Goal: Information Seeking & Learning: Learn about a topic

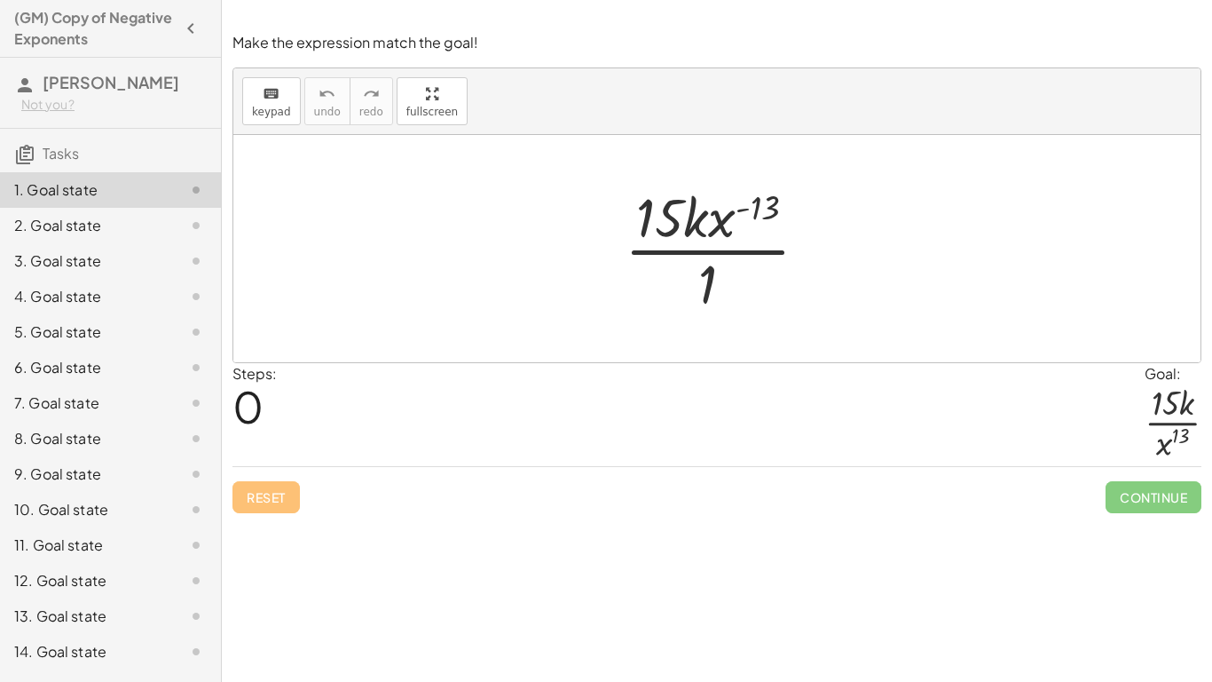
click at [710, 276] on div at bounding box center [724, 248] width 216 height 137
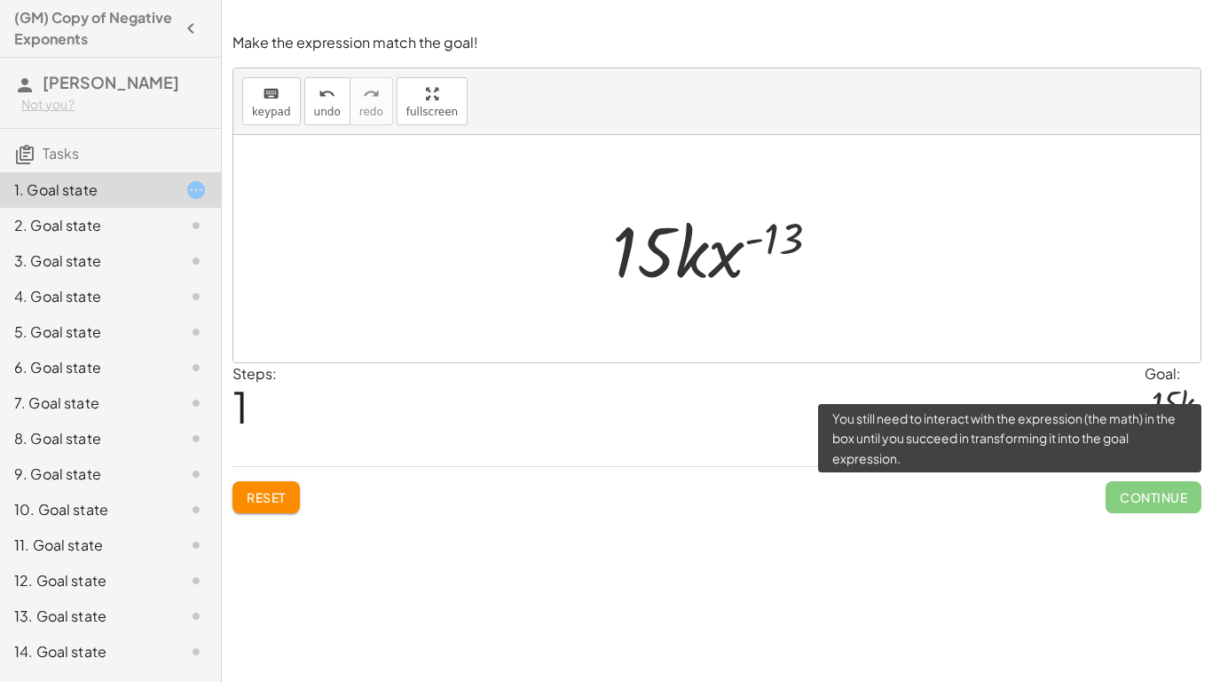
click at [1123, 495] on span "Continue" at bounding box center [1154, 497] width 96 height 32
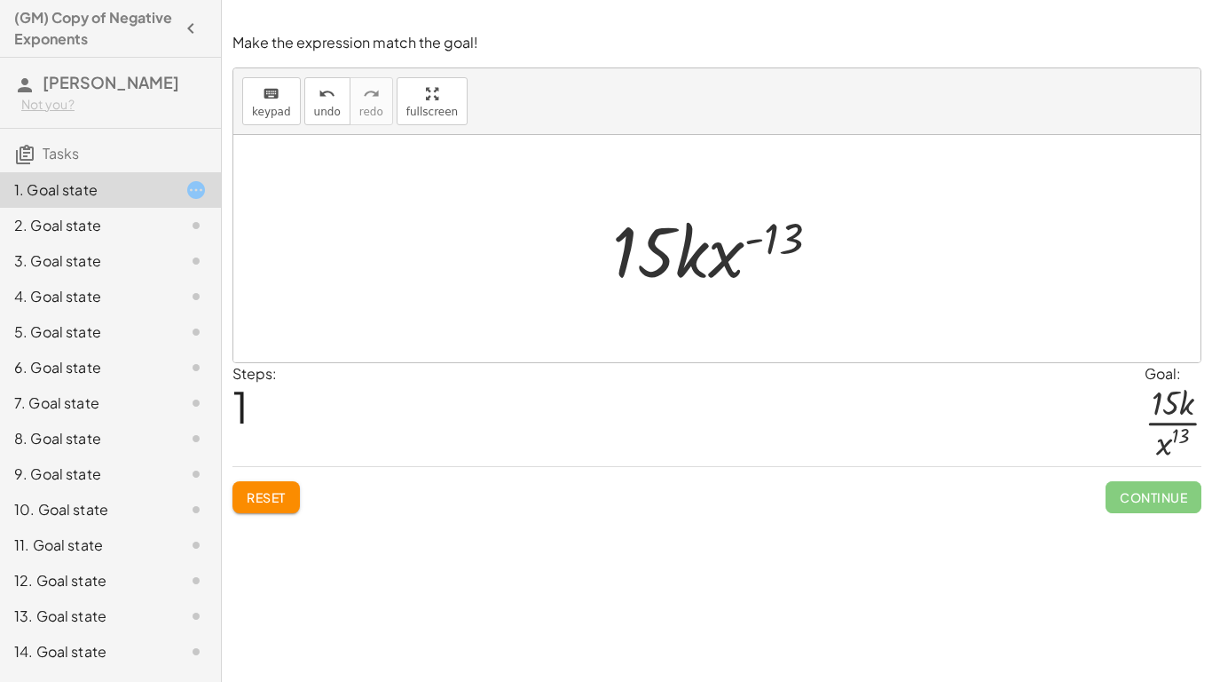
click at [742, 248] on div at bounding box center [723, 248] width 240 height 91
drag, startPoint x: 798, startPoint y: 227, endPoint x: 750, endPoint y: 311, distance: 96.2
click at [750, 311] on div "· 15 · k · x ( - 13 ) · 1 ( - 13 ) · 15 · k · x ( - 13 )" at bounding box center [716, 248] width 967 height 227
click at [772, 245] on div at bounding box center [723, 248] width 240 height 91
drag, startPoint x: 740, startPoint y: 251, endPoint x: 667, endPoint y: 335, distance: 110.7
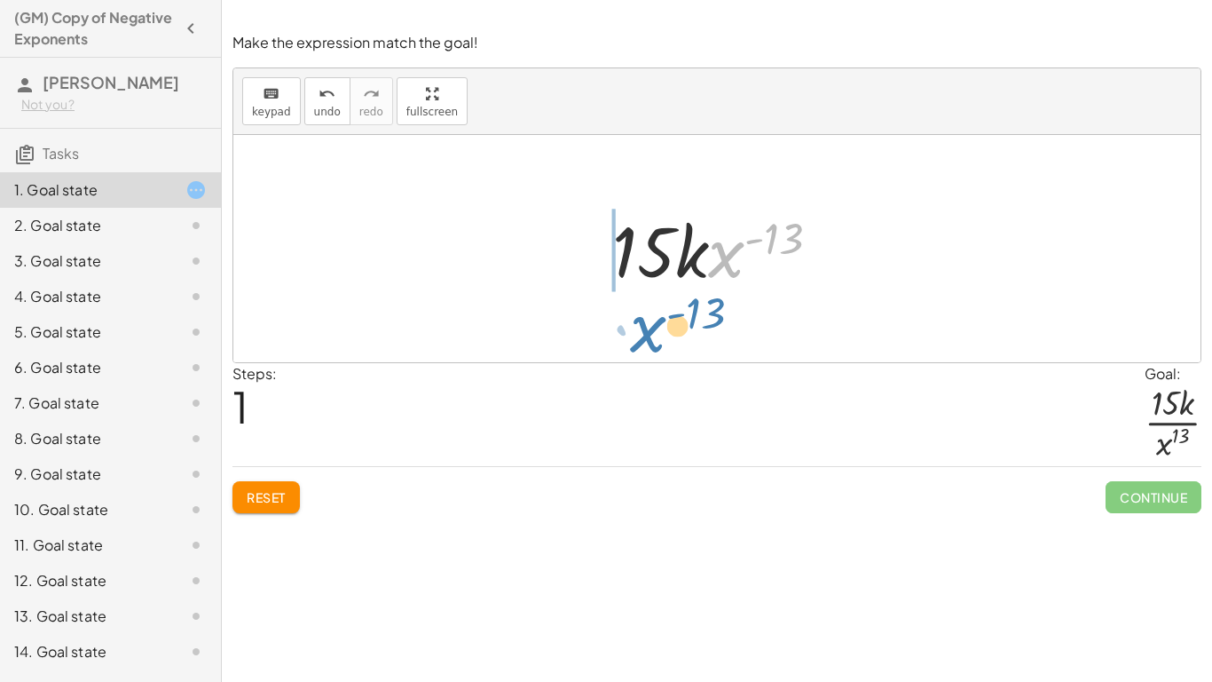
click at [667, 335] on div "· 15 · k · x ( - 13 ) · 1 · x ( - 13 ) · 15 · k · x ( - 13 )" at bounding box center [716, 248] width 967 height 227
drag, startPoint x: 745, startPoint y: 264, endPoint x: 771, endPoint y: 327, distance: 68.9
click at [771, 327] on div "· 15 · k · x ( - 13 ) · 1 · x ( - 13 ) · 15 · k · x ( - 13 )" at bounding box center [716, 248] width 967 height 227
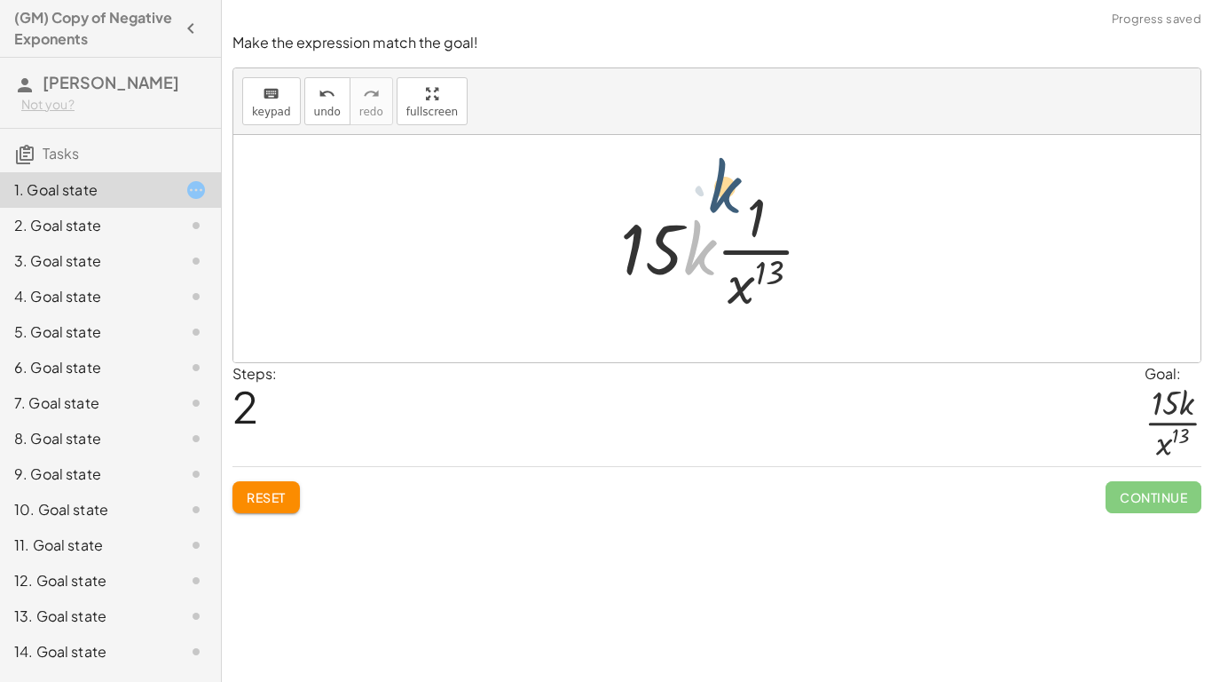
drag, startPoint x: 702, startPoint y: 241, endPoint x: 728, endPoint y: 179, distance: 67.2
click at [728, 180] on div at bounding box center [723, 248] width 225 height 137
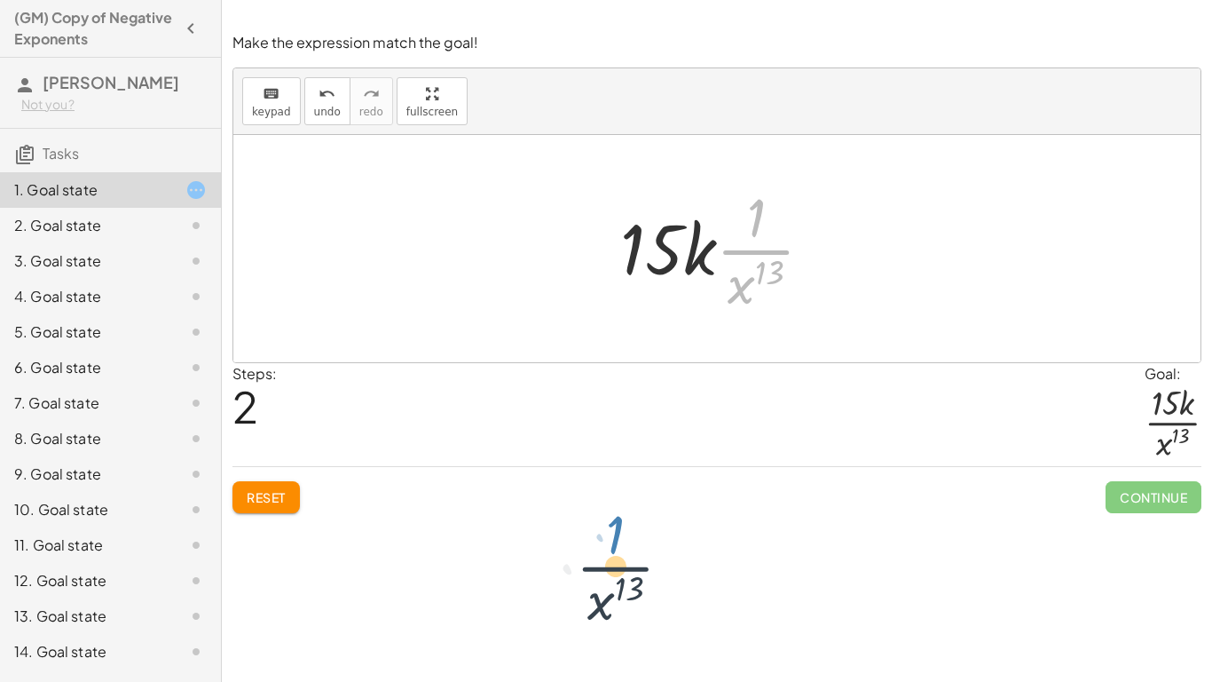
drag, startPoint x: 758, startPoint y: 210, endPoint x: 616, endPoint y: 527, distance: 347.2
click at [616, 527] on div "Make the expression match the goal! keyboard keypad undo undo redo redo fullscr…" at bounding box center [717, 341] width 990 height 682
drag, startPoint x: 757, startPoint y: 290, endPoint x: 647, endPoint y: 366, distance: 133.4
click at [647, 366] on div "Make the expression match the goal! keyboard keypad undo undo redo redo fullscr…" at bounding box center [717, 272] width 990 height 501
drag, startPoint x: 745, startPoint y: 288, endPoint x: 632, endPoint y: 327, distance: 119.3
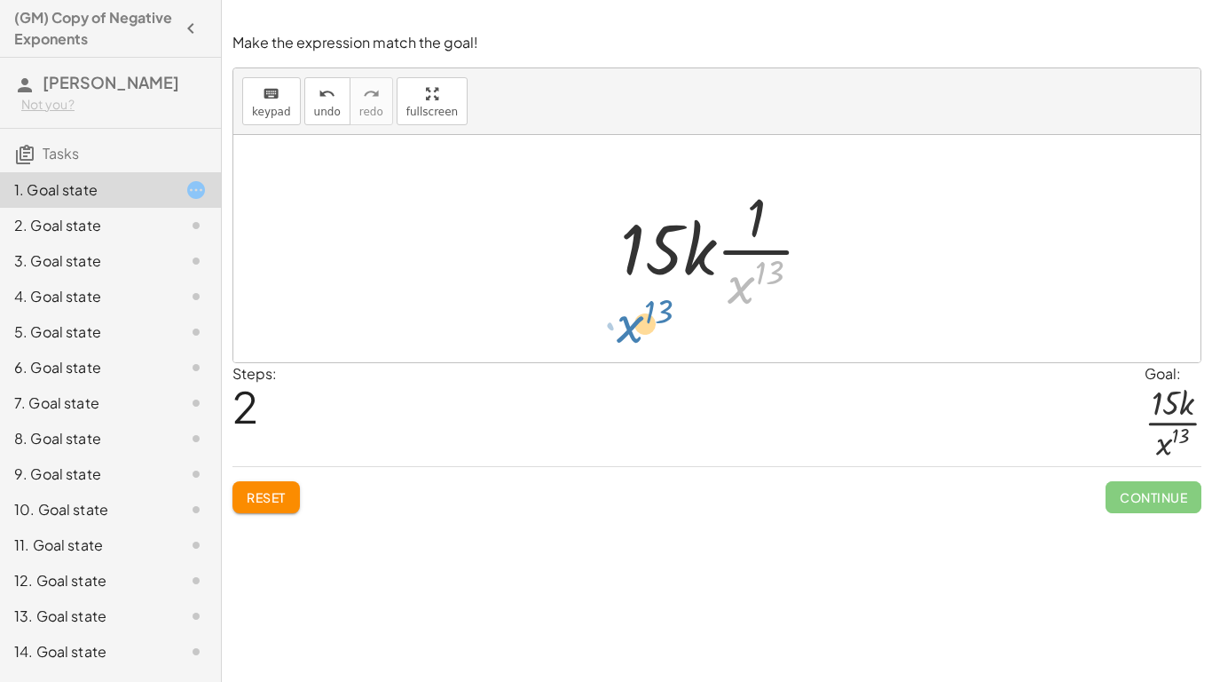
click at [632, 327] on div "· 15 · k · x ( - 13 ) · 1 · 15 · k · x ( - 13 ) · x 13 · 15 · k · x 13 · 1 ·" at bounding box center [716, 248] width 967 height 227
drag, startPoint x: 753, startPoint y: 273, endPoint x: 666, endPoint y: 296, distance: 88.9
click at [666, 296] on div at bounding box center [723, 248] width 225 height 137
drag, startPoint x: 753, startPoint y: 293, endPoint x: 663, endPoint y: 279, distance: 91.6
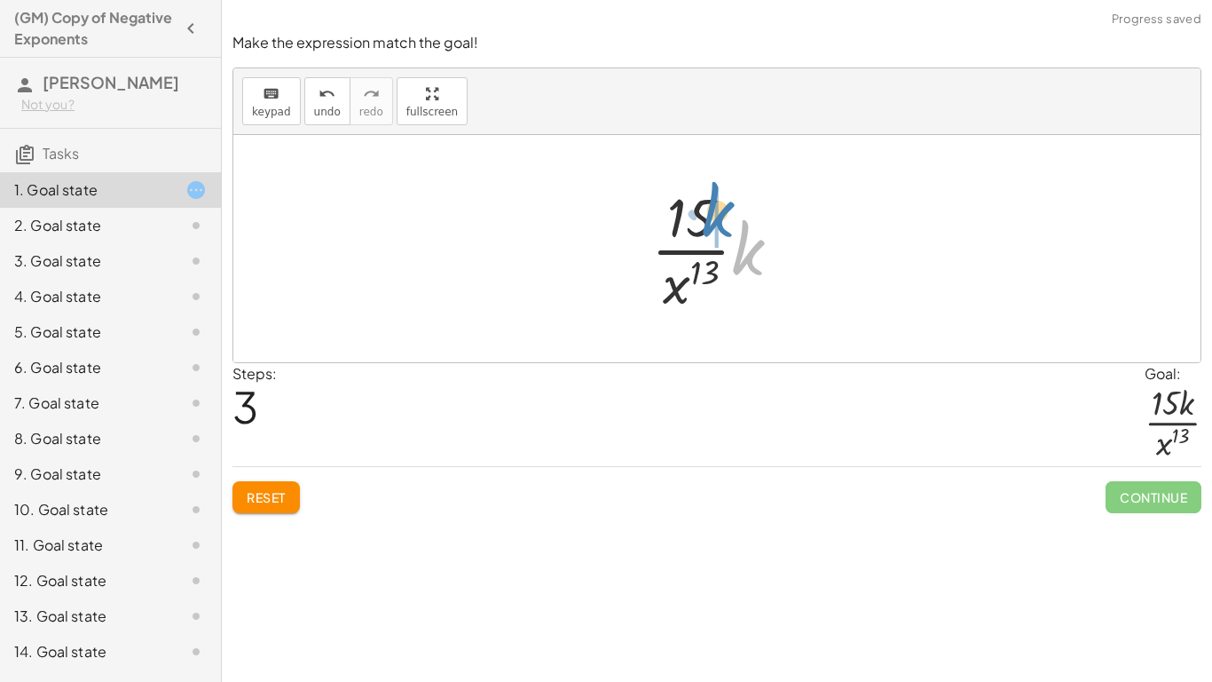
drag, startPoint x: 753, startPoint y: 265, endPoint x: 721, endPoint y: 227, distance: 49.8
click at [721, 227] on div at bounding box center [724, 248] width 162 height 137
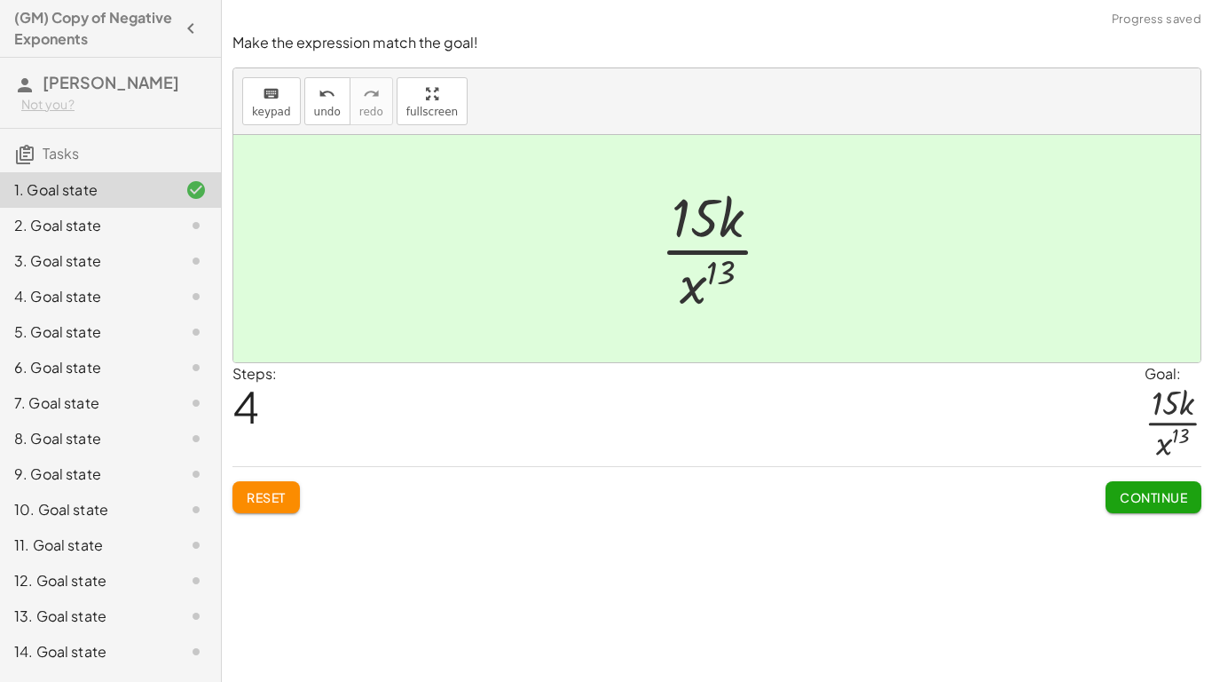
click at [1154, 498] on span "Continue" at bounding box center [1153, 497] width 67 height 16
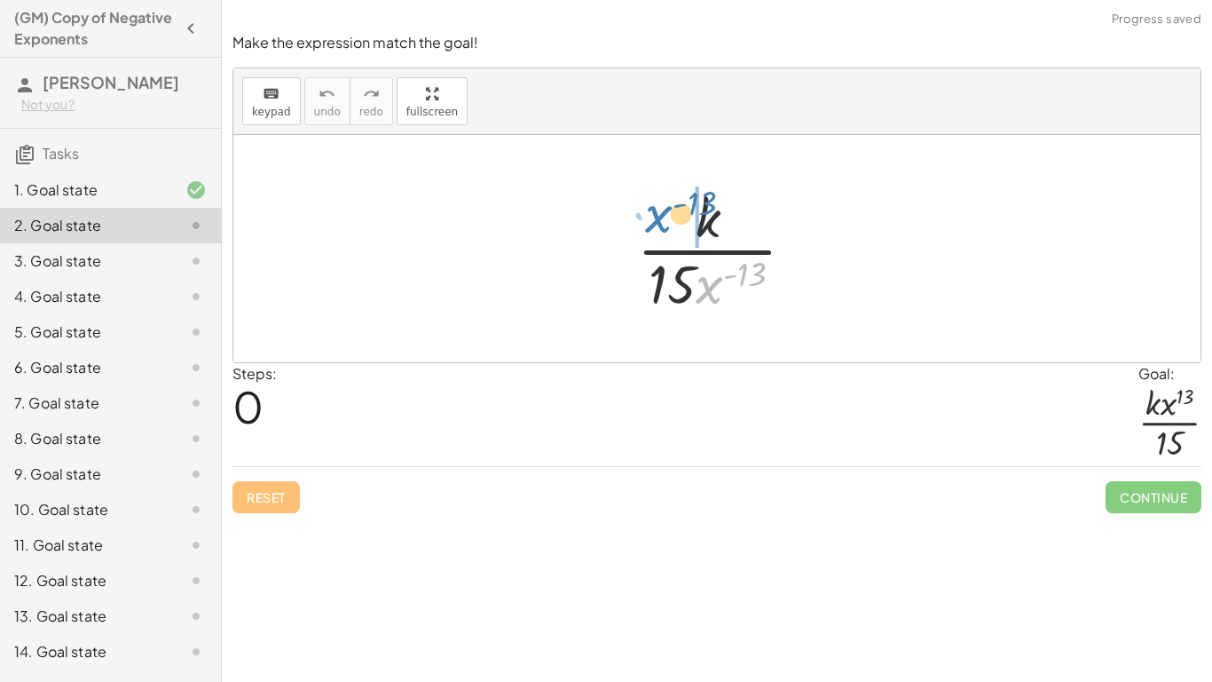
drag, startPoint x: 711, startPoint y: 282, endPoint x: 660, endPoint y: 217, distance: 82.9
click at [660, 217] on div at bounding box center [723, 248] width 190 height 137
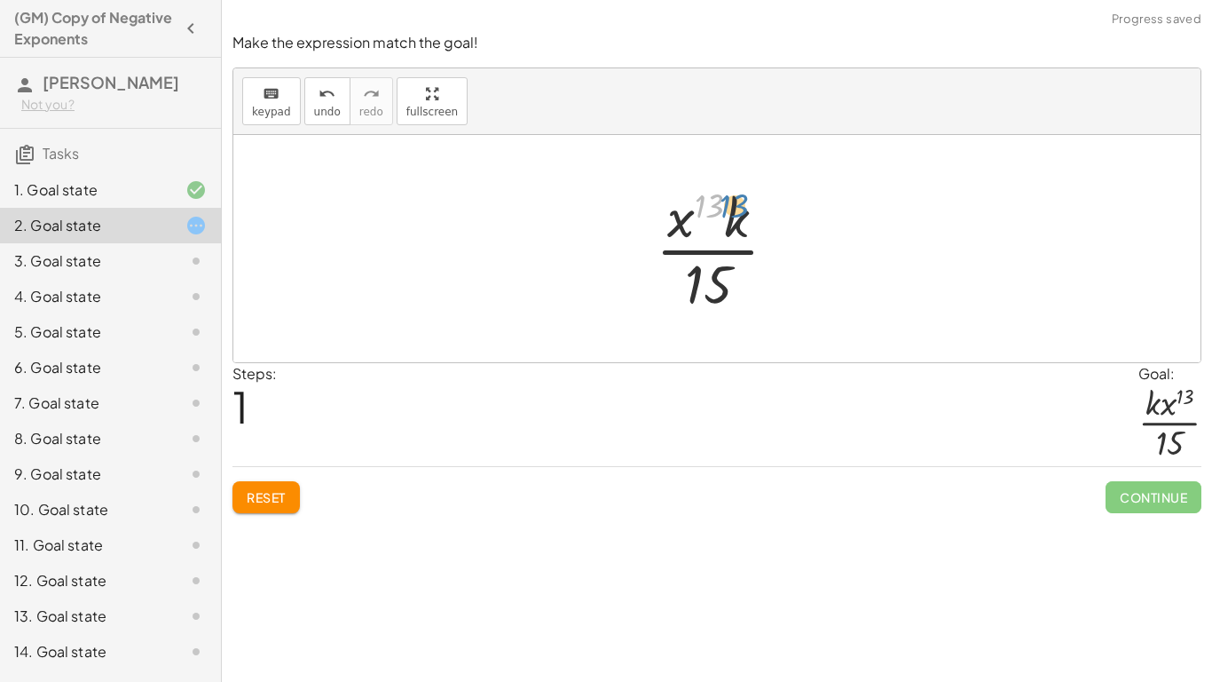
drag, startPoint x: 713, startPoint y: 199, endPoint x: 724, endPoint y: 194, distance: 12.4
click at [724, 194] on div at bounding box center [724, 248] width 154 height 137
drag, startPoint x: 751, startPoint y: 220, endPoint x: 671, endPoint y: 225, distance: 80.0
click at [671, 225] on div at bounding box center [724, 248] width 154 height 137
drag, startPoint x: 670, startPoint y: 264, endPoint x: 685, endPoint y: 220, distance: 46.0
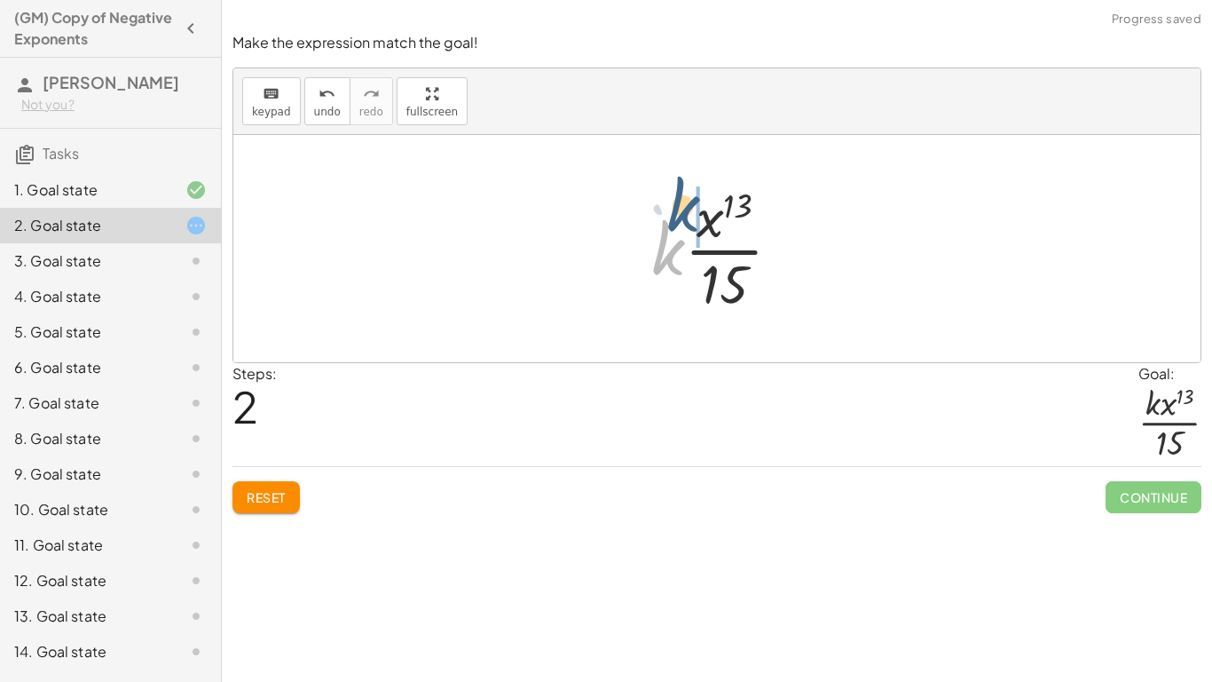
click at [685, 220] on div at bounding box center [724, 248] width 162 height 137
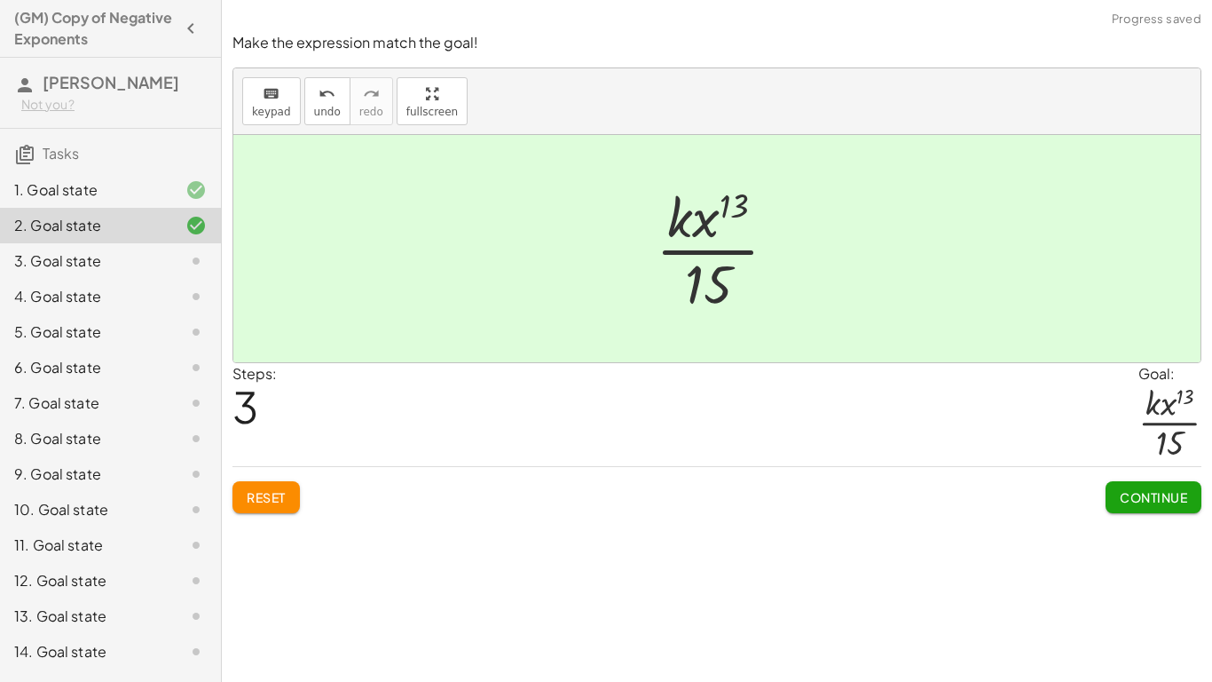
click at [1130, 499] on span "Continue" at bounding box center [1153, 497] width 67 height 16
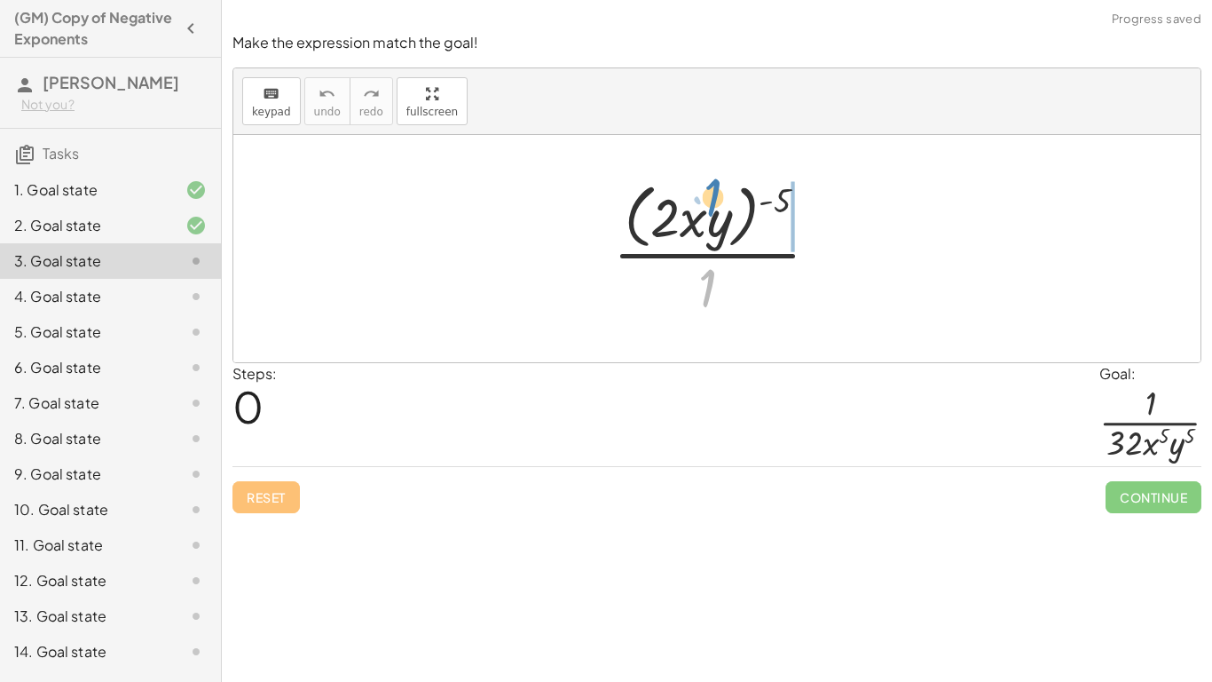
drag, startPoint x: 716, startPoint y: 288, endPoint x: 721, endPoint y: 196, distance: 92.4
click at [721, 196] on div at bounding box center [723, 248] width 238 height 145
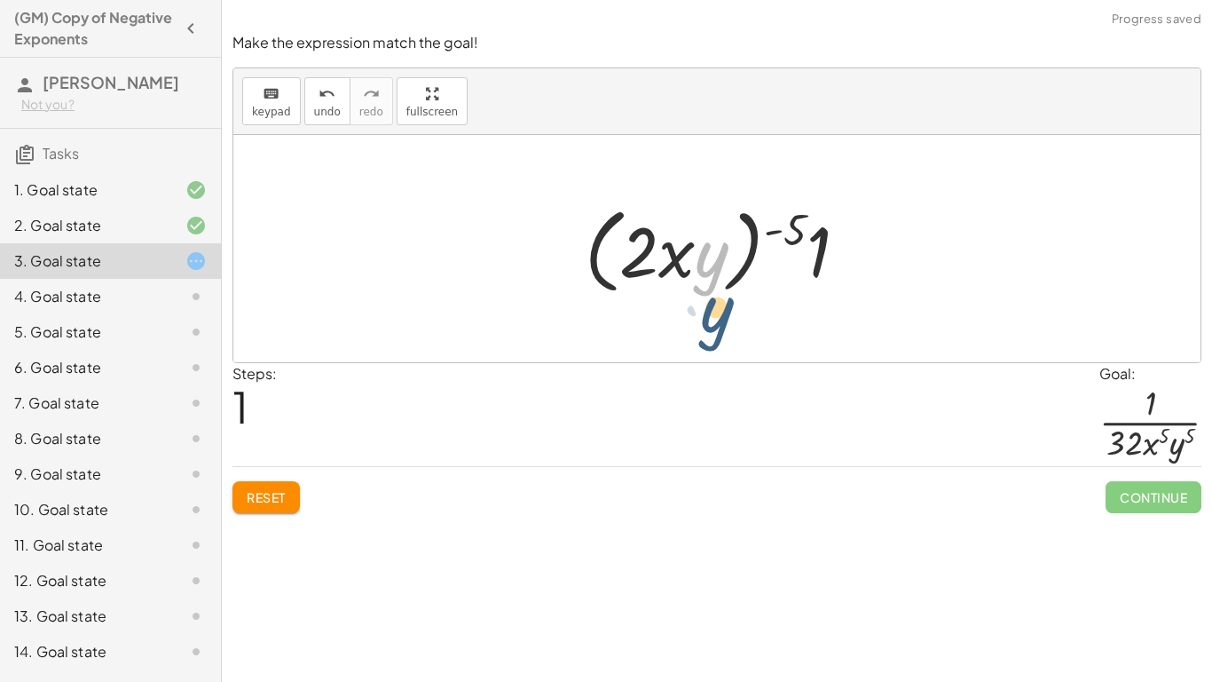
drag, startPoint x: 706, startPoint y: 253, endPoint x: 711, endPoint y: 309, distance: 56.2
drag, startPoint x: 828, startPoint y: 245, endPoint x: 692, endPoint y: 157, distance: 161.7
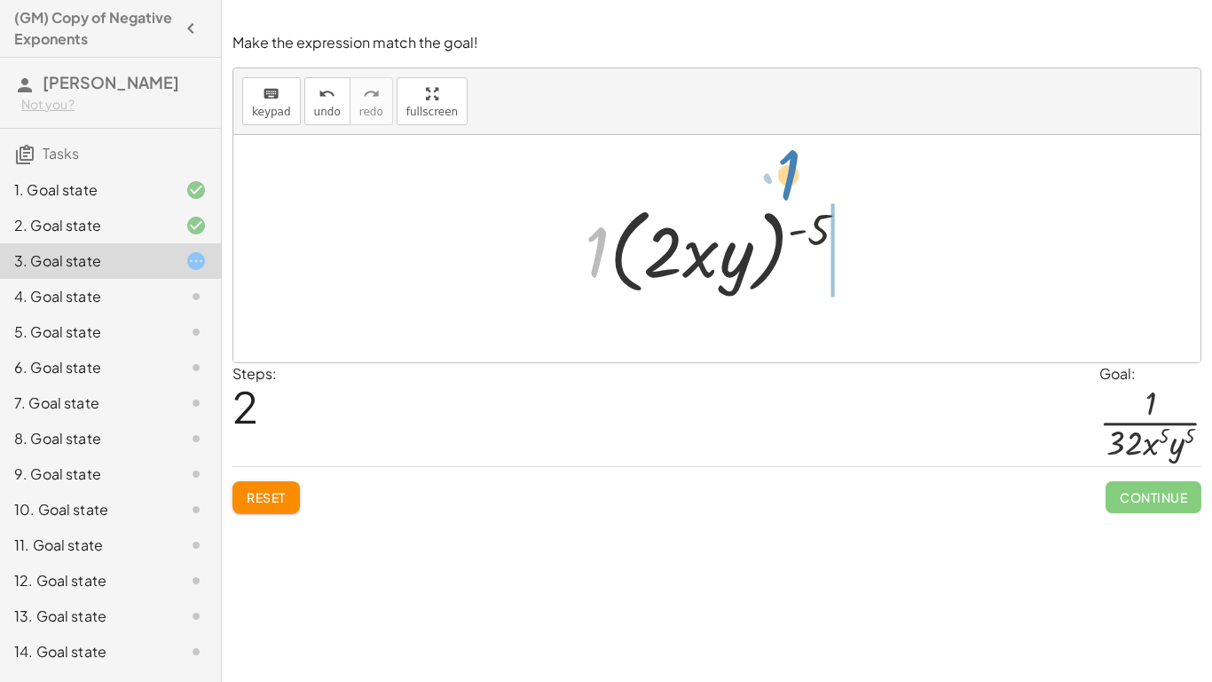
drag, startPoint x: 601, startPoint y: 256, endPoint x: 794, endPoint y: 180, distance: 208.0
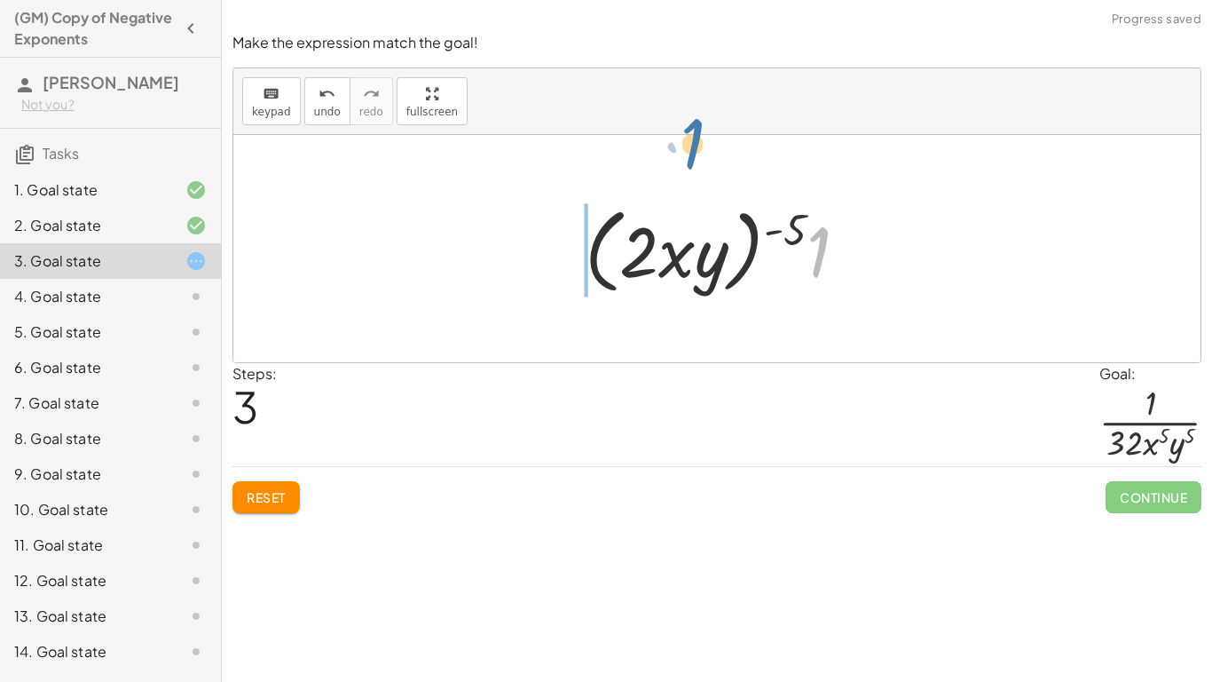
drag, startPoint x: 824, startPoint y: 263, endPoint x: 696, endPoint y: 154, distance: 168.1
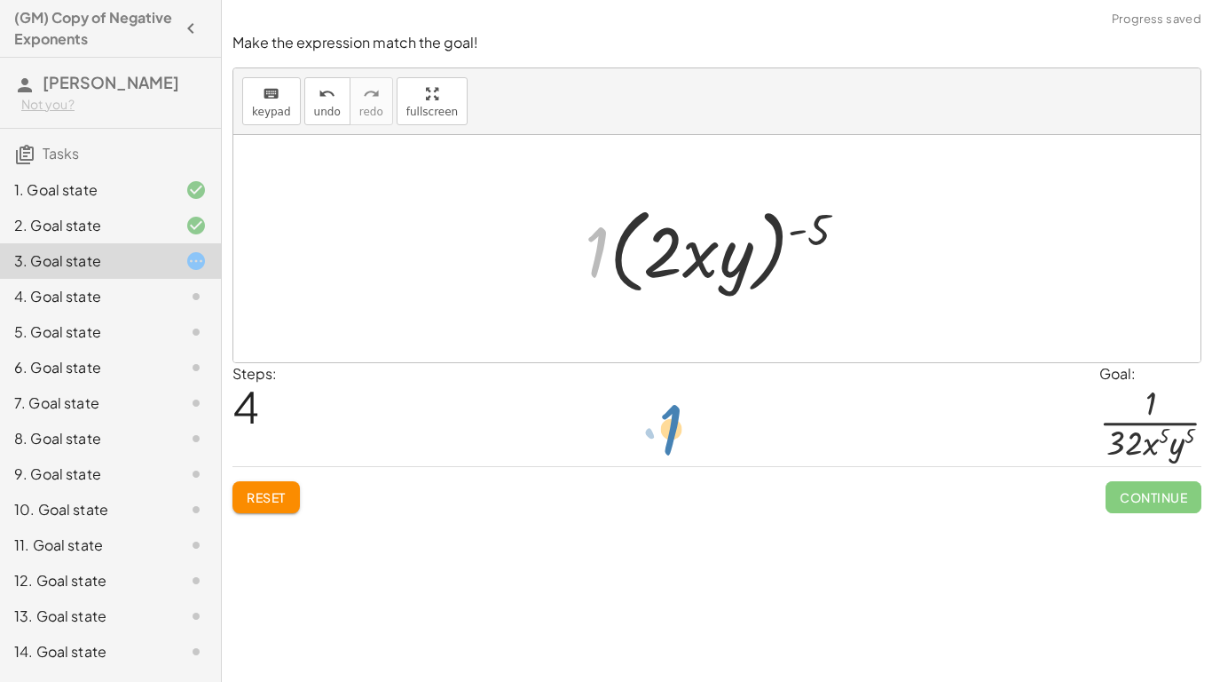
drag, startPoint x: 599, startPoint y: 251, endPoint x: 666, endPoint y: 428, distance: 188.7
click at [683, 258] on div at bounding box center [723, 249] width 295 height 102
click at [799, 271] on div at bounding box center [723, 249] width 295 height 102
click at [667, 250] on div at bounding box center [723, 249] width 295 height 102
drag, startPoint x: 703, startPoint y: 249, endPoint x: 698, endPoint y: 343, distance: 93.3
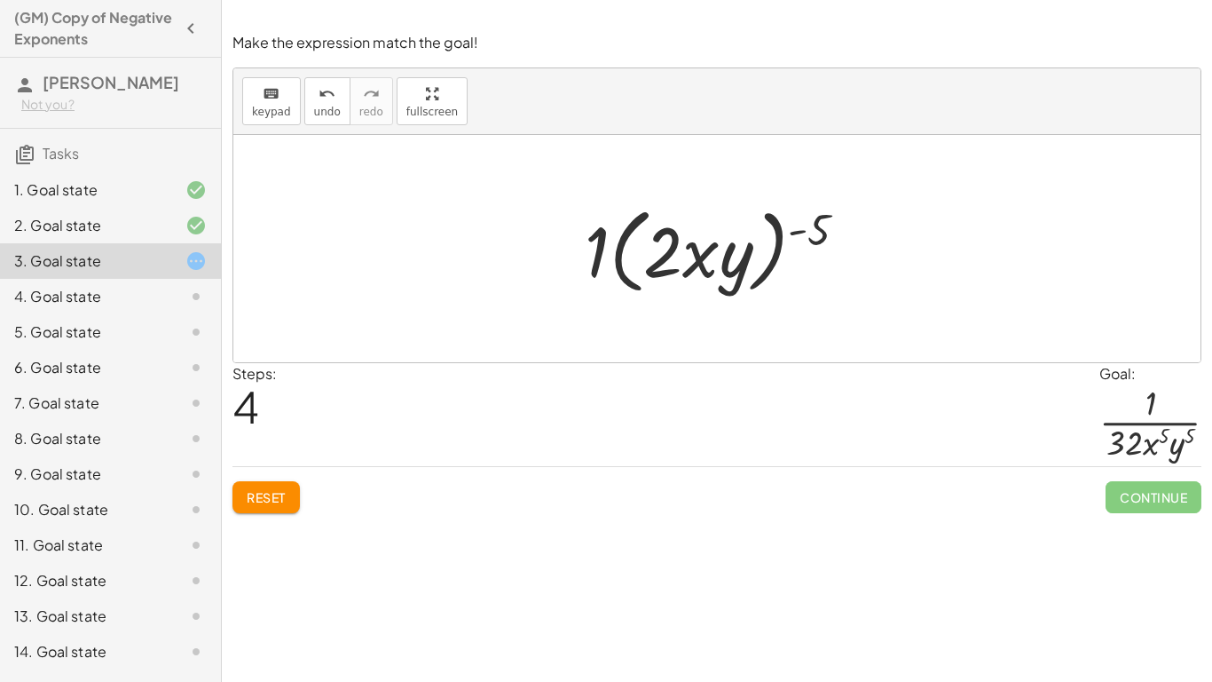
click at [723, 268] on div at bounding box center [723, 249] width 295 height 102
click at [726, 267] on div at bounding box center [723, 249] width 295 height 102
click at [252, 412] on span "4" at bounding box center [246, 406] width 27 height 54
click at [328, 106] on span "undo" at bounding box center [327, 112] width 27 height 12
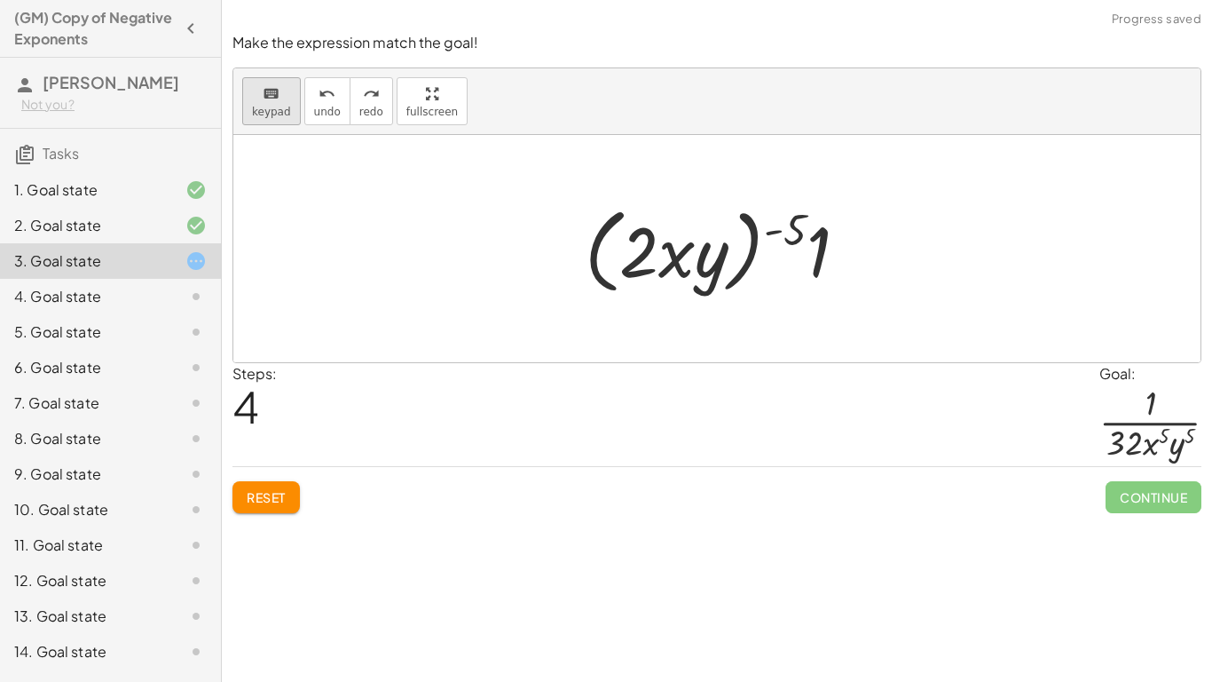
click at [288, 106] on button "keyboard keypad" at bounding box center [271, 101] width 59 height 48
click at [658, 267] on div at bounding box center [638, 250] width 39 height 83
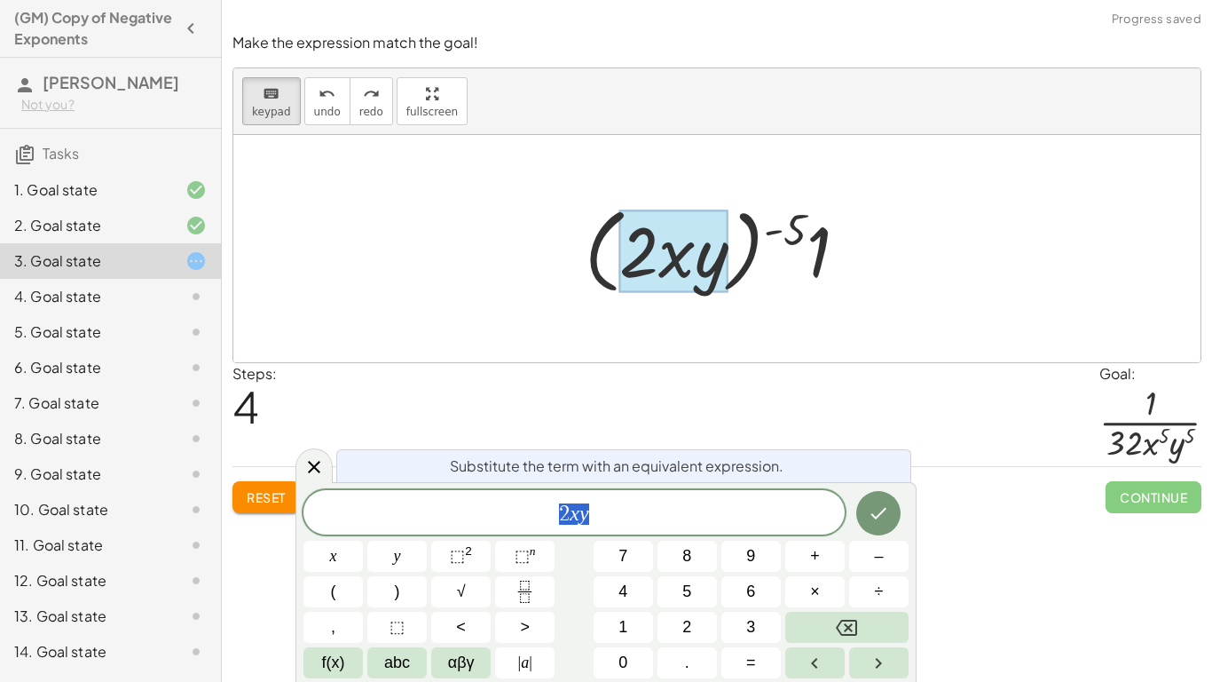
scroll to position [1, 0]
click at [872, 398] on div "Steps: 4 Goal: · 1 · 32 · x 5 · y 5" at bounding box center [717, 415] width 969 height 104
click at [278, 99] on icon "keyboard" at bounding box center [271, 93] width 17 height 21
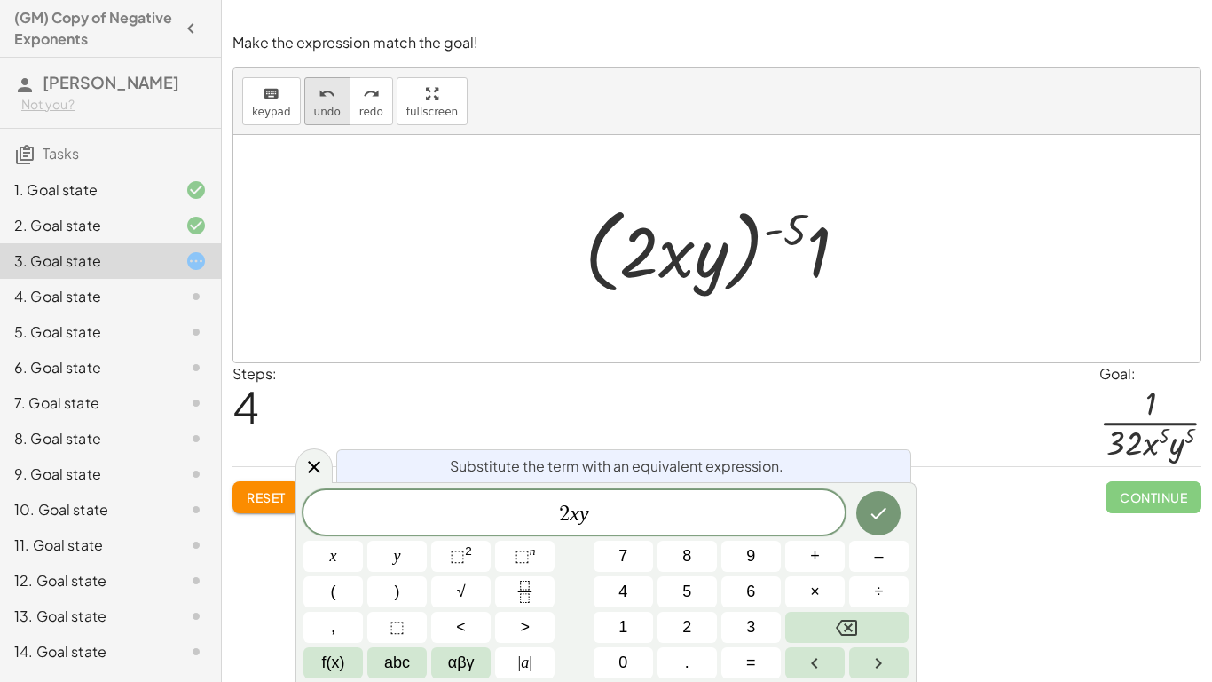
click at [320, 95] on icon "undo" at bounding box center [327, 93] width 17 height 21
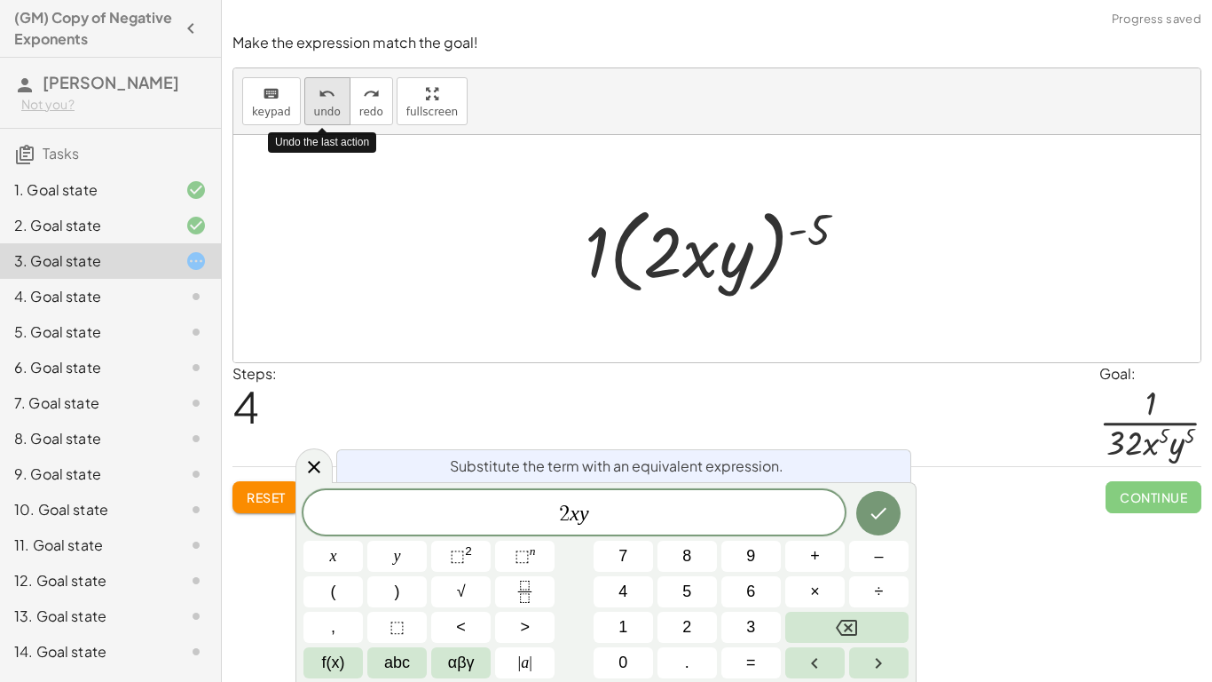
click at [325, 100] on icon "undo" at bounding box center [327, 93] width 17 height 21
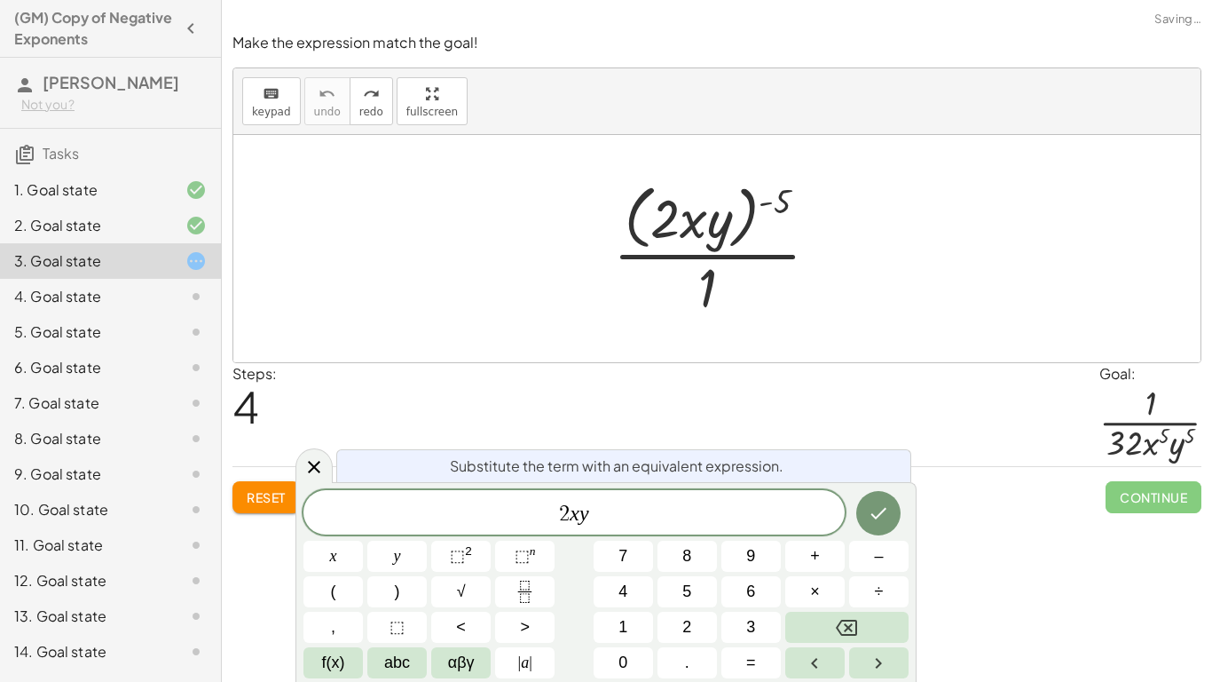
click at [714, 278] on div at bounding box center [723, 249] width 295 height 145
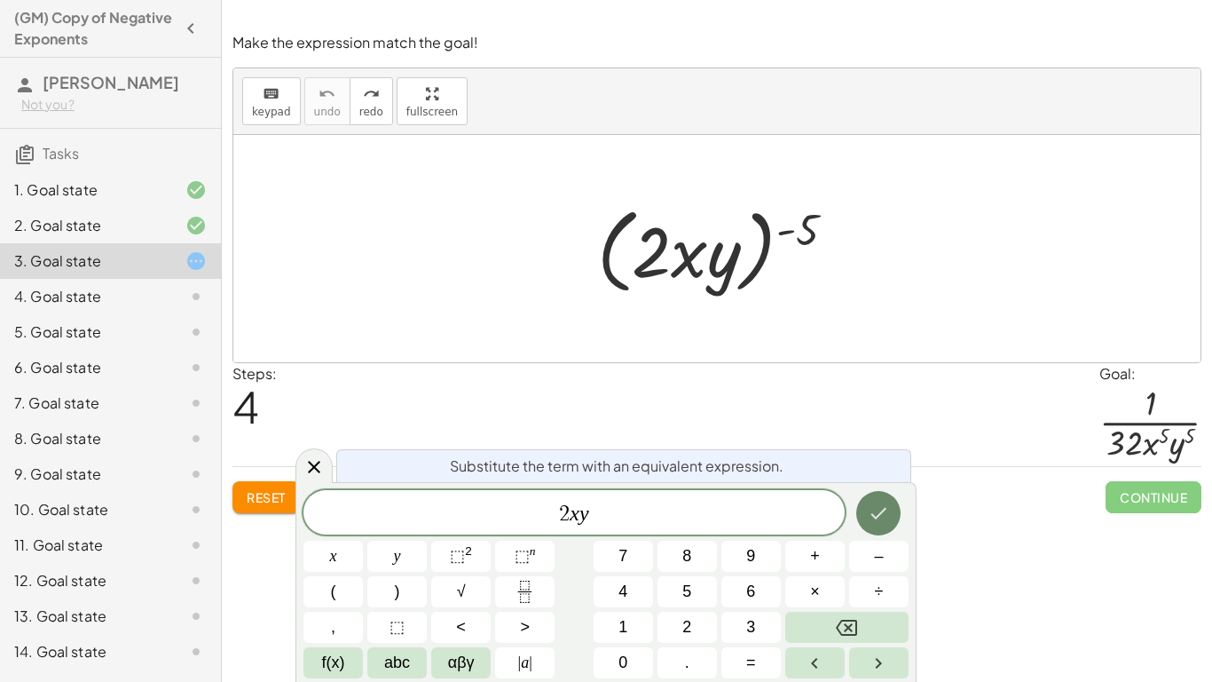
click at [884, 520] on icon "Done" at bounding box center [878, 512] width 21 height 21
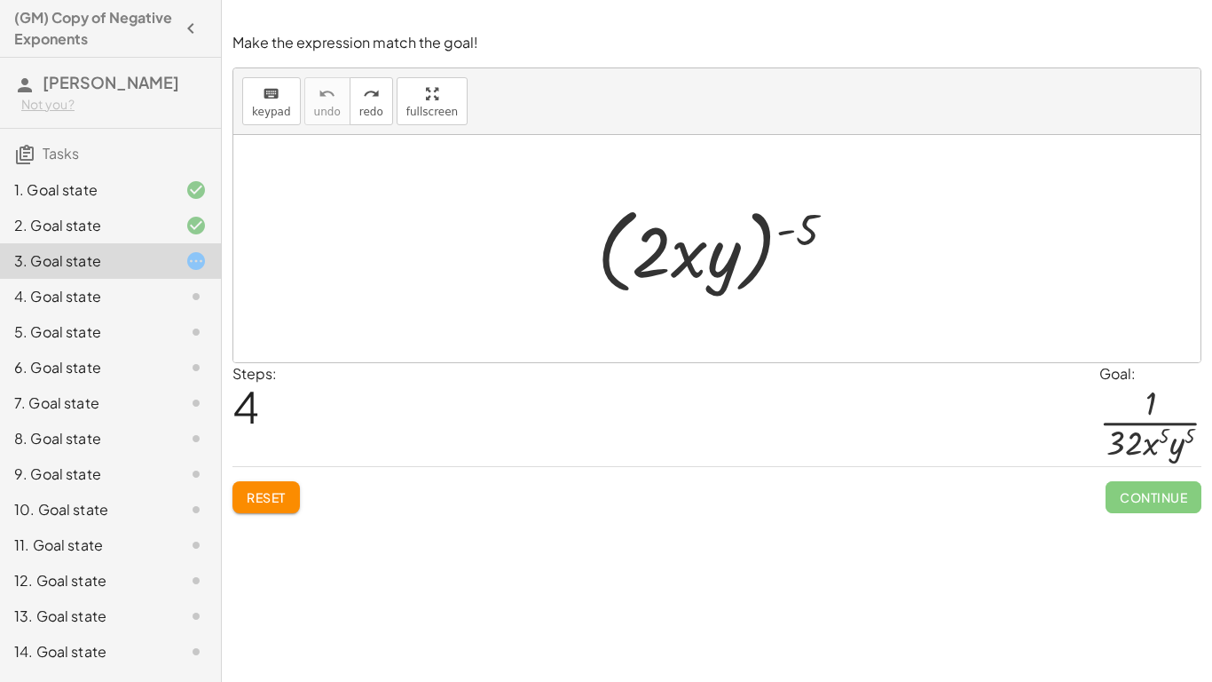
click at [594, 436] on div "Steps: 4 Goal: · 1 · 32 · x 5 · y 5" at bounding box center [717, 415] width 969 height 104
click at [706, 235] on div at bounding box center [723, 249] width 295 height 102
click at [758, 239] on div at bounding box center [723, 249] width 295 height 102
click at [707, 316] on div at bounding box center [716, 248] width 967 height 227
click at [678, 282] on div at bounding box center [723, 249] width 295 height 102
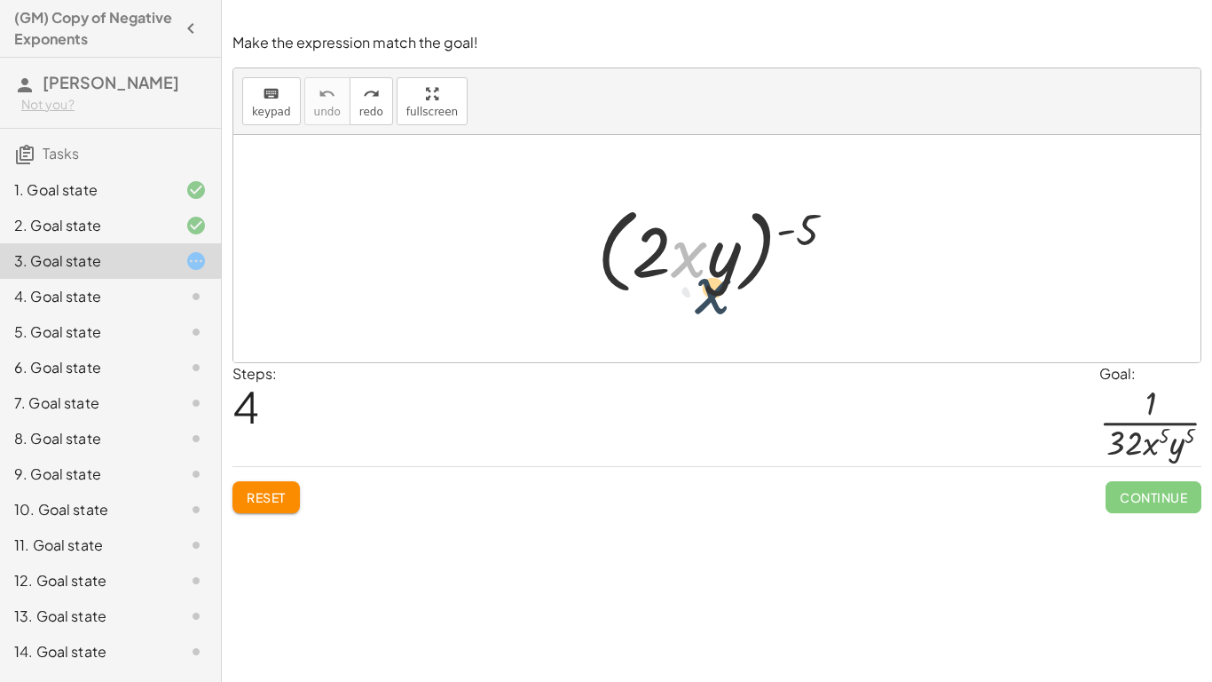
drag, startPoint x: 681, startPoint y: 253, endPoint x: 706, endPoint y: 290, distance: 44.8
click at [706, 290] on div at bounding box center [723, 249] width 295 height 102
click at [723, 246] on div at bounding box center [723, 249] width 295 height 102
click at [758, 275] on div at bounding box center [723, 249] width 295 height 102
click at [274, 106] on span "keypad" at bounding box center [271, 112] width 39 height 12
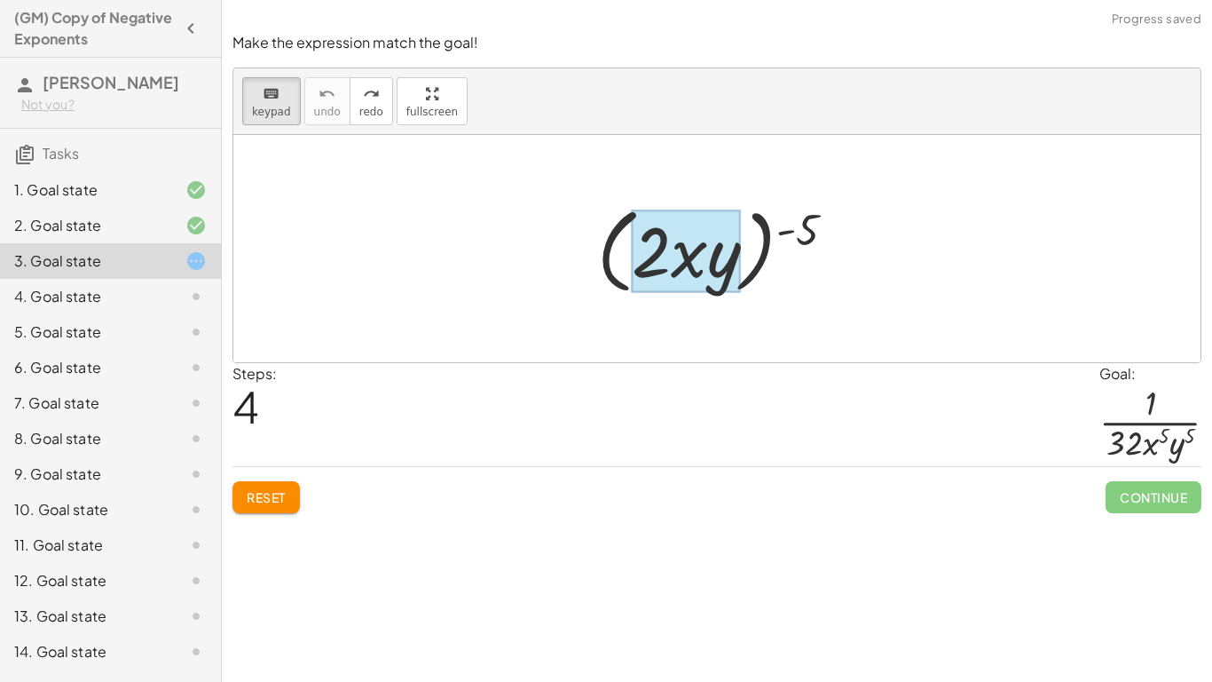
click at [728, 256] on div at bounding box center [686, 250] width 109 height 83
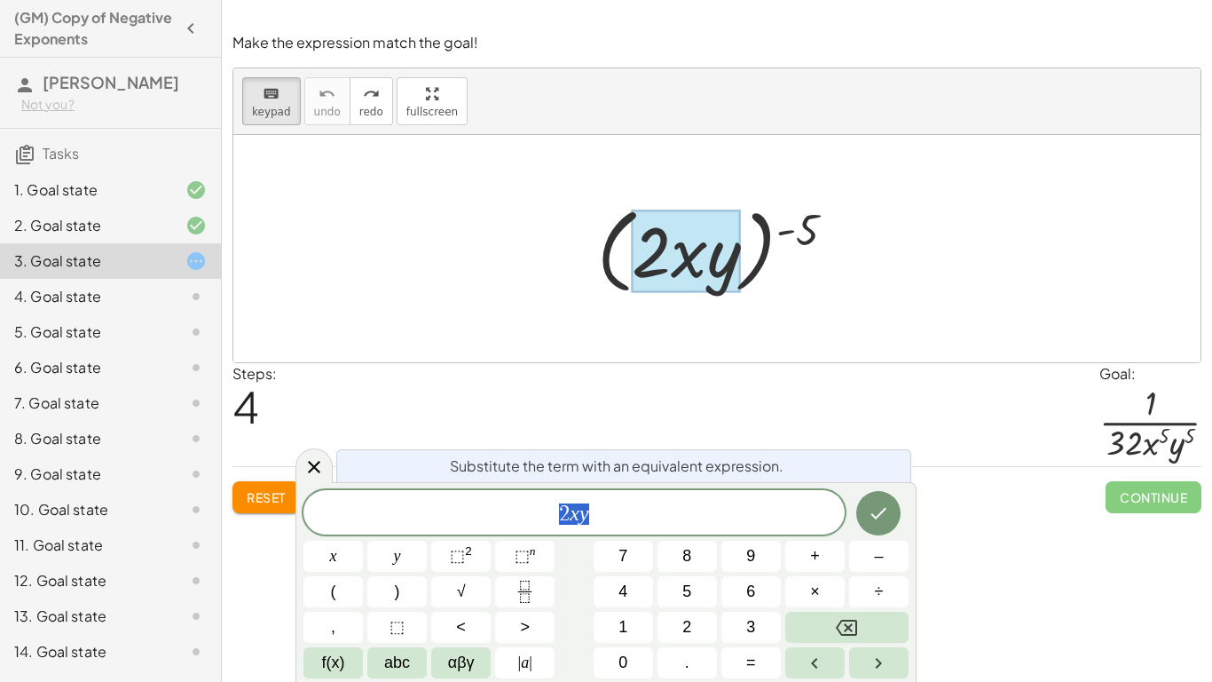
click at [698, 278] on div at bounding box center [686, 250] width 109 height 83
click at [582, 518] on var "y" at bounding box center [585, 512] width 10 height 23
click at [475, 556] on button "⬚ 2" at bounding box center [460, 555] width 59 height 31
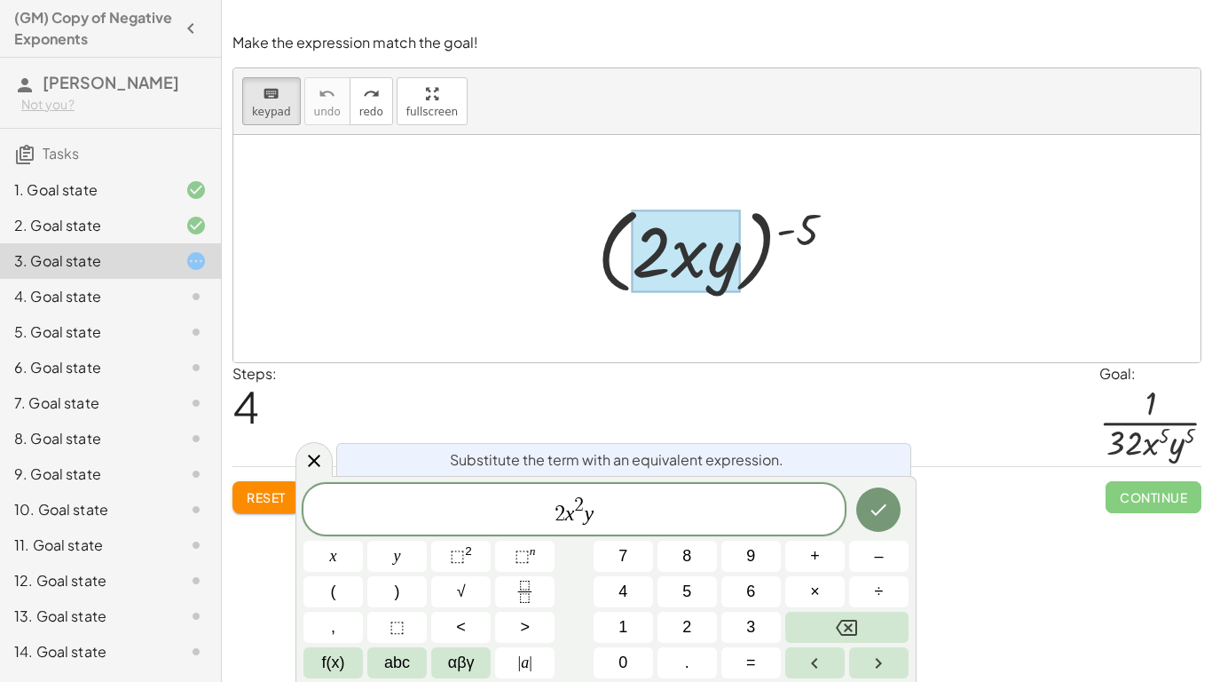
click at [660, 484] on div "2 x 2 ​ y" at bounding box center [574, 509] width 541 height 51
click at [467, 552] on sup "2" at bounding box center [468, 550] width 7 height 13
click at [577, 498] on span "2" at bounding box center [575, 505] width 10 height 20
click at [610, 504] on span "2 x 5 ​ y 2" at bounding box center [574, 510] width 541 height 32
click at [605, 501] on span "2 x 5 y 2 ​" at bounding box center [574, 510] width 541 height 32
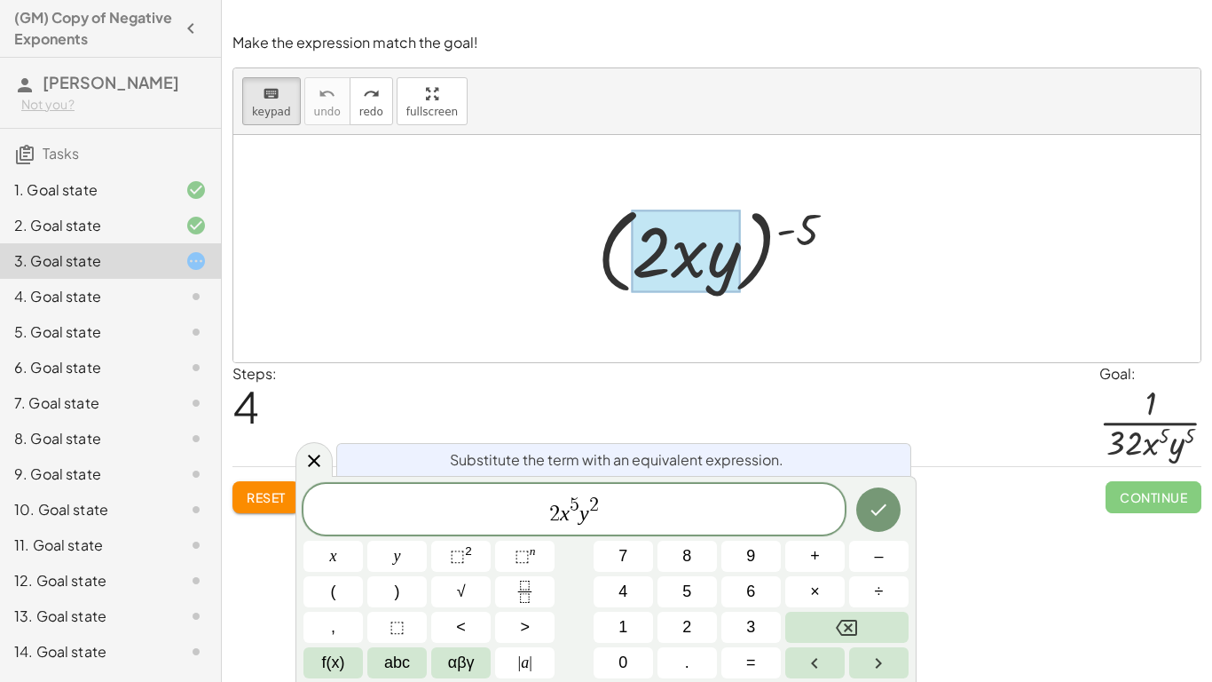
click at [597, 501] on span "2" at bounding box center [594, 505] width 10 height 20
click at [560, 512] on var "x" at bounding box center [565, 512] width 10 height 23
click at [884, 504] on icon "Done" at bounding box center [878, 509] width 21 height 21
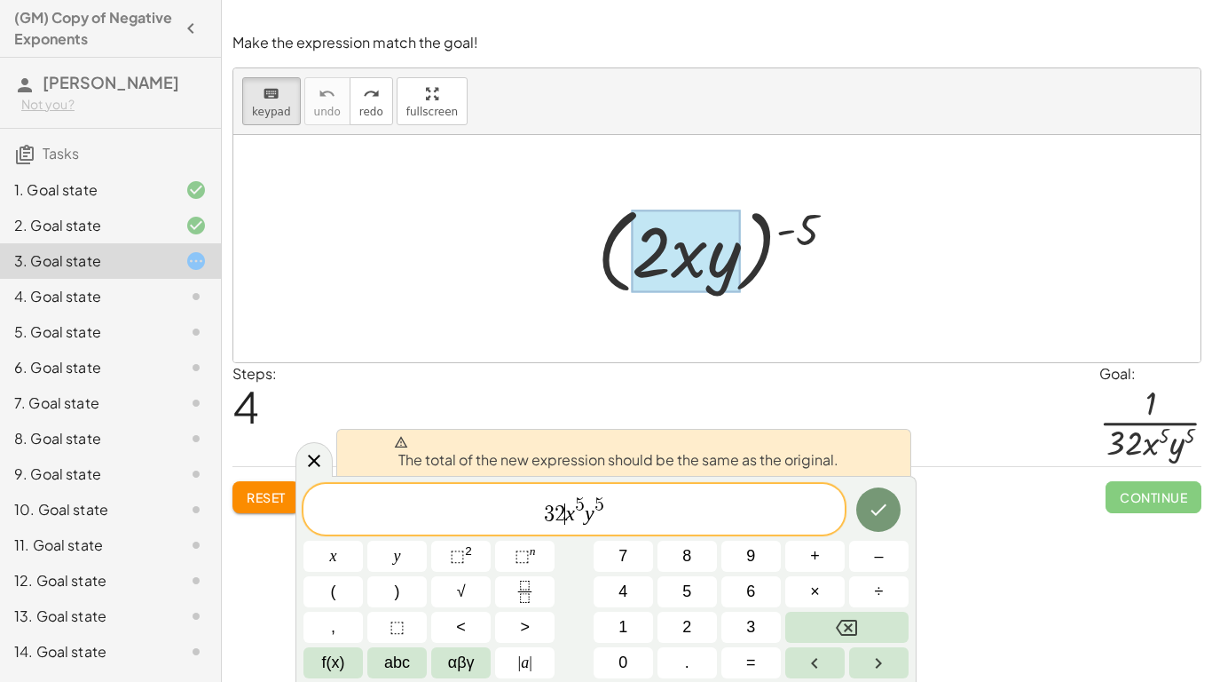
click at [615, 516] on span "3 2 ​ x 5 y 5" at bounding box center [574, 510] width 541 height 32
drag, startPoint x: 707, startPoint y: 274, endPoint x: 708, endPoint y: 388, distance: 113.6
click at [708, 388] on div "Make the expression match the goal! keyboard keypad undo undo redo redo fullscr…" at bounding box center [717, 272] width 990 height 501
click at [882, 503] on icon "Done" at bounding box center [878, 509] width 21 height 21
click at [107, 286] on div "4. Goal state" at bounding box center [85, 296] width 143 height 21
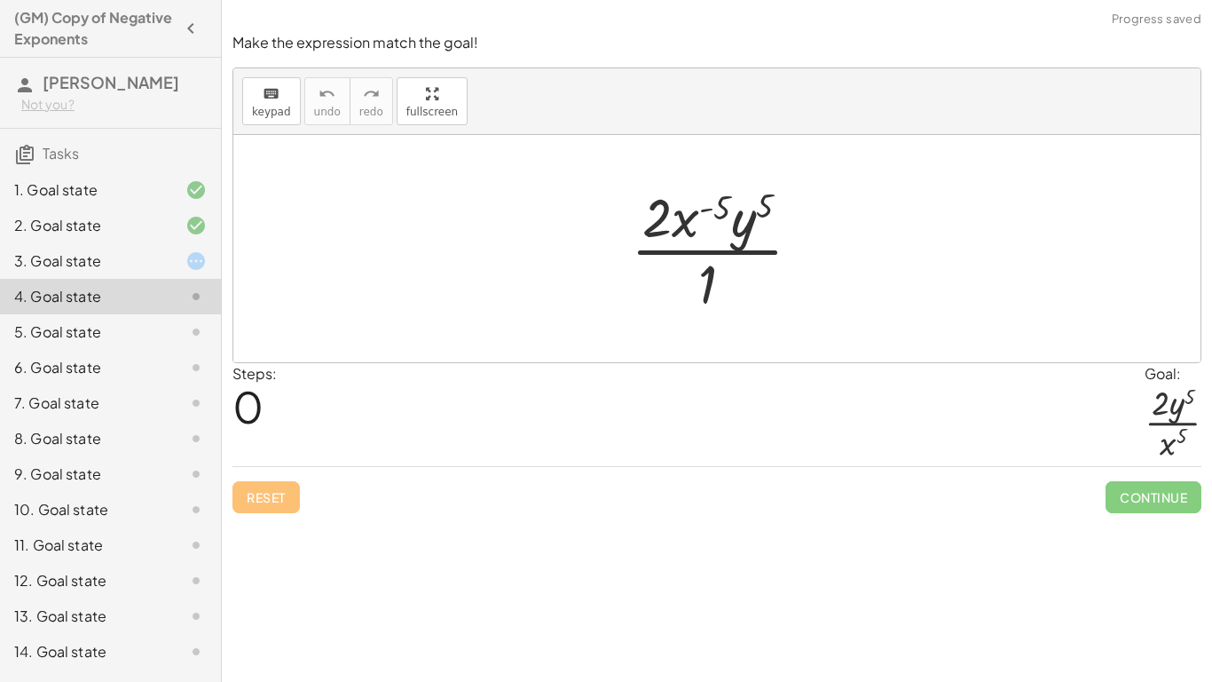
click at [177, 255] on div at bounding box center [182, 260] width 50 height 21
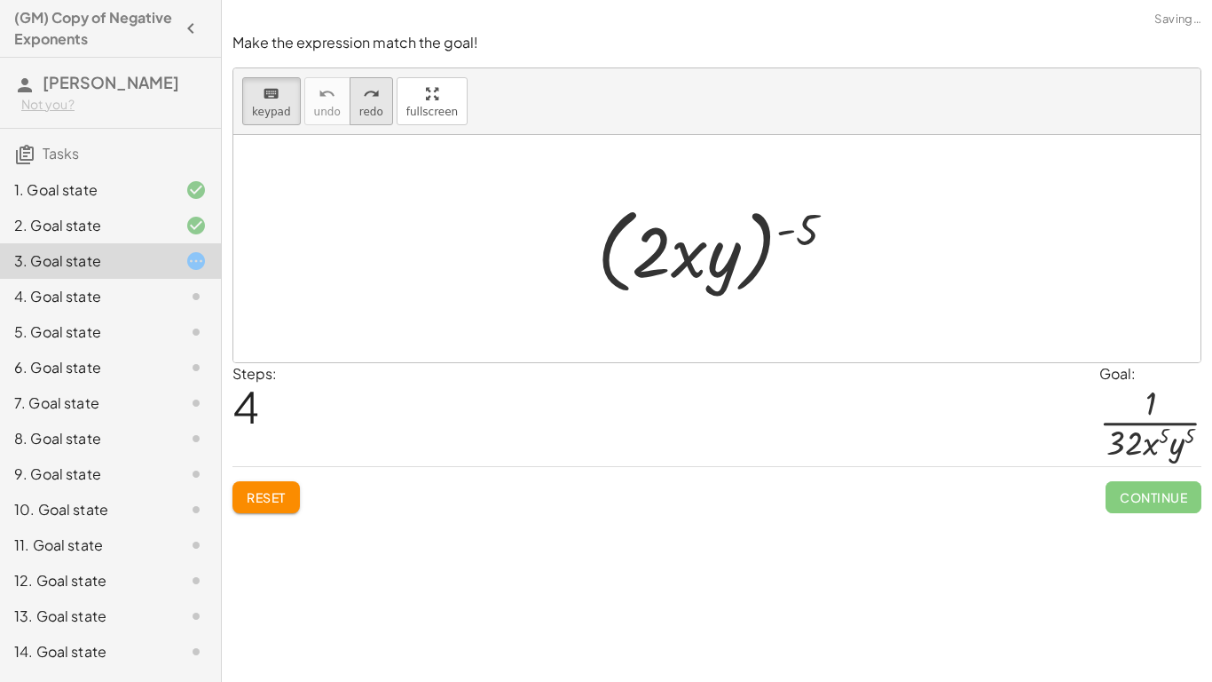
click at [377, 111] on button "redo redo" at bounding box center [371, 101] width 43 height 48
click at [375, 107] on span "redo" at bounding box center [371, 112] width 24 height 12
click at [375, 106] on span "redo" at bounding box center [371, 112] width 24 height 12
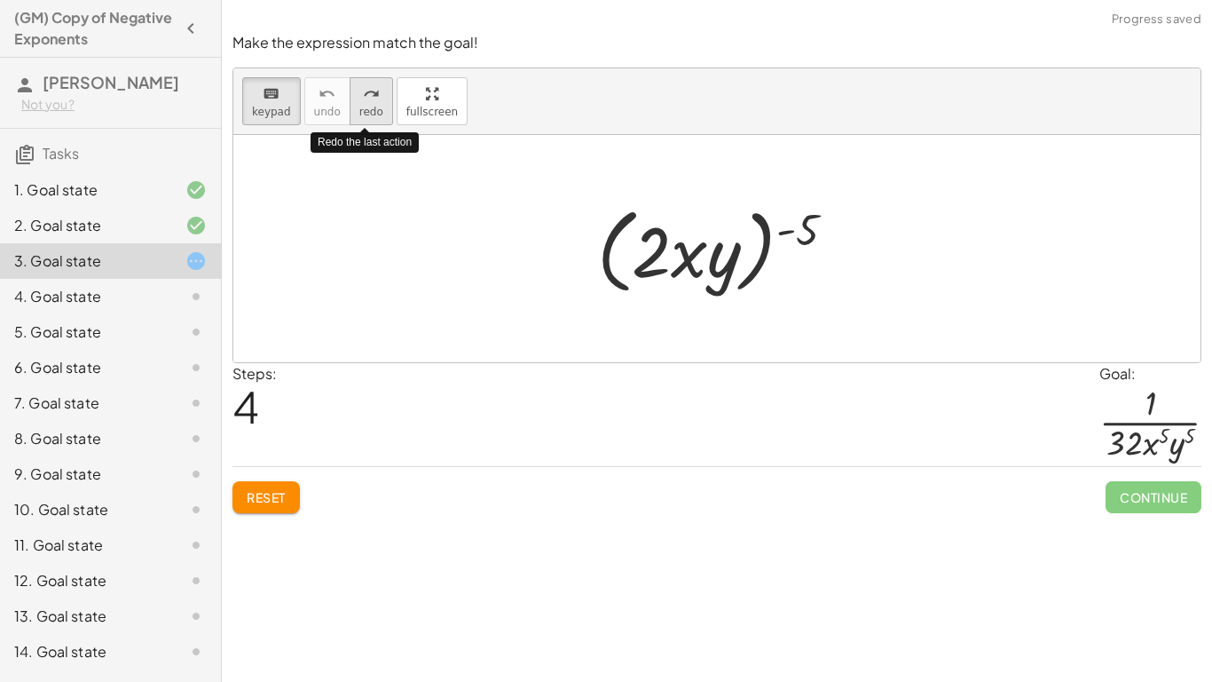
click at [375, 106] on span "redo" at bounding box center [371, 112] width 24 height 12
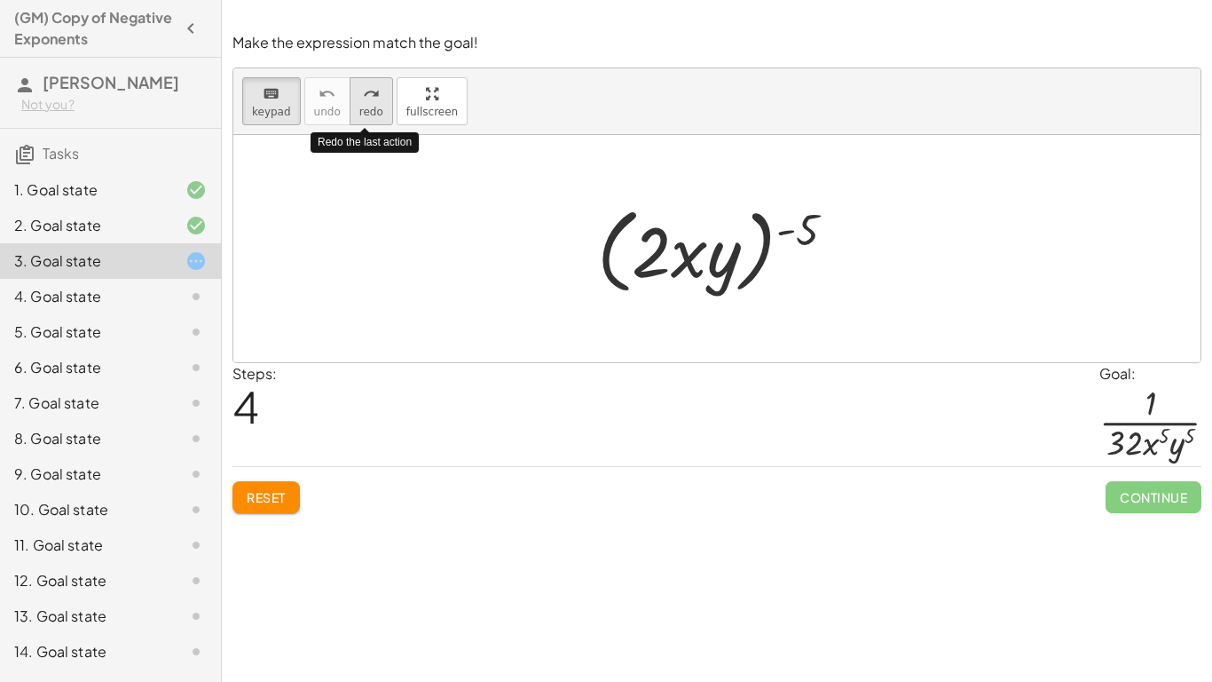
click at [375, 106] on span "redo" at bounding box center [371, 112] width 24 height 12
click at [415, 108] on div "keyboard keypad undo undo redo redo fullscreen Redo the last action · ( · 2 · x…" at bounding box center [716, 215] width 967 height 294
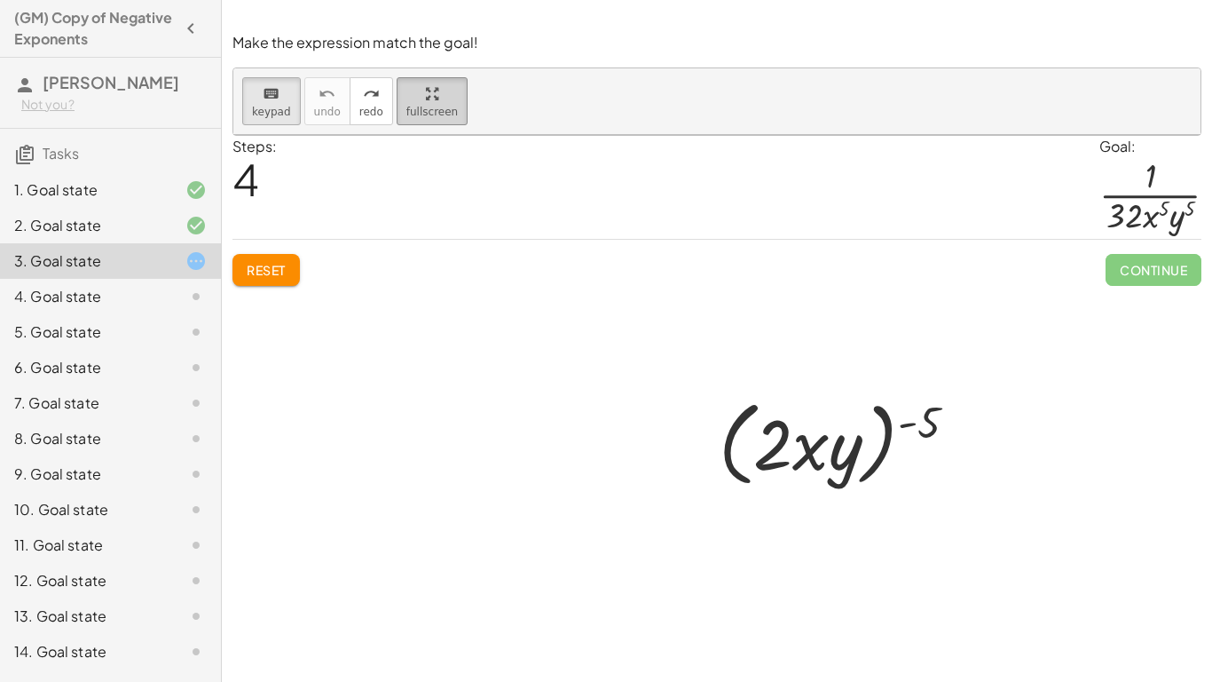
click at [426, 83] on icon "button" at bounding box center [432, 93] width 12 height 21
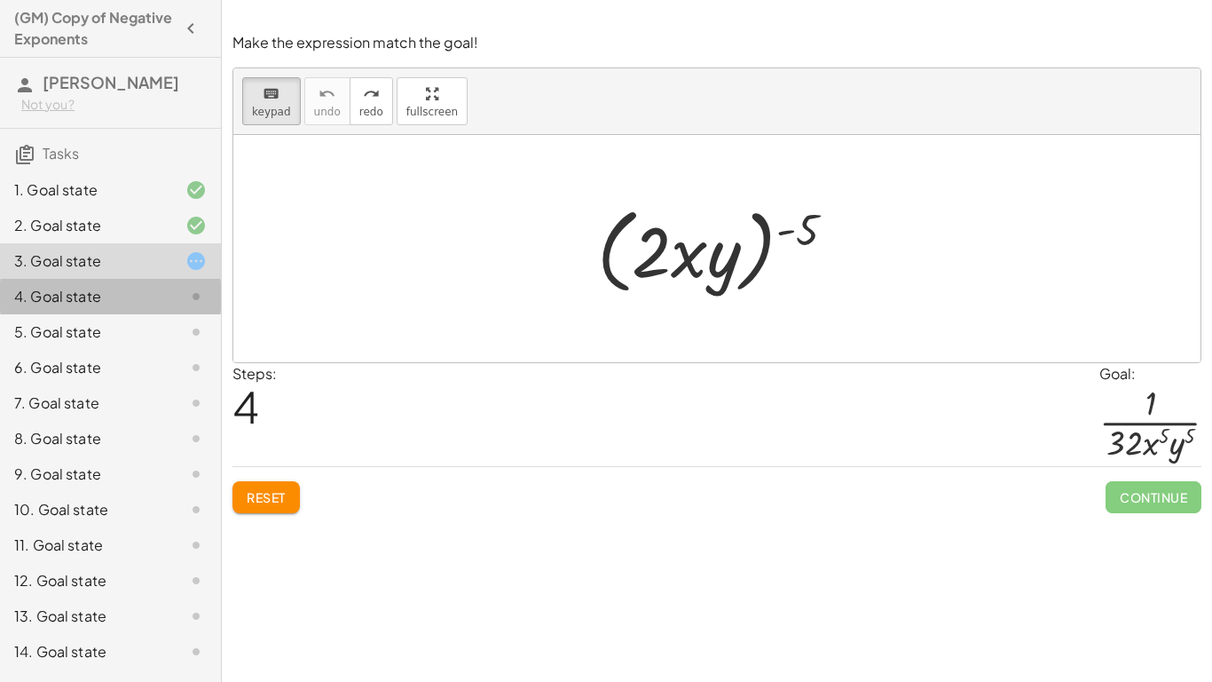
click at [104, 296] on div "4. Goal state" at bounding box center [85, 296] width 143 height 21
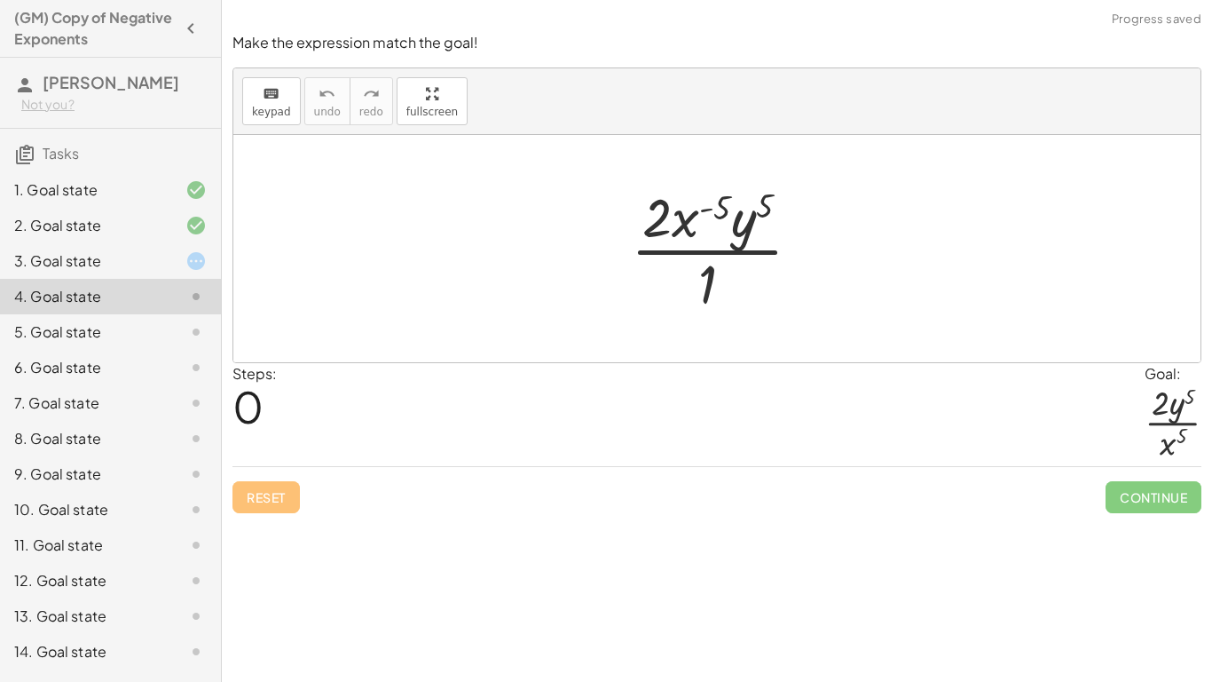
click at [714, 288] on div at bounding box center [723, 248] width 202 height 137
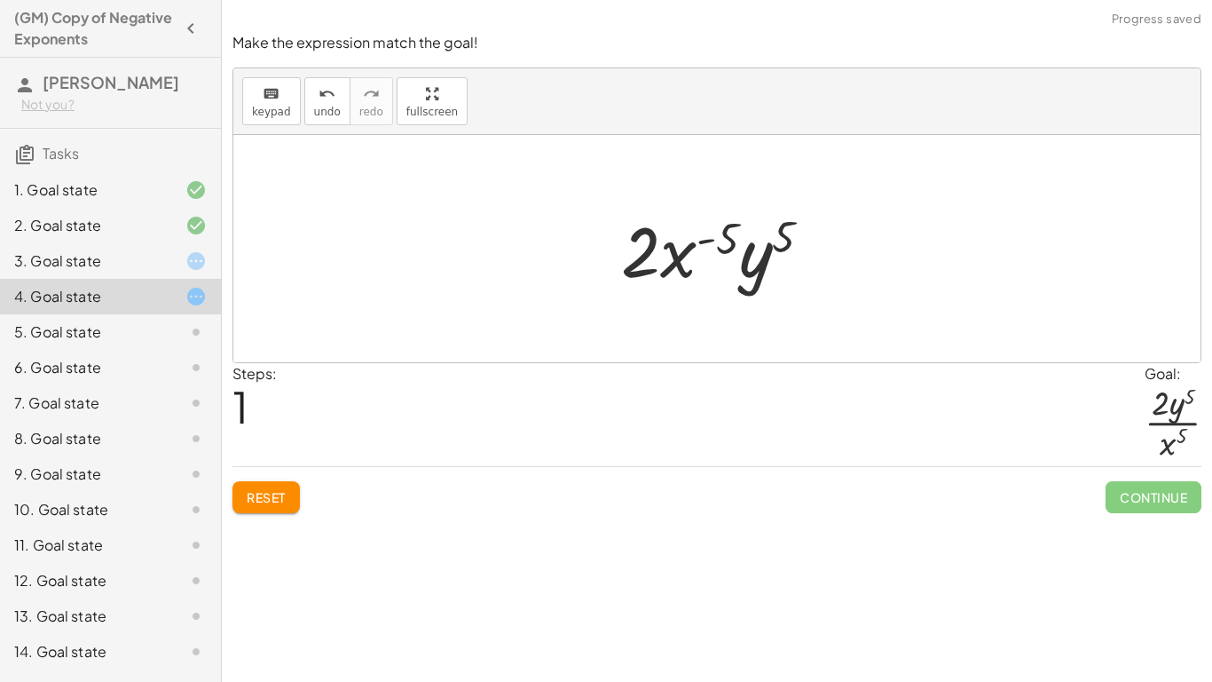
click at [737, 250] on div at bounding box center [723, 248] width 223 height 91
click at [725, 239] on div at bounding box center [723, 248] width 223 height 91
click at [107, 264] on div "3. Goal state" at bounding box center [85, 260] width 143 height 21
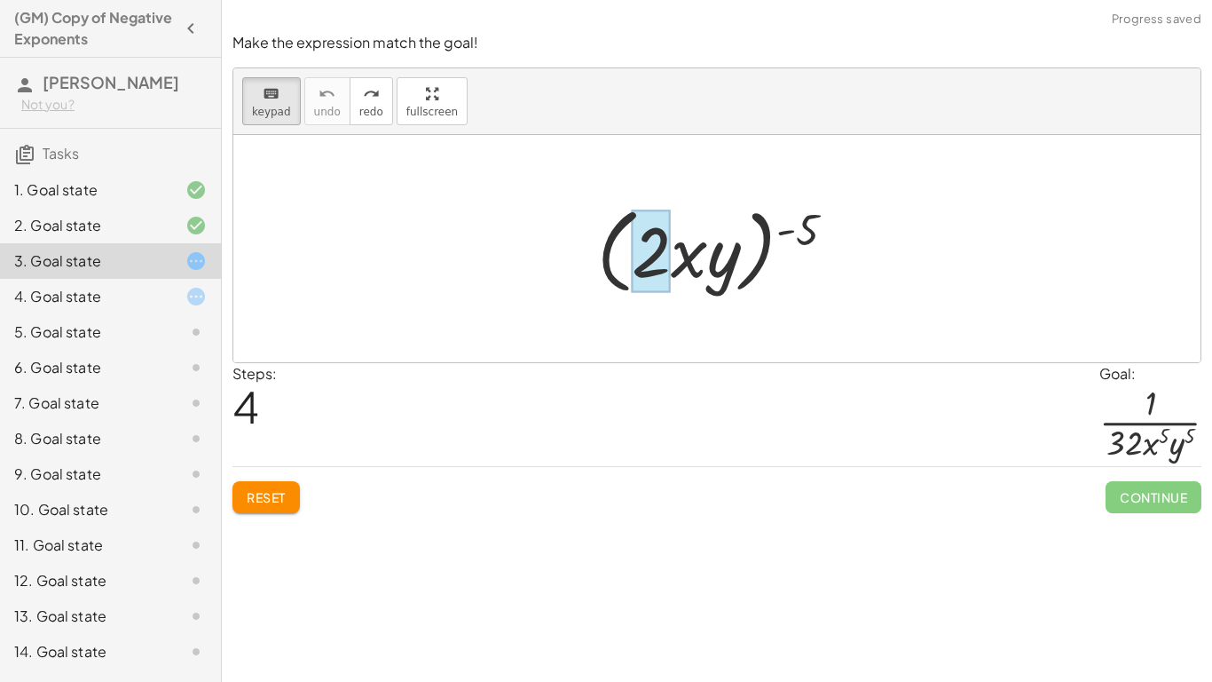
click at [658, 249] on div at bounding box center [651, 250] width 39 height 83
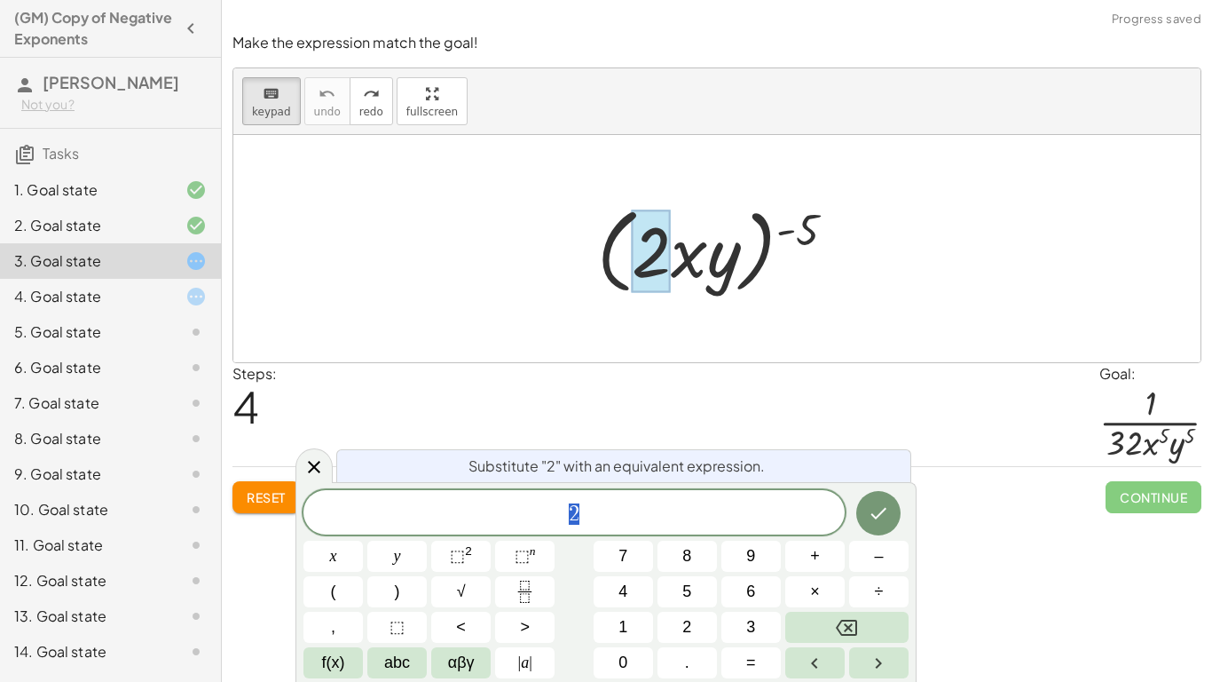
click at [796, 231] on div at bounding box center [723, 249] width 295 height 102
click at [804, 232] on div at bounding box center [723, 249] width 295 height 102
click at [880, 515] on icon "Done" at bounding box center [878, 512] width 21 height 21
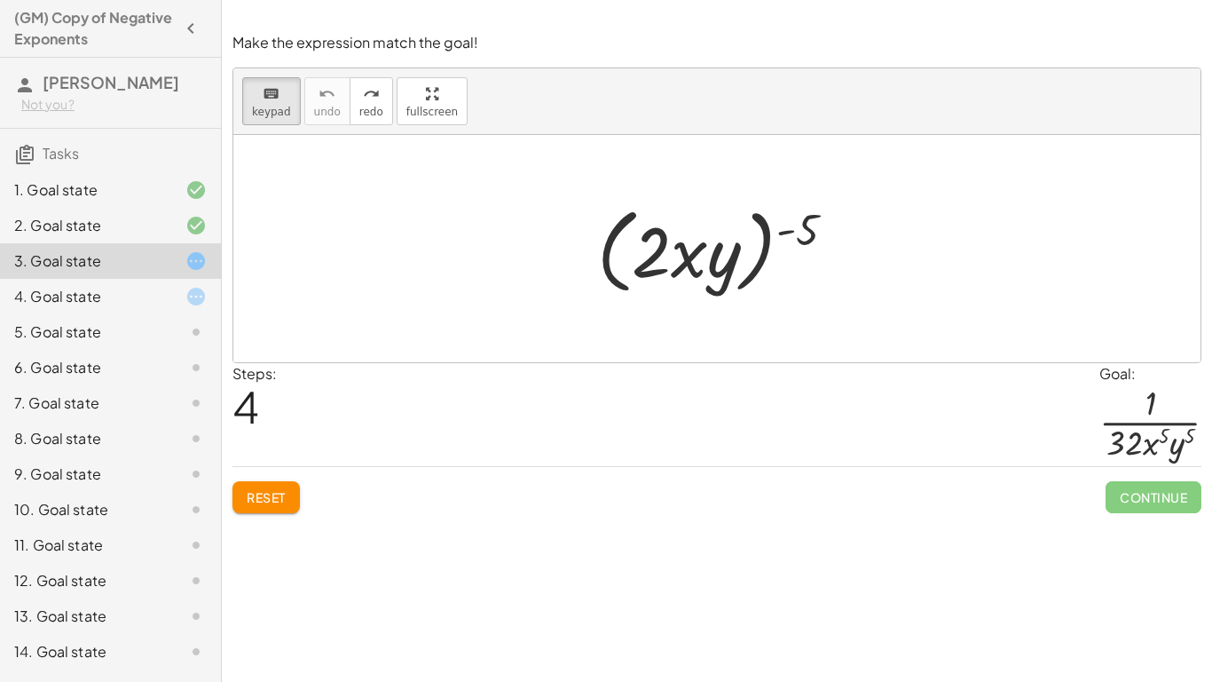
scroll to position [0, 0]
click at [610, 270] on div at bounding box center [723, 249] width 295 height 102
click at [671, 271] on div at bounding box center [651, 250] width 39 height 83
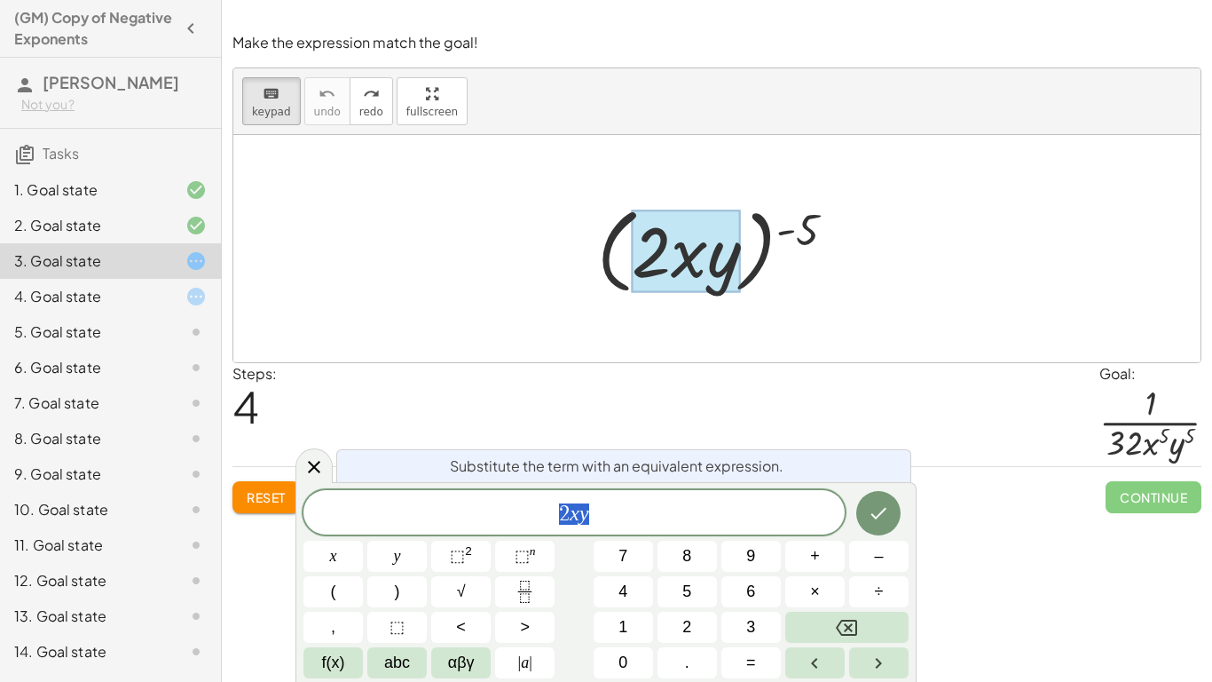
scroll to position [3, 0]
click at [733, 237] on div at bounding box center [686, 250] width 109 height 83
click at [883, 503] on icon "Done" at bounding box center [878, 512] width 21 height 21
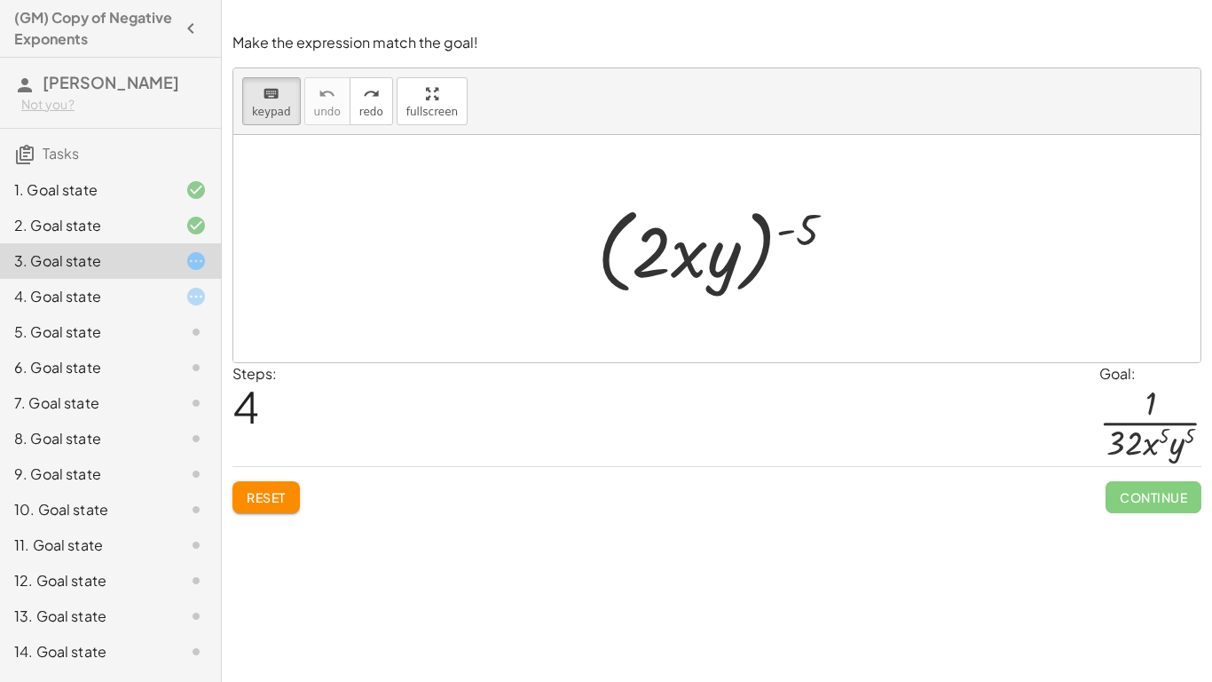
click at [769, 241] on div at bounding box center [723, 249] width 295 height 102
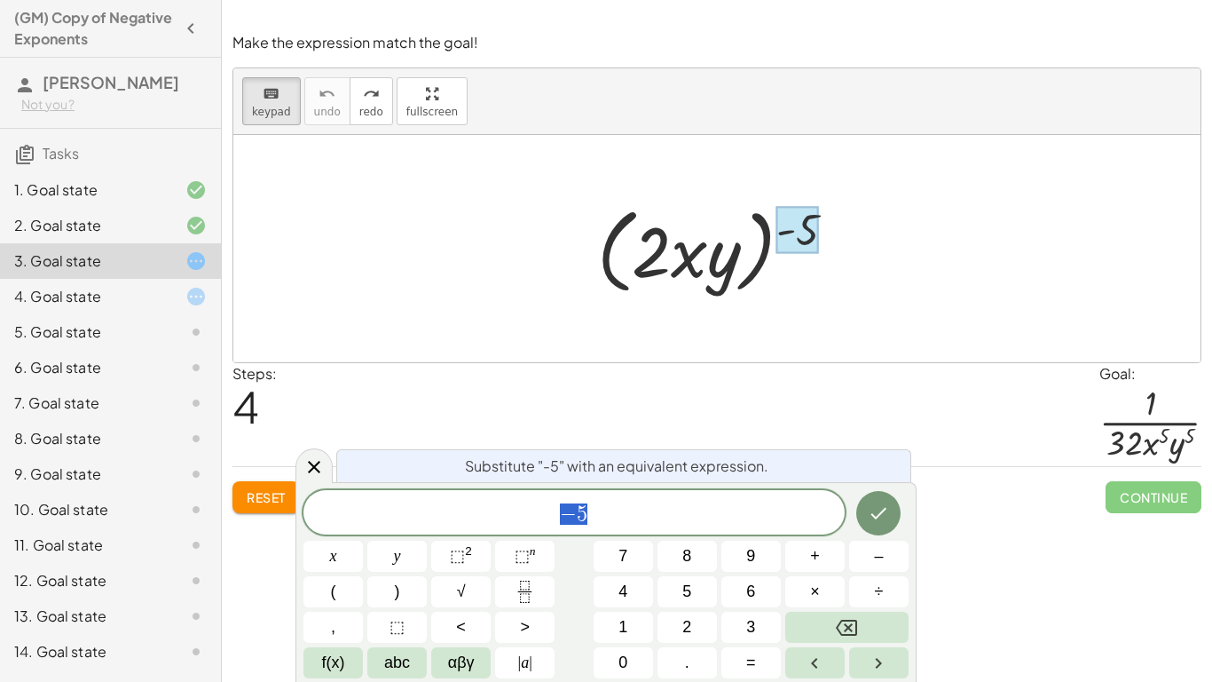
scroll to position [4, 0]
click at [685, 253] on div at bounding box center [723, 249] width 295 height 102
click at [798, 225] on div at bounding box center [798, 229] width 43 height 47
click at [581, 516] on span "5" at bounding box center [582, 513] width 11 height 21
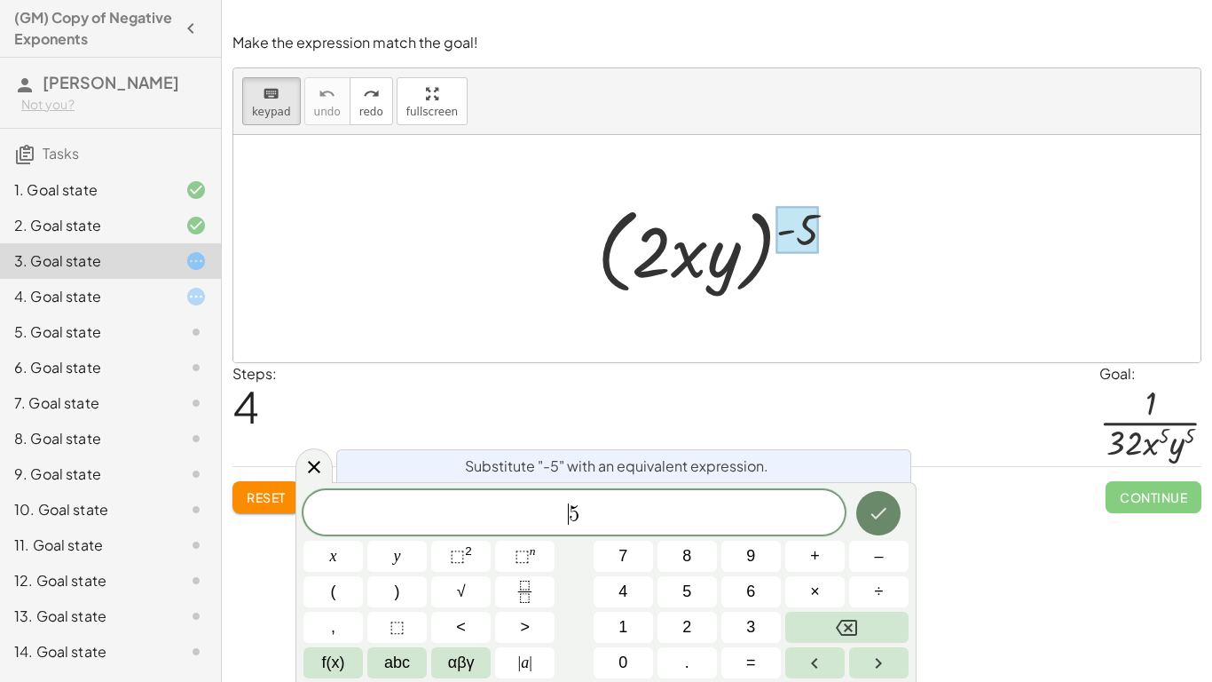
click at [888, 509] on icon "Done" at bounding box center [878, 512] width 21 height 21
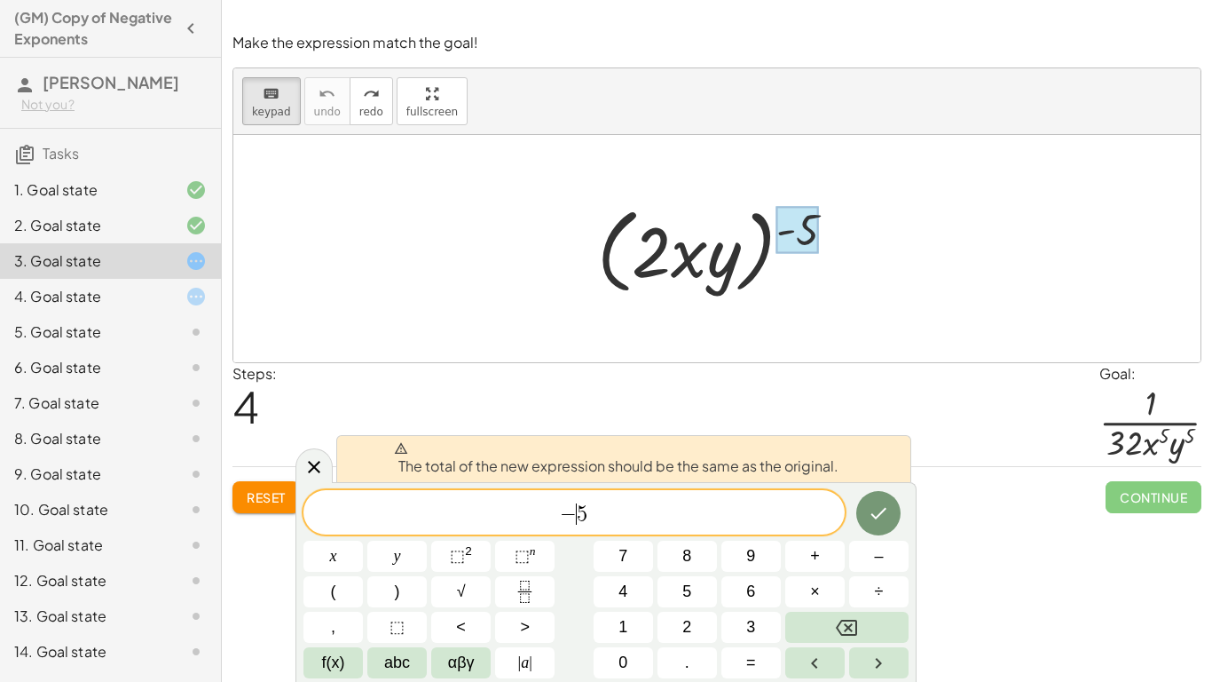
scroll to position [6, 0]
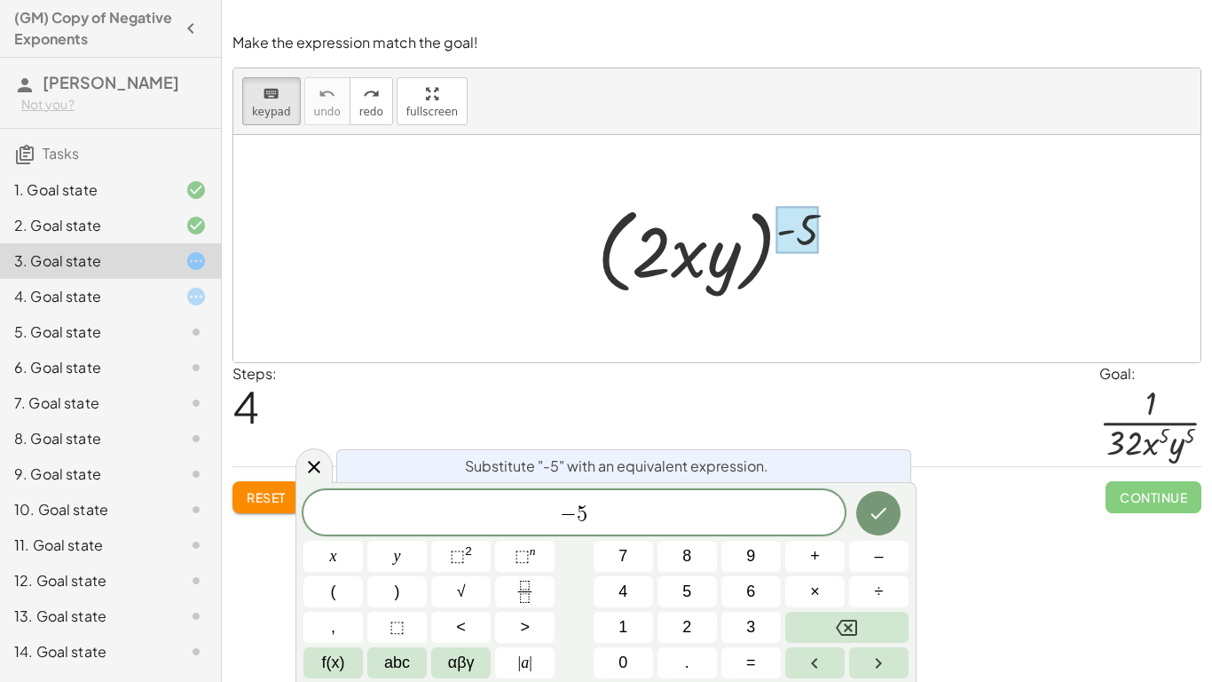
click at [643, 258] on div at bounding box center [723, 249] width 295 height 102
click at [647, 260] on div at bounding box center [723, 249] width 295 height 102
click at [870, 506] on icon "Done" at bounding box center [878, 512] width 21 height 21
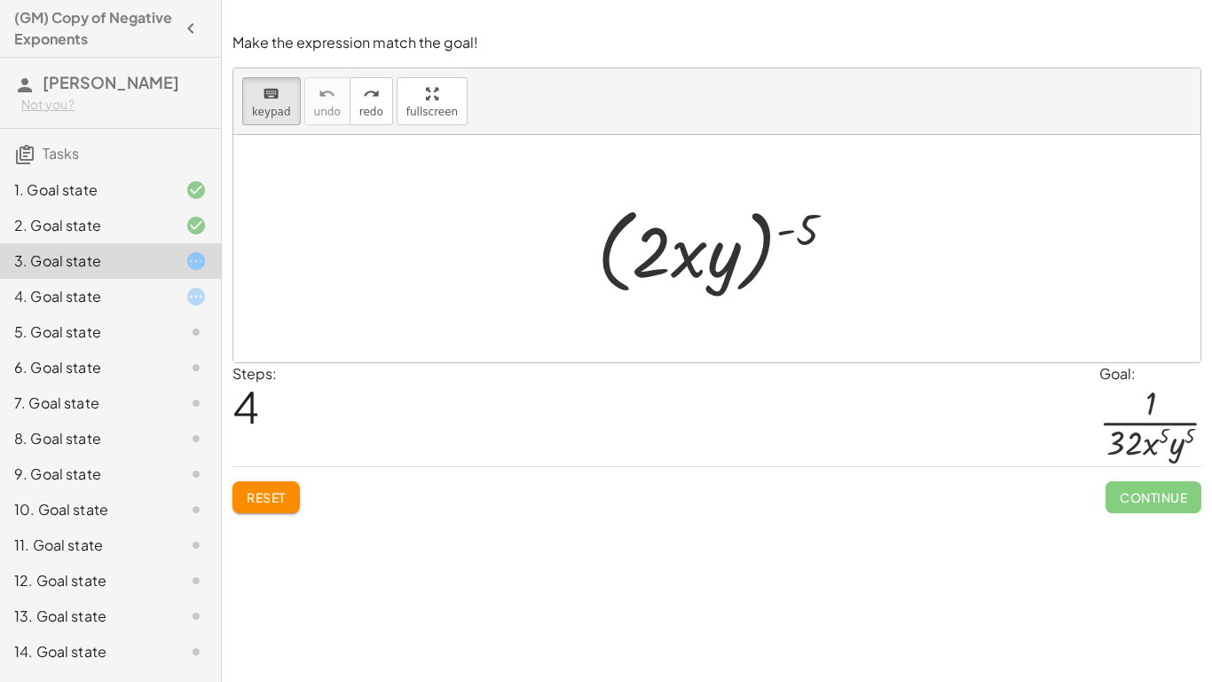
scroll to position [0, 0]
click at [674, 274] on div at bounding box center [686, 250] width 109 height 83
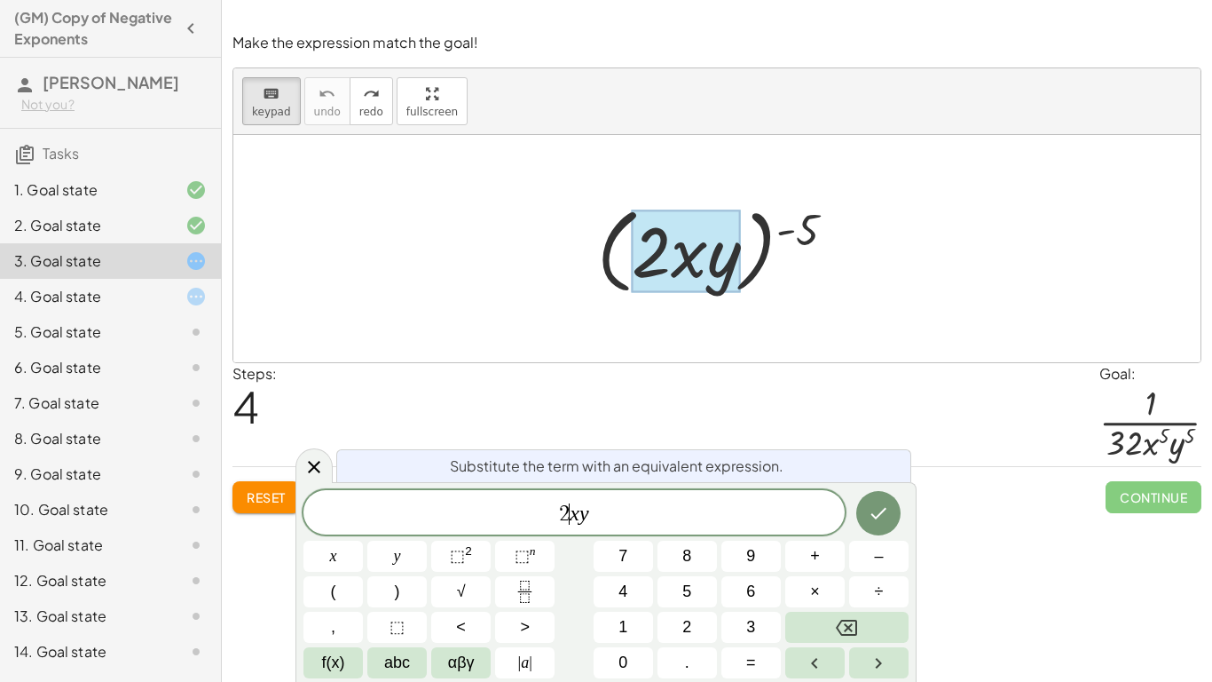
scroll to position [9, 0]
click at [581, 510] on var "y" at bounding box center [585, 512] width 10 height 23
click at [603, 507] on span "2 x 1 ​ y" at bounding box center [574, 513] width 541 height 25
click at [581, 514] on span "1" at bounding box center [579, 513] width 11 height 21
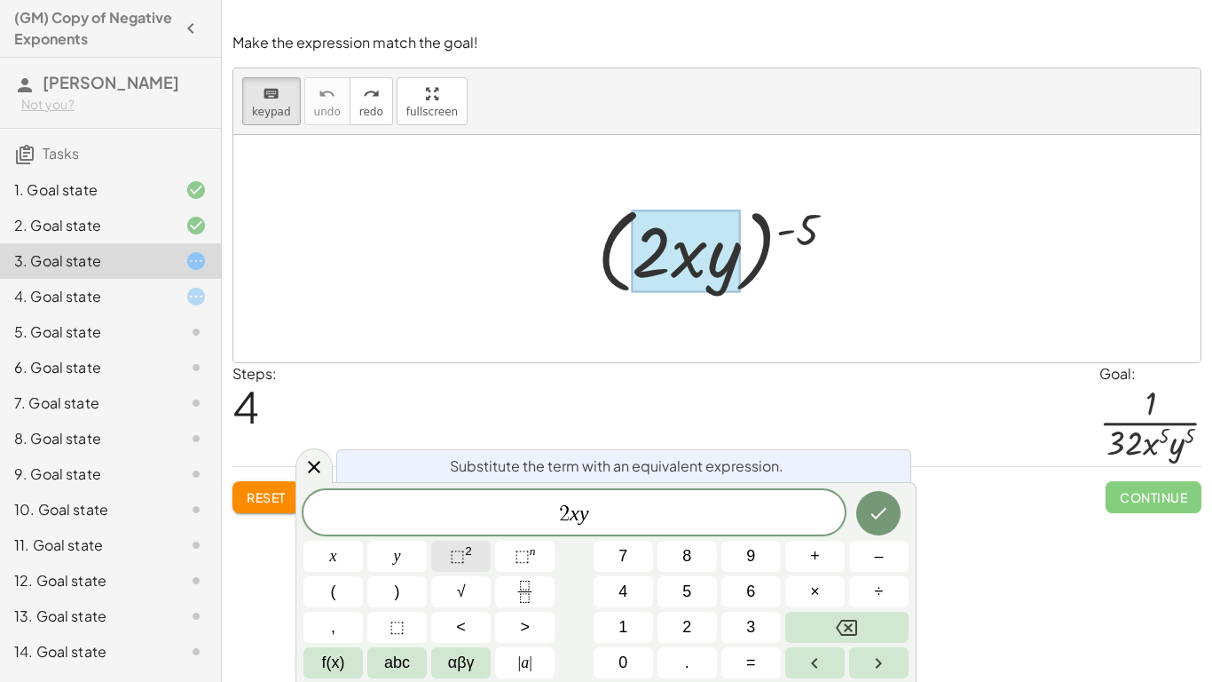
click at [477, 554] on button "⬚ 2" at bounding box center [460, 555] width 59 height 31
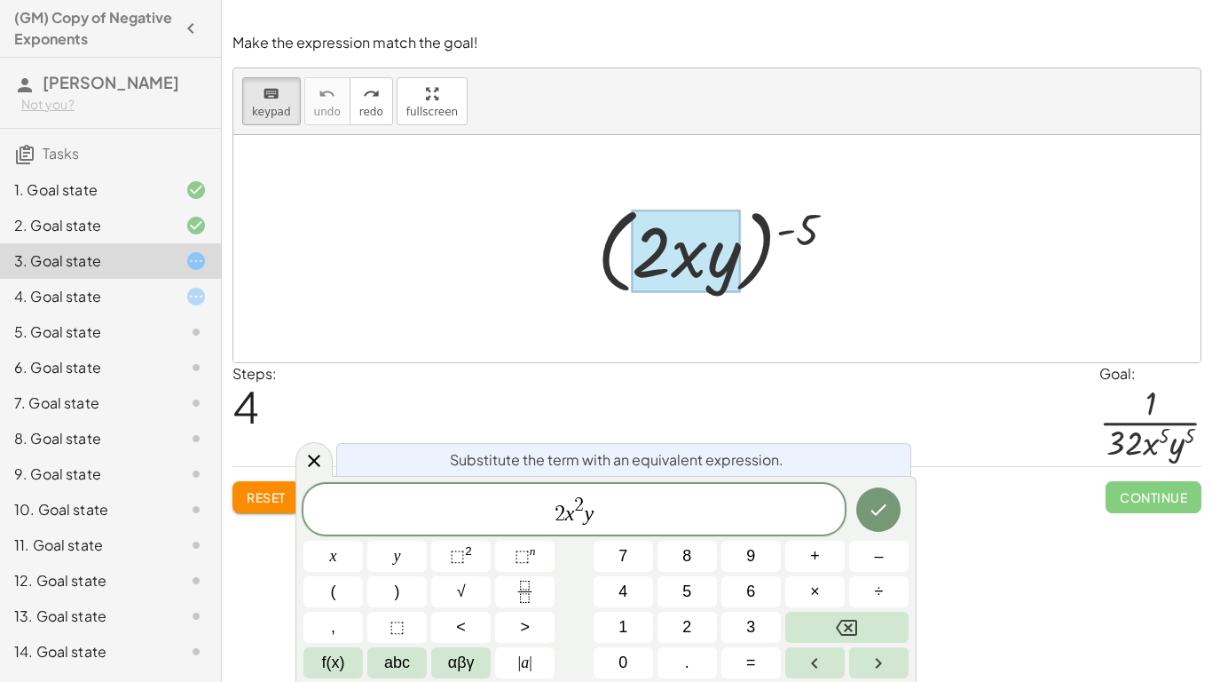
click at [598, 506] on span "2 x 2 ​ y" at bounding box center [574, 510] width 541 height 32
click at [487, 548] on button "⬚ 2" at bounding box center [460, 555] width 59 height 31
click at [579, 505] on span "2 x 2 y 2 ​" at bounding box center [574, 510] width 541 height 32
click at [608, 502] on span "2 x 1 ​ y 2" at bounding box center [574, 510] width 541 height 32
click at [595, 501] on span "2" at bounding box center [594, 505] width 10 height 20
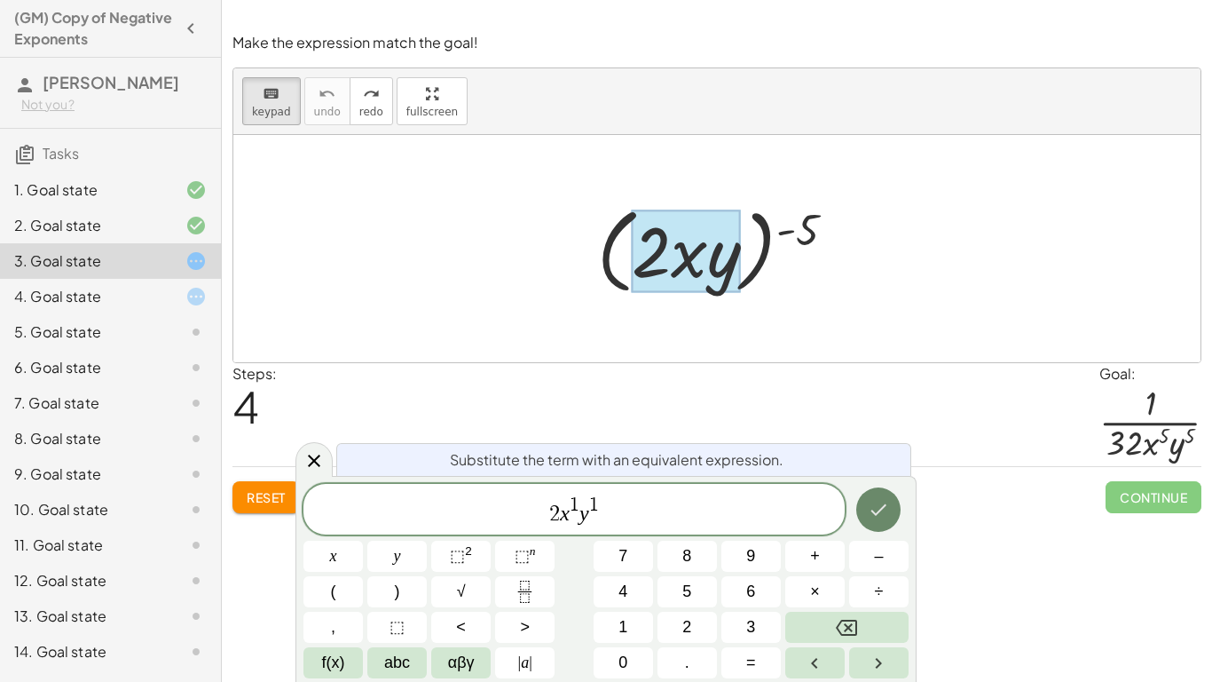
click at [871, 509] on icon "Done" at bounding box center [878, 509] width 21 height 21
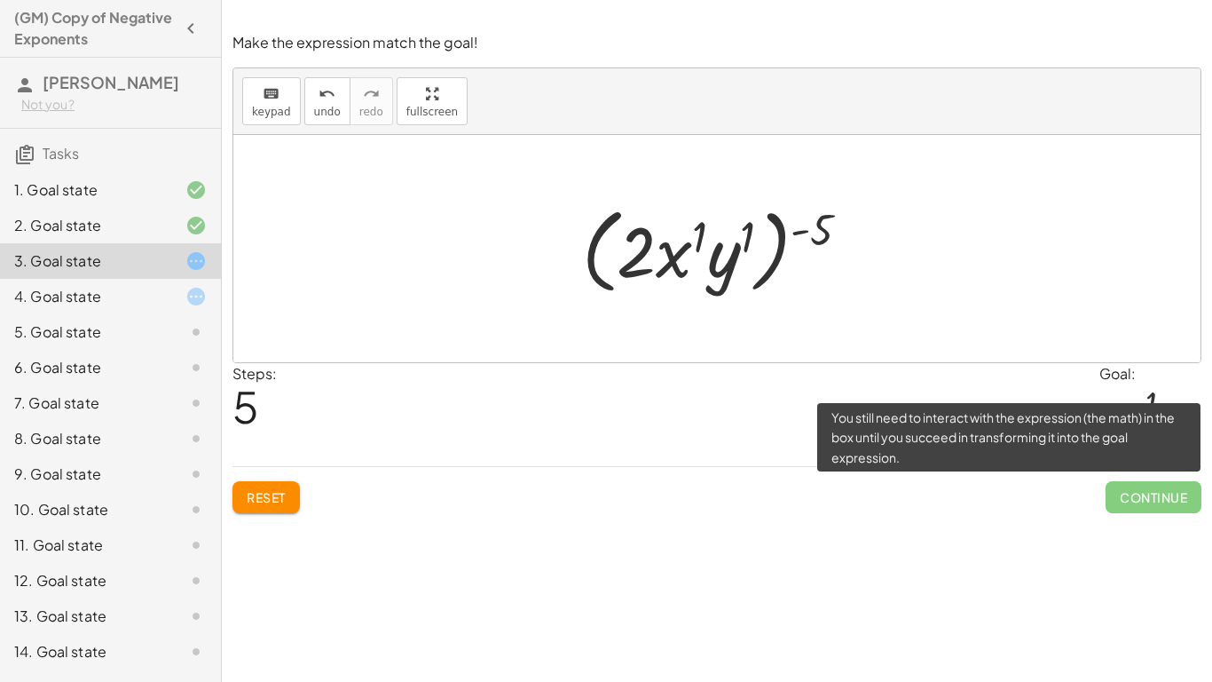
click at [1173, 509] on span "Continue" at bounding box center [1154, 497] width 96 height 32
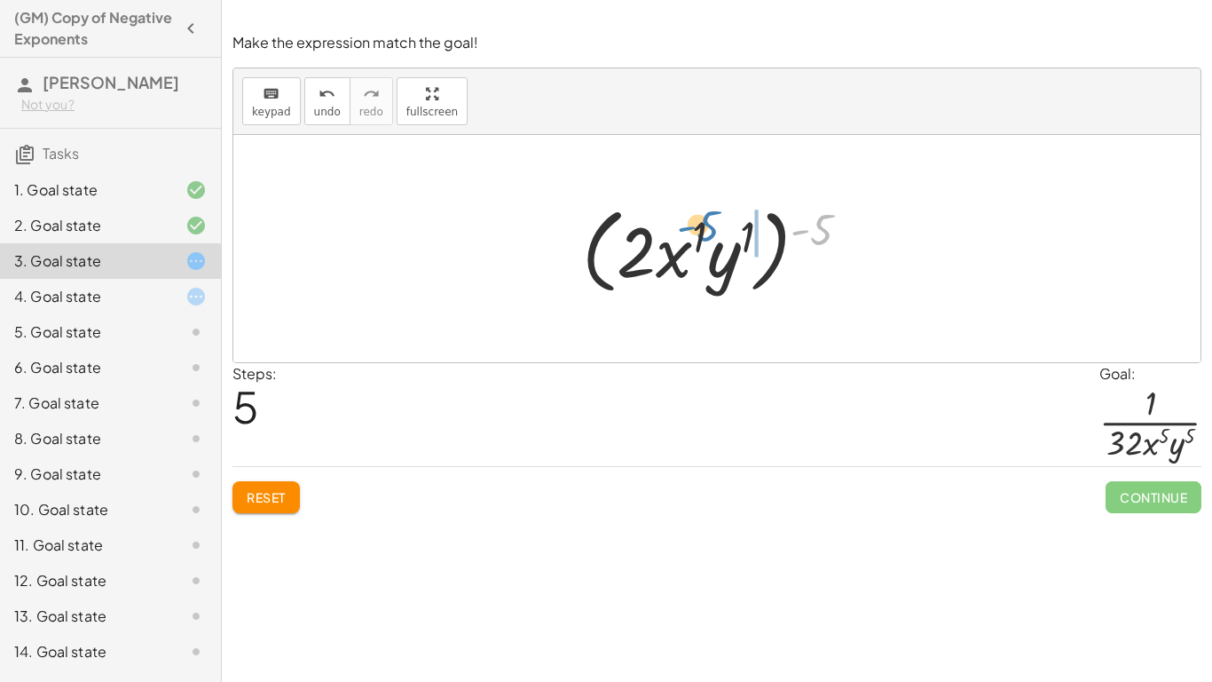
drag, startPoint x: 824, startPoint y: 227, endPoint x: 708, endPoint y: 224, distance: 115.4
click at [708, 224] on div at bounding box center [723, 249] width 295 height 102
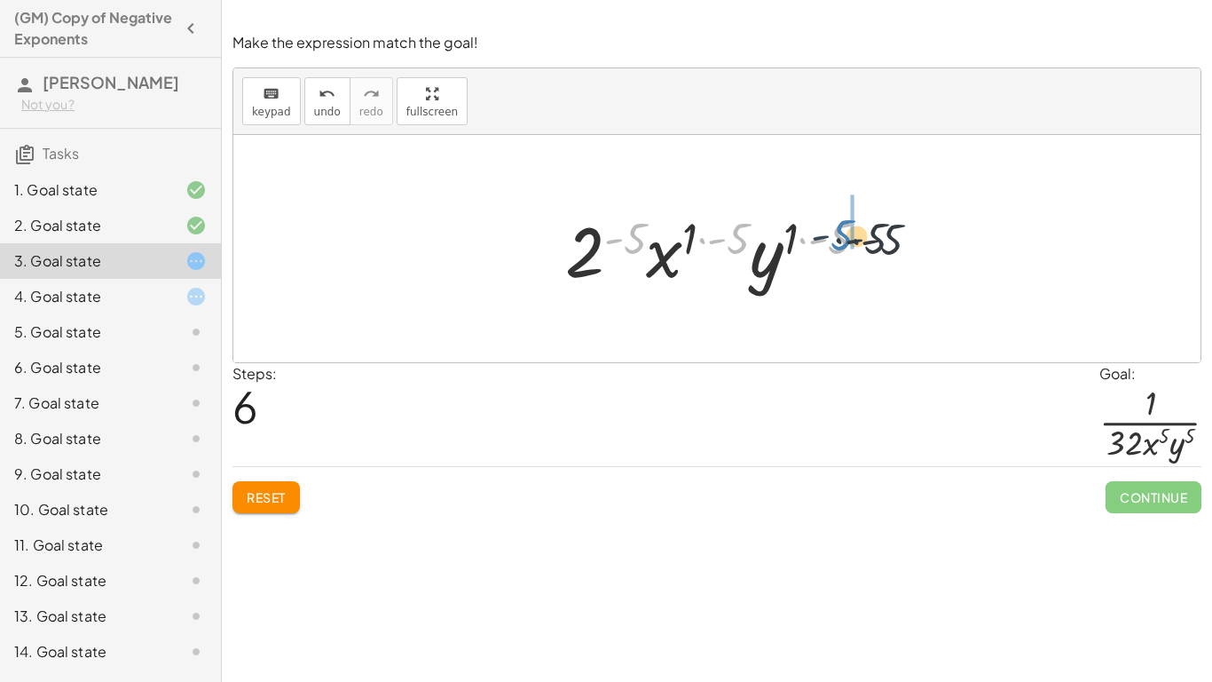
drag, startPoint x: 634, startPoint y: 234, endPoint x: 855, endPoint y: 231, distance: 221.9
click at [855, 231] on div at bounding box center [723, 248] width 295 height 91
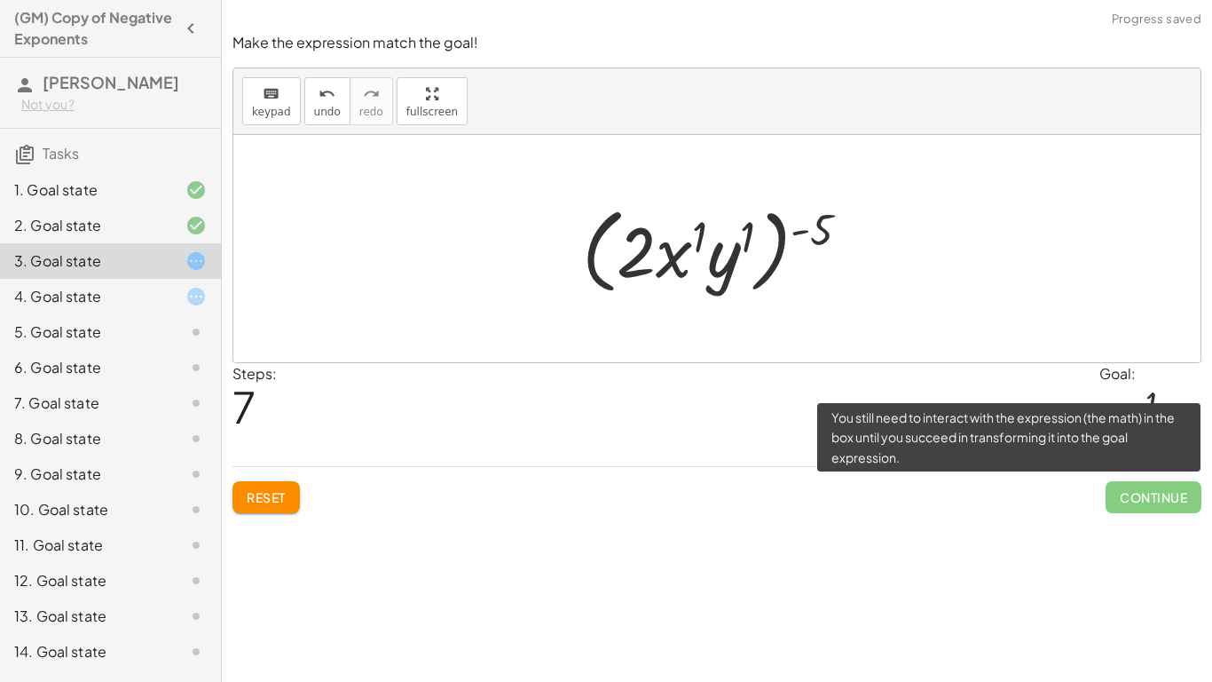
click at [1134, 496] on span "Continue" at bounding box center [1154, 497] width 96 height 32
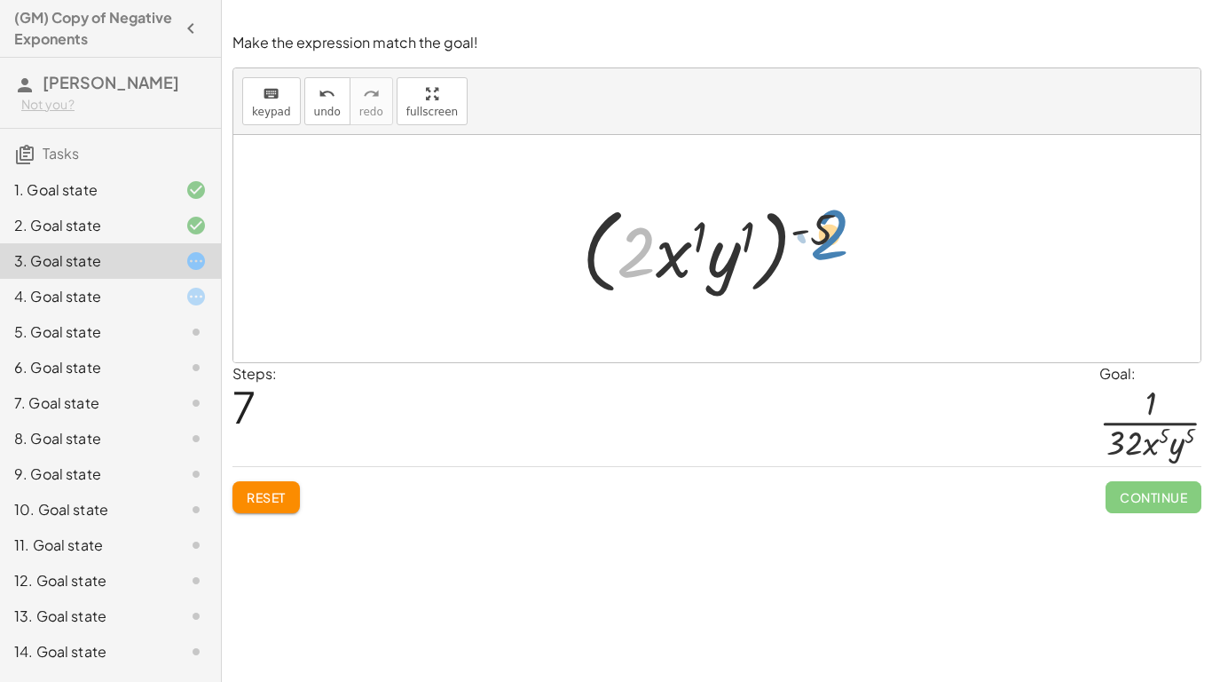
drag, startPoint x: 641, startPoint y: 251, endPoint x: 832, endPoint y: 231, distance: 191.9
click at [832, 231] on div at bounding box center [723, 249] width 295 height 102
drag, startPoint x: 821, startPoint y: 230, endPoint x: 628, endPoint y: 248, distance: 193.5
click at [628, 248] on div at bounding box center [723, 249] width 295 height 102
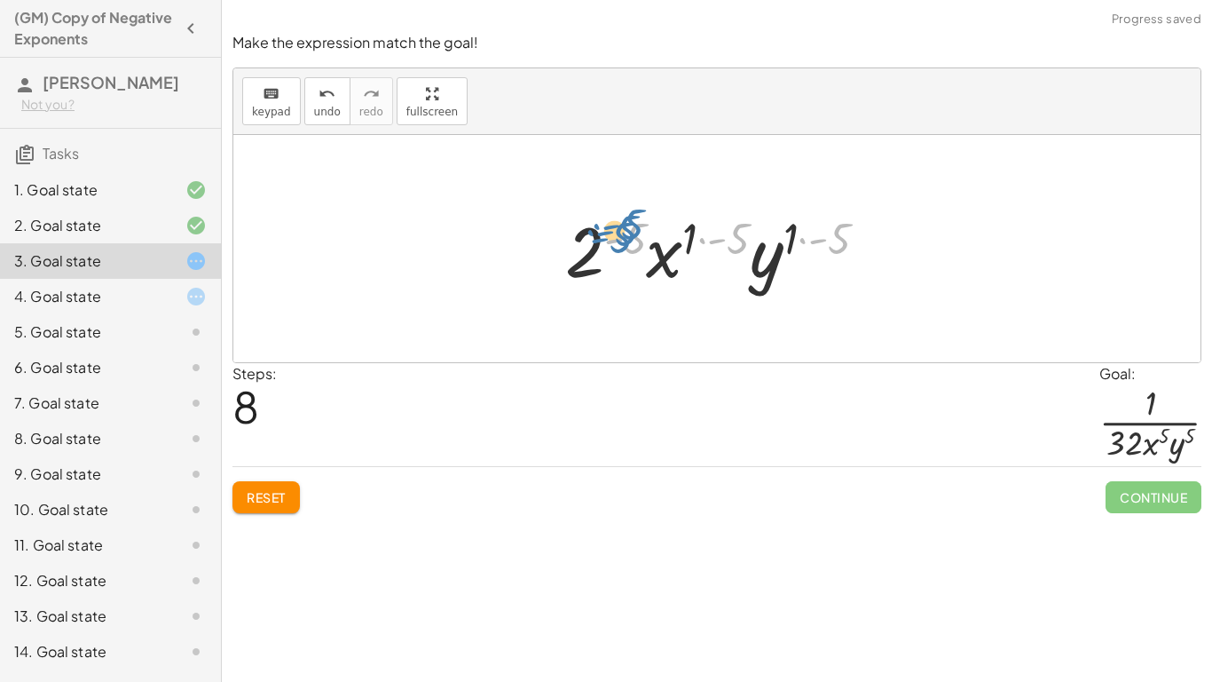
drag, startPoint x: 845, startPoint y: 244, endPoint x: 641, endPoint y: 230, distance: 204.6
click at [641, 230] on div at bounding box center [723, 248] width 295 height 91
drag, startPoint x: 586, startPoint y: 254, endPoint x: 617, endPoint y: 244, distance: 32.6
click at [617, 244] on div at bounding box center [723, 248] width 295 height 91
click at [604, 246] on div at bounding box center [723, 248] width 295 height 91
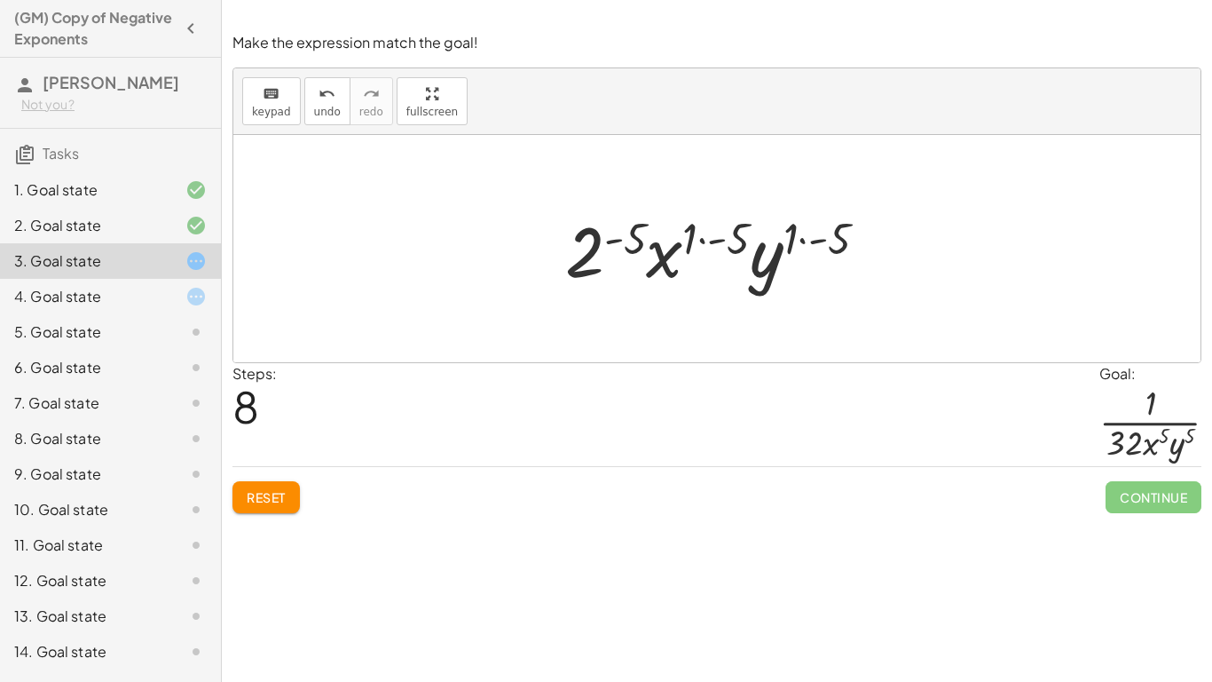
click at [604, 246] on div at bounding box center [723, 248] width 295 height 91
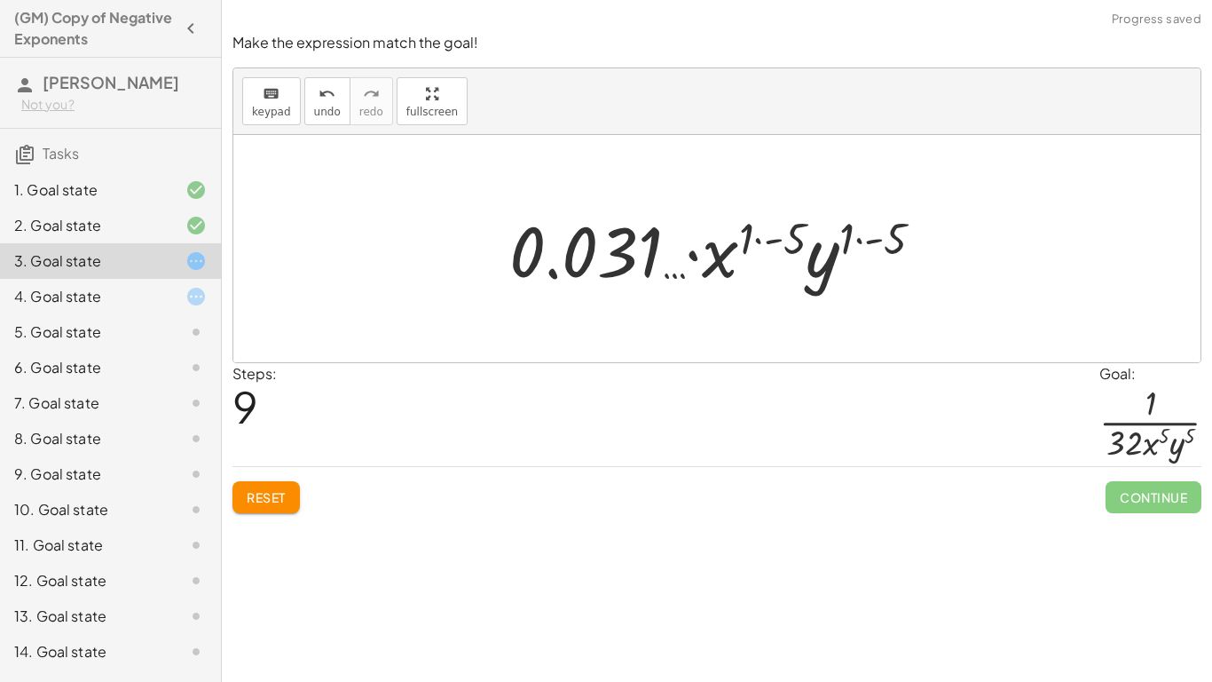
click at [723, 253] on div at bounding box center [723, 248] width 295 height 91
click at [778, 243] on div at bounding box center [723, 248] width 295 height 91
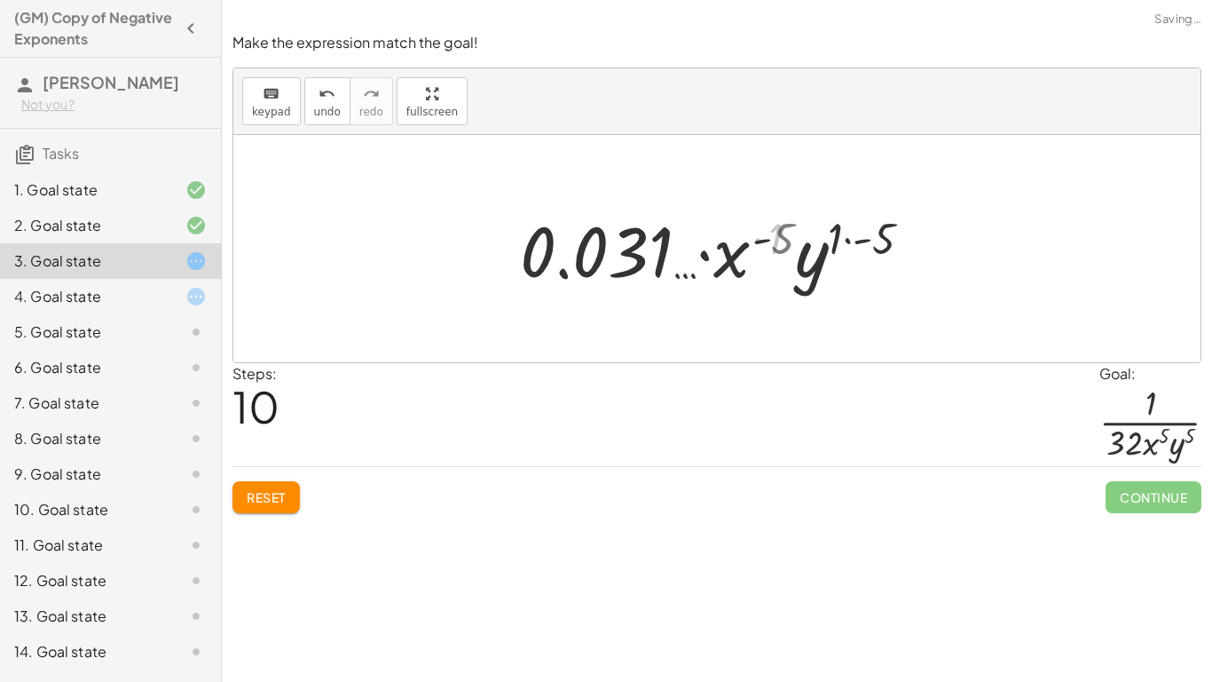
click at [809, 256] on div at bounding box center [723, 248] width 295 height 91
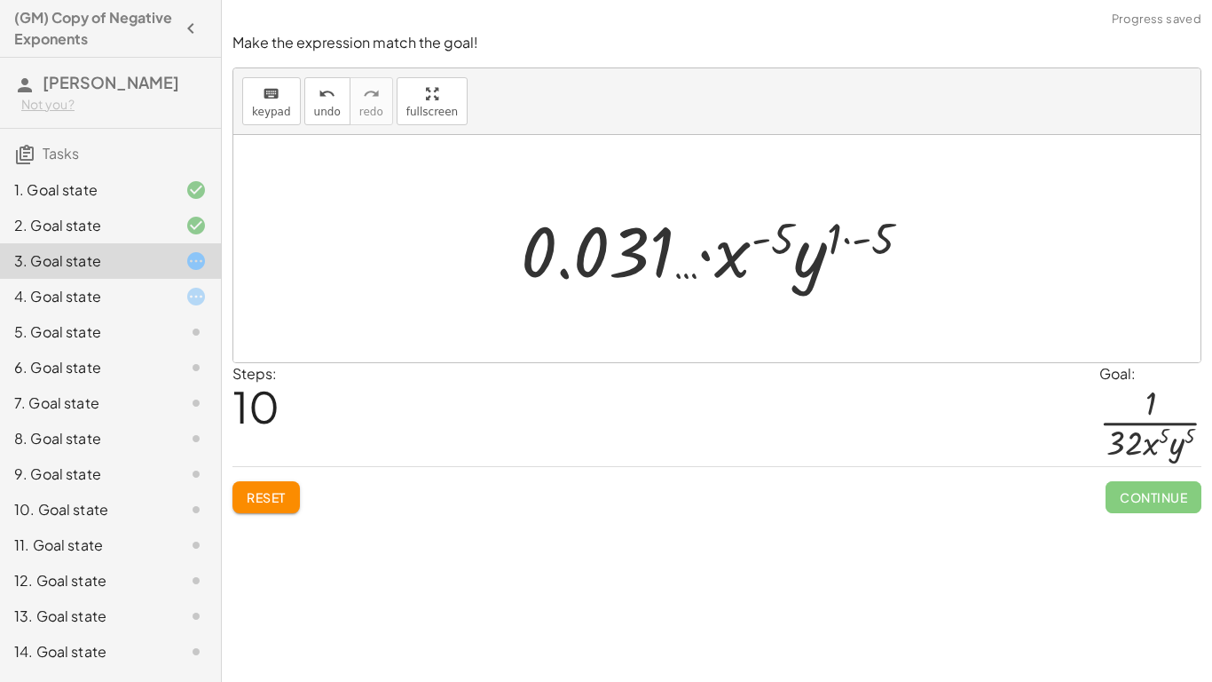
click at [809, 256] on div at bounding box center [723, 248] width 295 height 91
click at [889, 248] on div at bounding box center [716, 248] width 967 height 227
click at [665, 264] on div at bounding box center [723, 248] width 295 height 91
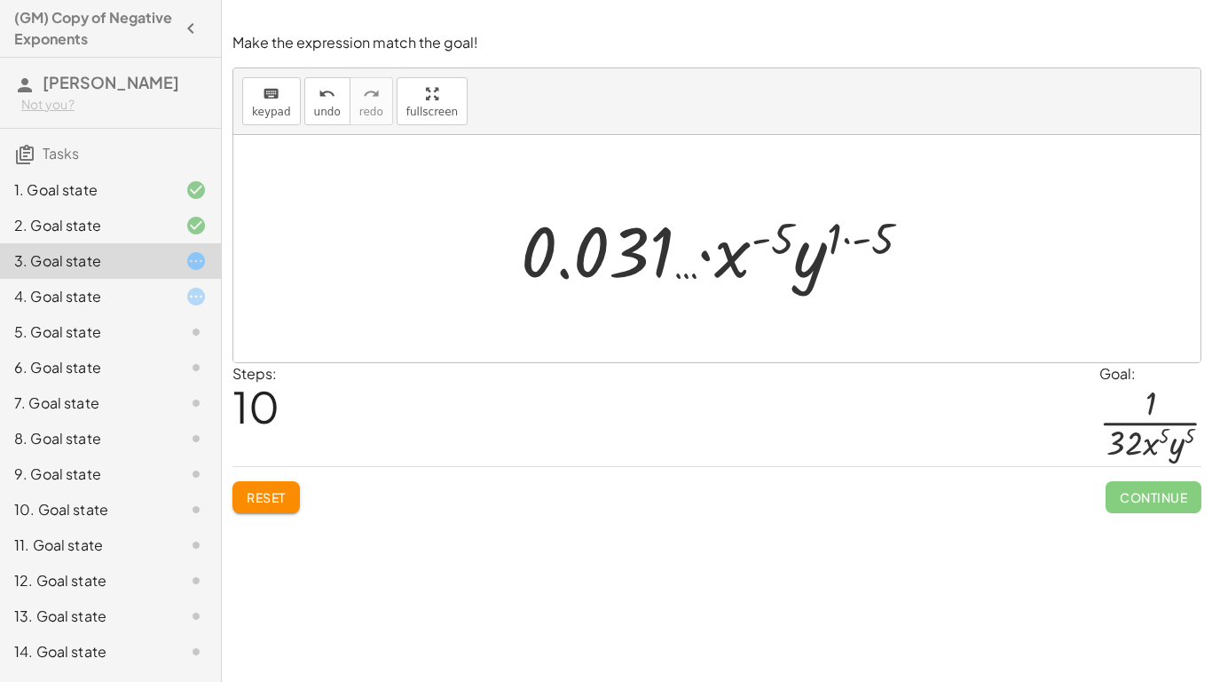
click at [734, 258] on div at bounding box center [723, 248] width 295 height 91
click at [759, 240] on div at bounding box center [723, 248] width 295 height 91
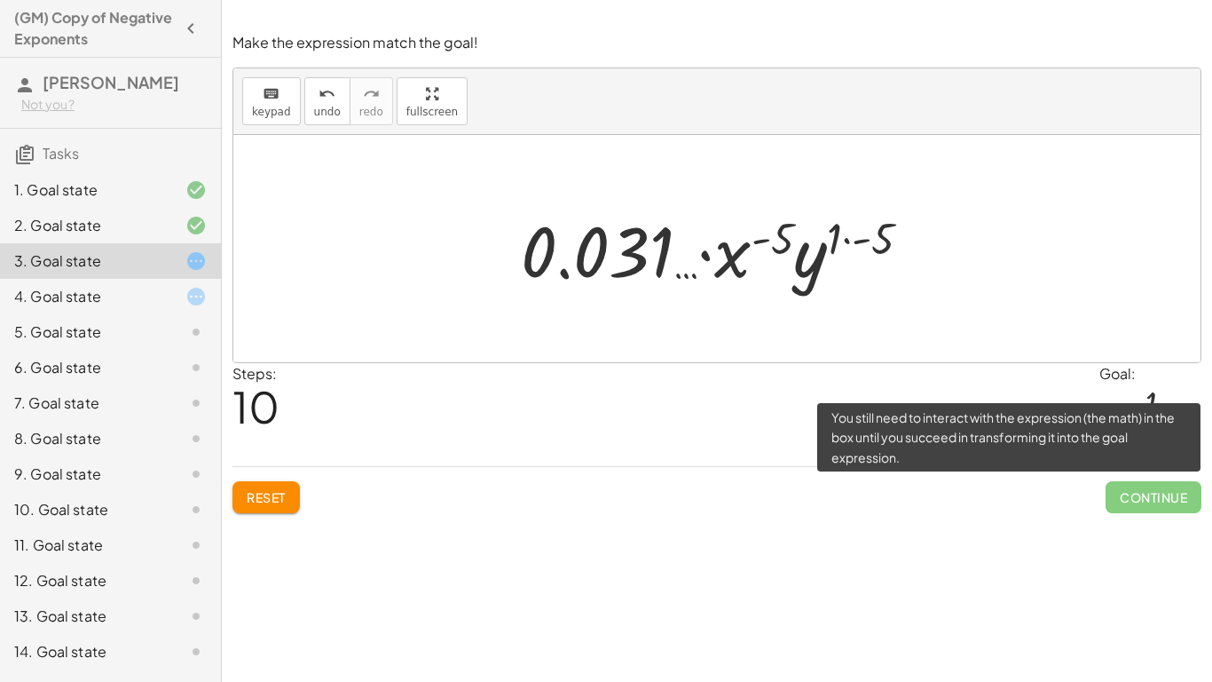
click at [1171, 505] on span "Continue" at bounding box center [1154, 497] width 96 height 32
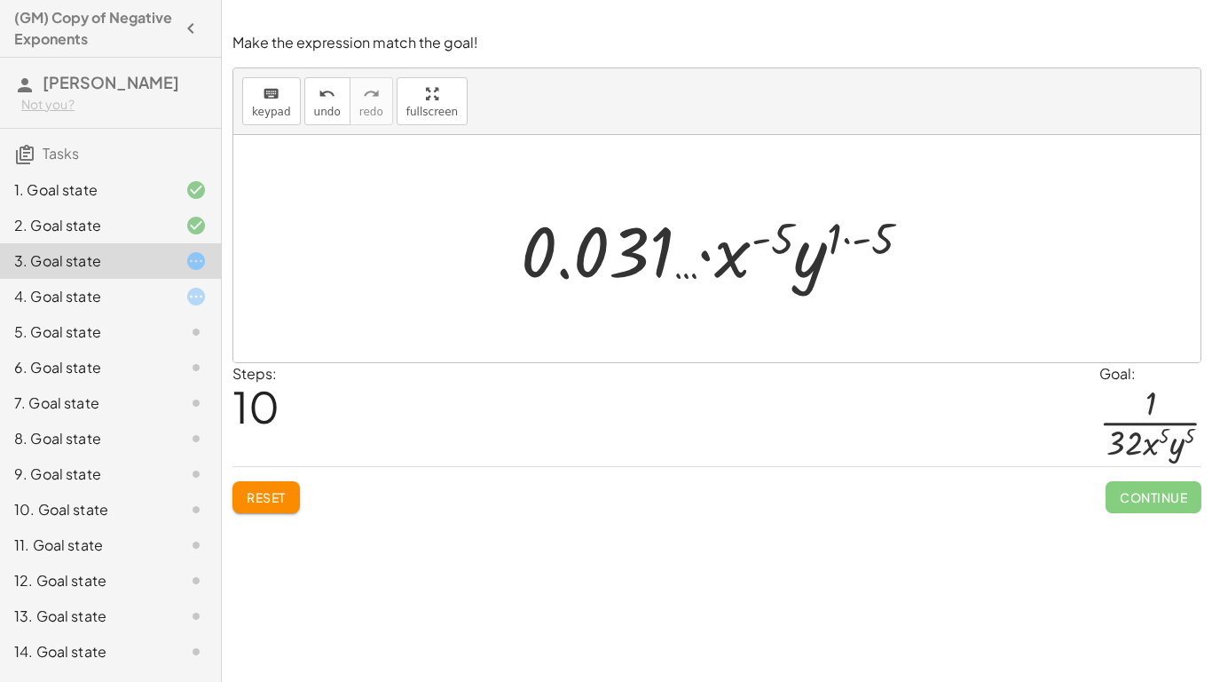
click at [793, 256] on div at bounding box center [723, 248] width 295 height 91
click at [775, 235] on div at bounding box center [723, 248] width 295 height 91
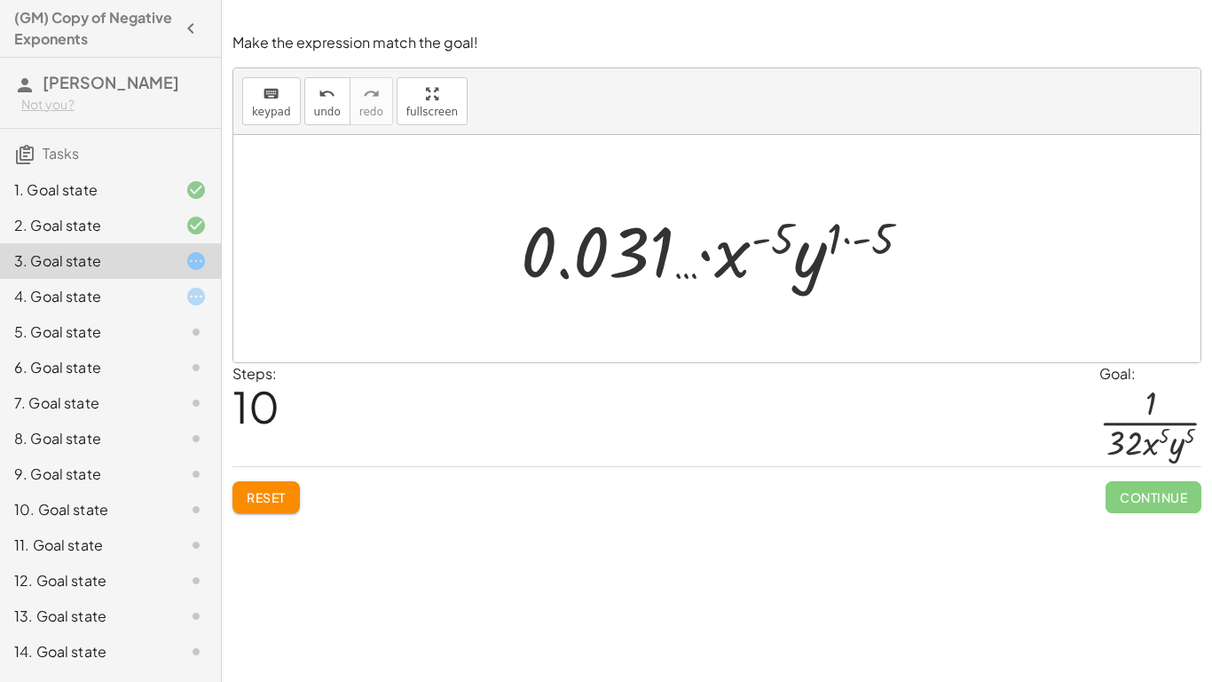
click at [753, 250] on div at bounding box center [723, 248] width 295 height 91
click at [871, 233] on div "· ( · 2 · x · y ) ( - 5 ) · 1 ( · 2 · x · y ) ( - 5 ) ( · 2 · x 1 · y 1 ) ( - 5…" at bounding box center [716, 248] width 317 height 111
click at [835, 240] on div at bounding box center [723, 248] width 295 height 91
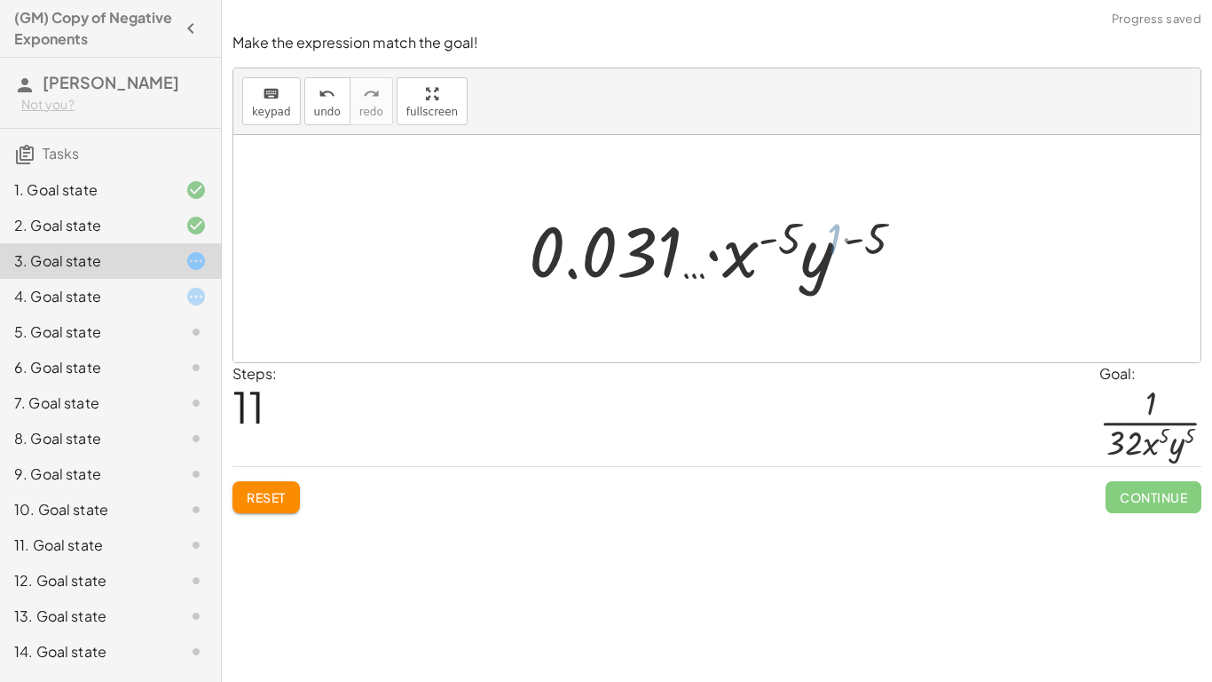
click at [834, 243] on div at bounding box center [723, 248] width 295 height 91
click at [828, 270] on div at bounding box center [723, 248] width 295 height 91
click at [752, 265] on div at bounding box center [723, 248] width 295 height 91
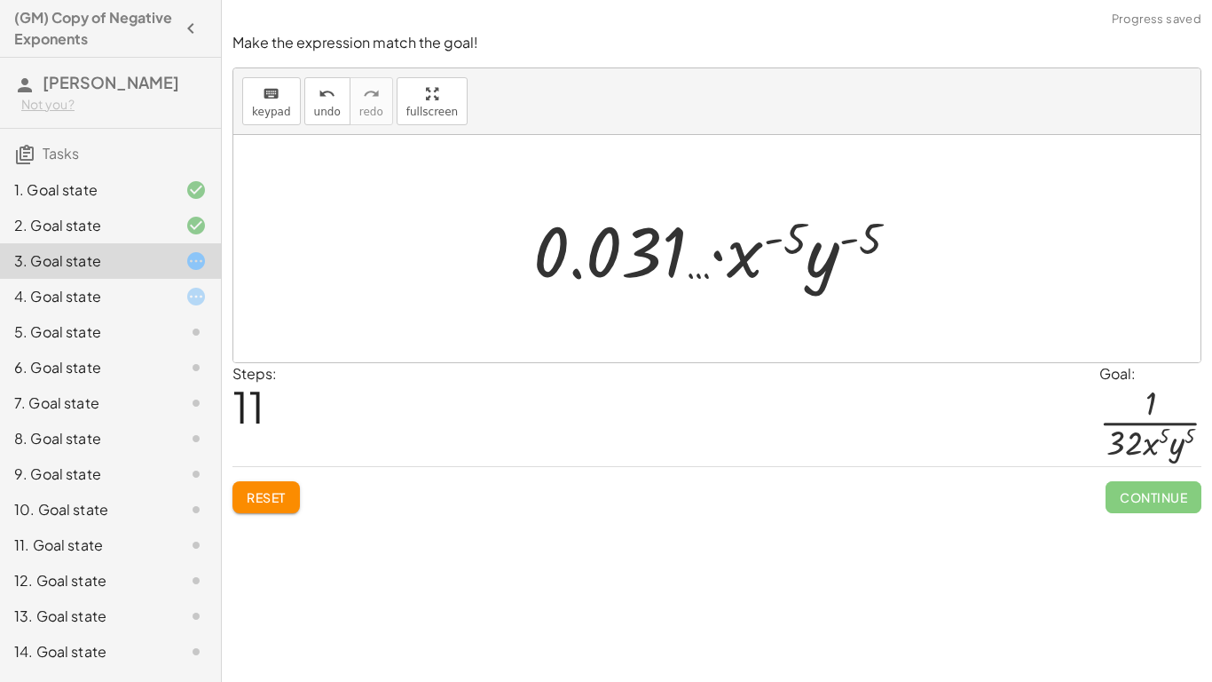
click at [590, 248] on div at bounding box center [723, 248] width 295 height 91
click at [693, 276] on div at bounding box center [723, 248] width 295 height 91
click at [717, 257] on div at bounding box center [723, 248] width 295 height 91
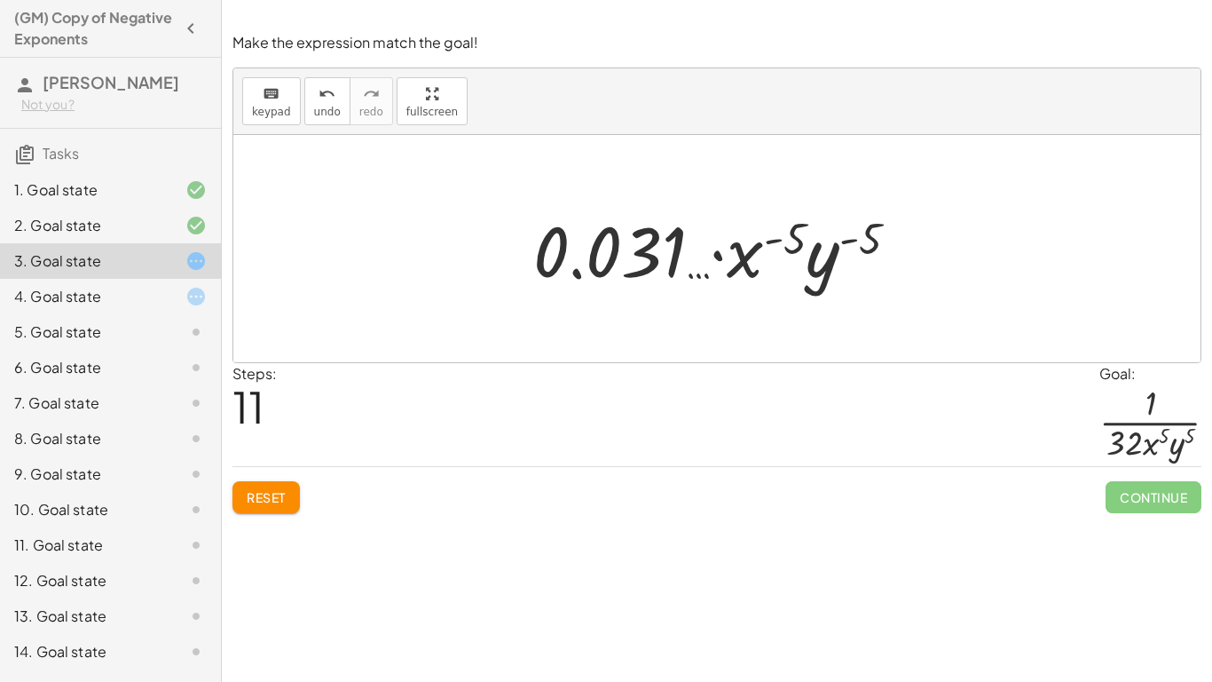
click at [659, 253] on div at bounding box center [723, 248] width 295 height 91
click at [840, 259] on div at bounding box center [723, 248] width 295 height 91
click at [831, 250] on div at bounding box center [723, 248] width 295 height 91
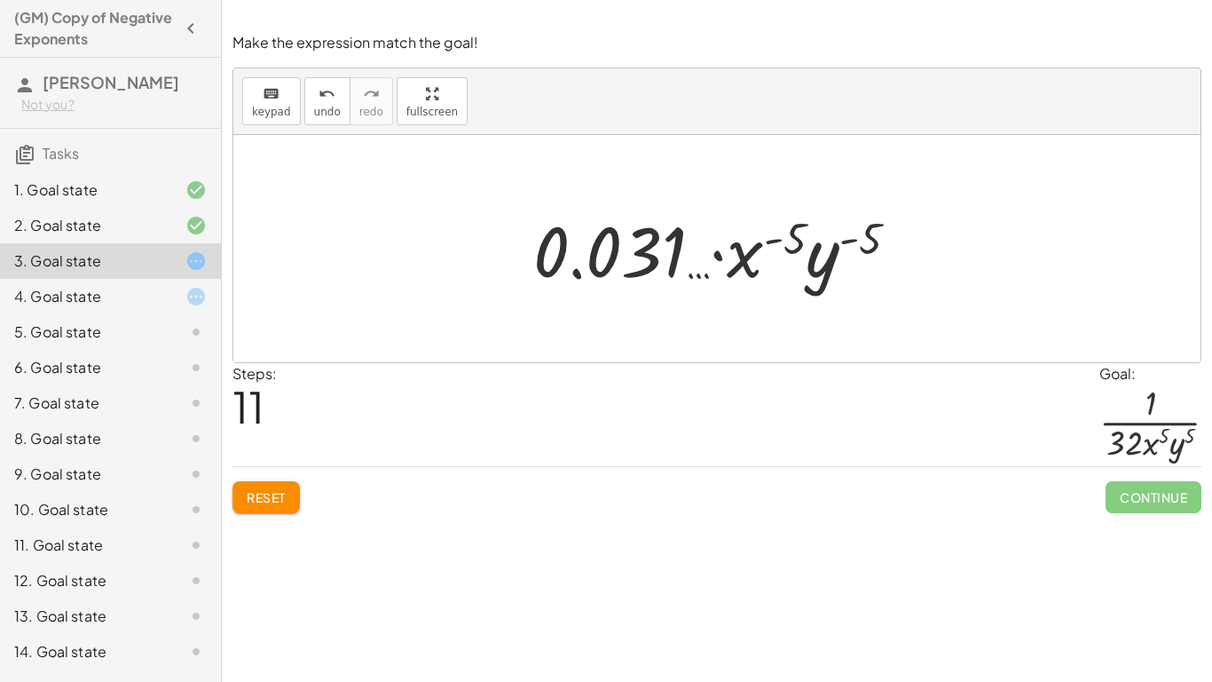
click at [831, 250] on div at bounding box center [723, 248] width 295 height 91
click at [852, 246] on div at bounding box center [723, 248] width 295 height 91
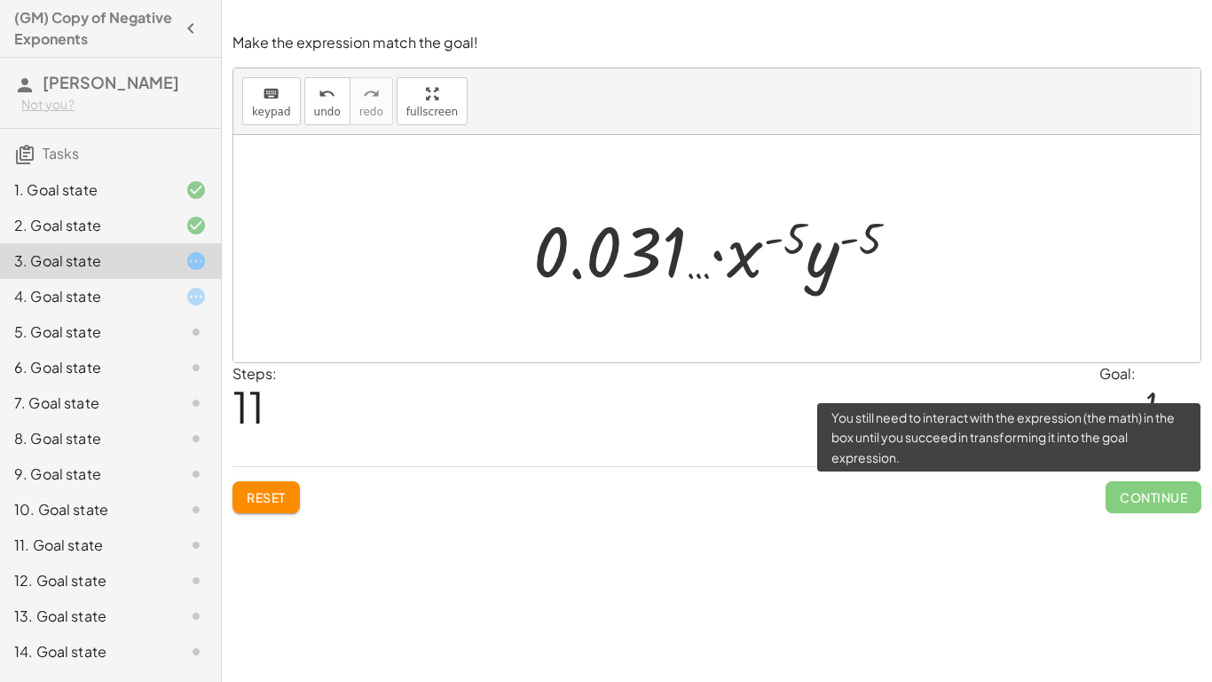
click at [1177, 493] on span "Continue" at bounding box center [1154, 497] width 96 height 32
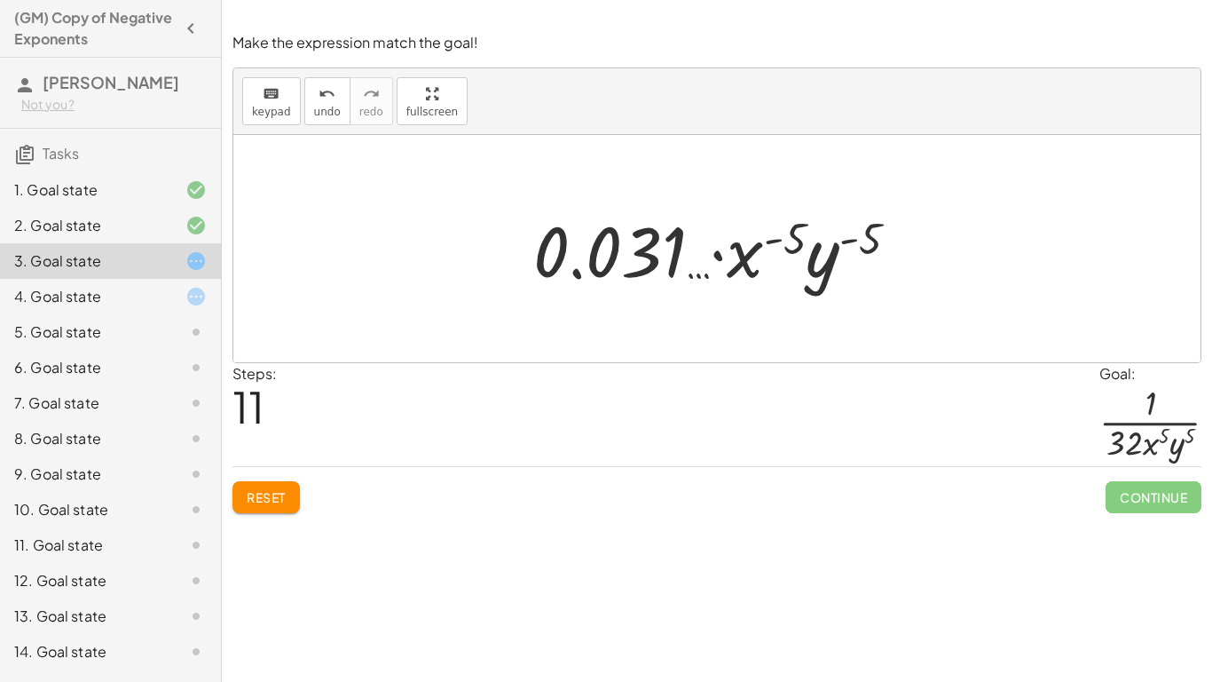
click at [603, 253] on div at bounding box center [723, 248] width 295 height 91
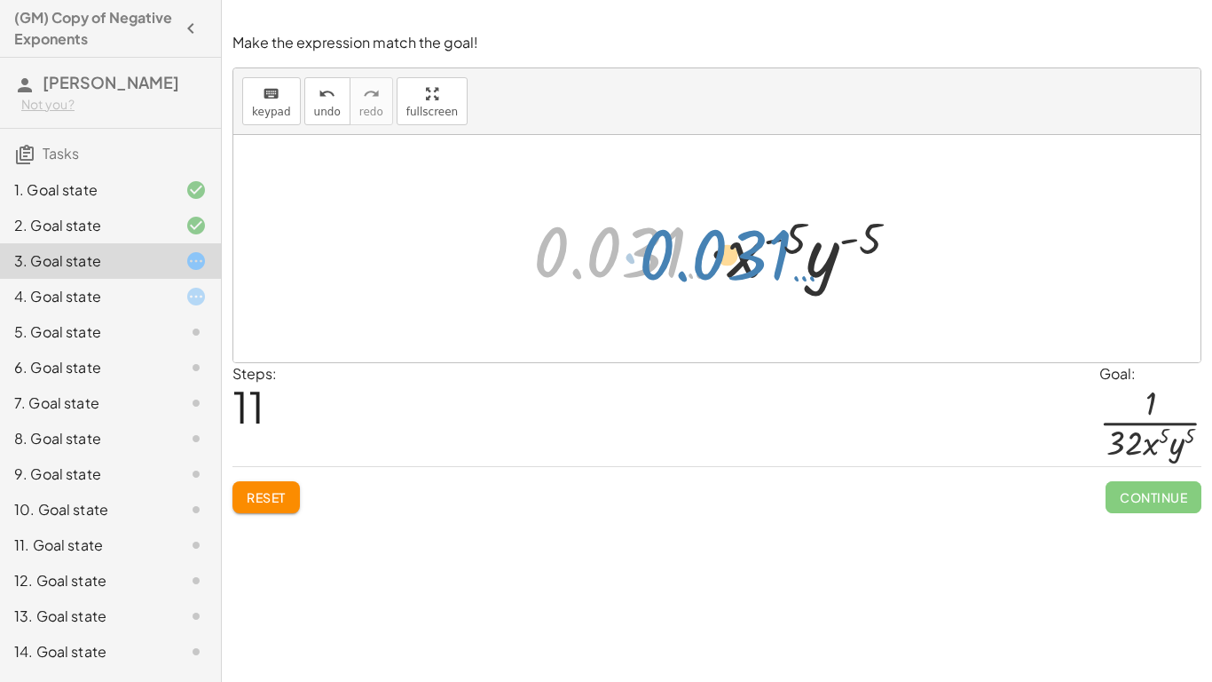
drag, startPoint x: 580, startPoint y: 250, endPoint x: 686, endPoint y: 254, distance: 105.7
click at [686, 254] on div at bounding box center [723, 248] width 295 height 91
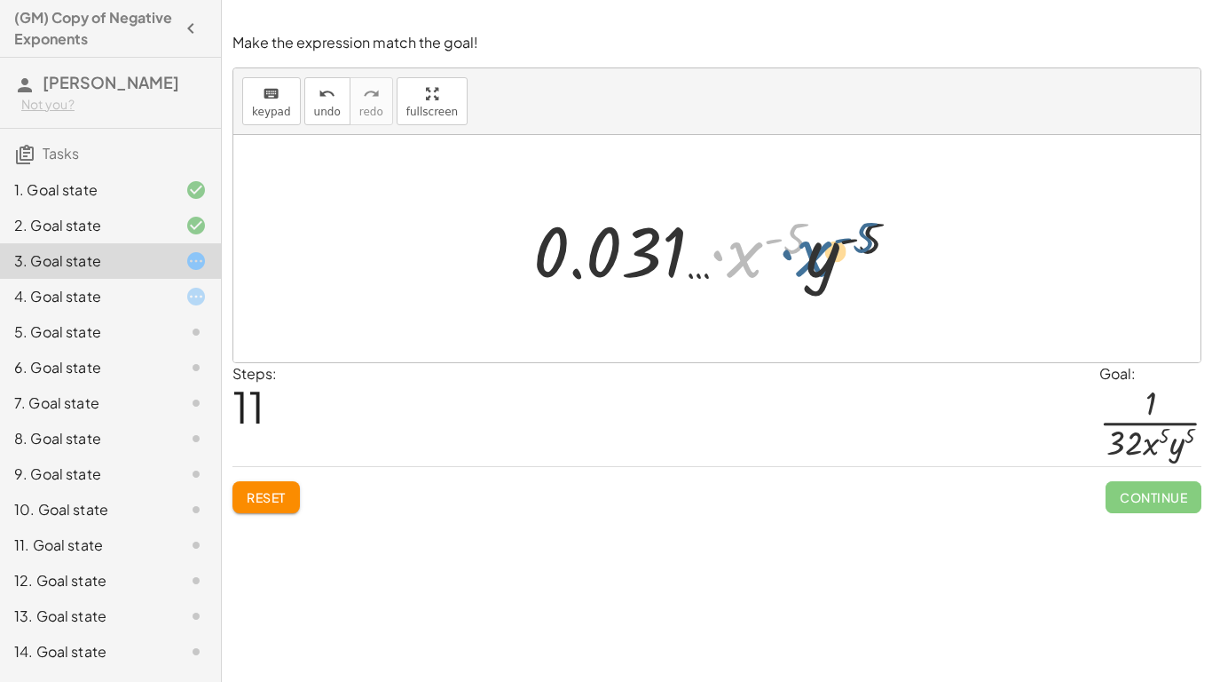
drag, startPoint x: 750, startPoint y: 247, endPoint x: 819, endPoint y: 246, distance: 69.2
click at [819, 246] on div at bounding box center [723, 248] width 295 height 91
drag, startPoint x: 811, startPoint y: 264, endPoint x: 645, endPoint y: 245, distance: 167.0
click at [645, 245] on div at bounding box center [723, 248] width 295 height 91
drag, startPoint x: 752, startPoint y: 256, endPoint x: 846, endPoint y: 265, distance: 94.5
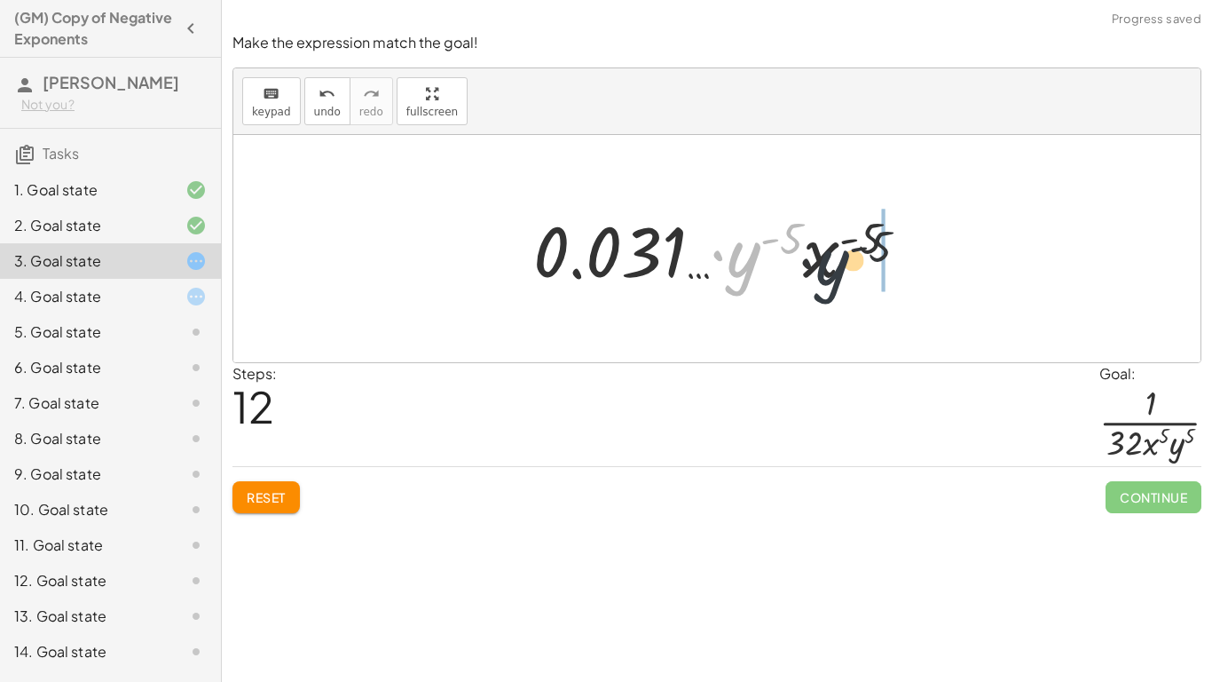
click at [846, 265] on div at bounding box center [723, 248] width 295 height 91
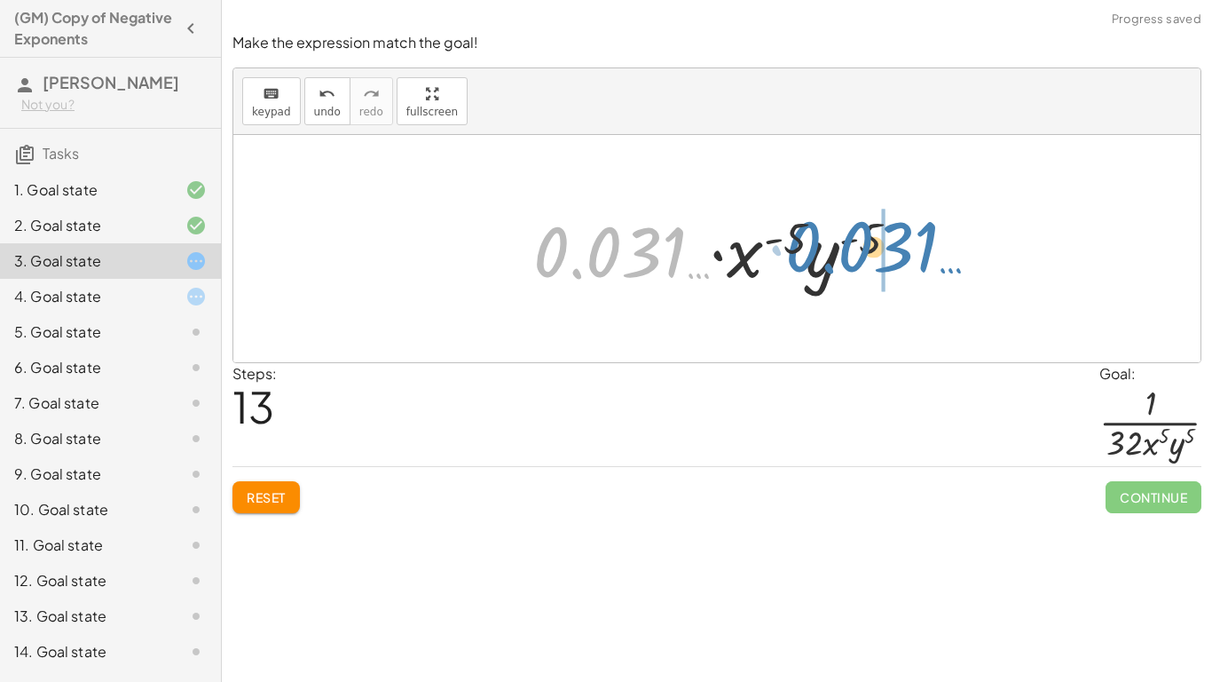
drag, startPoint x: 646, startPoint y: 248, endPoint x: 944, endPoint y: 243, distance: 298.2
click at [944, 243] on div "· ( · 2 · x · y ) ( - 5 ) · 1 ( · 2 · x · y ) ( - 5 ) ( · 2 · x 1 · y 1 ) ( - 5…" at bounding box center [716, 248] width 967 height 227
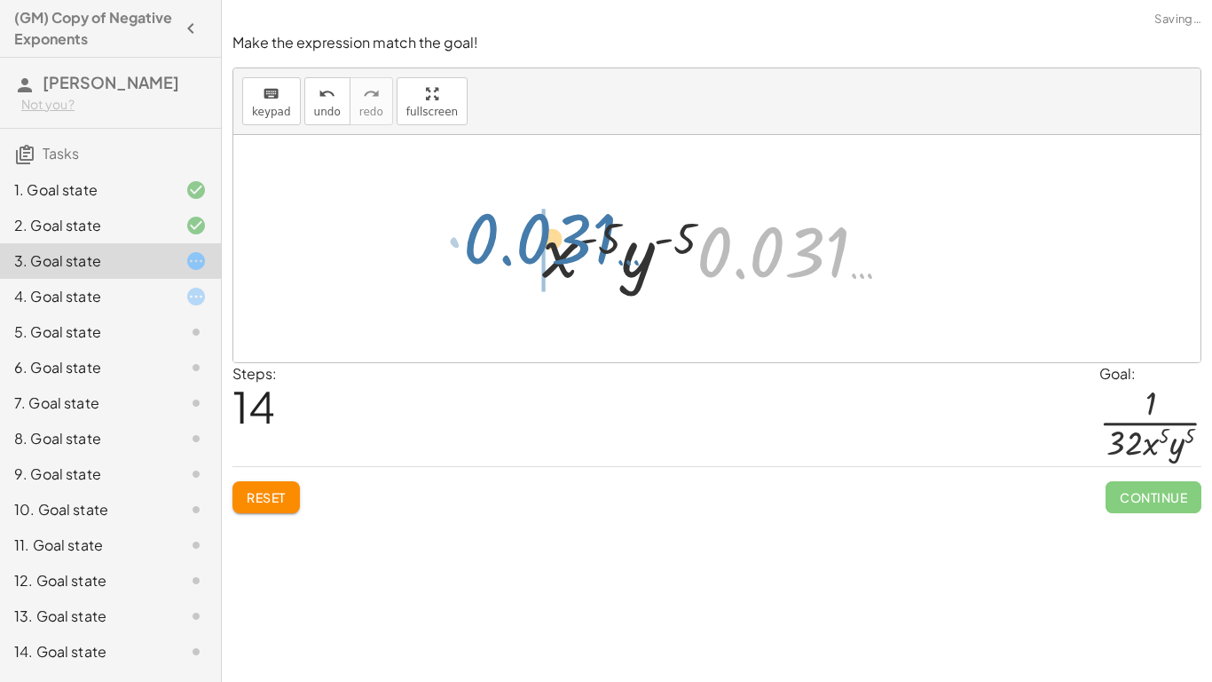
drag, startPoint x: 852, startPoint y: 258, endPoint x: 610, endPoint y: 243, distance: 242.7
click at [610, 243] on div at bounding box center [723, 248] width 295 height 91
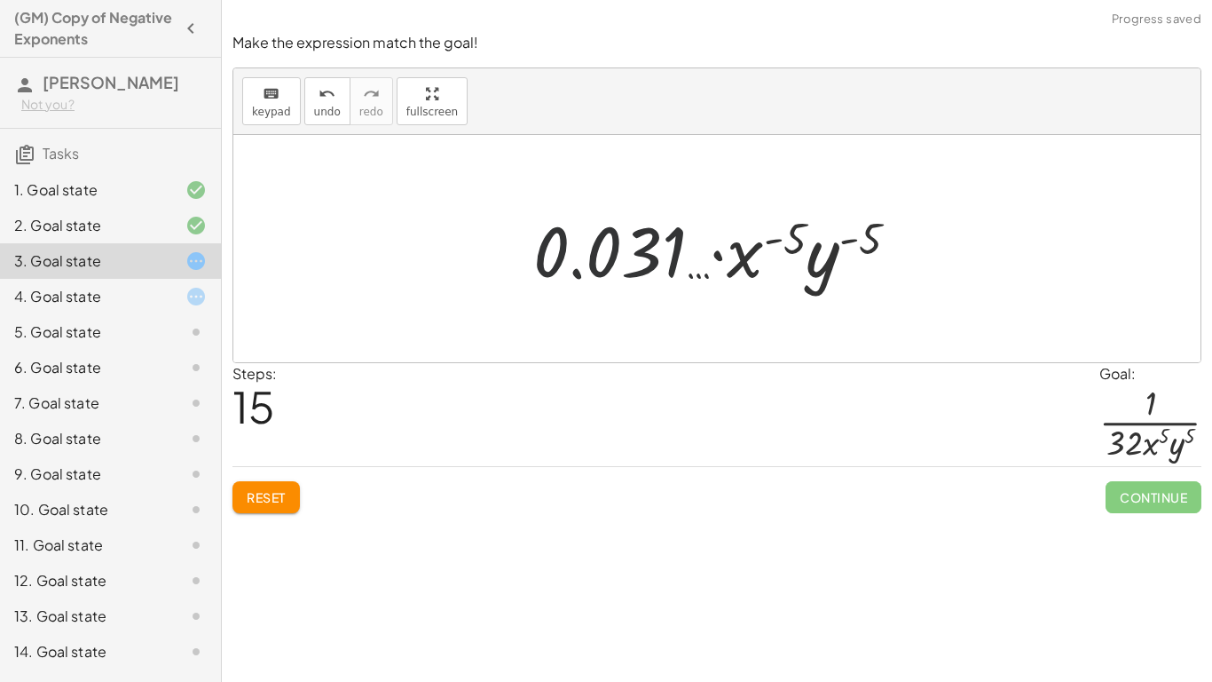
drag, startPoint x: 649, startPoint y: 258, endPoint x: 834, endPoint y: 285, distance: 187.4
click at [834, 285] on div at bounding box center [723, 248] width 295 height 91
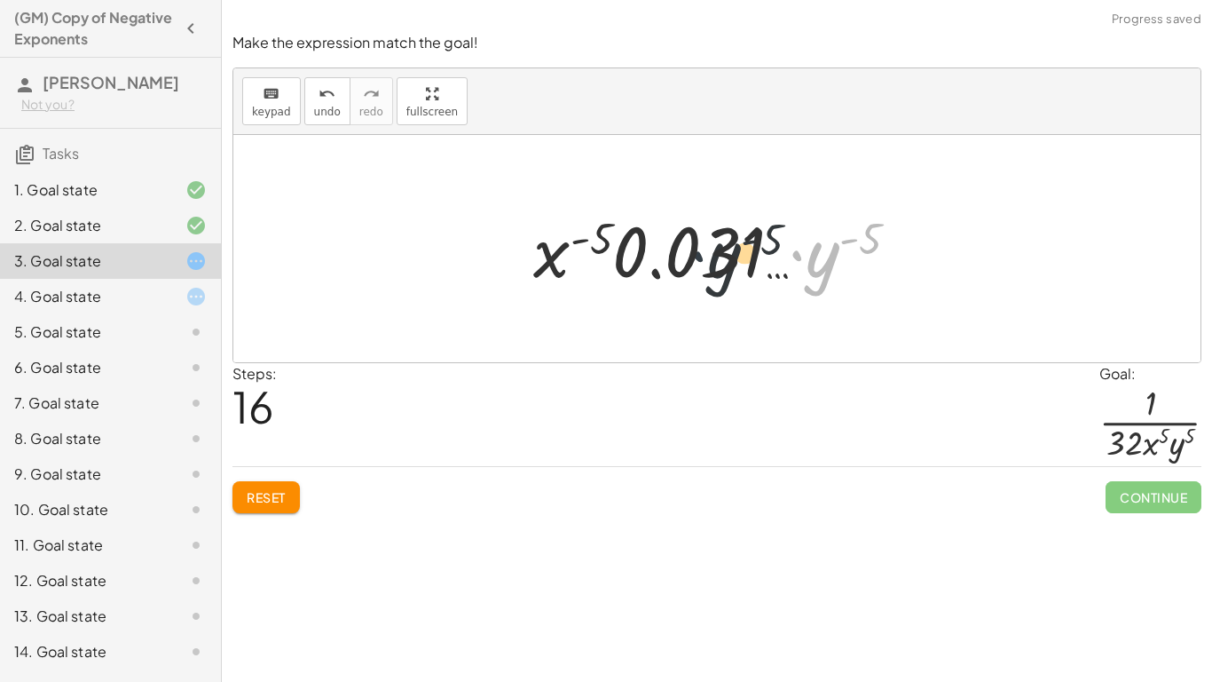
drag, startPoint x: 791, startPoint y: 237, endPoint x: 655, endPoint y: 237, distance: 135.8
click at [655, 237] on div at bounding box center [723, 248] width 295 height 91
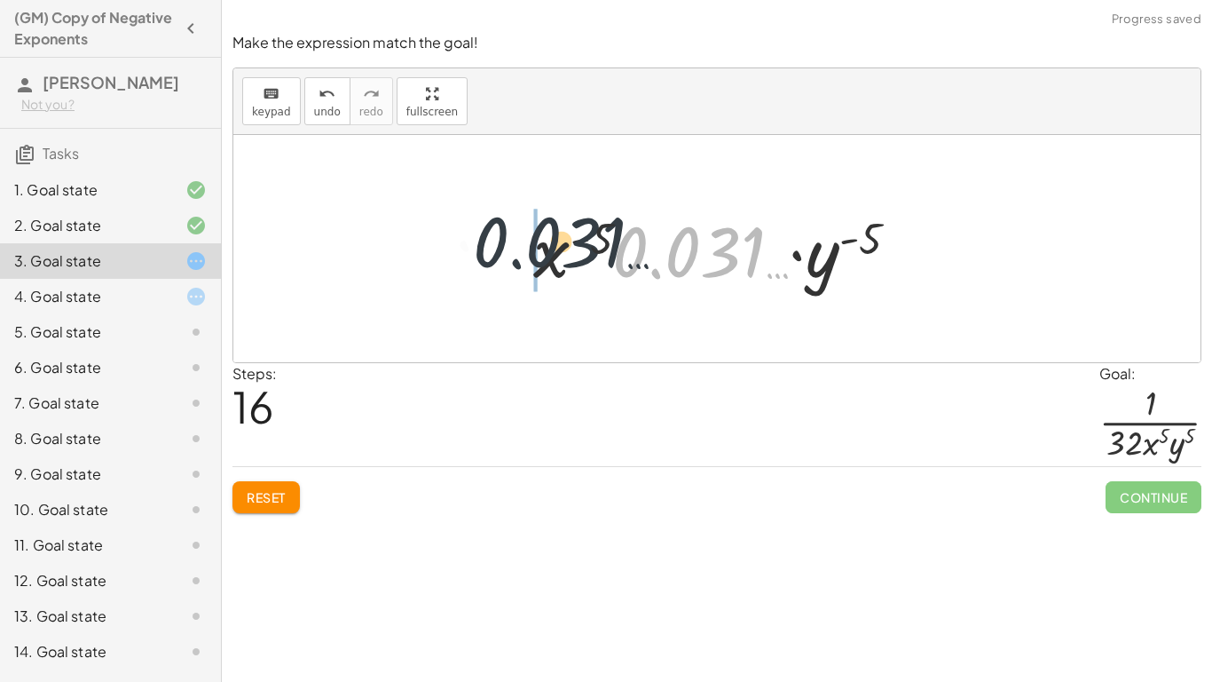
drag, startPoint x: 678, startPoint y: 249, endPoint x: 464, endPoint y: 232, distance: 214.6
click at [464, 232] on div "· ( · 2 · x · y ) ( - 5 ) · 1 ( · 2 · x · y ) ( - 5 ) ( · 2 · x 1 · y 1 ) ( - 5…" at bounding box center [716, 248] width 967 height 227
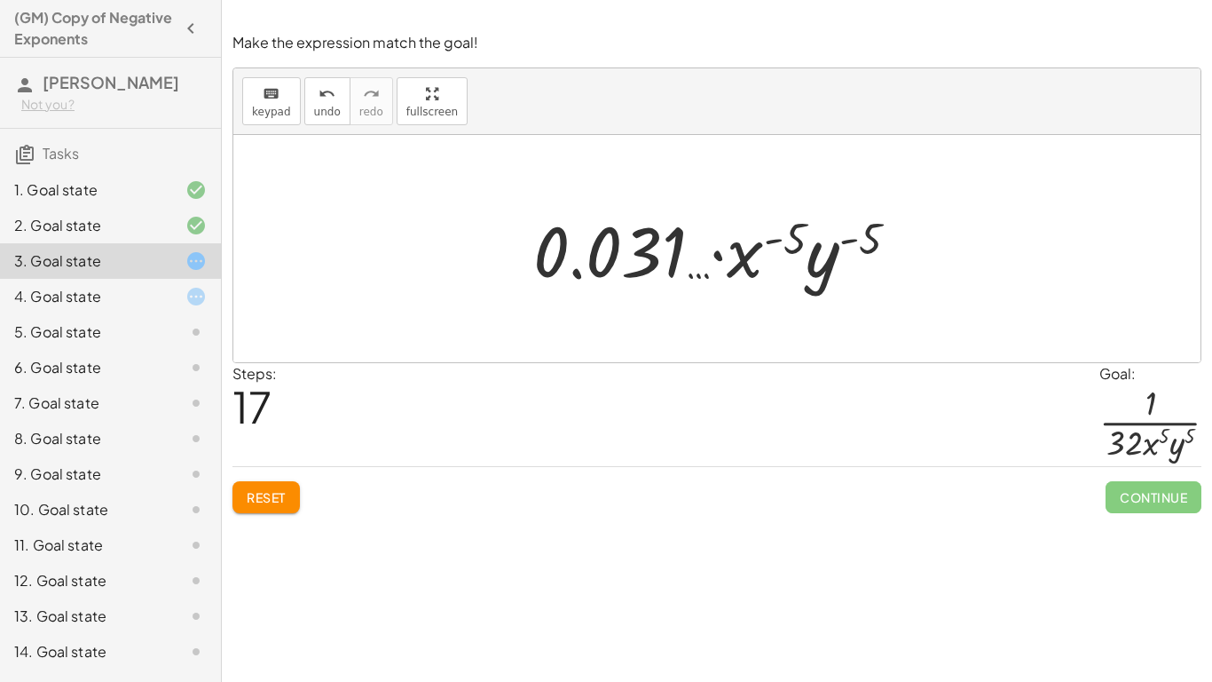
click at [258, 500] on span "Reset" at bounding box center [266, 497] width 39 height 16
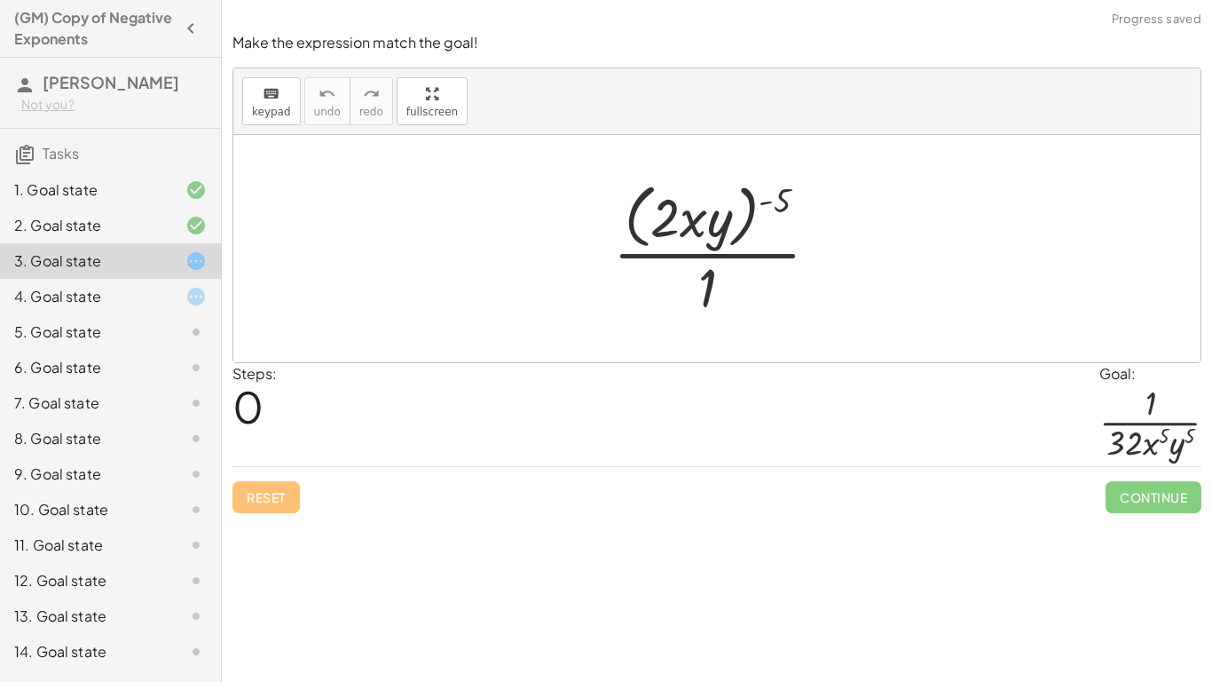
click at [761, 218] on div at bounding box center [723, 248] width 238 height 145
click at [717, 247] on div at bounding box center [723, 248] width 238 height 145
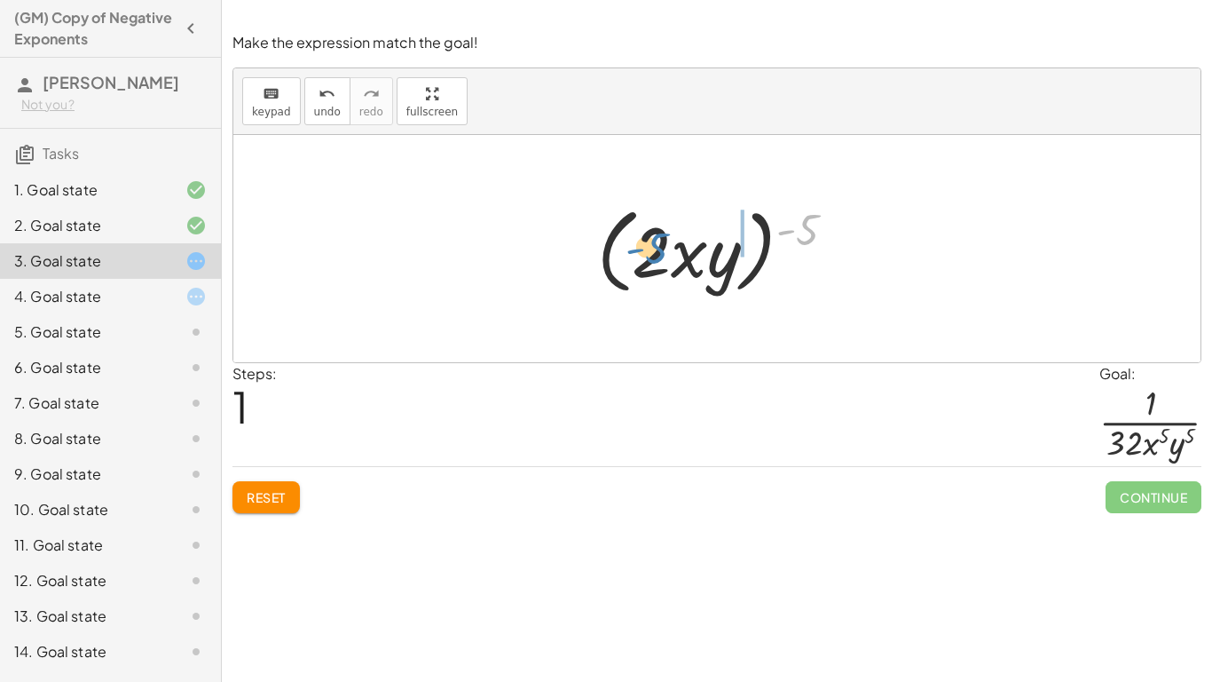
drag, startPoint x: 806, startPoint y: 233, endPoint x: 654, endPoint y: 251, distance: 152.9
click at [654, 251] on div at bounding box center [723, 249] width 271 height 102
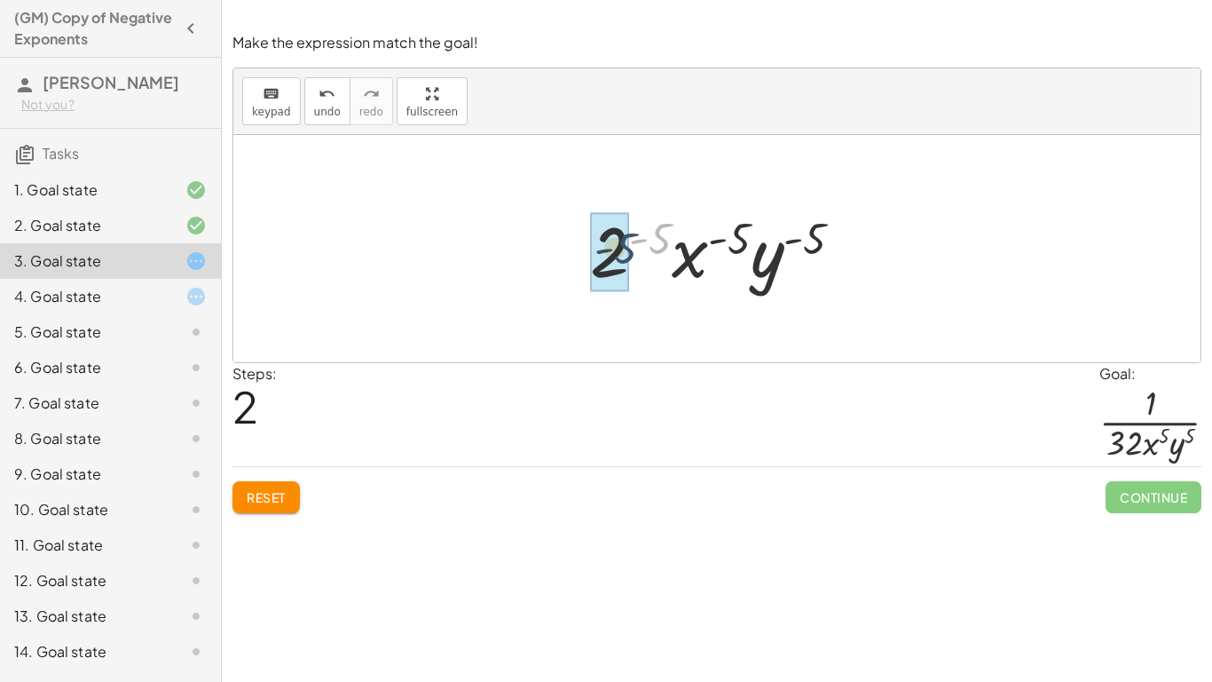
drag, startPoint x: 657, startPoint y: 233, endPoint x: 619, endPoint y: 245, distance: 39.9
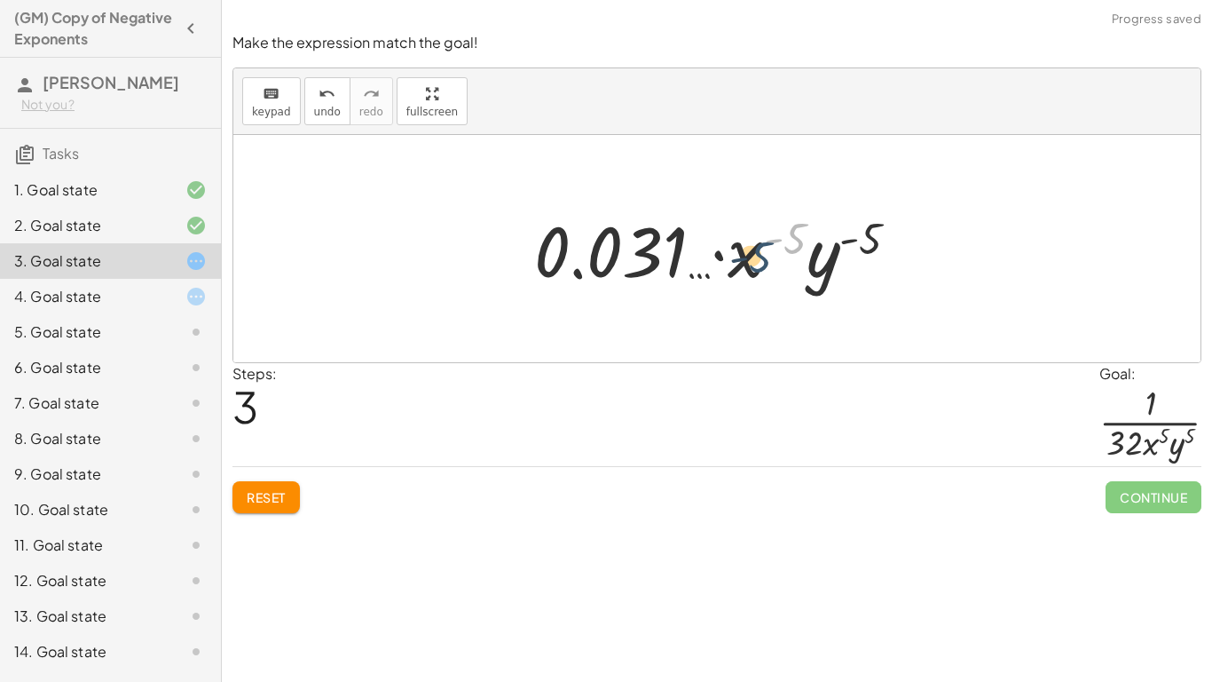
drag, startPoint x: 789, startPoint y: 236, endPoint x: 752, endPoint y: 256, distance: 42.1
click at [752, 256] on div at bounding box center [723, 248] width 397 height 91
drag, startPoint x: 883, startPoint y: 238, endPoint x: 831, endPoint y: 264, distance: 58.7
click at [831, 264] on div at bounding box center [723, 248] width 397 height 91
click at [664, 250] on div at bounding box center [723, 248] width 397 height 91
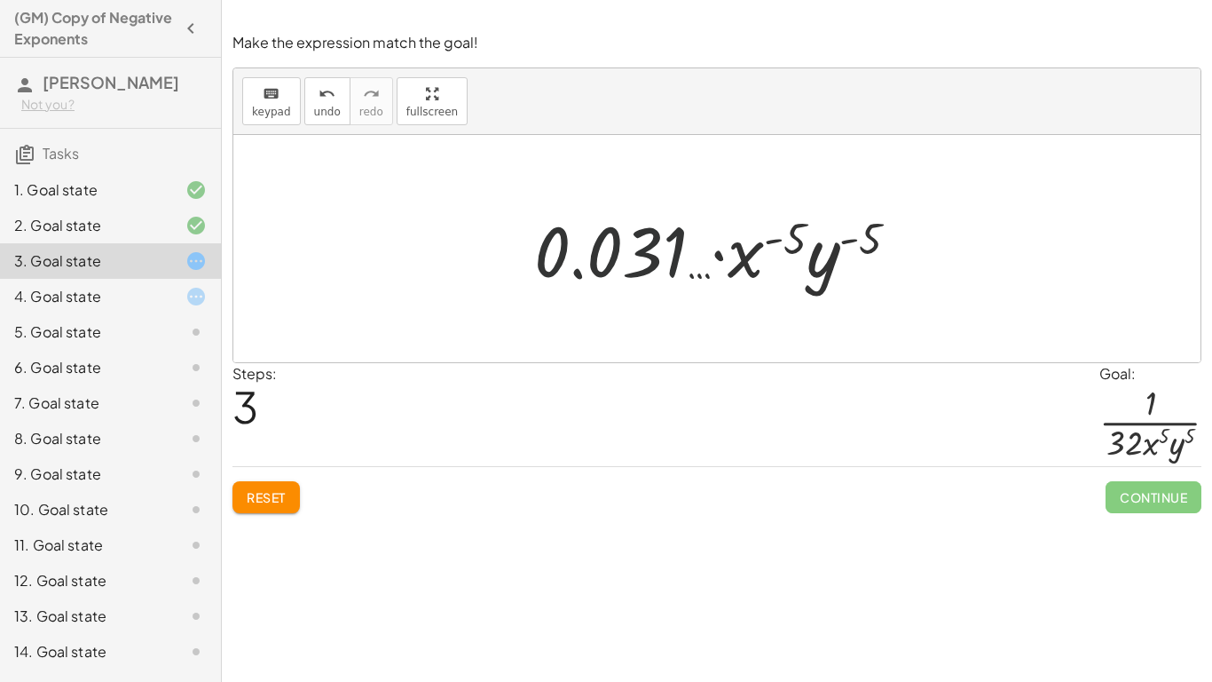
click at [664, 250] on div at bounding box center [723, 248] width 397 height 91
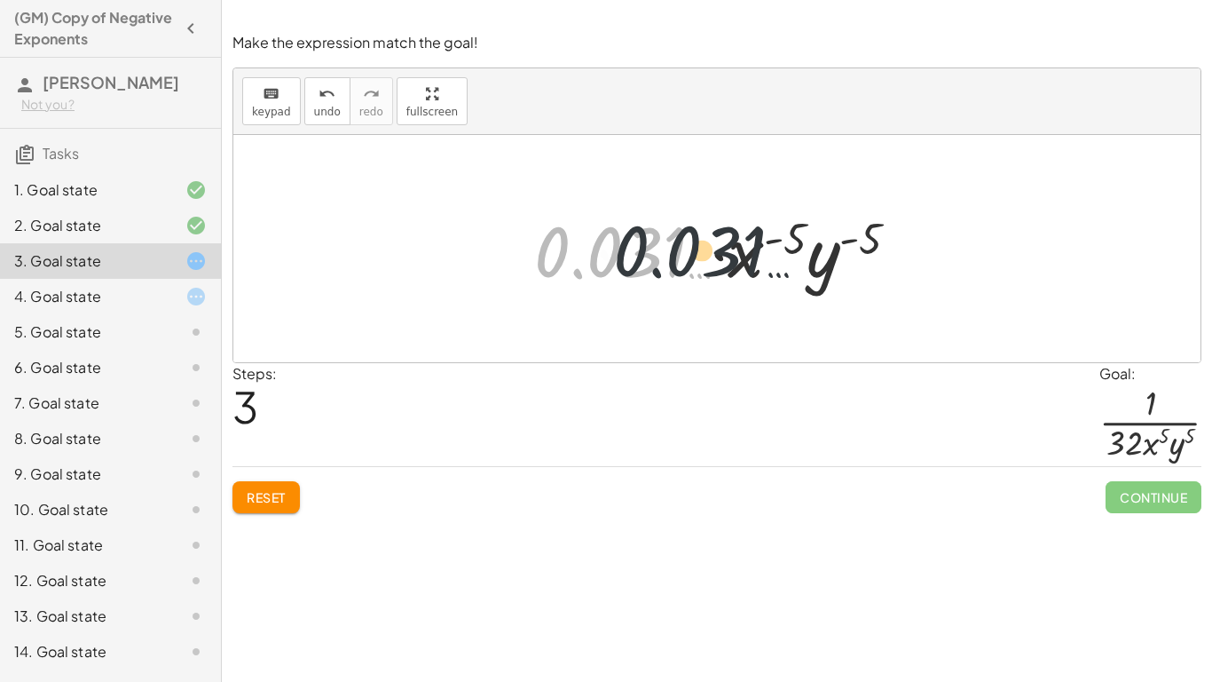
drag, startPoint x: 599, startPoint y: 259, endPoint x: 777, endPoint y: 254, distance: 177.6
click at [777, 254] on div at bounding box center [723, 248] width 397 height 91
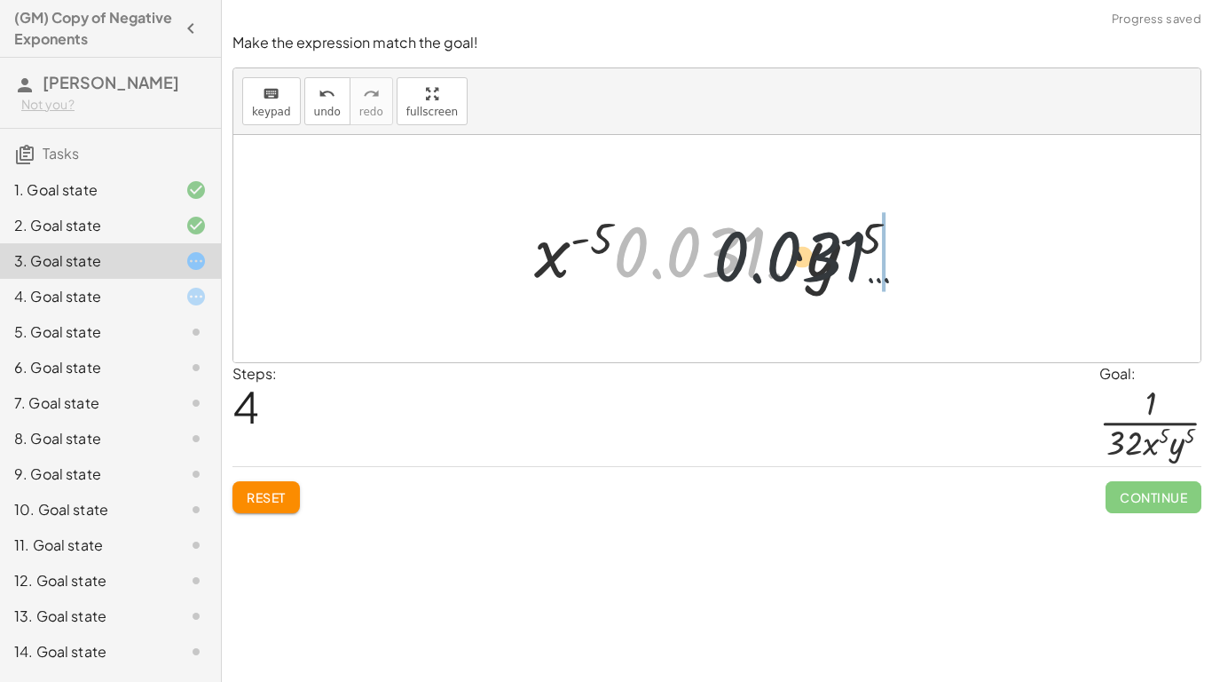
drag, startPoint x: 721, startPoint y: 252, endPoint x: 882, endPoint y: 259, distance: 160.8
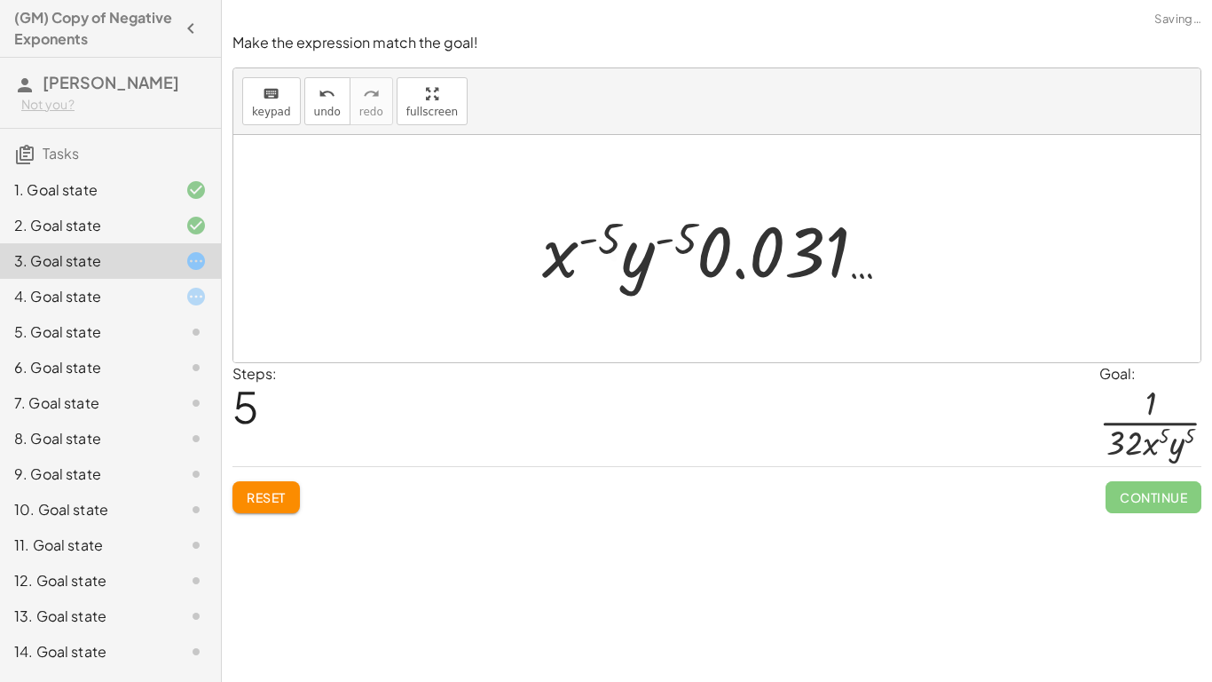
click at [268, 489] on span "Reset" at bounding box center [266, 497] width 39 height 16
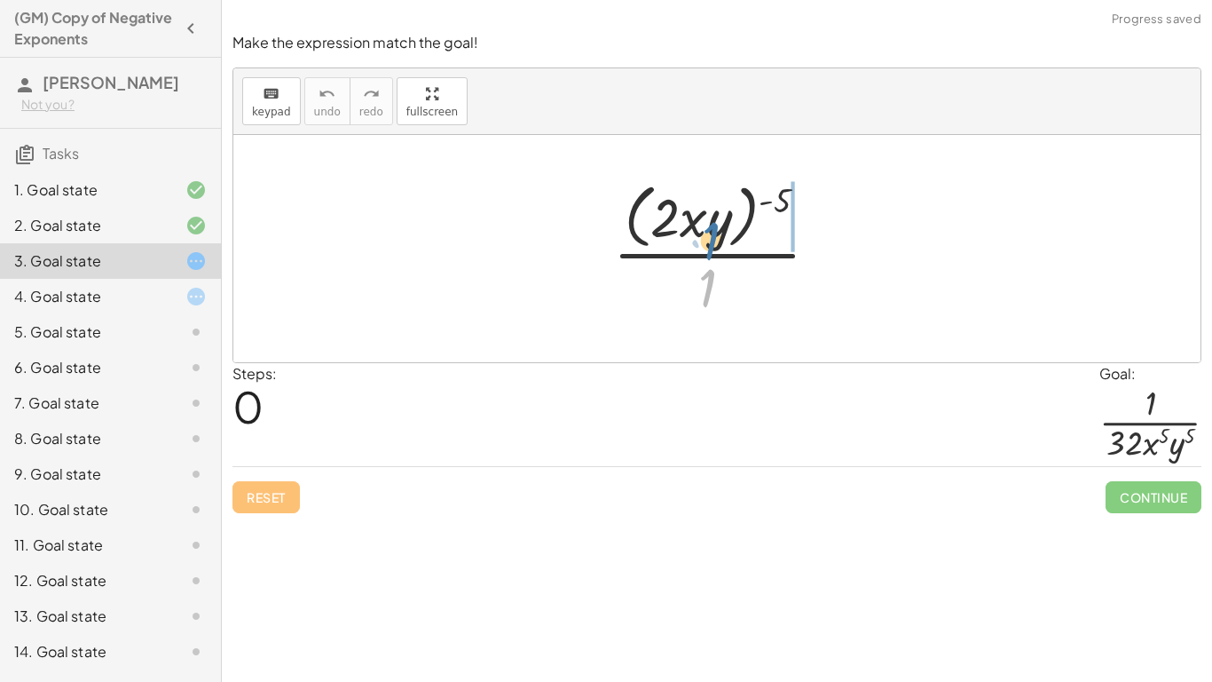
drag, startPoint x: 705, startPoint y: 298, endPoint x: 704, endPoint y: 239, distance: 59.5
click at [704, 239] on div at bounding box center [723, 248] width 238 height 145
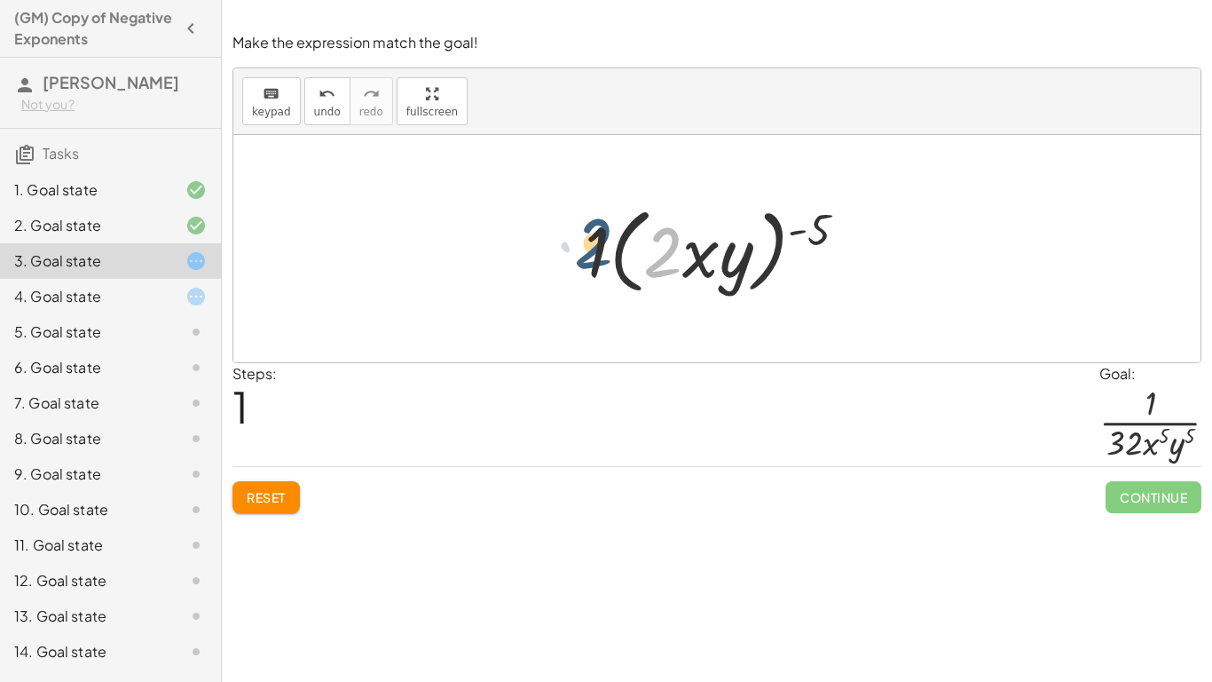
drag, startPoint x: 658, startPoint y: 248, endPoint x: 585, endPoint y: 240, distance: 74.2
click at [585, 240] on div at bounding box center [723, 249] width 295 height 102
drag, startPoint x: 668, startPoint y: 259, endPoint x: 604, endPoint y: 255, distance: 64.1
click at [604, 255] on div at bounding box center [723, 249] width 295 height 102
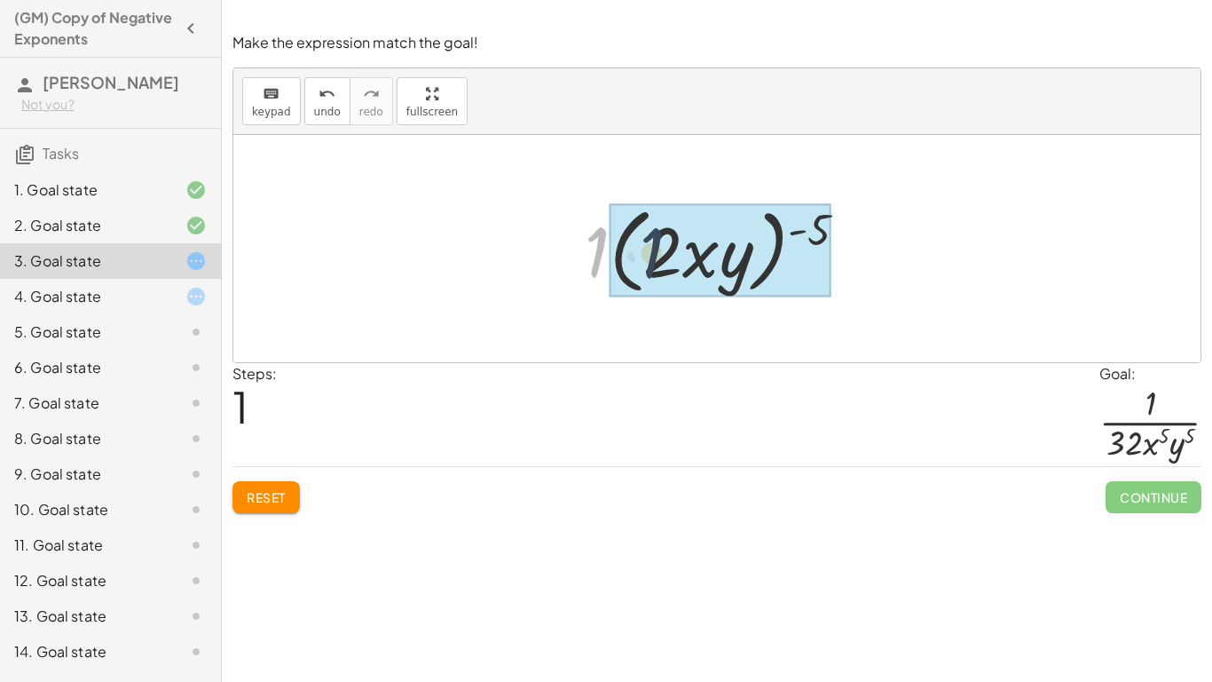
drag, startPoint x: 595, startPoint y: 258, endPoint x: 661, endPoint y: 262, distance: 66.7
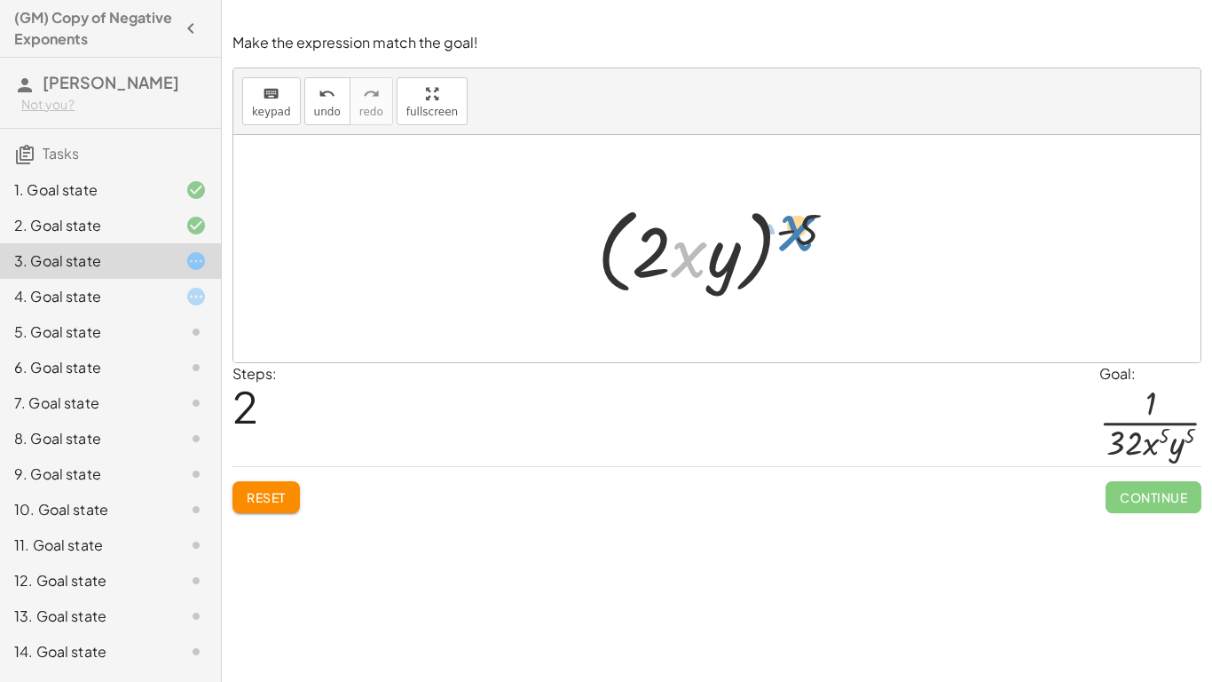
drag, startPoint x: 698, startPoint y: 257, endPoint x: 811, endPoint y: 230, distance: 116.9
click at [811, 230] on div at bounding box center [723, 249] width 271 height 102
drag, startPoint x: 809, startPoint y: 233, endPoint x: 726, endPoint y: 266, distance: 89.6
click at [726, 266] on div at bounding box center [723, 249] width 271 height 102
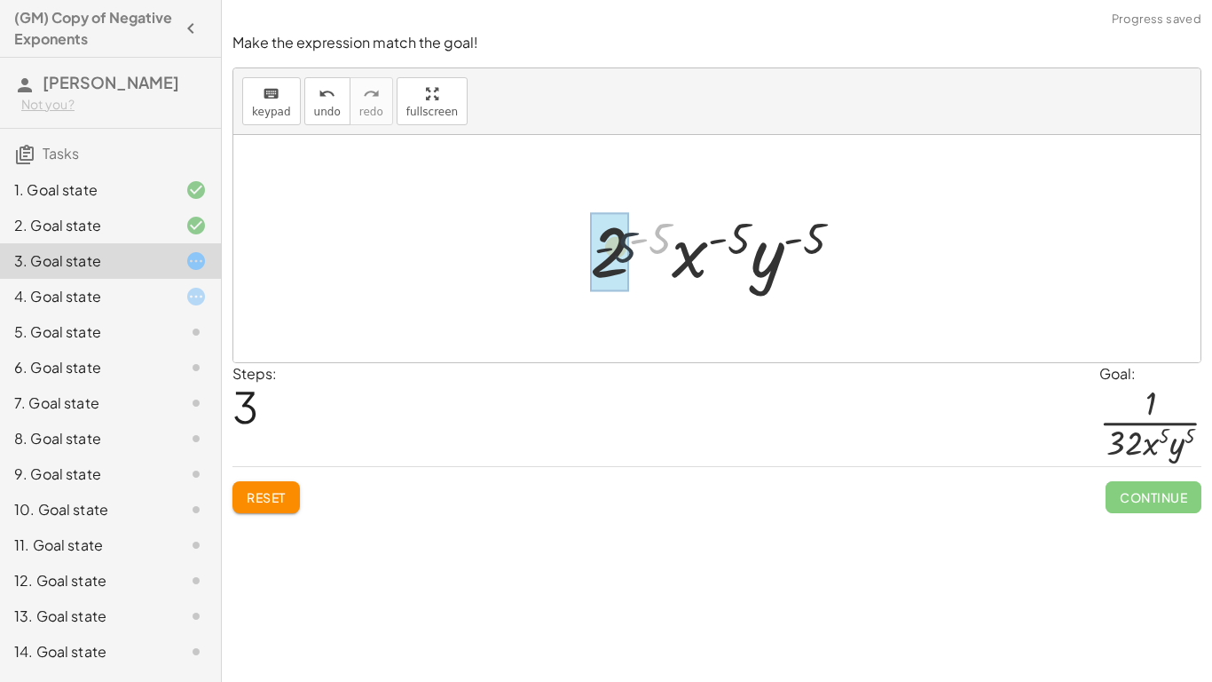
drag, startPoint x: 669, startPoint y: 240, endPoint x: 621, endPoint y: 252, distance: 49.5
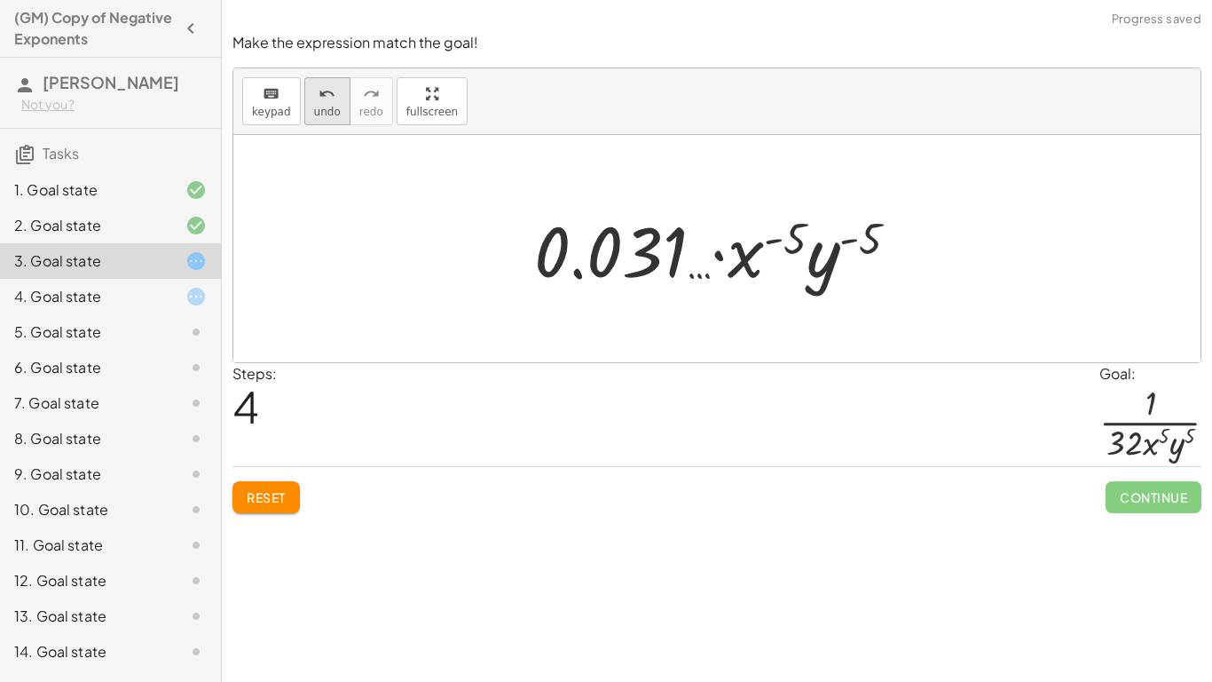
click at [327, 107] on span "undo" at bounding box center [327, 112] width 27 height 12
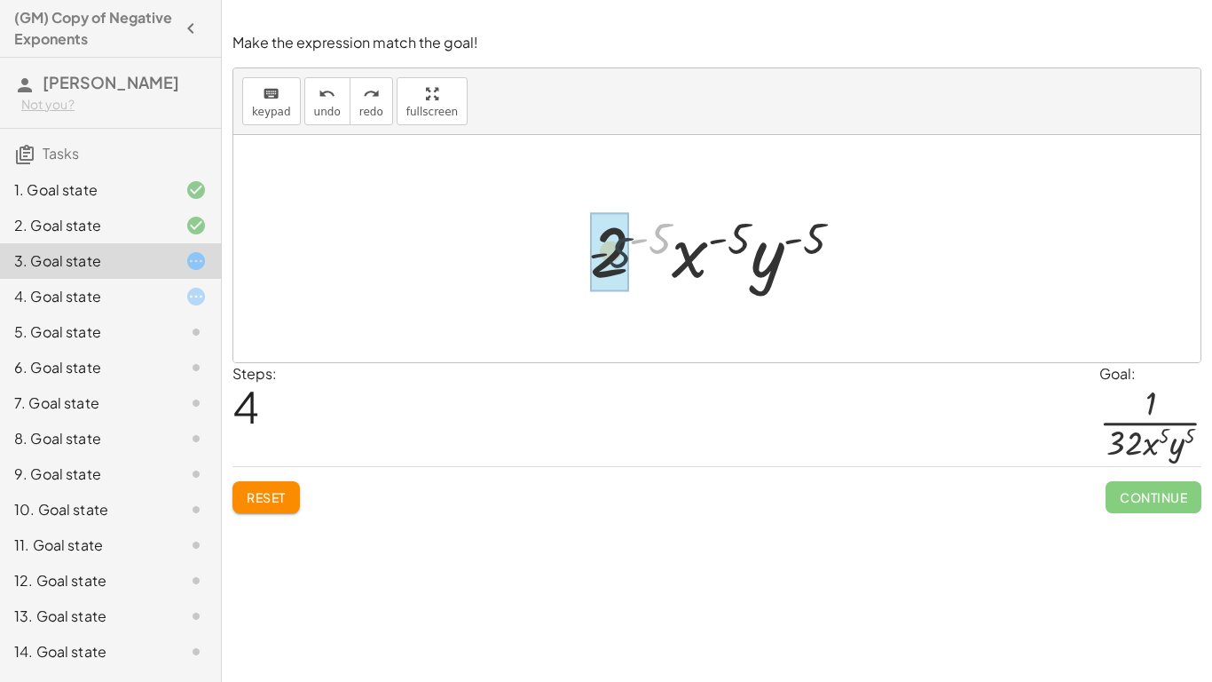
drag, startPoint x: 656, startPoint y: 248, endPoint x: 597, endPoint y: 267, distance: 61.5
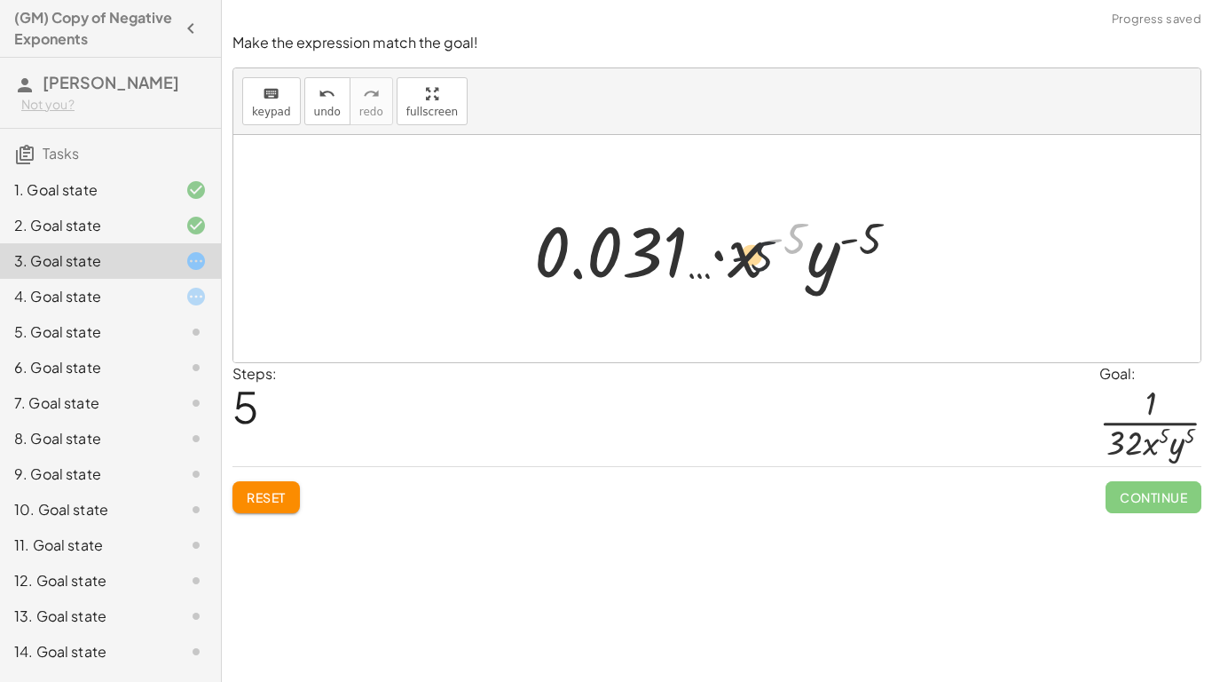
drag, startPoint x: 791, startPoint y: 237, endPoint x: 749, endPoint y: 258, distance: 46.8
click at [749, 258] on div at bounding box center [723, 248] width 397 height 91
drag, startPoint x: 855, startPoint y: 236, endPoint x: 339, endPoint y: 144, distance: 524.7
click at [818, 272] on div at bounding box center [723, 248] width 397 height 91
click at [283, 493] on span "Reset" at bounding box center [266, 497] width 39 height 16
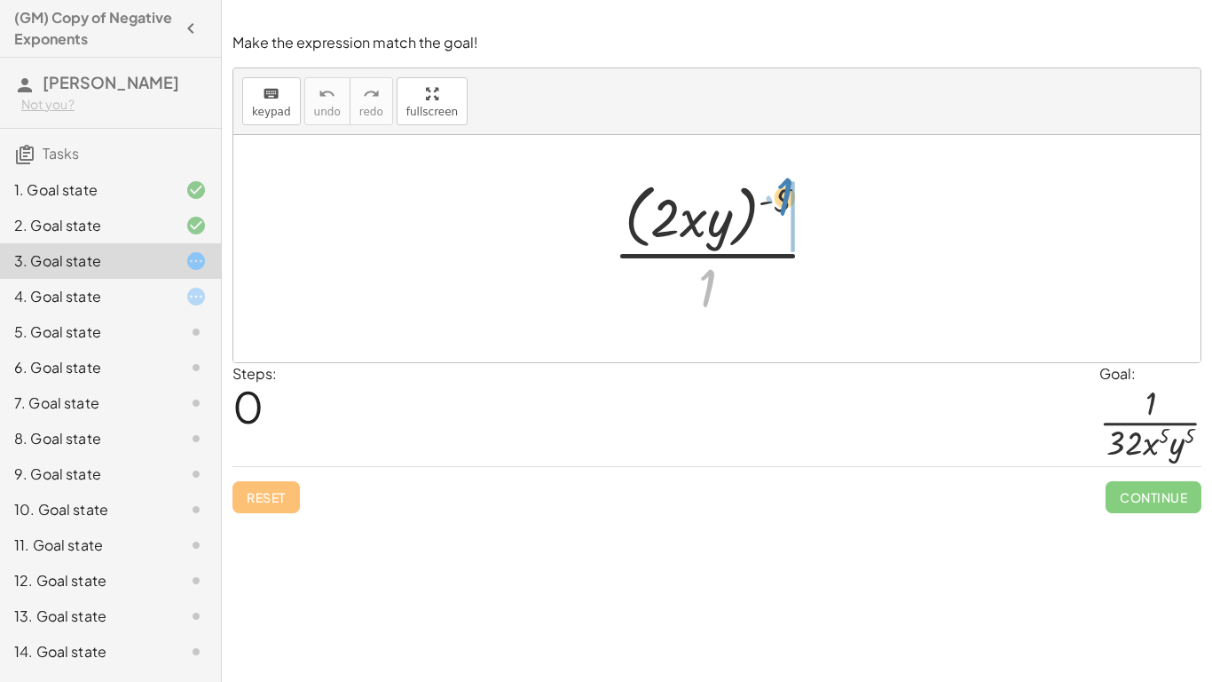
drag, startPoint x: 707, startPoint y: 301, endPoint x: 781, endPoint y: 213, distance: 114.6
click at [781, 213] on div at bounding box center [723, 248] width 238 height 145
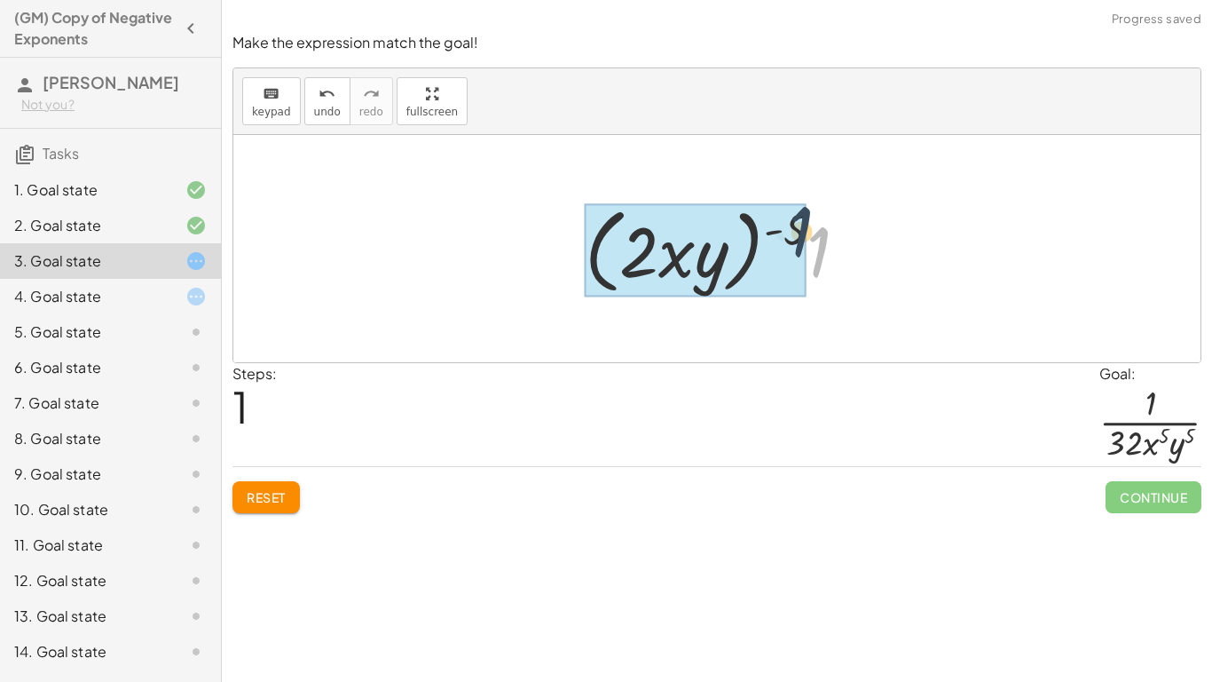
drag, startPoint x: 816, startPoint y: 264, endPoint x: 794, endPoint y: 237, distance: 34.8
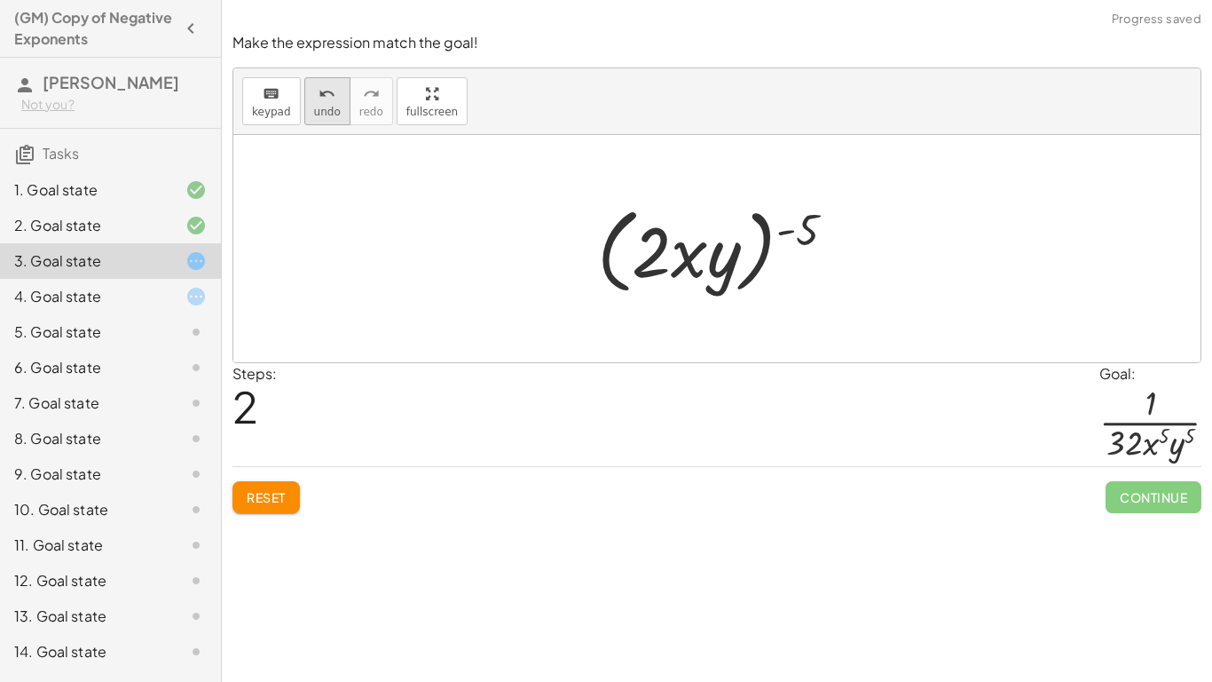
click at [321, 114] on span "undo" at bounding box center [327, 112] width 27 height 12
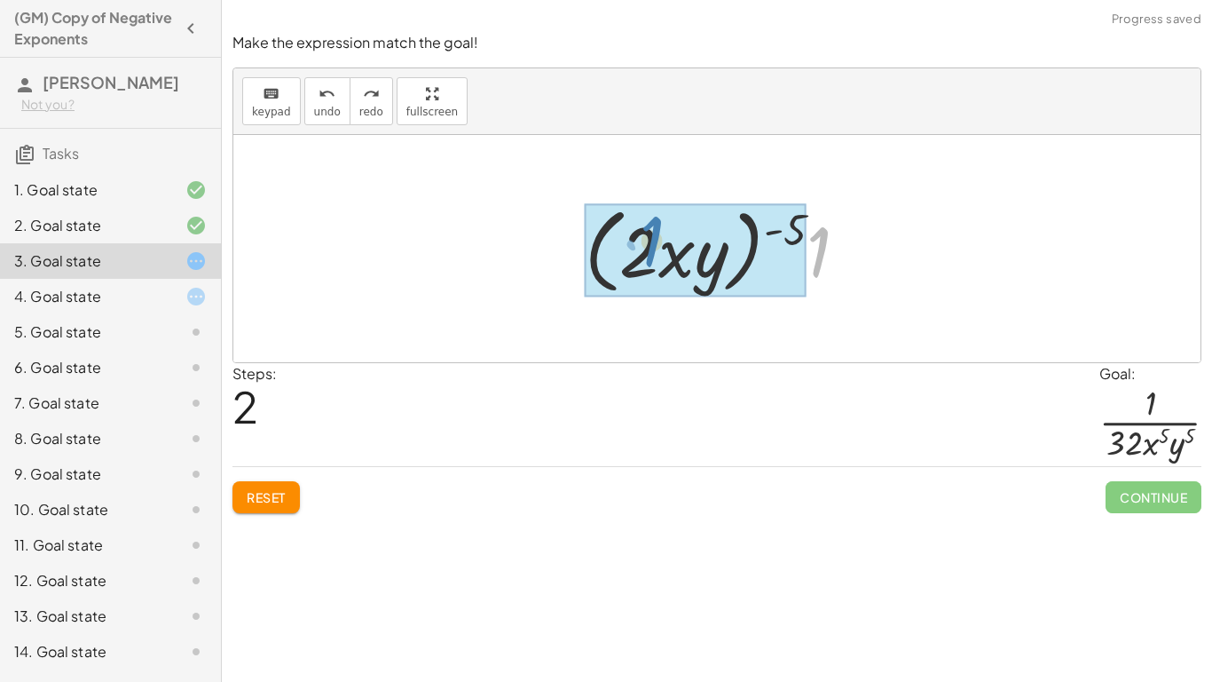
drag, startPoint x: 820, startPoint y: 264, endPoint x: 663, endPoint y: 251, distance: 157.6
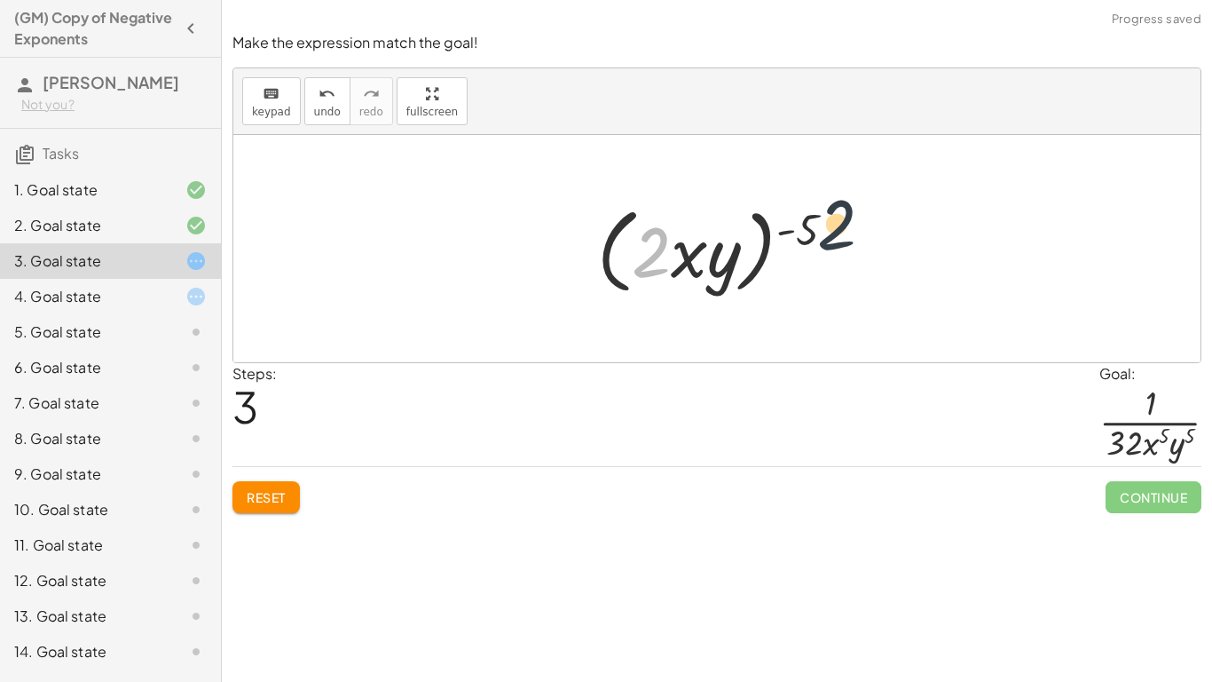
drag, startPoint x: 660, startPoint y: 256, endPoint x: 848, endPoint y: 230, distance: 190.0
click at [848, 230] on div at bounding box center [723, 249] width 271 height 102
drag, startPoint x: 713, startPoint y: 253, endPoint x: 635, endPoint y: 241, distance: 78.1
click at [635, 241] on div at bounding box center [723, 249] width 271 height 102
drag, startPoint x: 641, startPoint y: 236, endPoint x: 699, endPoint y: 243, distance: 59.0
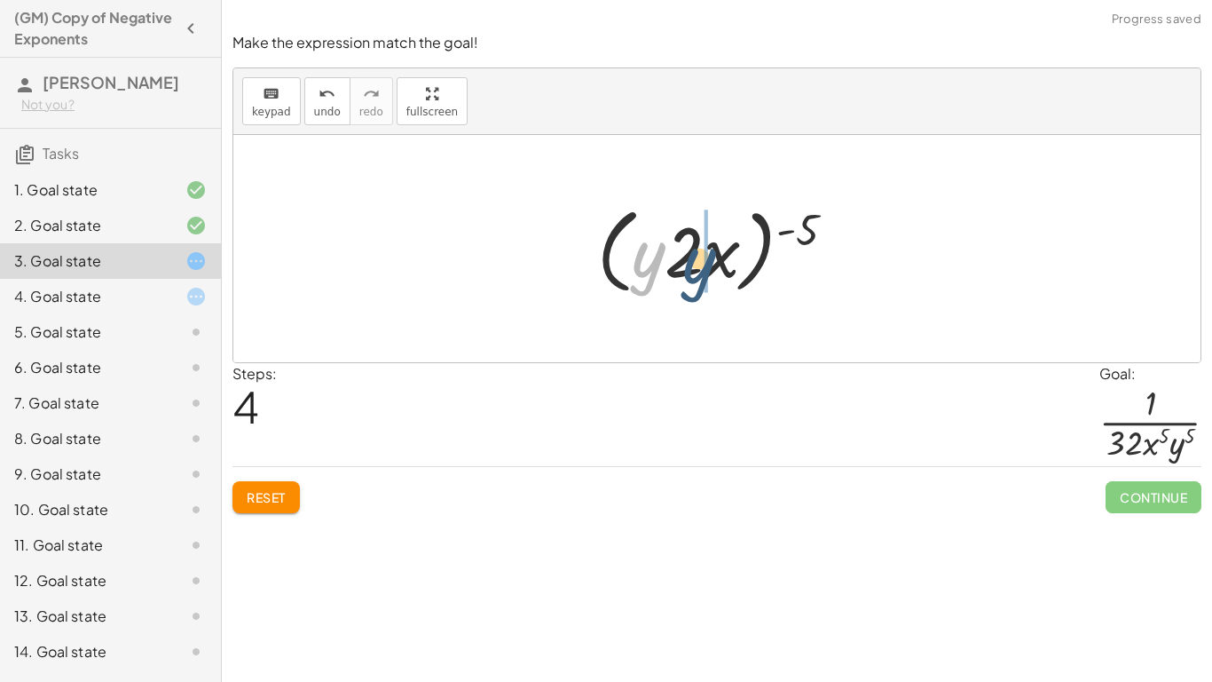
click at [699, 243] on div at bounding box center [723, 249] width 271 height 102
drag, startPoint x: 659, startPoint y: 240, endPoint x: 803, endPoint y: 224, distance: 144.8
click at [803, 224] on div at bounding box center [723, 249] width 271 height 102
drag, startPoint x: 691, startPoint y: 261, endPoint x: 730, endPoint y: 270, distance: 40.0
click at [730, 270] on div at bounding box center [723, 249] width 271 height 102
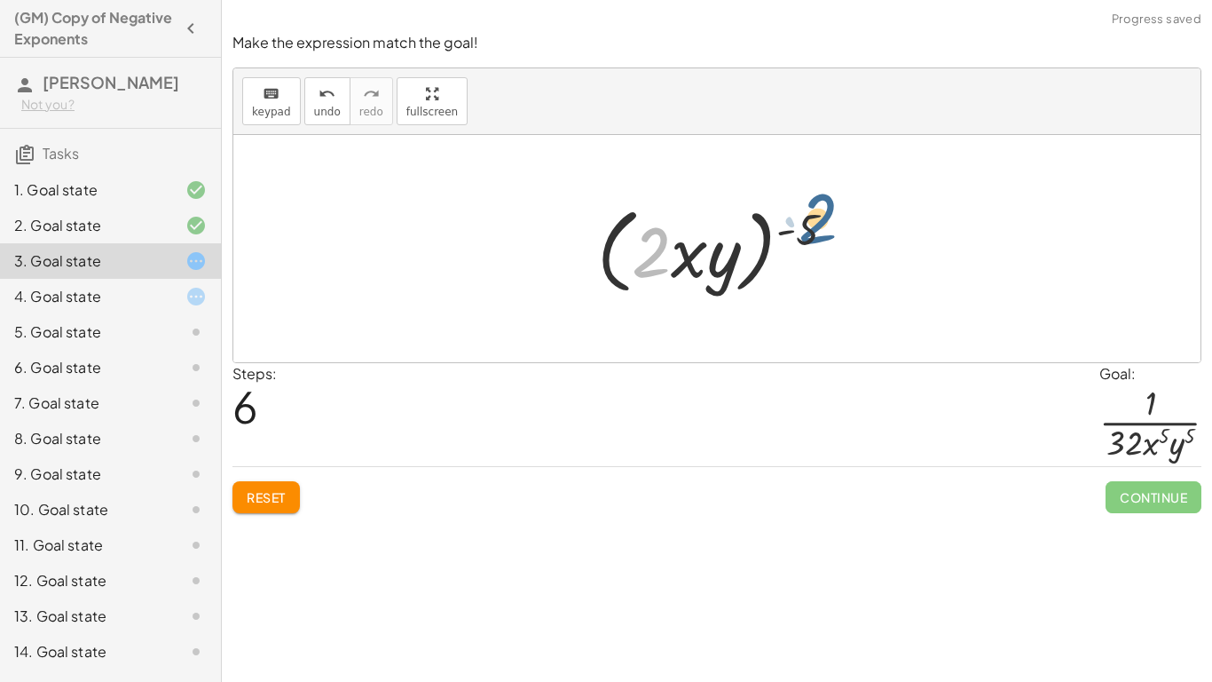
drag, startPoint x: 649, startPoint y: 262, endPoint x: 818, endPoint y: 229, distance: 172.7
click at [818, 229] on div at bounding box center [723, 249] width 271 height 102
drag, startPoint x: 812, startPoint y: 230, endPoint x: 651, endPoint y: 255, distance: 162.5
click at [651, 255] on div at bounding box center [723, 249] width 271 height 102
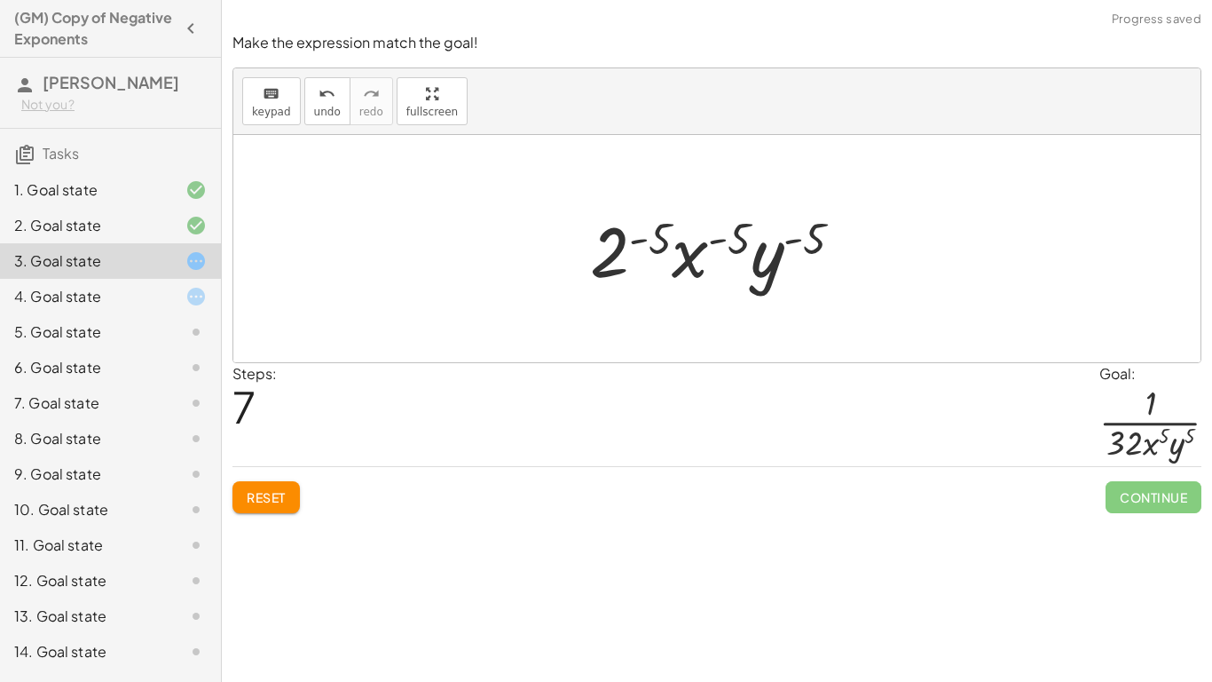
click at [698, 257] on div at bounding box center [723, 248] width 285 height 91
drag, startPoint x: 666, startPoint y: 237, endPoint x: 745, endPoint y: 239, distance: 79.9
click at [745, 239] on div at bounding box center [723, 248] width 285 height 91
drag, startPoint x: 794, startPoint y: 240, endPoint x: 638, endPoint y: 245, distance: 156.3
click at [638, 245] on div at bounding box center [723, 248] width 285 height 91
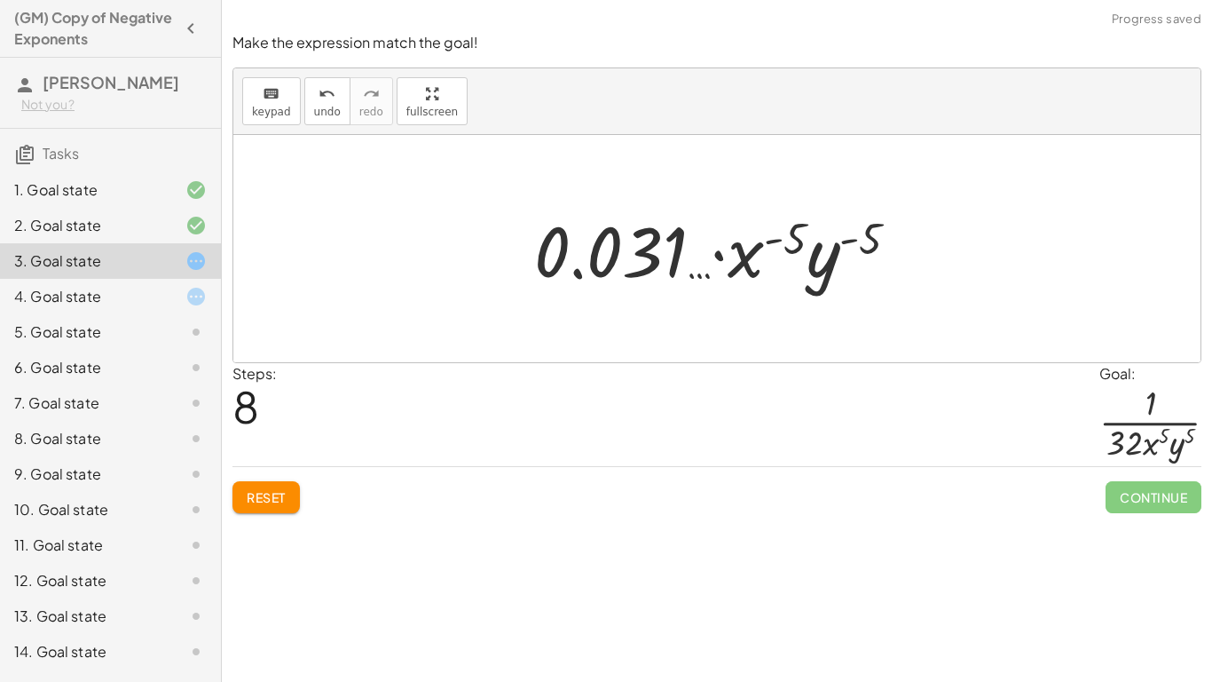
click at [275, 498] on span "Reset" at bounding box center [266, 497] width 39 height 16
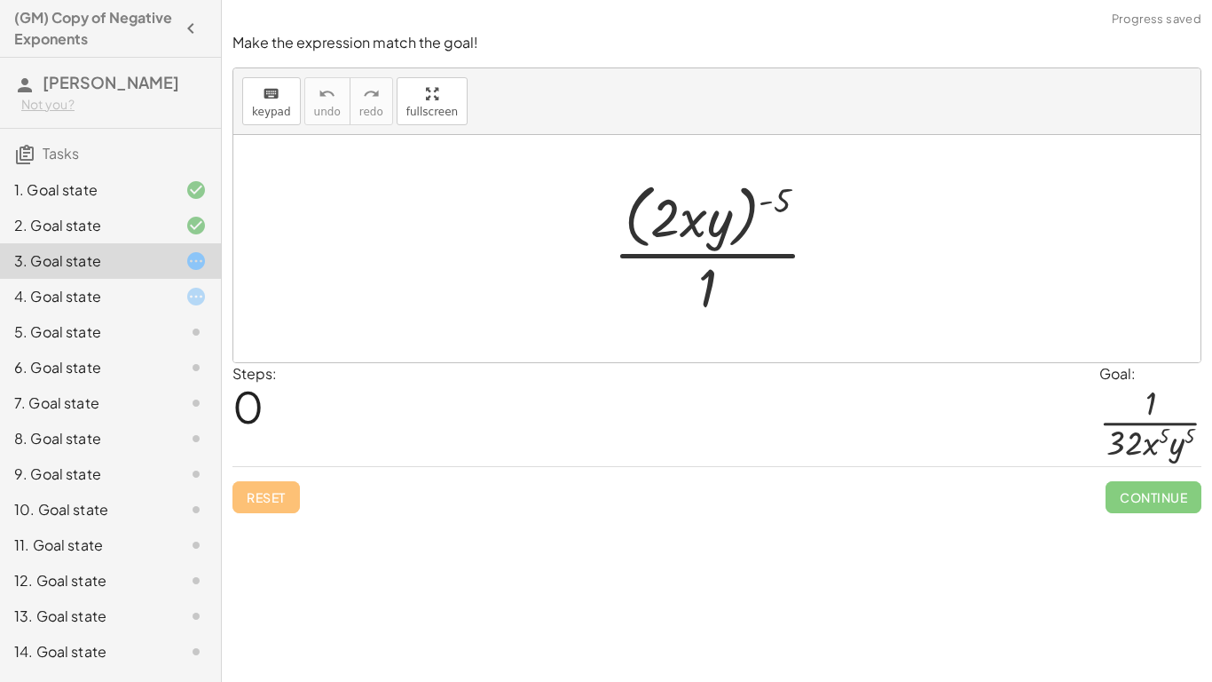
click at [720, 227] on div at bounding box center [723, 248] width 238 height 145
drag, startPoint x: 718, startPoint y: 234, endPoint x: 716, endPoint y: 248, distance: 14.3
click at [716, 248] on div at bounding box center [723, 248] width 238 height 145
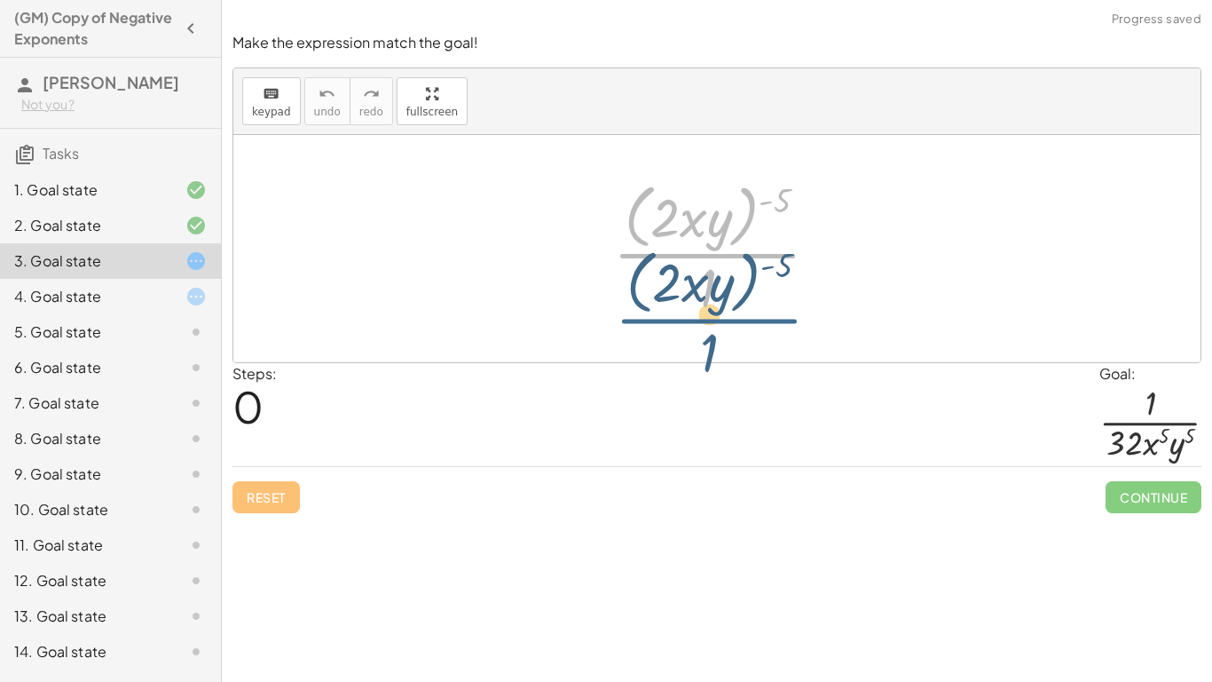
drag, startPoint x: 731, startPoint y: 255, endPoint x: 733, endPoint y: 320, distance: 65.7
click at [733, 320] on div "· ( · 2 · x · y ) ( - 5 ) · 1 · ( · 2 · x · y ) ( - 5 ) · 1" at bounding box center [717, 248] width 260 height 154
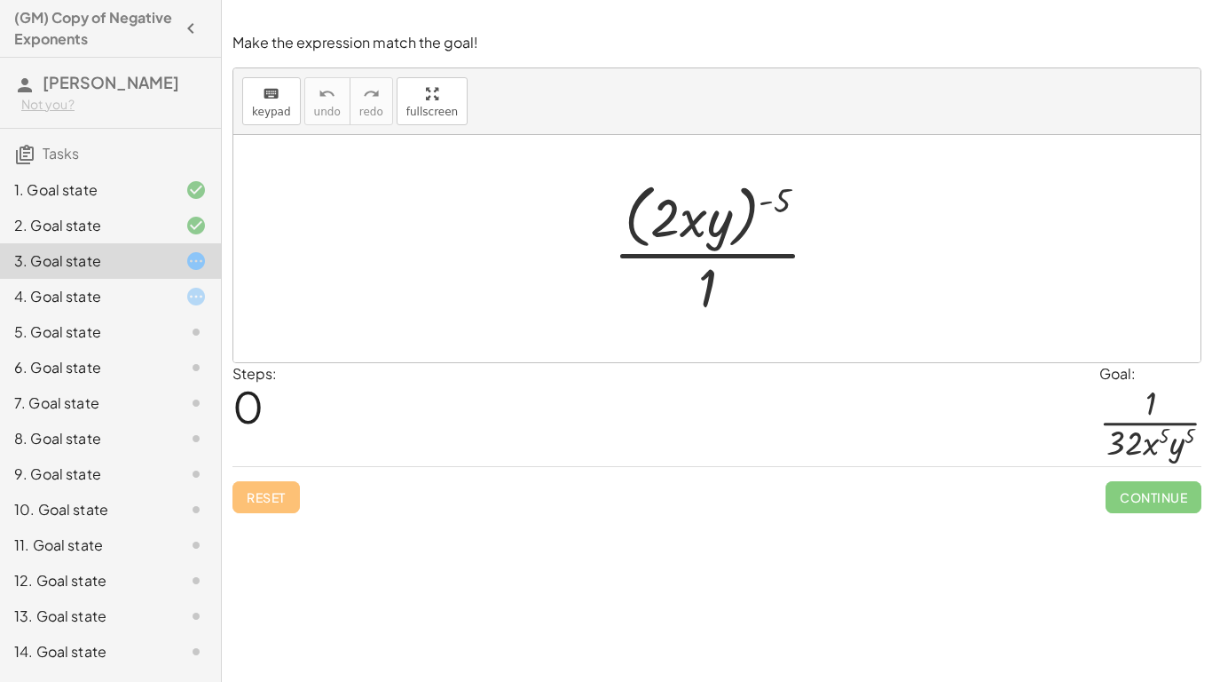
click at [161, 289] on div at bounding box center [182, 296] width 50 height 21
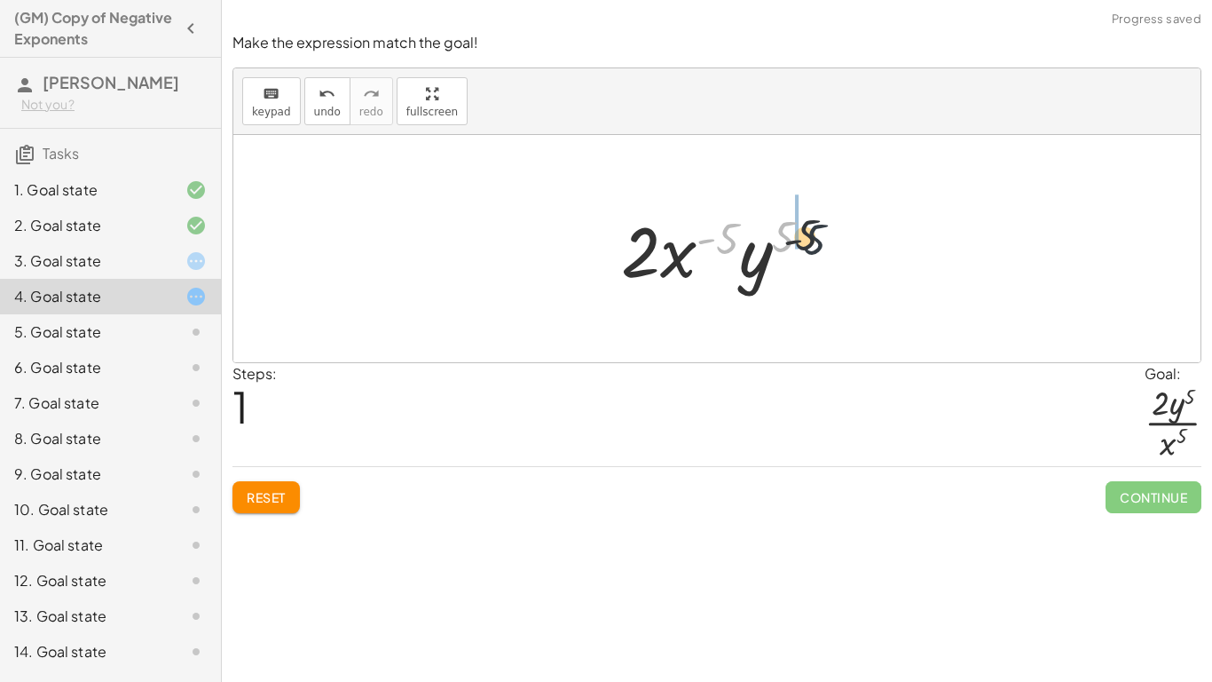
drag, startPoint x: 729, startPoint y: 233, endPoint x: 818, endPoint y: 233, distance: 89.6
click at [818, 233] on div at bounding box center [723, 248] width 223 height 91
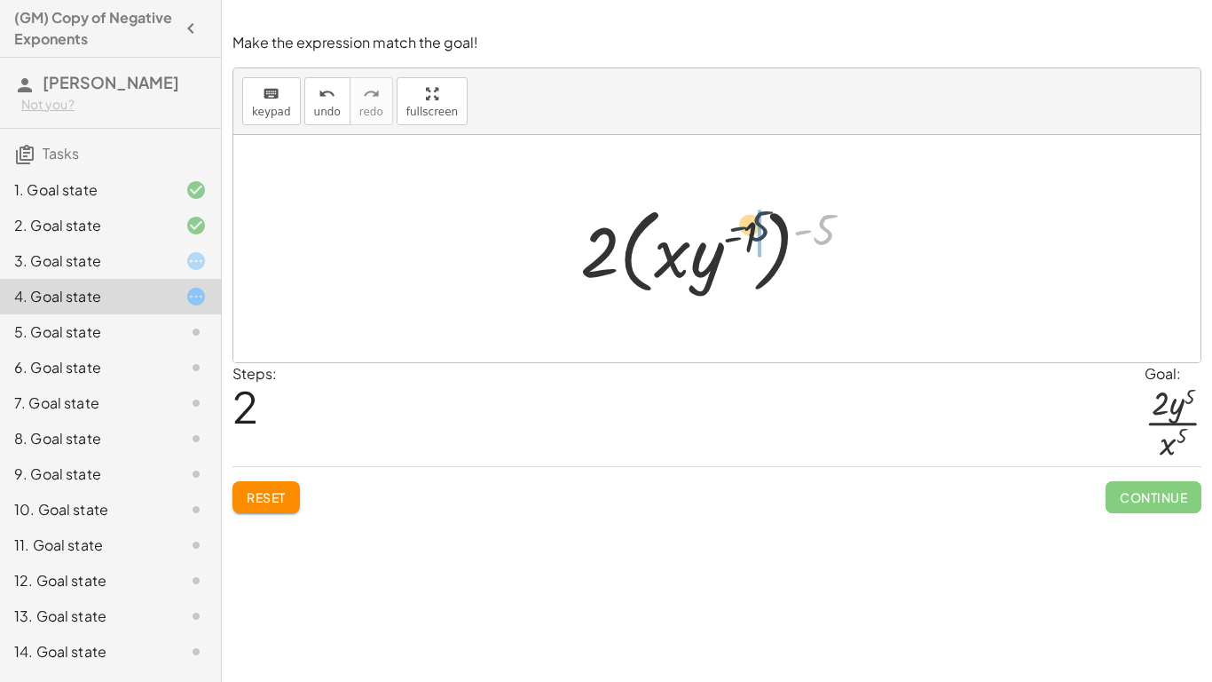
drag, startPoint x: 816, startPoint y: 233, endPoint x: 745, endPoint y: 230, distance: 70.2
click at [745, 230] on div at bounding box center [724, 249] width 304 height 102
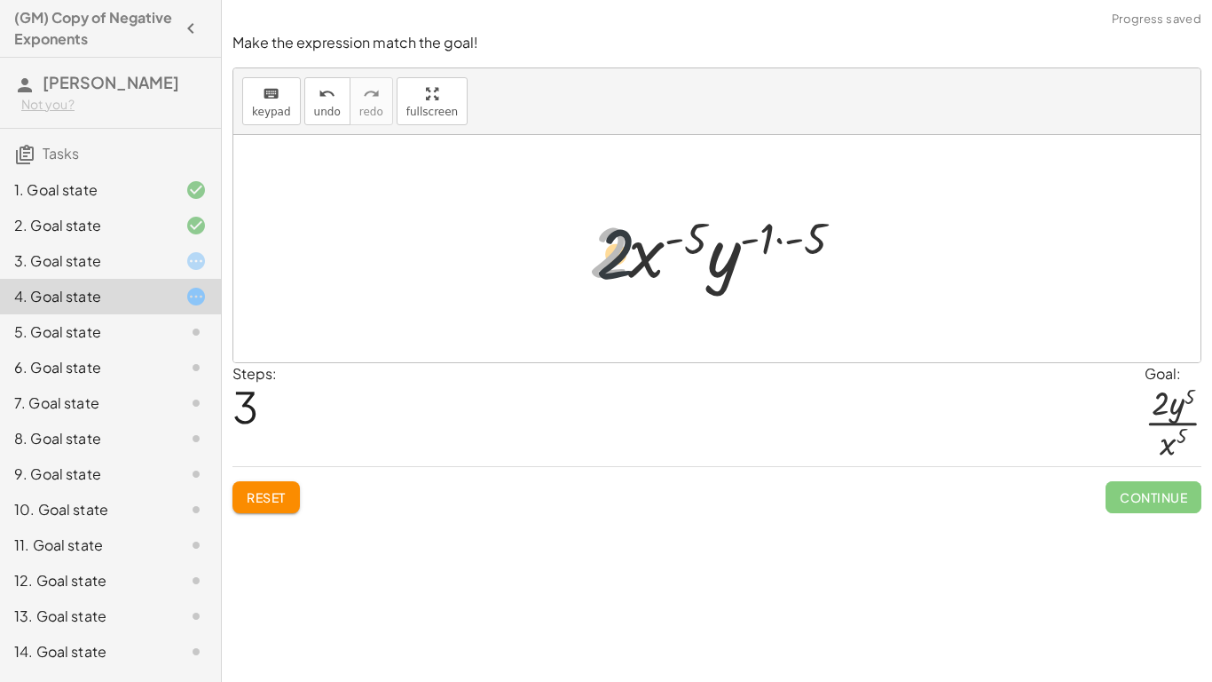
drag, startPoint x: 616, startPoint y: 255, endPoint x: 644, endPoint y: 261, distance: 29.1
click at [644, 261] on div at bounding box center [723, 248] width 287 height 91
click at [319, 106] on span "undo" at bounding box center [327, 112] width 27 height 12
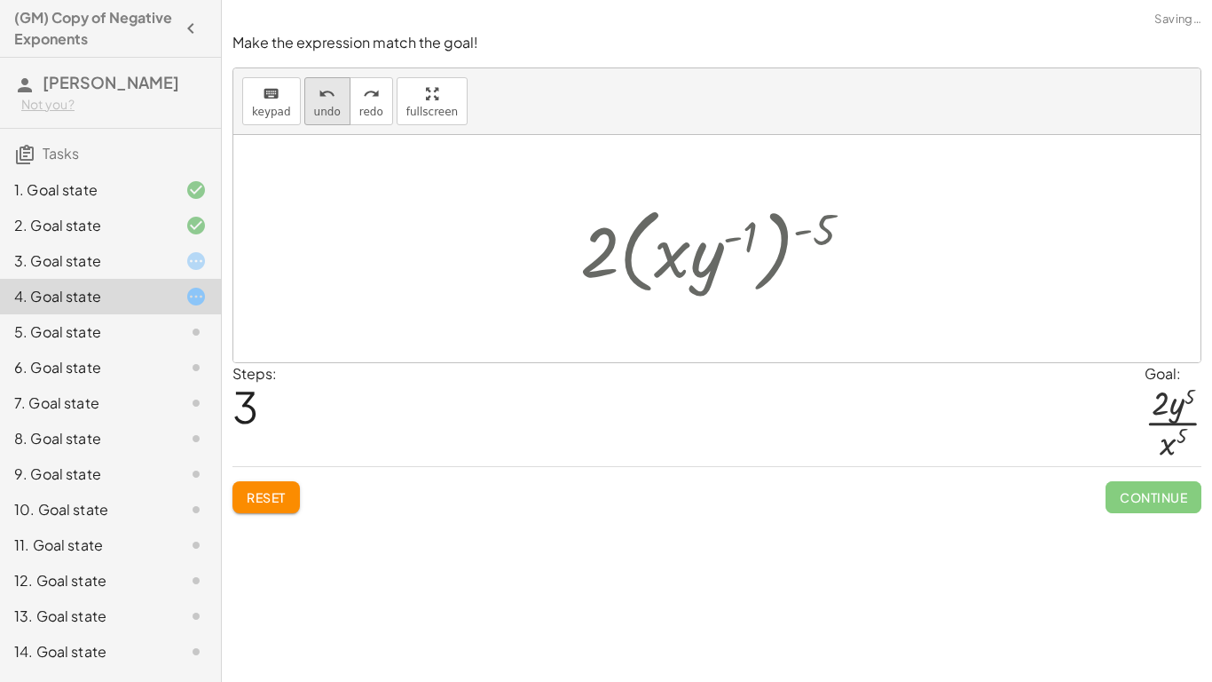
click at [319, 106] on span "undo" at bounding box center [327, 112] width 27 height 12
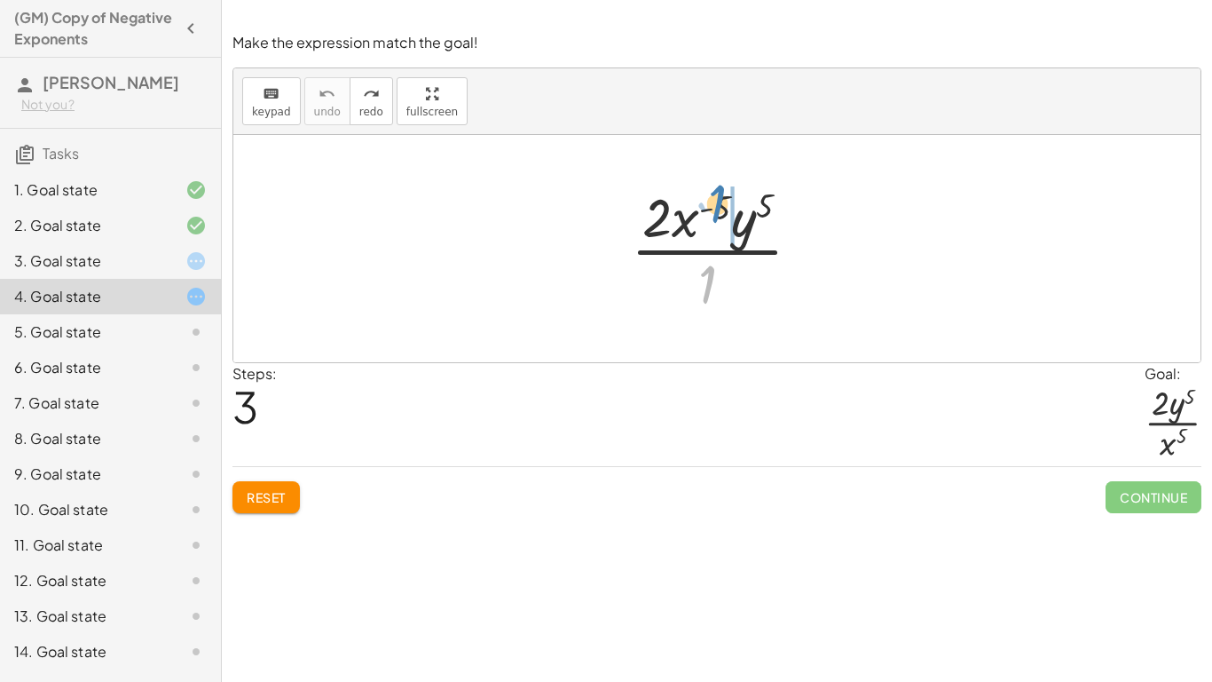
drag, startPoint x: 710, startPoint y: 289, endPoint x: 720, endPoint y: 209, distance: 81.3
click at [720, 209] on div at bounding box center [723, 248] width 202 height 137
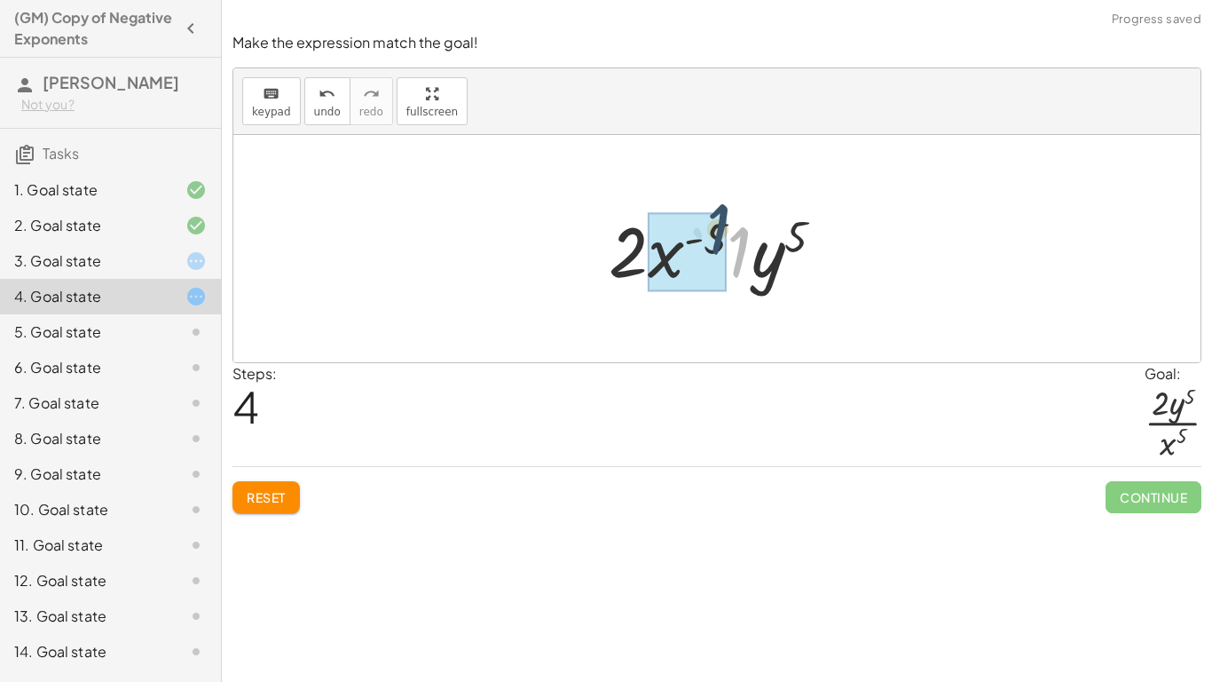
drag, startPoint x: 740, startPoint y: 271, endPoint x: 717, endPoint y: 246, distance: 33.9
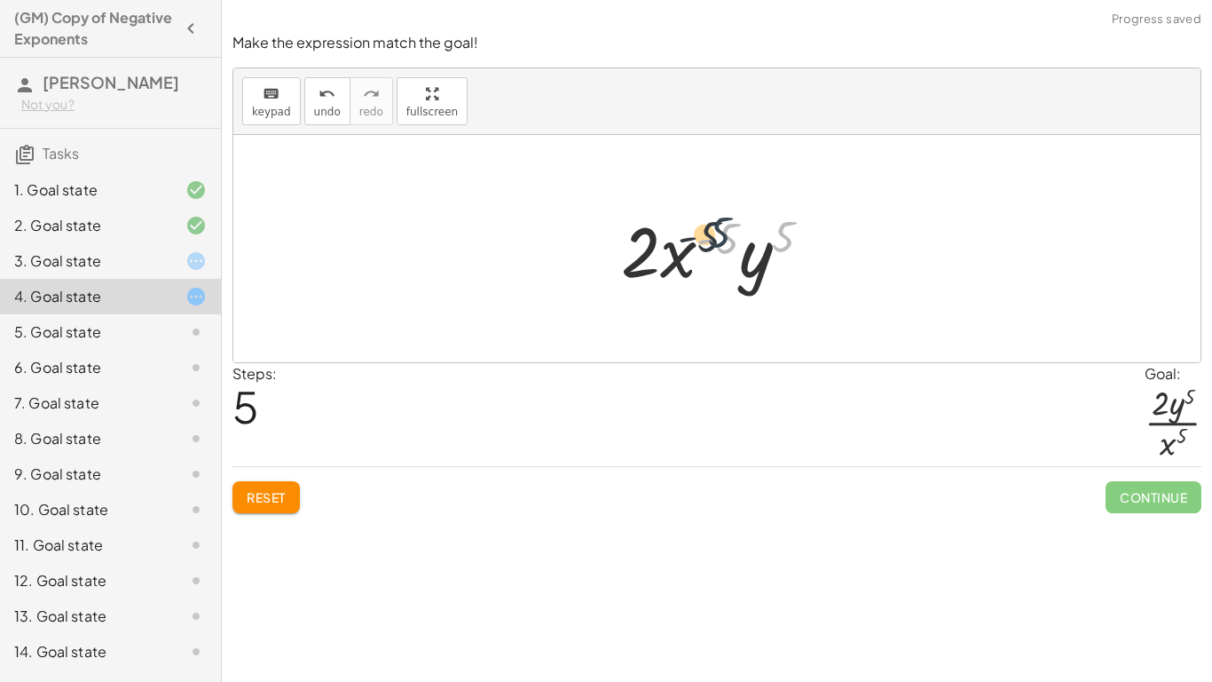
drag, startPoint x: 785, startPoint y: 238, endPoint x: 717, endPoint y: 233, distance: 67.6
click at [717, 233] on div at bounding box center [723, 248] width 223 height 91
drag, startPoint x: 654, startPoint y: 247, endPoint x: 737, endPoint y: 237, distance: 83.1
click at [737, 237] on div at bounding box center [723, 248] width 223 height 91
drag, startPoint x: 730, startPoint y: 247, endPoint x: 641, endPoint y: 248, distance: 89.6
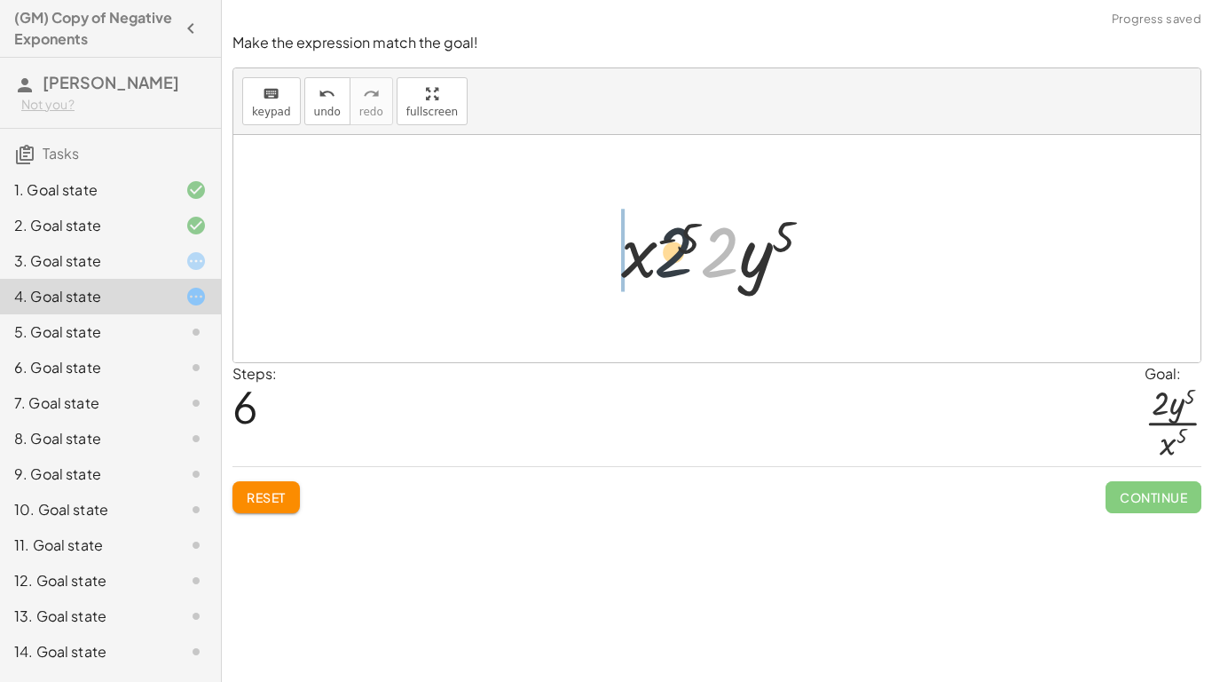
click at [641, 248] on div at bounding box center [723, 248] width 223 height 91
click at [283, 489] on span "Reset" at bounding box center [266, 497] width 39 height 16
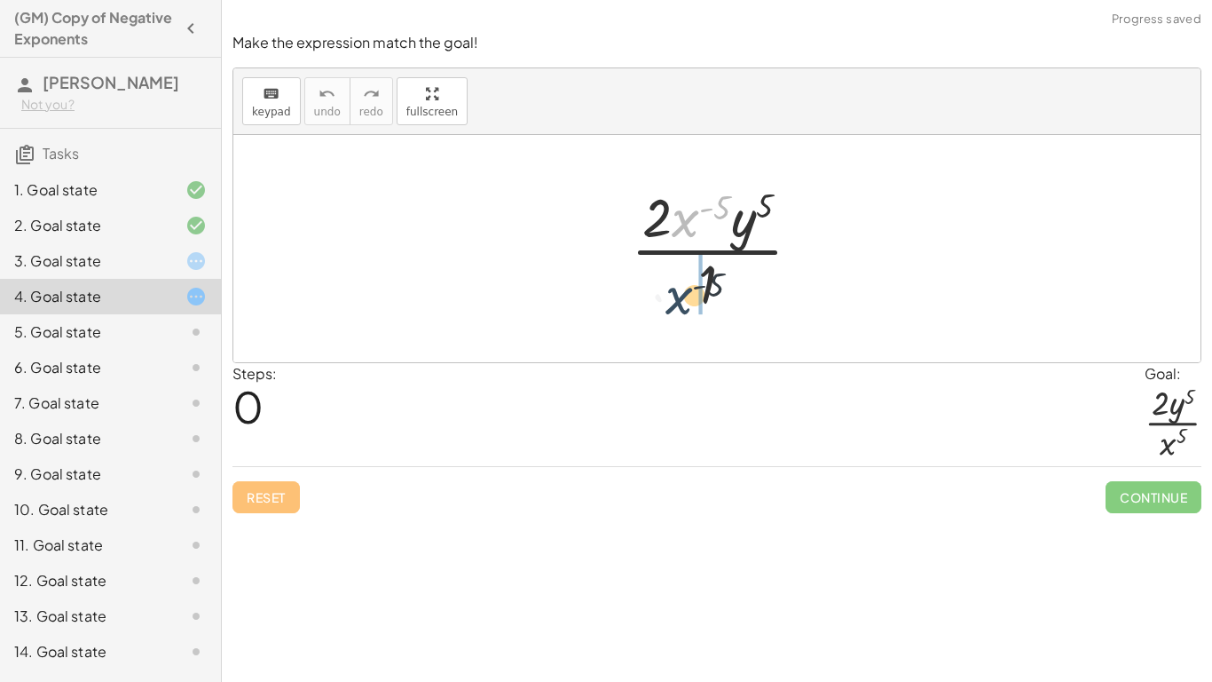
drag, startPoint x: 688, startPoint y: 231, endPoint x: 680, endPoint y: 316, distance: 85.6
click at [680, 316] on div at bounding box center [723, 248] width 202 height 137
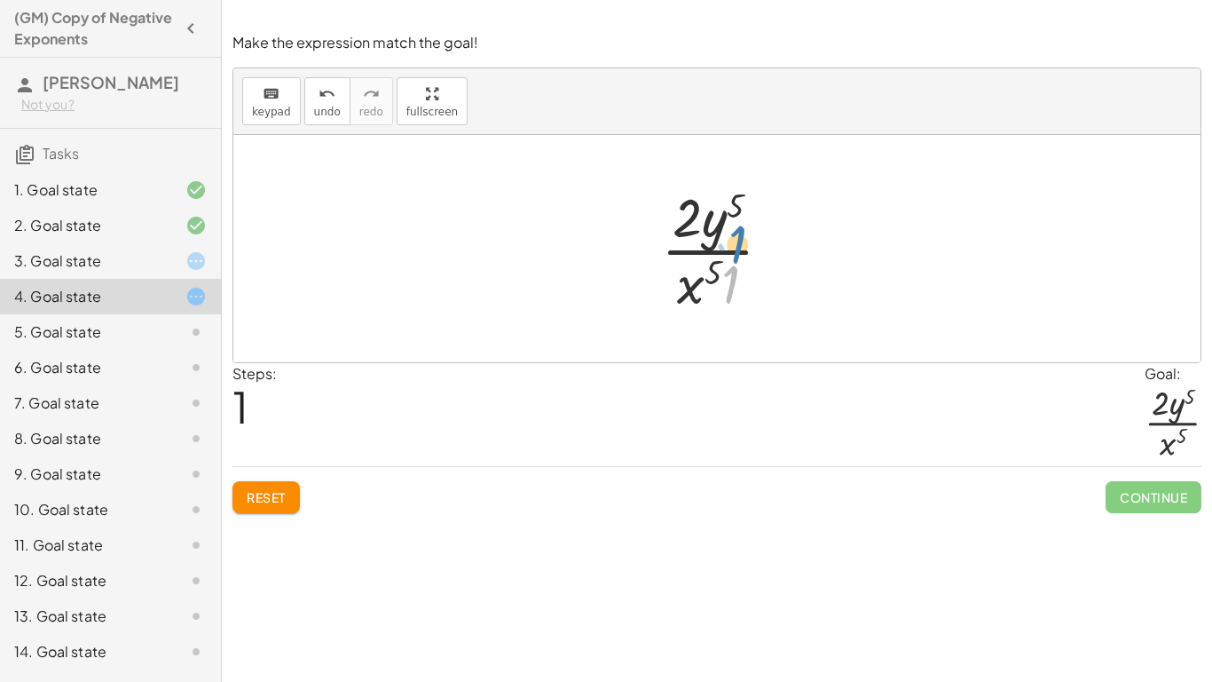
drag, startPoint x: 735, startPoint y: 287, endPoint x: 717, endPoint y: 218, distance: 70.6
click at [717, 218] on div at bounding box center [723, 248] width 143 height 137
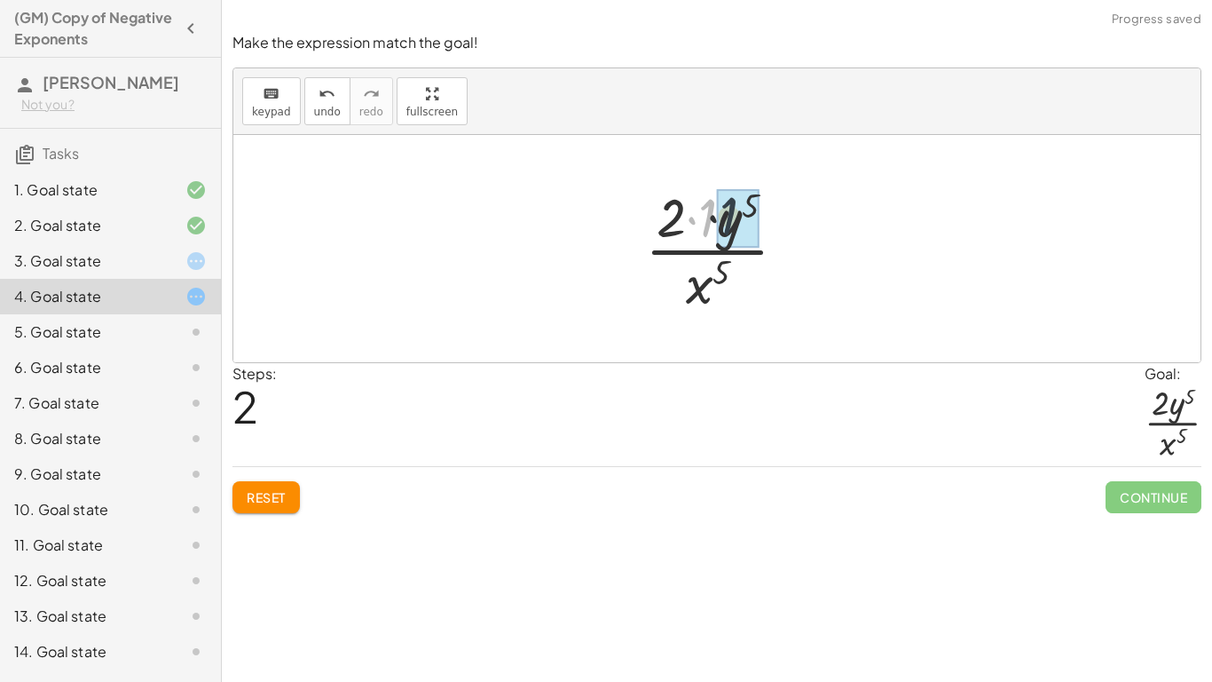
drag, startPoint x: 709, startPoint y: 201, endPoint x: 747, endPoint y: 200, distance: 38.2
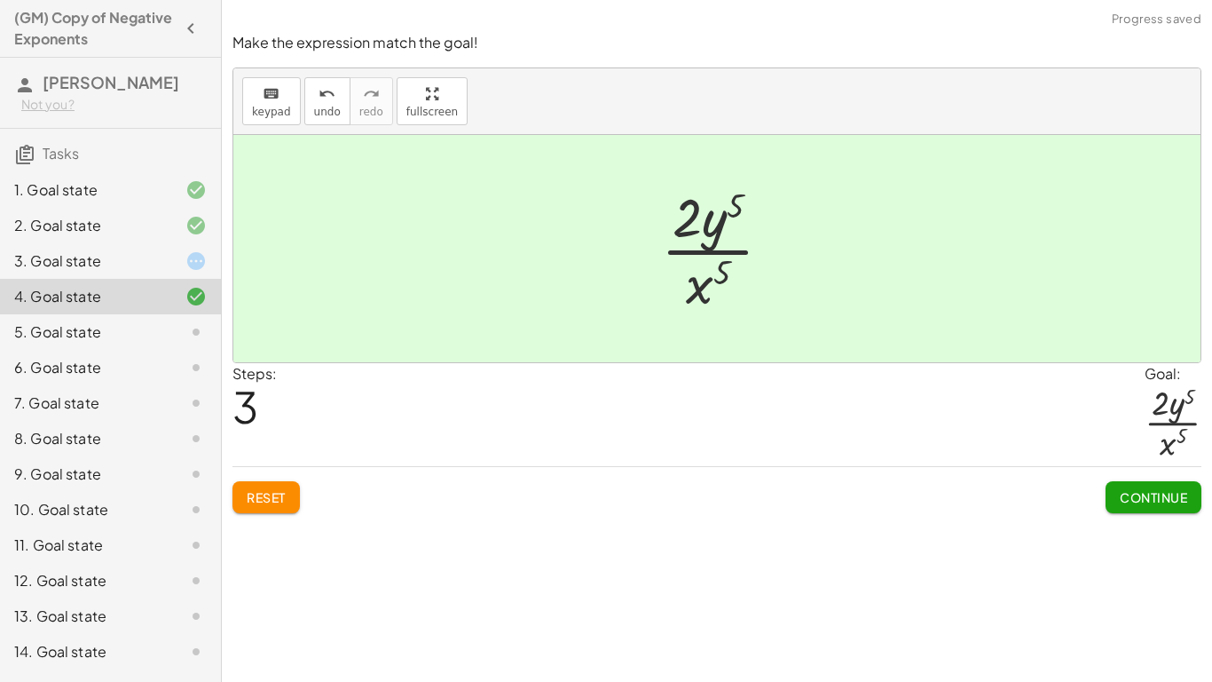
click at [1159, 495] on span "Continue" at bounding box center [1153, 497] width 67 height 16
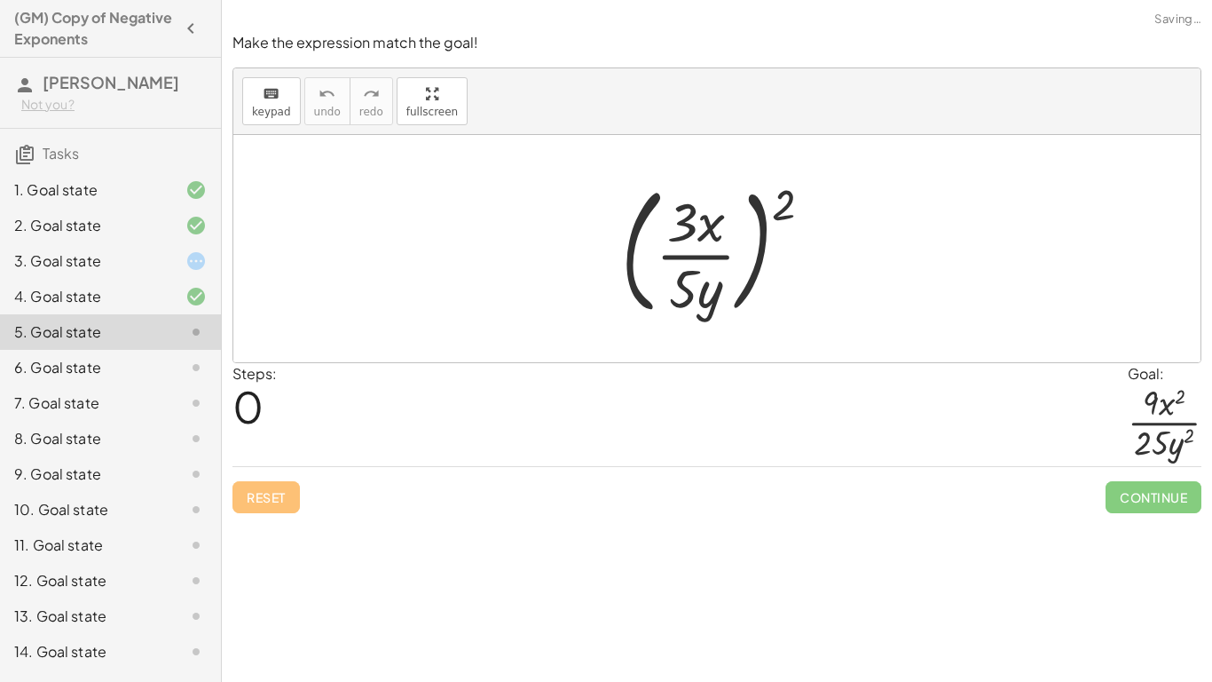
click at [115, 270] on div "3. Goal state" at bounding box center [85, 260] width 143 height 21
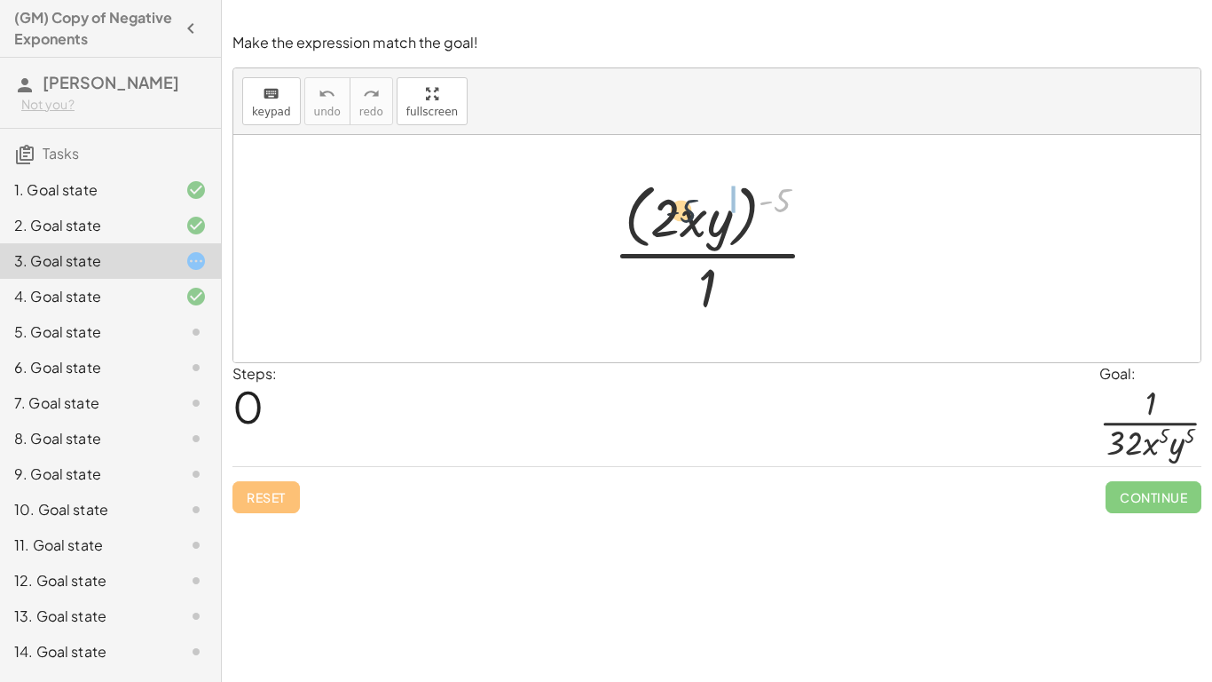
drag, startPoint x: 782, startPoint y: 194, endPoint x: 651, endPoint y: 208, distance: 131.1
click at [651, 208] on div at bounding box center [723, 248] width 238 height 145
drag, startPoint x: 780, startPoint y: 207, endPoint x: 690, endPoint y: 225, distance: 92.4
click at [690, 225] on div at bounding box center [723, 248] width 238 height 145
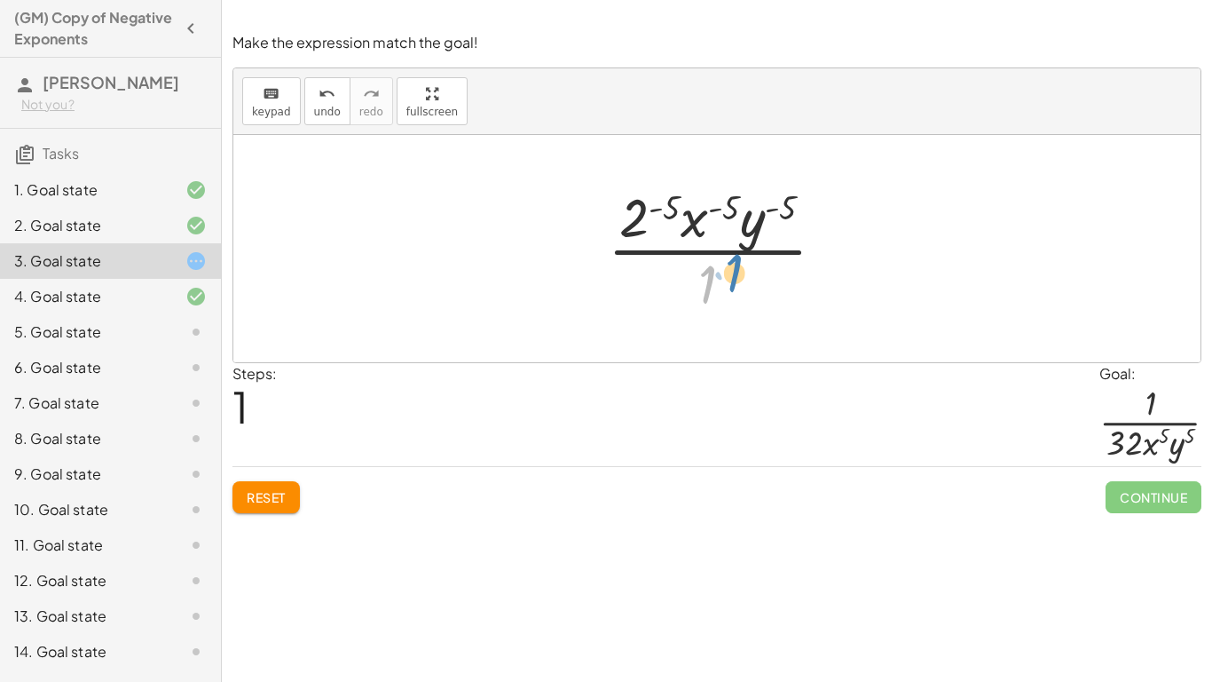
drag, startPoint x: 711, startPoint y: 286, endPoint x: 729, endPoint y: 279, distance: 19.1
click at [729, 279] on div at bounding box center [723, 248] width 249 height 137
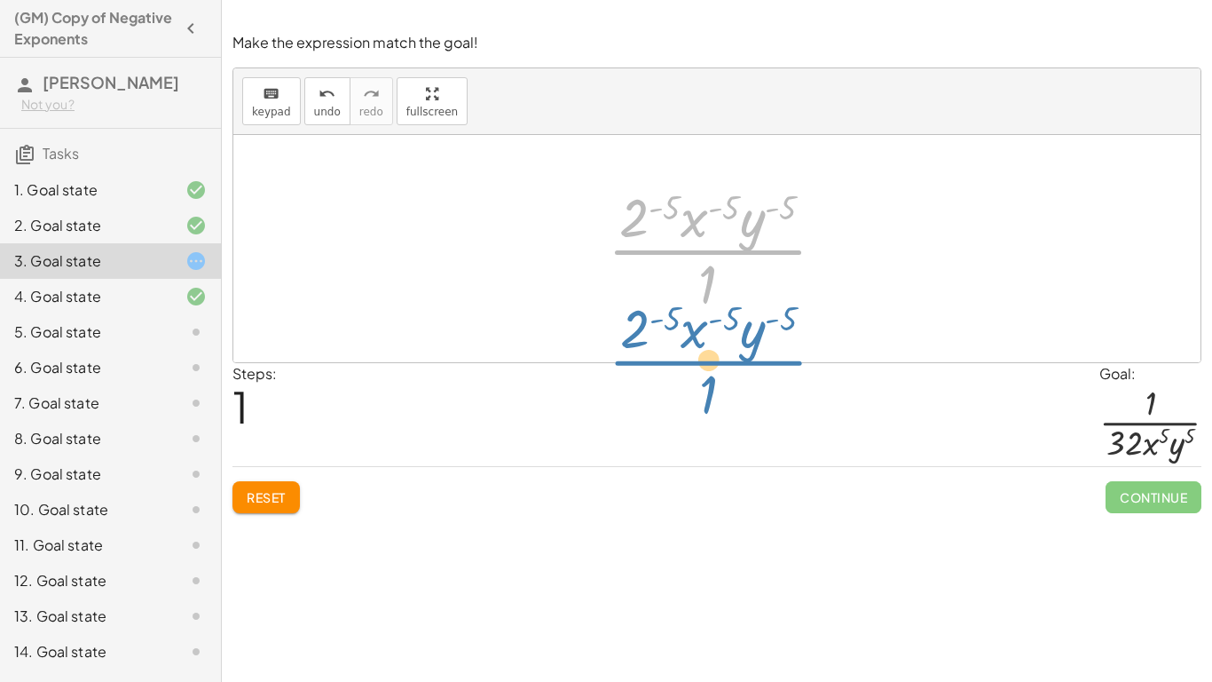
drag, startPoint x: 722, startPoint y: 251, endPoint x: 717, endPoint y: 402, distance: 151.0
click at [717, 402] on div "Make the expression match the goal! keyboard keypad undo undo redo redo fullscr…" at bounding box center [717, 272] width 990 height 501
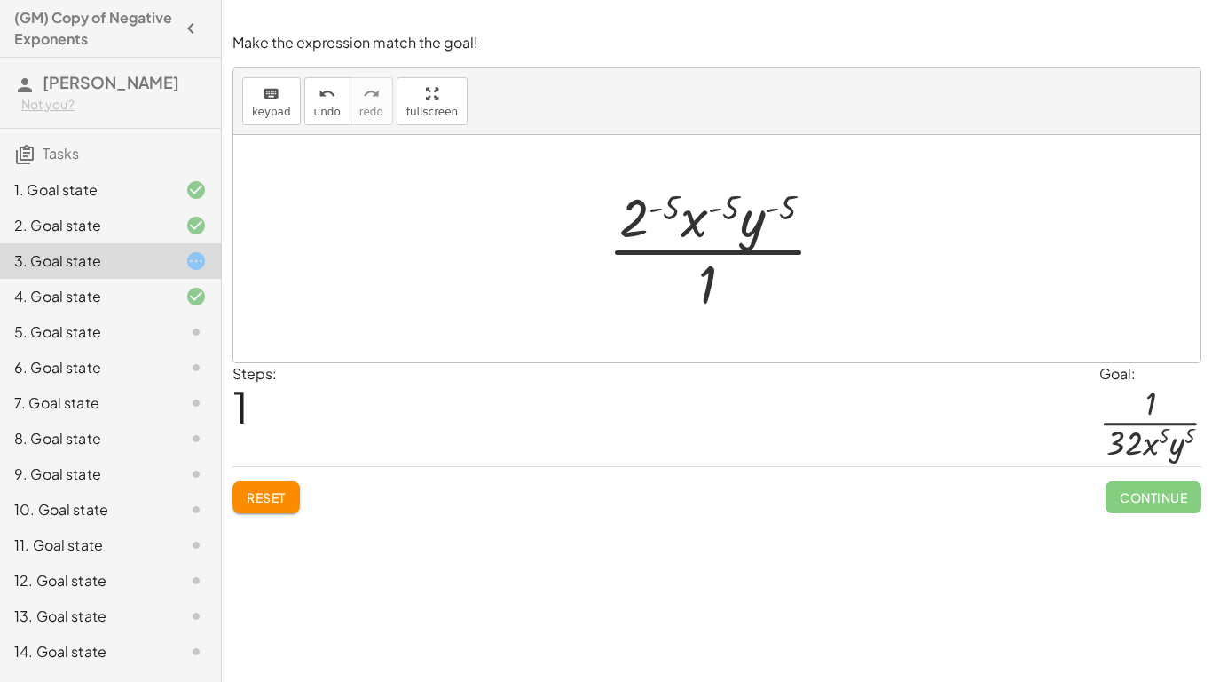
click at [174, 330] on div at bounding box center [182, 331] width 50 height 21
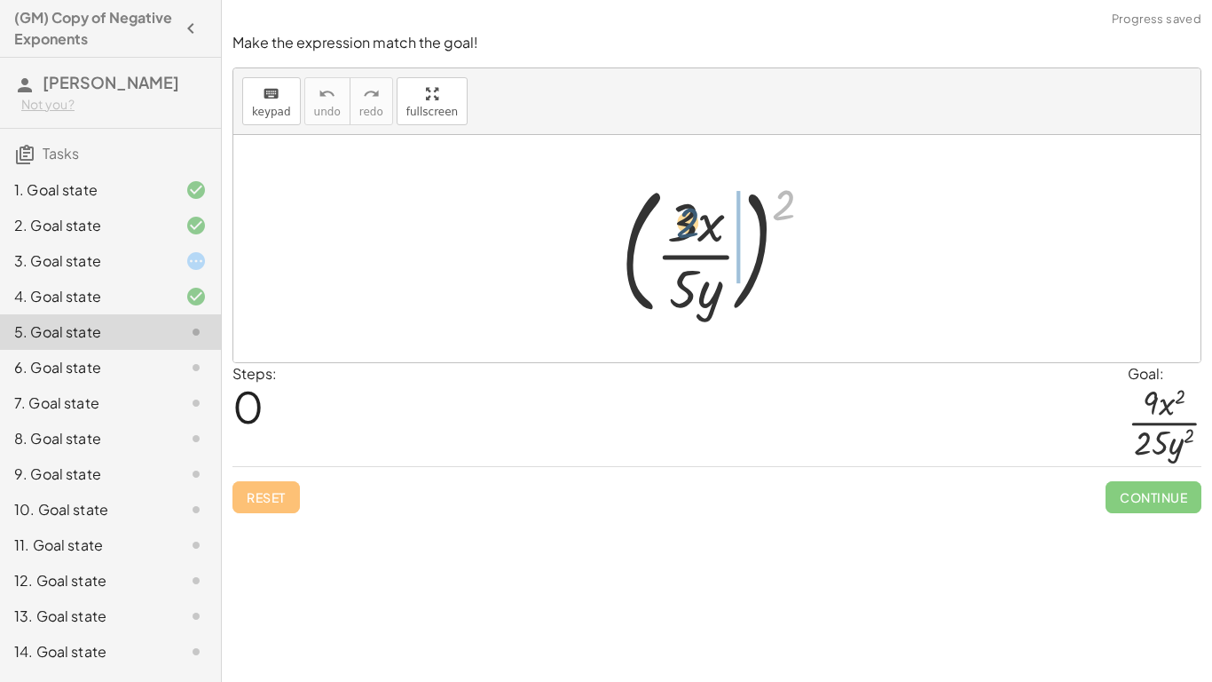
drag, startPoint x: 785, startPoint y: 209, endPoint x: 679, endPoint y: 228, distance: 108.1
click at [679, 228] on div at bounding box center [724, 248] width 224 height 147
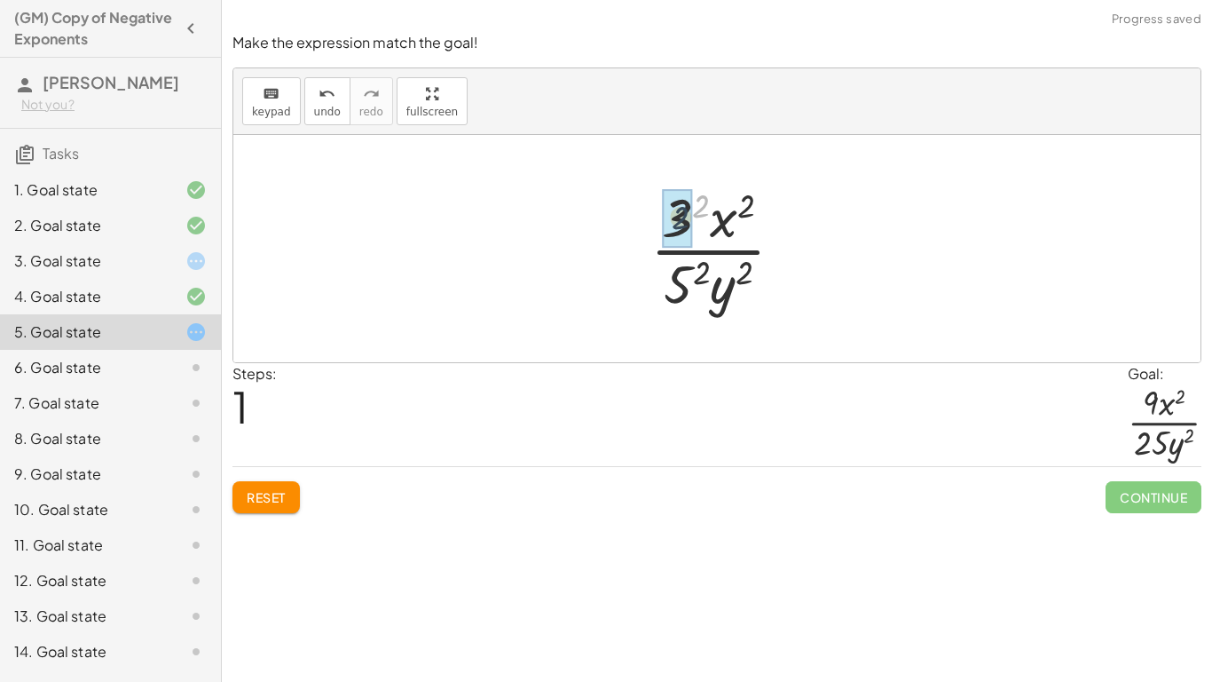
drag, startPoint x: 704, startPoint y: 202, endPoint x: 681, endPoint y: 214, distance: 25.8
drag, startPoint x: 705, startPoint y: 270, endPoint x: 680, endPoint y: 281, distance: 27.4
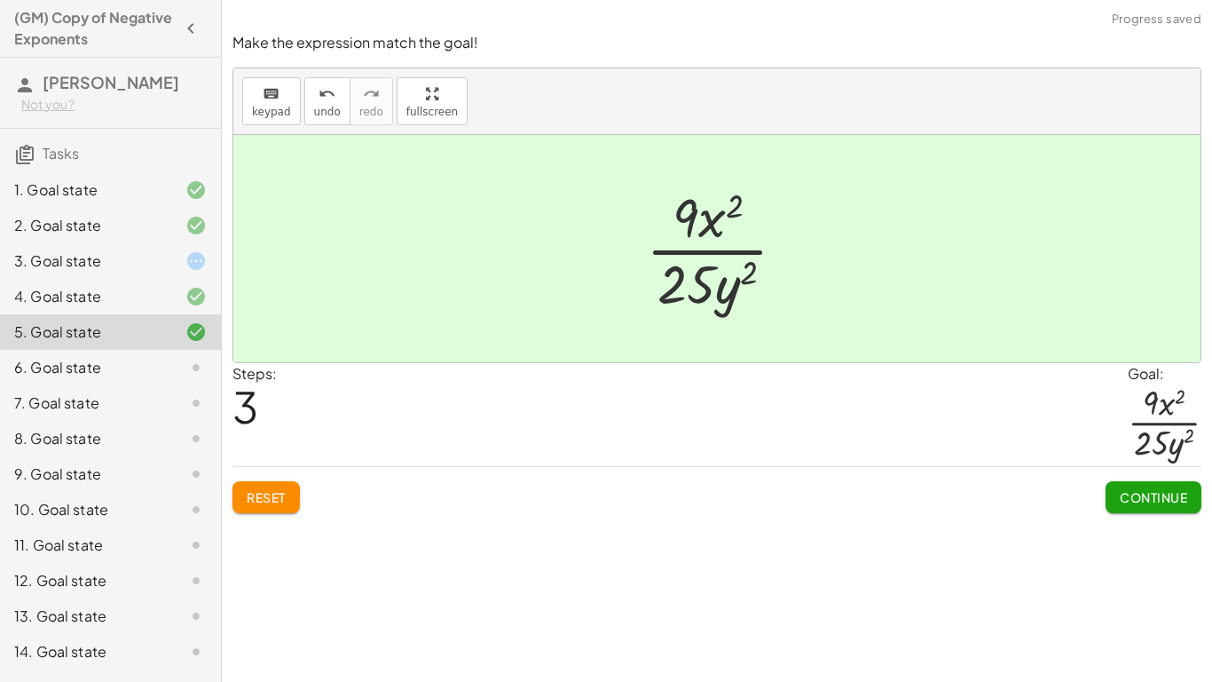
click at [1161, 508] on button "Continue" at bounding box center [1154, 497] width 96 height 32
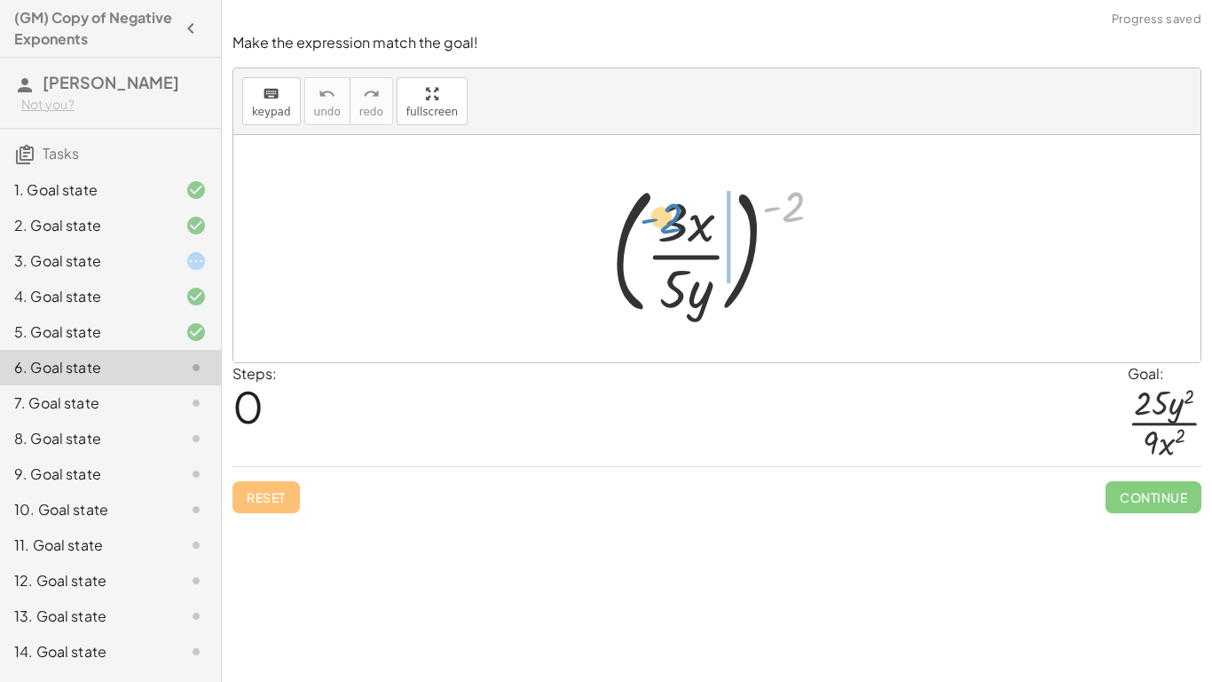
drag, startPoint x: 798, startPoint y: 204, endPoint x: 682, endPoint y: 213, distance: 116.6
click at [682, 213] on div at bounding box center [724, 248] width 243 height 147
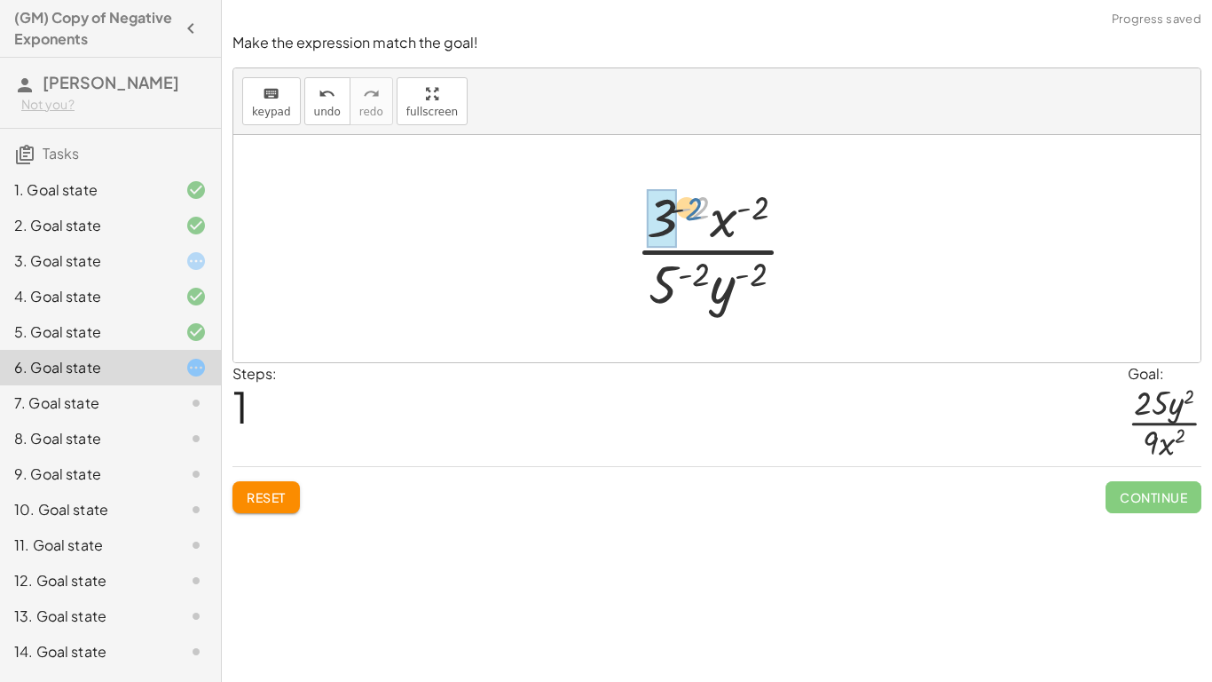
drag, startPoint x: 699, startPoint y: 209, endPoint x: 671, endPoint y: 212, distance: 28.5
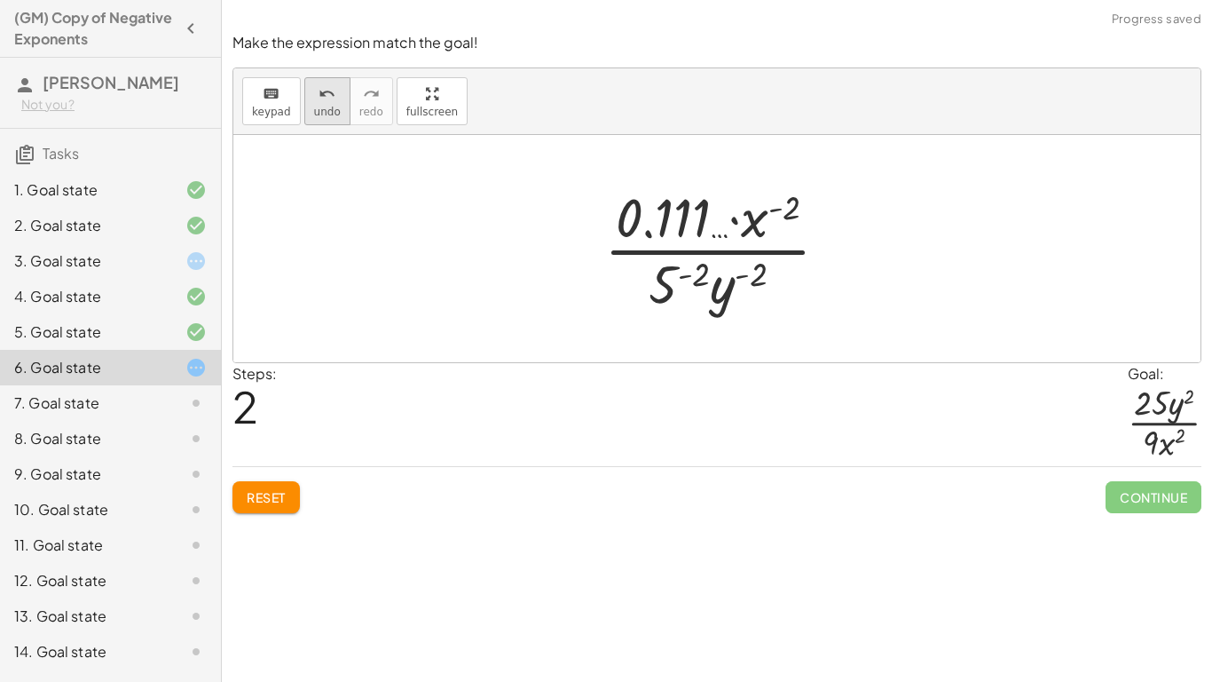
click at [327, 108] on span "undo" at bounding box center [327, 112] width 27 height 12
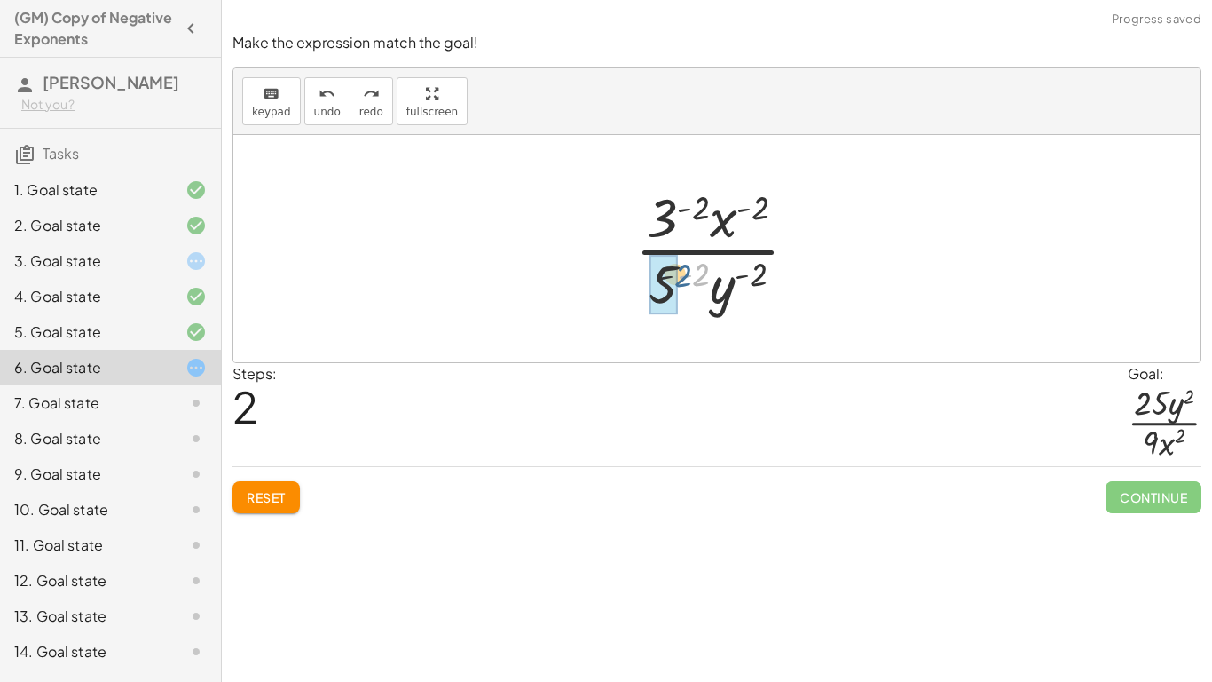
drag, startPoint x: 703, startPoint y: 275, endPoint x: 668, endPoint y: 277, distance: 34.7
drag, startPoint x: 779, startPoint y: 276, endPoint x: 749, endPoint y: 288, distance: 32.6
click at [749, 288] on div at bounding box center [723, 248] width 225 height 137
drag, startPoint x: 774, startPoint y: 280, endPoint x: 706, endPoint y: 284, distance: 68.4
click at [706, 284] on div at bounding box center [723, 248] width 225 height 137
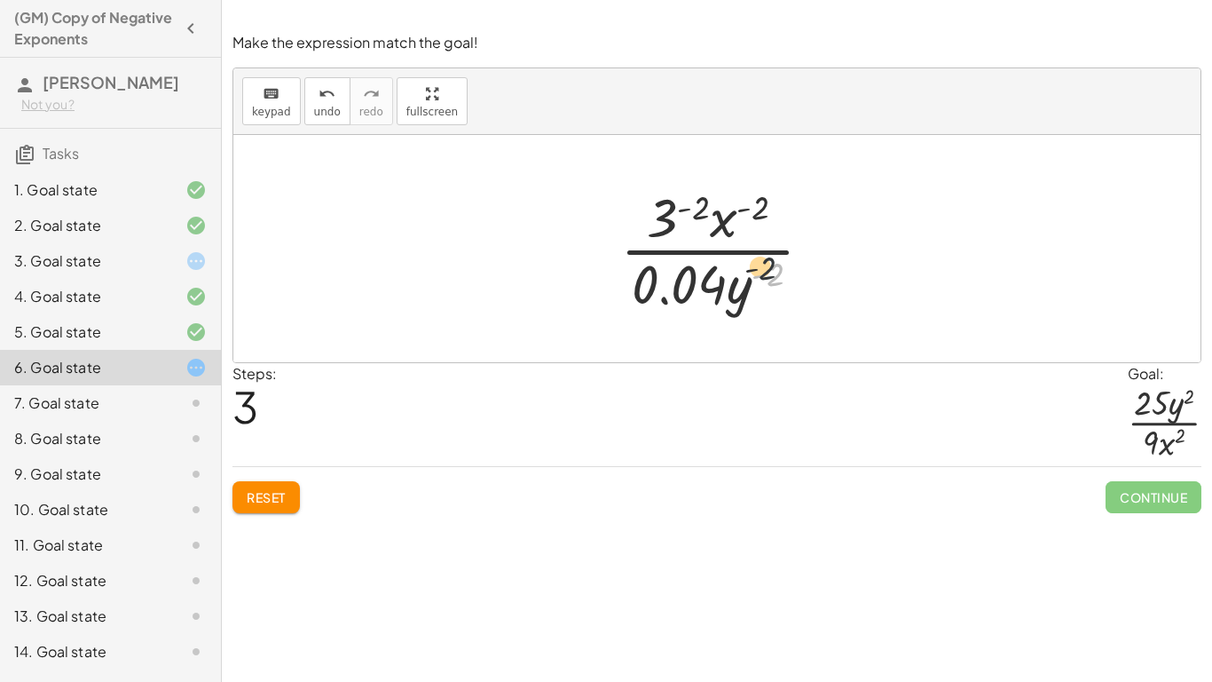
drag, startPoint x: 774, startPoint y: 271, endPoint x: 745, endPoint y: 242, distance: 40.8
click at [745, 242] on div at bounding box center [723, 248] width 225 height 137
click at [322, 101] on icon "undo" at bounding box center [327, 93] width 17 height 21
drag, startPoint x: 765, startPoint y: 204, endPoint x: 706, endPoint y: 197, distance: 59.0
click at [706, 197] on div at bounding box center [724, 248] width 194 height 137
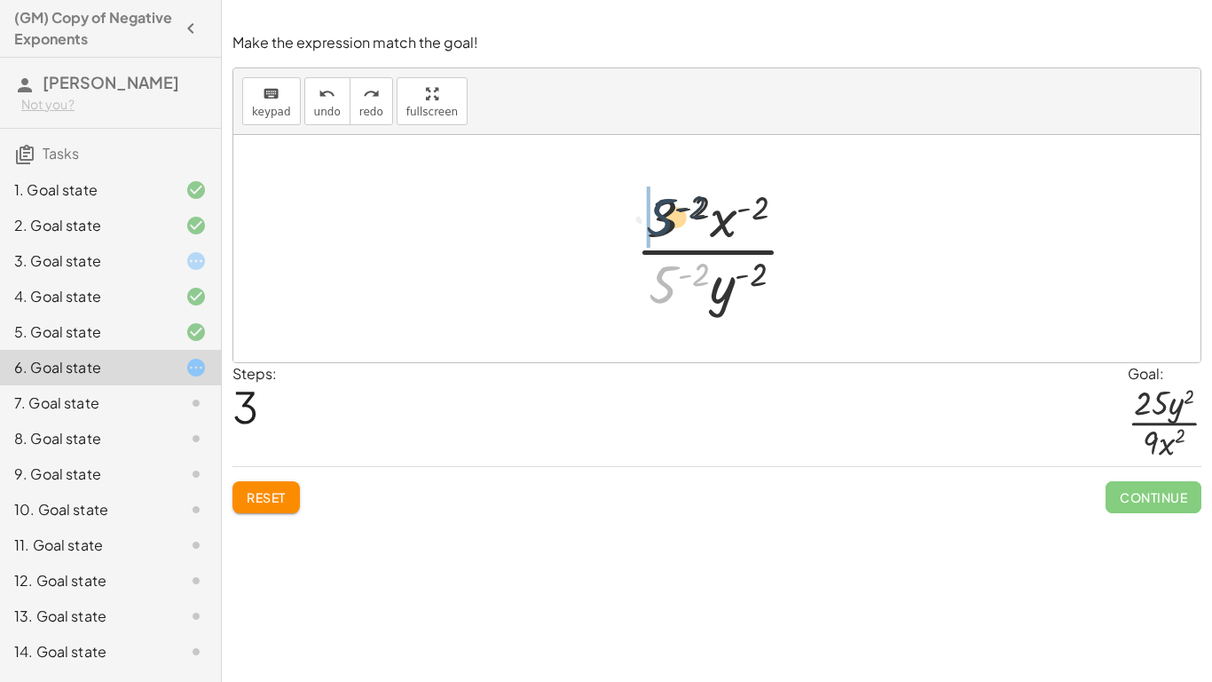
drag, startPoint x: 670, startPoint y: 277, endPoint x: 664, endPoint y: 205, distance: 72.2
click at [664, 205] on div at bounding box center [724, 248] width 194 height 137
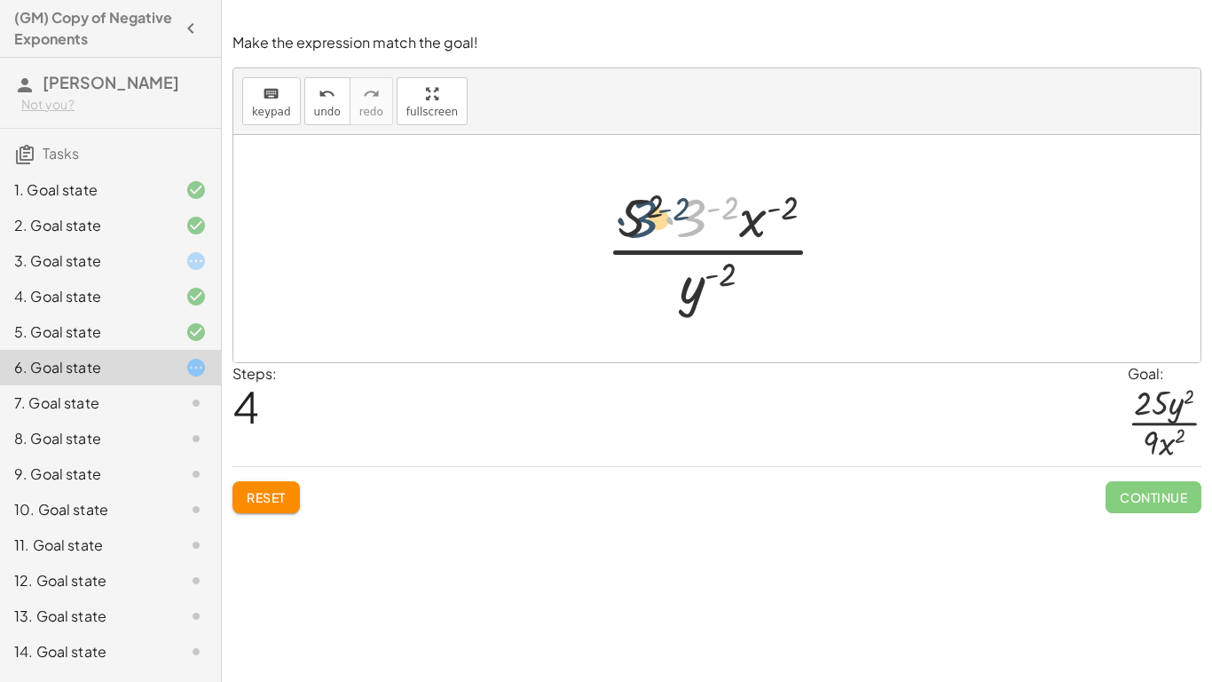
drag, startPoint x: 697, startPoint y: 221, endPoint x: 640, endPoint y: 219, distance: 56.8
click at [640, 219] on div at bounding box center [723, 248] width 253 height 137
drag, startPoint x: 637, startPoint y: 217, endPoint x: 697, endPoint y: 217, distance: 59.5
click at [697, 217] on div at bounding box center [723, 248] width 253 height 137
drag, startPoint x: 700, startPoint y: 220, endPoint x: 635, endPoint y: 219, distance: 65.7
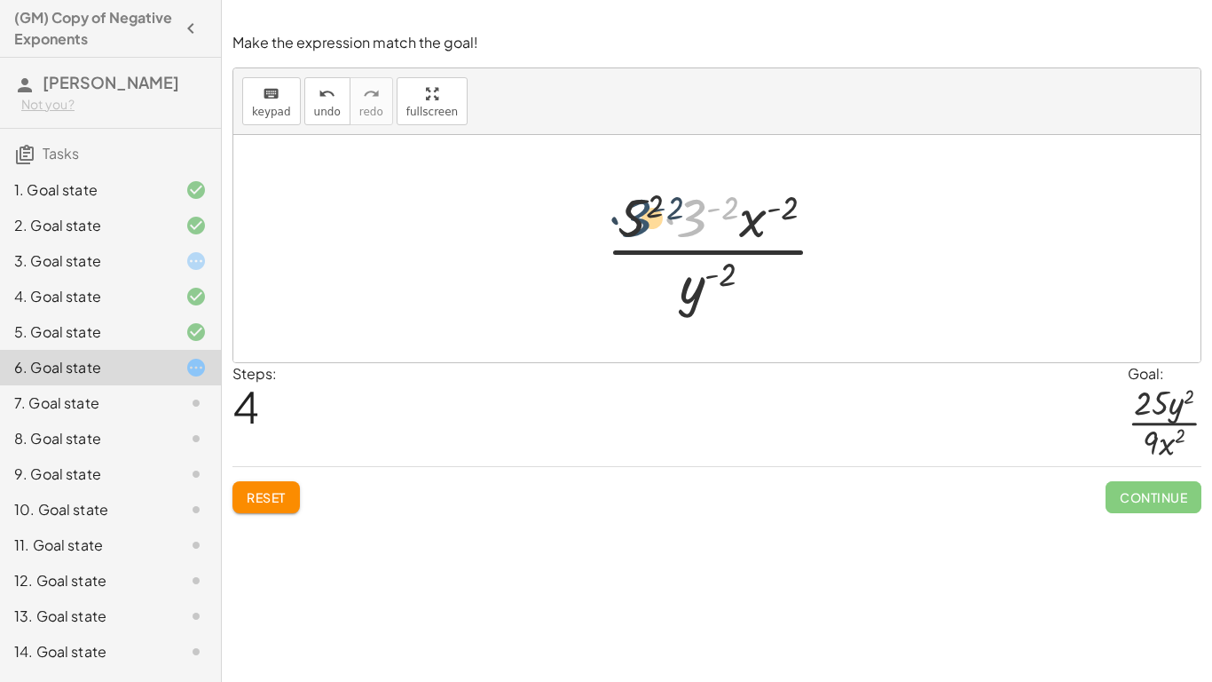
click at [635, 219] on div at bounding box center [723, 248] width 253 height 137
drag, startPoint x: 657, startPoint y: 200, endPoint x: 813, endPoint y: 201, distance: 156.2
click at [813, 201] on div at bounding box center [723, 248] width 253 height 137
drag, startPoint x: 635, startPoint y: 223, endPoint x: 685, endPoint y: 296, distance: 89.4
click at [685, 296] on div at bounding box center [723, 248] width 253 height 137
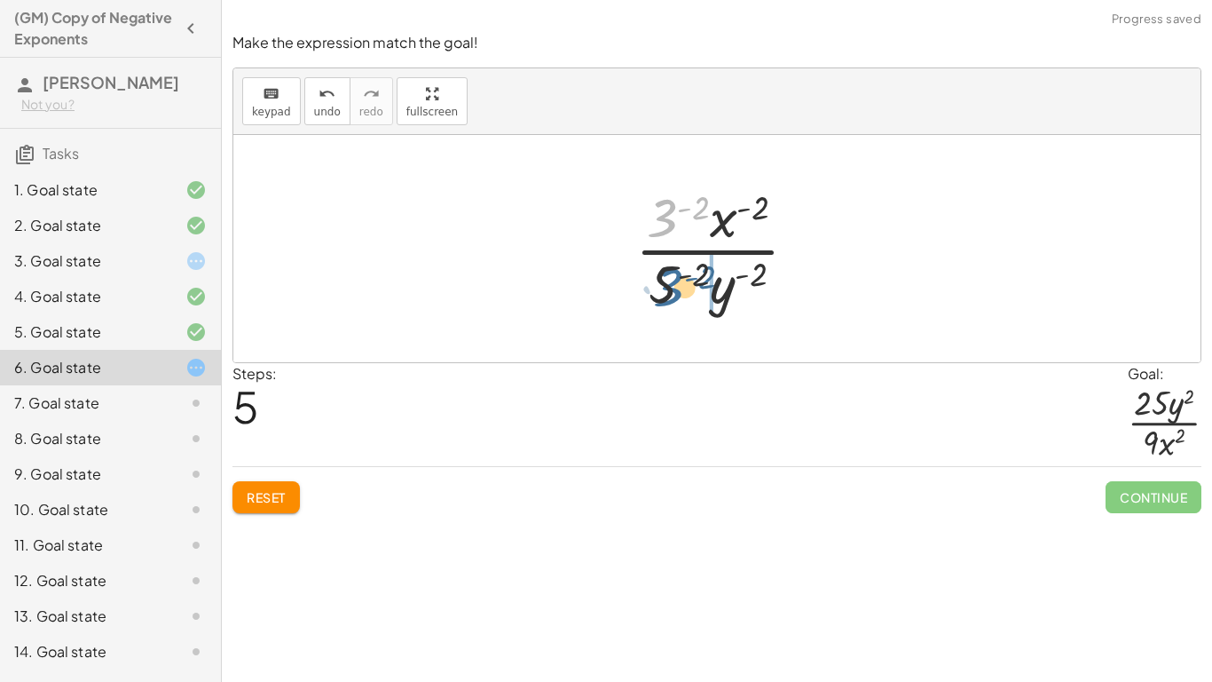
drag, startPoint x: 670, startPoint y: 208, endPoint x: 674, endPoint y: 280, distance: 72.9
click at [674, 280] on div at bounding box center [724, 248] width 194 height 137
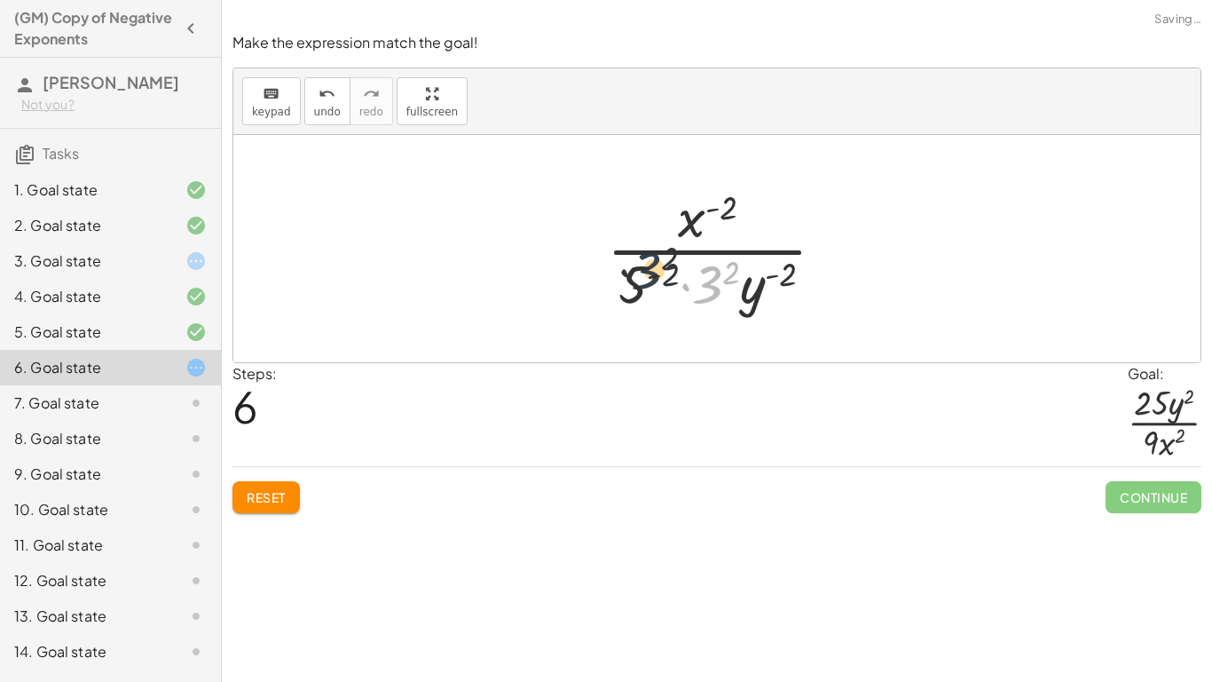
drag, startPoint x: 706, startPoint y: 290, endPoint x: 636, endPoint y: 274, distance: 71.0
click at [636, 274] on div at bounding box center [723, 248] width 250 height 137
drag, startPoint x: 698, startPoint y: 280, endPoint x: 643, endPoint y: 280, distance: 55.0
click at [643, 280] on div at bounding box center [723, 248] width 250 height 137
drag, startPoint x: 706, startPoint y: 283, endPoint x: 674, endPoint y: 217, distance: 74.2
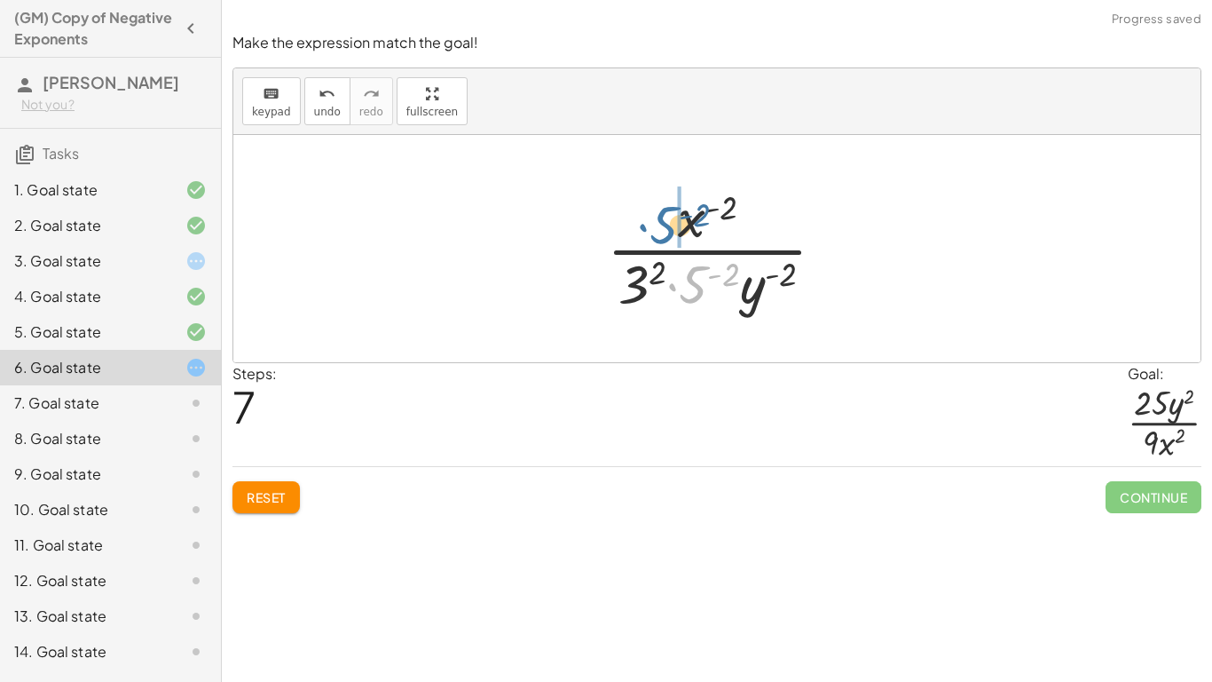
click at [674, 217] on div at bounding box center [723, 248] width 250 height 137
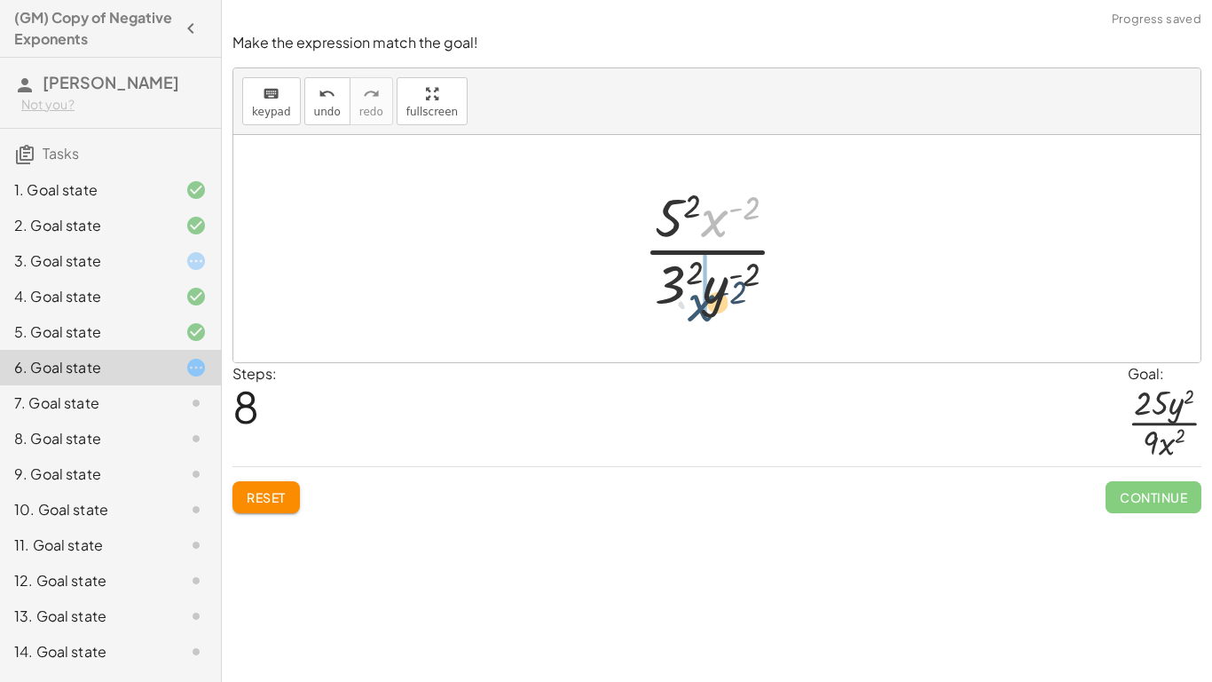
drag, startPoint x: 719, startPoint y: 219, endPoint x: 706, endPoint y: 309, distance: 90.6
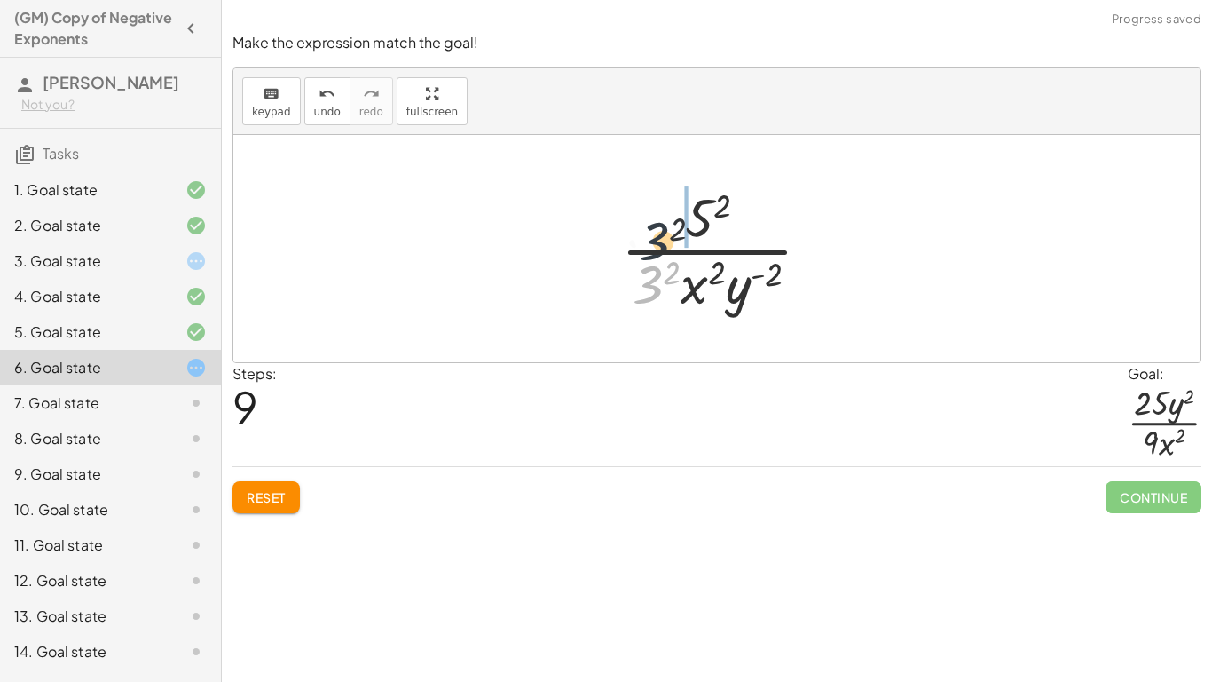
drag, startPoint x: 662, startPoint y: 280, endPoint x: 669, endPoint y: 216, distance: 65.2
click at [669, 216] on div at bounding box center [723, 248] width 222 height 137
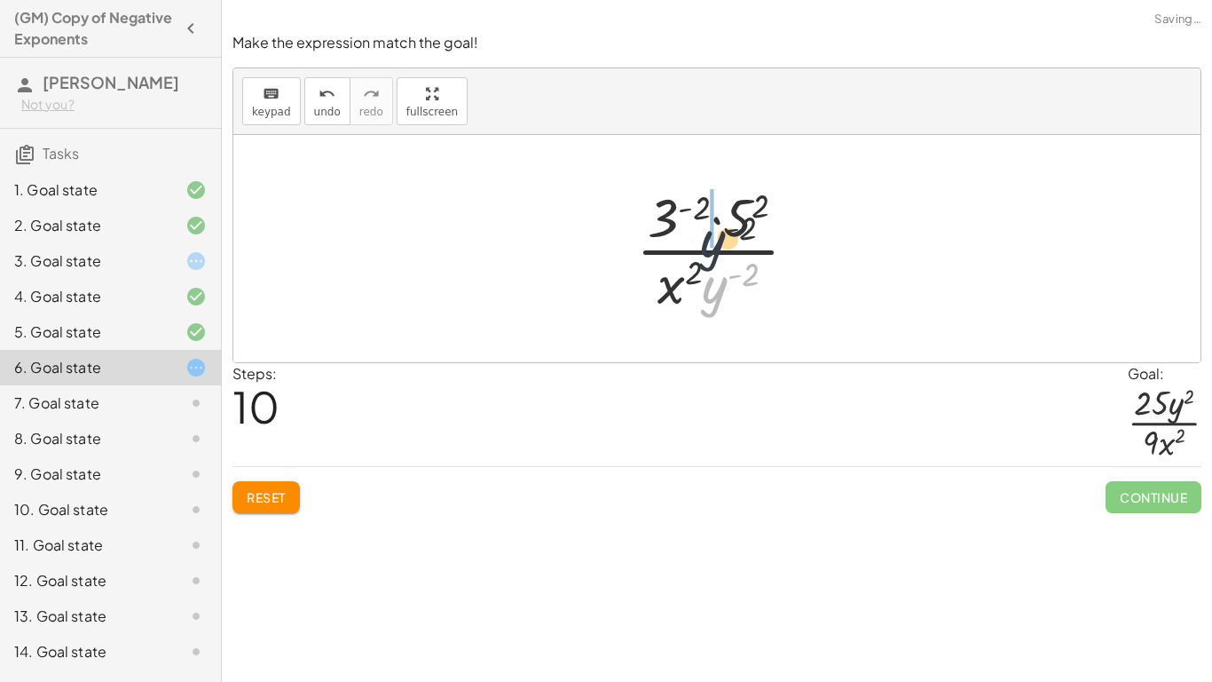
drag, startPoint x: 717, startPoint y: 272, endPoint x: 690, endPoint y: 183, distance: 92.7
click at [690, 183] on div at bounding box center [723, 248] width 193 height 137
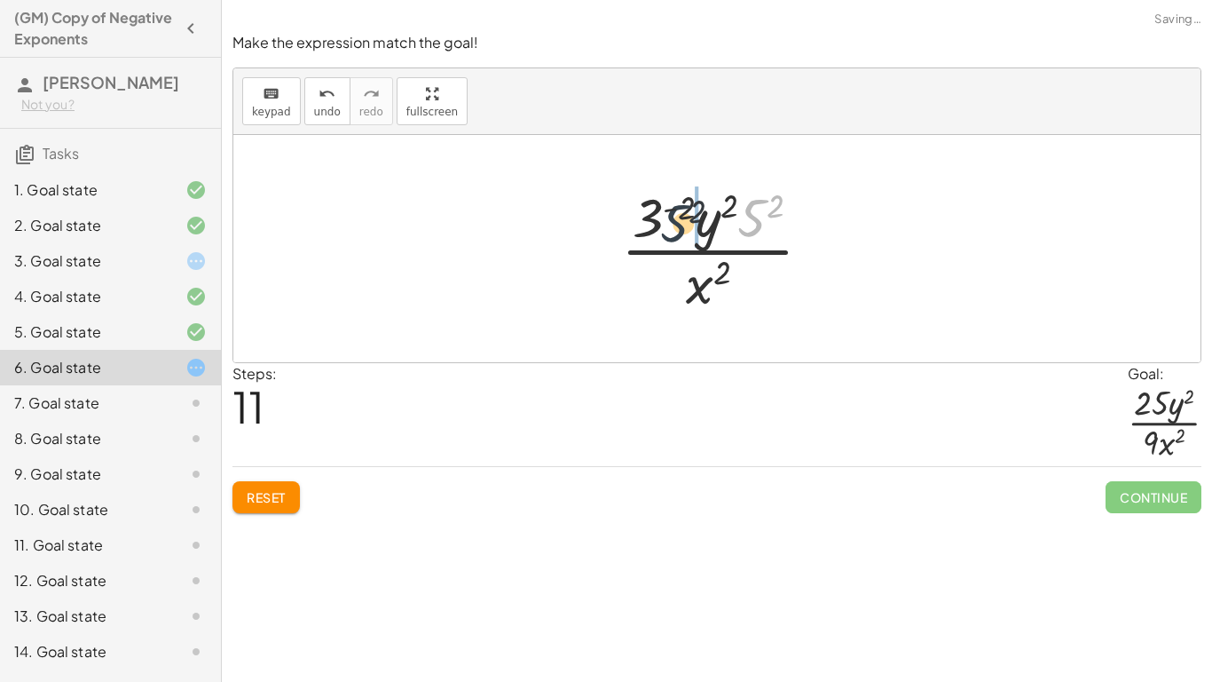
drag, startPoint x: 750, startPoint y: 208, endPoint x: 644, endPoint y: 212, distance: 105.7
click at [644, 212] on div at bounding box center [723, 248] width 223 height 137
drag, startPoint x: 718, startPoint y: 225, endPoint x: 758, endPoint y: 224, distance: 39.9
click at [758, 224] on div at bounding box center [724, 248] width 236 height 137
drag, startPoint x: 737, startPoint y: 204, endPoint x: 790, endPoint y: 201, distance: 52.5
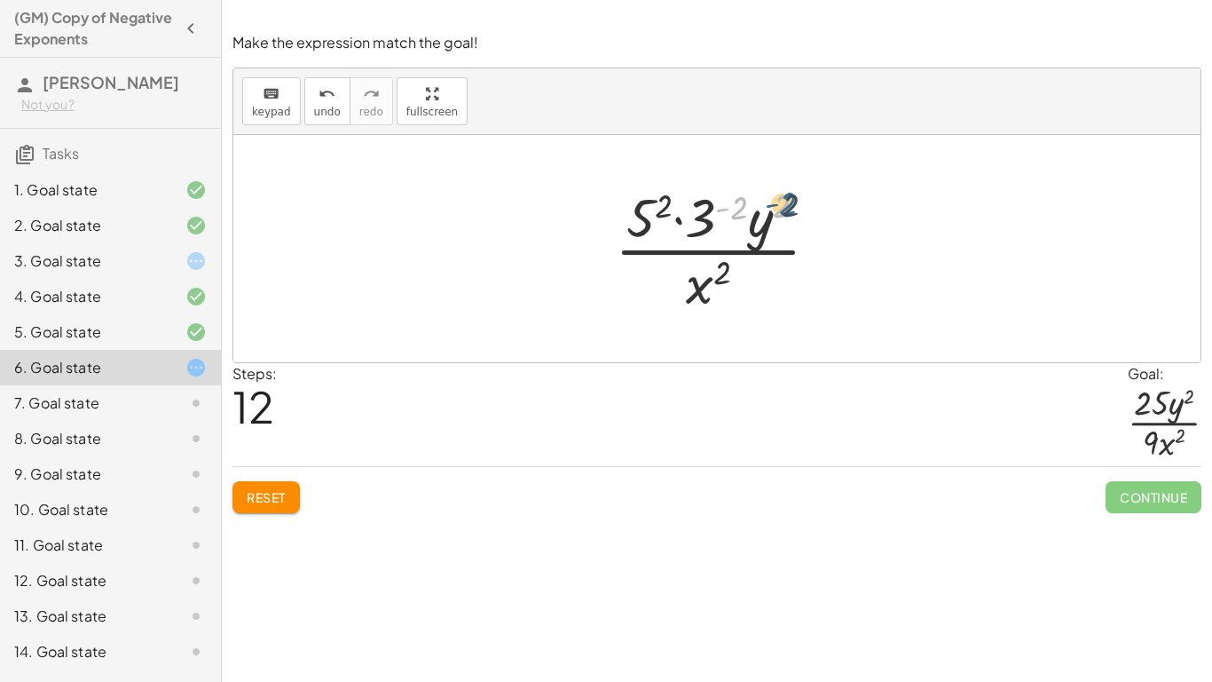
click at [790, 201] on div at bounding box center [724, 248] width 236 height 137
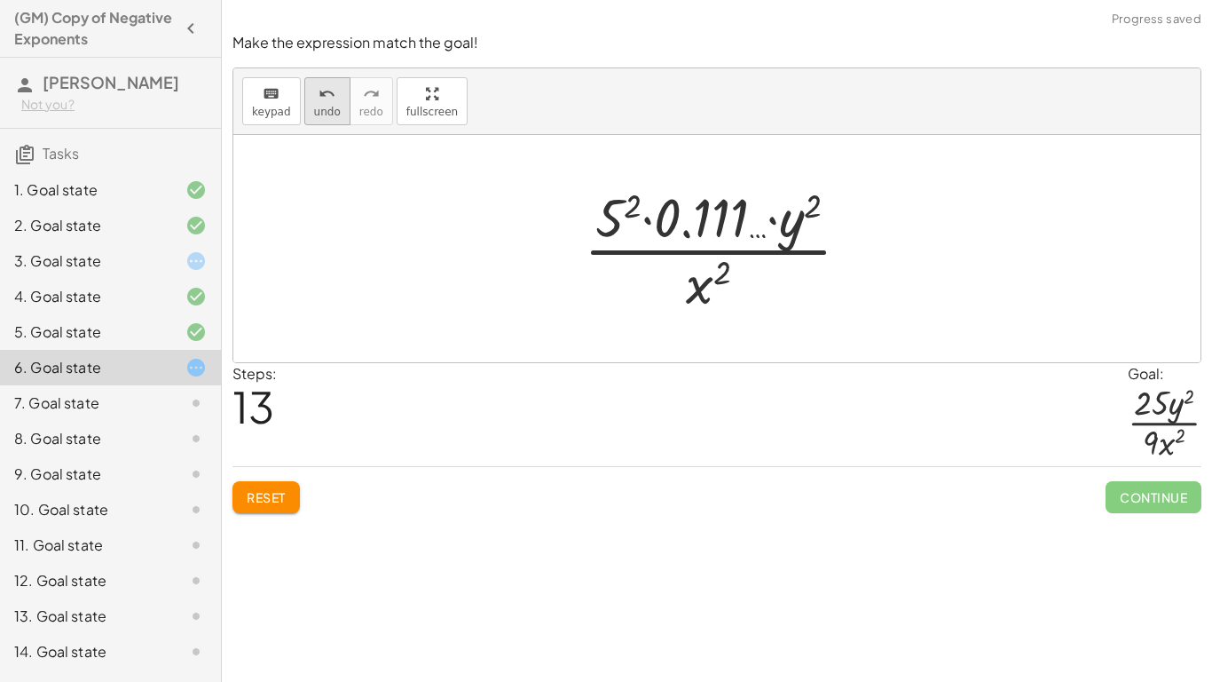
click at [323, 106] on span "undo" at bounding box center [327, 112] width 27 height 12
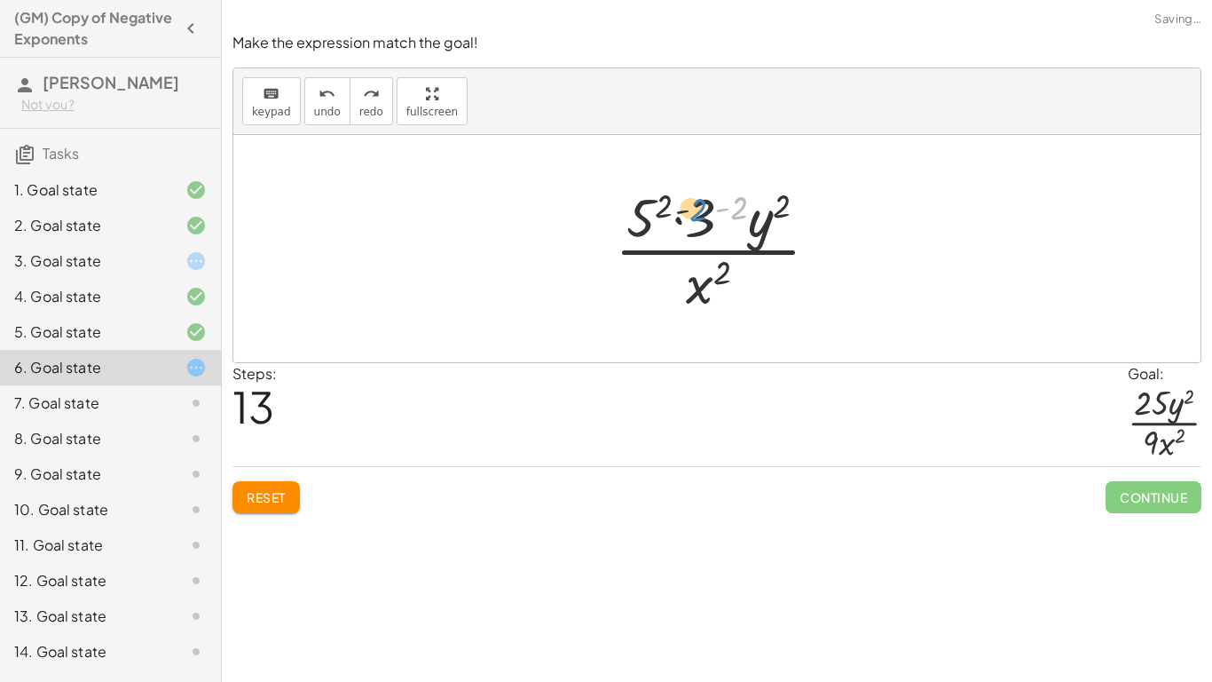
drag, startPoint x: 736, startPoint y: 207, endPoint x: 650, endPoint y: 210, distance: 86.2
click at [650, 210] on div at bounding box center [724, 248] width 236 height 137
drag, startPoint x: 661, startPoint y: 206, endPoint x: 642, endPoint y: 217, distance: 22.2
drag, startPoint x: 716, startPoint y: 209, endPoint x: 663, endPoint y: 288, distance: 94.5
click at [663, 288] on div at bounding box center [724, 248] width 248 height 137
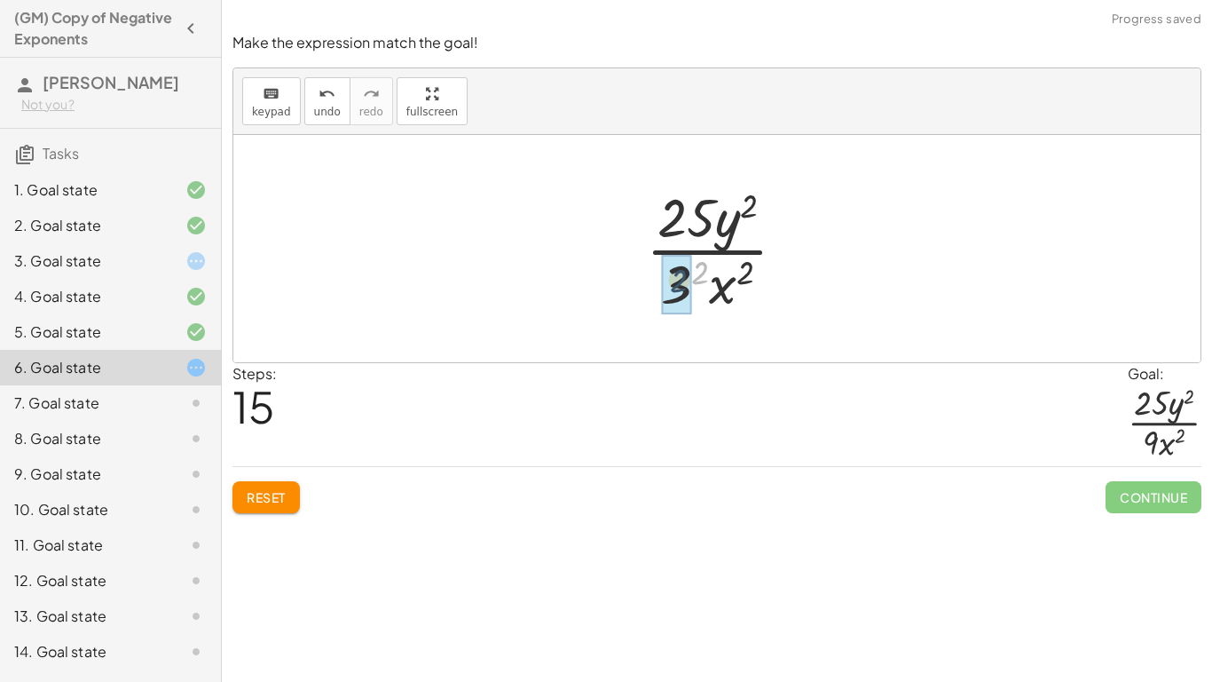
drag, startPoint x: 704, startPoint y: 279, endPoint x: 680, endPoint y: 287, distance: 25.3
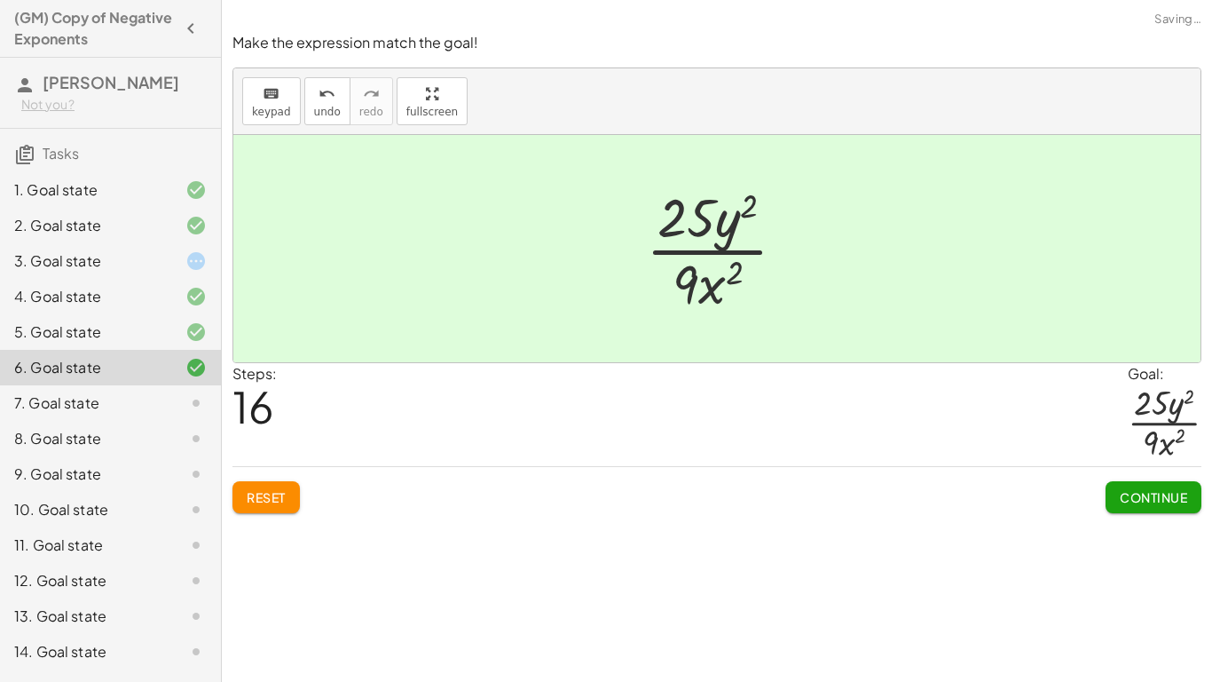
click at [1139, 499] on span "Continue" at bounding box center [1153, 497] width 67 height 16
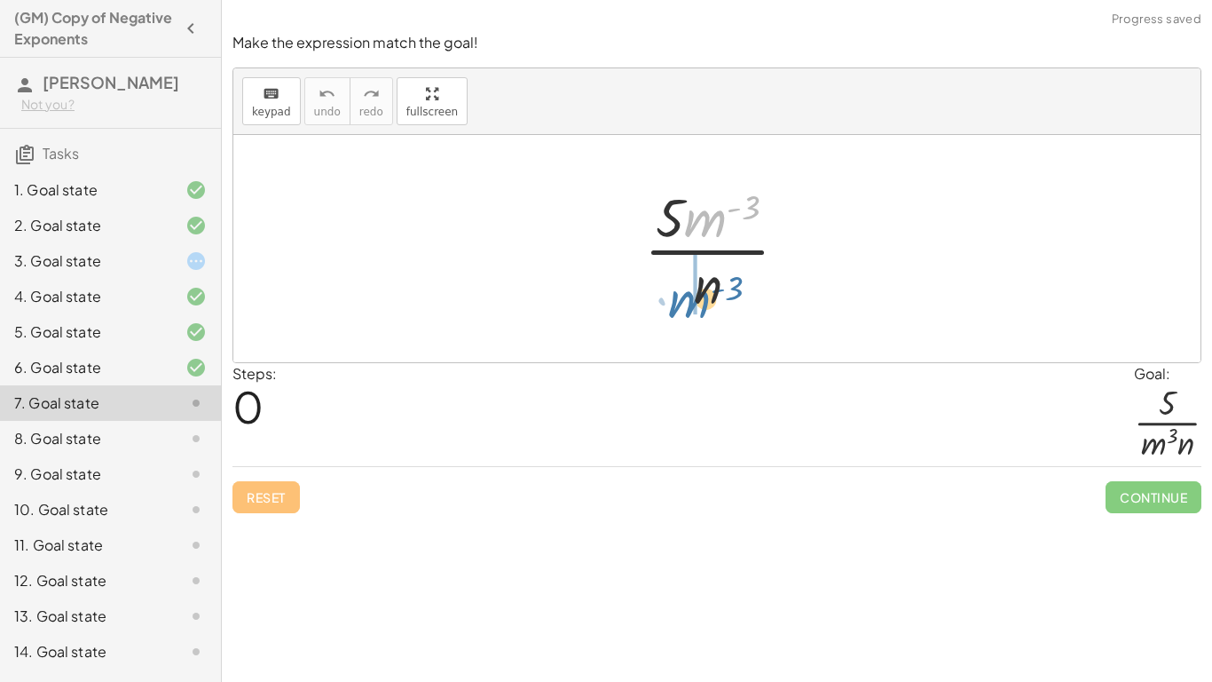
drag, startPoint x: 714, startPoint y: 225, endPoint x: 697, endPoint y: 311, distance: 87.9
click at [697, 311] on div at bounding box center [723, 248] width 176 height 137
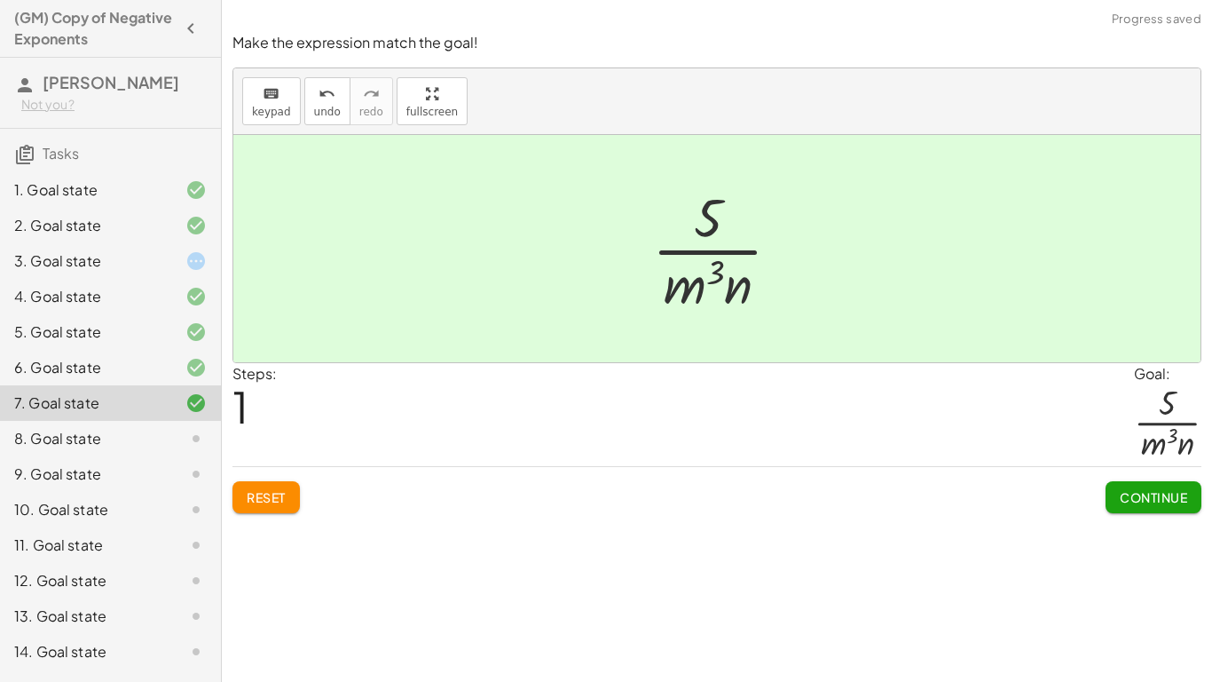
click at [1129, 495] on span "Continue" at bounding box center [1153, 497] width 67 height 16
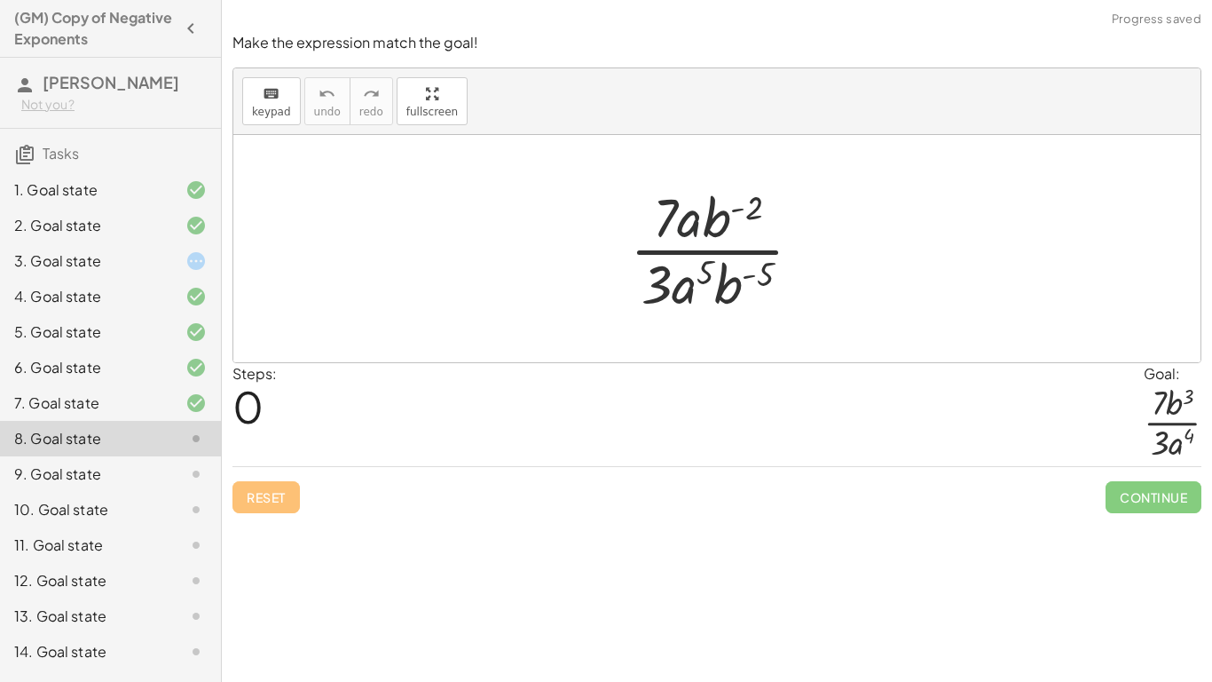
click at [699, 218] on div at bounding box center [723, 248] width 204 height 137
drag, startPoint x: 690, startPoint y: 221, endPoint x: 690, endPoint y: 294, distance: 72.8
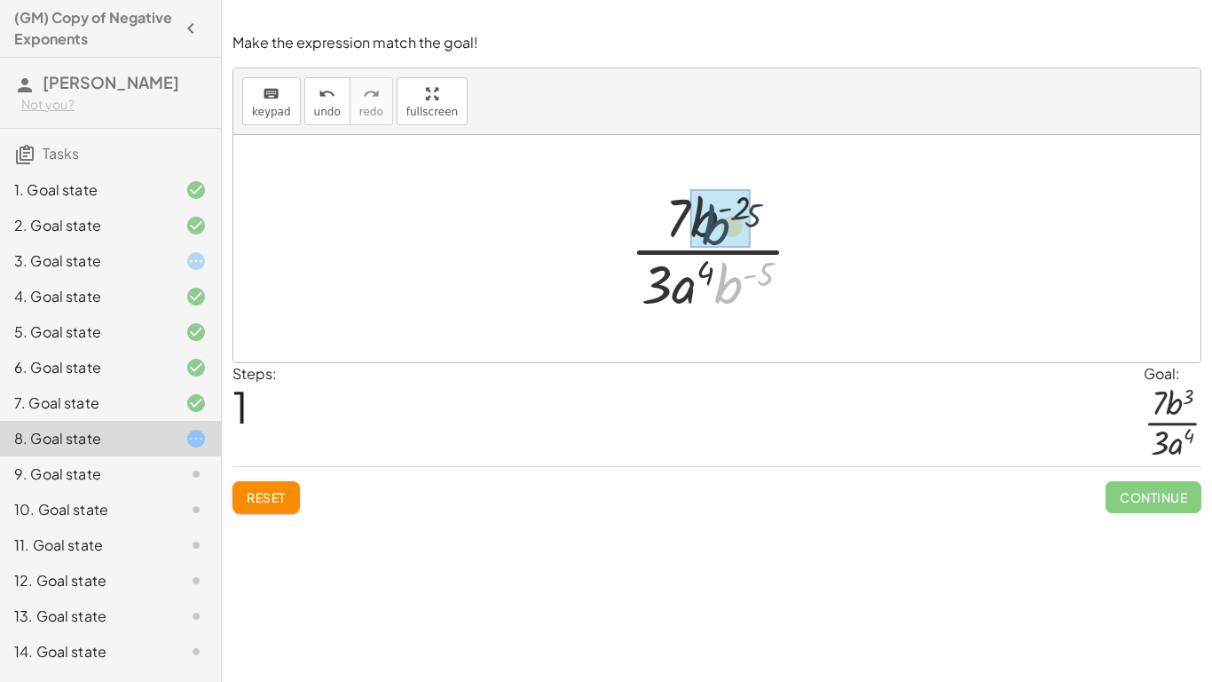
drag, startPoint x: 735, startPoint y: 288, endPoint x: 718, endPoint y: 224, distance: 66.9
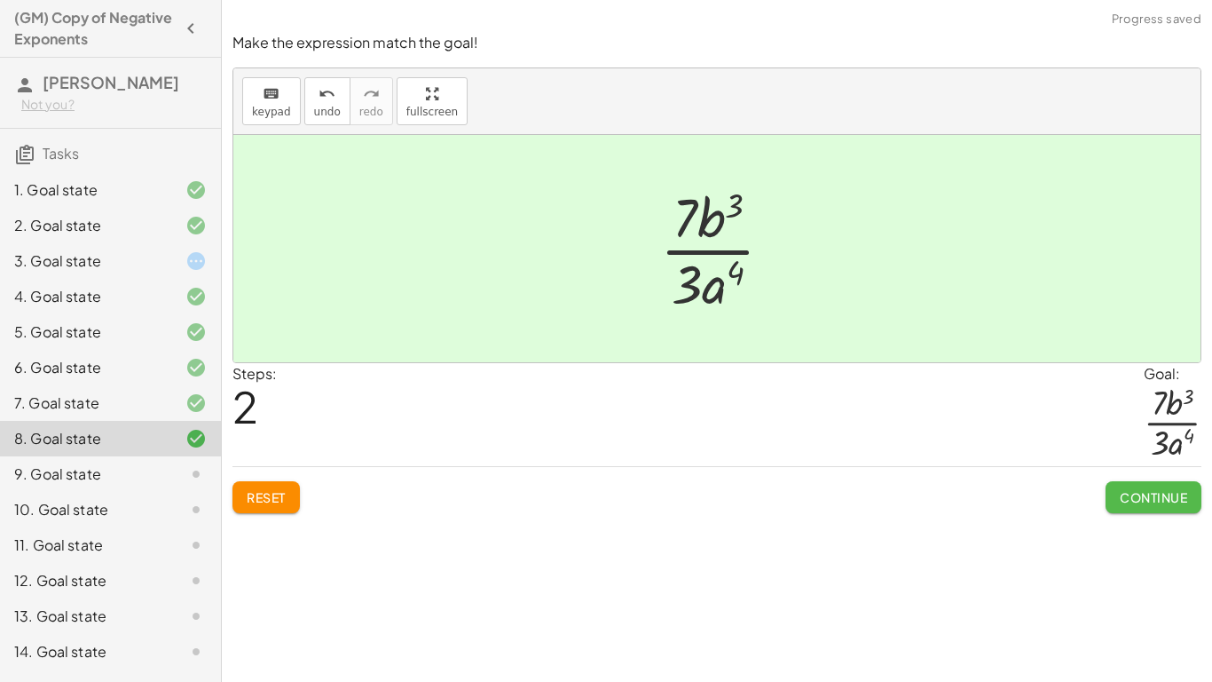
click at [1130, 496] on span "Continue" at bounding box center [1153, 497] width 67 height 16
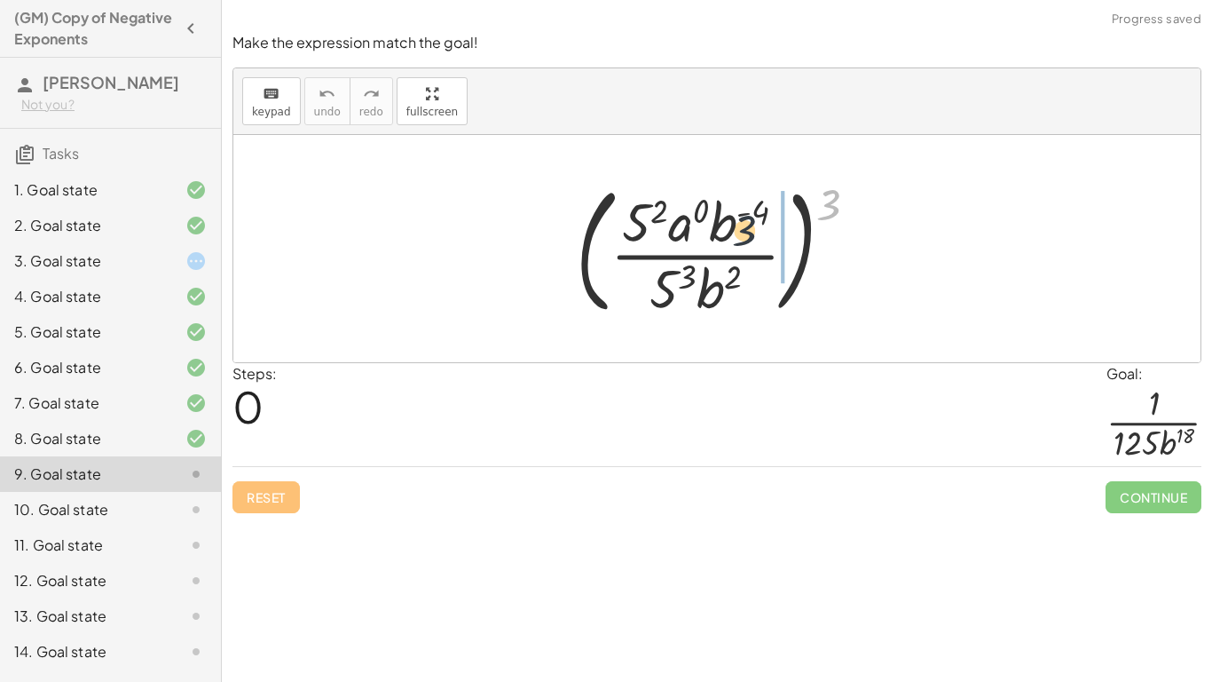
drag, startPoint x: 836, startPoint y: 205, endPoint x: 716, endPoint y: 236, distance: 123.8
click at [716, 236] on div at bounding box center [724, 248] width 314 height 147
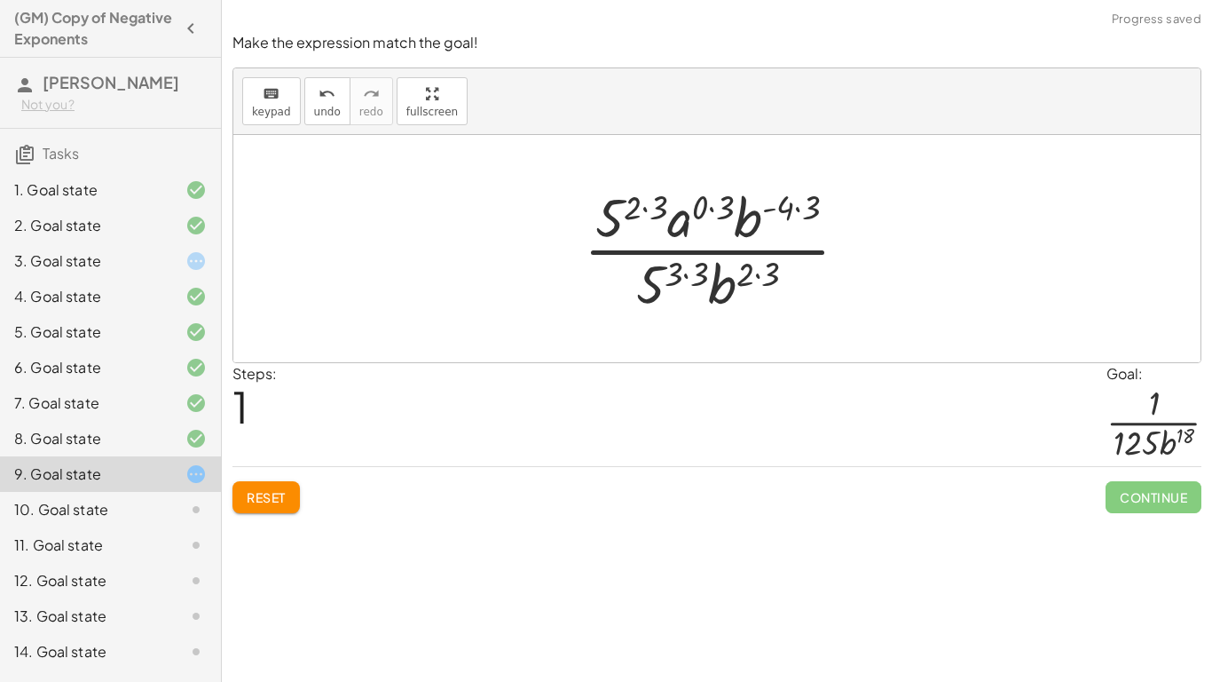
click at [186, 263] on icon at bounding box center [195, 260] width 21 height 21
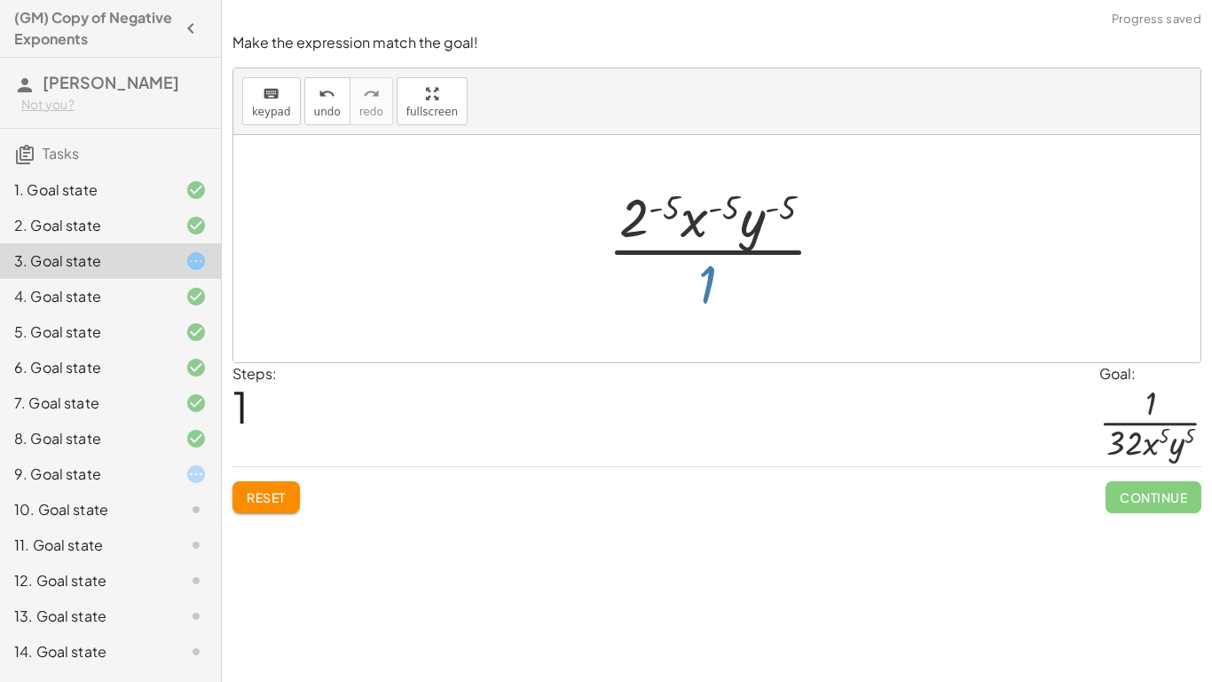
click at [703, 287] on div at bounding box center [723, 248] width 249 height 137
drag, startPoint x: 719, startPoint y: 212, endPoint x: 673, endPoint y: 212, distance: 46.1
click at [673, 212] on div at bounding box center [723, 248] width 249 height 137
drag, startPoint x: 734, startPoint y: 207, endPoint x: 699, endPoint y: 231, distance: 42.1
click at [699, 231] on div at bounding box center [723, 248] width 249 height 137
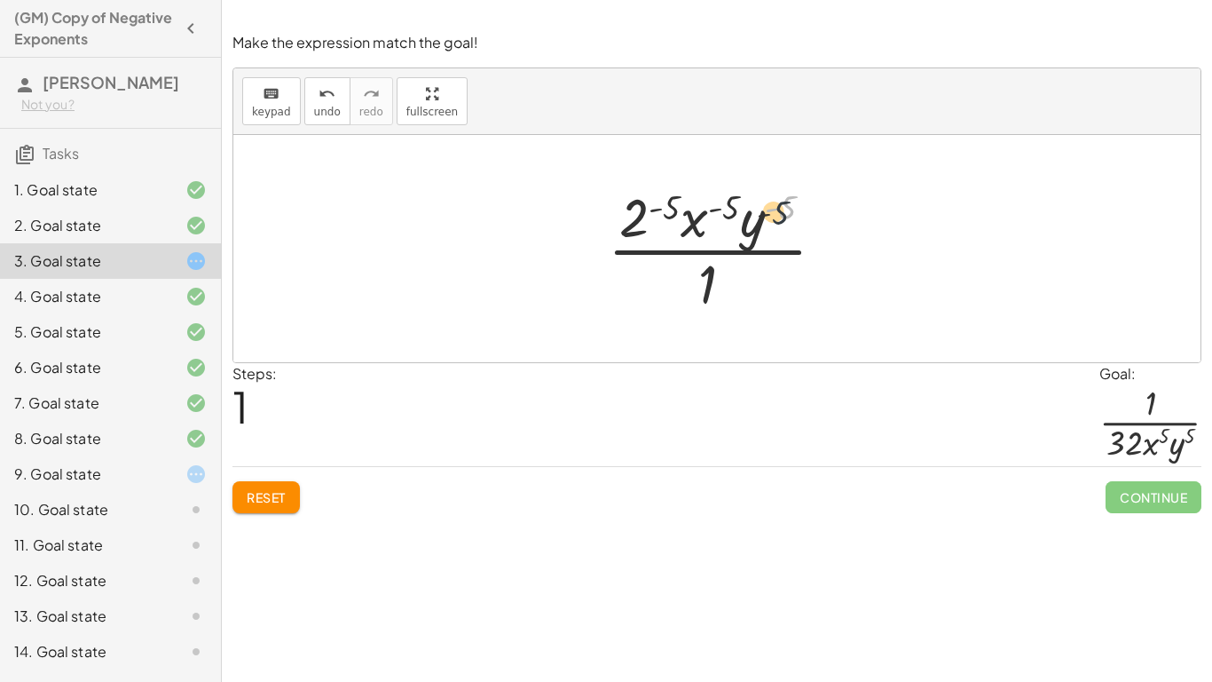
drag, startPoint x: 784, startPoint y: 209, endPoint x: 759, endPoint y: 227, distance: 30.5
click at [759, 227] on div at bounding box center [723, 248] width 249 height 137
drag, startPoint x: 667, startPoint y: 206, endPoint x: 645, endPoint y: 215, distance: 23.9
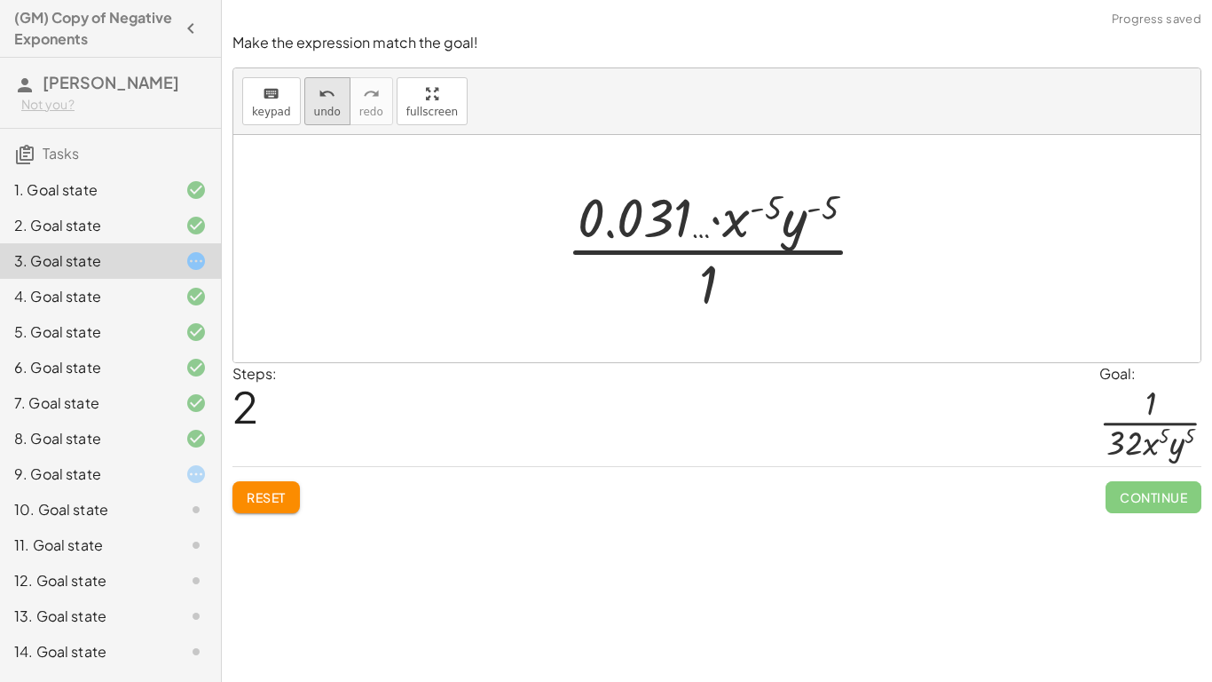
click at [332, 118] on button "undo undo" at bounding box center [327, 101] width 46 height 48
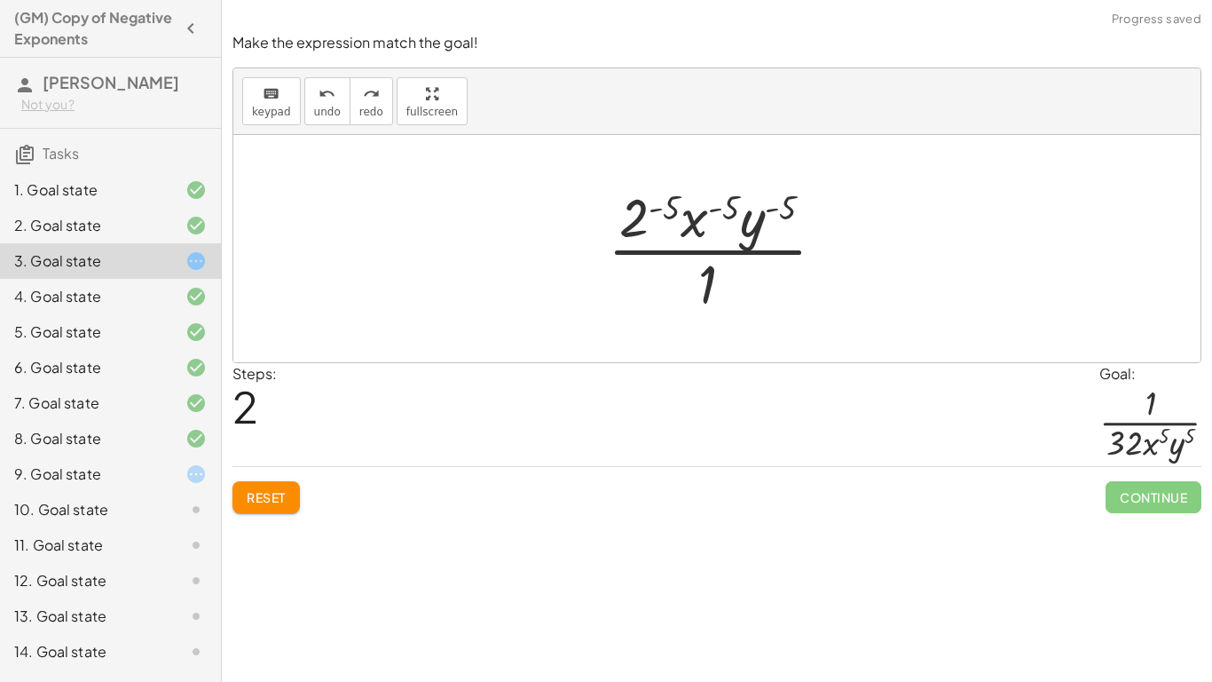
click at [291, 494] on button "Reset" at bounding box center [266, 497] width 67 height 32
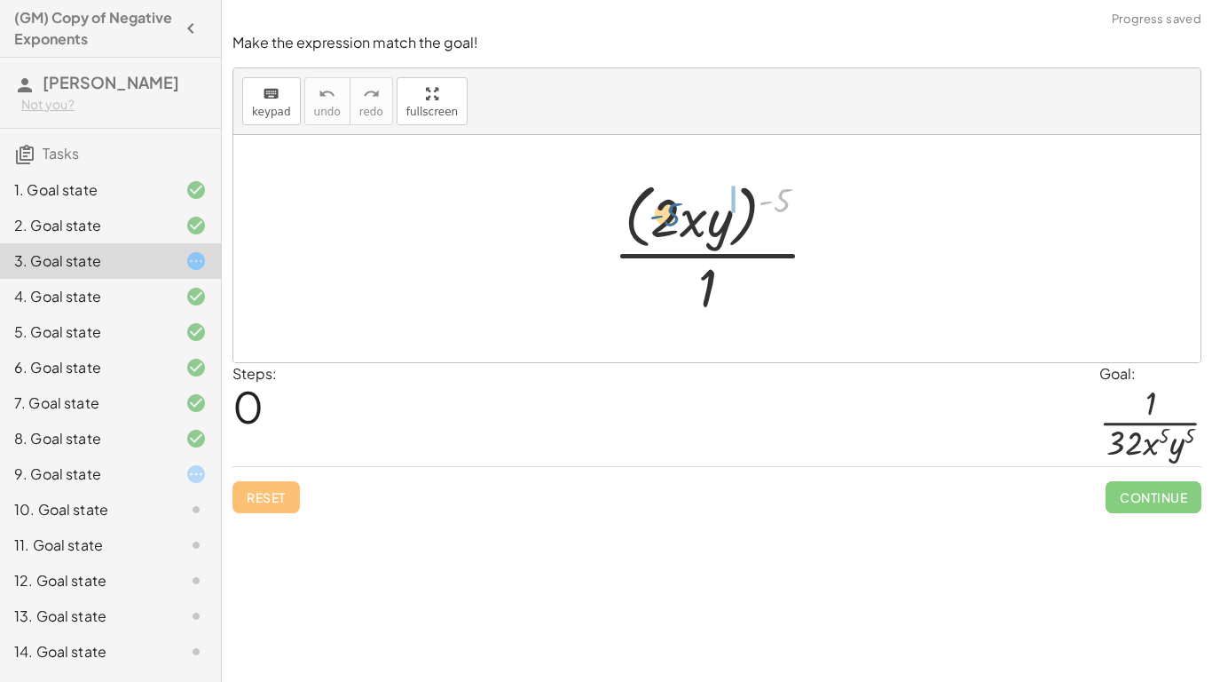
drag, startPoint x: 780, startPoint y: 199, endPoint x: 661, endPoint y: 212, distance: 119.7
click at [661, 212] on div at bounding box center [723, 248] width 238 height 145
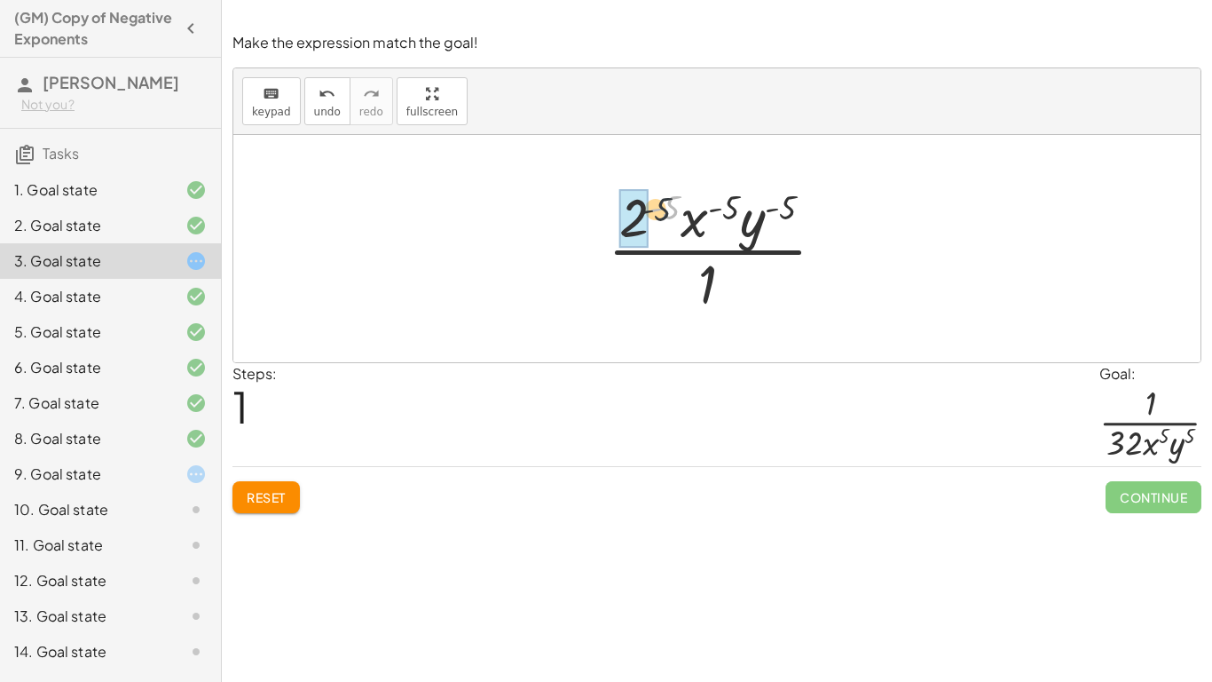
drag, startPoint x: 666, startPoint y: 211, endPoint x: 642, endPoint y: 217, distance: 25.4
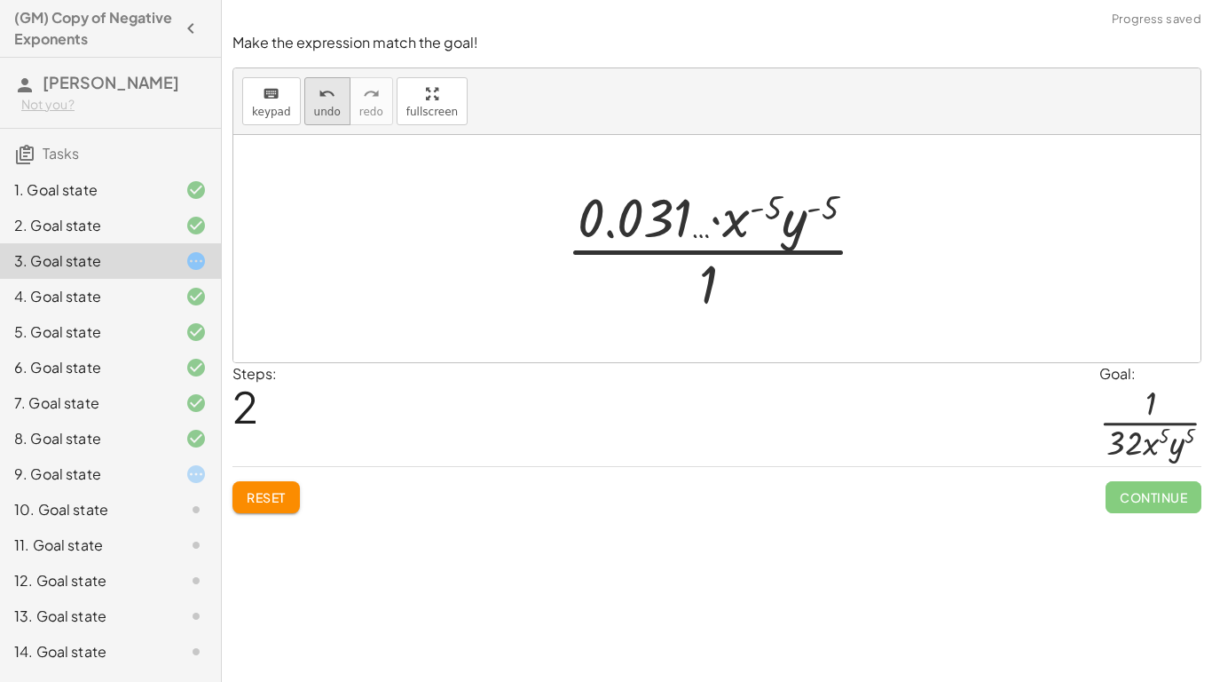
click at [335, 106] on span "undo" at bounding box center [327, 112] width 27 height 12
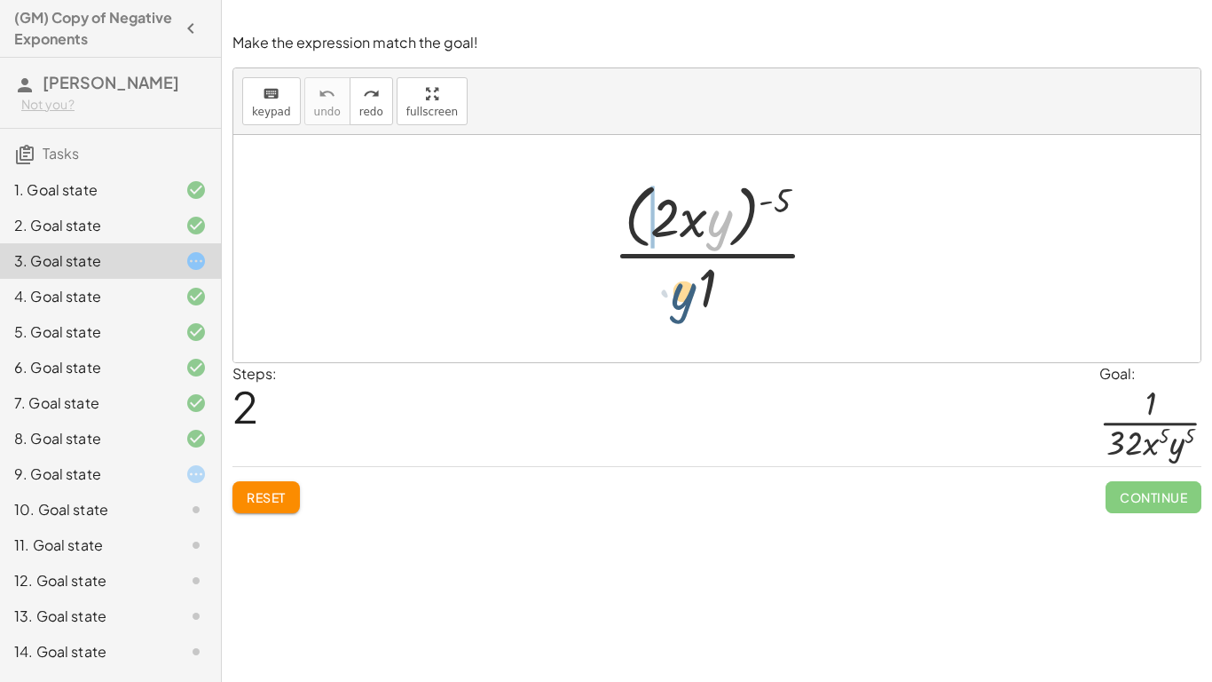
drag, startPoint x: 724, startPoint y: 229, endPoint x: 686, endPoint y: 304, distance: 84.5
click at [686, 304] on div at bounding box center [723, 248] width 238 height 145
drag, startPoint x: 769, startPoint y: 202, endPoint x: 752, endPoint y: 302, distance: 101.0
click at [752, 302] on div at bounding box center [723, 248] width 238 height 145
drag, startPoint x: 724, startPoint y: 218, endPoint x: 735, endPoint y: 335, distance: 117.6
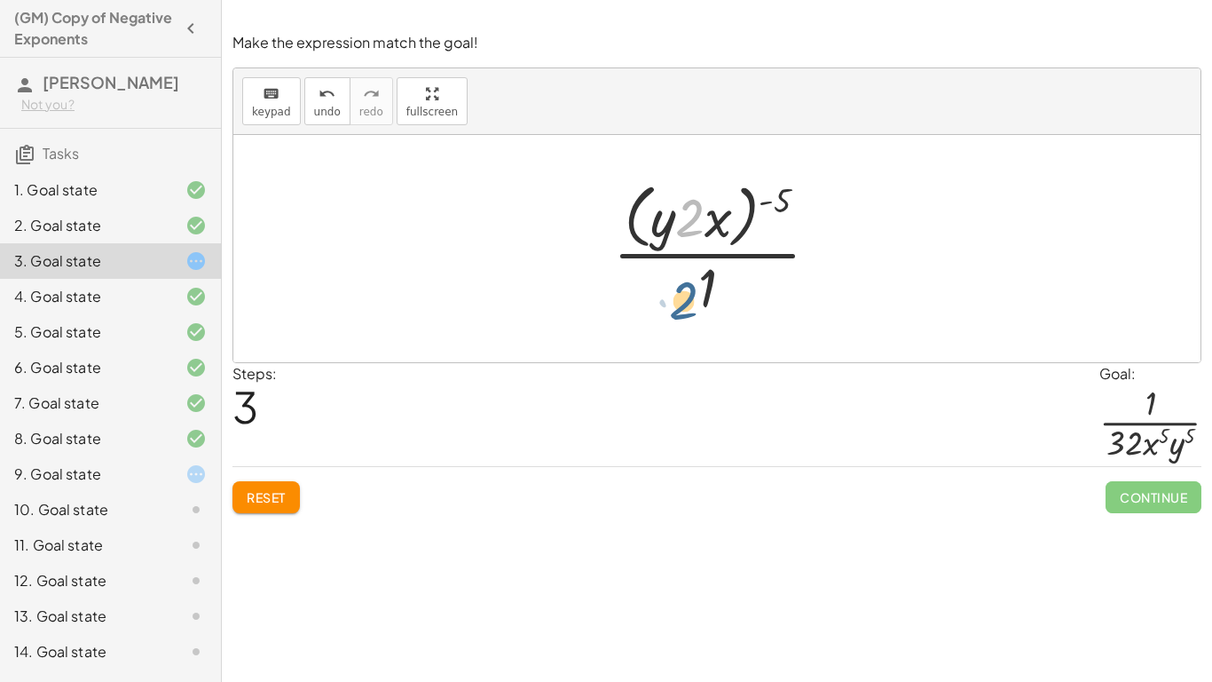
drag, startPoint x: 688, startPoint y: 209, endPoint x: 679, endPoint y: 296, distance: 87.4
click at [679, 296] on div at bounding box center [723, 248] width 238 height 145
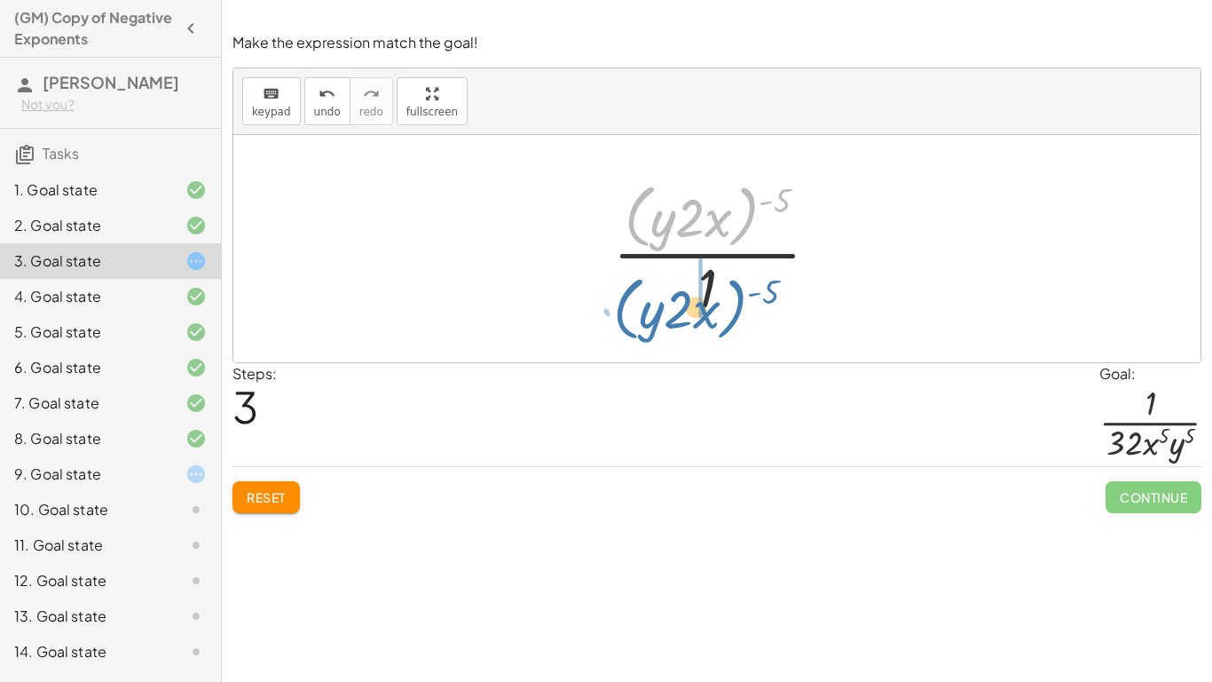
drag, startPoint x: 648, startPoint y: 195, endPoint x: 639, endPoint y: 288, distance: 93.6
click at [639, 288] on div at bounding box center [723, 248] width 238 height 145
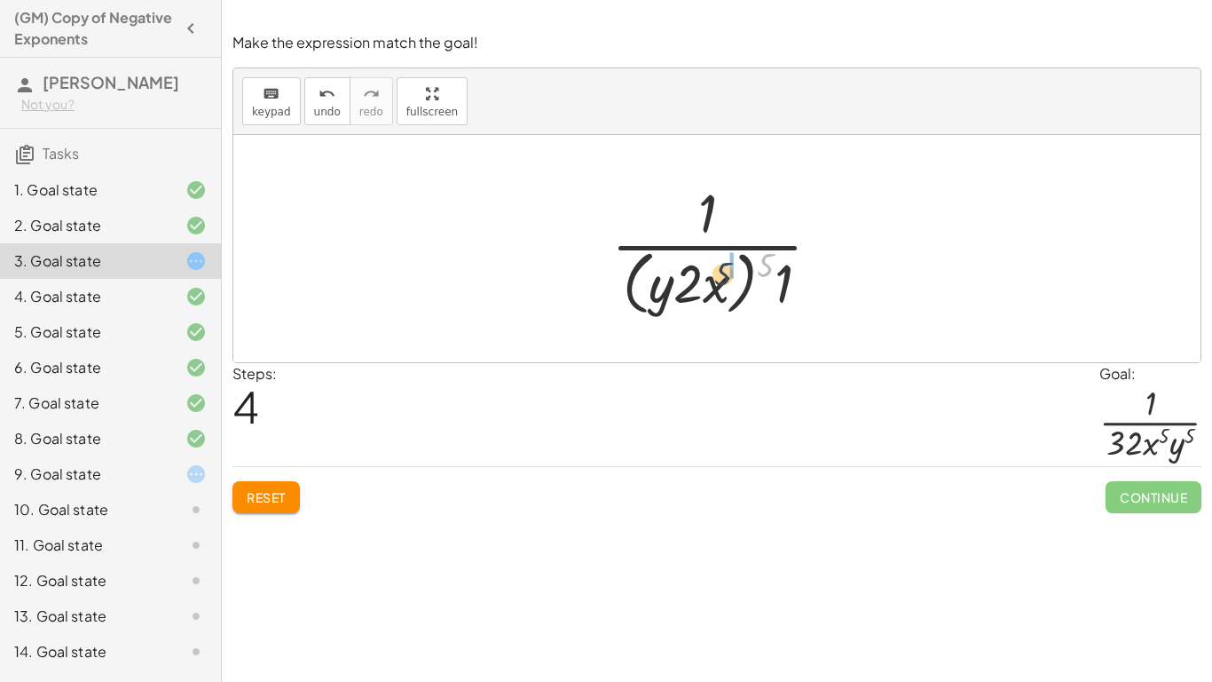
drag, startPoint x: 764, startPoint y: 271, endPoint x: 707, endPoint y: 283, distance: 58.1
click at [707, 283] on div at bounding box center [723, 248] width 241 height 145
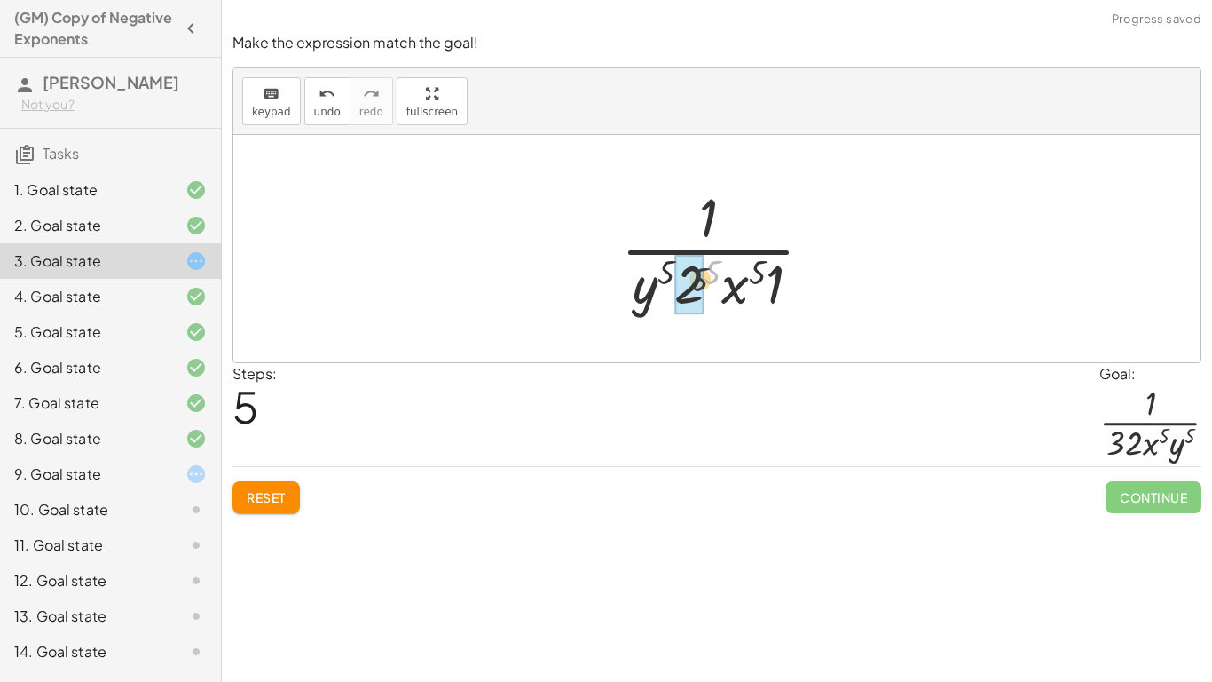
drag, startPoint x: 714, startPoint y: 276, endPoint x: 695, endPoint y: 287, distance: 21.5
drag, startPoint x: 714, startPoint y: 292, endPoint x: 640, endPoint y: 288, distance: 73.7
click at [640, 288] on div at bounding box center [723, 248] width 237 height 137
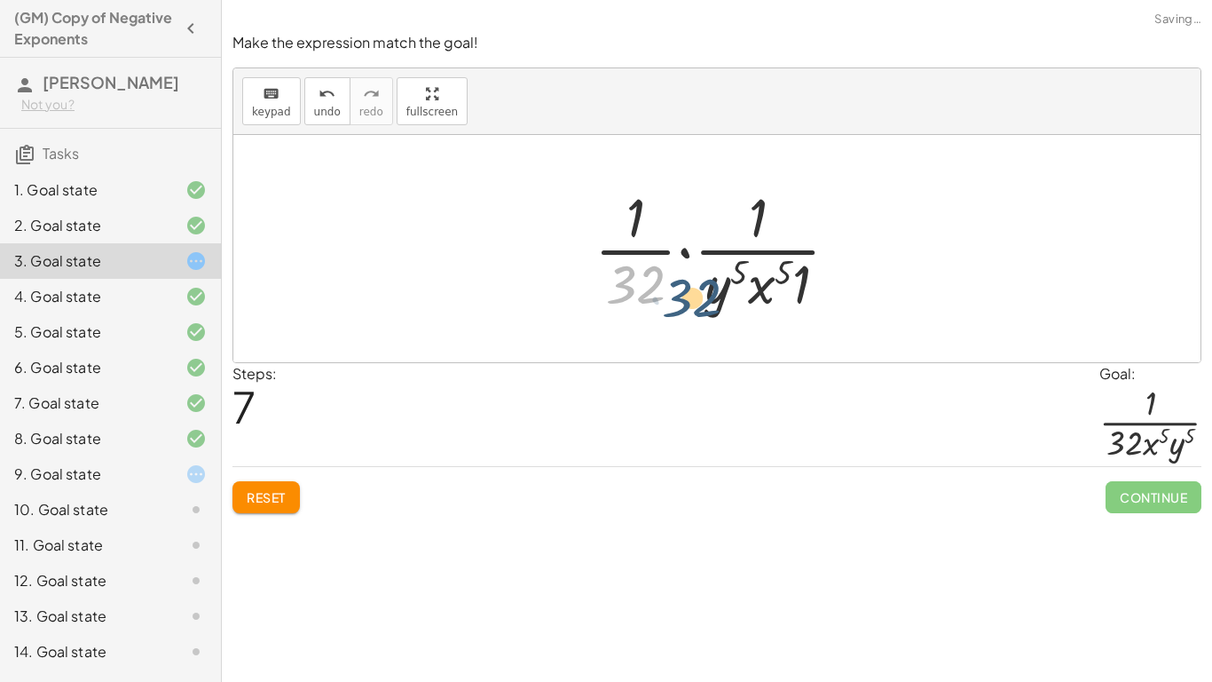
drag, startPoint x: 654, startPoint y: 277, endPoint x: 717, endPoint y: 289, distance: 64.2
click at [717, 289] on div at bounding box center [724, 248] width 277 height 137
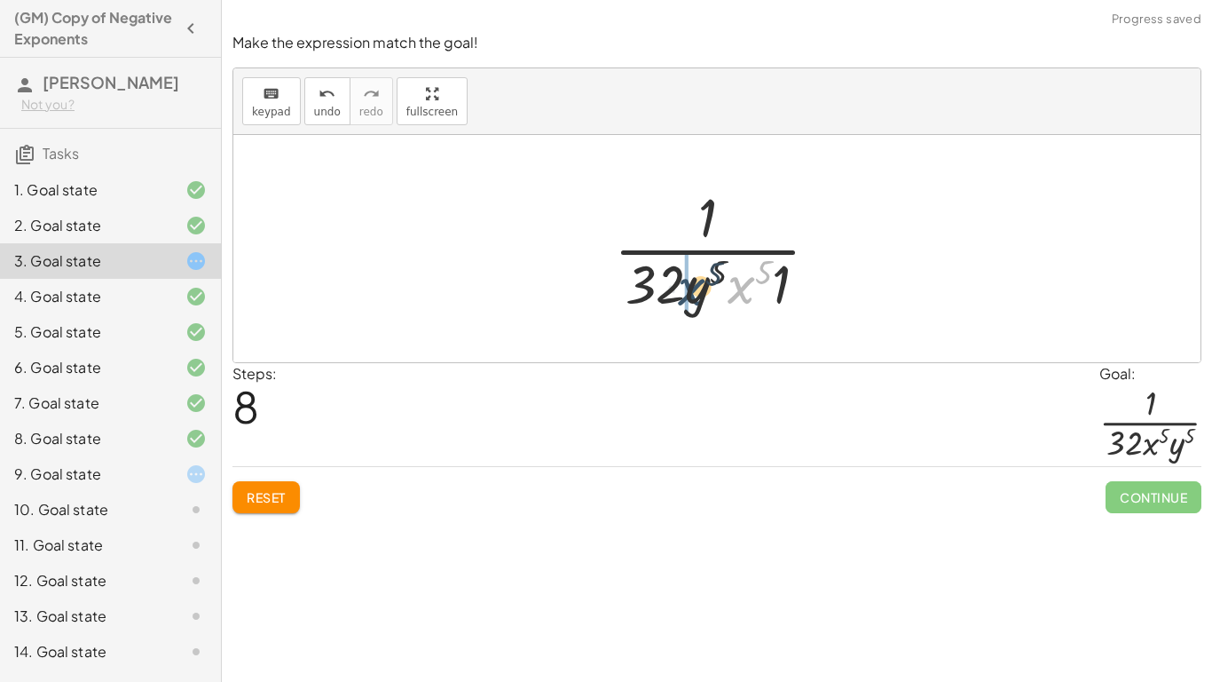
drag, startPoint x: 754, startPoint y: 289, endPoint x: 698, endPoint y: 290, distance: 56.8
click at [698, 290] on div at bounding box center [723, 248] width 237 height 137
drag, startPoint x: 783, startPoint y: 295, endPoint x: 719, endPoint y: 287, distance: 64.4
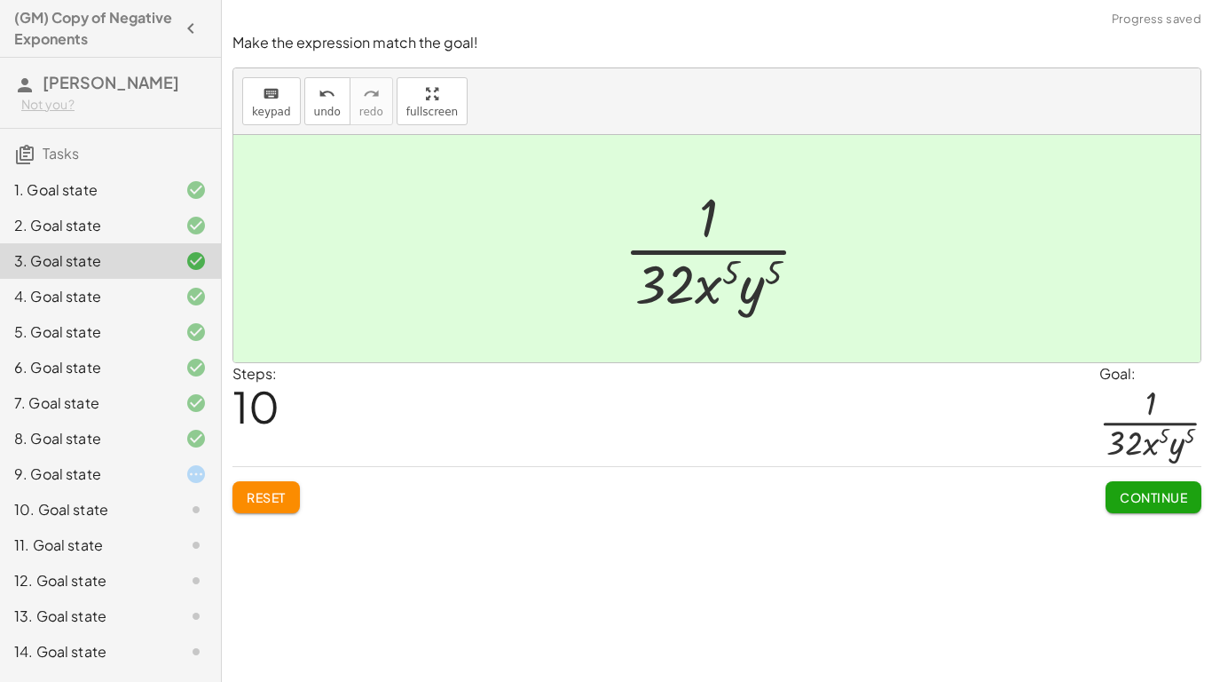
click at [1156, 513] on span "Continue" at bounding box center [1154, 497] width 96 height 32
click at [194, 474] on icon at bounding box center [195, 473] width 21 height 21
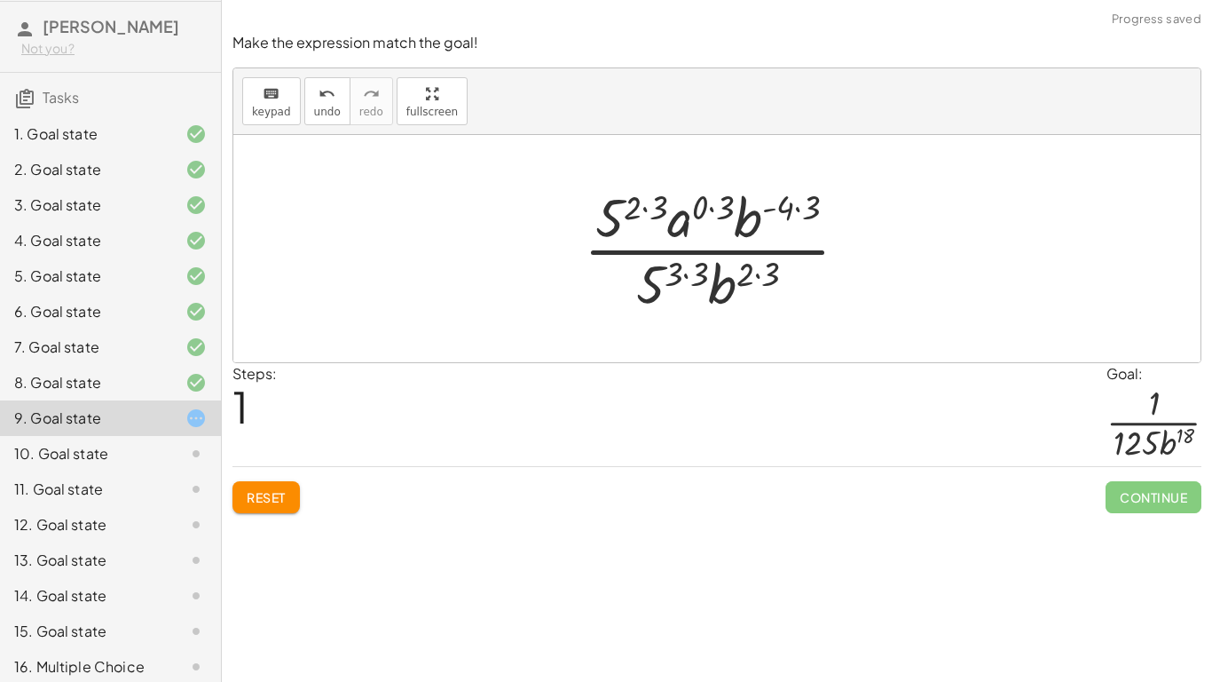
scroll to position [66, 0]
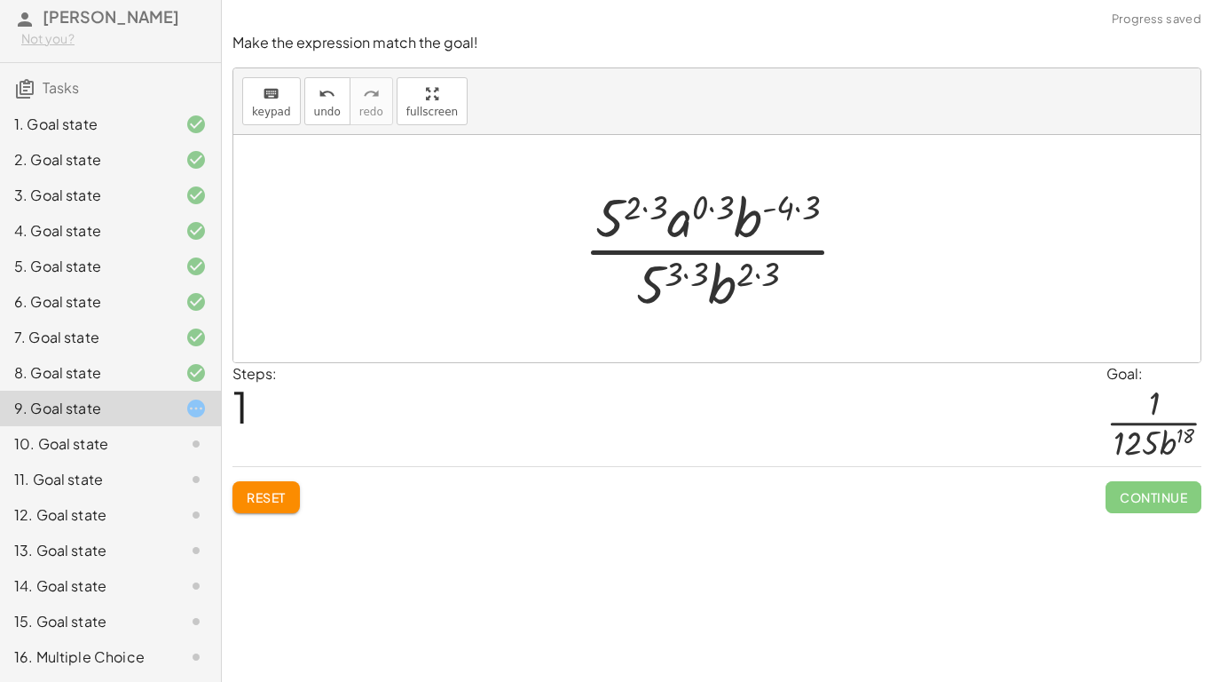
click at [288, 487] on button "Reset" at bounding box center [266, 497] width 67 height 32
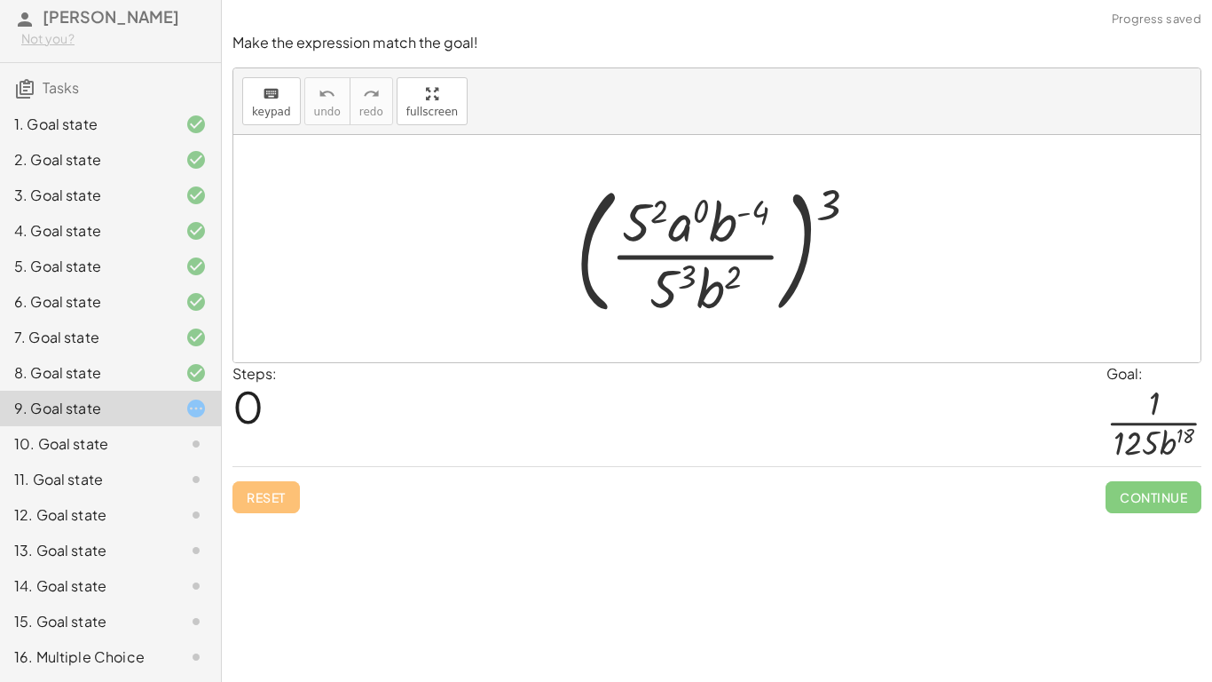
click at [193, 442] on icon at bounding box center [195, 443] width 21 height 21
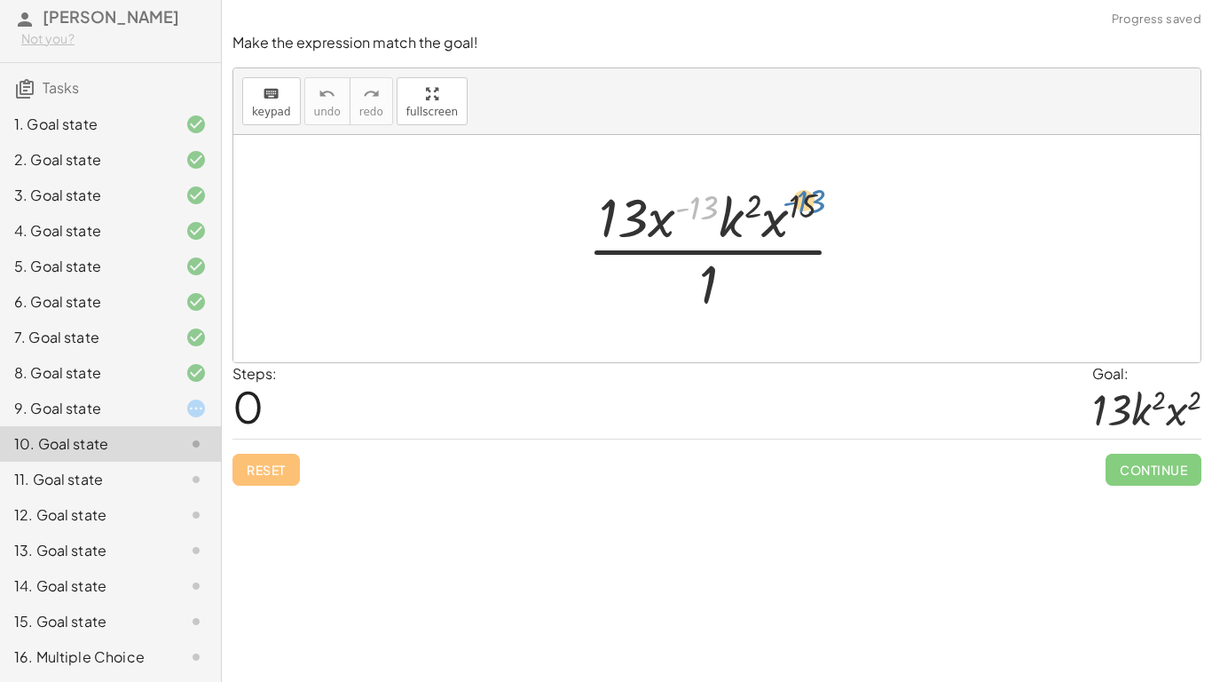
drag, startPoint x: 701, startPoint y: 201, endPoint x: 804, endPoint y: 192, distance: 103.3
click at [804, 192] on div at bounding box center [724, 248] width 290 height 137
drag, startPoint x: 779, startPoint y: 223, endPoint x: 678, endPoint y: 223, distance: 101.2
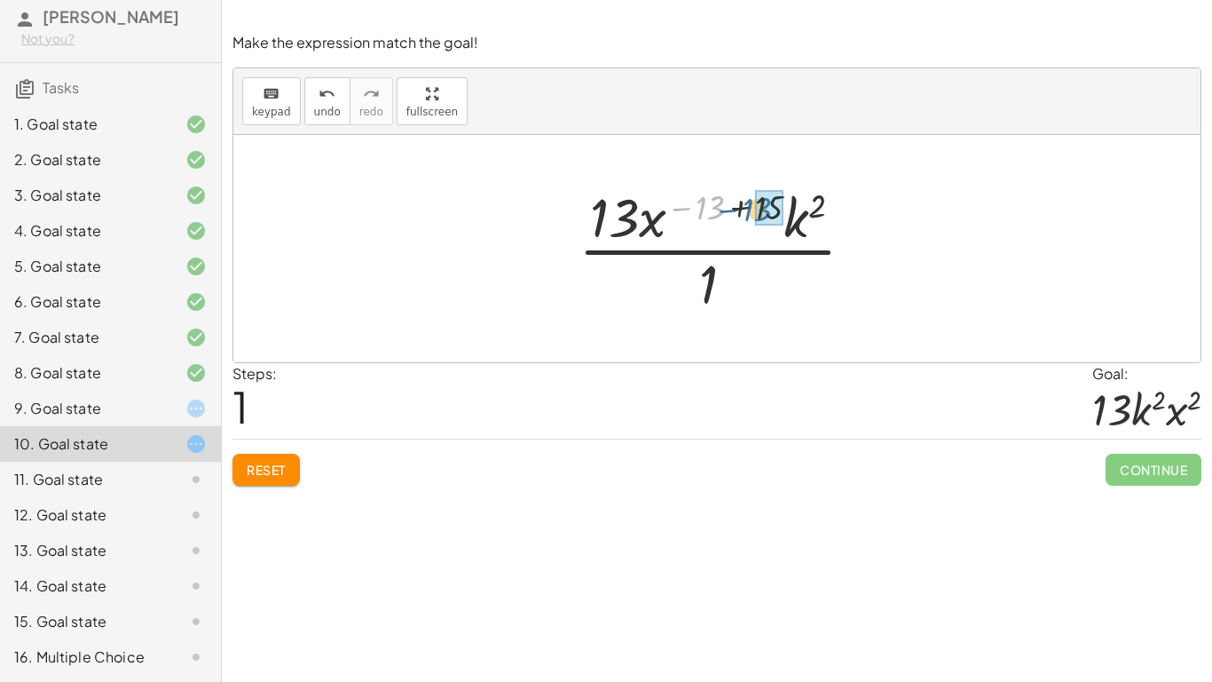
drag, startPoint x: 721, startPoint y: 207, endPoint x: 777, endPoint y: 205, distance: 55.1
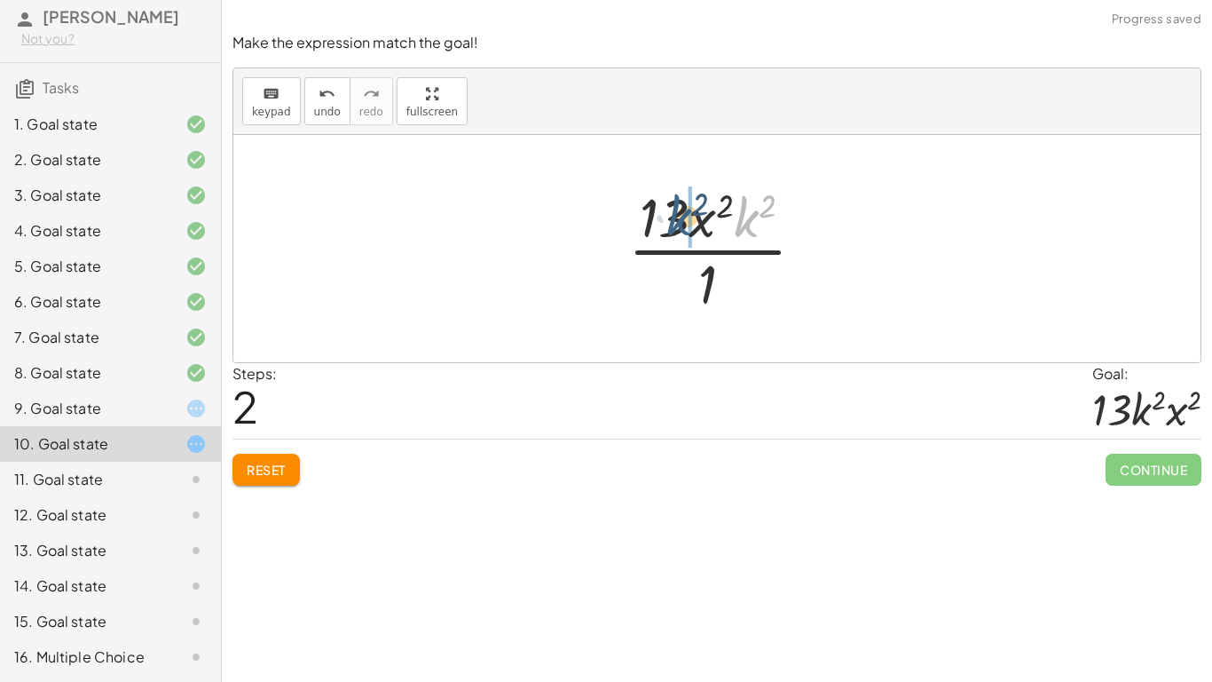
drag, startPoint x: 758, startPoint y: 228, endPoint x: 690, endPoint y: 226, distance: 68.4
drag, startPoint x: 703, startPoint y: 281, endPoint x: 698, endPoint y: 229, distance: 52.6
click at [698, 229] on div at bounding box center [723, 248] width 209 height 137
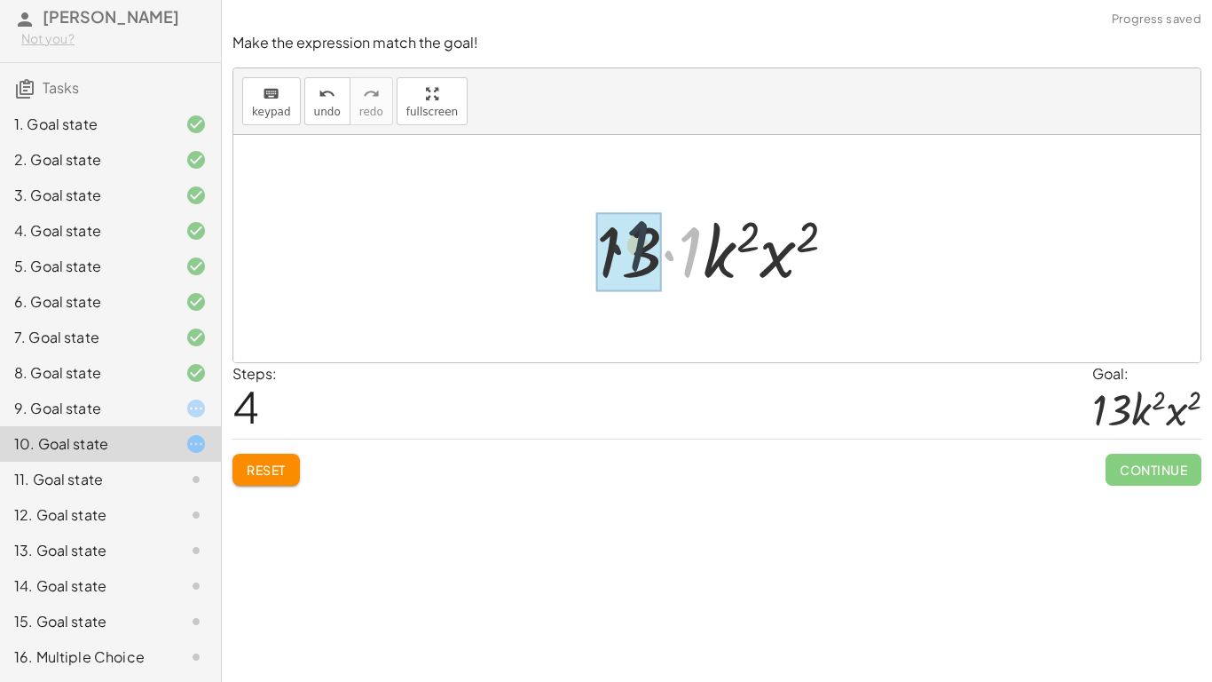
drag, startPoint x: 697, startPoint y: 252, endPoint x: 635, endPoint y: 243, distance: 62.8
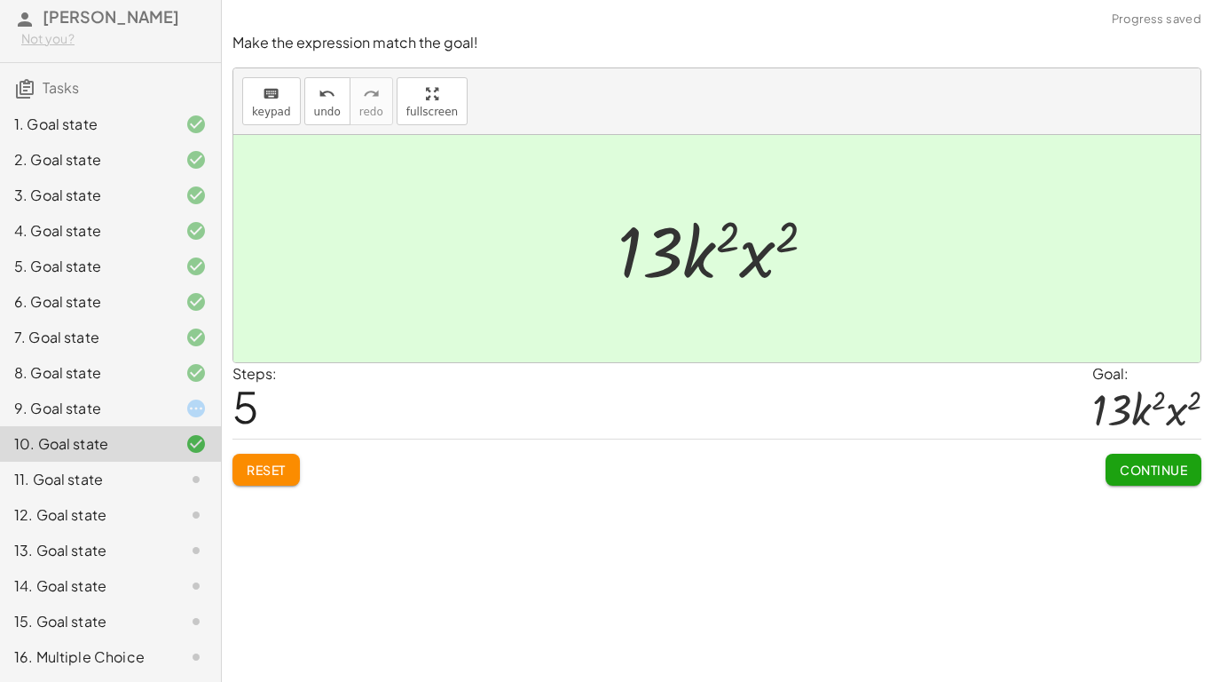
click at [1132, 472] on span "Continue" at bounding box center [1153, 469] width 67 height 16
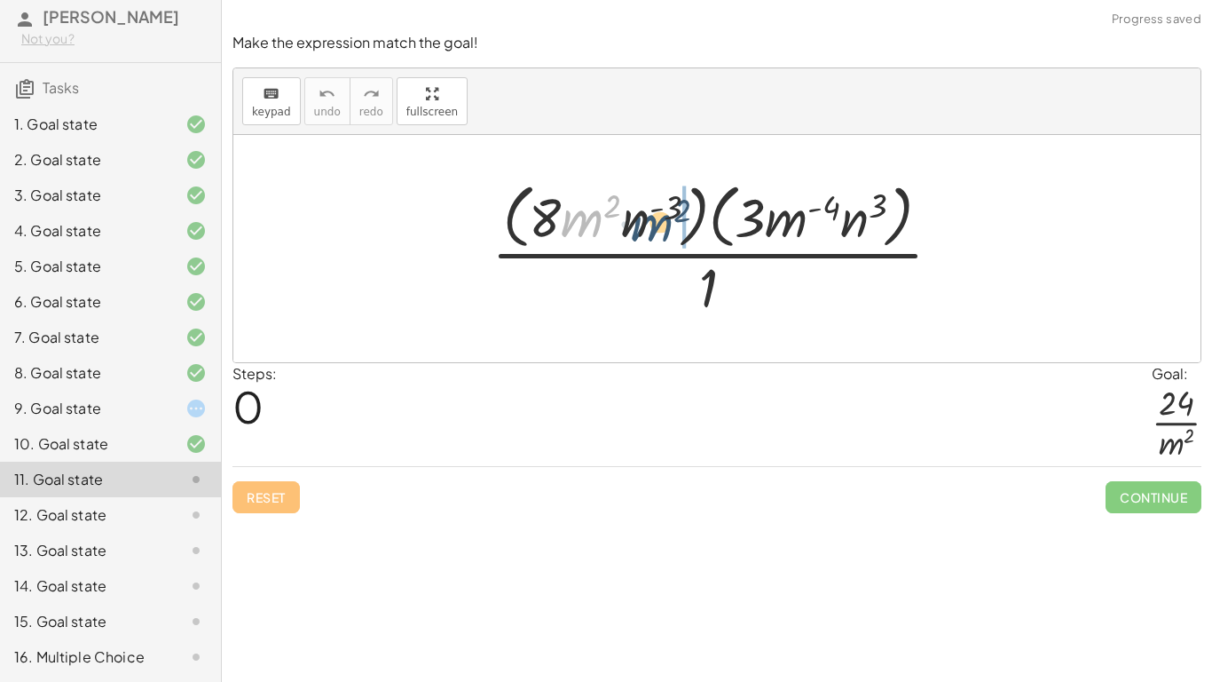
drag, startPoint x: 592, startPoint y: 229, endPoint x: 661, endPoint y: 232, distance: 69.3
click at [661, 232] on div at bounding box center [724, 248] width 482 height 145
click at [257, 496] on span "Reset" at bounding box center [266, 497] width 39 height 16
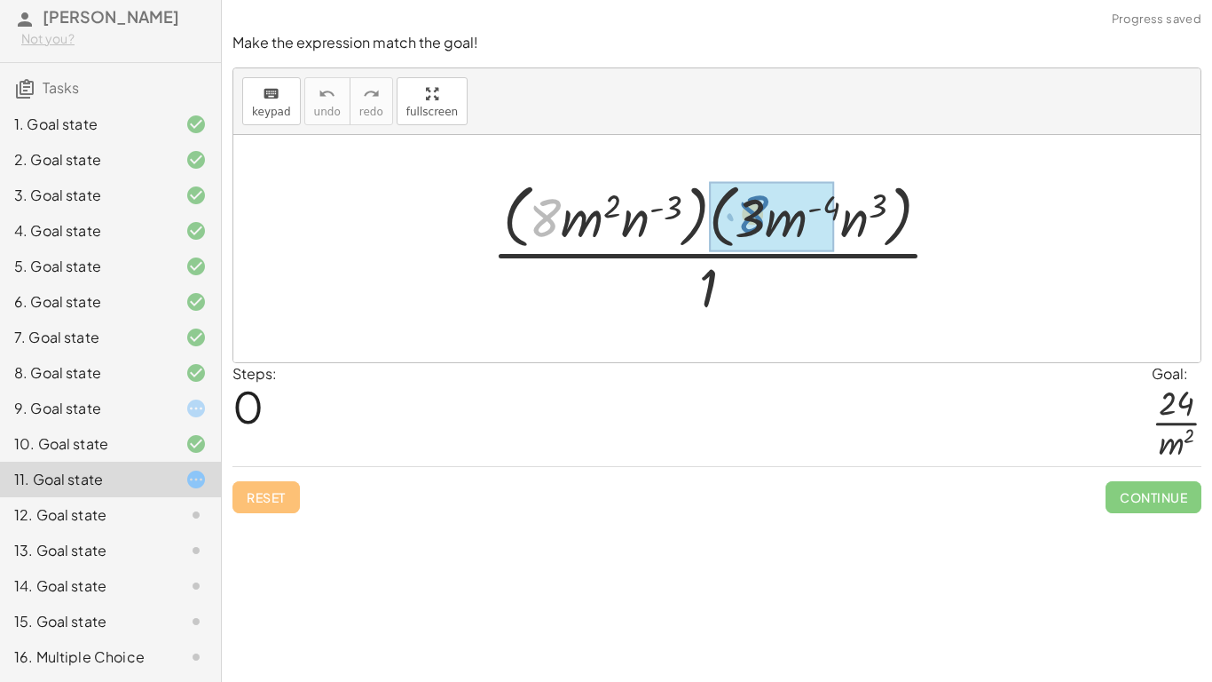
drag, startPoint x: 545, startPoint y: 220, endPoint x: 755, endPoint y: 217, distance: 210.4
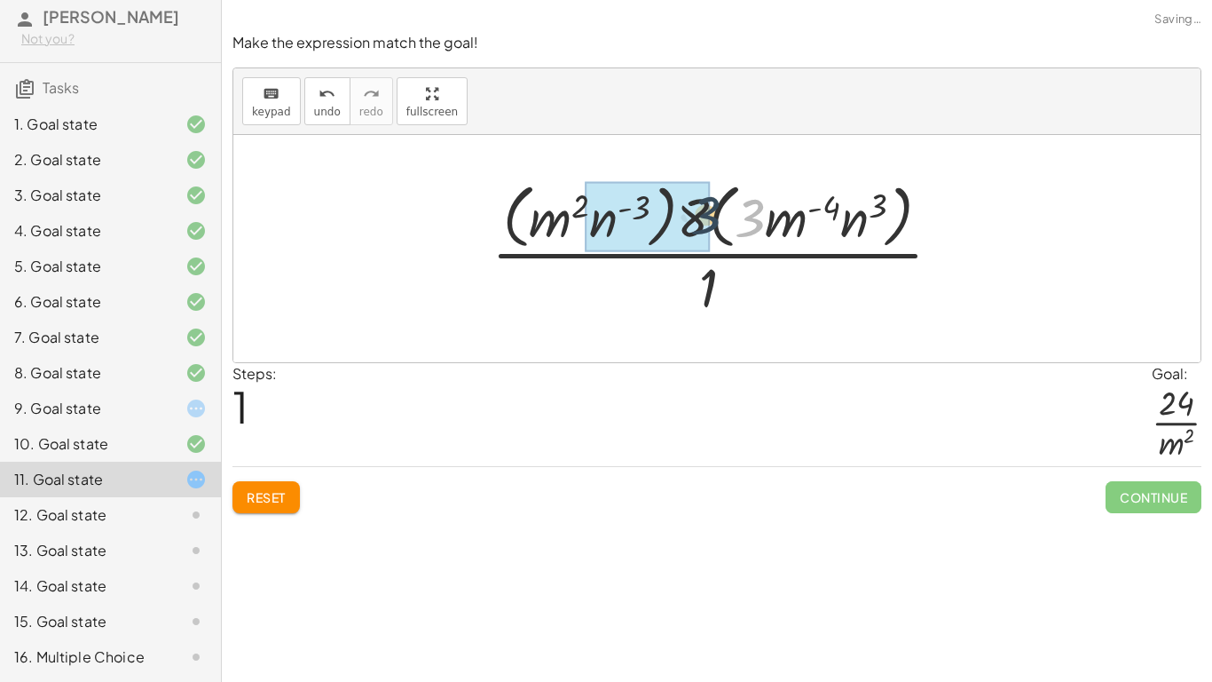
drag, startPoint x: 761, startPoint y: 224, endPoint x: 704, endPoint y: 220, distance: 56.9
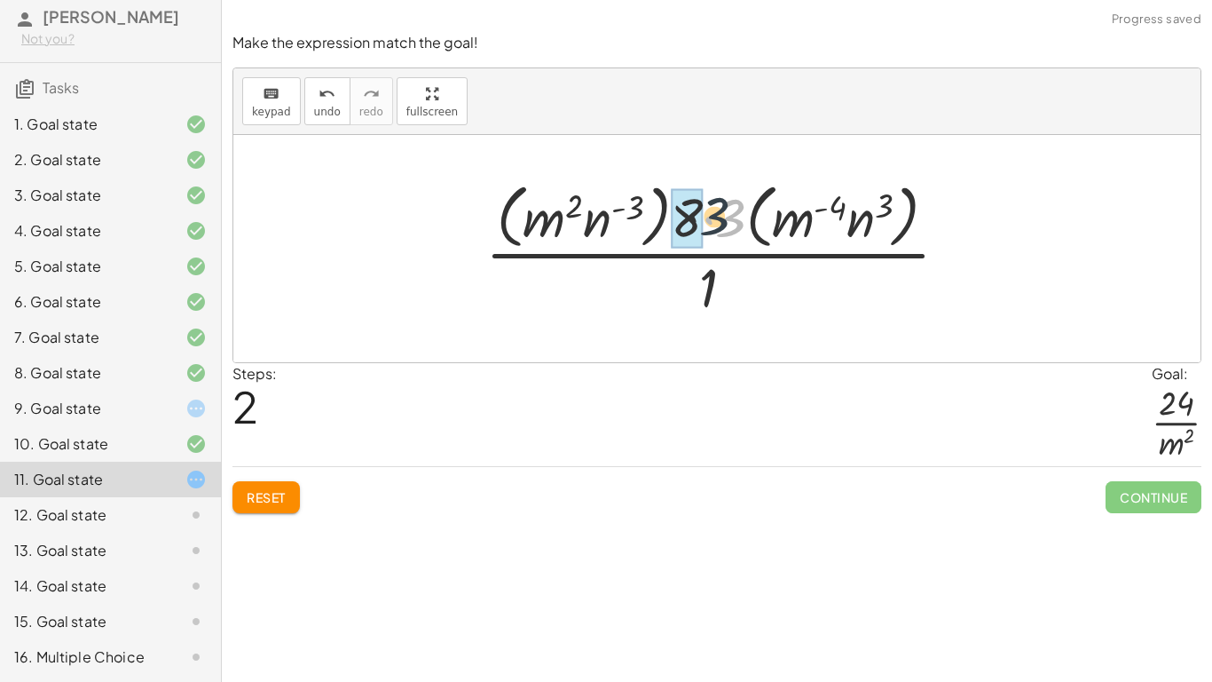
drag, startPoint x: 736, startPoint y: 225, endPoint x: 696, endPoint y: 222, distance: 40.1
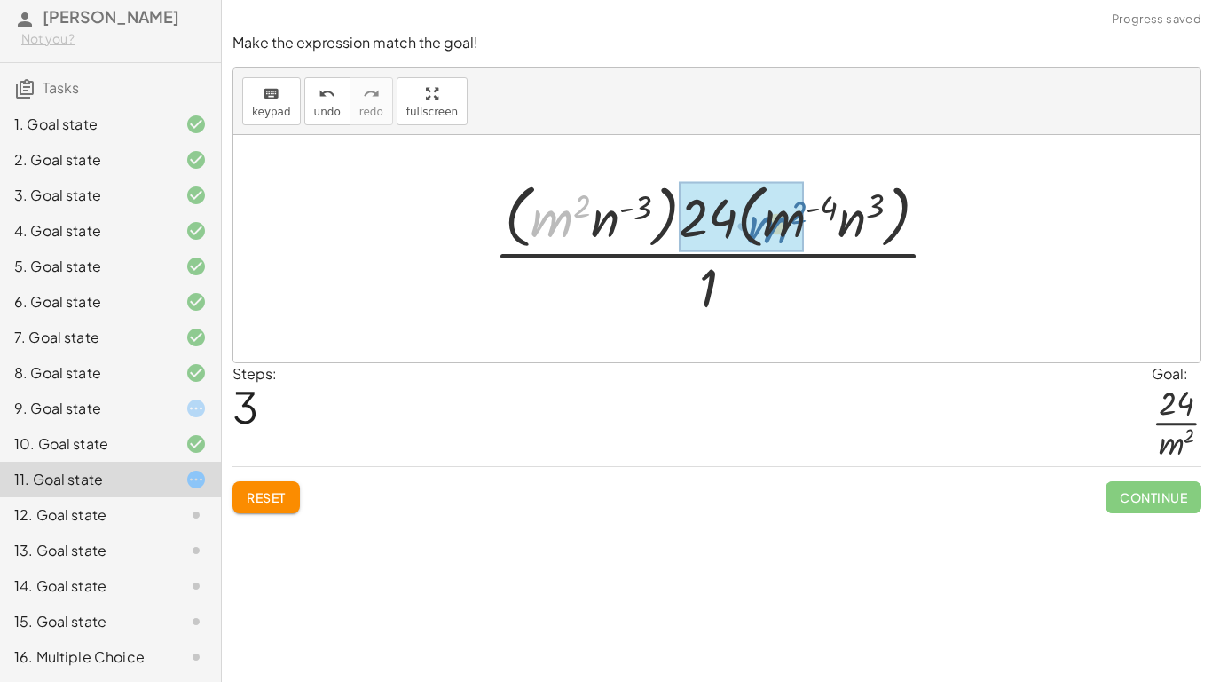
drag, startPoint x: 557, startPoint y: 216, endPoint x: 780, endPoint y: 221, distance: 222.8
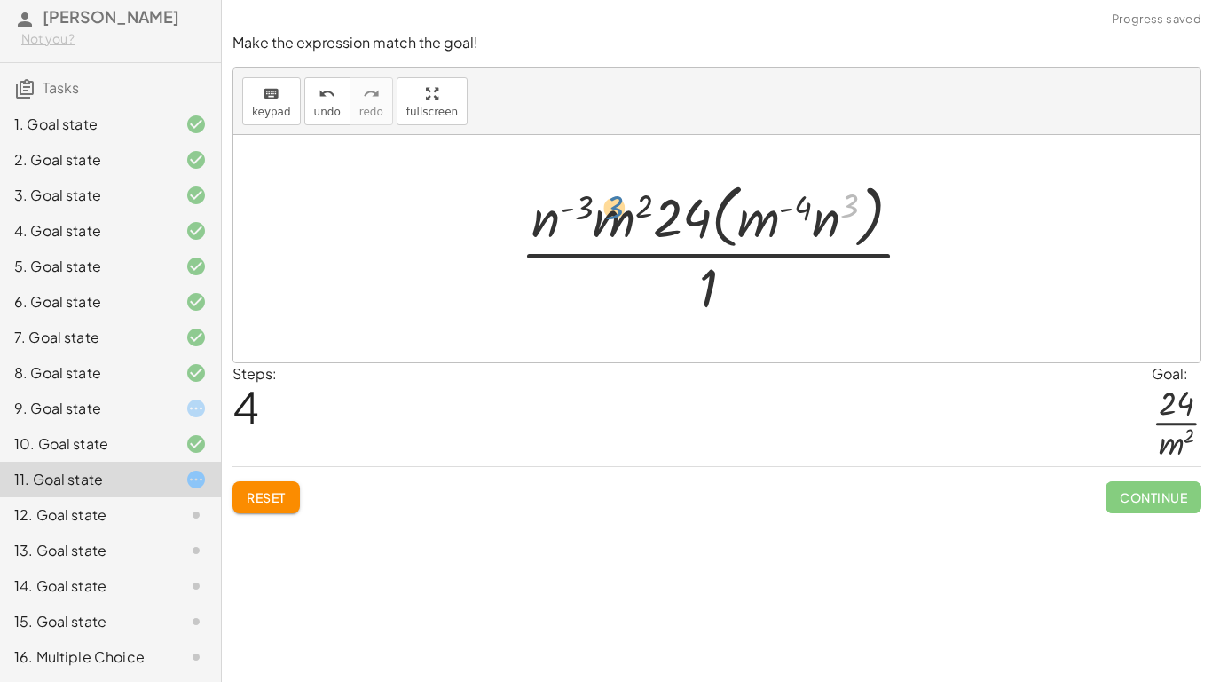
drag, startPoint x: 842, startPoint y: 216, endPoint x: 595, endPoint y: 221, distance: 246.8
click at [595, 221] on div at bounding box center [724, 248] width 426 height 145
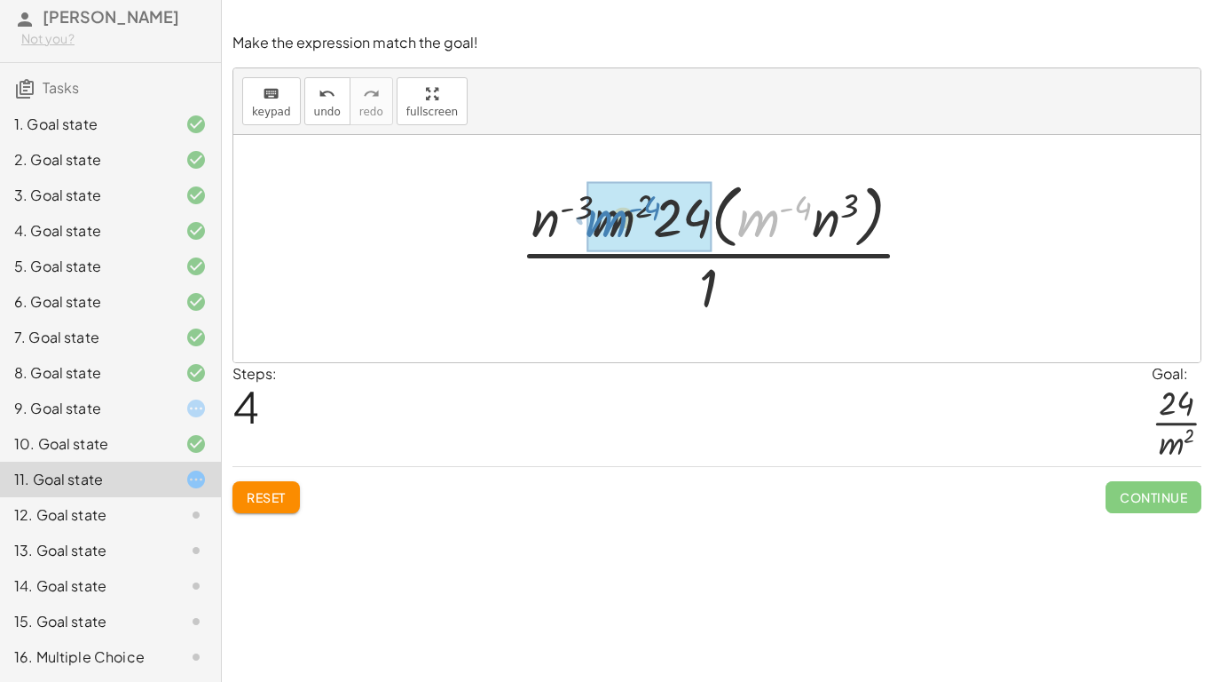
drag, startPoint x: 757, startPoint y: 227, endPoint x: 608, endPoint y: 229, distance: 149.1
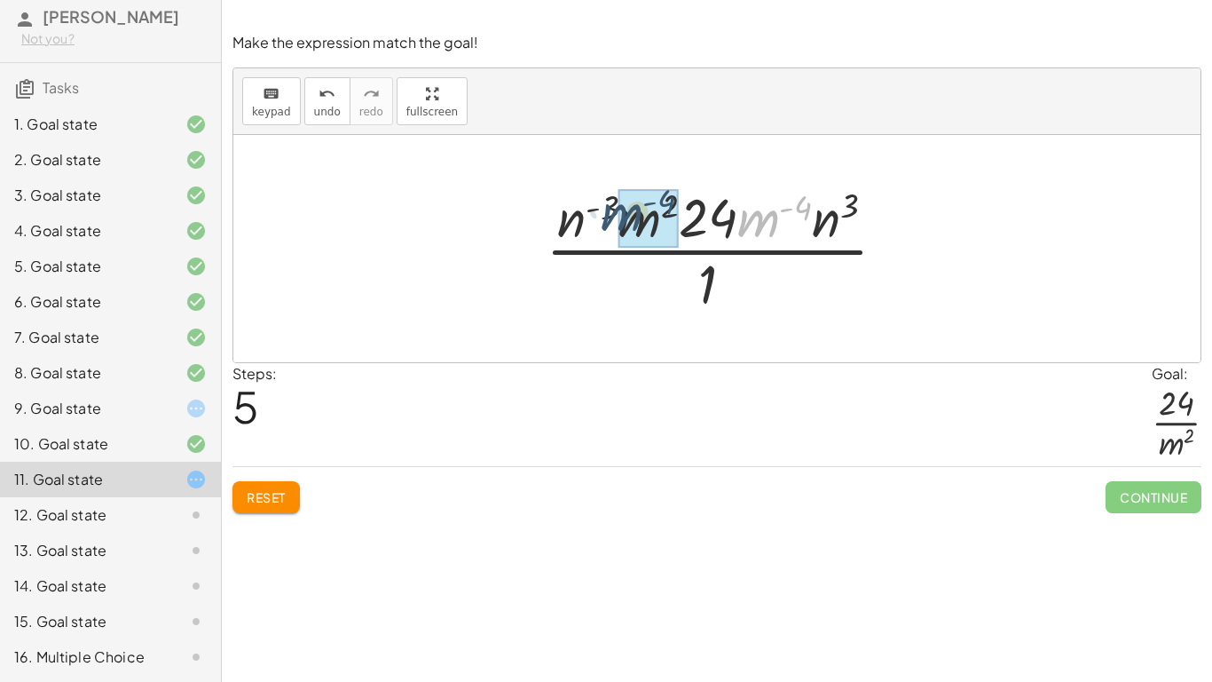
drag, startPoint x: 755, startPoint y: 221, endPoint x: 613, endPoint y: 216, distance: 142.1
click at [613, 216] on div at bounding box center [723, 248] width 373 height 137
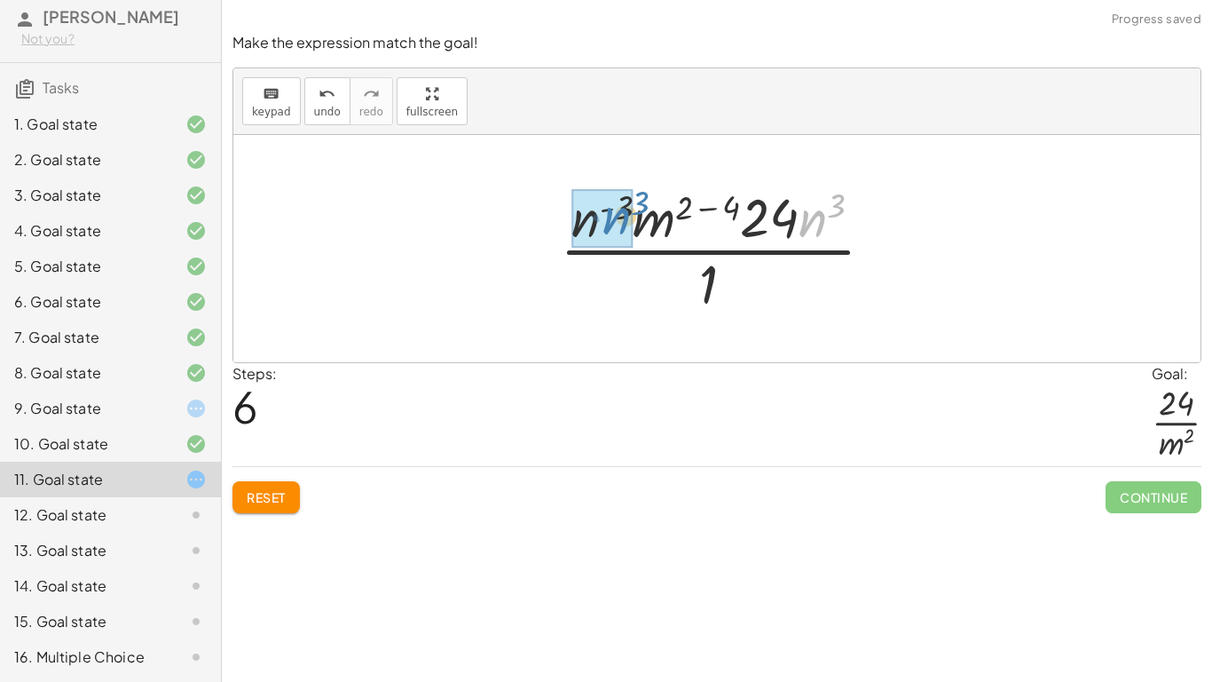
drag, startPoint x: 824, startPoint y: 230, endPoint x: 627, endPoint y: 227, distance: 197.0
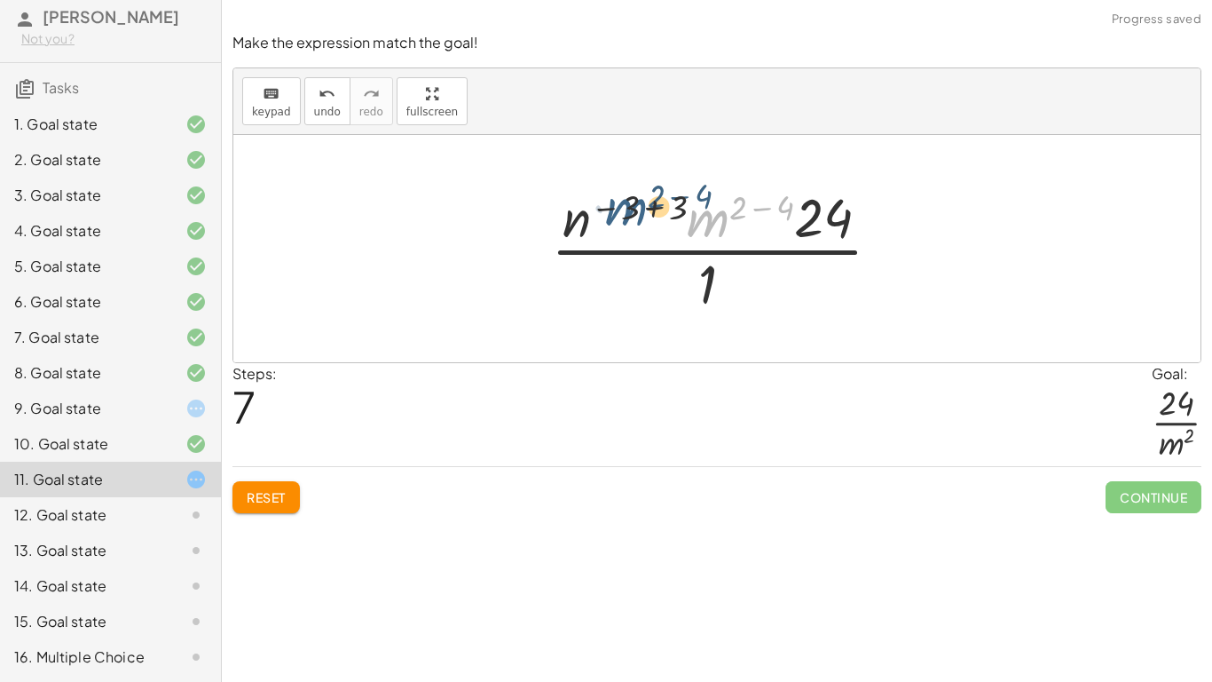
drag, startPoint x: 698, startPoint y: 227, endPoint x: 596, endPoint y: 218, distance: 101.6
click at [596, 218] on div at bounding box center [723, 248] width 362 height 137
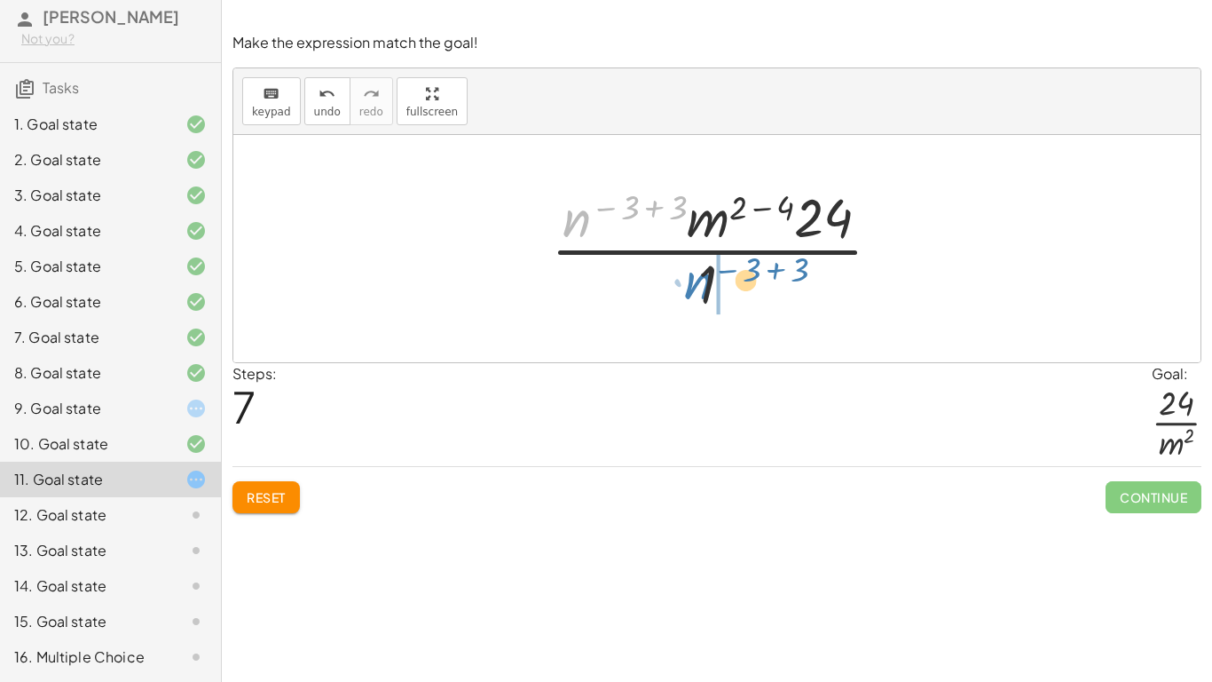
drag, startPoint x: 579, startPoint y: 224, endPoint x: 699, endPoint y: 290, distance: 137.8
click at [699, 290] on div at bounding box center [723, 248] width 362 height 137
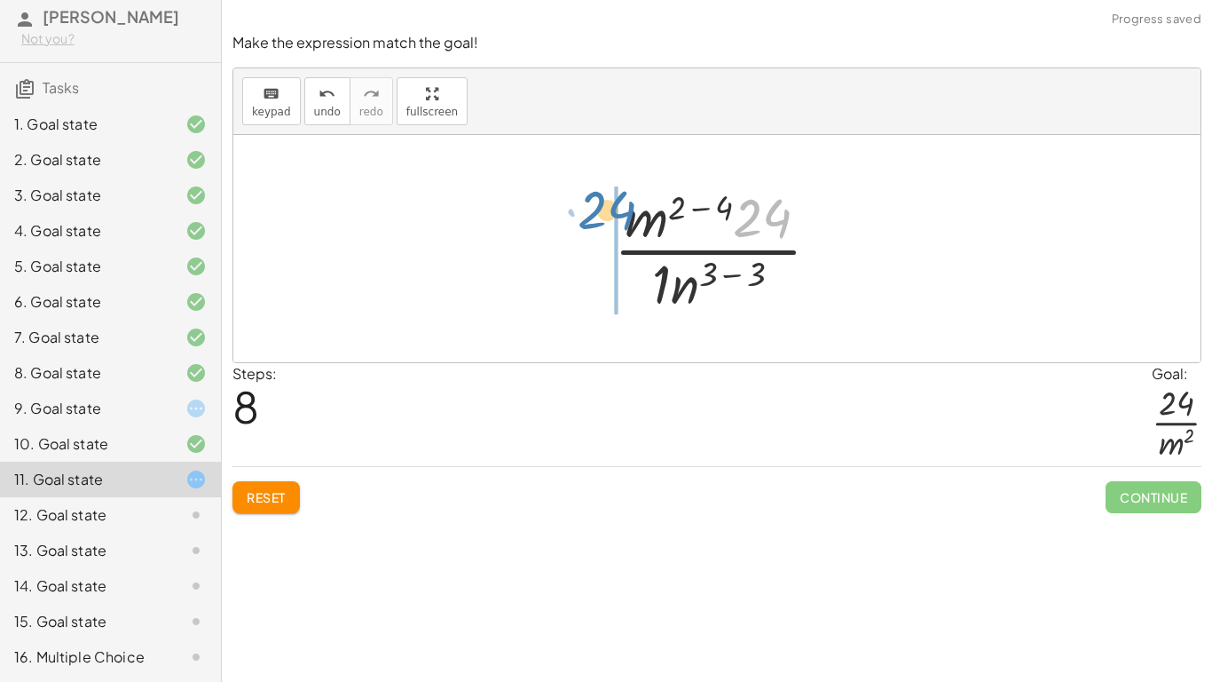
drag, startPoint x: 771, startPoint y: 231, endPoint x: 618, endPoint y: 224, distance: 153.7
click at [618, 224] on div at bounding box center [724, 248] width 238 height 137
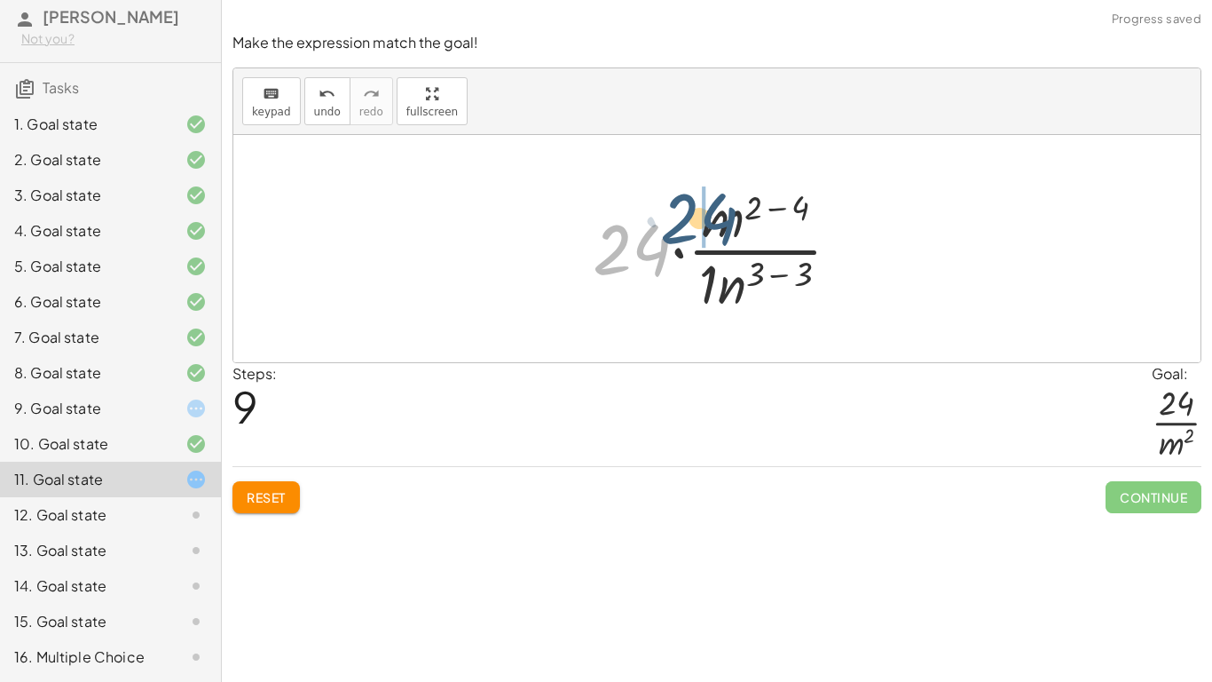
drag, startPoint x: 646, startPoint y: 249, endPoint x: 706, endPoint y: 206, distance: 74.4
click at [706, 206] on div at bounding box center [724, 248] width 280 height 137
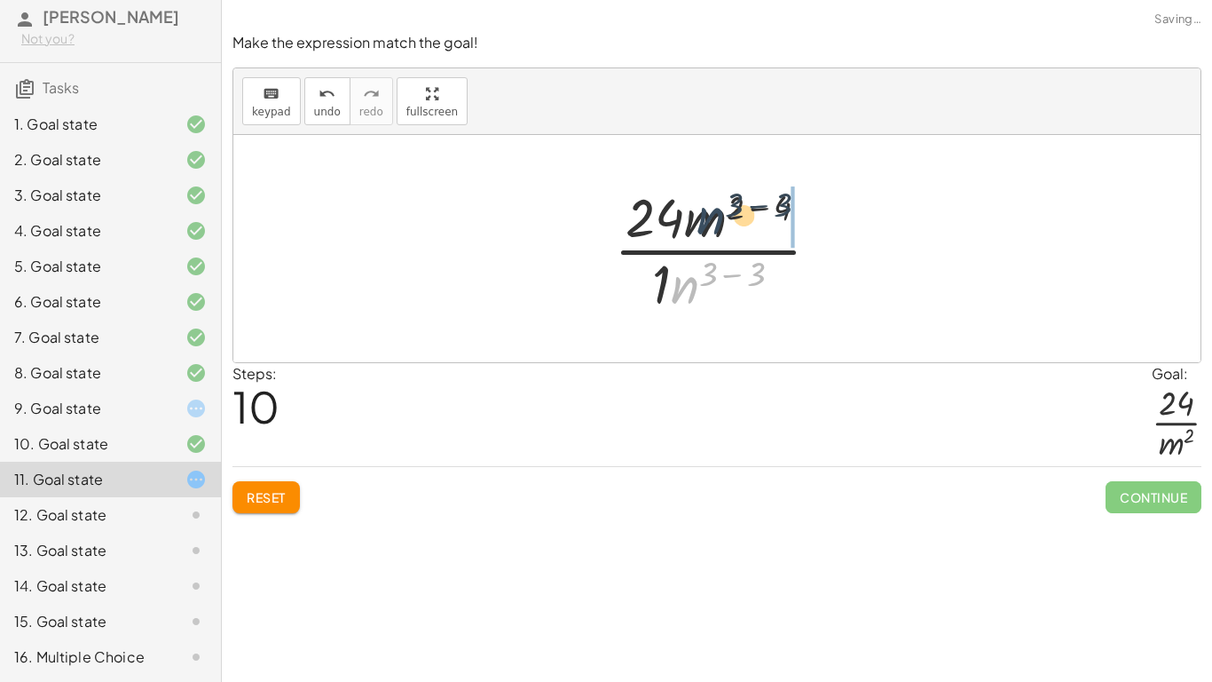
drag, startPoint x: 686, startPoint y: 288, endPoint x: 713, endPoint y: 213, distance: 80.0
click at [713, 213] on div at bounding box center [724, 248] width 238 height 137
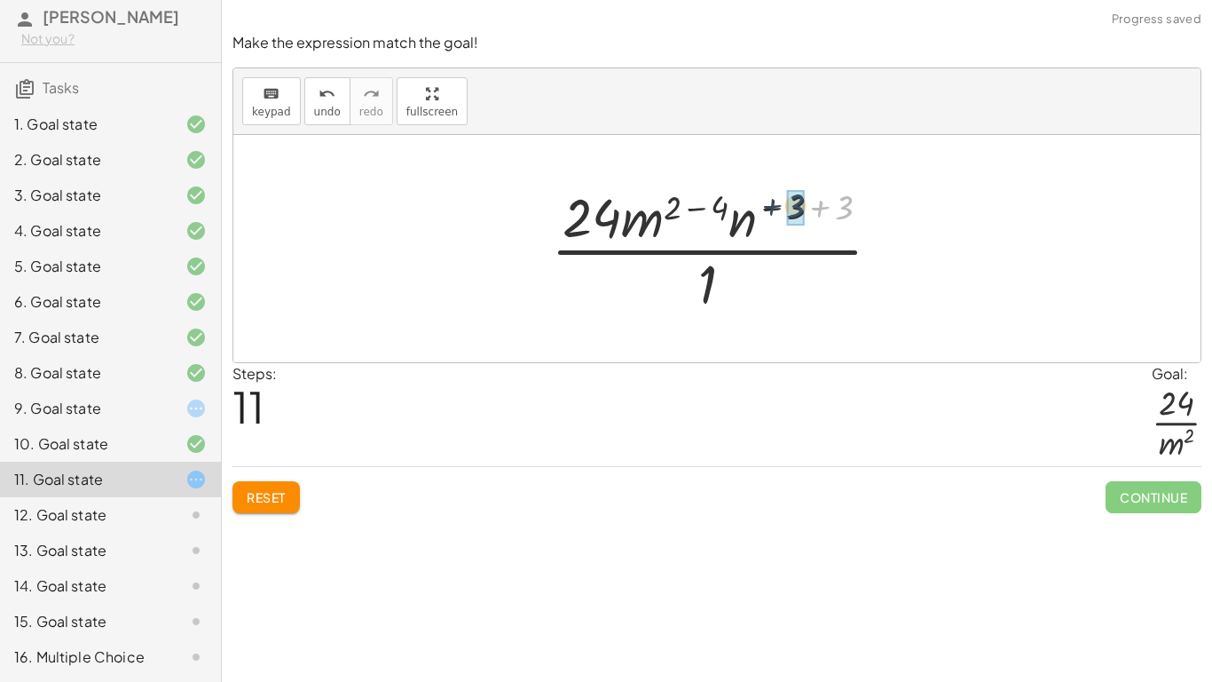
drag, startPoint x: 840, startPoint y: 215, endPoint x: 788, endPoint y: 213, distance: 51.5
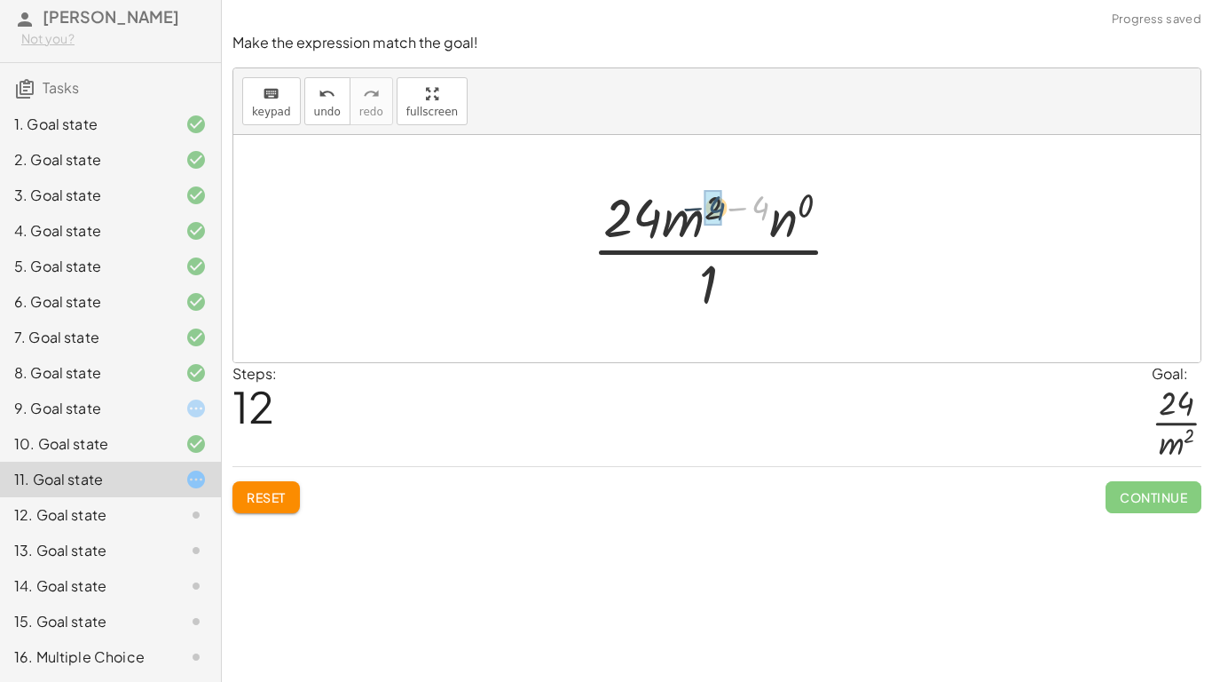
drag, startPoint x: 761, startPoint y: 209, endPoint x: 715, endPoint y: 209, distance: 46.1
drag, startPoint x: 767, startPoint y: 218, endPoint x: 699, endPoint y: 217, distance: 67.5
click at [699, 217] on div at bounding box center [723, 248] width 249 height 137
drag, startPoint x: 750, startPoint y: 223, endPoint x: 785, endPoint y: 241, distance: 40.1
click at [785, 241] on div at bounding box center [723, 248] width 249 height 137
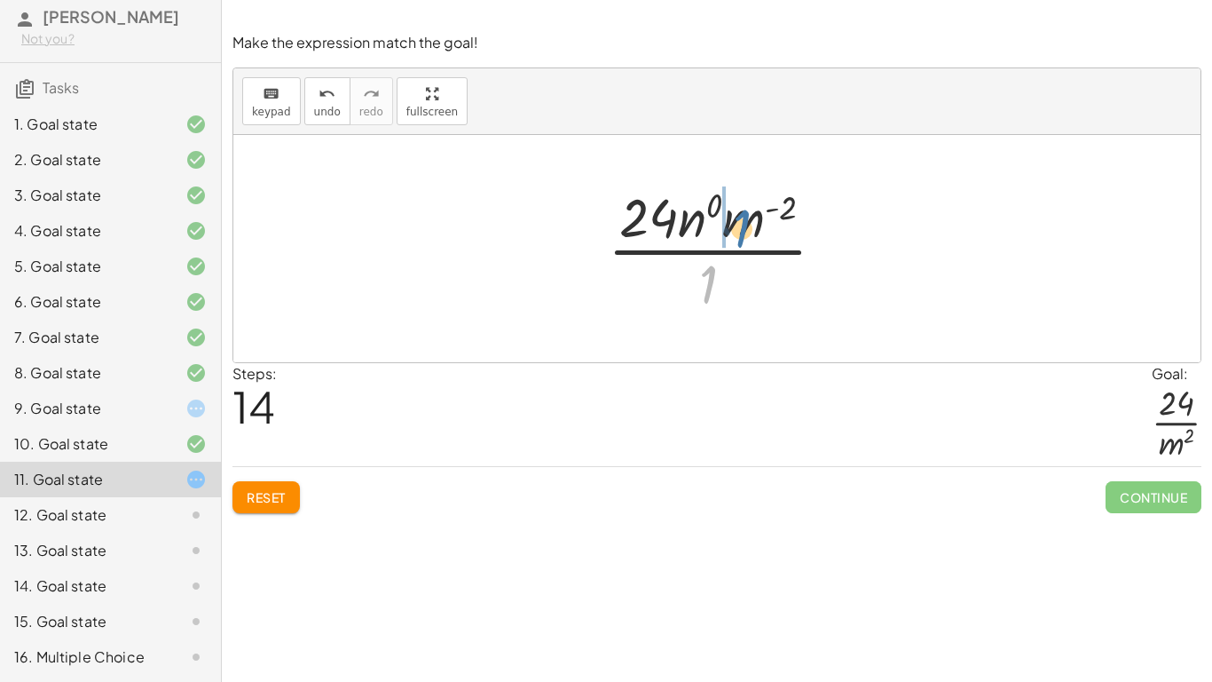
drag, startPoint x: 710, startPoint y: 289, endPoint x: 743, endPoint y: 229, distance: 68.7
click at [743, 229] on div at bounding box center [723, 248] width 249 height 137
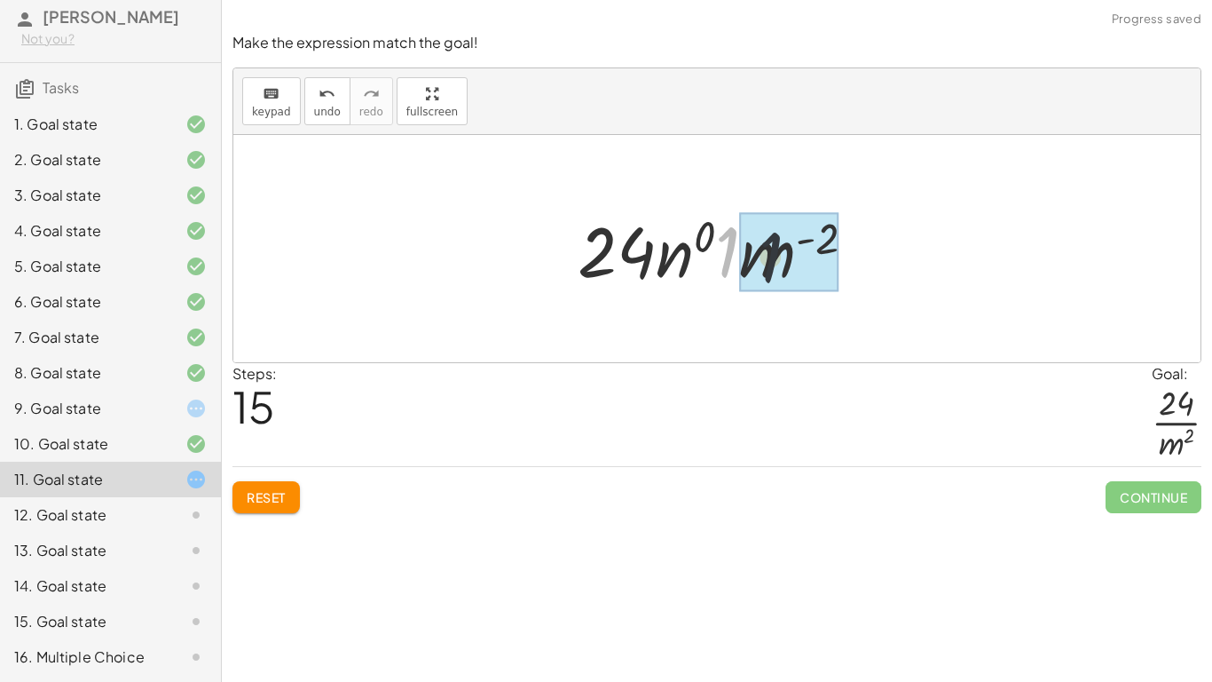
drag, startPoint x: 726, startPoint y: 252, endPoint x: 739, endPoint y: 255, distance: 13.6
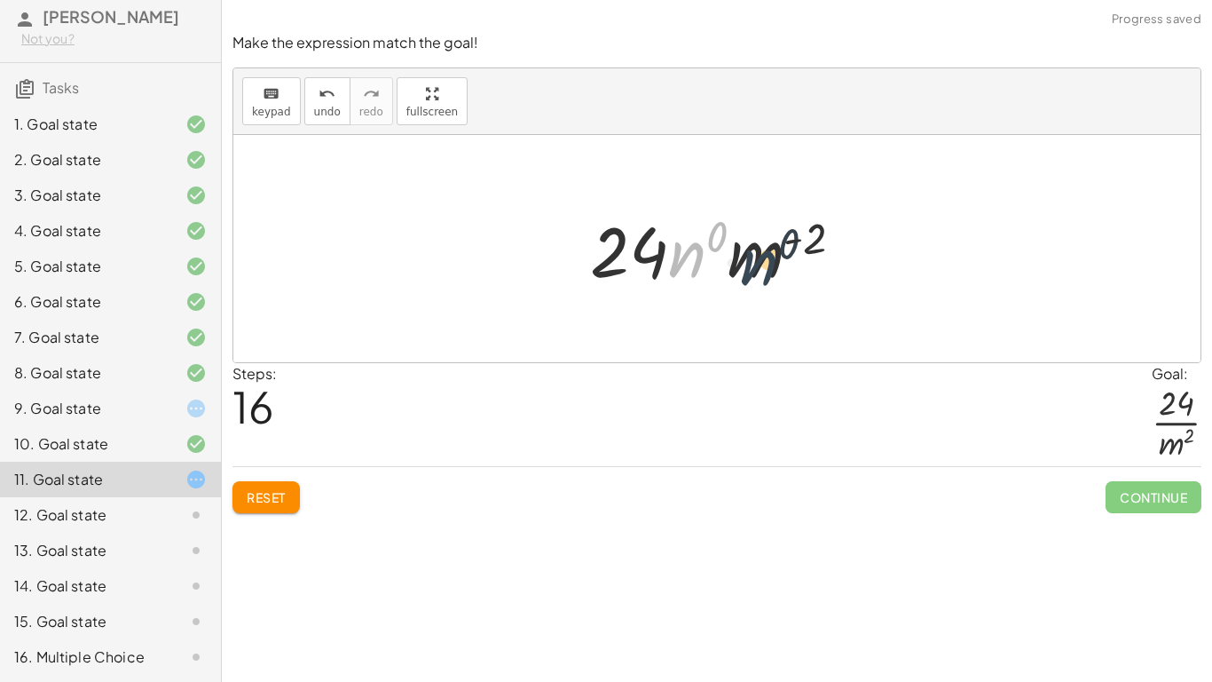
drag, startPoint x: 701, startPoint y: 252, endPoint x: 776, endPoint y: 260, distance: 75.0
click at [776, 260] on div at bounding box center [724, 248] width 286 height 91
drag, startPoint x: 766, startPoint y: 266, endPoint x: 783, endPoint y: 264, distance: 17.0
click at [783, 264] on div at bounding box center [724, 248] width 286 height 91
drag, startPoint x: 779, startPoint y: 261, endPoint x: 705, endPoint y: 252, distance: 75.1
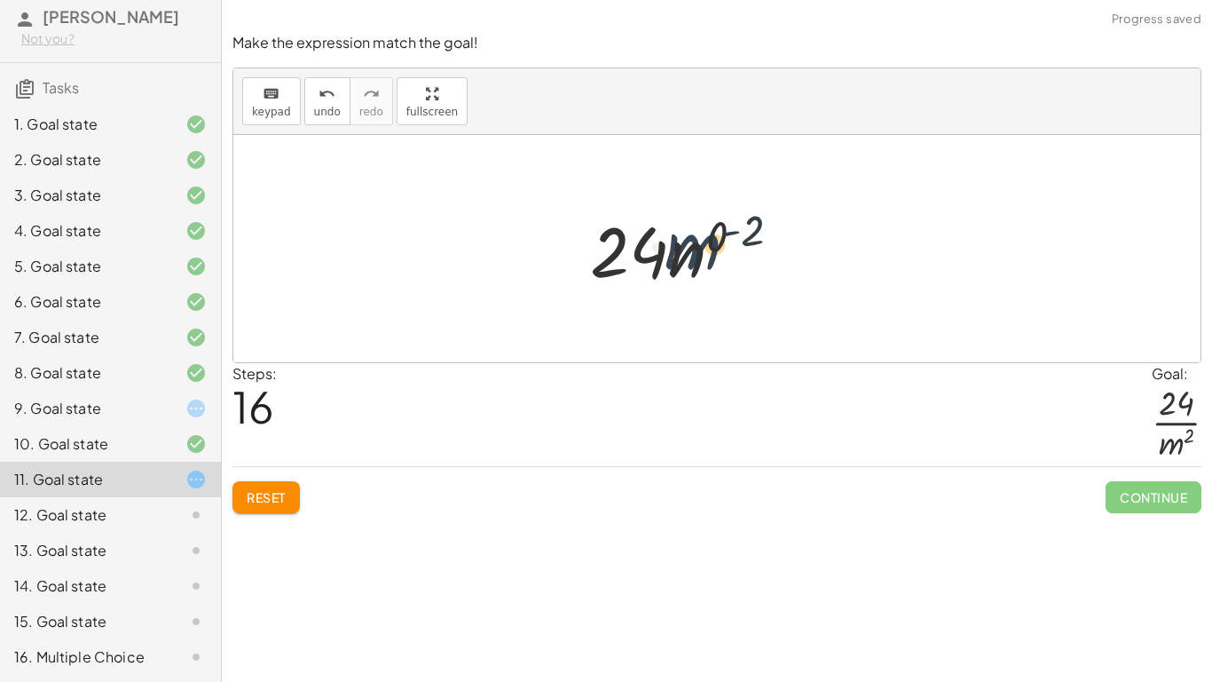
click at [705, 252] on div at bounding box center [724, 248] width 286 height 91
click at [706, 253] on div at bounding box center [724, 248] width 286 height 91
click at [743, 257] on div at bounding box center [724, 248] width 268 height 91
click at [777, 244] on div at bounding box center [724, 248] width 226 height 91
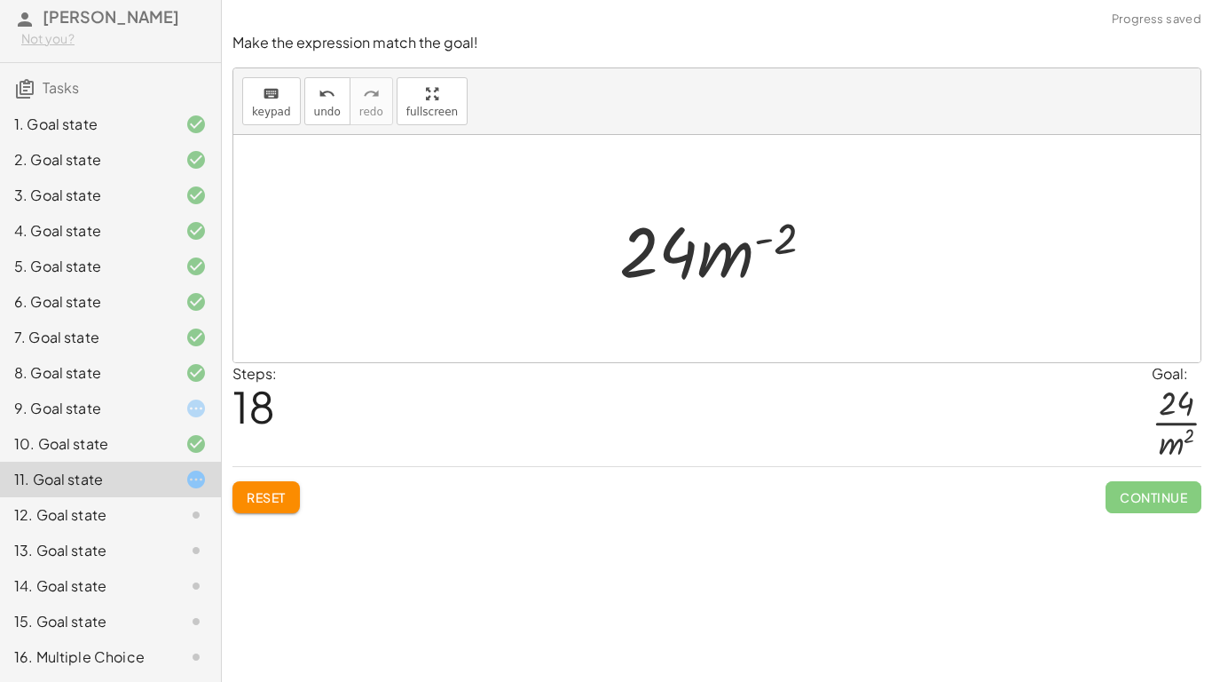
click at [777, 244] on div at bounding box center [724, 248] width 226 height 91
click at [745, 255] on div at bounding box center [724, 248] width 226 height 91
click at [766, 242] on div at bounding box center [724, 248] width 226 height 91
click at [729, 260] on div at bounding box center [724, 248] width 226 height 91
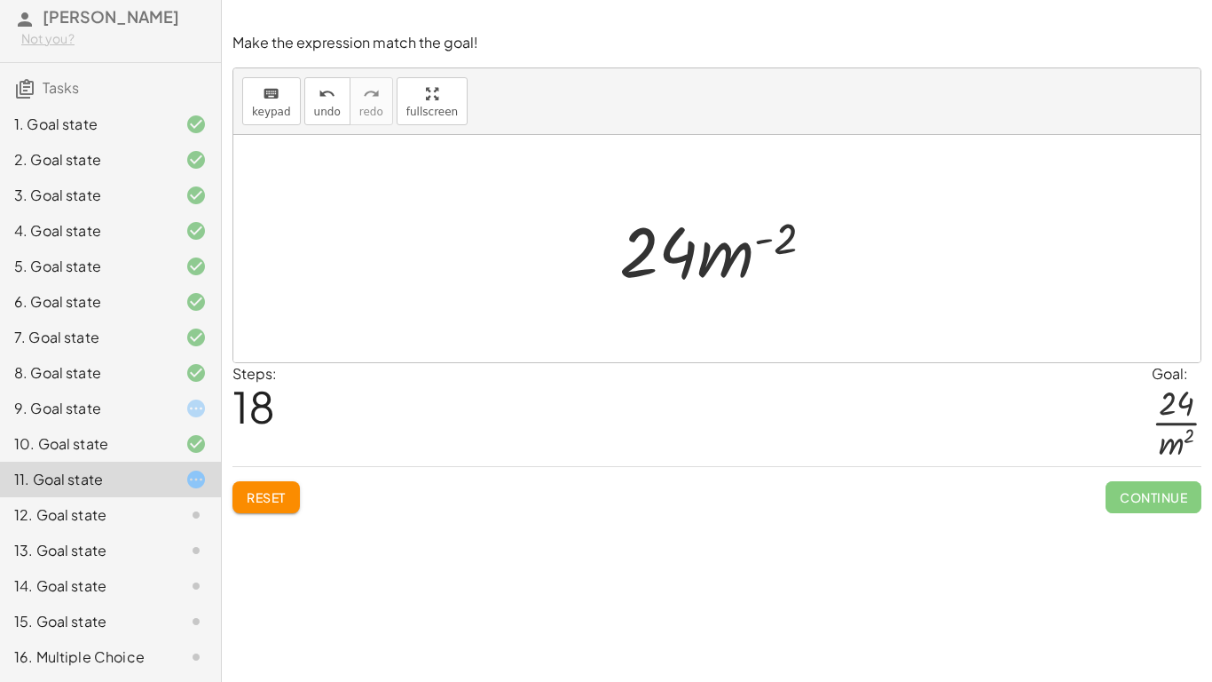
click at [729, 260] on div at bounding box center [724, 248] width 226 height 91
drag, startPoint x: 689, startPoint y: 255, endPoint x: 797, endPoint y: 256, distance: 108.3
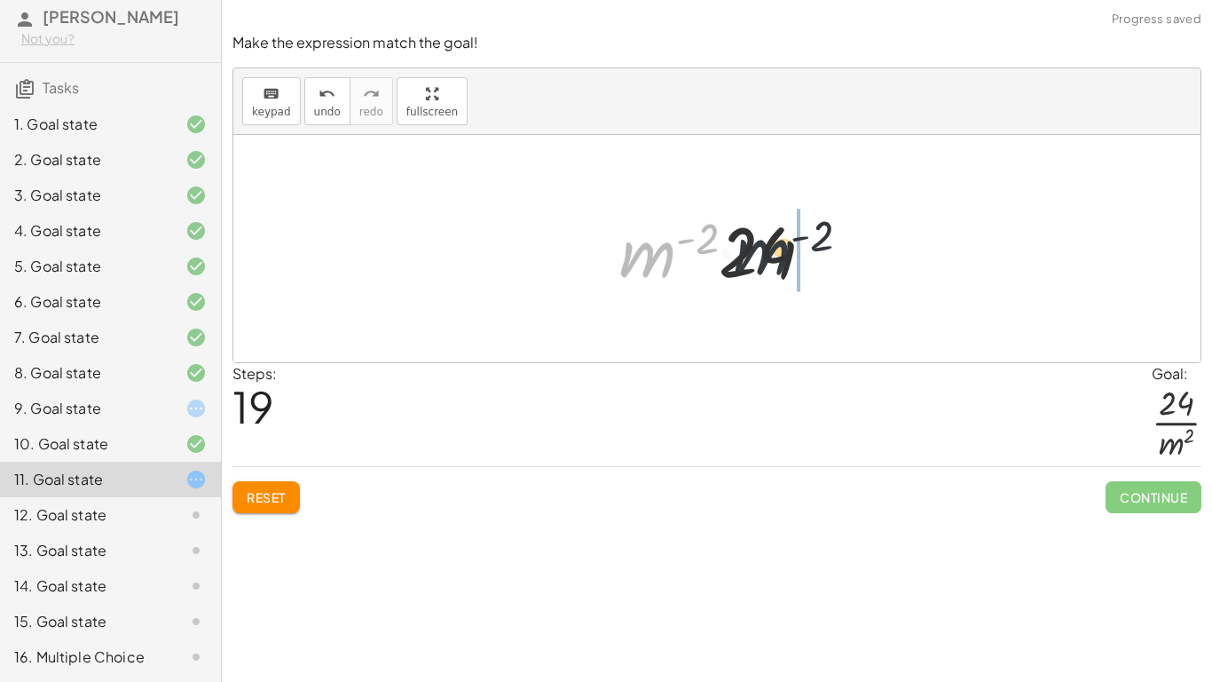
drag, startPoint x: 656, startPoint y: 256, endPoint x: 779, endPoint y: 252, distance: 123.4
click at [779, 252] on div at bounding box center [724, 248] width 226 height 91
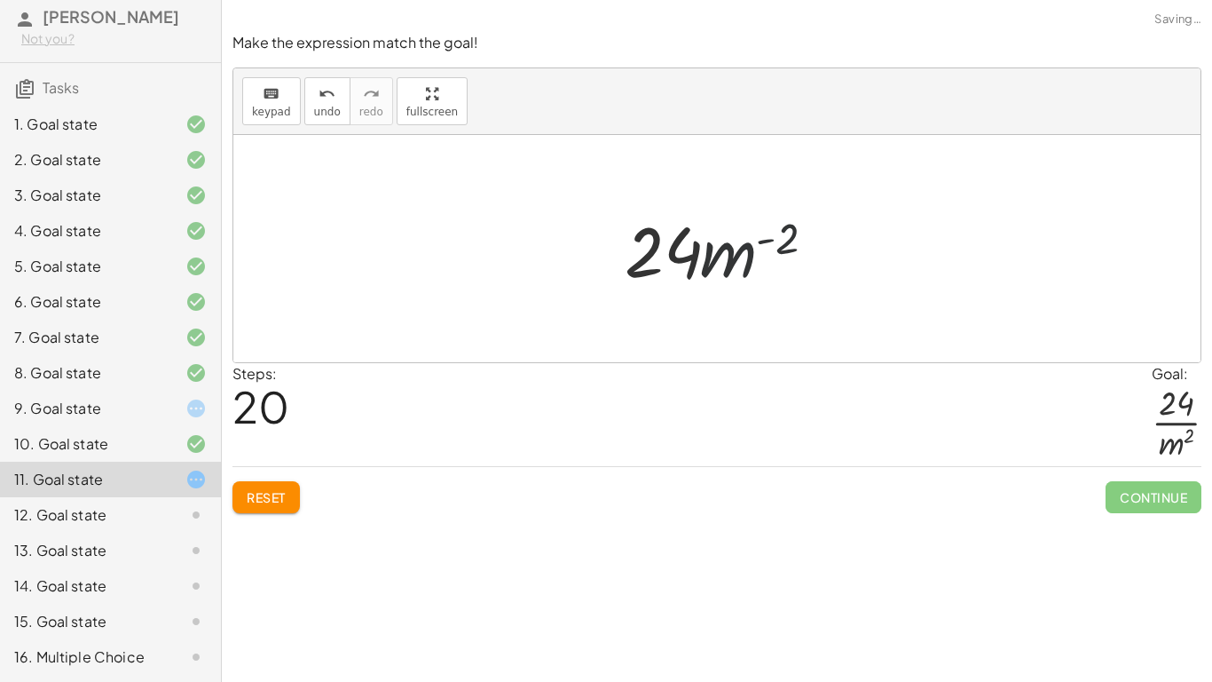
click at [797, 238] on div at bounding box center [724, 248] width 226 height 91
click at [769, 246] on div at bounding box center [724, 248] width 226 height 91
click at [729, 260] on div at bounding box center [724, 248] width 226 height 91
click at [820, 233] on div at bounding box center [724, 248] width 226 height 91
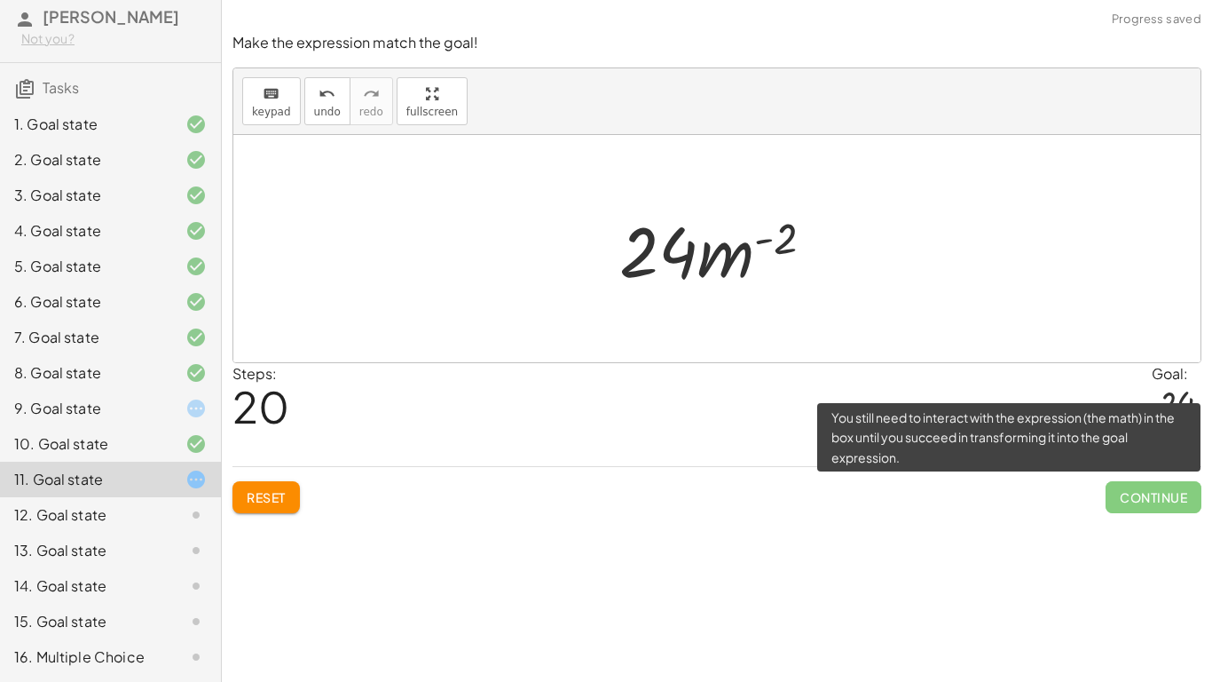
click at [1155, 493] on span "Continue" at bounding box center [1154, 497] width 96 height 32
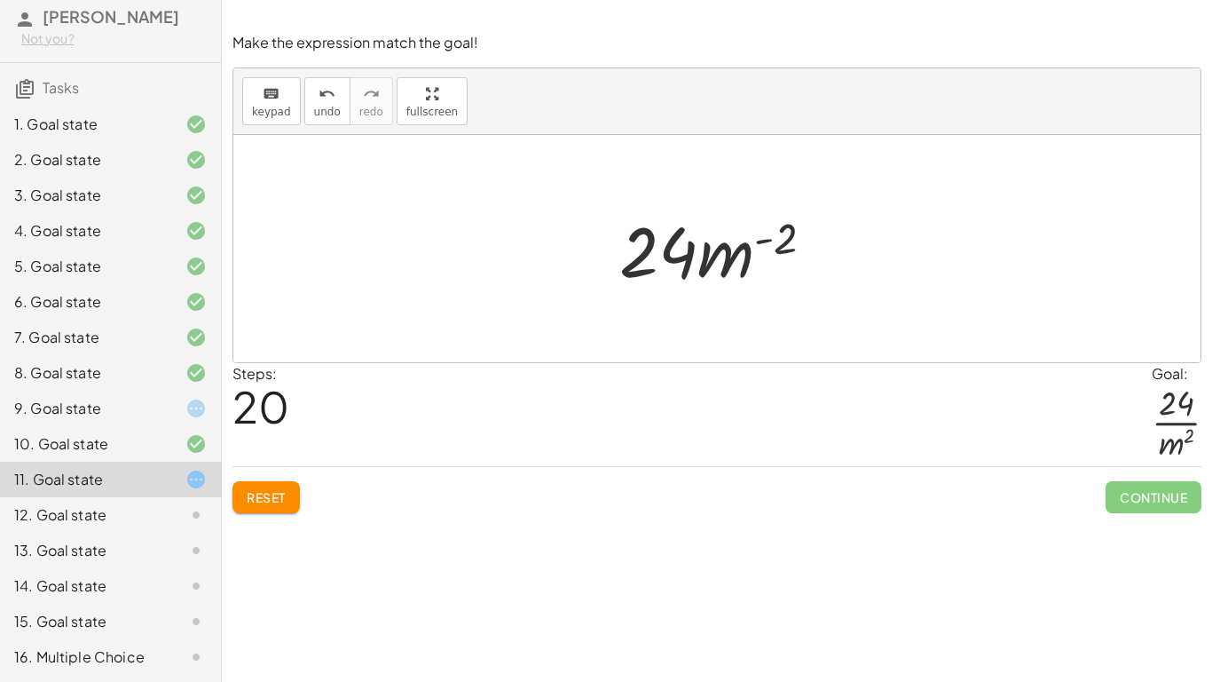
click at [283, 495] on span "Reset" at bounding box center [266, 497] width 39 height 16
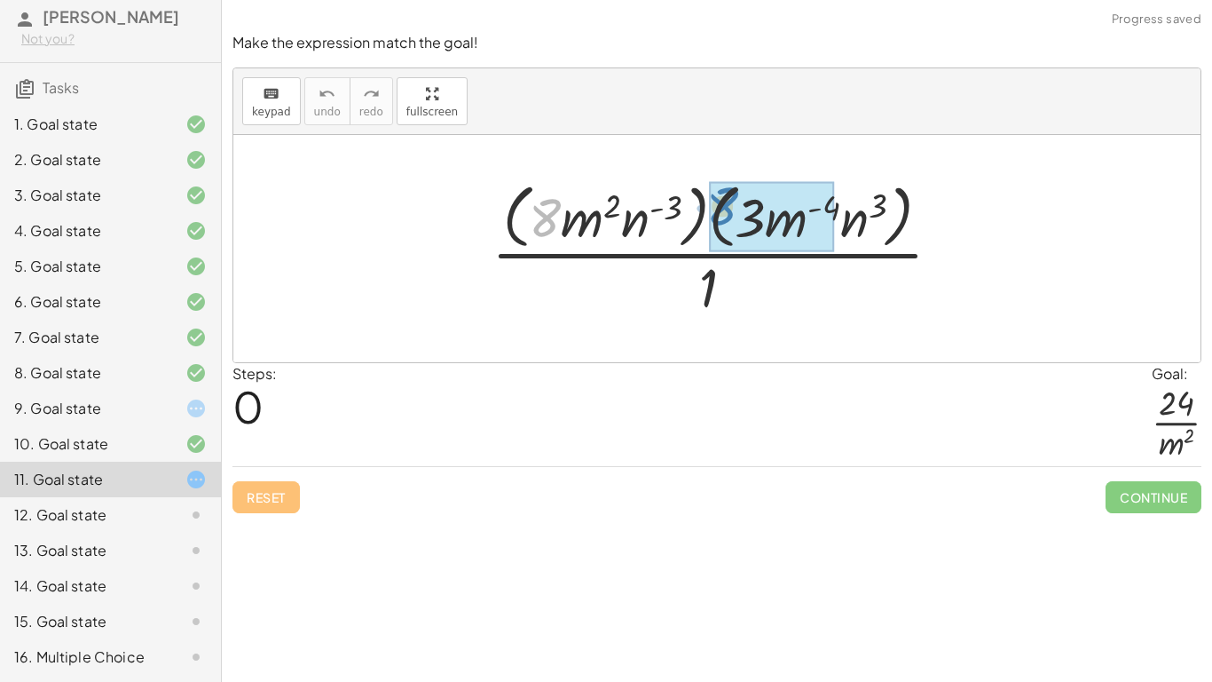
drag, startPoint x: 552, startPoint y: 216, endPoint x: 717, endPoint y: 203, distance: 165.5
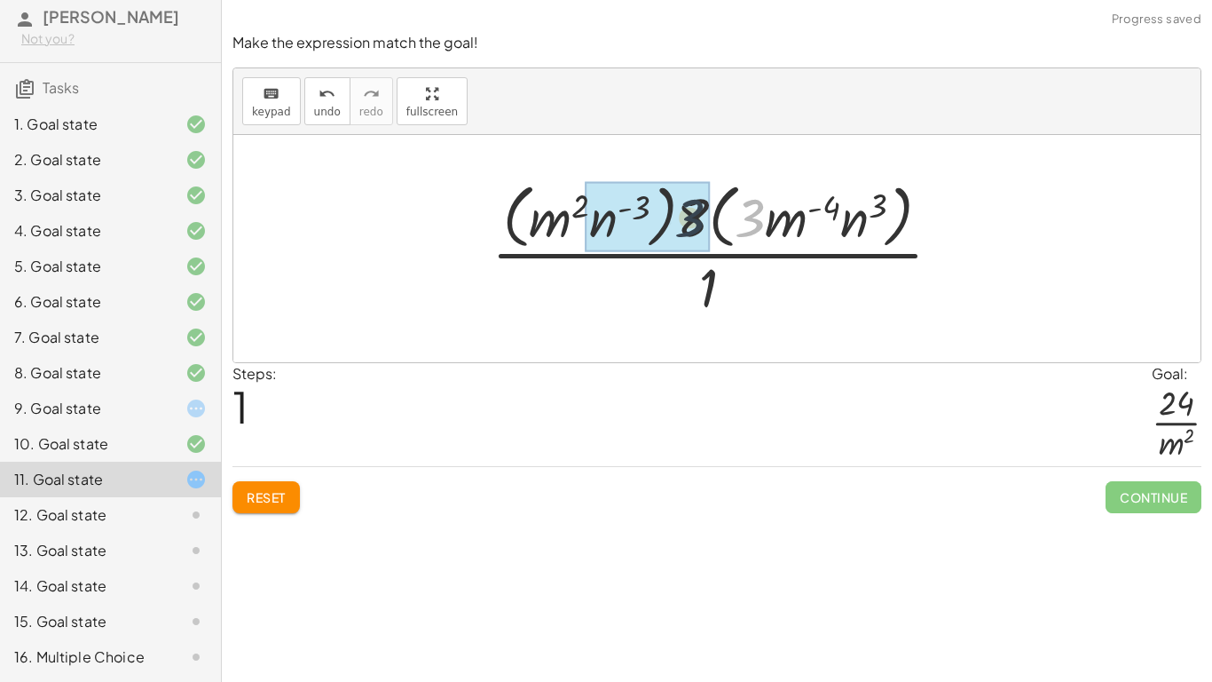
drag, startPoint x: 748, startPoint y: 213, endPoint x: 684, endPoint y: 213, distance: 63.9
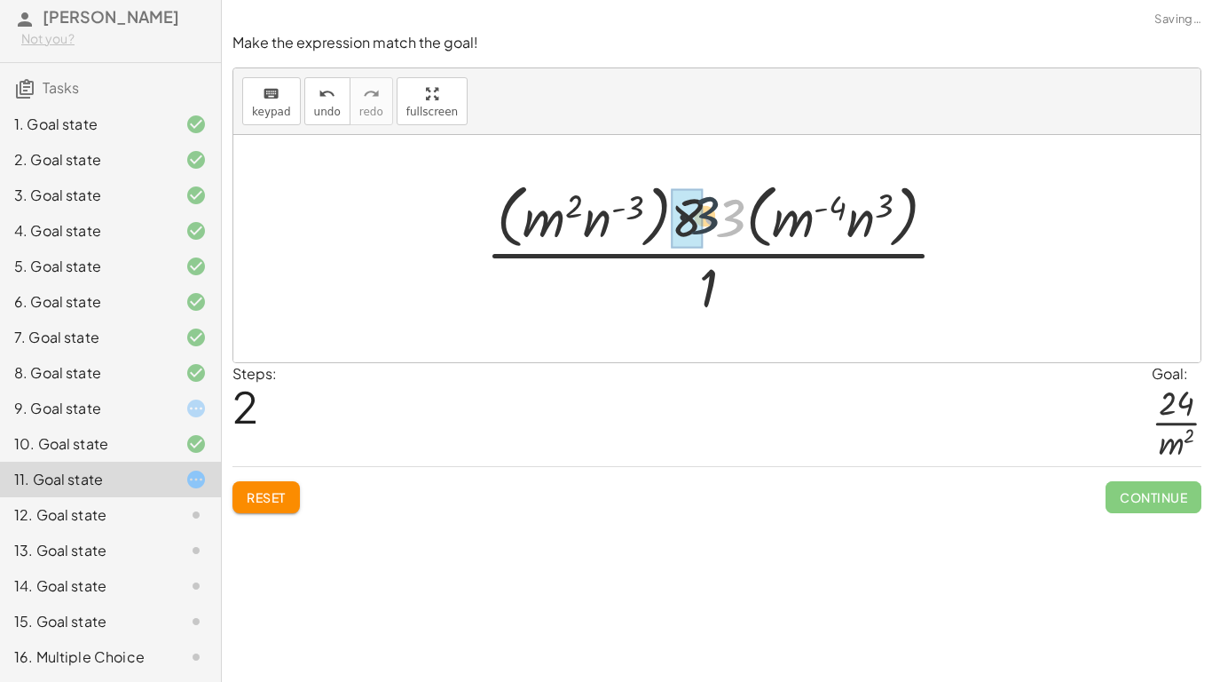
drag, startPoint x: 726, startPoint y: 228, endPoint x: 691, endPoint y: 225, distance: 34.7
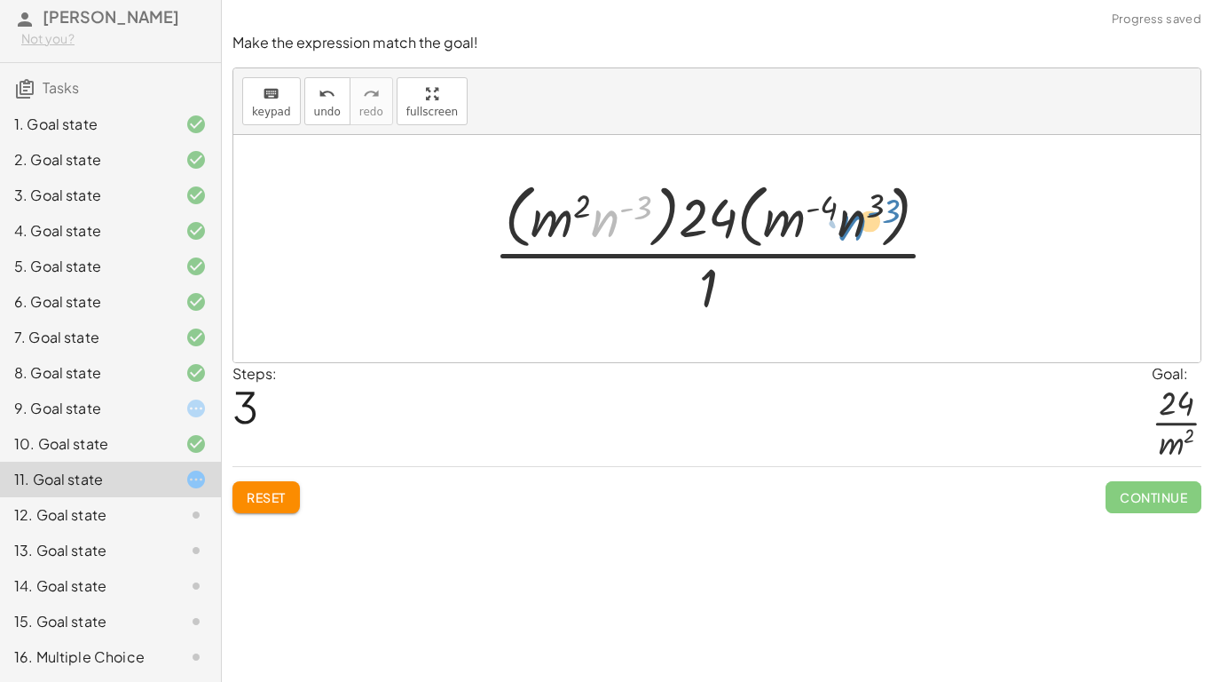
drag, startPoint x: 610, startPoint y: 217, endPoint x: 861, endPoint y: 216, distance: 251.2
click at [861, 216] on div at bounding box center [724, 248] width 478 height 145
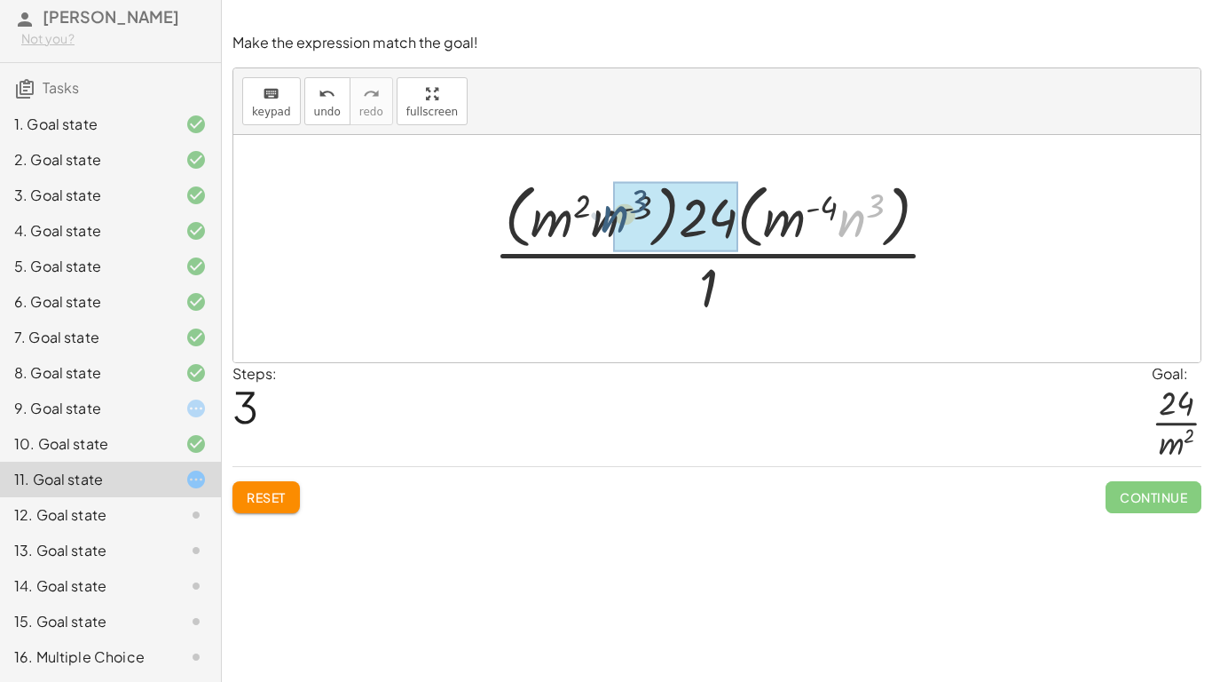
drag, startPoint x: 860, startPoint y: 219, endPoint x: 606, endPoint y: 214, distance: 253.9
click at [606, 214] on div at bounding box center [724, 248] width 478 height 145
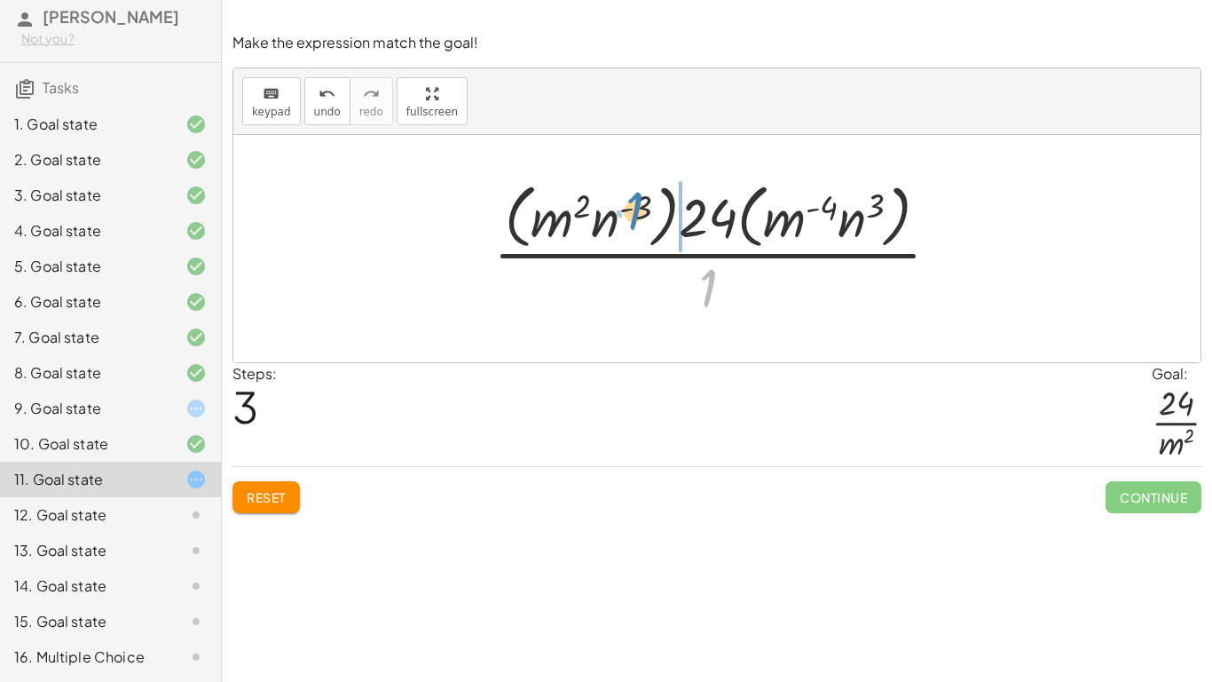
drag, startPoint x: 708, startPoint y: 285, endPoint x: 636, endPoint y: 201, distance: 110.1
click at [636, 201] on div at bounding box center [724, 248] width 478 height 145
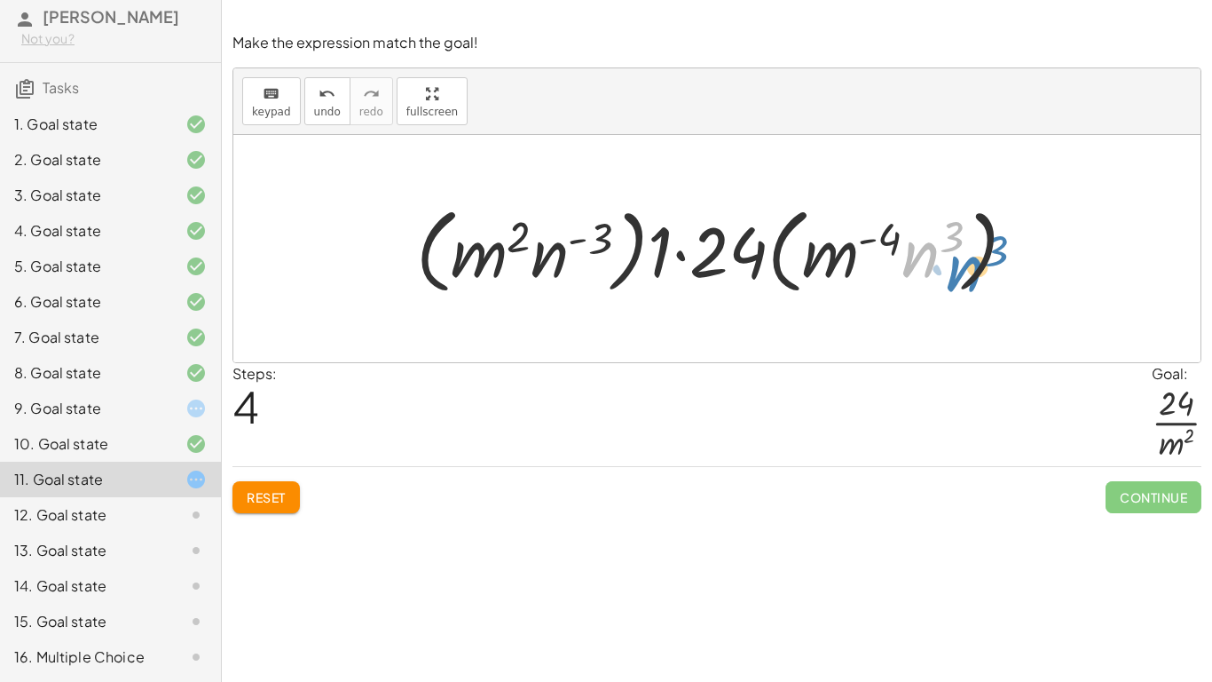
drag, startPoint x: 913, startPoint y: 254, endPoint x: 927, endPoint y: 253, distance: 14.2
click at [927, 253] on div at bounding box center [723, 249] width 632 height 102
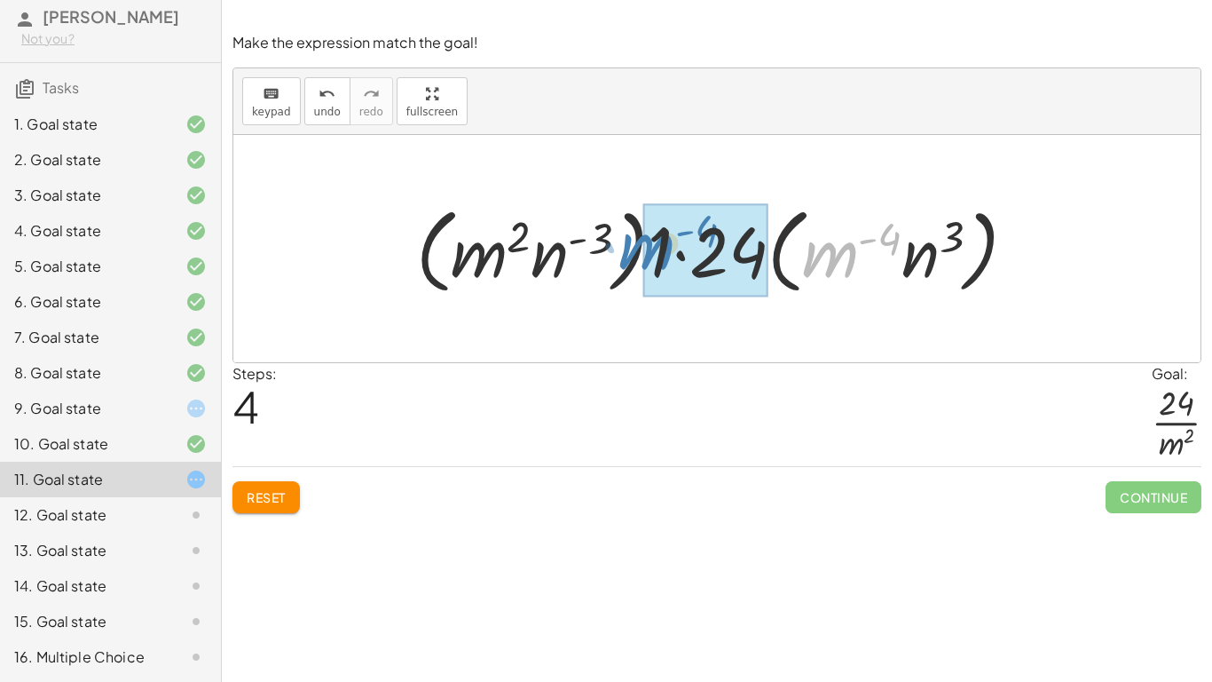
drag, startPoint x: 840, startPoint y: 253, endPoint x: 656, endPoint y: 245, distance: 184.8
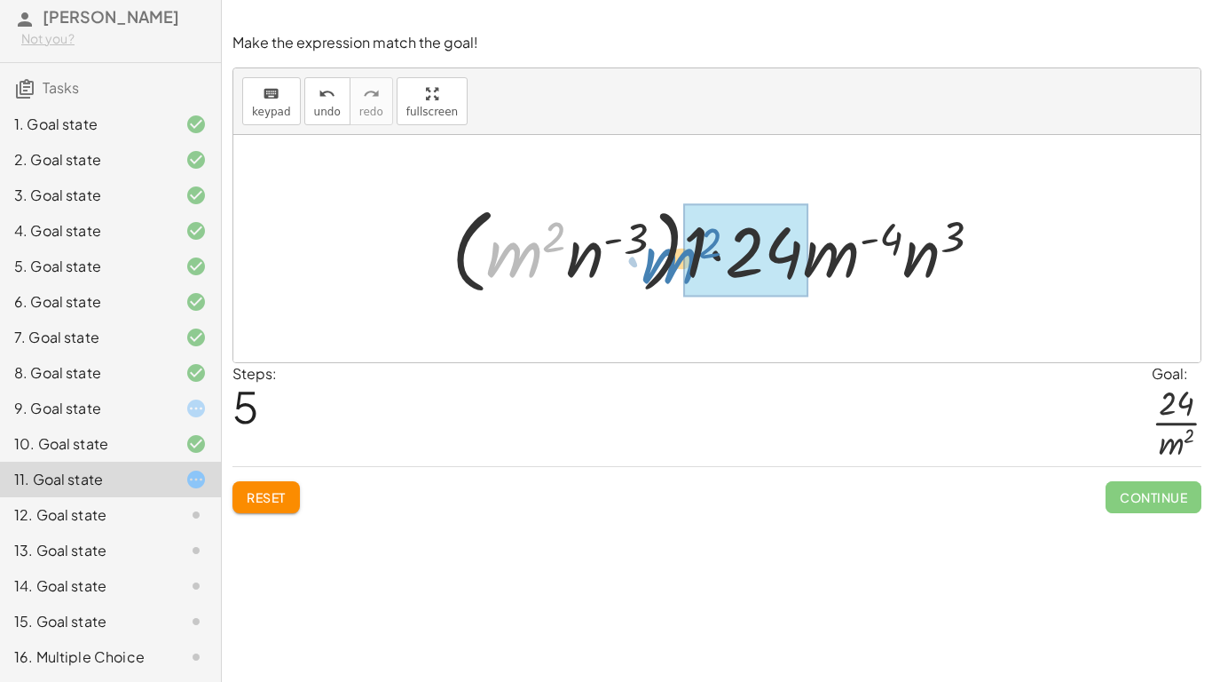
drag, startPoint x: 531, startPoint y: 255, endPoint x: 689, endPoint y: 262, distance: 158.1
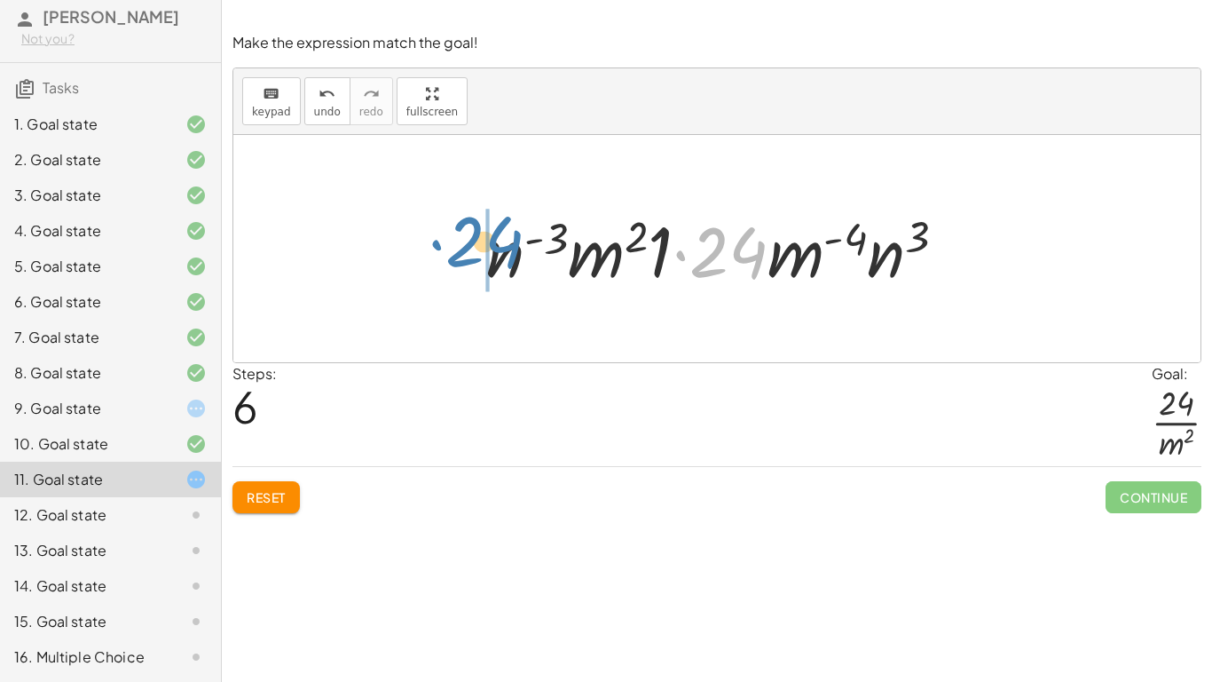
drag, startPoint x: 763, startPoint y: 265, endPoint x: 519, endPoint y: 255, distance: 244.3
click at [519, 255] on div at bounding box center [723, 248] width 492 height 91
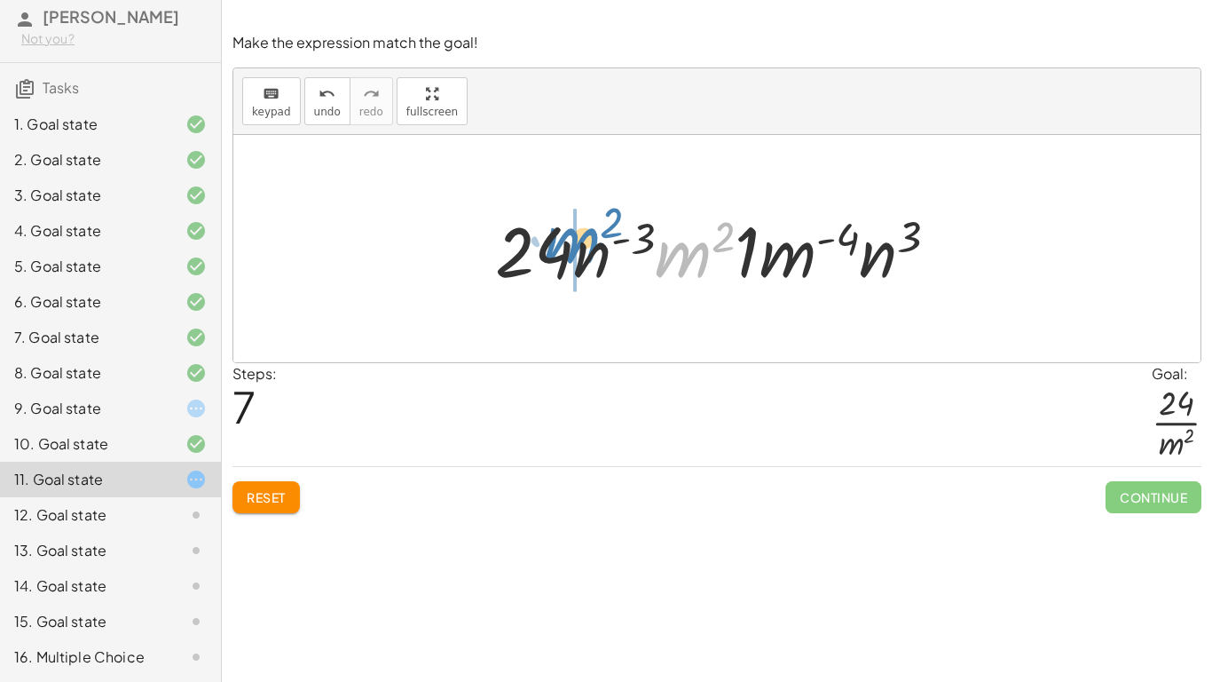
drag, startPoint x: 698, startPoint y: 256, endPoint x: 603, endPoint y: 247, distance: 95.5
click at [603, 247] on div at bounding box center [723, 248] width 475 height 91
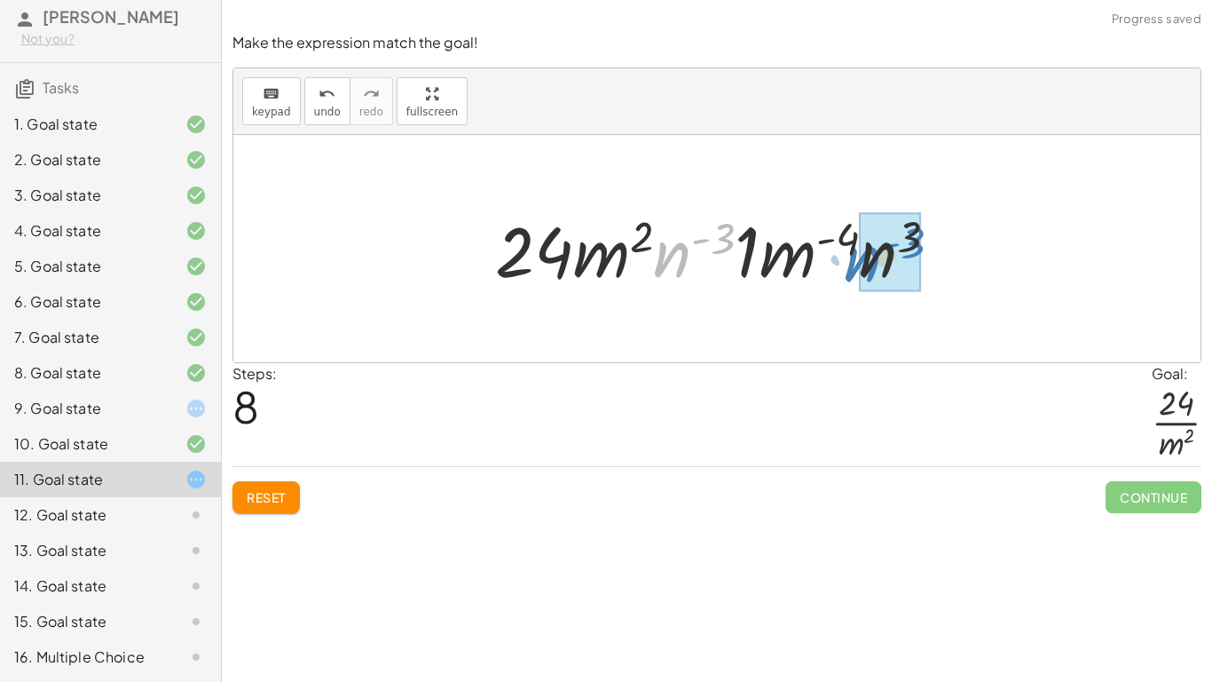
drag, startPoint x: 684, startPoint y: 257, endPoint x: 879, endPoint y: 262, distance: 195.3
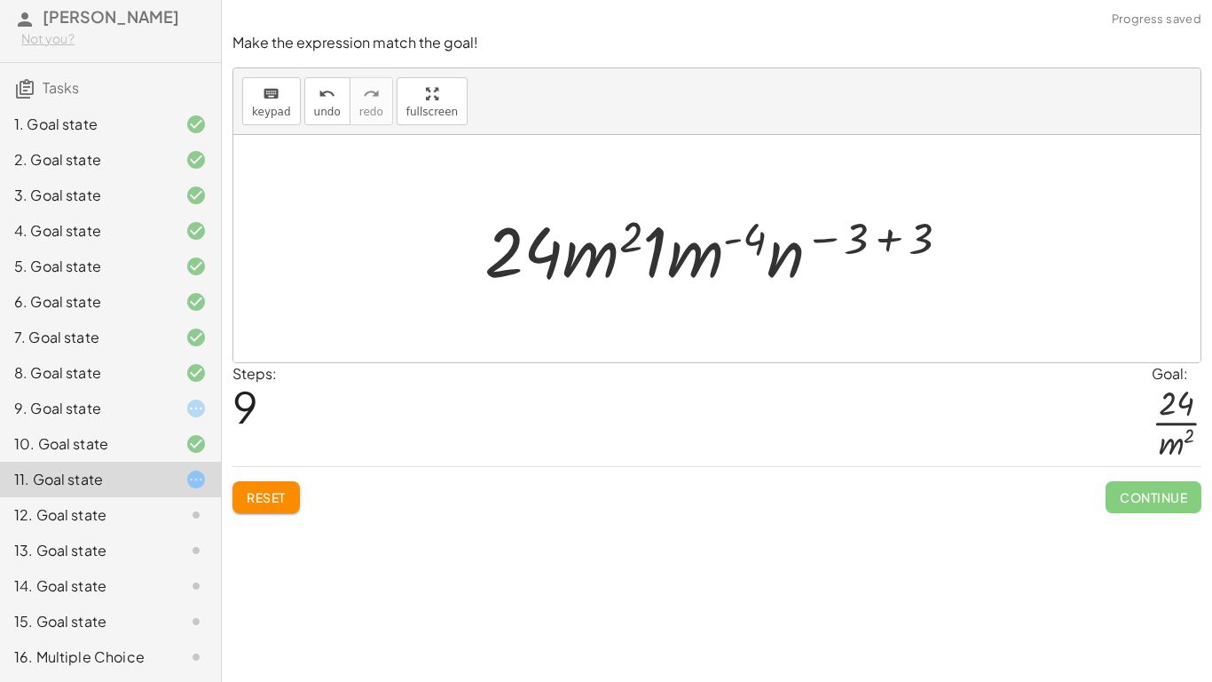
click at [872, 237] on div at bounding box center [724, 248] width 497 height 91
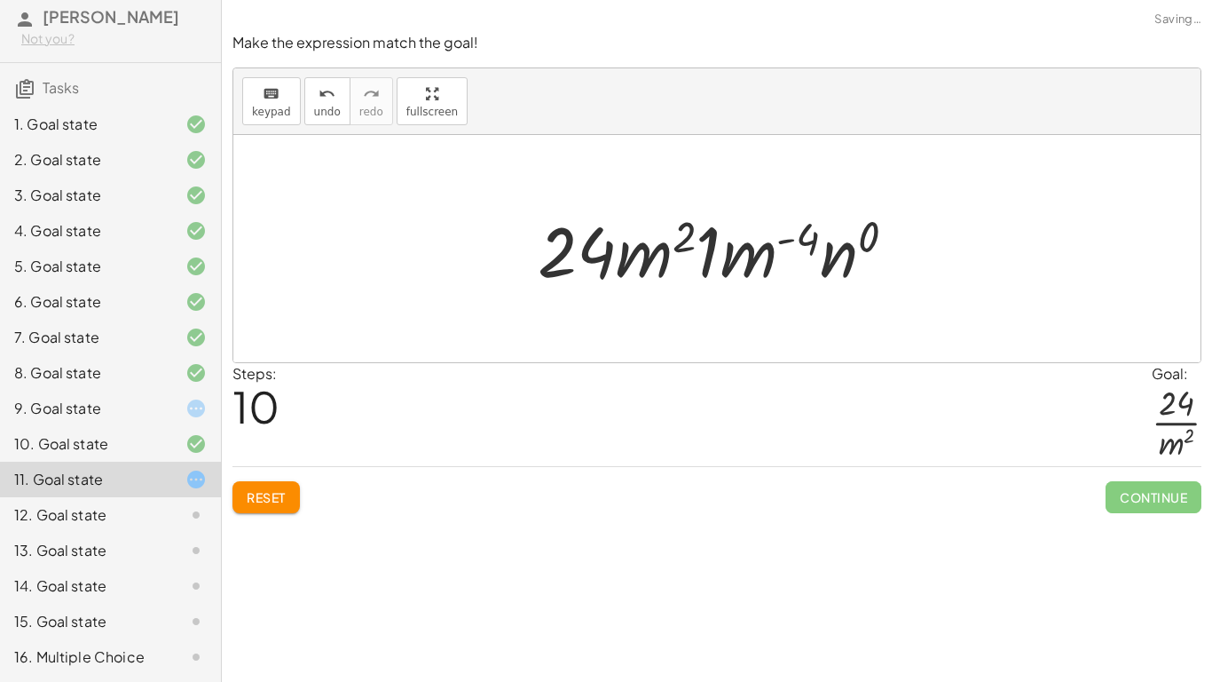
click at [758, 251] on div at bounding box center [724, 248] width 390 height 91
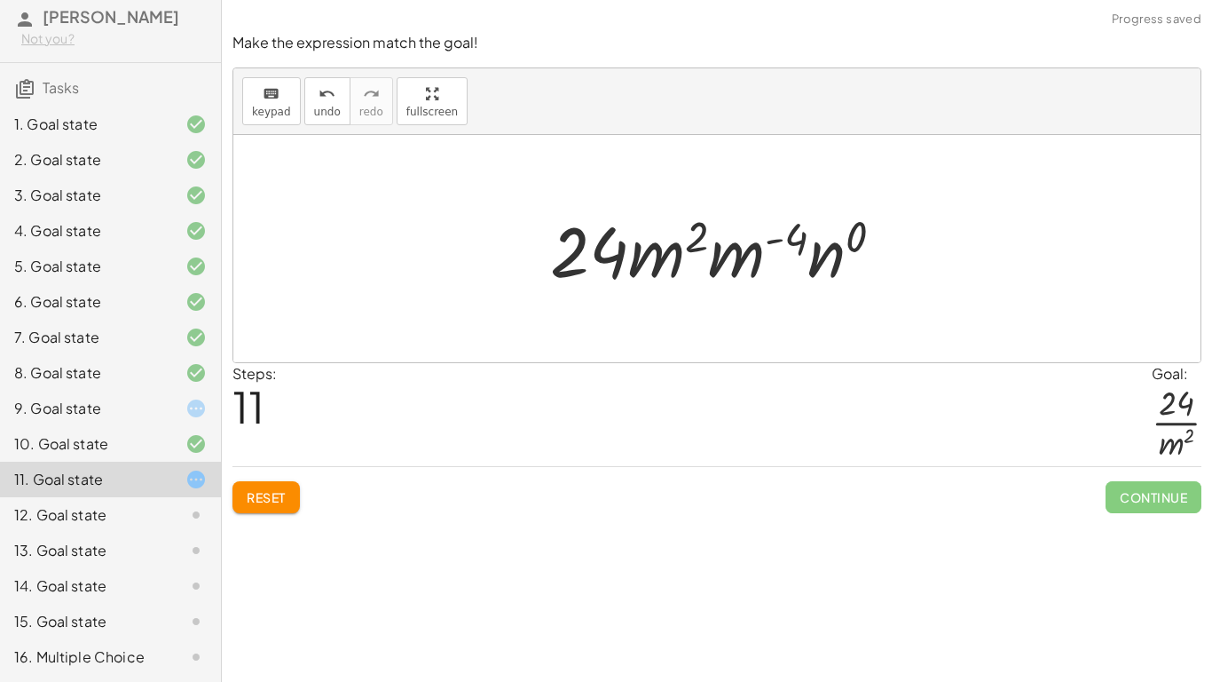
click at [775, 240] on div at bounding box center [724, 248] width 366 height 91
click at [739, 263] on div at bounding box center [724, 248] width 366 height 91
click at [739, 263] on div at bounding box center [723, 248] width 329 height 91
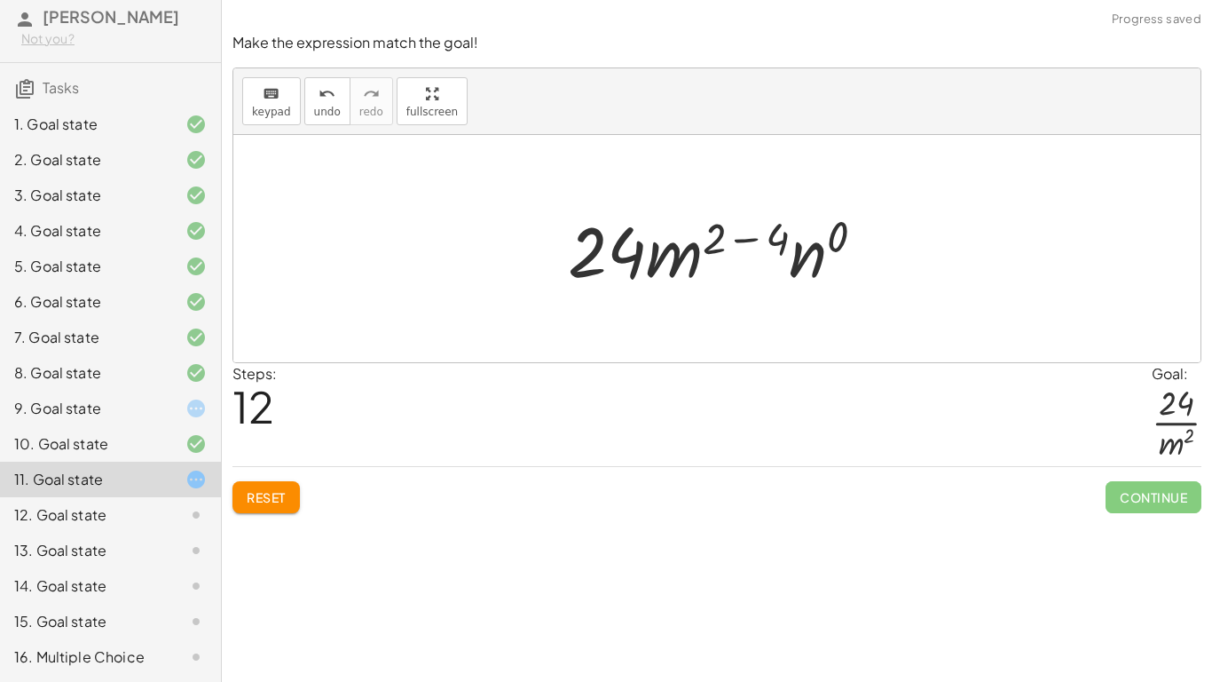
click at [772, 244] on div at bounding box center [723, 248] width 329 height 91
click at [772, 244] on div at bounding box center [724, 248] width 286 height 91
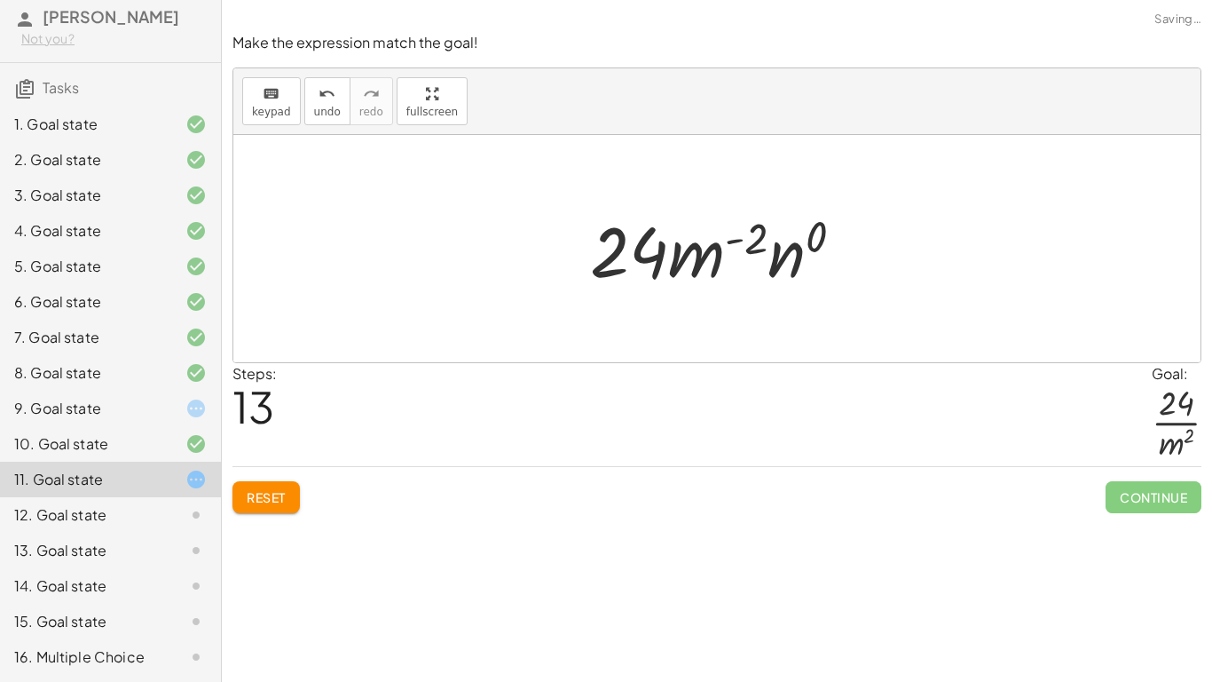
click at [793, 256] on div at bounding box center [724, 248] width 286 height 91
click at [788, 256] on div at bounding box center [723, 248] width 251 height 91
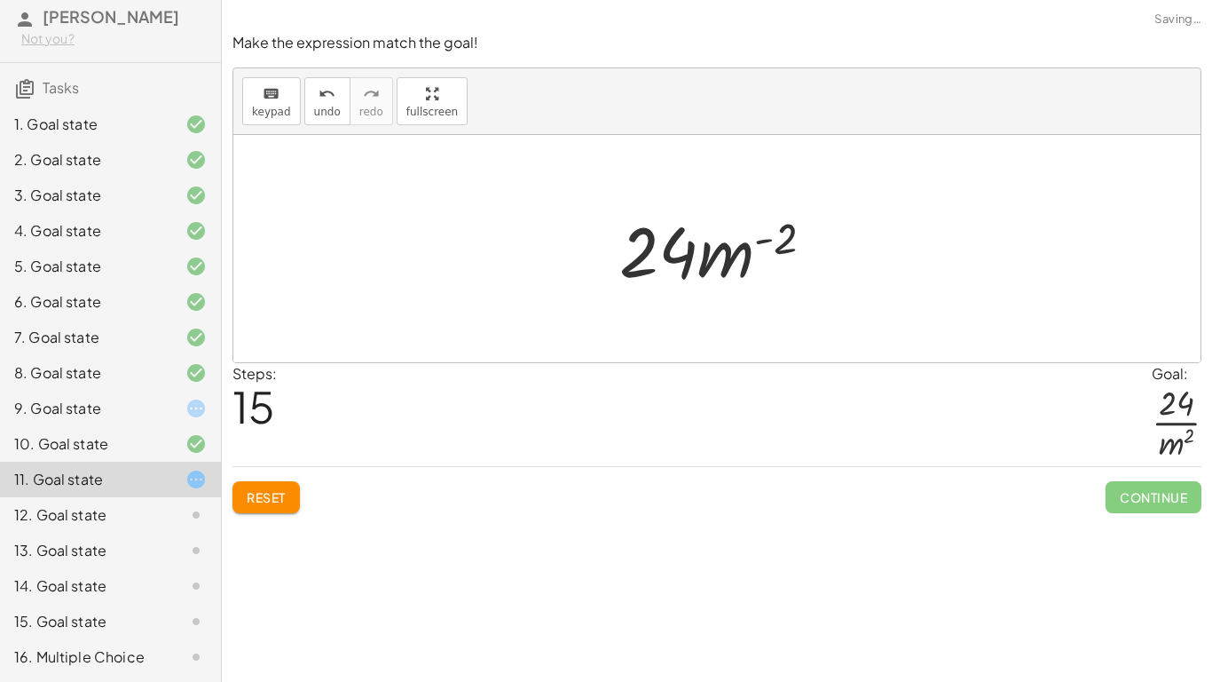
click at [784, 242] on div at bounding box center [724, 248] width 226 height 91
click at [158, 513] on div at bounding box center [182, 514] width 50 height 21
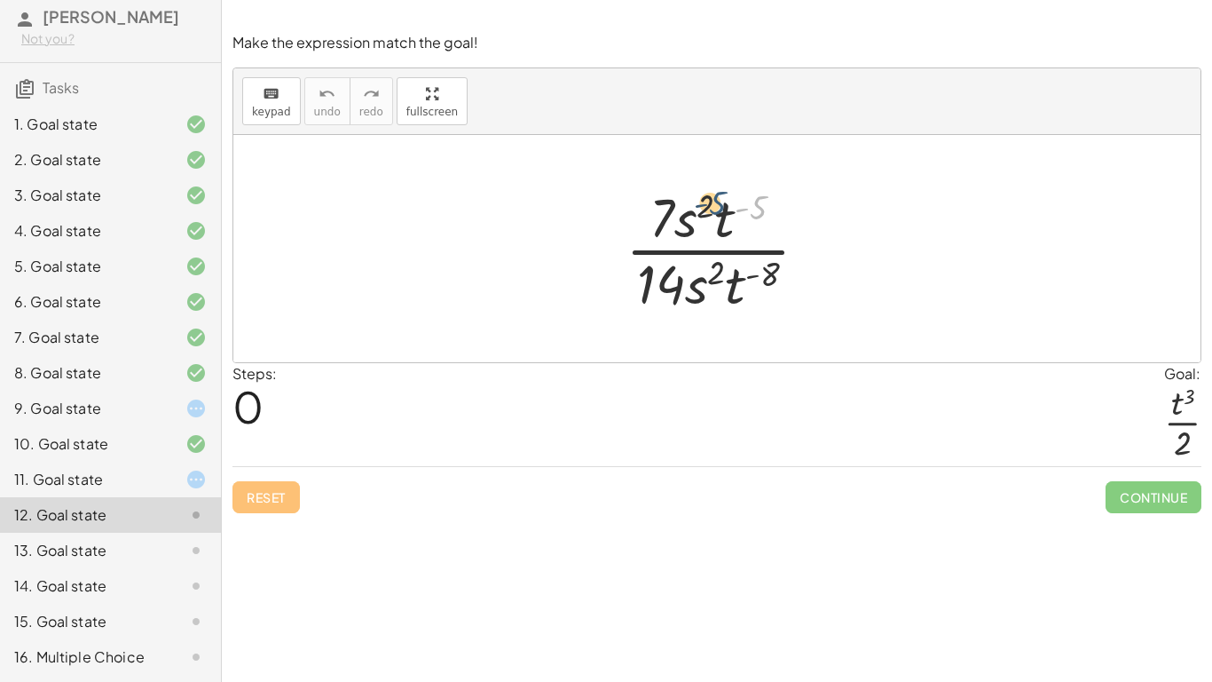
drag, startPoint x: 754, startPoint y: 207, endPoint x: 704, endPoint y: 202, distance: 50.8
click at [704, 202] on div at bounding box center [724, 248] width 215 height 137
drag, startPoint x: 705, startPoint y: 205, endPoint x: 764, endPoint y: 209, distance: 59.6
click at [764, 209] on div at bounding box center [724, 248] width 215 height 137
click at [704, 201] on div at bounding box center [724, 248] width 215 height 137
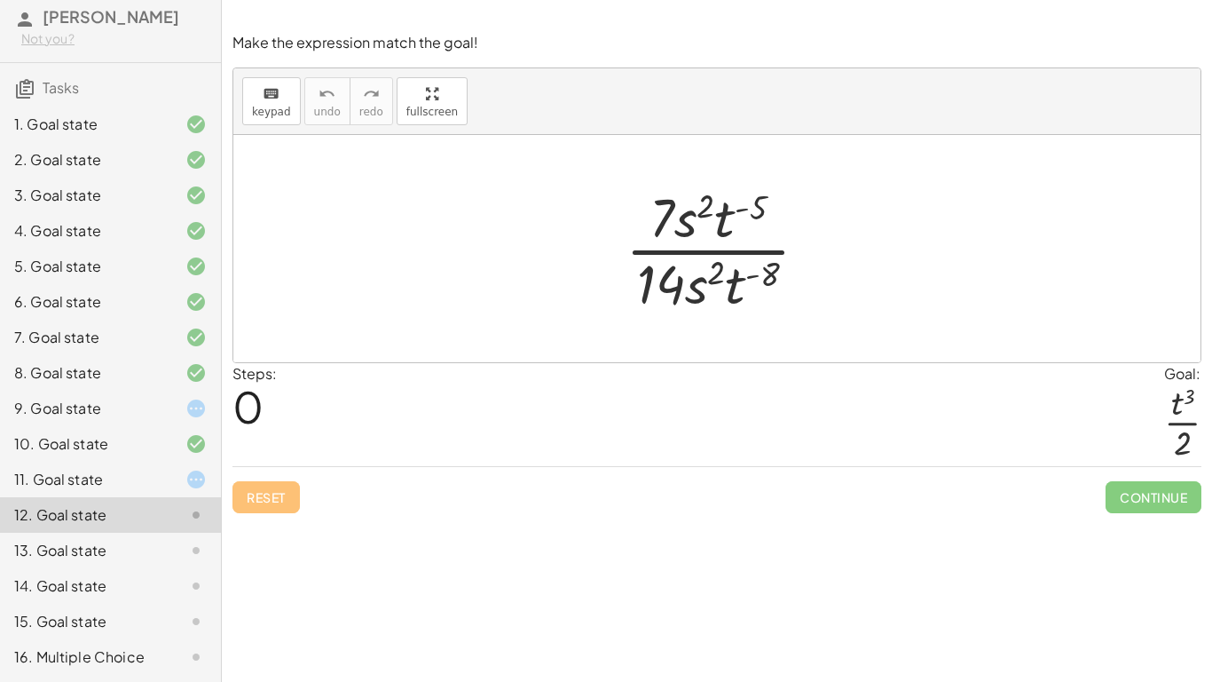
click at [748, 288] on div at bounding box center [724, 248] width 215 height 137
drag, startPoint x: 667, startPoint y: 287, endPoint x: 667, endPoint y: 219, distance: 67.4
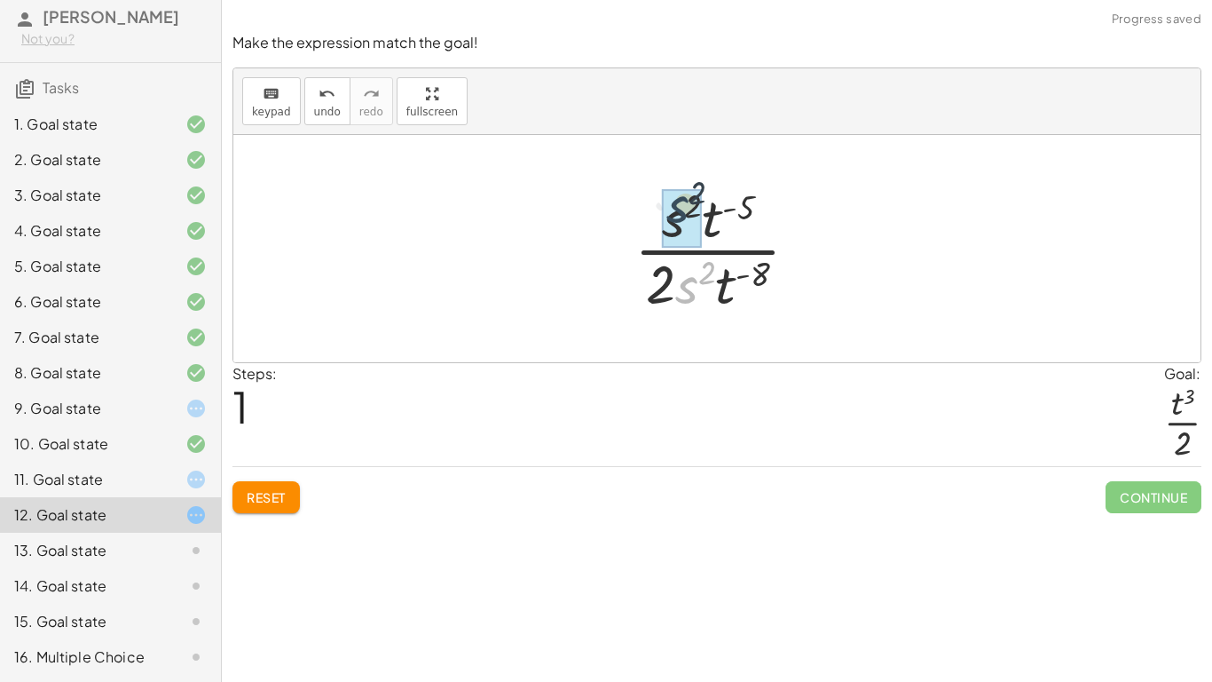
drag, startPoint x: 695, startPoint y: 289, endPoint x: 682, endPoint y: 205, distance: 85.4
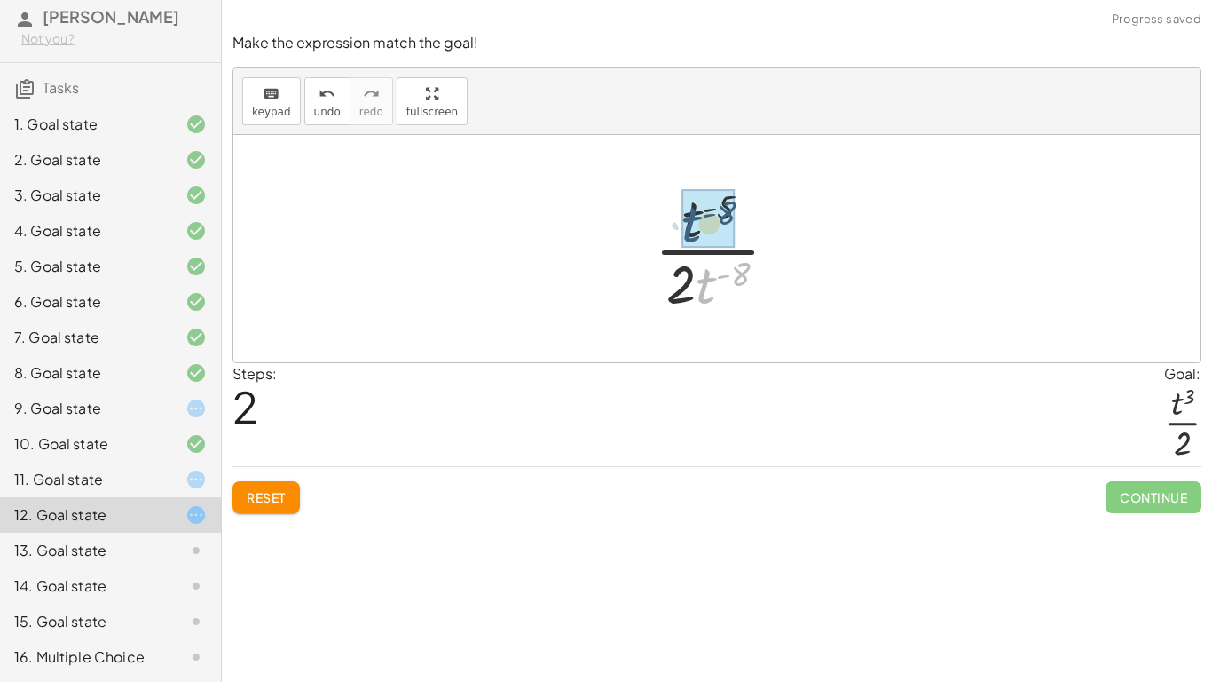
drag, startPoint x: 713, startPoint y: 283, endPoint x: 697, endPoint y: 218, distance: 66.7
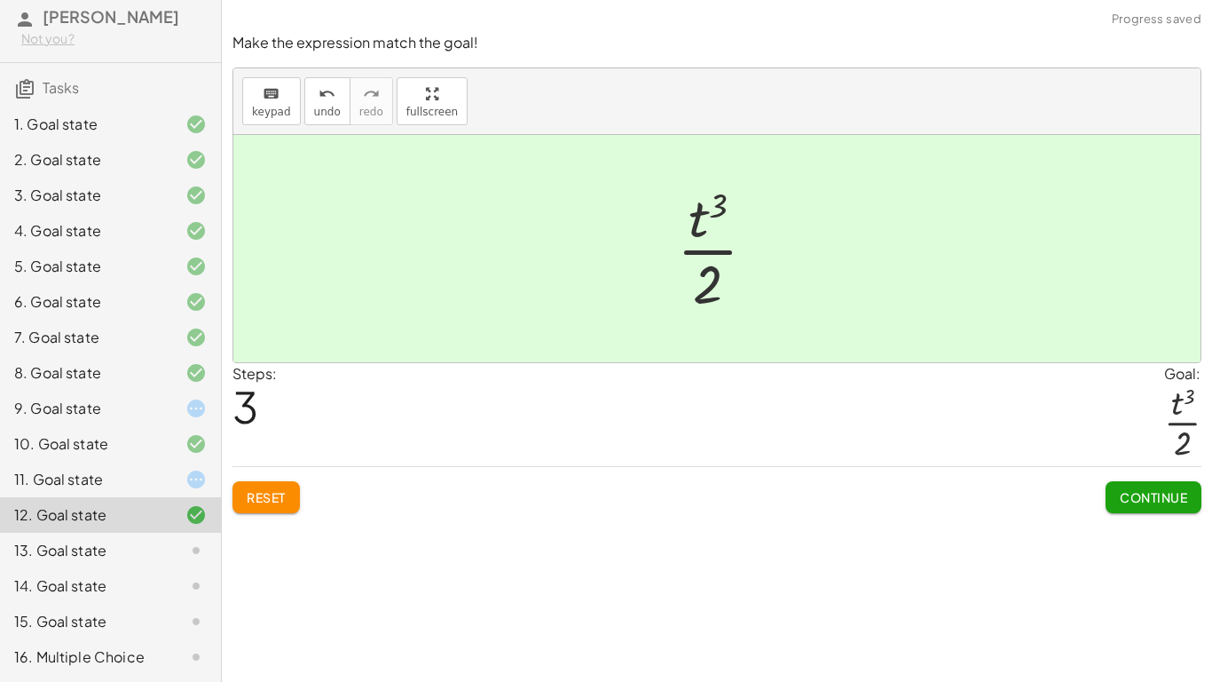
click at [1156, 487] on button "Continue" at bounding box center [1154, 497] width 96 height 32
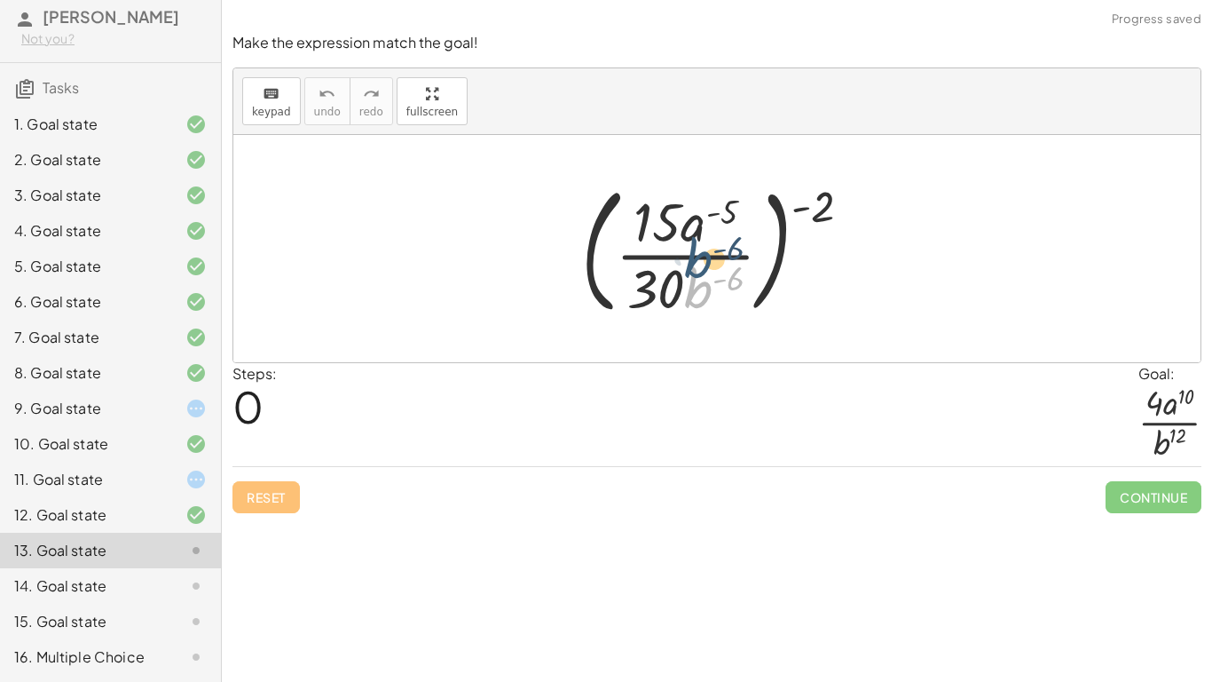
drag, startPoint x: 693, startPoint y: 280, endPoint x: 692, endPoint y: 254, distance: 26.6
click at [692, 254] on div at bounding box center [723, 248] width 303 height 147
drag, startPoint x: 820, startPoint y: 208, endPoint x: 683, endPoint y: 210, distance: 136.7
click at [683, 210] on div at bounding box center [723, 248] width 303 height 147
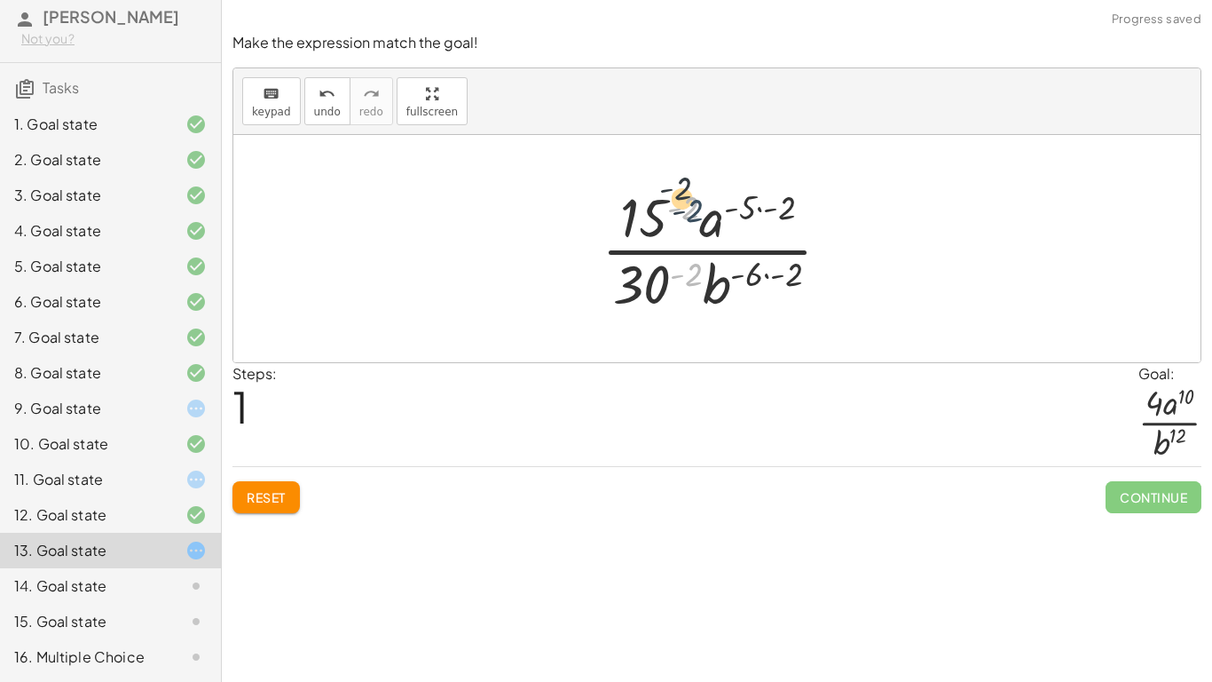
drag, startPoint x: 694, startPoint y: 273, endPoint x: 695, endPoint y: 203, distance: 70.1
click at [695, 203] on div at bounding box center [723, 248] width 261 height 137
click at [755, 278] on div at bounding box center [723, 248] width 261 height 137
click at [776, 278] on div at bounding box center [723, 248] width 261 height 137
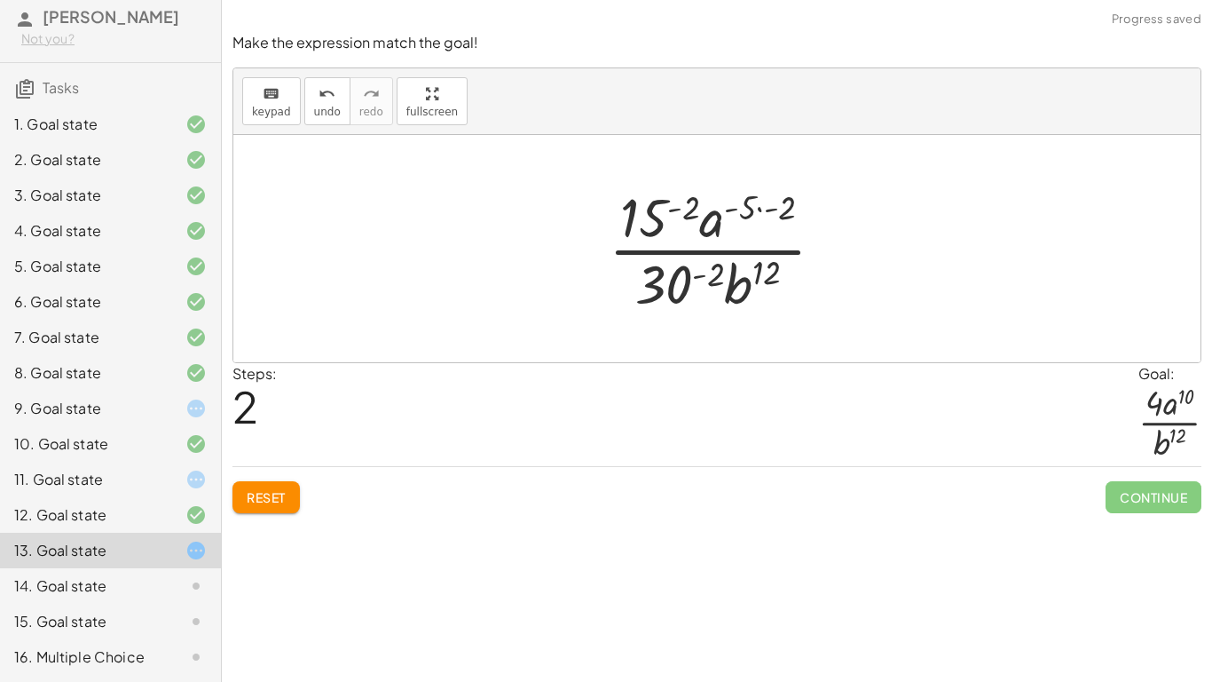
click at [709, 283] on div at bounding box center [724, 248] width 248 height 137
click at [689, 217] on div at bounding box center [724, 248] width 270 height 137
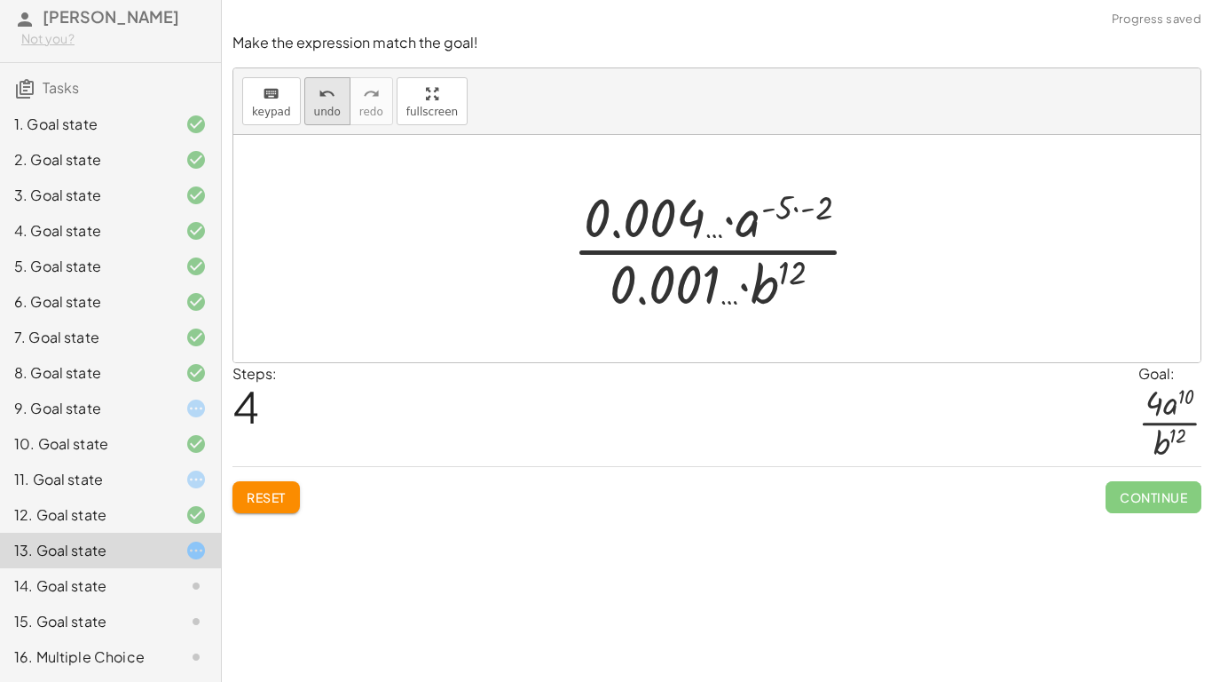
click at [324, 107] on span "undo" at bounding box center [327, 112] width 27 height 12
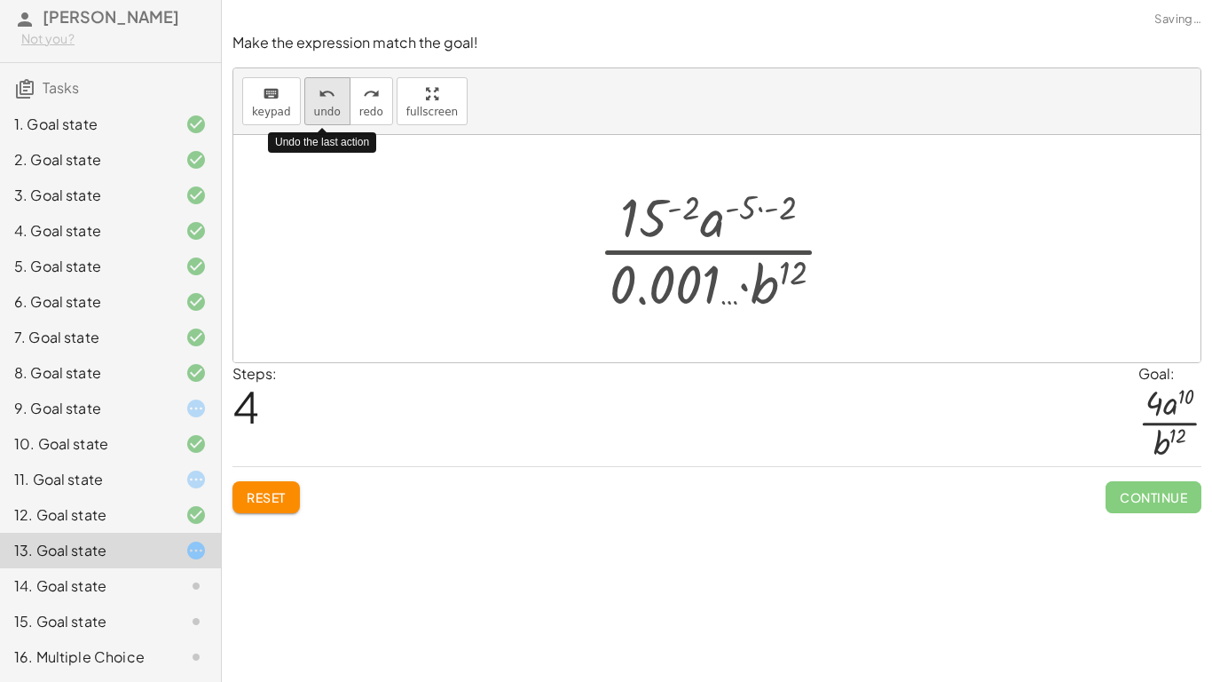
click at [324, 107] on span "undo" at bounding box center [327, 112] width 27 height 12
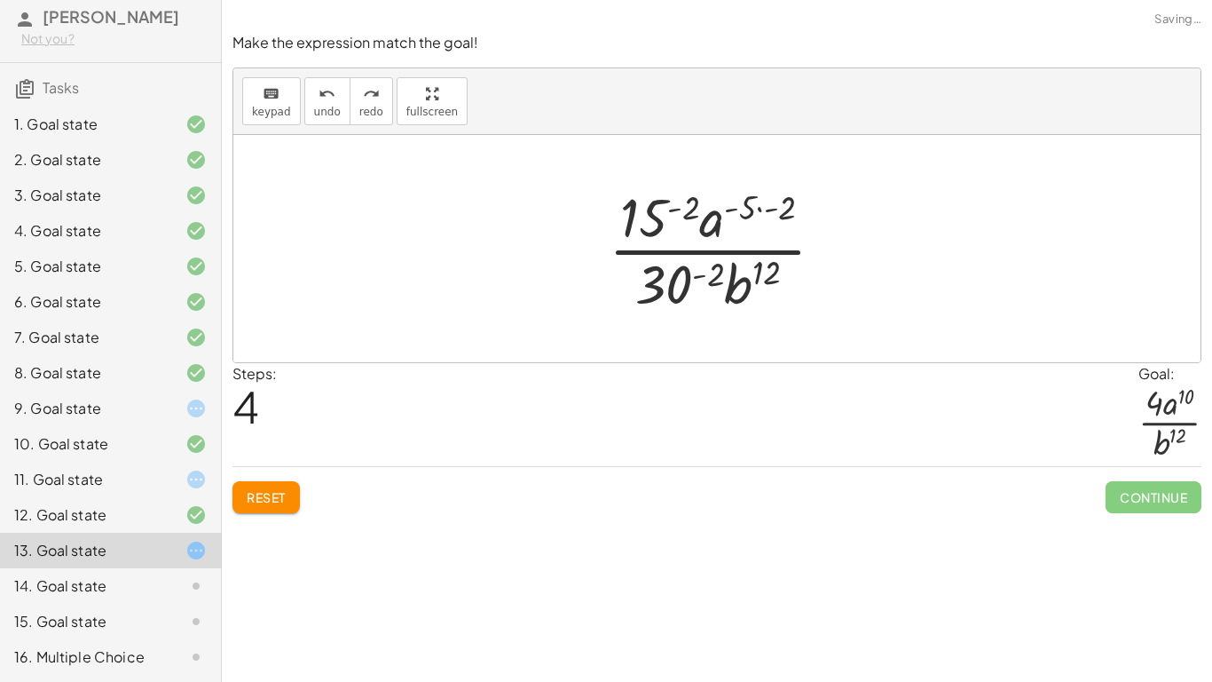
click at [758, 202] on div at bounding box center [724, 248] width 248 height 137
click at [682, 214] on div at bounding box center [723, 248] width 217 height 137
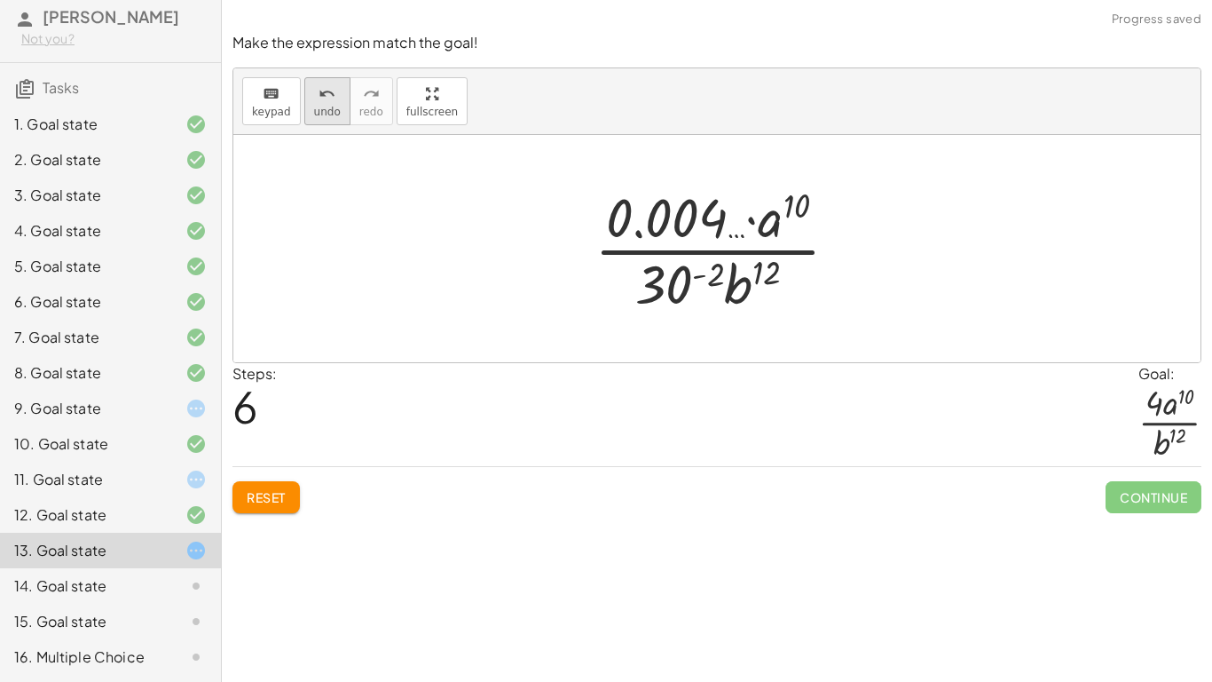
click at [333, 106] on span "undo" at bounding box center [327, 112] width 27 height 12
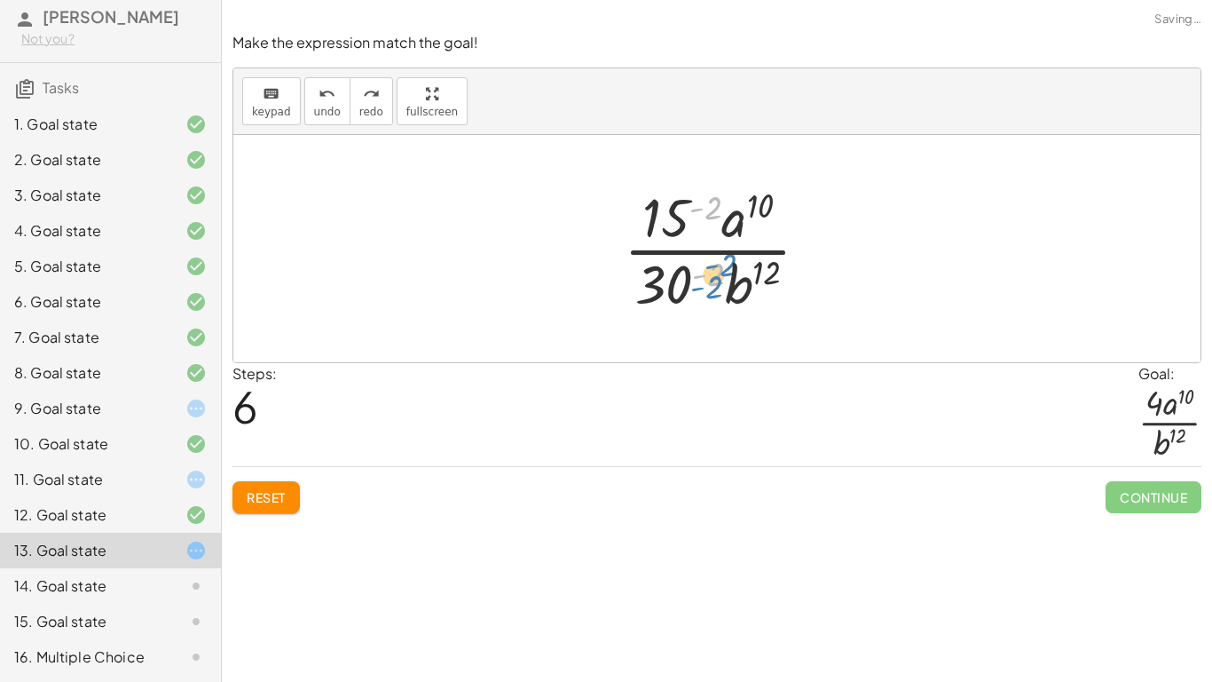
drag, startPoint x: 702, startPoint y: 274, endPoint x: 700, endPoint y: 287, distance: 12.6
click at [700, 287] on div at bounding box center [723, 248] width 217 height 137
drag, startPoint x: 678, startPoint y: 288, endPoint x: 666, endPoint y: 230, distance: 59.7
click at [666, 230] on div at bounding box center [723, 248] width 217 height 137
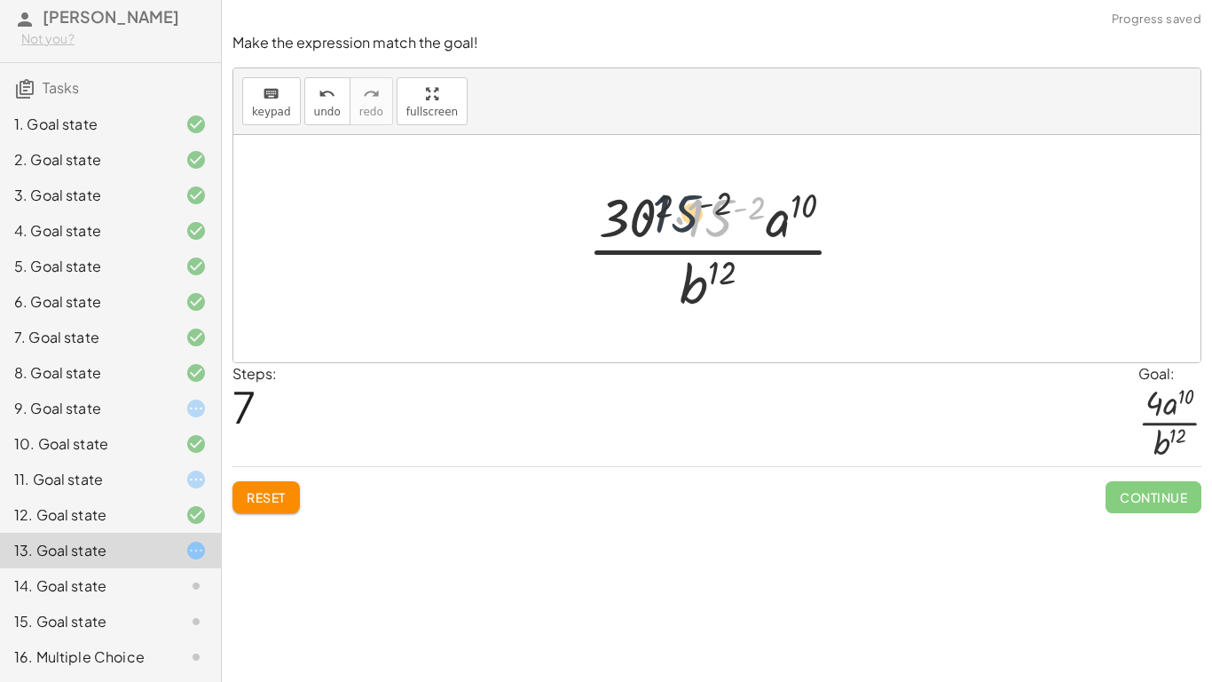
drag, startPoint x: 720, startPoint y: 233, endPoint x: 670, endPoint y: 227, distance: 50.1
click at [670, 227] on div at bounding box center [724, 248] width 290 height 137
click at [697, 223] on div at bounding box center [724, 248] width 290 height 137
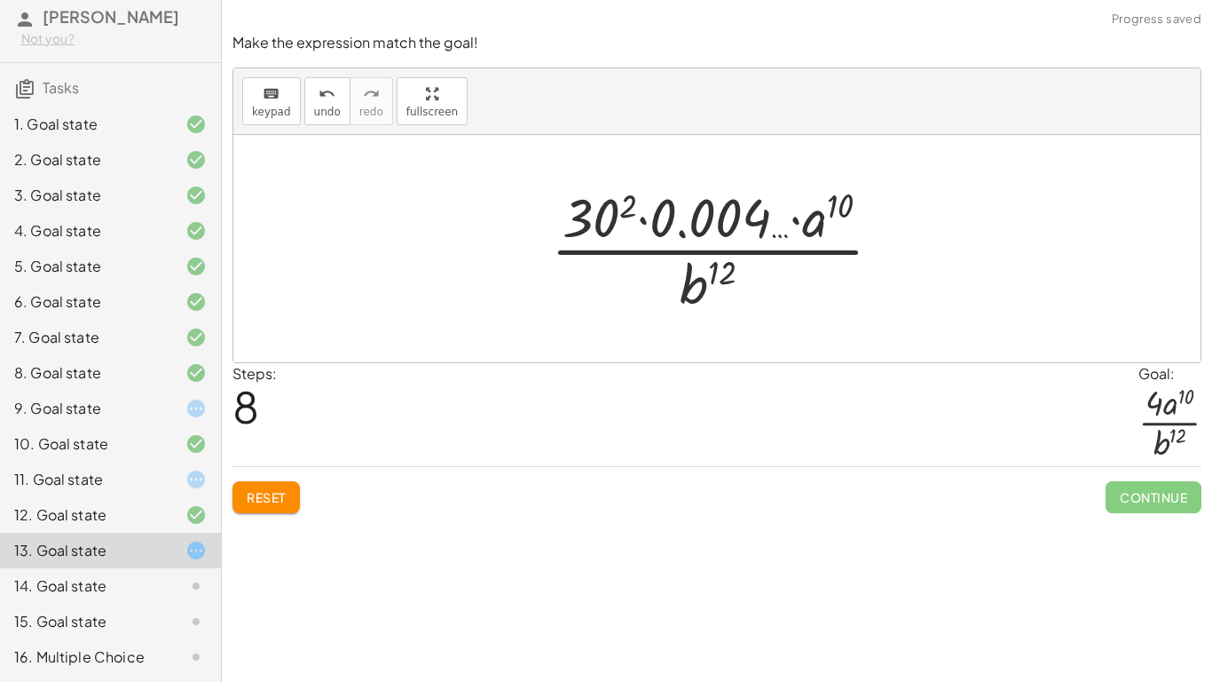
click at [697, 224] on div at bounding box center [723, 248] width 363 height 137
click at [325, 100] on icon "undo" at bounding box center [327, 93] width 17 height 21
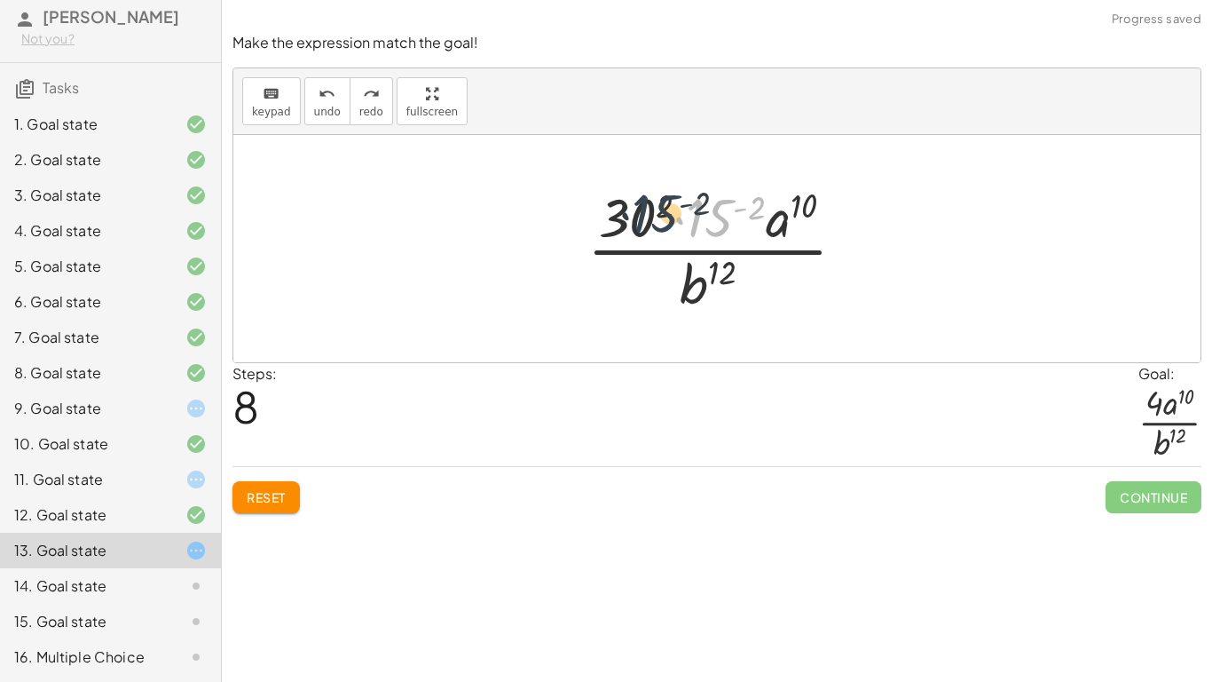
drag, startPoint x: 702, startPoint y: 215, endPoint x: 629, endPoint y: 210, distance: 72.9
click at [629, 210] on div at bounding box center [724, 248] width 290 height 137
drag, startPoint x: 725, startPoint y: 221, endPoint x: 625, endPoint y: 217, distance: 100.3
click at [625, 217] on div at bounding box center [724, 248] width 290 height 137
drag, startPoint x: 715, startPoint y: 220, endPoint x: 635, endPoint y: 216, distance: 80.0
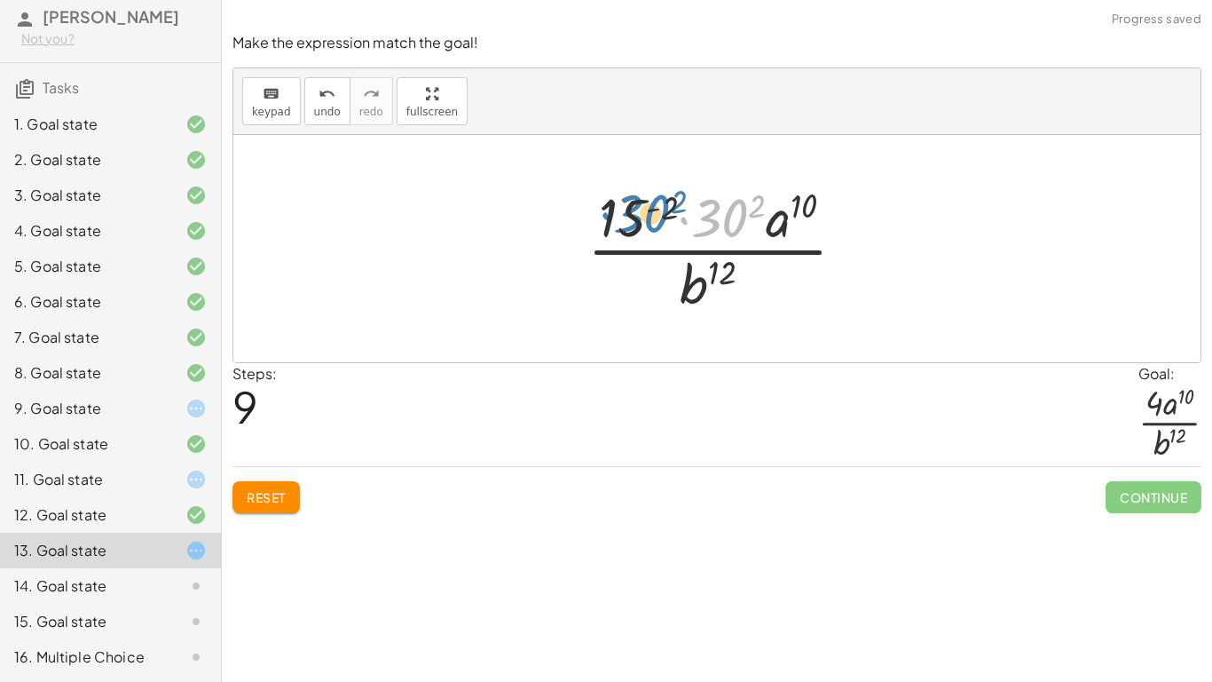
click at [635, 216] on div at bounding box center [724, 248] width 290 height 137
click at [675, 205] on div at bounding box center [724, 248] width 290 height 137
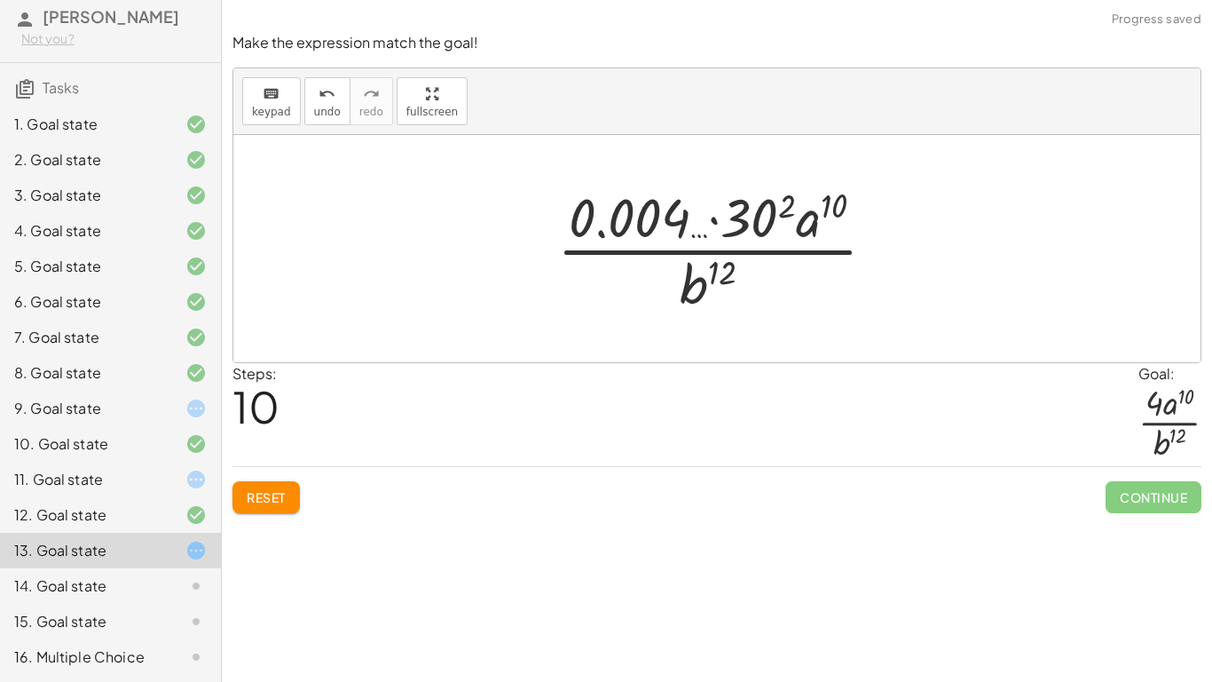
click at [781, 209] on div at bounding box center [723, 248] width 351 height 137
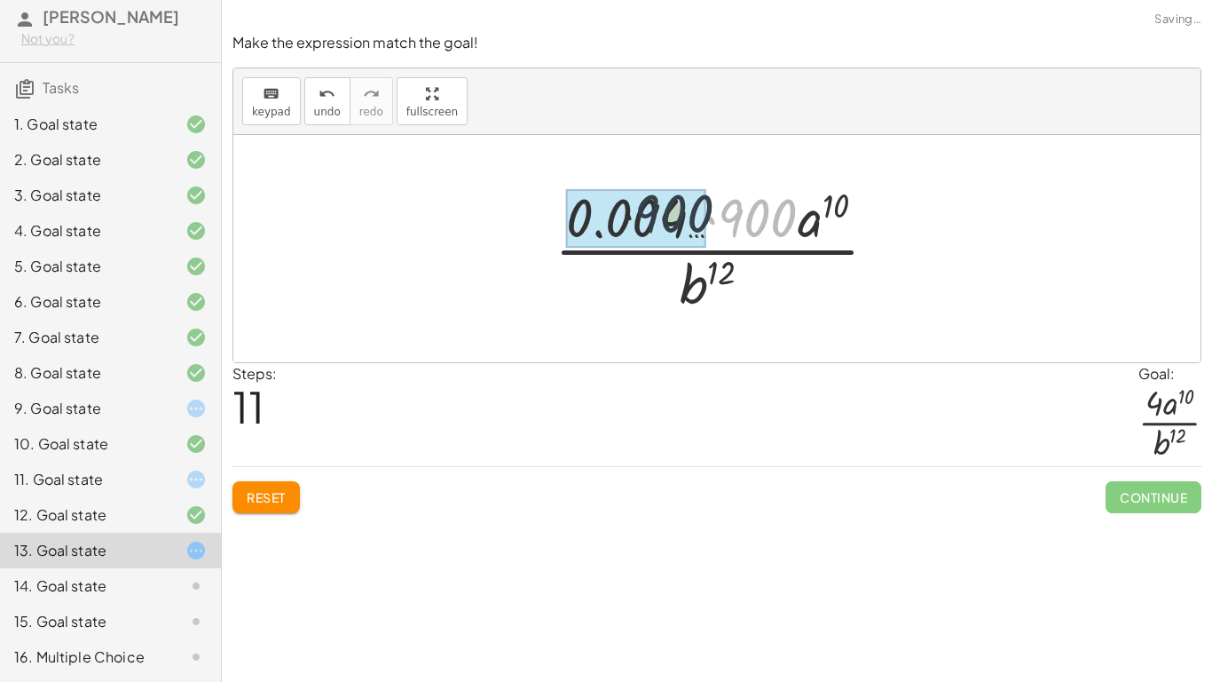
drag, startPoint x: 760, startPoint y: 224, endPoint x: 646, endPoint y: 219, distance: 113.7
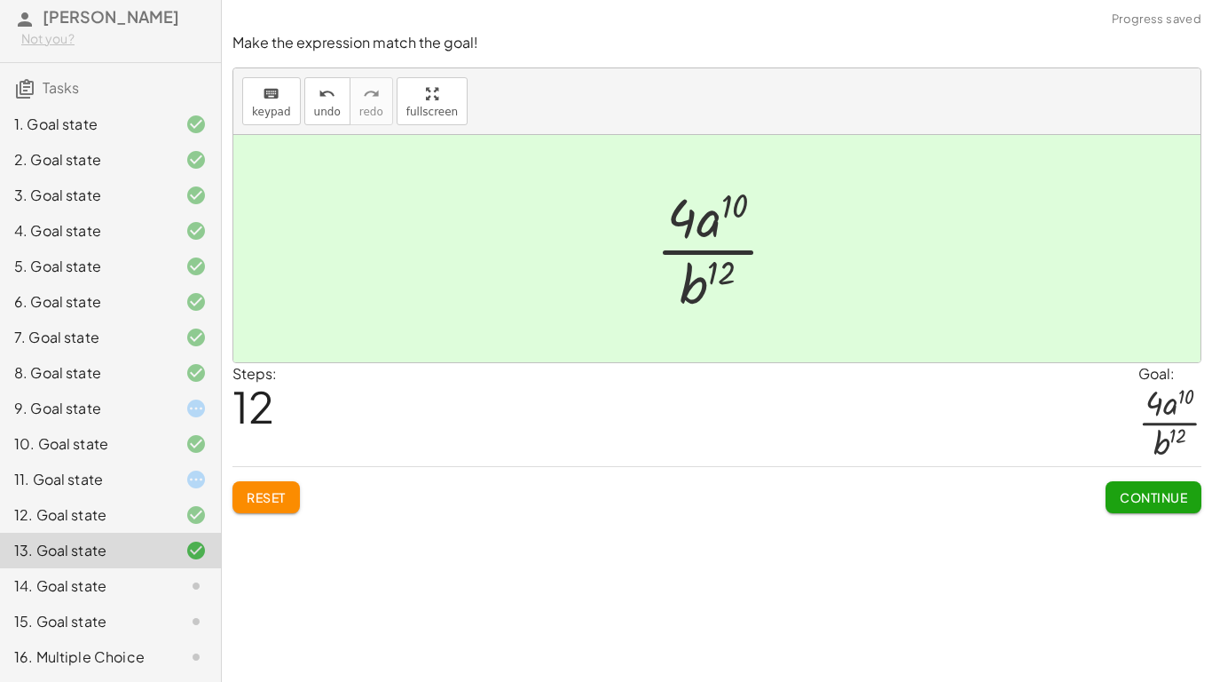
click at [1125, 493] on span "Continue" at bounding box center [1153, 497] width 67 height 16
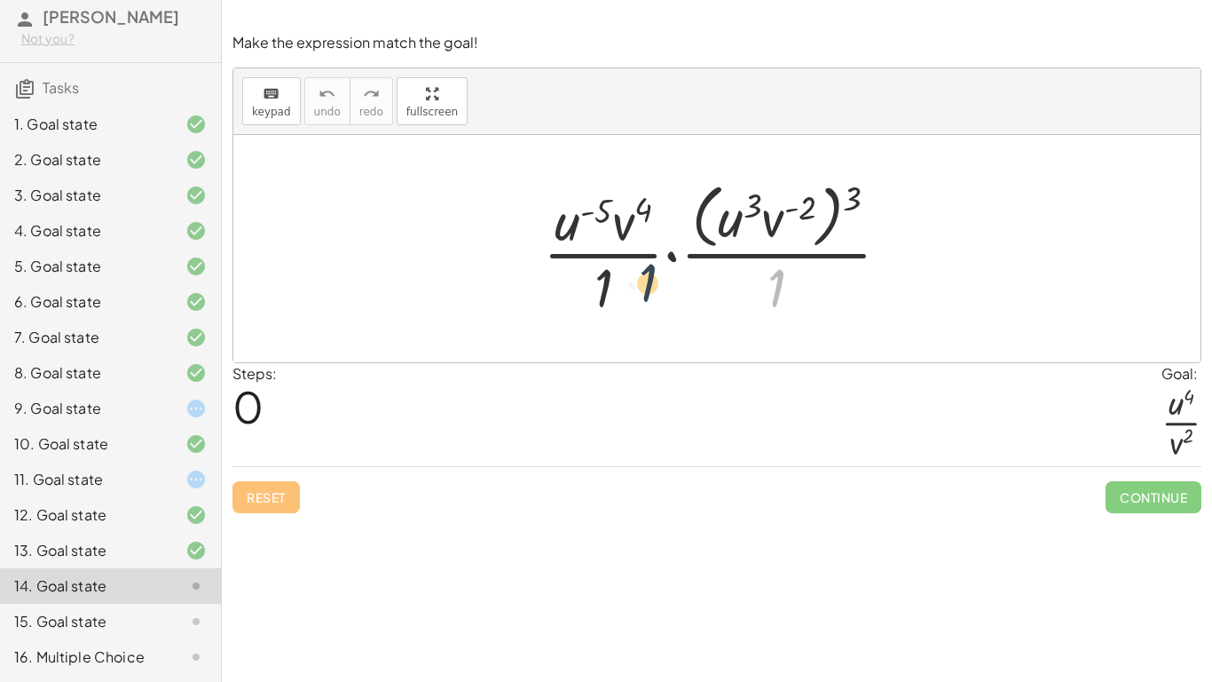
drag, startPoint x: 781, startPoint y: 278, endPoint x: 599, endPoint y: 273, distance: 182.0
click at [599, 273] on div at bounding box center [723, 248] width 379 height 145
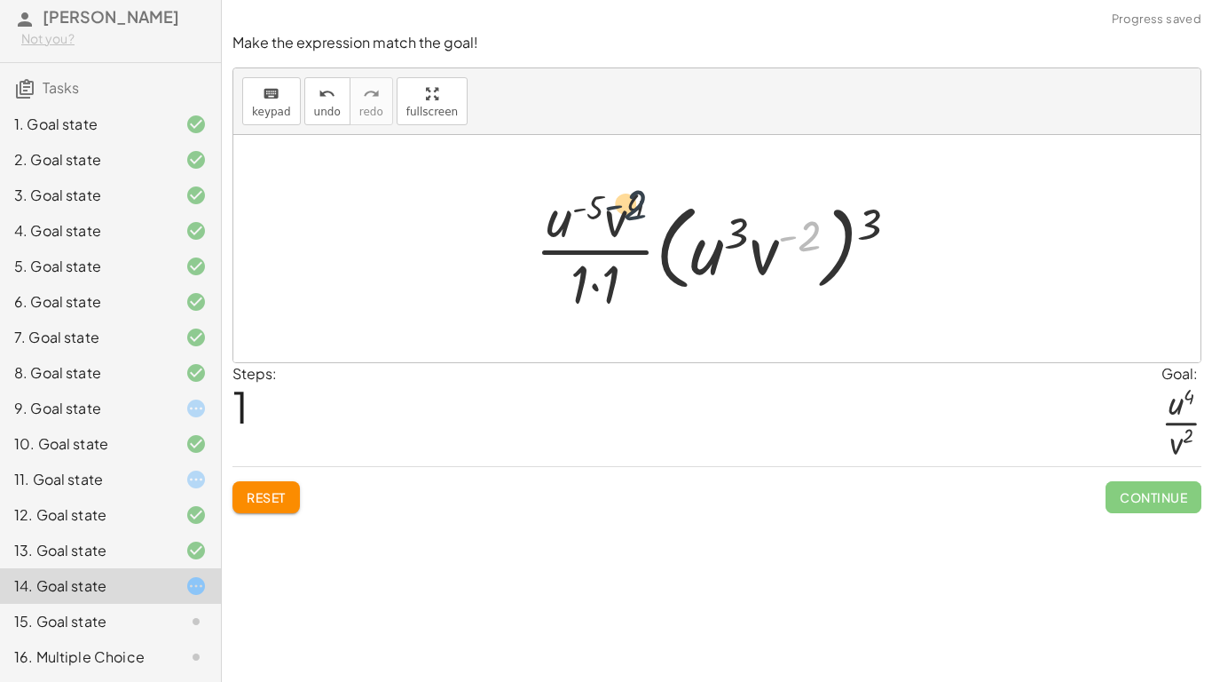
drag, startPoint x: 818, startPoint y: 249, endPoint x: 613, endPoint y: 228, distance: 206.1
click at [613, 228] on div at bounding box center [723, 248] width 395 height 137
drag, startPoint x: 781, startPoint y: 269, endPoint x: 685, endPoint y: 247, distance: 98.4
click at [685, 247] on div at bounding box center [723, 248] width 395 height 137
click at [673, 262] on div at bounding box center [723, 248] width 395 height 137
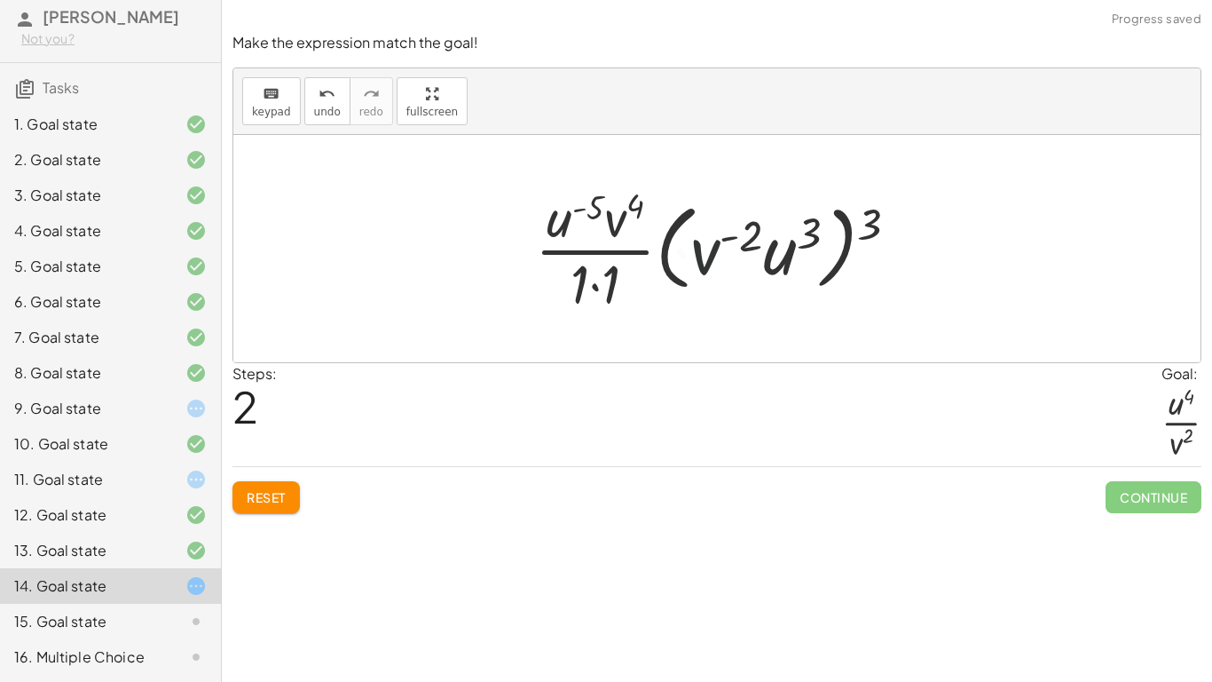
click at [673, 262] on div at bounding box center [723, 248] width 395 height 137
click at [777, 245] on div at bounding box center [723, 248] width 395 height 137
drag, startPoint x: 581, startPoint y: 212, endPoint x: 728, endPoint y: 235, distance: 148.2
click at [728, 235] on div at bounding box center [723, 248] width 395 height 137
drag, startPoint x: 639, startPoint y: 221, endPoint x: 777, endPoint y: 258, distance: 143.4
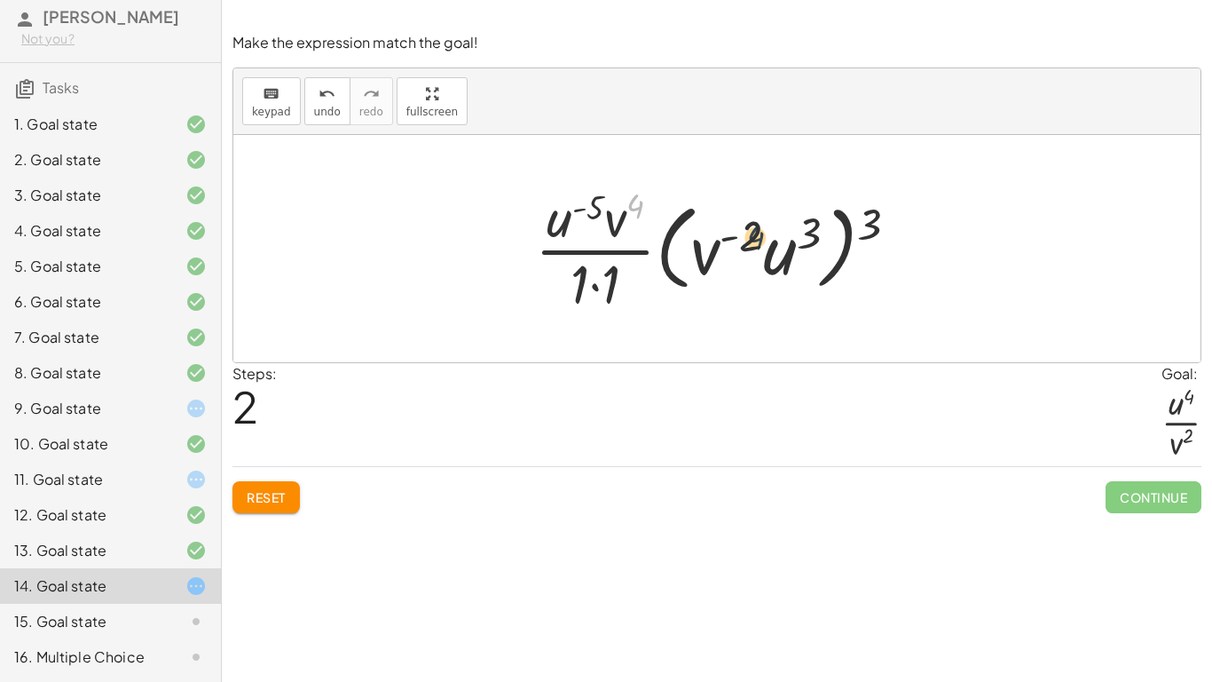
click at [777, 258] on div at bounding box center [723, 248] width 395 height 137
click at [138, 619] on div "15. Goal state" at bounding box center [85, 621] width 143 height 21
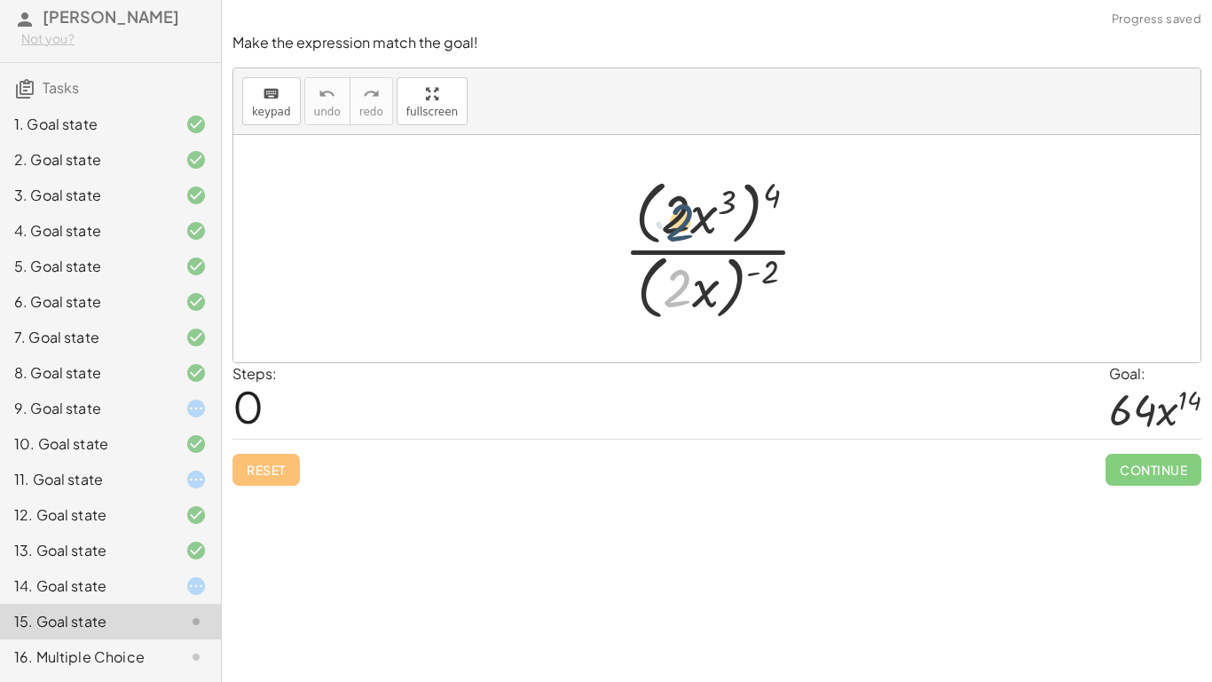
drag, startPoint x: 677, startPoint y: 294, endPoint x: 681, endPoint y: 217, distance: 76.4
click at [681, 217] on div at bounding box center [723, 248] width 217 height 153
drag, startPoint x: 770, startPoint y: 268, endPoint x: 782, endPoint y: 183, distance: 86.0
click at [782, 183] on div at bounding box center [723, 248] width 217 height 153
click at [749, 207] on div at bounding box center [723, 248] width 217 height 153
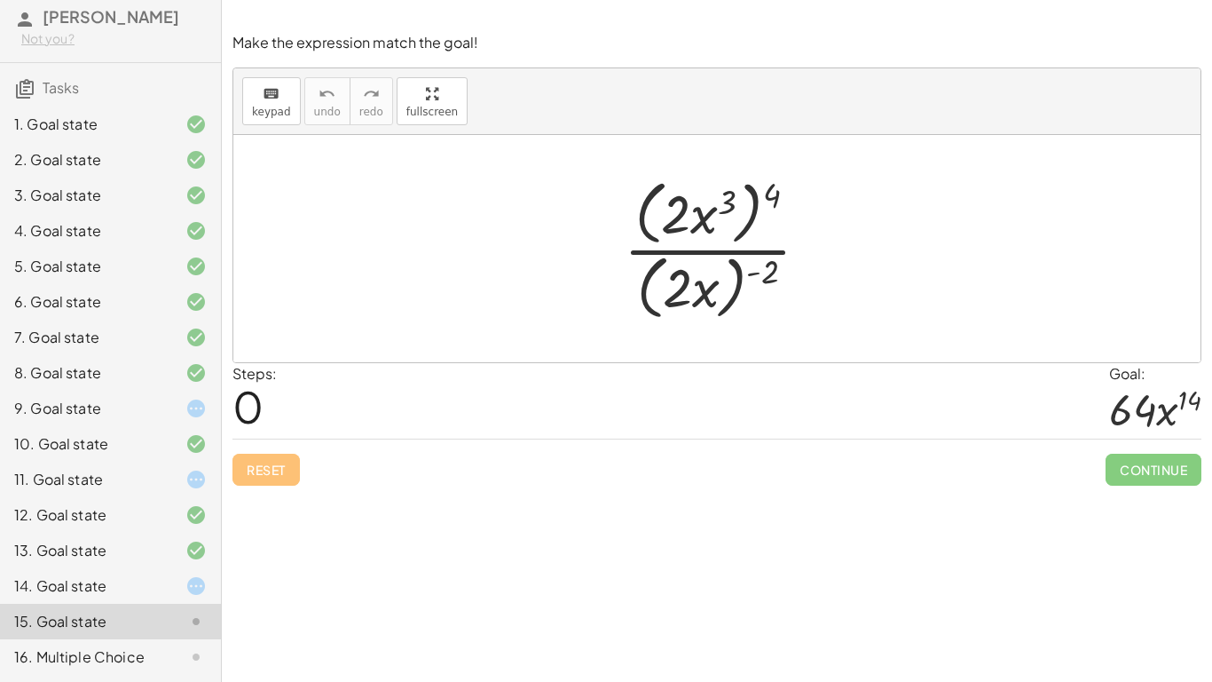
click at [749, 207] on div at bounding box center [723, 248] width 217 height 153
click at [733, 277] on div at bounding box center [723, 248] width 217 height 153
click at [658, 196] on div at bounding box center [723, 248] width 217 height 153
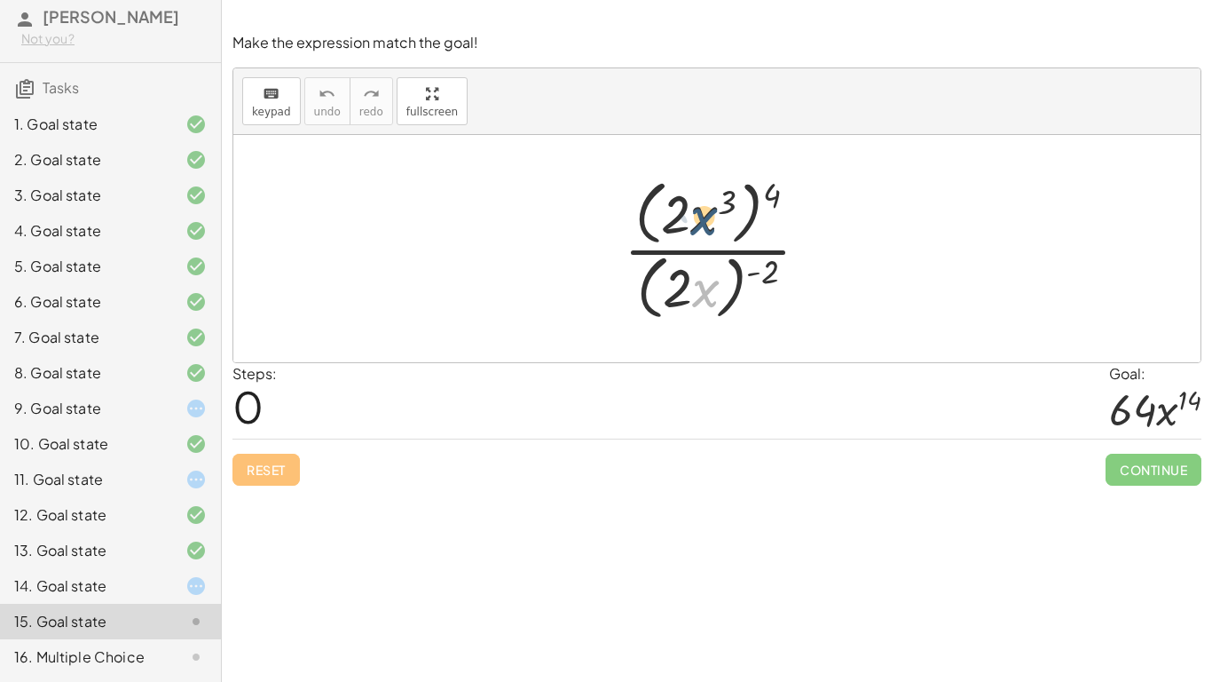
drag, startPoint x: 700, startPoint y: 274, endPoint x: 696, endPoint y: 182, distance: 92.4
click at [696, 182] on div at bounding box center [723, 248] width 217 height 153
drag, startPoint x: 672, startPoint y: 304, endPoint x: 673, endPoint y: 212, distance: 92.3
click at [673, 212] on div at bounding box center [723, 248] width 217 height 153
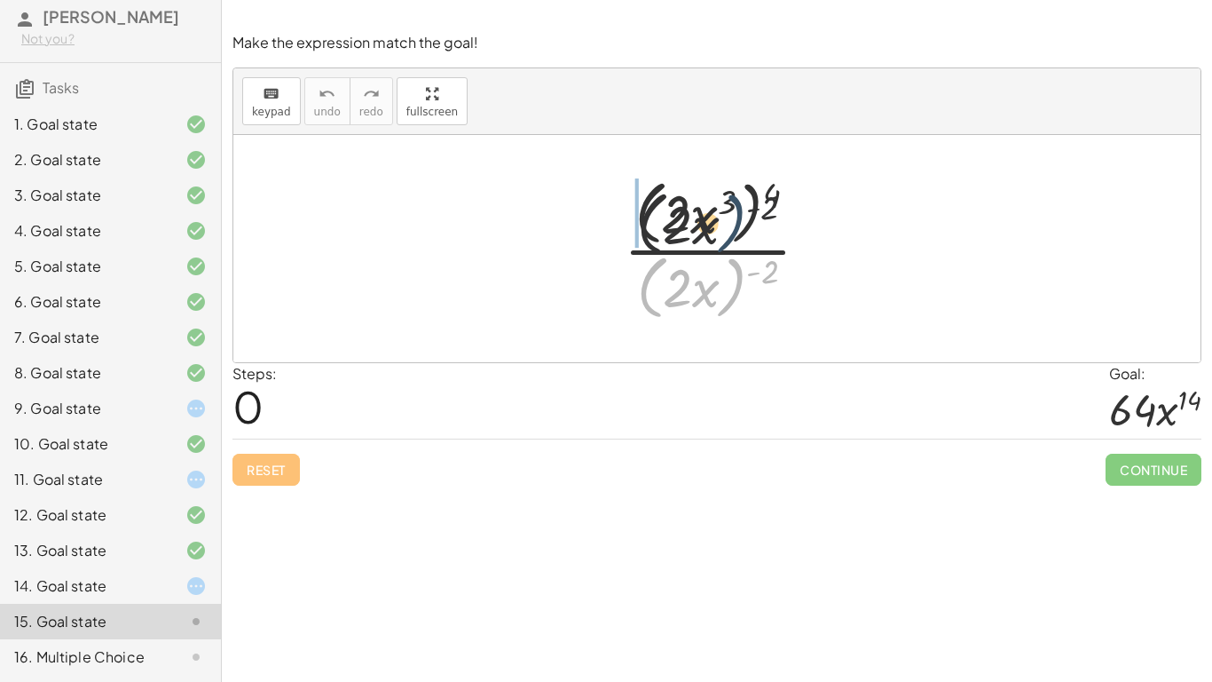
drag, startPoint x: 736, startPoint y: 280, endPoint x: 736, endPoint y: 196, distance: 83.4
click at [736, 196] on div at bounding box center [723, 248] width 217 height 153
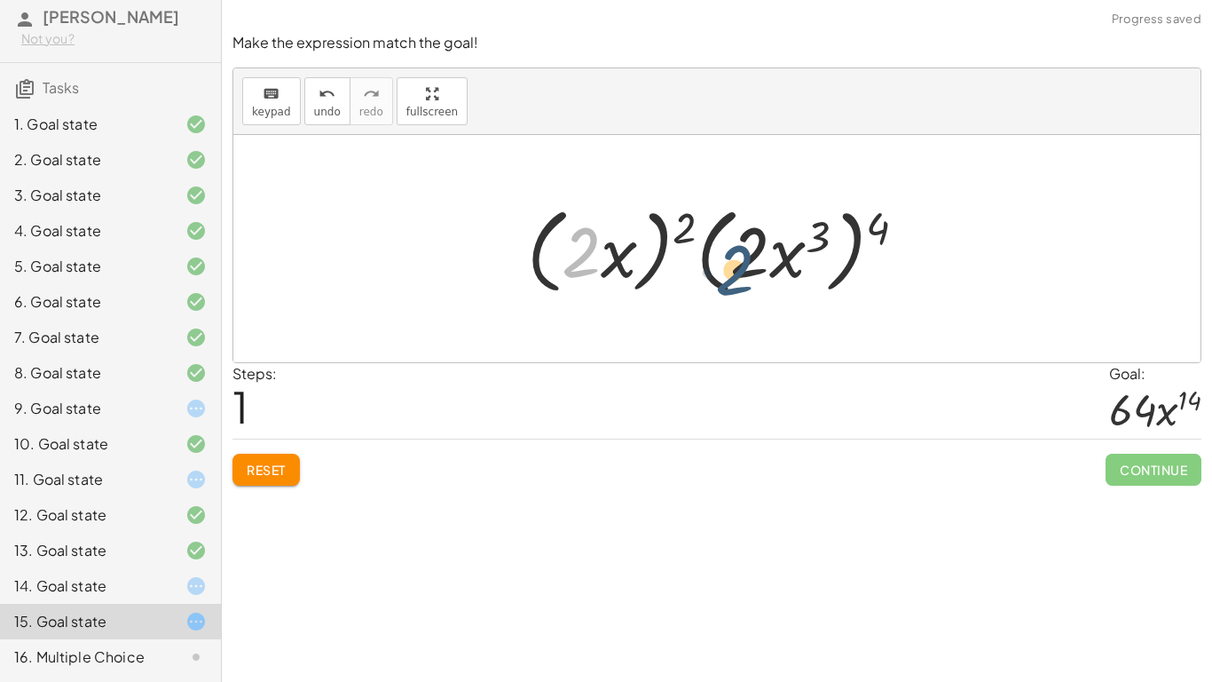
drag, startPoint x: 583, startPoint y: 248, endPoint x: 753, endPoint y: 264, distance: 170.3
click at [753, 264] on div at bounding box center [724, 249] width 412 height 102
drag, startPoint x: 761, startPoint y: 261, endPoint x: 741, endPoint y: 210, distance: 54.5
click at [596, 251] on div at bounding box center [724, 249] width 412 height 102
click at [687, 219] on div at bounding box center [724, 249] width 412 height 102
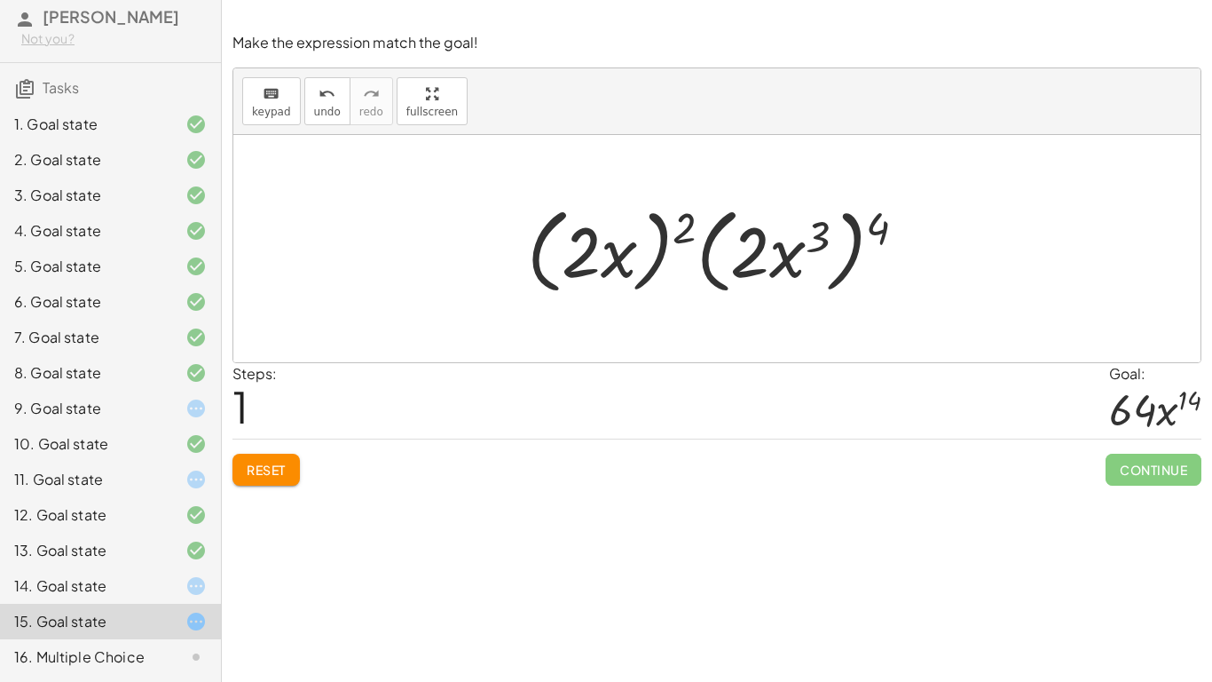
click at [667, 230] on div at bounding box center [724, 249] width 412 height 102
click at [787, 256] on div at bounding box center [724, 249] width 412 height 102
click at [832, 246] on div at bounding box center [724, 249] width 412 height 102
click at [881, 233] on div at bounding box center [724, 249] width 412 height 102
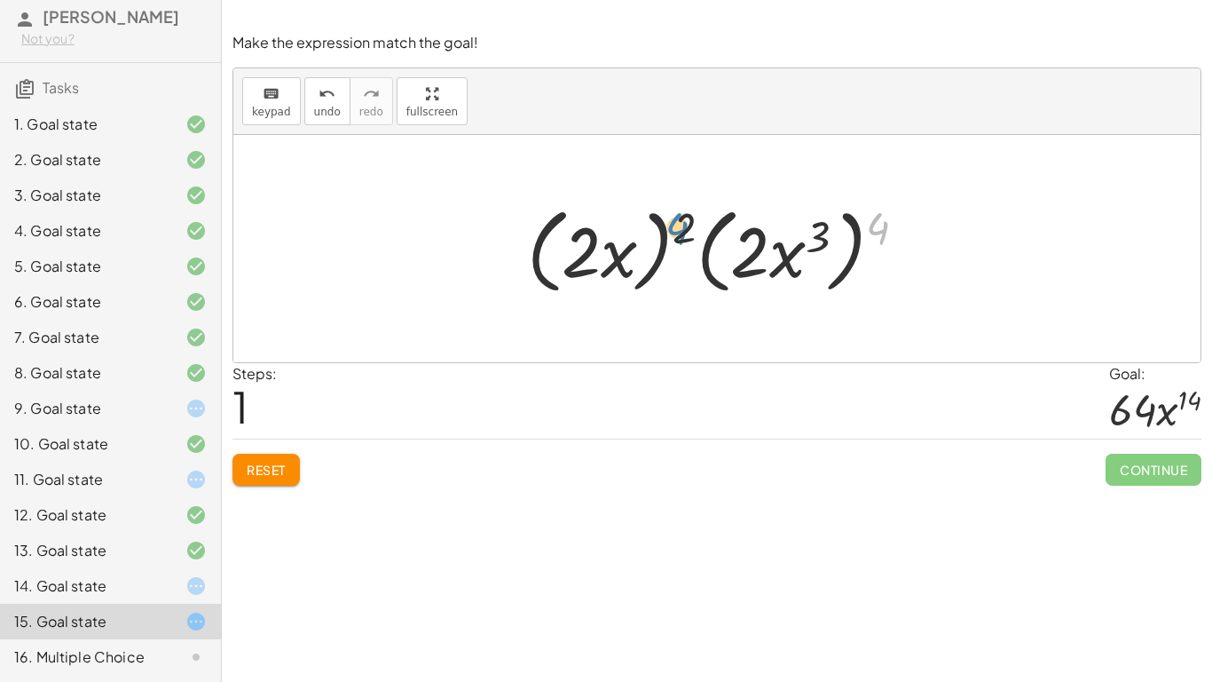
drag, startPoint x: 881, startPoint y: 233, endPoint x: 680, endPoint y: 233, distance: 201.5
click at [680, 233] on div at bounding box center [724, 249] width 412 height 102
drag, startPoint x: 678, startPoint y: 226, endPoint x: 881, endPoint y: 229, distance: 203.2
click at [881, 229] on div at bounding box center [724, 249] width 412 height 102
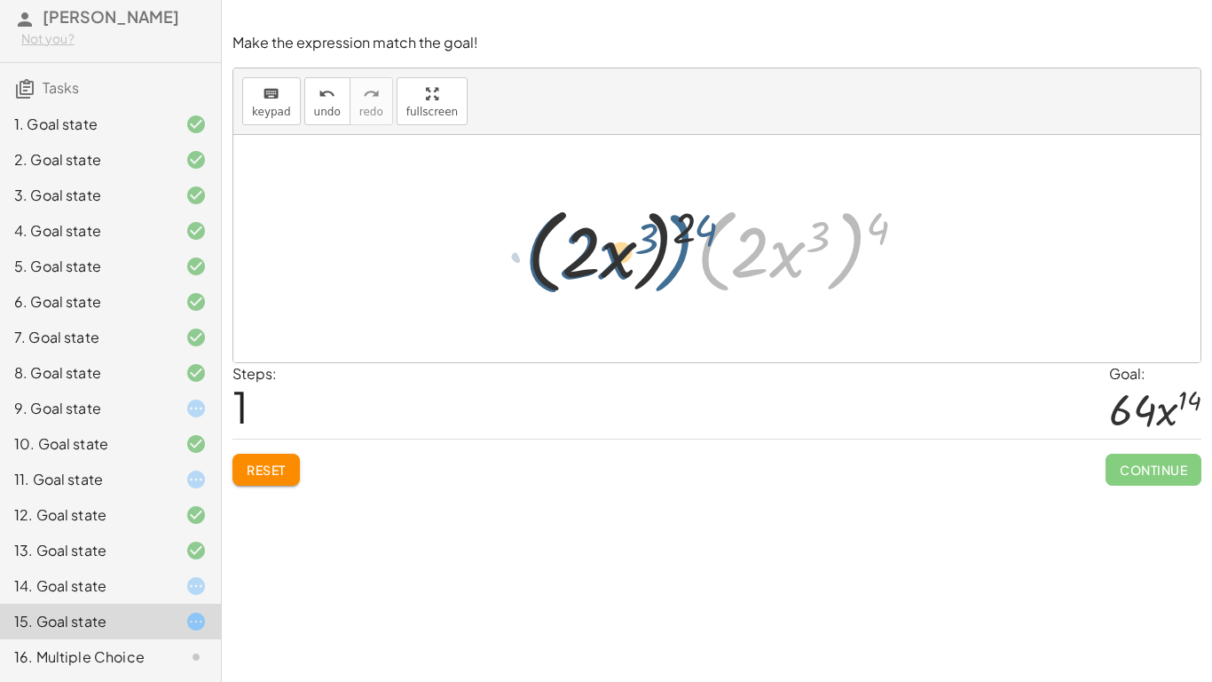
drag, startPoint x: 855, startPoint y: 247, endPoint x: 682, endPoint y: 248, distance: 173.1
click at [682, 248] on div at bounding box center [724, 249] width 412 height 102
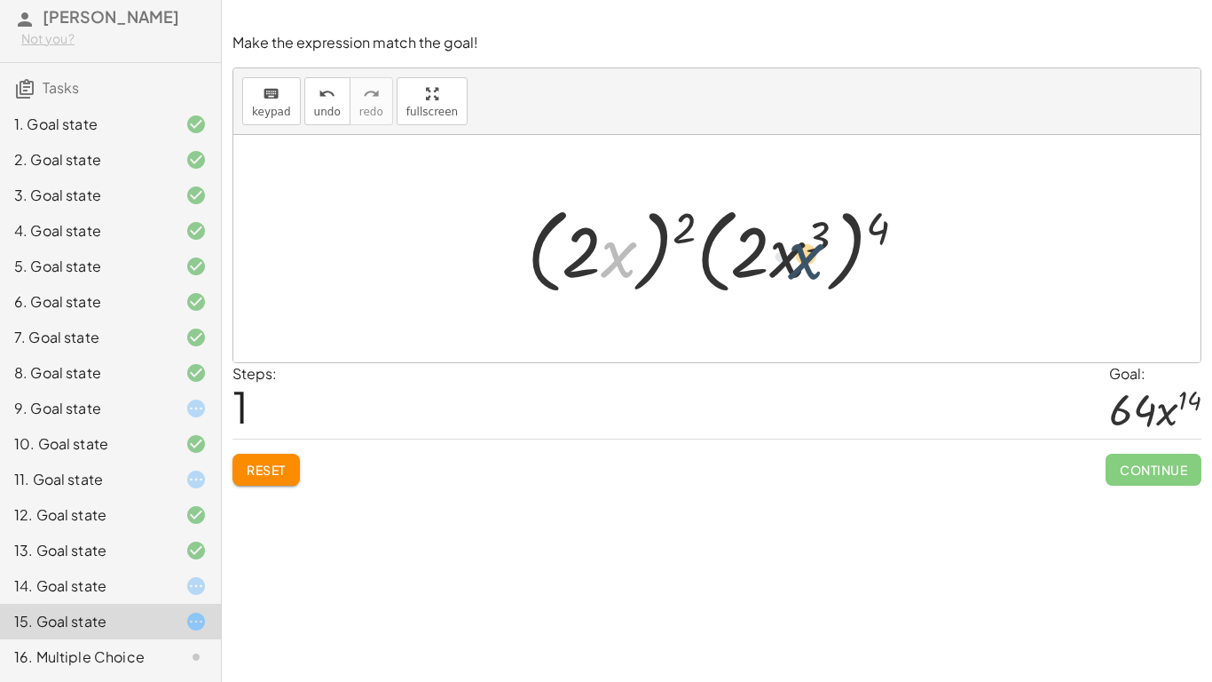
drag, startPoint x: 613, startPoint y: 251, endPoint x: 817, endPoint y: 252, distance: 204.1
click at [817, 252] on div at bounding box center [724, 249] width 412 height 102
drag, startPoint x: 768, startPoint y: 257, endPoint x: 574, endPoint y: 254, distance: 193.5
click at [574, 254] on div at bounding box center [724, 249] width 412 height 102
drag, startPoint x: 808, startPoint y: 242, endPoint x: 627, endPoint y: 231, distance: 180.5
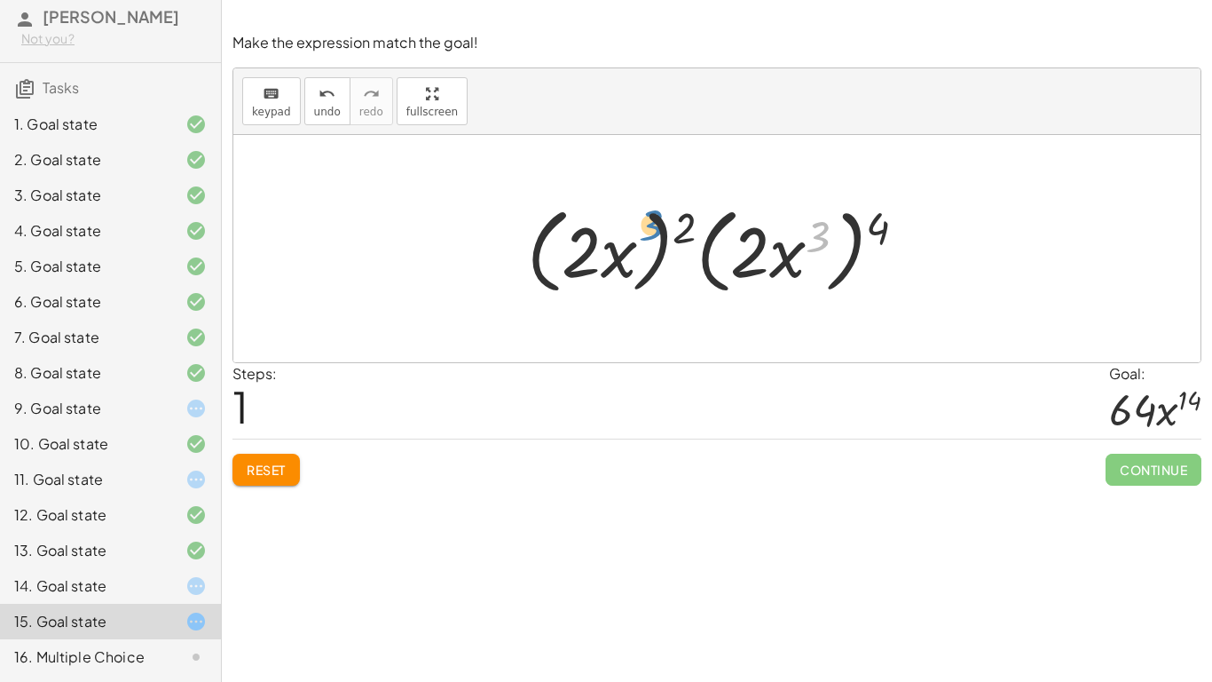
click at [627, 231] on div at bounding box center [724, 249] width 412 height 102
click at [553, 247] on div at bounding box center [724, 249] width 412 height 102
drag, startPoint x: 593, startPoint y: 252, endPoint x: 750, endPoint y: 252, distance: 157.1
click at [750, 252] on div at bounding box center [724, 249] width 412 height 102
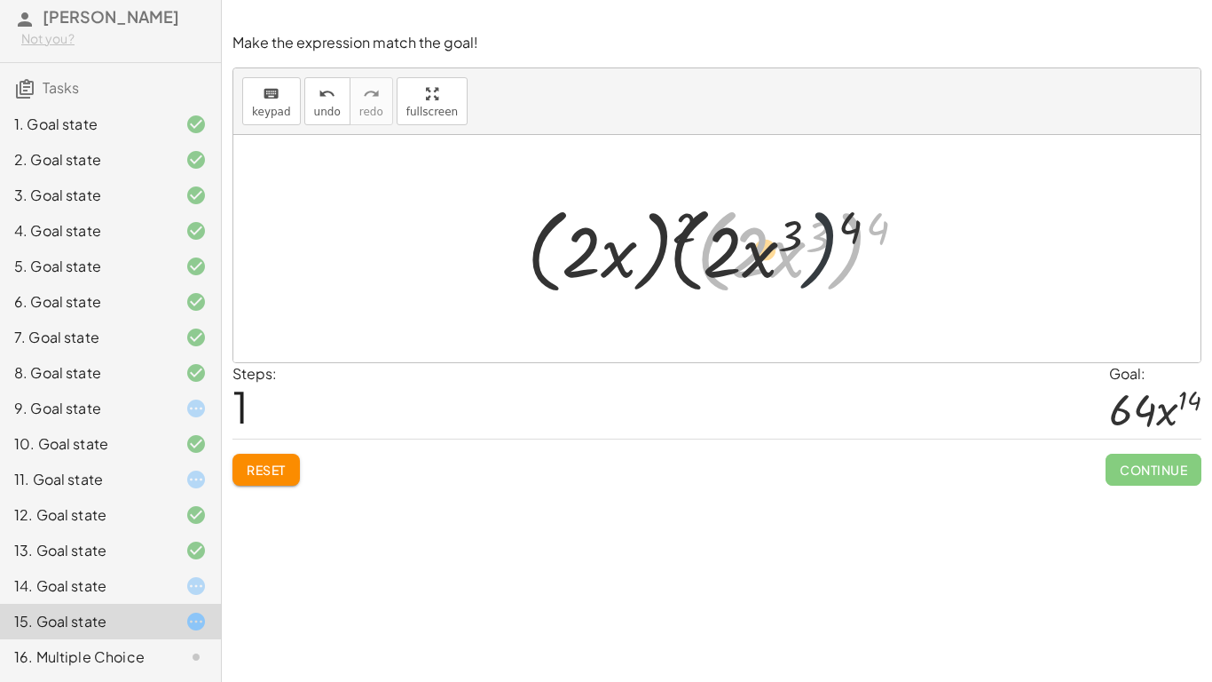
drag, startPoint x: 844, startPoint y: 259, endPoint x: 602, endPoint y: 233, distance: 243.6
click at [602, 233] on div at bounding box center [724, 249] width 412 height 102
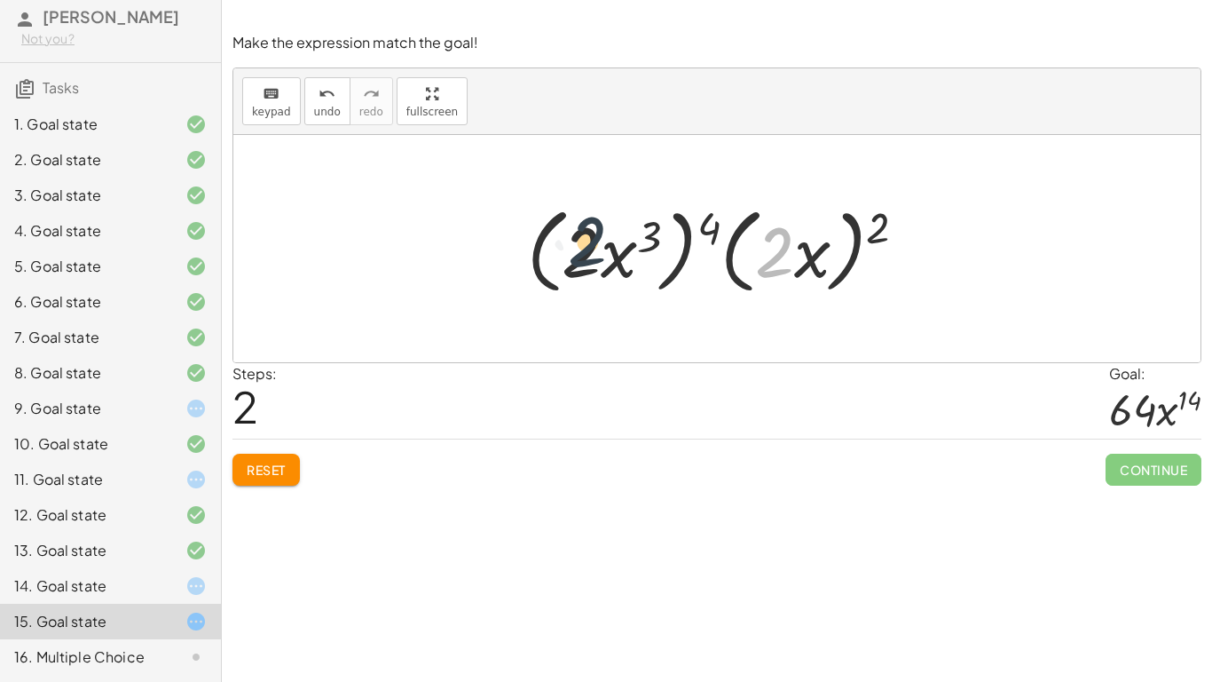
drag, startPoint x: 769, startPoint y: 258, endPoint x: 553, endPoint y: 246, distance: 216.0
click at [553, 246] on div at bounding box center [724, 249] width 412 height 102
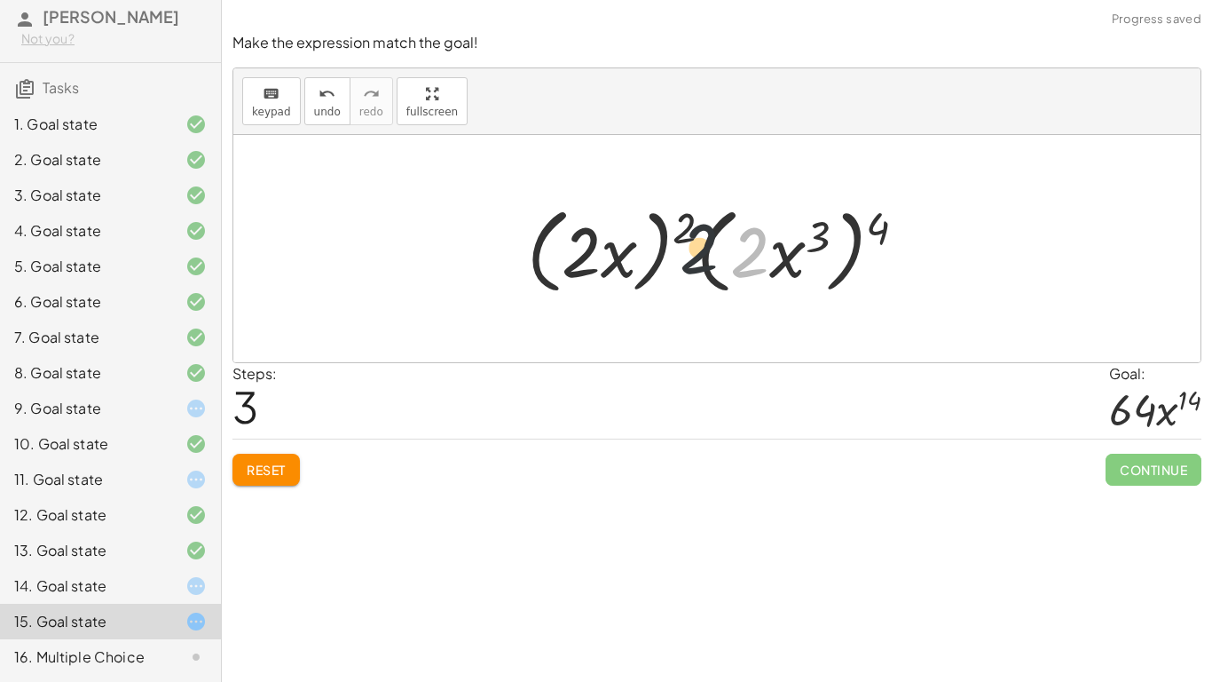
drag, startPoint x: 759, startPoint y: 247, endPoint x: 517, endPoint y: 234, distance: 241.7
click at [518, 234] on div at bounding box center [724, 249] width 412 height 102
drag, startPoint x: 682, startPoint y: 221, endPoint x: 881, endPoint y: 221, distance: 198.8
click at [881, 221] on div at bounding box center [724, 249] width 412 height 102
drag, startPoint x: 607, startPoint y: 247, endPoint x: 843, endPoint y: 253, distance: 236.1
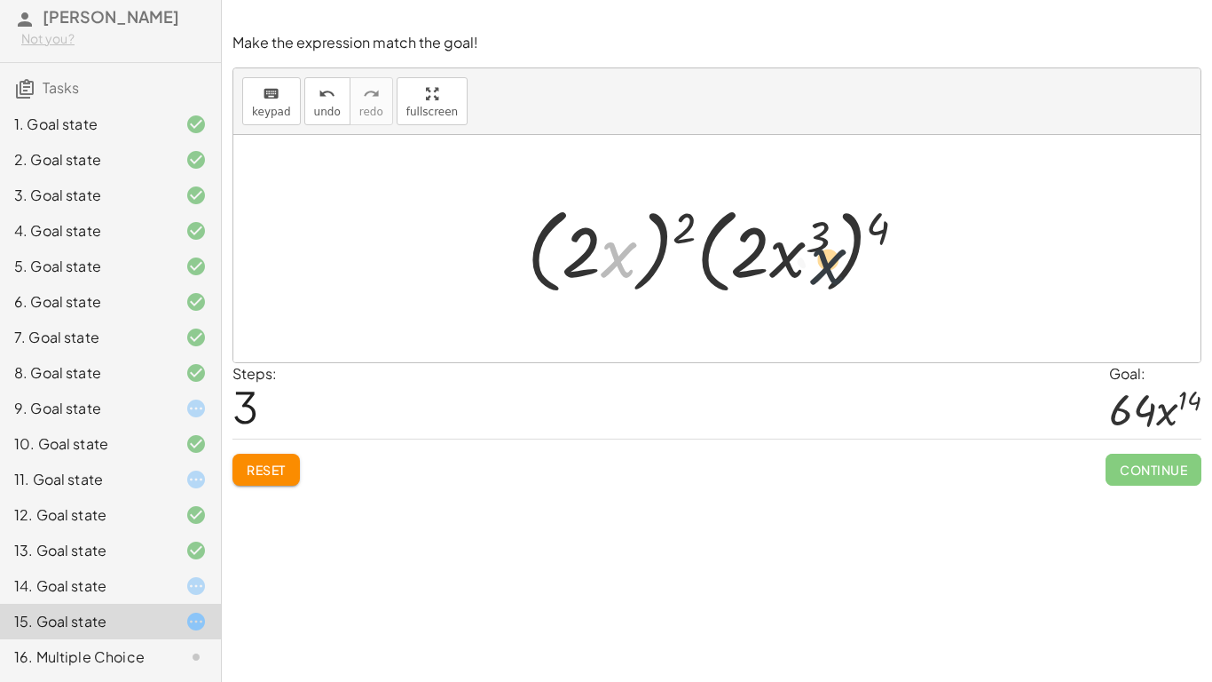
click at [843, 253] on div at bounding box center [724, 249] width 412 height 102
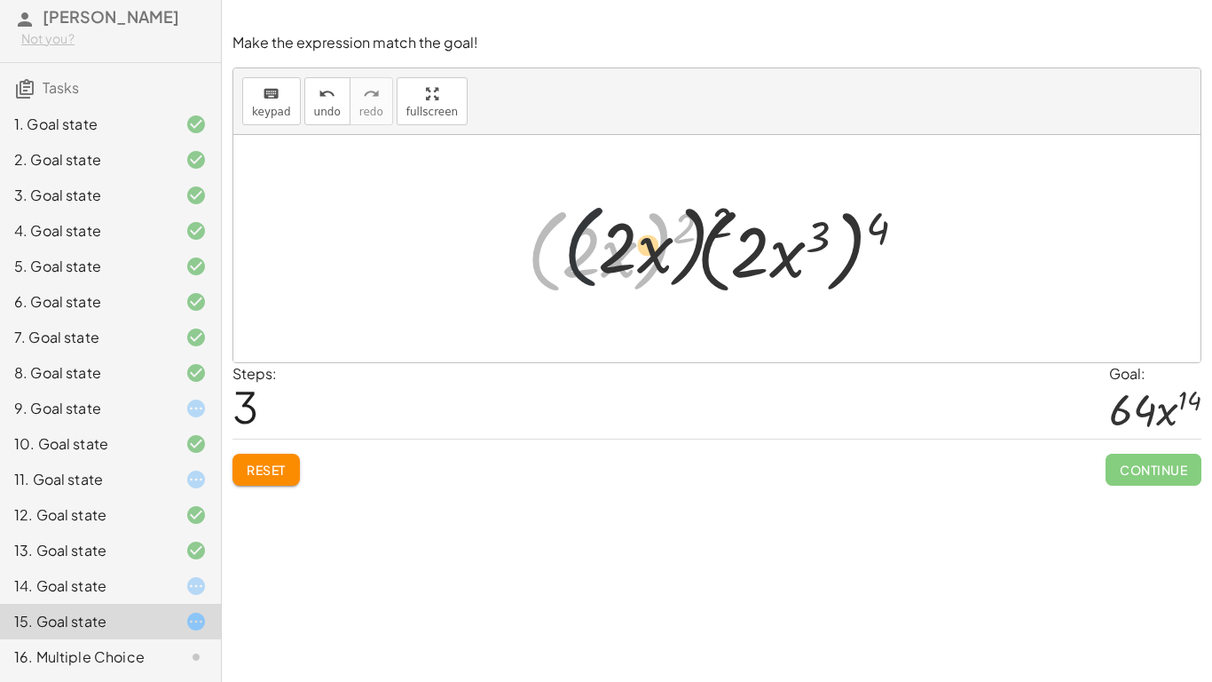
drag, startPoint x: 555, startPoint y: 266, endPoint x: 765, endPoint y: 252, distance: 210.8
click at [765, 252] on div at bounding box center [724, 249] width 412 height 102
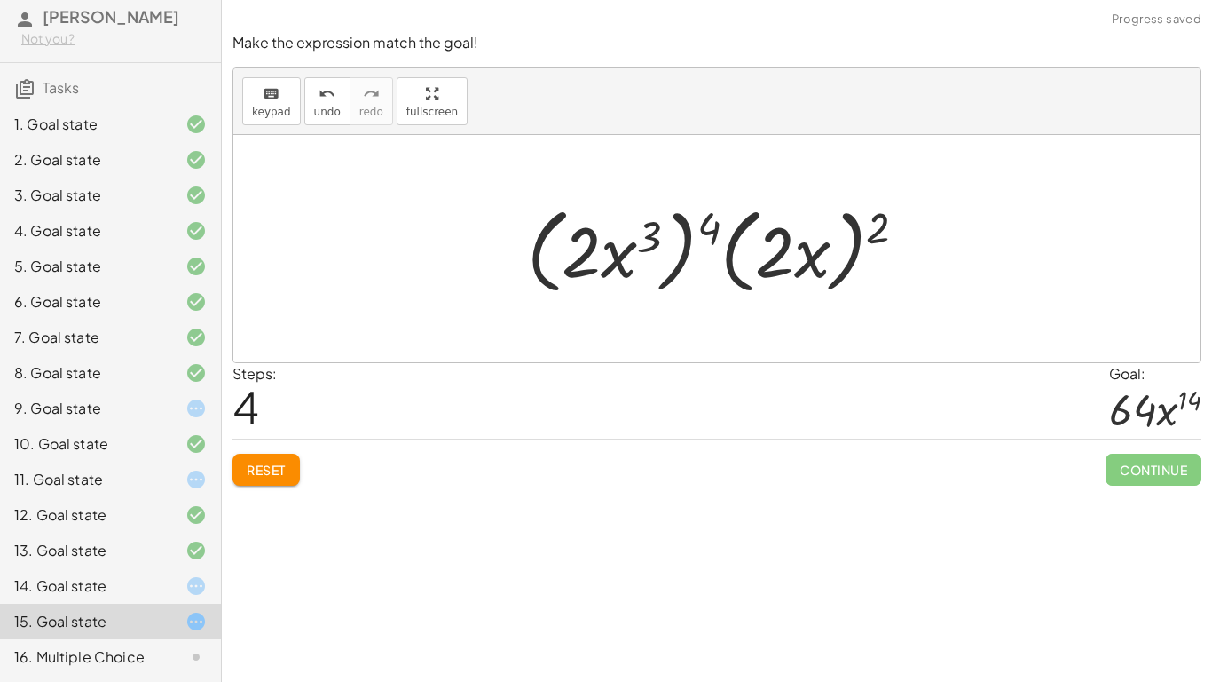
click at [180, 661] on div at bounding box center [182, 656] width 50 height 21
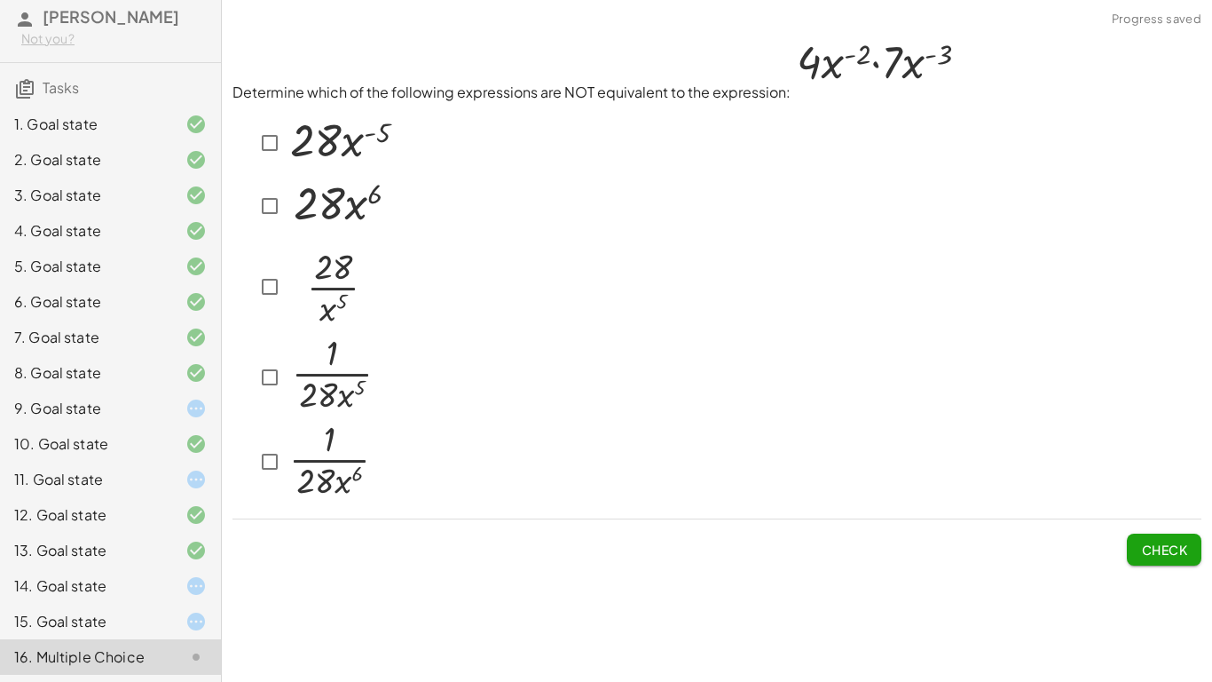
click at [167, 576] on div at bounding box center [182, 585] width 50 height 21
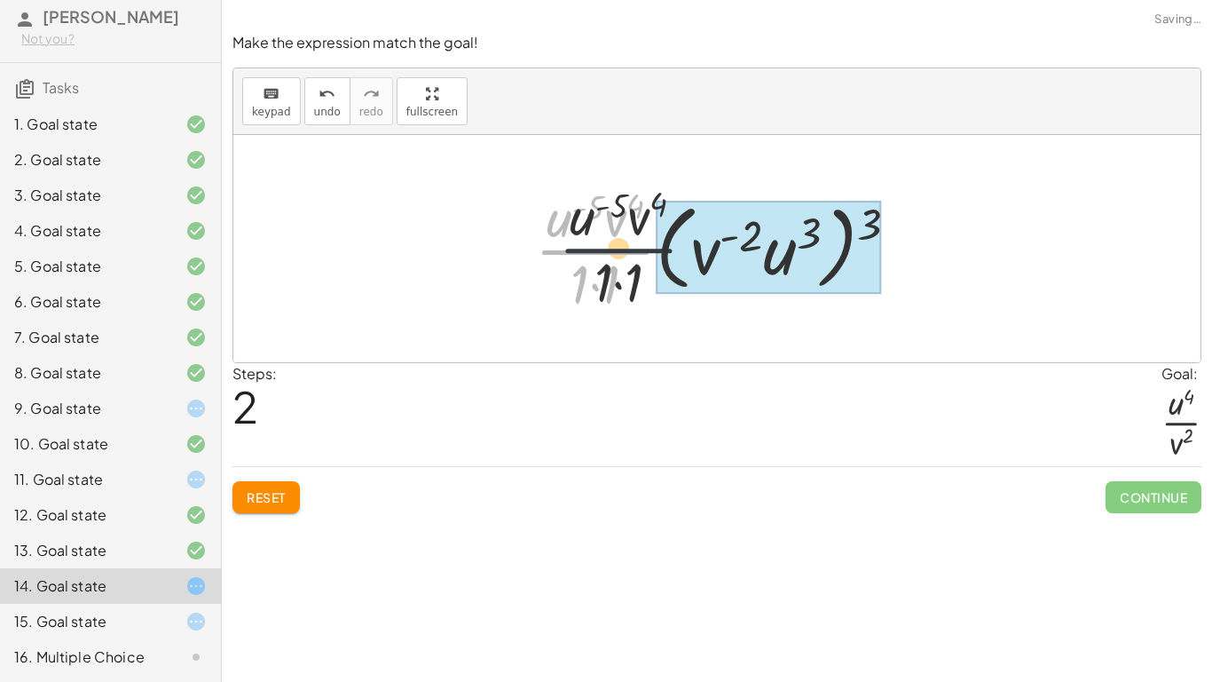
drag, startPoint x: 603, startPoint y: 261, endPoint x: 753, endPoint y: 258, distance: 150.0
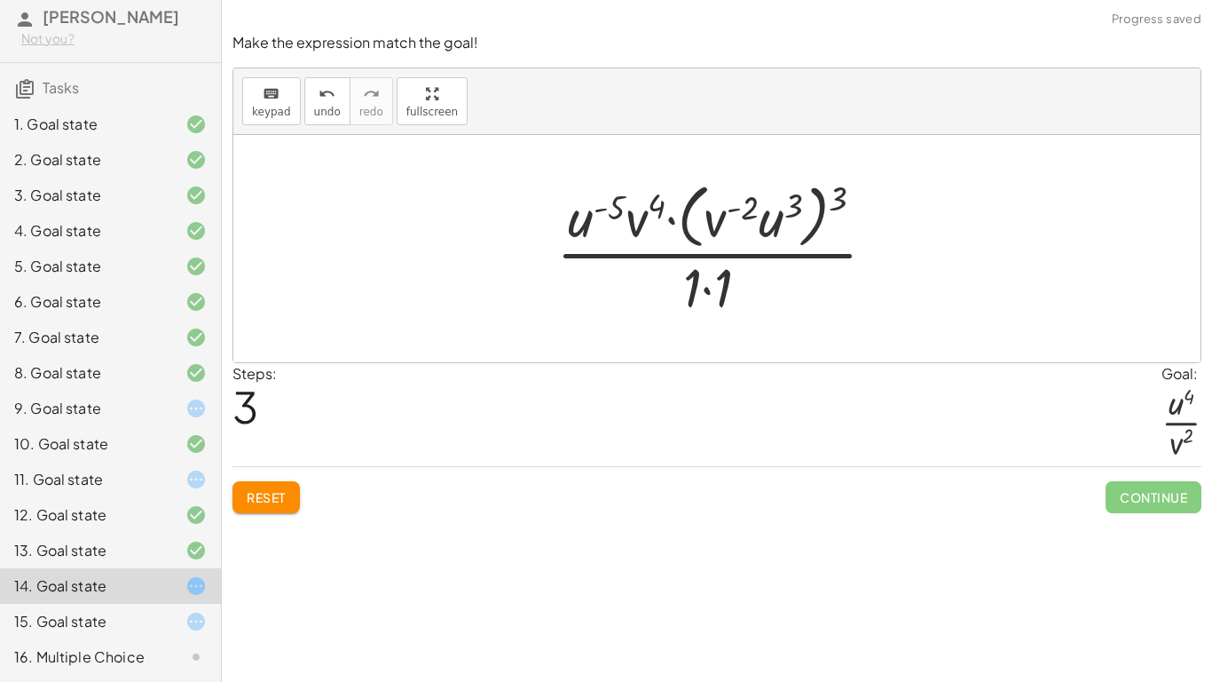
click at [734, 280] on div at bounding box center [723, 248] width 351 height 145
click at [738, 222] on div at bounding box center [723, 248] width 351 height 145
click at [717, 220] on div at bounding box center [723, 248] width 351 height 145
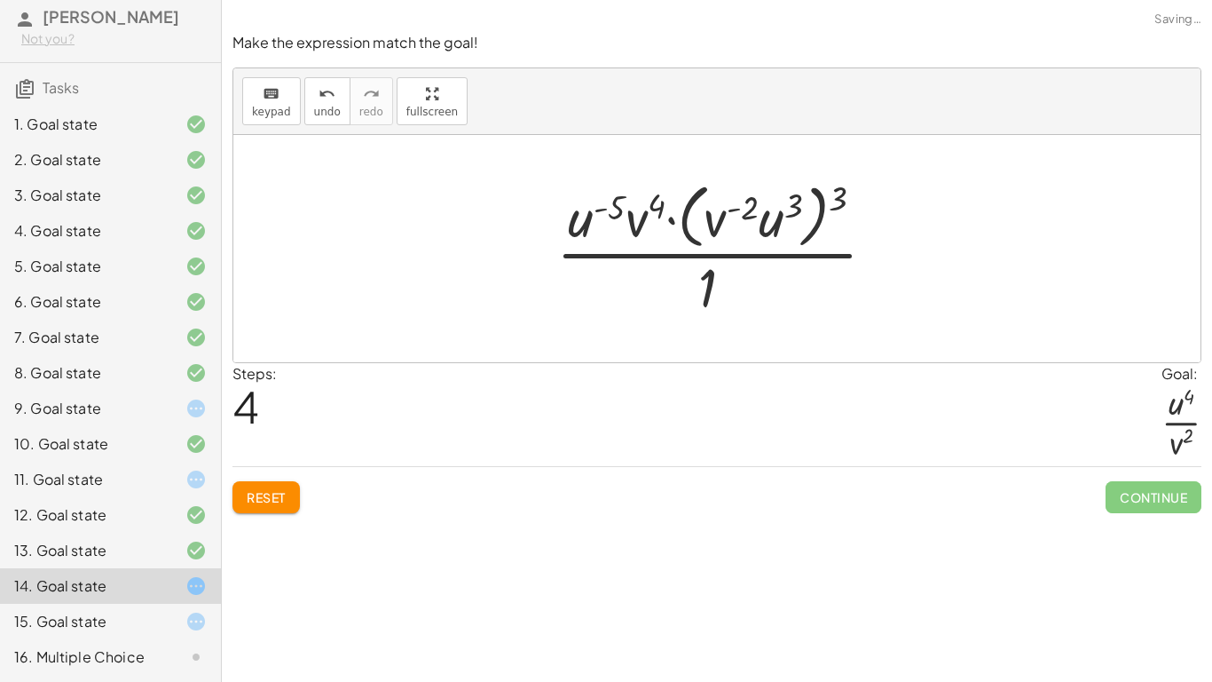
click at [717, 220] on div at bounding box center [723, 248] width 351 height 145
click at [632, 223] on div at bounding box center [723, 248] width 351 height 145
drag, startPoint x: 635, startPoint y: 220, endPoint x: 591, endPoint y: 221, distance: 44.4
click at [591, 221] on div at bounding box center [723, 248] width 351 height 145
drag, startPoint x: 723, startPoint y: 216, endPoint x: 637, endPoint y: 218, distance: 86.1
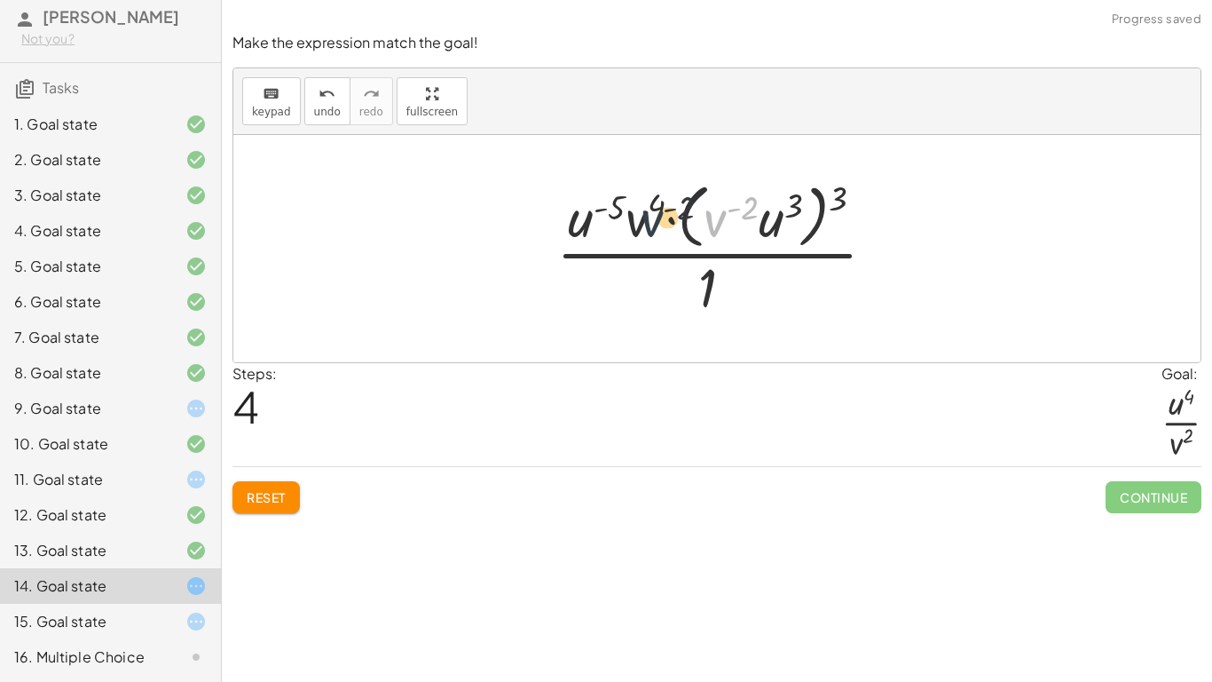
click at [637, 218] on div at bounding box center [723, 248] width 351 height 145
click at [799, 214] on div at bounding box center [723, 248] width 351 height 145
click at [812, 226] on div at bounding box center [723, 248] width 351 height 145
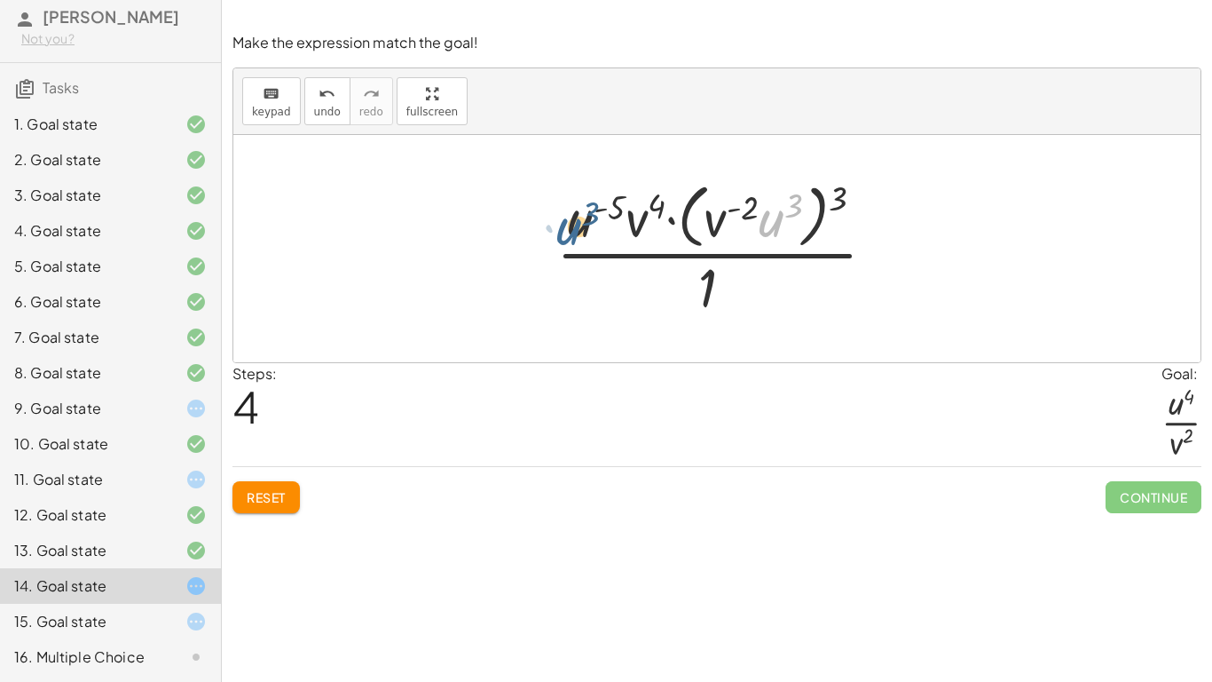
drag, startPoint x: 777, startPoint y: 219, endPoint x: 570, endPoint y: 227, distance: 207.8
click at [570, 227] on div at bounding box center [723, 248] width 351 height 145
drag, startPoint x: 574, startPoint y: 217, endPoint x: 767, endPoint y: 208, distance: 192.8
click at [767, 208] on div at bounding box center [723, 248] width 351 height 145
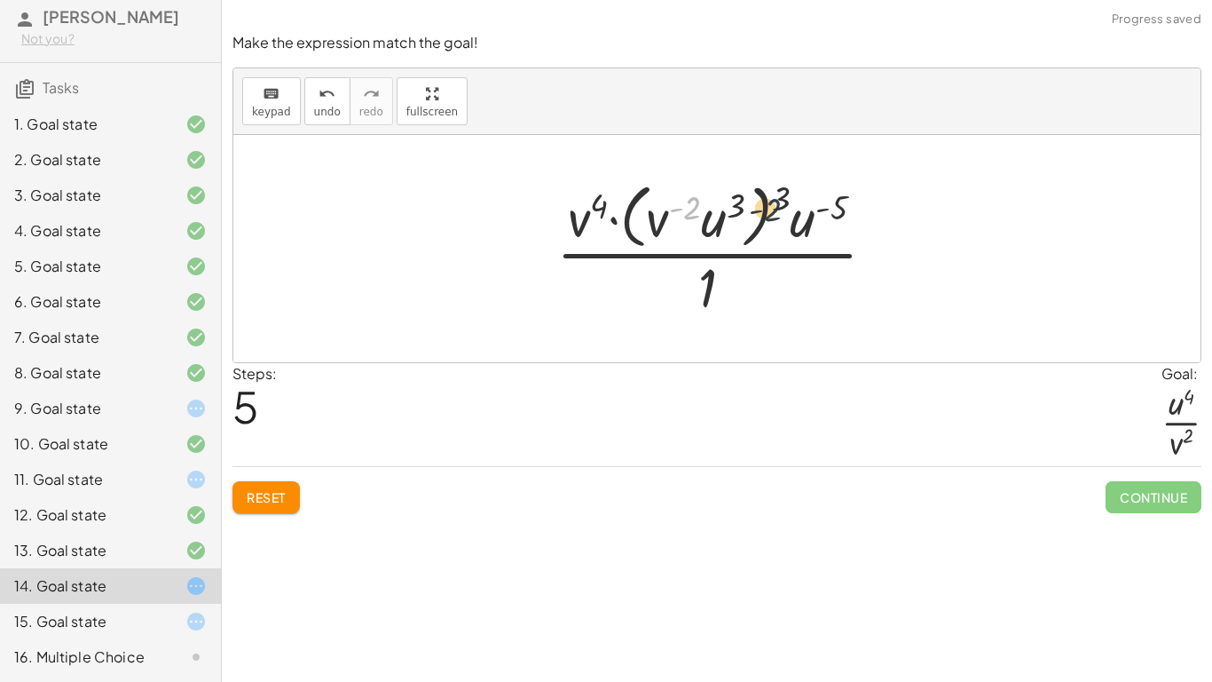
drag, startPoint x: 698, startPoint y: 220, endPoint x: 795, endPoint y: 222, distance: 96.7
click at [795, 222] on div at bounding box center [723, 248] width 351 height 145
drag, startPoint x: 699, startPoint y: 225, endPoint x: 844, endPoint y: 230, distance: 144.8
click at [844, 230] on div at bounding box center [723, 248] width 351 height 145
drag, startPoint x: 657, startPoint y: 217, endPoint x: 840, endPoint y: 226, distance: 183.9
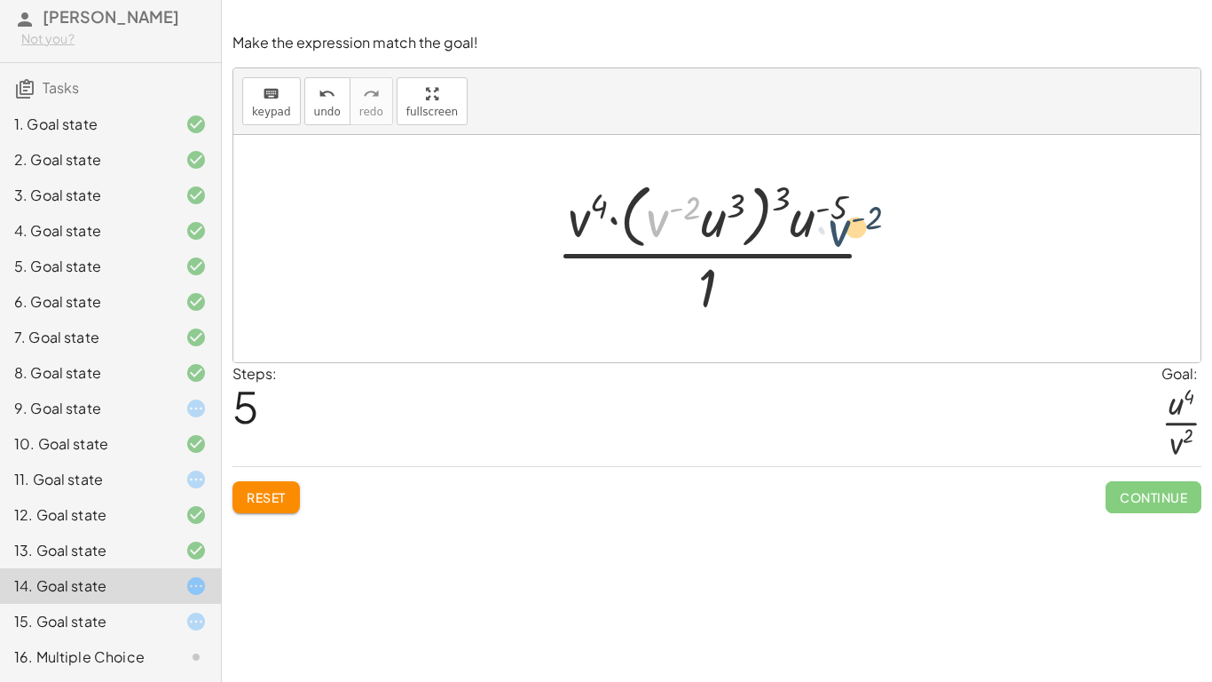
click at [840, 226] on div at bounding box center [723, 248] width 351 height 145
drag, startPoint x: 721, startPoint y: 217, endPoint x: 855, endPoint y: 225, distance: 134.2
click at [855, 225] on div at bounding box center [723, 248] width 351 height 145
drag, startPoint x: 580, startPoint y: 222, endPoint x: 832, endPoint y: 223, distance: 252.0
click at [832, 223] on div at bounding box center [723, 248] width 351 height 145
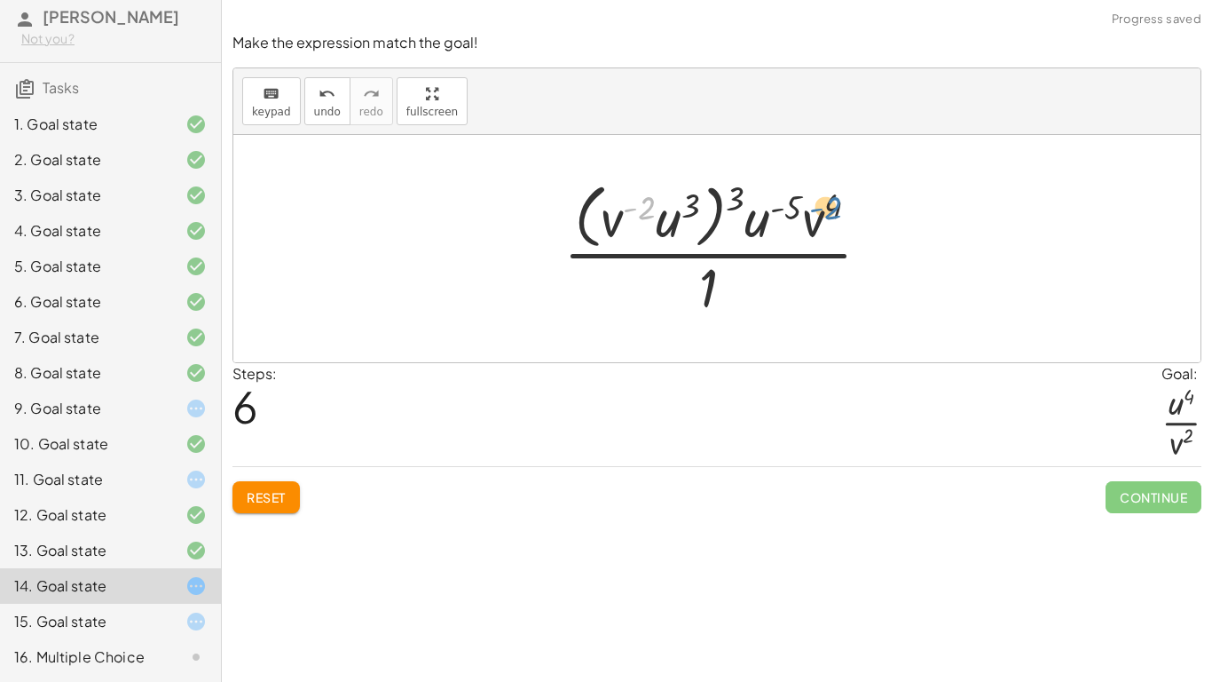
drag, startPoint x: 629, startPoint y: 221, endPoint x: 832, endPoint y: 223, distance: 203.2
click at [832, 223] on div at bounding box center [724, 248] width 339 height 145
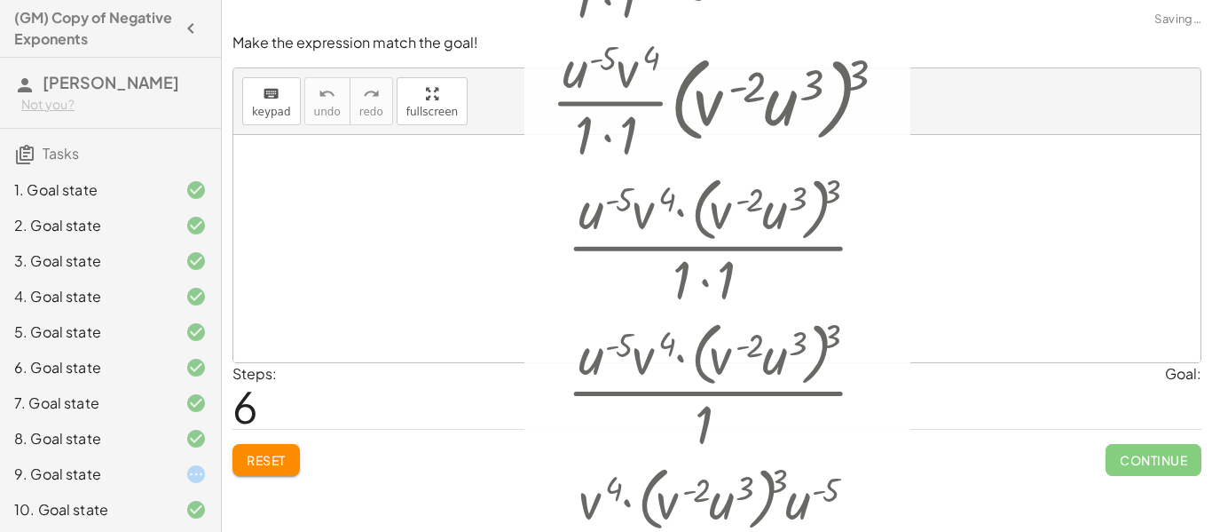
click at [642, 217] on div "· · u ( - 5 ) · v 4 · 1 · · ( · u 3 · v ( - 2 ) ) 3 · 1 · · u ( - 5 ) · v 4 · 1…" at bounding box center [717, 248] width 386 height 1006
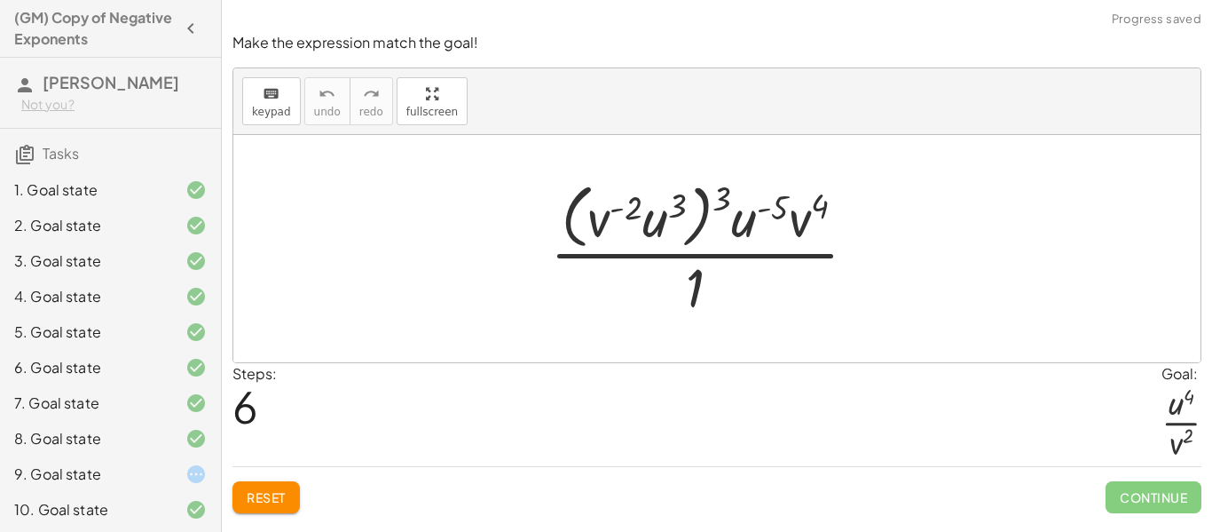
scroll to position [216, 0]
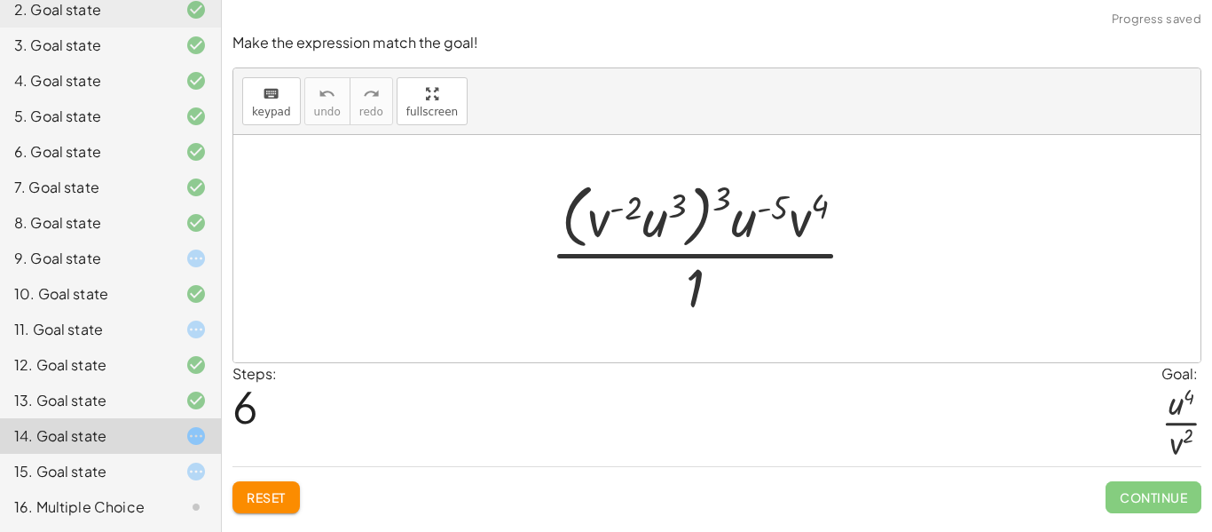
click at [146, 268] on div "9. Goal state" at bounding box center [85, 258] width 143 height 21
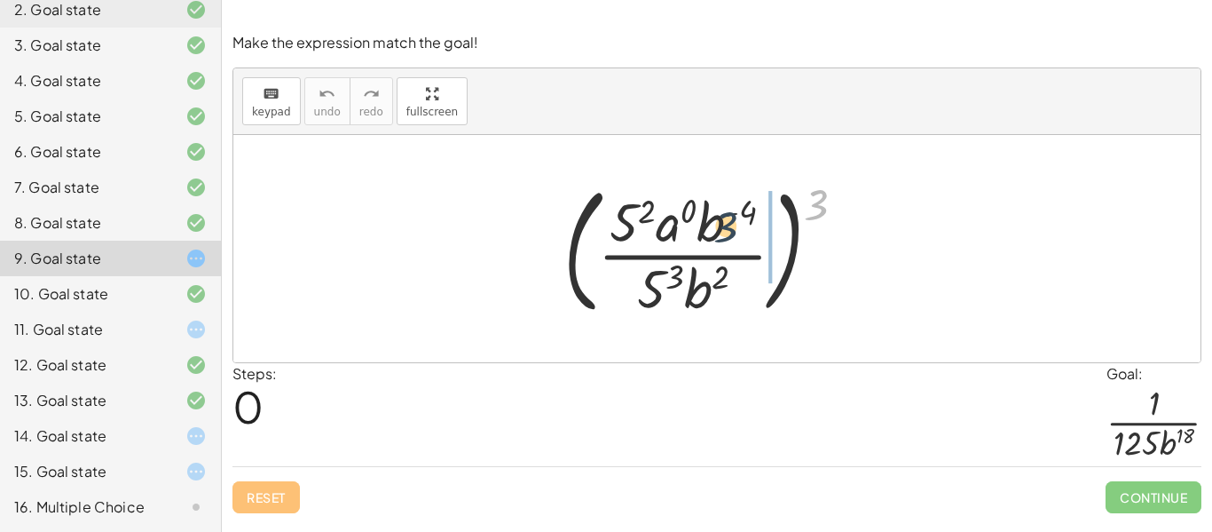
drag, startPoint x: 818, startPoint y: 206, endPoint x: 683, endPoint y: 234, distance: 137.8
click at [683, 234] on div at bounding box center [712, 248] width 314 height 147
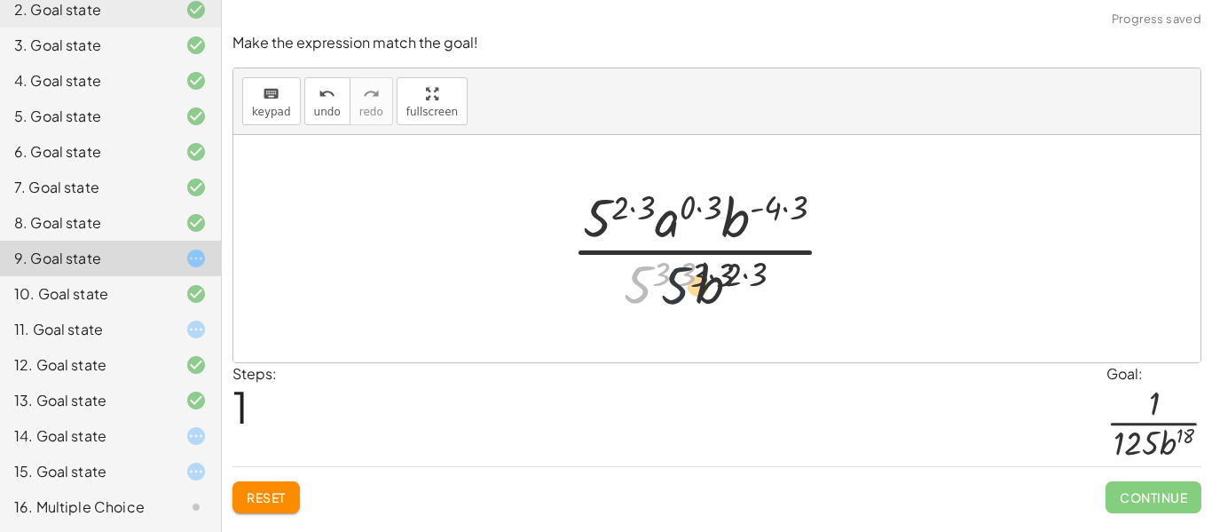
drag, startPoint x: 638, startPoint y: 280, endPoint x: 707, endPoint y: 280, distance: 69.2
click at [707, 280] on div at bounding box center [711, 248] width 296 height 137
drag, startPoint x: 645, startPoint y: 280, endPoint x: 737, endPoint y: 222, distance: 109.3
click at [737, 222] on div at bounding box center [711, 248] width 296 height 137
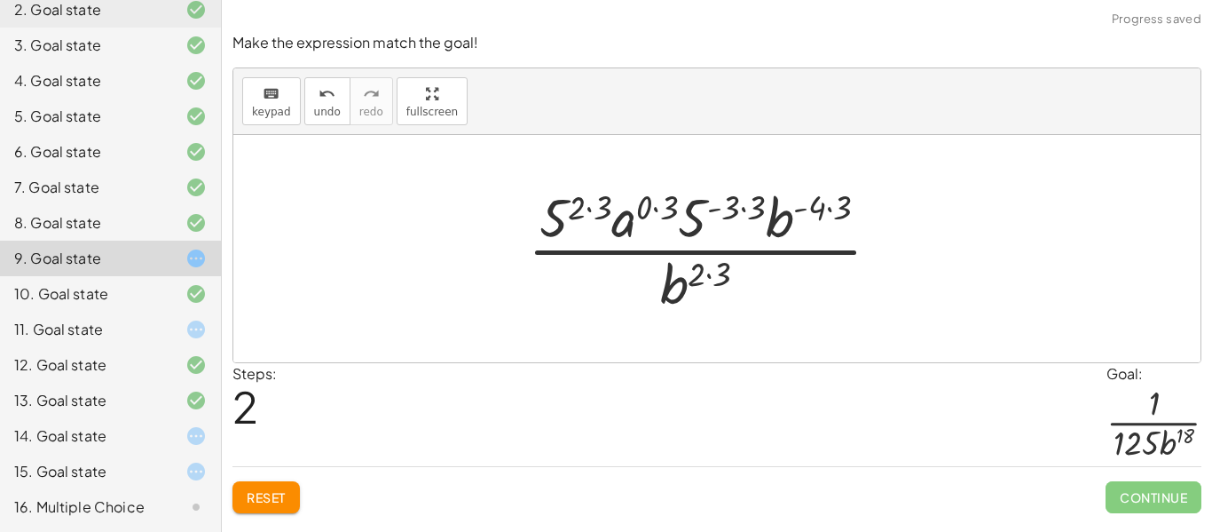
click at [635, 225] on div at bounding box center [711, 248] width 384 height 137
drag, startPoint x: 690, startPoint y: 291, endPoint x: 812, endPoint y: 220, distance: 140.8
click at [812, 220] on div at bounding box center [711, 248] width 384 height 137
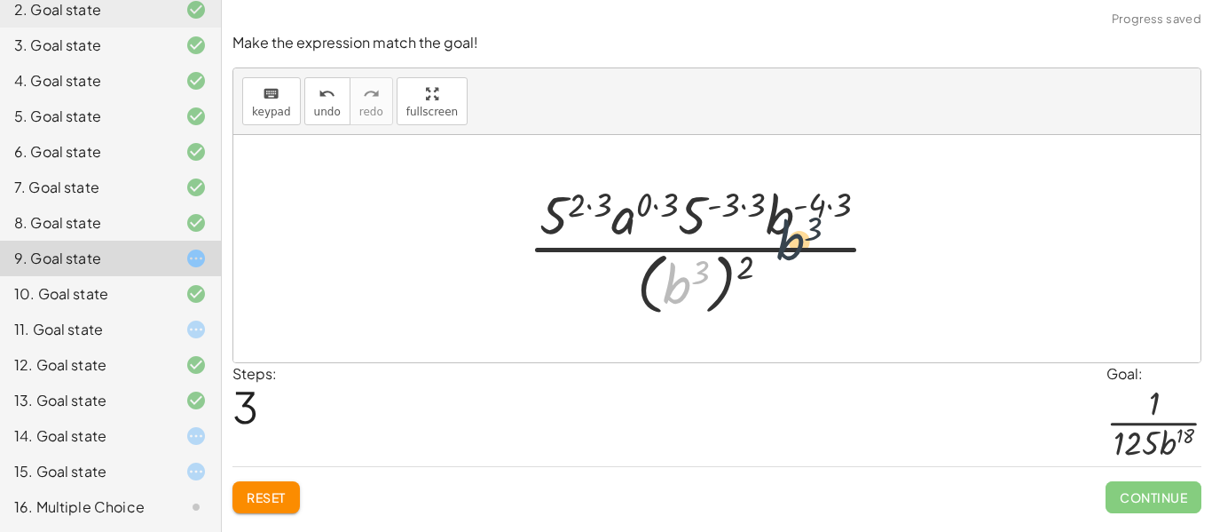
drag, startPoint x: 674, startPoint y: 284, endPoint x: 802, endPoint y: 225, distance: 140.6
click at [802, 225] on div at bounding box center [711, 248] width 384 height 142
drag, startPoint x: 748, startPoint y: 264, endPoint x: 702, endPoint y: 272, distance: 46.8
click at [702, 272] on div at bounding box center [711, 248] width 384 height 142
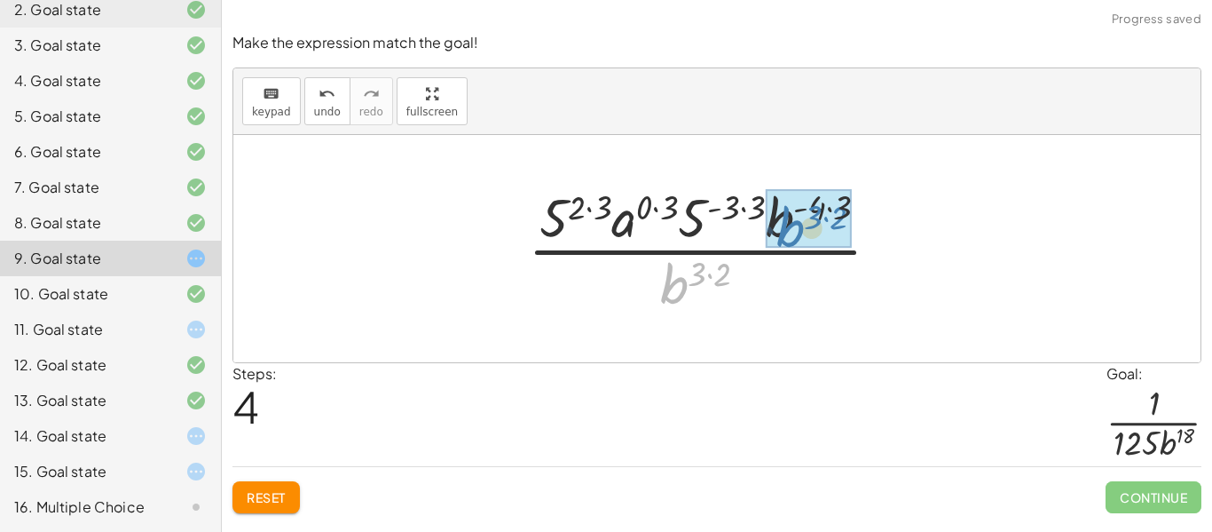
drag, startPoint x: 673, startPoint y: 288, endPoint x: 795, endPoint y: 218, distance: 140.7
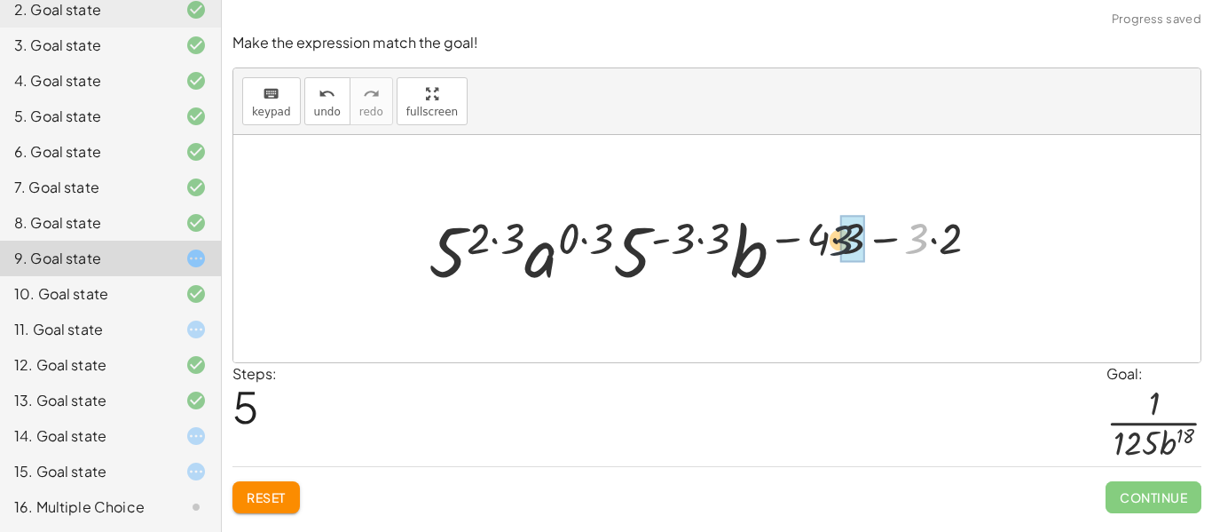
drag, startPoint x: 926, startPoint y: 237, endPoint x: 832, endPoint y: 237, distance: 94.1
click at [832, 237] on div at bounding box center [711, 248] width 583 height 91
drag, startPoint x: 922, startPoint y: 240, endPoint x: 846, endPoint y: 235, distance: 76.5
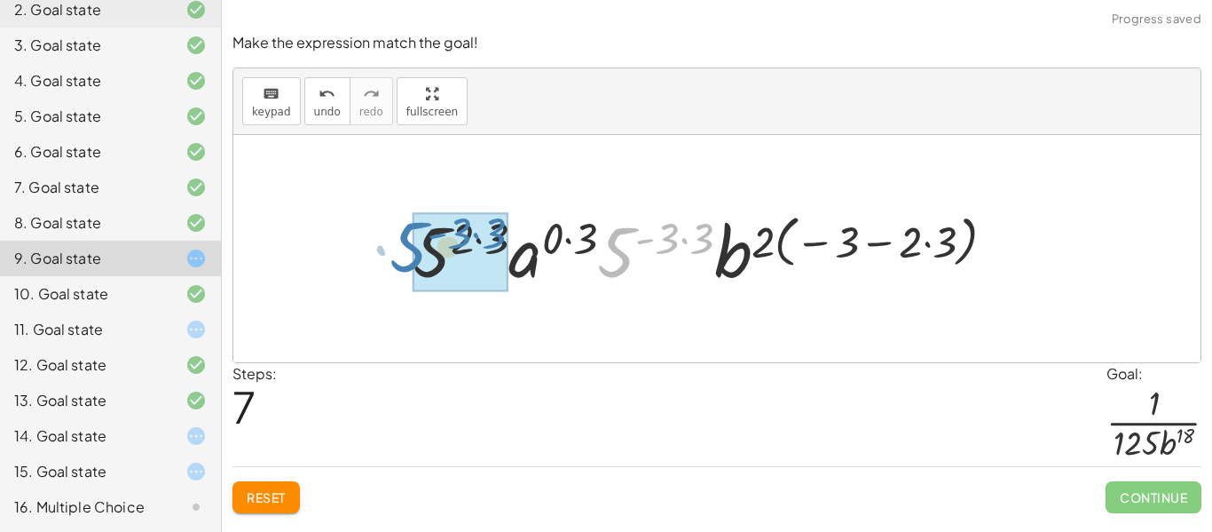
drag, startPoint x: 624, startPoint y: 259, endPoint x: 417, endPoint y: 254, distance: 206.8
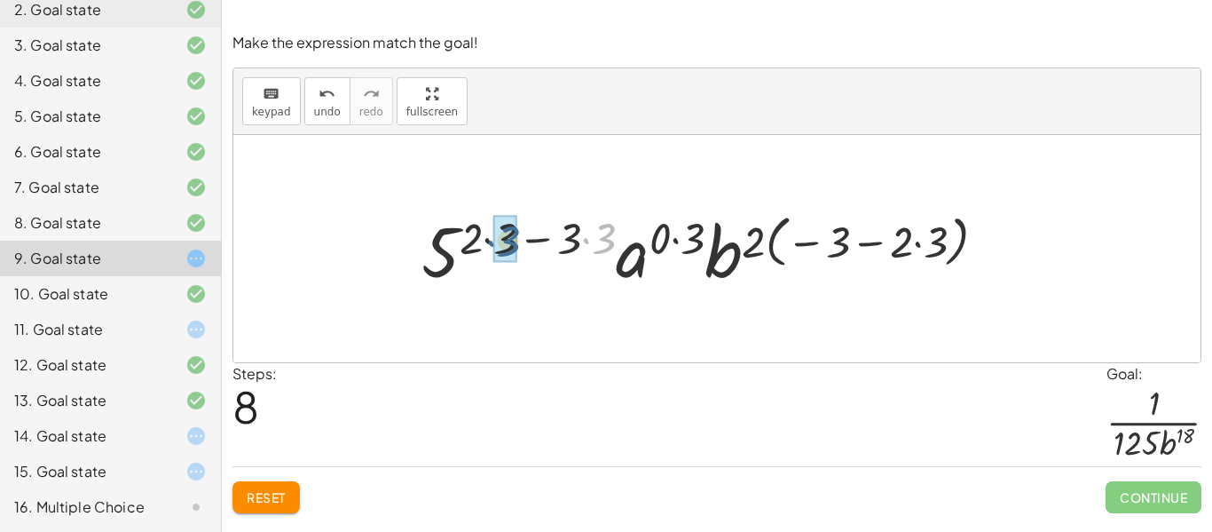
drag, startPoint x: 599, startPoint y: 238, endPoint x: 493, endPoint y: 237, distance: 105.6
drag, startPoint x: 588, startPoint y: 240, endPoint x: 498, endPoint y: 240, distance: 90.5
click at [498, 240] on div at bounding box center [711, 248] width 595 height 91
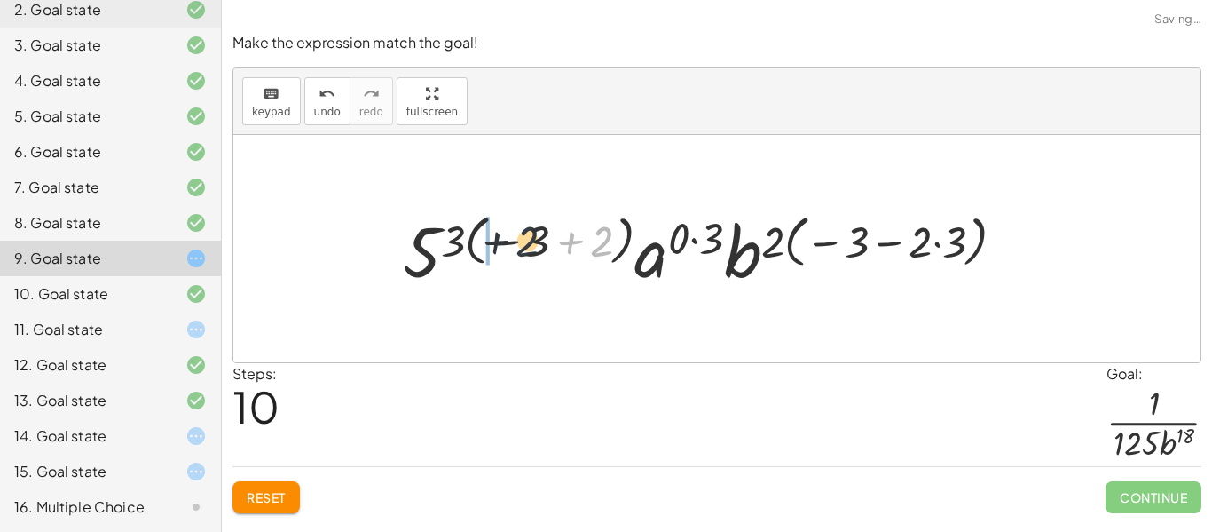
drag, startPoint x: 612, startPoint y: 237, endPoint x: 526, endPoint y: 235, distance: 86.1
click at [526, 235] on div at bounding box center [711, 248] width 635 height 91
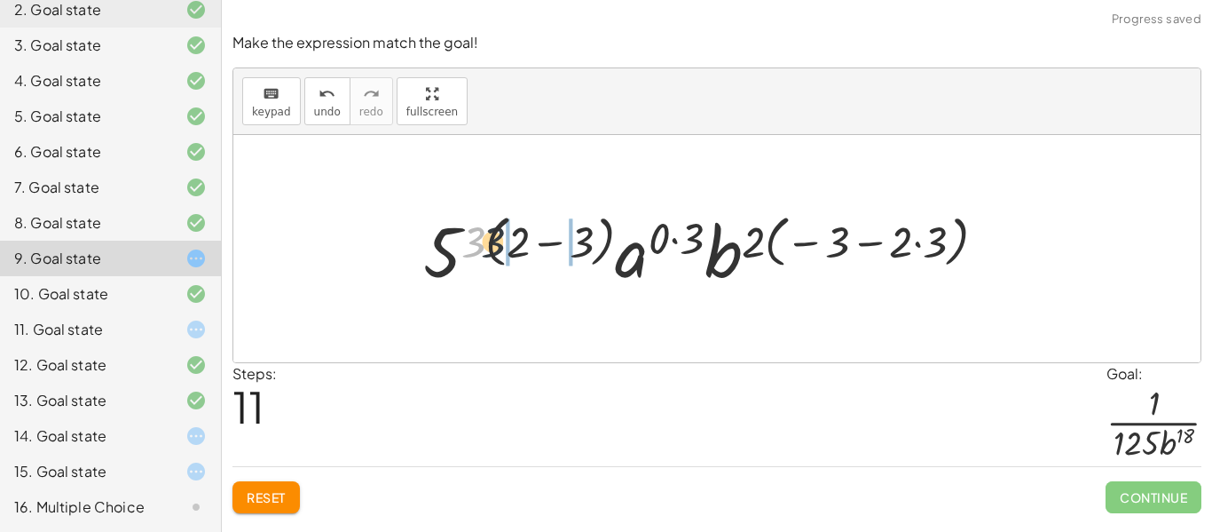
drag, startPoint x: 477, startPoint y: 245, endPoint x: 522, endPoint y: 244, distance: 44.4
click at [522, 244] on div at bounding box center [711, 248] width 595 height 91
drag, startPoint x: 479, startPoint y: 244, endPoint x: 611, endPoint y: 230, distance: 132.1
drag, startPoint x: 542, startPoint y: 237, endPoint x: 585, endPoint y: 242, distance: 42.9
click at [585, 242] on div at bounding box center [711, 248] width 595 height 91
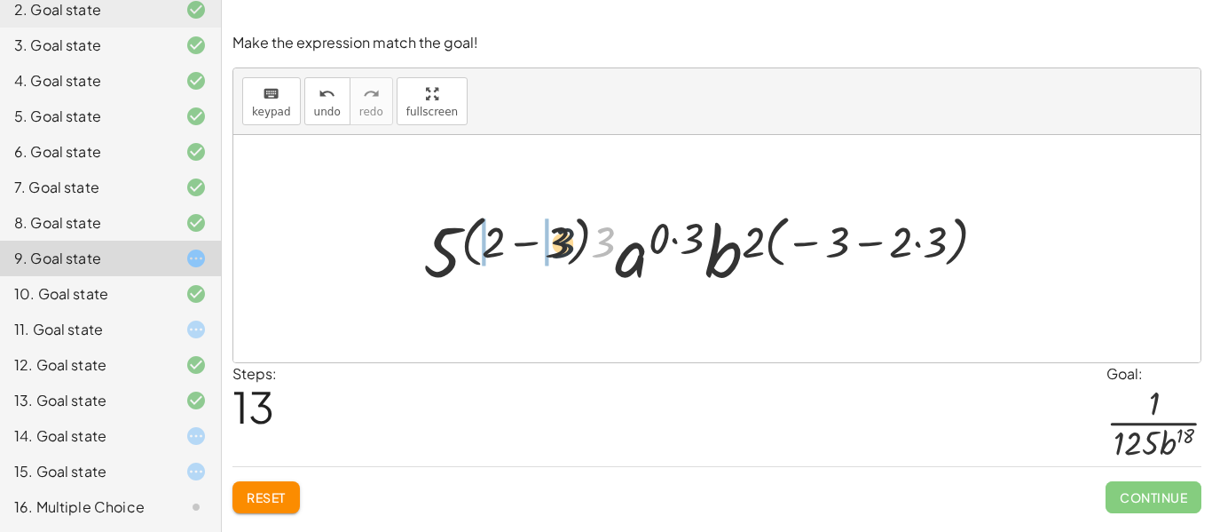
drag, startPoint x: 608, startPoint y: 242, endPoint x: 515, endPoint y: 240, distance: 93.2
click at [515, 241] on div at bounding box center [711, 248] width 595 height 91
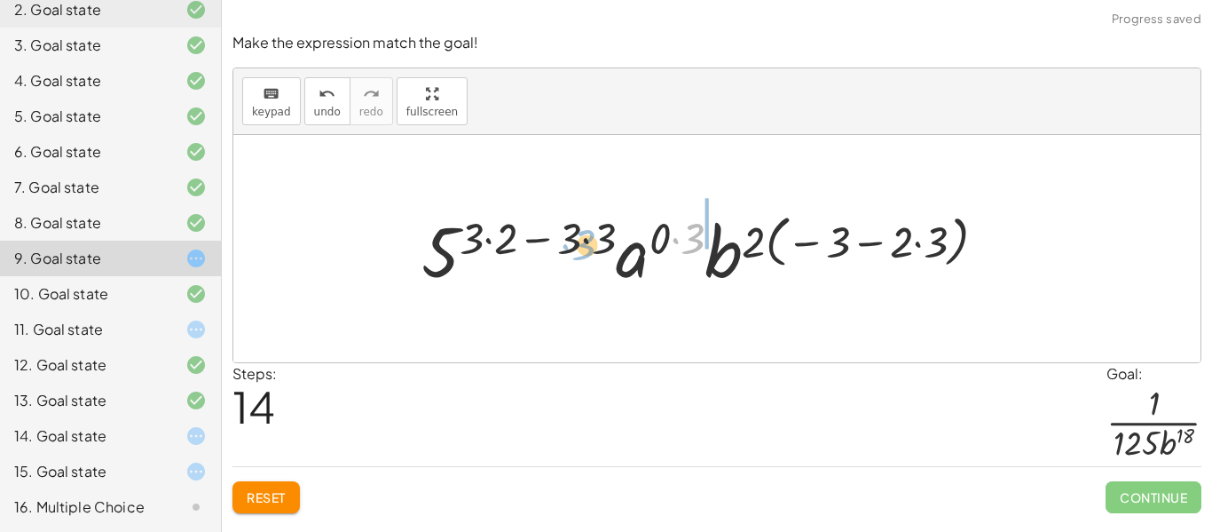
drag, startPoint x: 676, startPoint y: 232, endPoint x: 557, endPoint y: 234, distance: 118.9
click at [557, 235] on div at bounding box center [711, 248] width 596 height 91
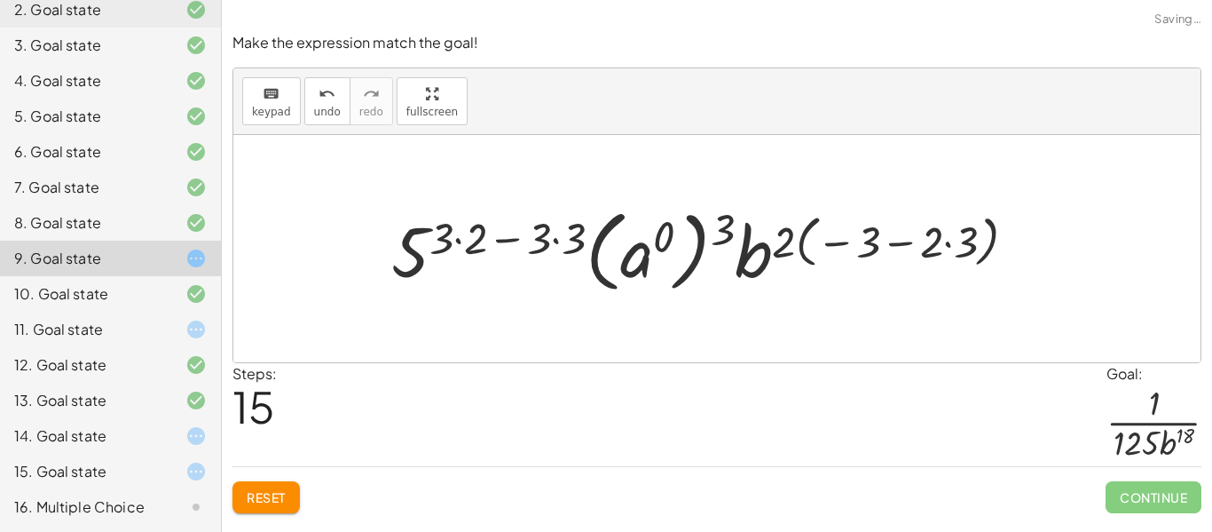
drag, startPoint x: 796, startPoint y: 238, endPoint x: 485, endPoint y: 216, distance: 312.3
click at [485, 216] on div at bounding box center [710, 249] width 657 height 99
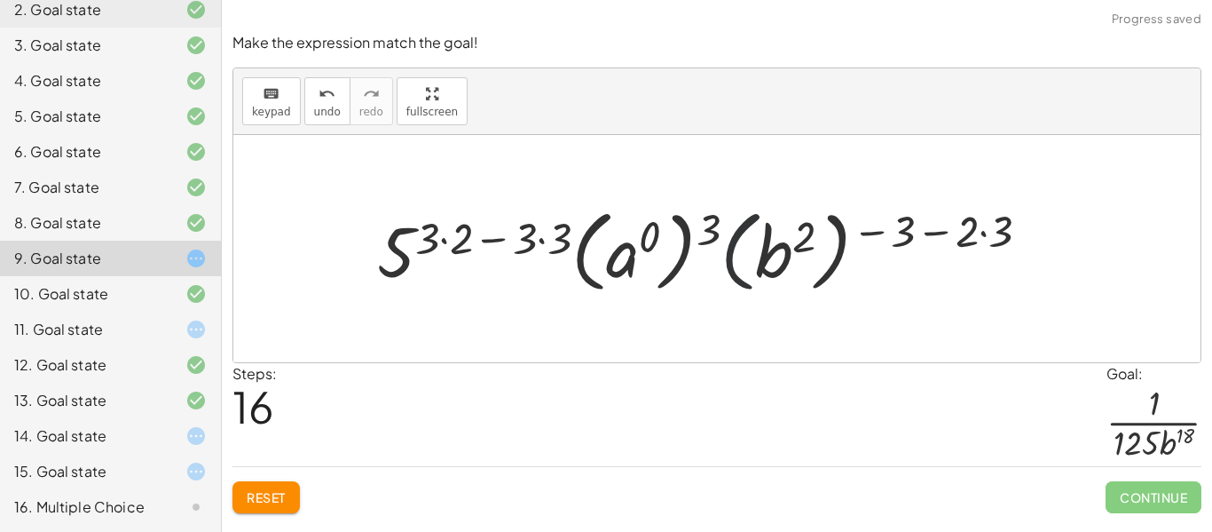
drag, startPoint x: 736, startPoint y: 235, endPoint x: 469, endPoint y: 222, distance: 266.6
click at [469, 222] on div at bounding box center [710, 249] width 685 height 99
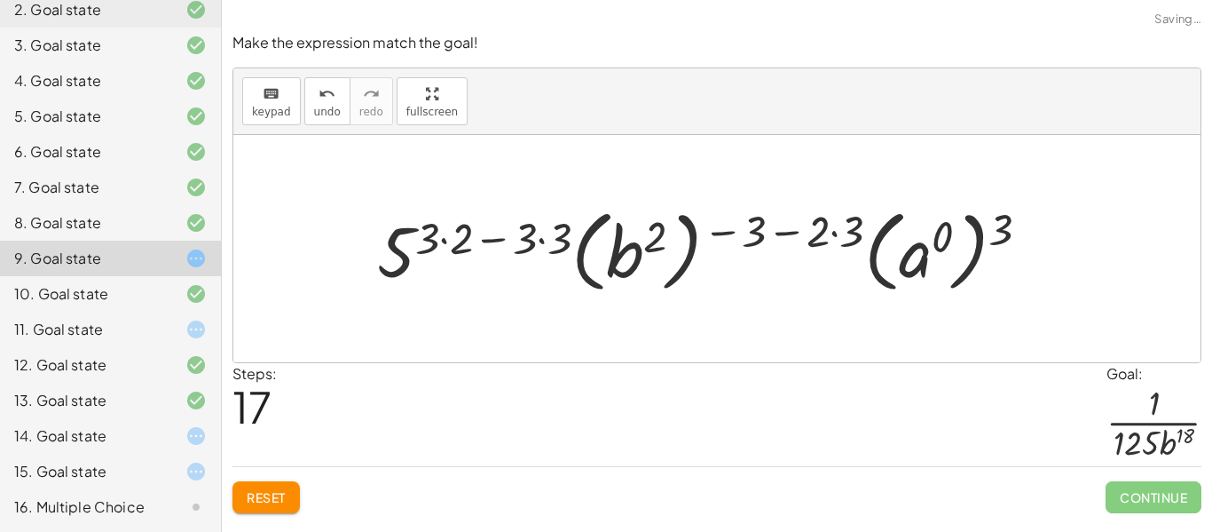
drag, startPoint x: 650, startPoint y: 261, endPoint x: 591, endPoint y: 251, distance: 60.3
click at [591, 251] on div at bounding box center [710, 249] width 685 height 99
click at [106, 443] on div "14. Goal state" at bounding box center [85, 435] width 143 height 21
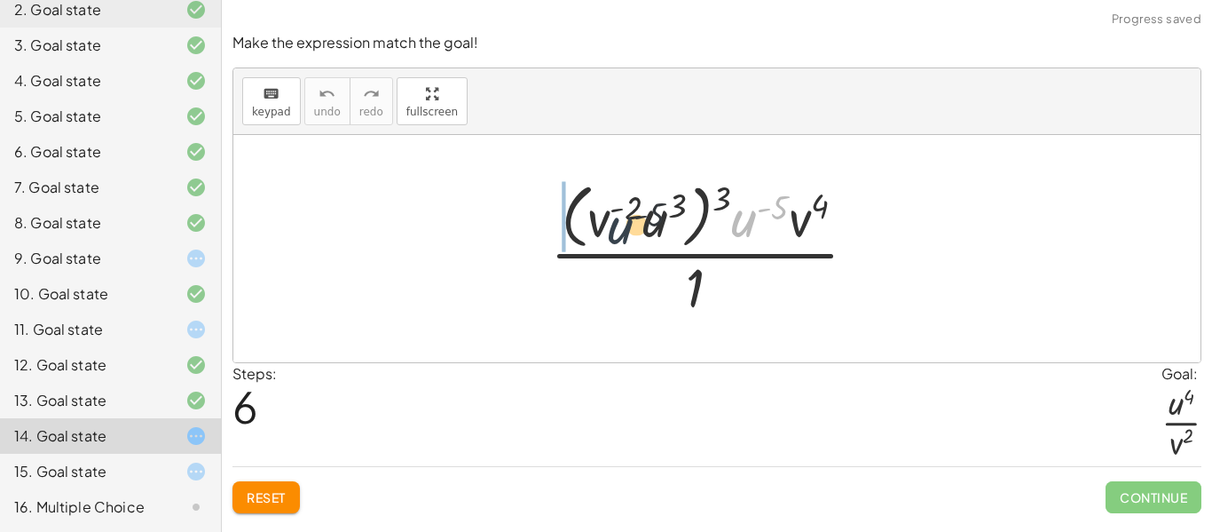
drag, startPoint x: 751, startPoint y: 222, endPoint x: 603, endPoint y: 227, distance: 148.3
click at [603, 227] on div at bounding box center [710, 248] width 339 height 145
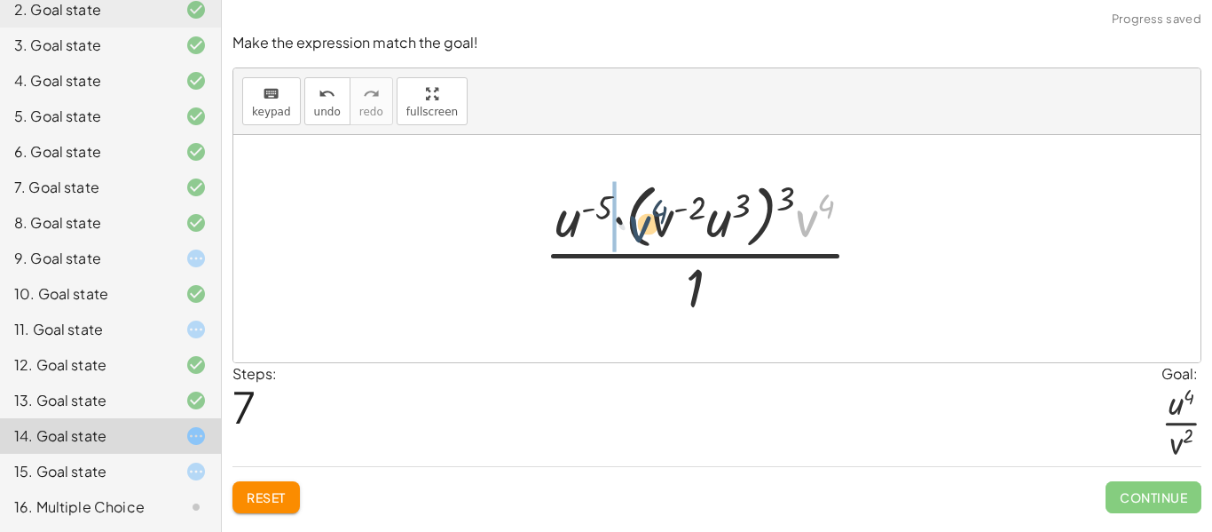
drag, startPoint x: 815, startPoint y: 214, endPoint x: 589, endPoint y: 211, distance: 225.4
click at [589, 211] on div at bounding box center [710, 248] width 351 height 145
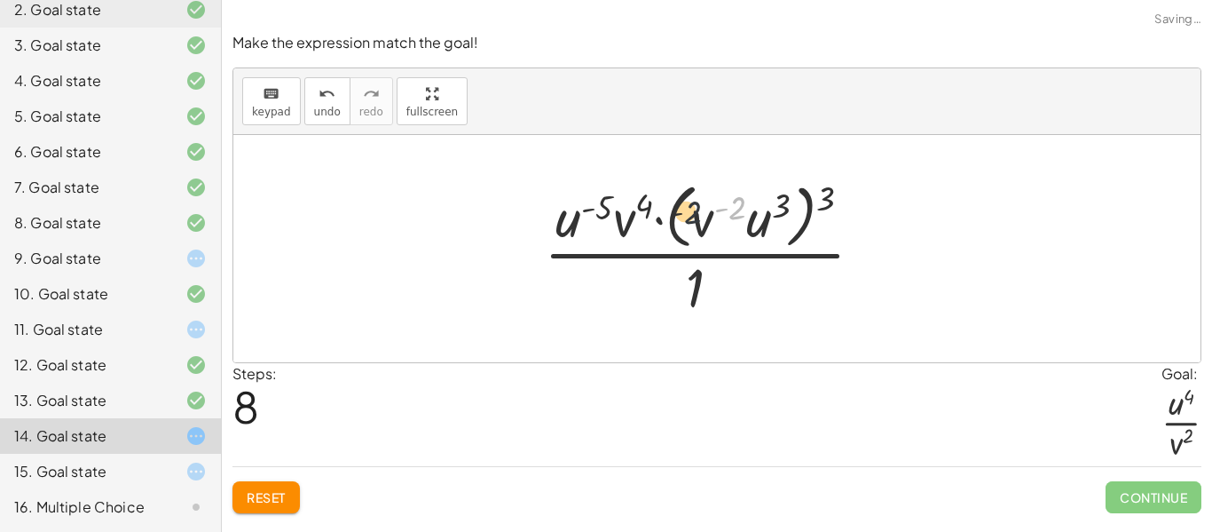
drag, startPoint x: 739, startPoint y: 212, endPoint x: 604, endPoint y: 217, distance: 135.0
click at [604, 217] on div at bounding box center [710, 248] width 351 height 145
drag, startPoint x: 761, startPoint y: 220, endPoint x: 525, endPoint y: 215, distance: 235.2
click at [525, 215] on div "· · u ( - 5 ) · v 4 · 1 · · ( · u 3 · v ( - 2 ) ) 3 · 1 · · u ( - 5 ) · v 4 · 1…" at bounding box center [716, 248] width 398 height 154
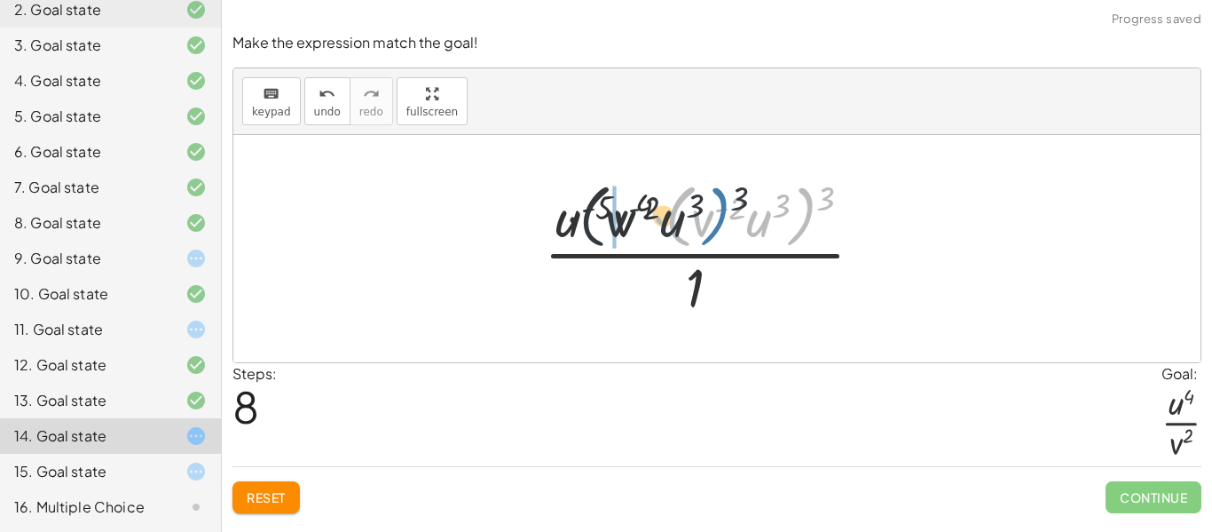
drag, startPoint x: 809, startPoint y: 228, endPoint x: 688, endPoint y: 225, distance: 121.6
click at [688, 225] on div at bounding box center [710, 248] width 351 height 145
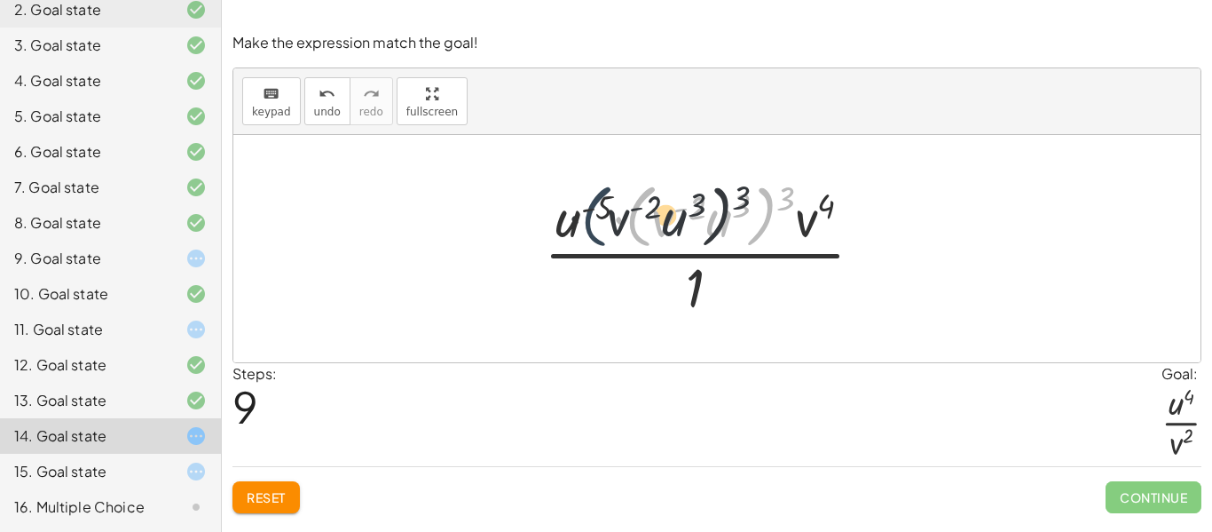
drag, startPoint x: 649, startPoint y: 206, endPoint x: 580, endPoint y: 204, distance: 68.4
click at [580, 204] on div at bounding box center [710, 248] width 351 height 145
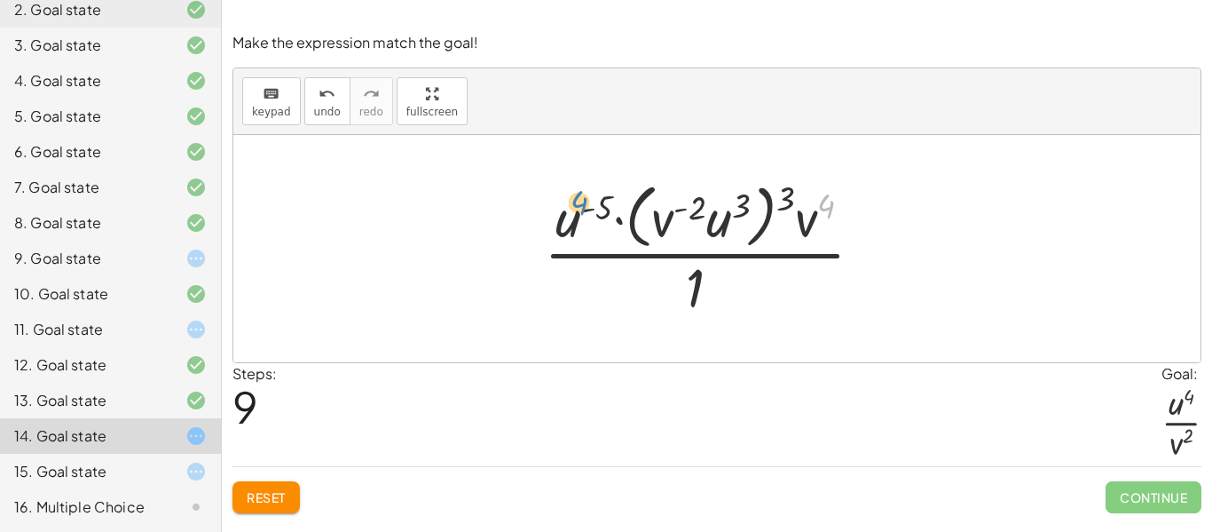
drag, startPoint x: 830, startPoint y: 219, endPoint x: 585, endPoint y: 221, distance: 244.9
click at [585, 221] on div at bounding box center [710, 248] width 351 height 145
drag, startPoint x: 568, startPoint y: 226, endPoint x: 666, endPoint y: 227, distance: 98.5
click at [666, 227] on div at bounding box center [710, 248] width 351 height 145
drag, startPoint x: 805, startPoint y: 225, endPoint x: 673, endPoint y: 232, distance: 132.4
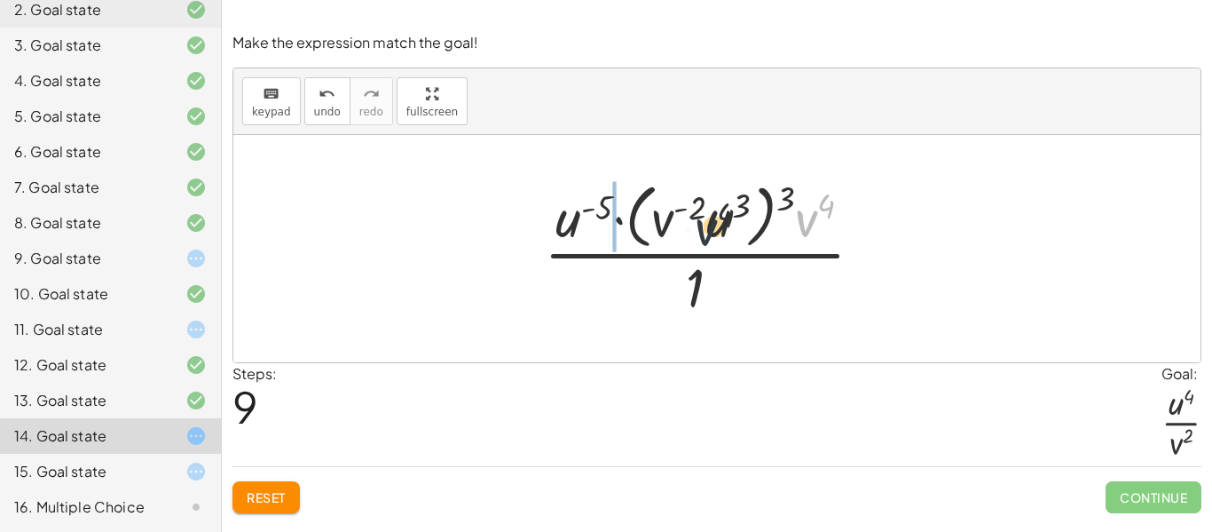
click at [673, 232] on div at bounding box center [710, 248] width 351 height 145
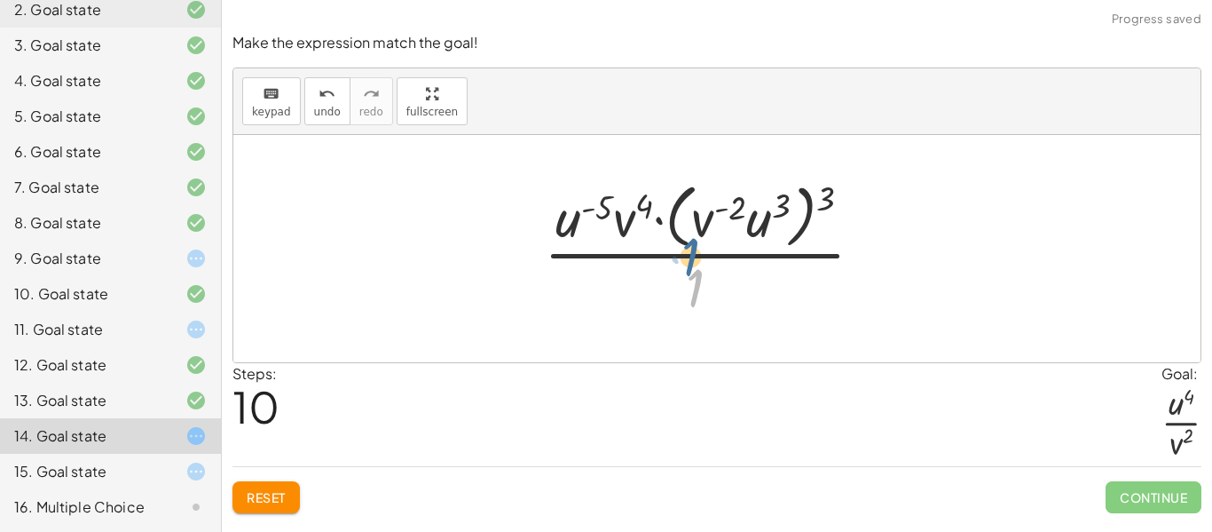
drag, startPoint x: 690, startPoint y: 276, endPoint x: 681, endPoint y: 286, distance: 13.8
click at [681, 286] on div at bounding box center [710, 248] width 351 height 145
drag, startPoint x: 640, startPoint y: 222, endPoint x: 639, endPoint y: 320, distance: 98.5
click at [639, 320] on div "· · u ( - 5 ) · v 4 · 1 · · ( · u 3 · v ( - 2 ) ) 3 · 1 · · u ( - 5 ) · v 4 · 1…" at bounding box center [716, 248] width 398 height 154
drag, startPoint x: 698, startPoint y: 224, endPoint x: 611, endPoint y: 306, distance: 119.9
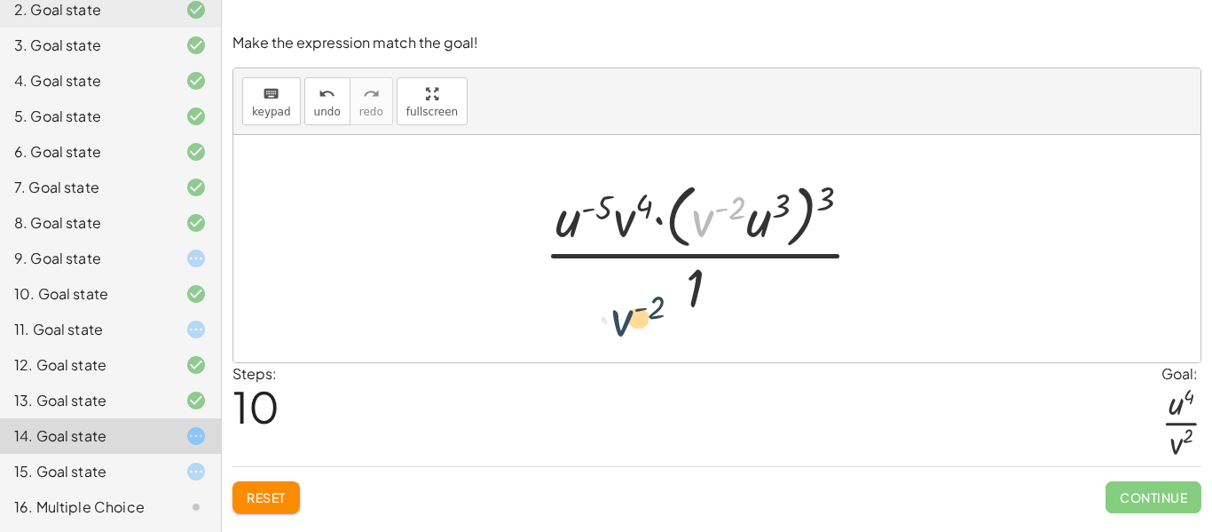
click at [611, 306] on div at bounding box center [710, 248] width 351 height 145
drag, startPoint x: 632, startPoint y: 218, endPoint x: 666, endPoint y: 320, distance: 107.5
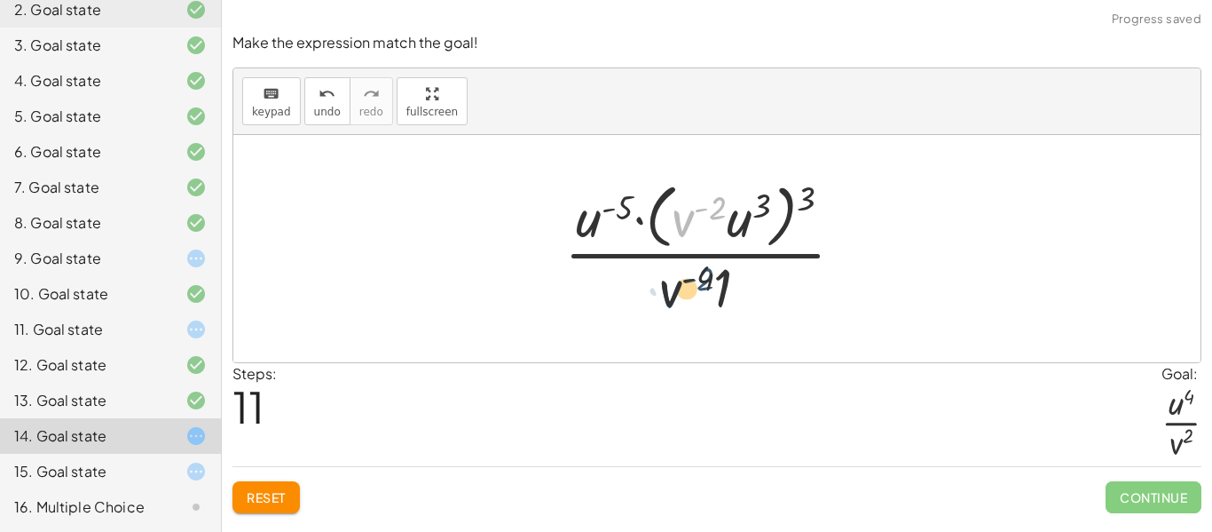
drag, startPoint x: 686, startPoint y: 219, endPoint x: 671, endPoint y: 304, distance: 85.6
click at [671, 304] on div at bounding box center [711, 248] width 311 height 145
drag, startPoint x: 760, startPoint y: 225, endPoint x: 721, endPoint y: 226, distance: 38.2
click at [721, 226] on div at bounding box center [711, 248] width 311 height 145
drag, startPoint x: 741, startPoint y: 225, endPoint x: 586, endPoint y: 230, distance: 155.4
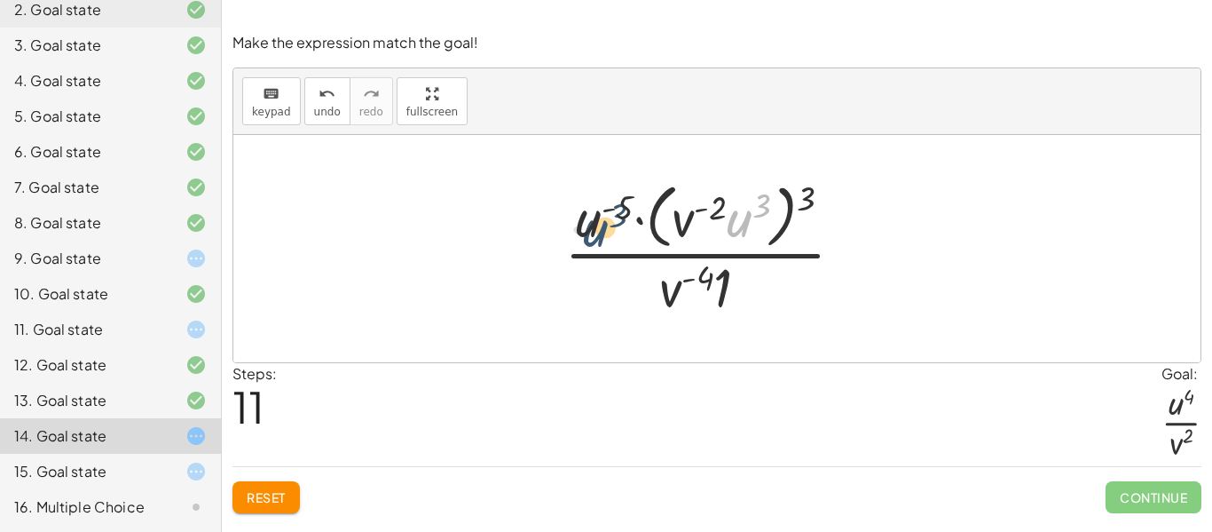
click at [586, 230] on div at bounding box center [711, 248] width 311 height 145
drag, startPoint x: 595, startPoint y: 228, endPoint x: 742, endPoint y: 225, distance: 146.5
click at [742, 225] on div at bounding box center [711, 248] width 311 height 145
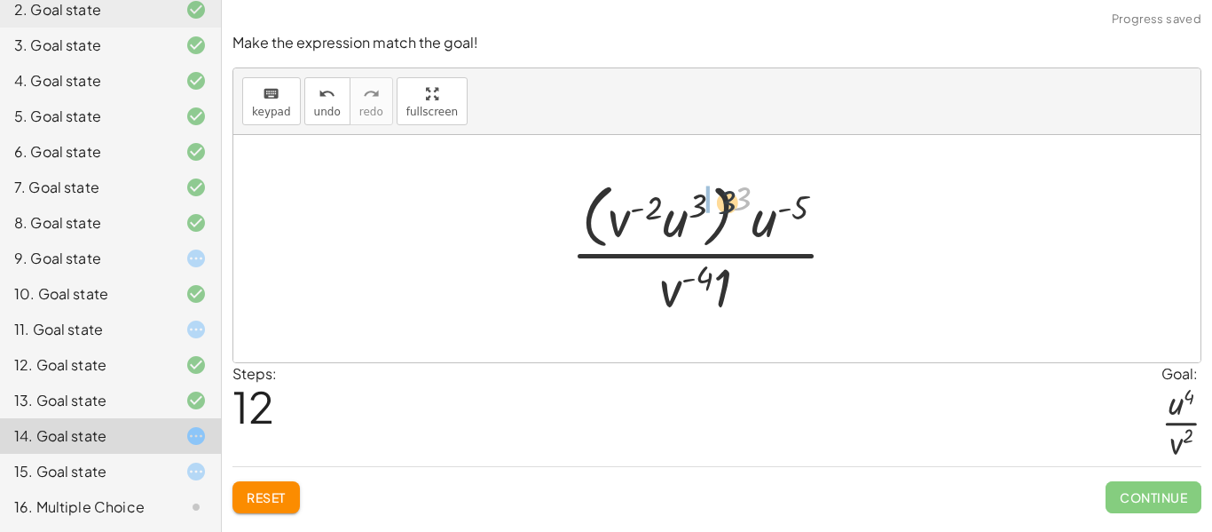
drag, startPoint x: 748, startPoint y: 201, endPoint x: 694, endPoint y: 207, distance: 54.5
click at [694, 207] on div at bounding box center [711, 248] width 299 height 145
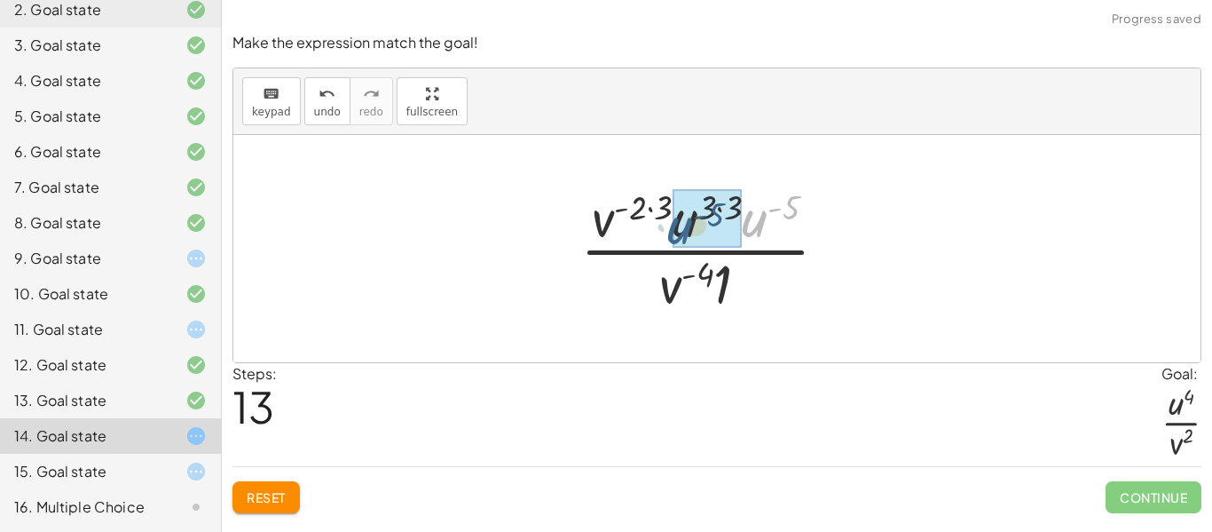
drag, startPoint x: 750, startPoint y: 223, endPoint x: 675, endPoint y: 229, distance: 74.8
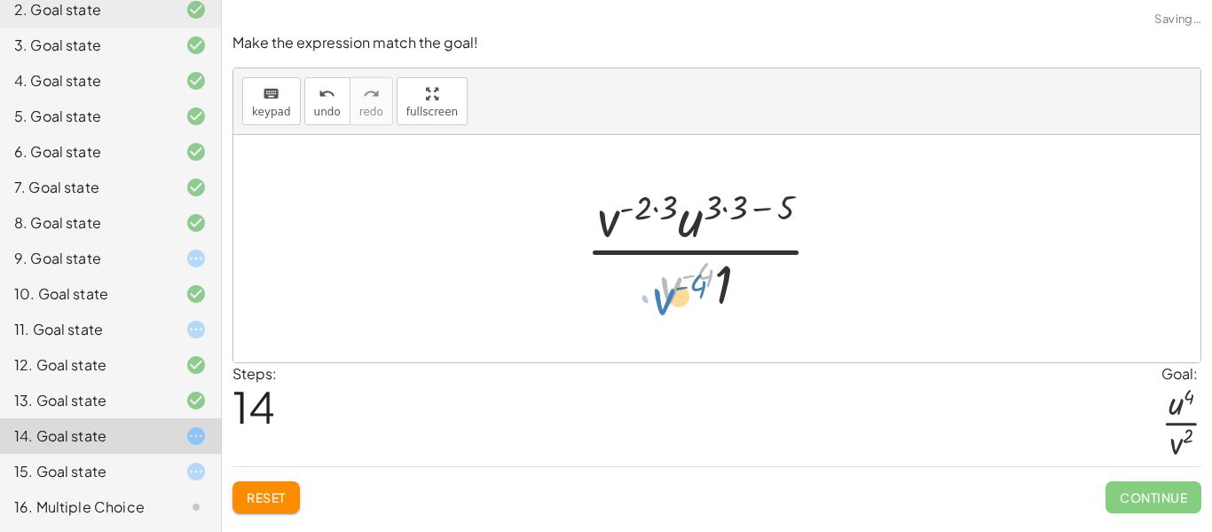
drag, startPoint x: 678, startPoint y: 286, endPoint x: 672, endPoint y: 299, distance: 14.7
click at [672, 299] on div at bounding box center [711, 248] width 269 height 137
drag, startPoint x: 616, startPoint y: 221, endPoint x: 681, endPoint y: 309, distance: 109.2
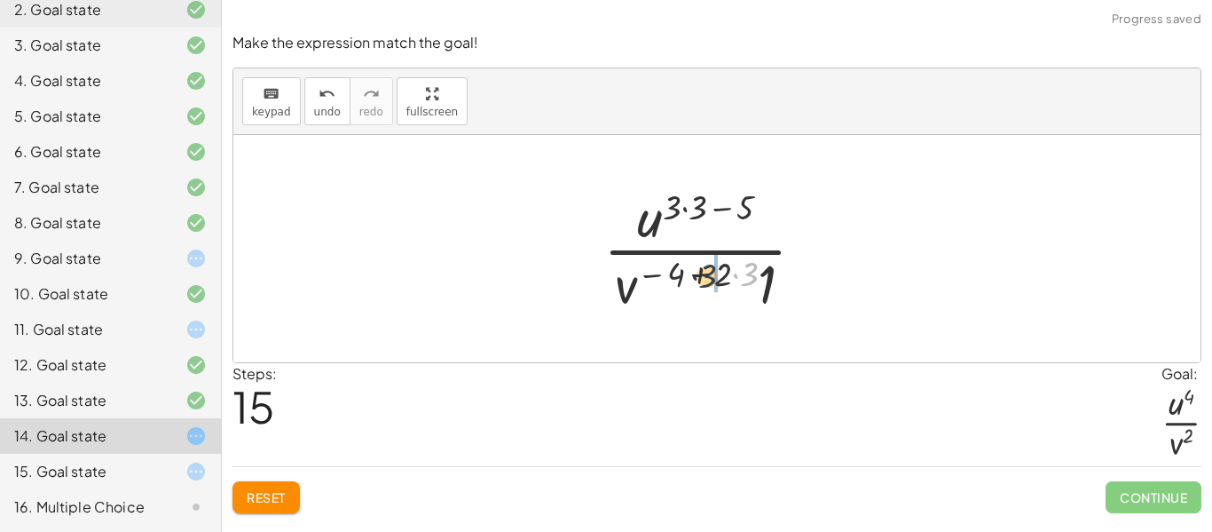
drag, startPoint x: 745, startPoint y: 282, endPoint x: 682, endPoint y: 284, distance: 62.1
click at [682, 284] on div at bounding box center [711, 248] width 233 height 137
drag, startPoint x: 745, startPoint y: 278, endPoint x: 695, endPoint y: 278, distance: 50.6
click at [695, 278] on div at bounding box center [711, 248] width 233 height 137
drag, startPoint x: 674, startPoint y: 278, endPoint x: 729, endPoint y: 278, distance: 55.0
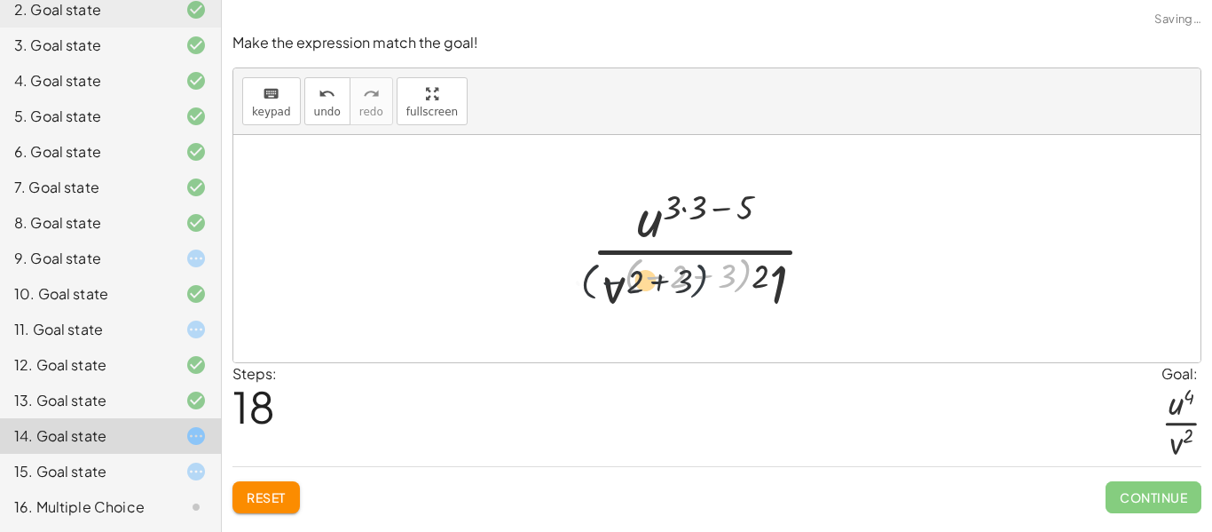
drag, startPoint x: 740, startPoint y: 280, endPoint x: 683, endPoint y: 286, distance: 57.1
click at [683, 286] on div at bounding box center [710, 248] width 257 height 137
drag
click at [710, 279] on div at bounding box center [710, 248] width 257 height 137
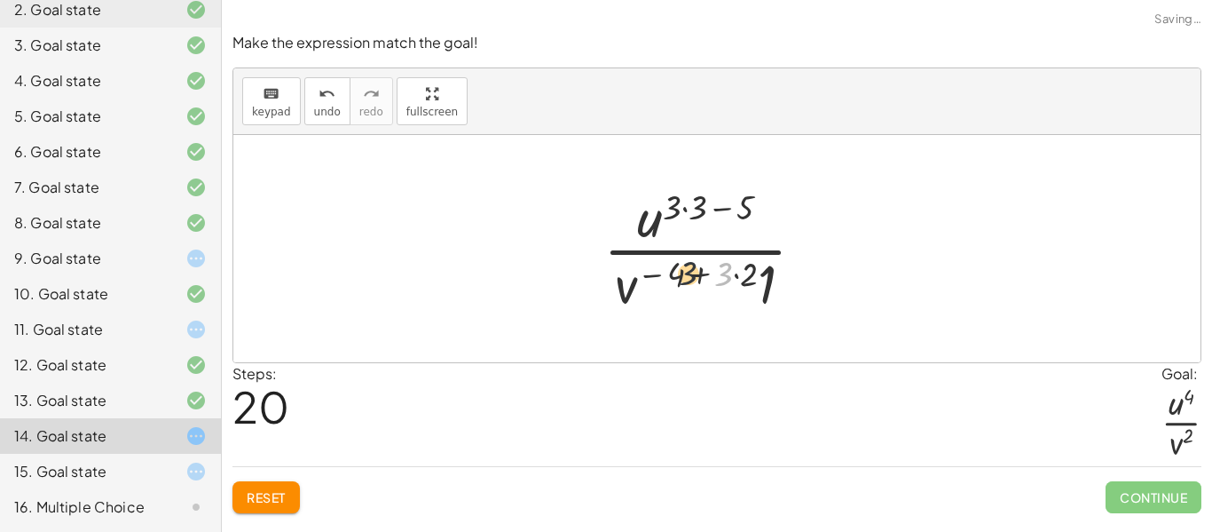
click at [674, 279] on div at bounding box center [711, 248] width 233 height 137
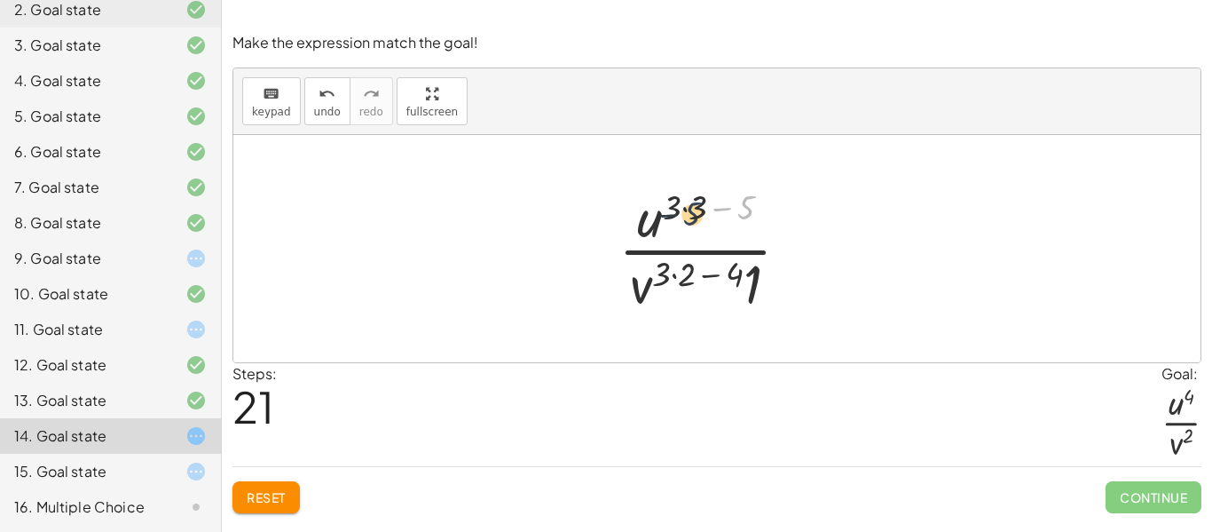
drag, startPoint x: 744, startPoint y: 199, endPoint x: 681, endPoint y: 205, distance: 63.3
click at [681, 205] on div at bounding box center [711, 248] width 203 height 137
drag, startPoint x: 737, startPoint y: 205, endPoint x: 692, endPoint y: 205, distance: 45.3
click at [692, 205] on div at bounding box center [711, 248] width 218 height 137
drag, startPoint x: 758, startPoint y: 209, endPoint x: 672, endPoint y: 218, distance: 86.5
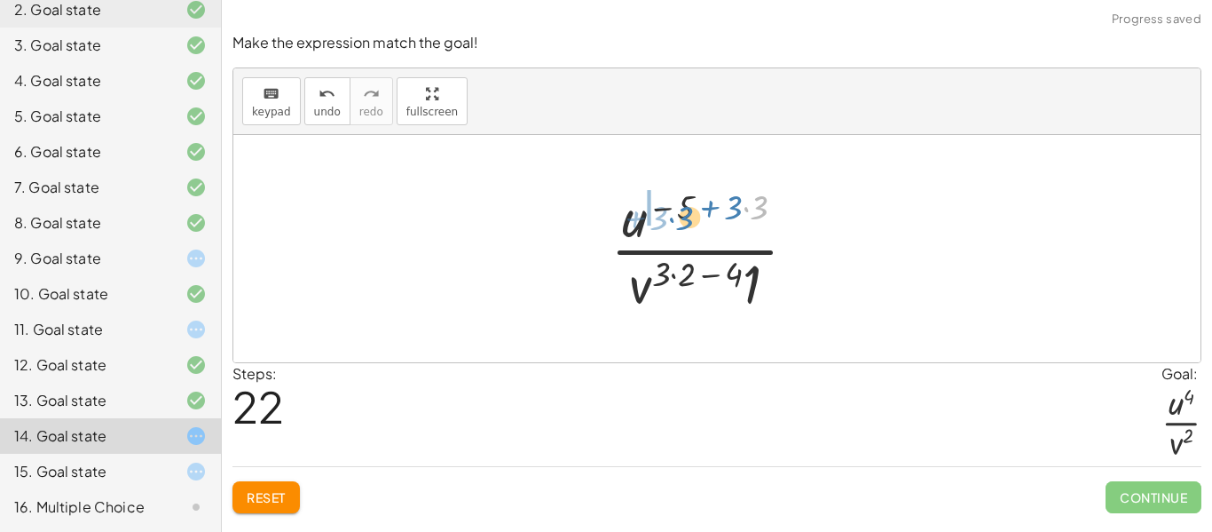
click at [672, 218] on div at bounding box center [711, 248] width 218 height 137
drag, startPoint x: 735, startPoint y: 208, endPoint x: 680, endPoint y: 209, distance: 55.1
click at [680, 209] on div at bounding box center [711, 248] width 203 height 137
drag, startPoint x: 733, startPoint y: 279, endPoint x: 740, endPoint y: 194, distance: 84.6
click at [740, 194] on div at bounding box center [711, 248] width 203 height 137
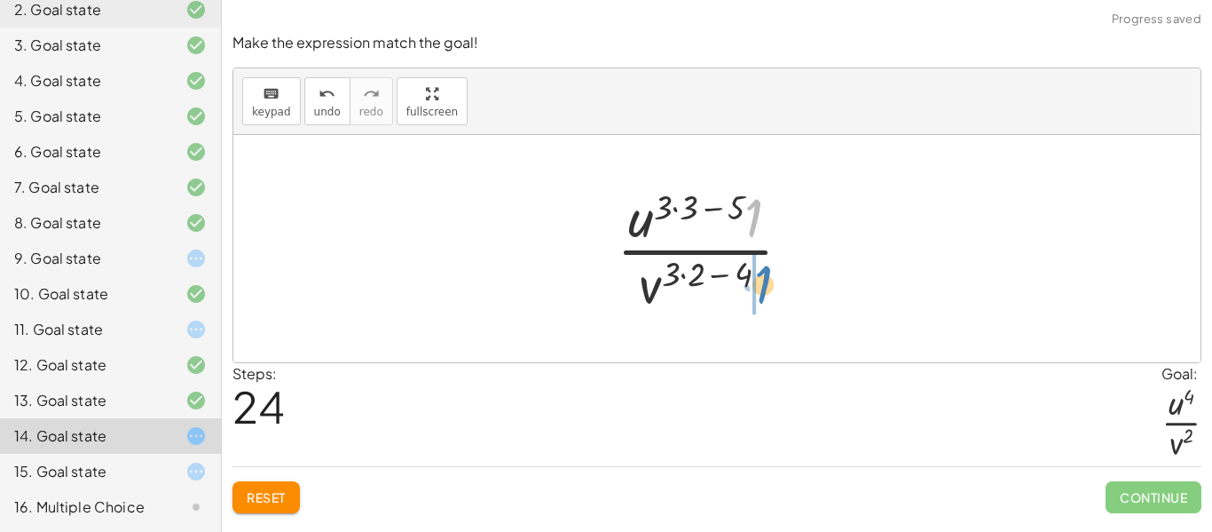
drag, startPoint x: 749, startPoint y: 212, endPoint x: 785, endPoint y: 285, distance: 81.4
click at [785, 285] on div at bounding box center [711, 248] width 207 height 137
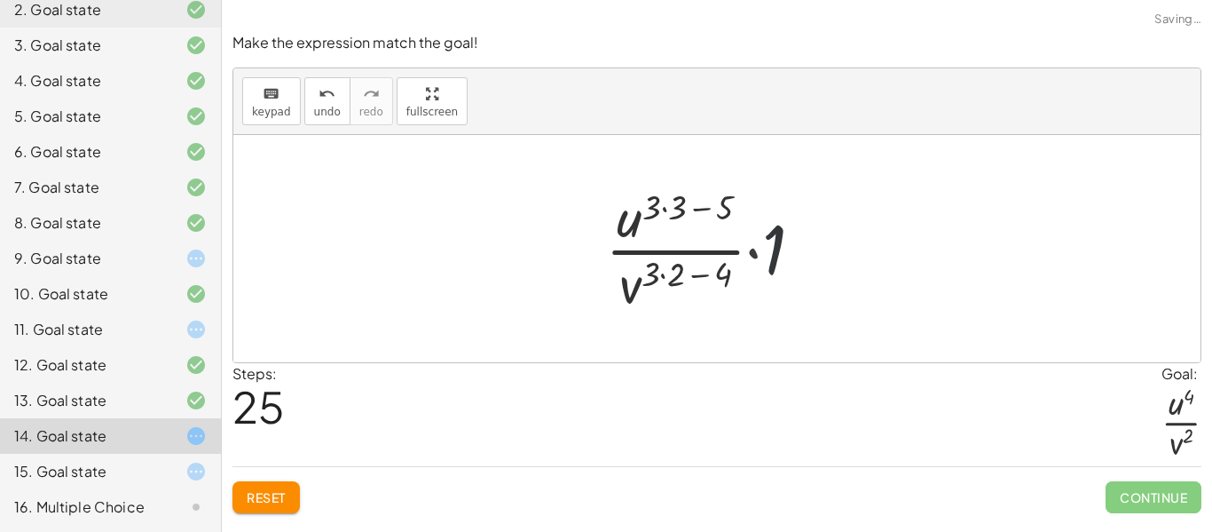
click at [738, 272] on div at bounding box center [711, 248] width 230 height 137
drag, startPoint x: 727, startPoint y: 270, endPoint x: 674, endPoint y: 271, distance: 52.4
drag, startPoint x: 639, startPoint y: 274, endPoint x: 692, endPoint y: 272, distance: 53.3
click at [692, 272] on div at bounding box center [711, 248] width 250 height 137
click at [682, 273] on div at bounding box center [711, 248] width 251 height 137
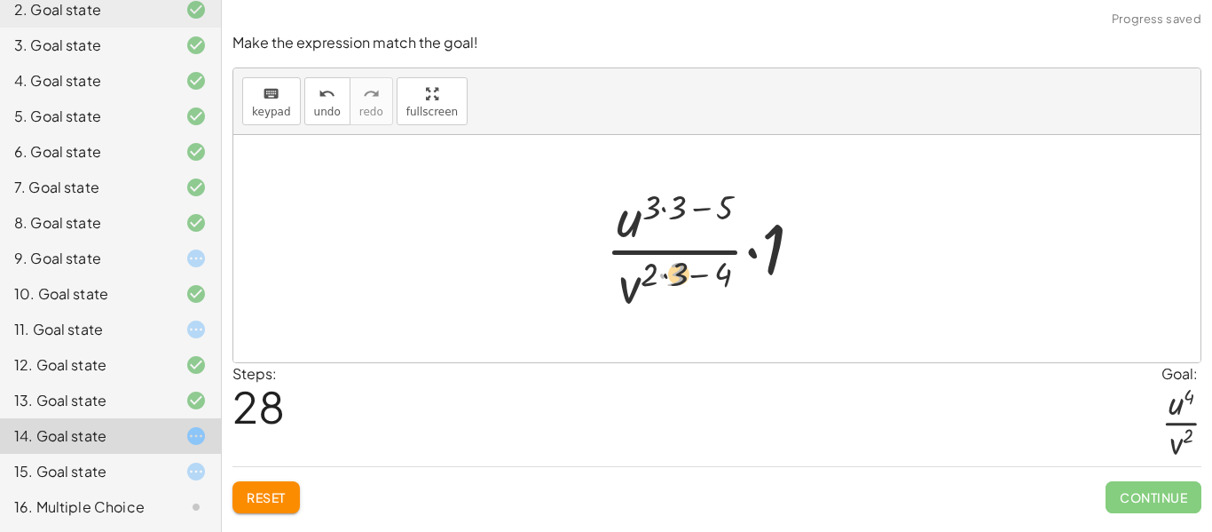
drag, startPoint x: 680, startPoint y: 274, endPoint x: 704, endPoint y: 274, distance: 24.0
click at [704, 274] on div at bounding box center [711, 248] width 230 height 137
drag, startPoint x: 723, startPoint y: 276, endPoint x: 673, endPoint y: 278, distance: 50.6
click at [673, 278] on div at bounding box center [711, 248] width 230 height 137
drag, startPoint x: 650, startPoint y: 273, endPoint x: 673, endPoint y: 277, distance: 22.5
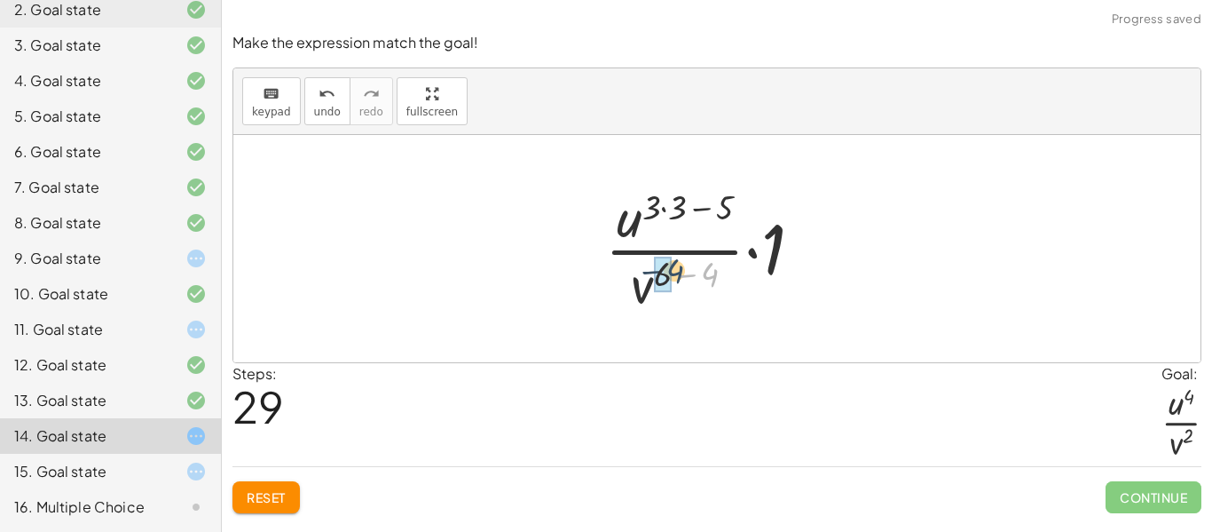
drag, startPoint x: 711, startPoint y: 279, endPoint x: 673, endPoint y: 275, distance: 38.3
click at [673, 275] on div at bounding box center [711, 248] width 230 height 137
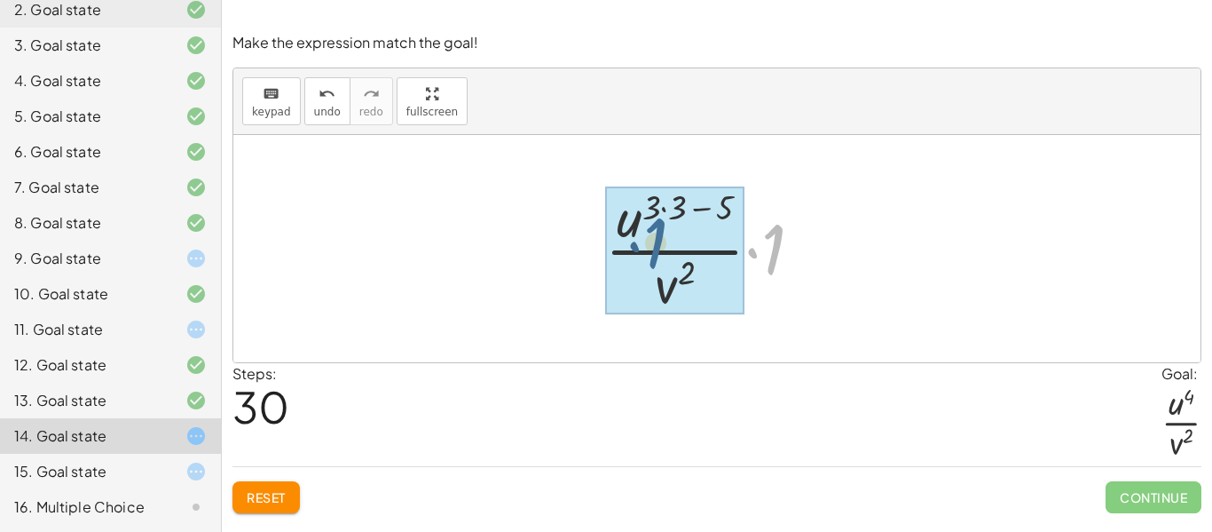
drag, startPoint x: 784, startPoint y: 240, endPoint x: 658, endPoint y: 223, distance: 127.1
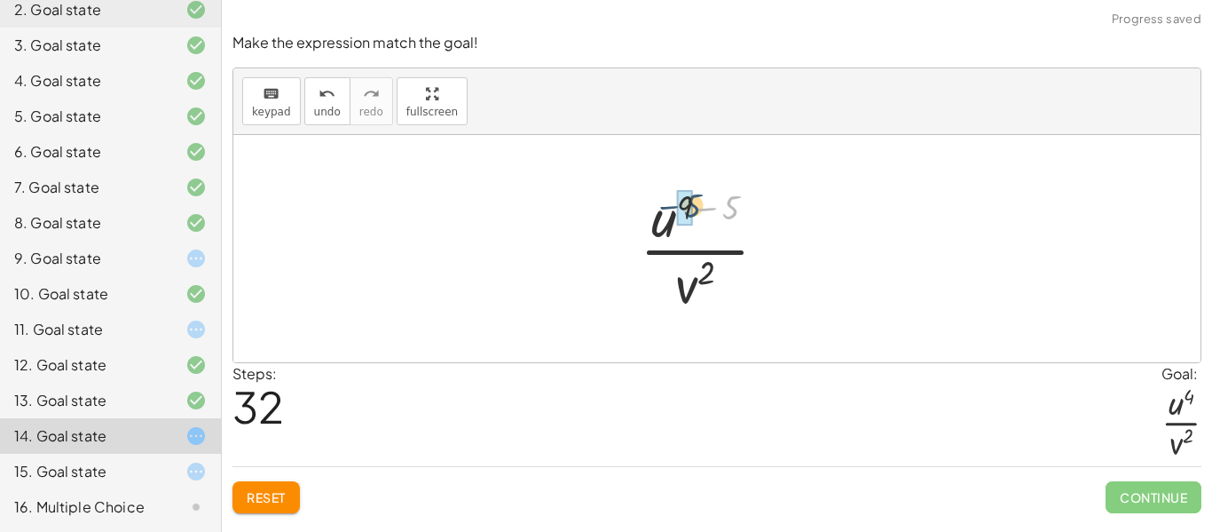
drag, startPoint x: 722, startPoint y: 212, endPoint x: 688, endPoint y: 209, distance: 34.7
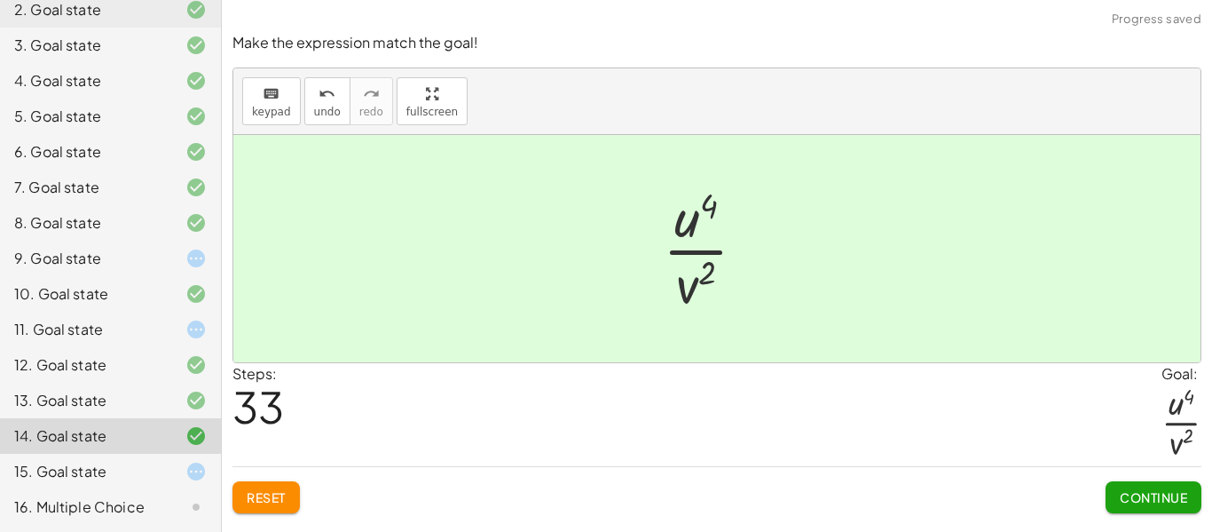
click at [1123, 486] on button "Continue" at bounding box center [1154, 497] width 96 height 32
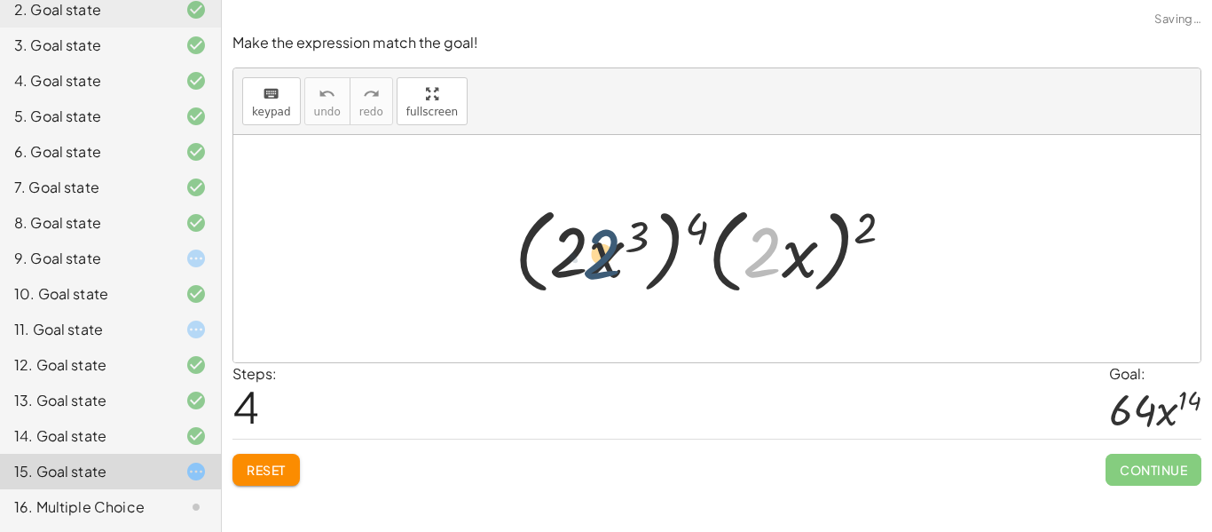
drag, startPoint x: 760, startPoint y: 252, endPoint x: 558, endPoint y: 249, distance: 201.5
click at [558, 249] on div at bounding box center [702, 251] width 410 height 102
drag, startPoint x: 697, startPoint y: 221, endPoint x: 871, endPoint y: 228, distance: 175.0
click at [871, 228] on div at bounding box center [702, 251] width 410 height 102
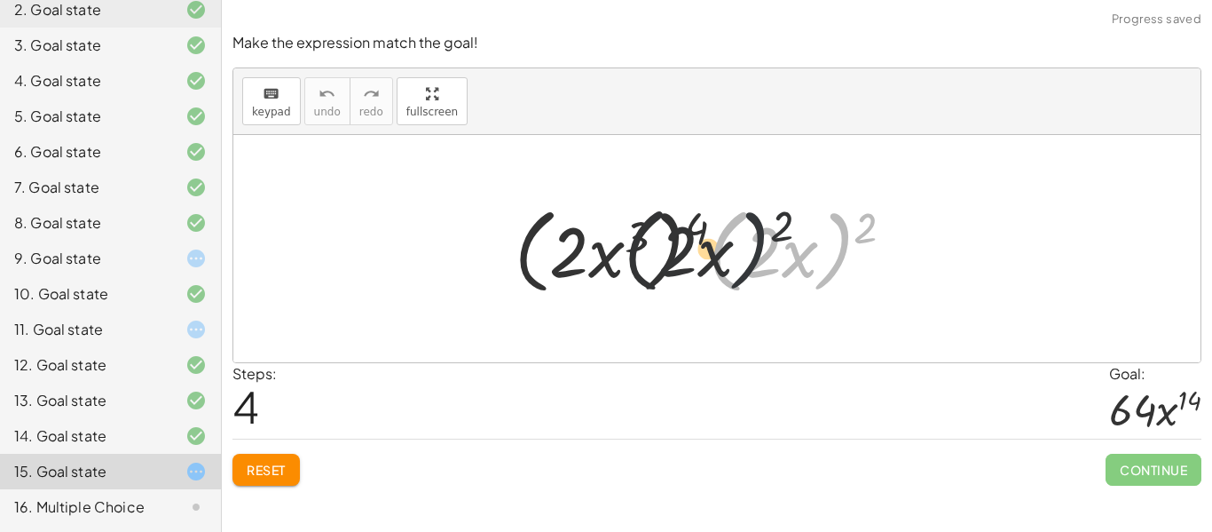
drag, startPoint x: 848, startPoint y: 245, endPoint x: 702, endPoint y: 238, distance: 145.7
click at [702, 238] on div at bounding box center [702, 251] width 410 height 102
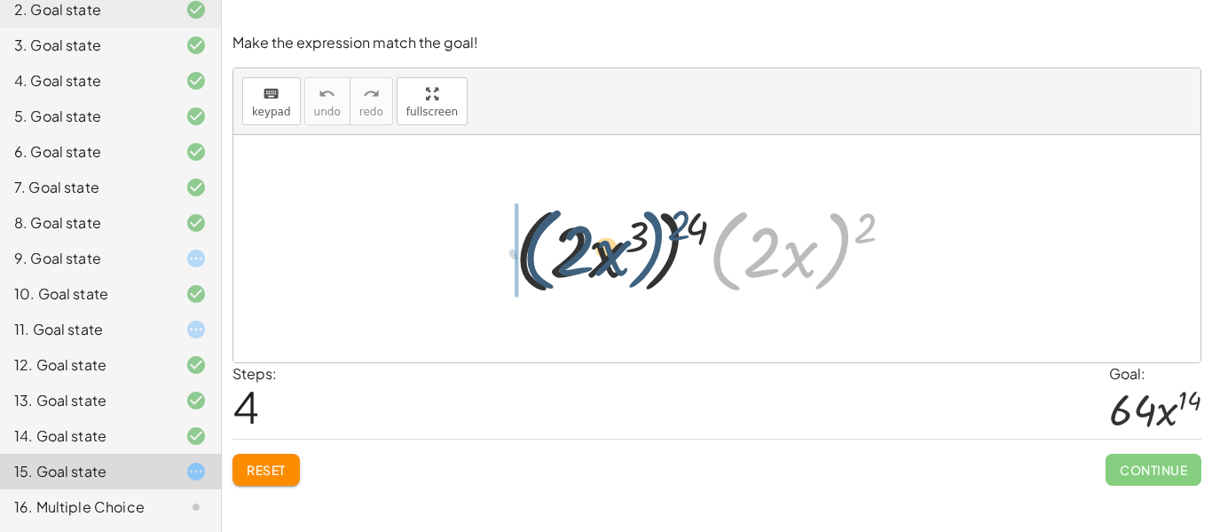
drag, startPoint x: 835, startPoint y: 259, endPoint x: 645, endPoint y: 253, distance: 190.0
click at [645, 253] on div at bounding box center [702, 251] width 410 height 102
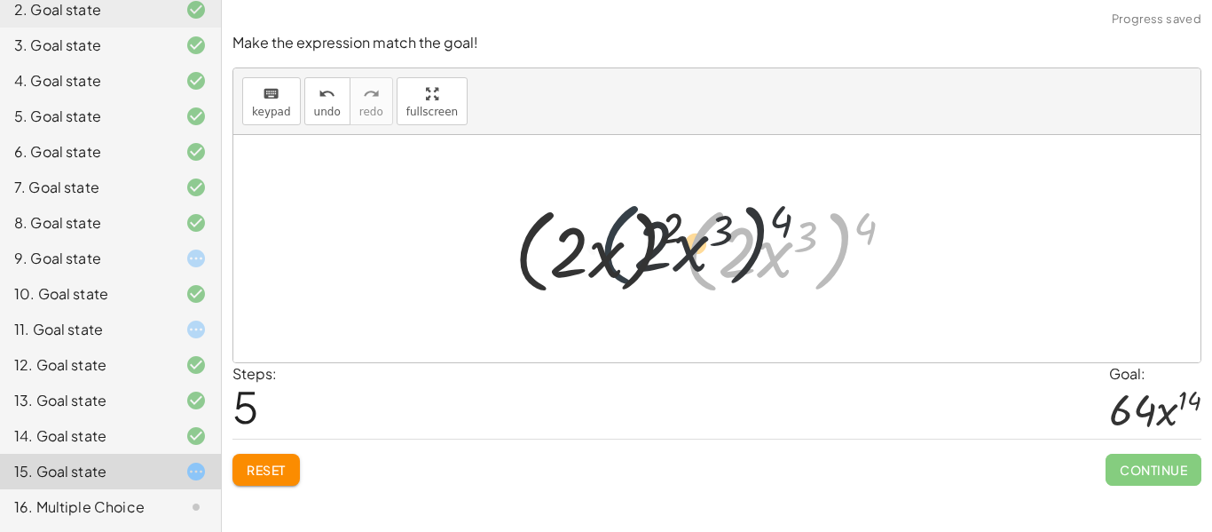
drag, startPoint x: 701, startPoint y: 268, endPoint x: 591, endPoint y: 253, distance: 111.1
click at [591, 253] on div at bounding box center [702, 251] width 410 height 102
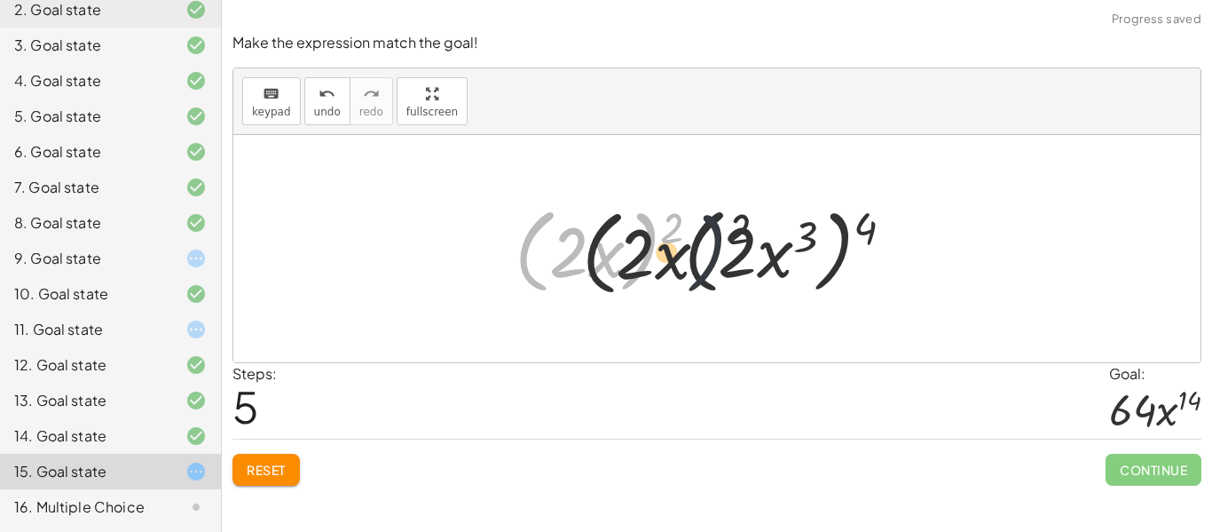
drag, startPoint x: 628, startPoint y: 256, endPoint x: 762, endPoint y: 255, distance: 134.0
click at [762, 255] on div at bounding box center [702, 251] width 410 height 102
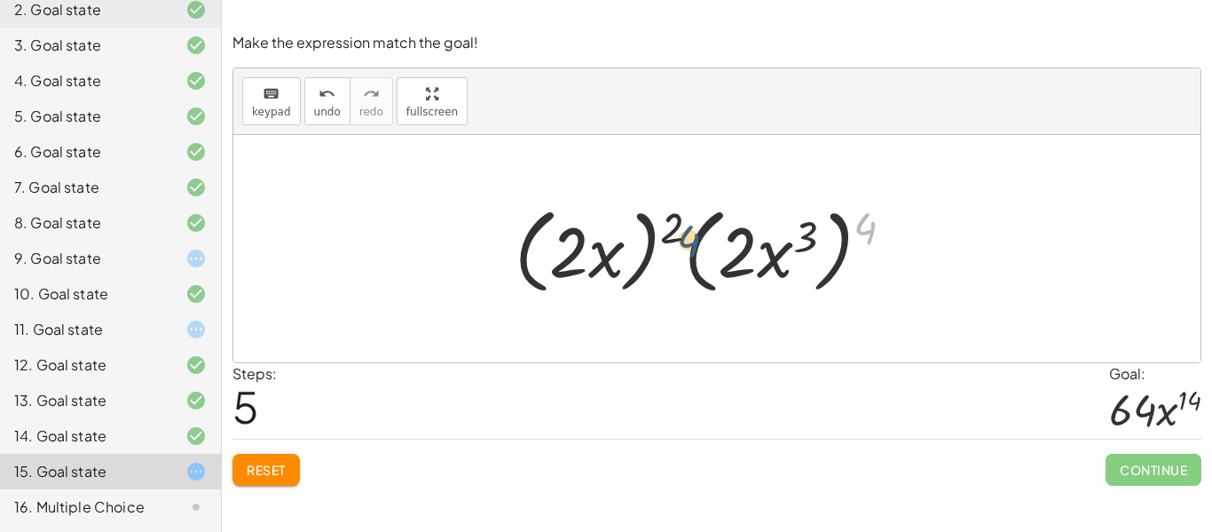
drag, startPoint x: 866, startPoint y: 232, endPoint x: 655, endPoint y: 236, distance: 211.3
click at [655, 236] on div at bounding box center [702, 251] width 410 height 102
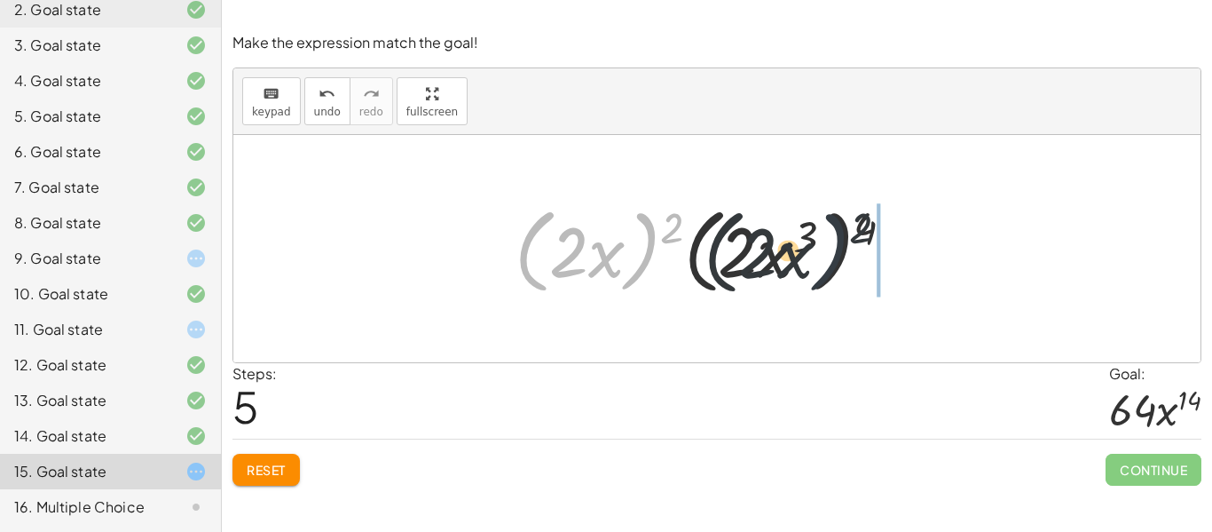
drag, startPoint x: 630, startPoint y: 252, endPoint x: 826, endPoint y: 253, distance: 196.1
click at [826, 253] on div at bounding box center [702, 251] width 410 height 102
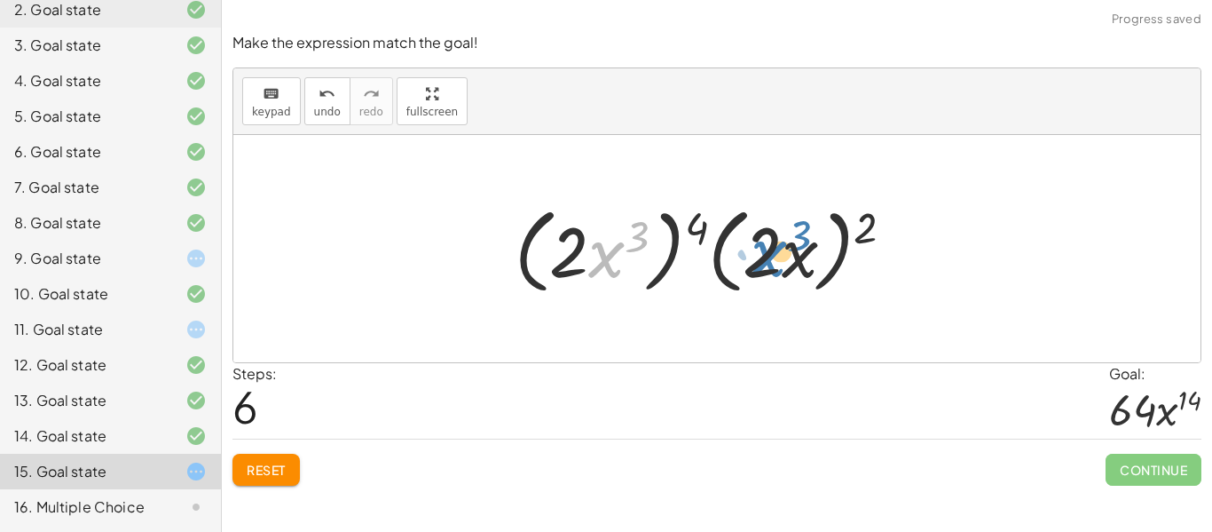
drag, startPoint x: 610, startPoint y: 254, endPoint x: 778, endPoint y: 254, distance: 168.6
click at [778, 254] on div at bounding box center [702, 251] width 410 height 102
drag, startPoint x: 801, startPoint y: 262, endPoint x: 616, endPoint y: 248, distance: 186.0
click at [616, 248] on div at bounding box center [702, 251] width 410 height 102
drag, startPoint x: 605, startPoint y: 253, endPoint x: 798, endPoint y: 260, distance: 192.7
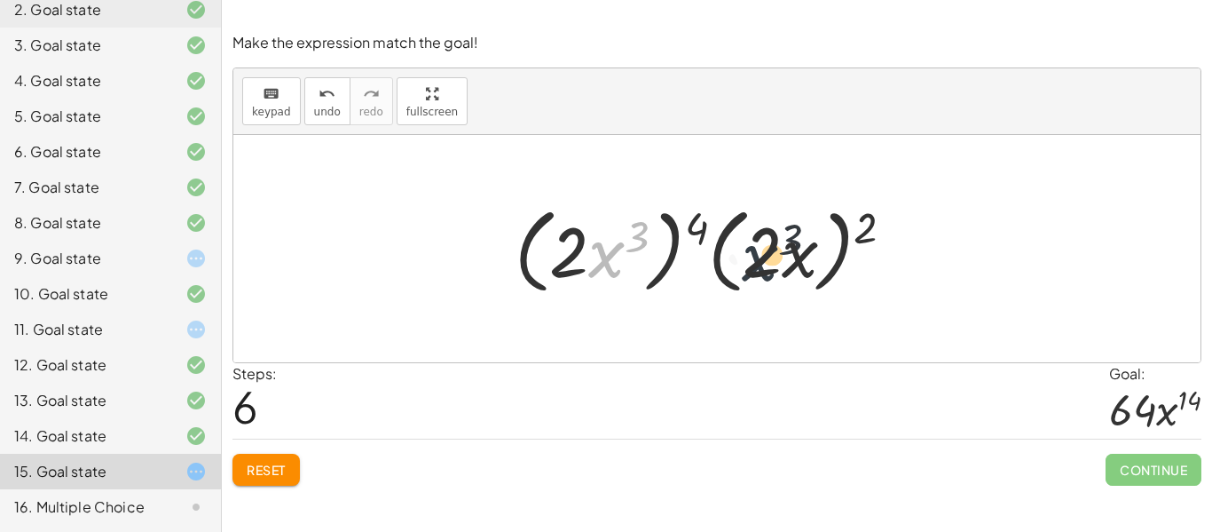
click at [798, 260] on div at bounding box center [702, 251] width 410 height 102
drag, startPoint x: 697, startPoint y: 228, endPoint x: 880, endPoint y: 238, distance: 184.0
click at [880, 238] on div at bounding box center [702, 251] width 410 height 102
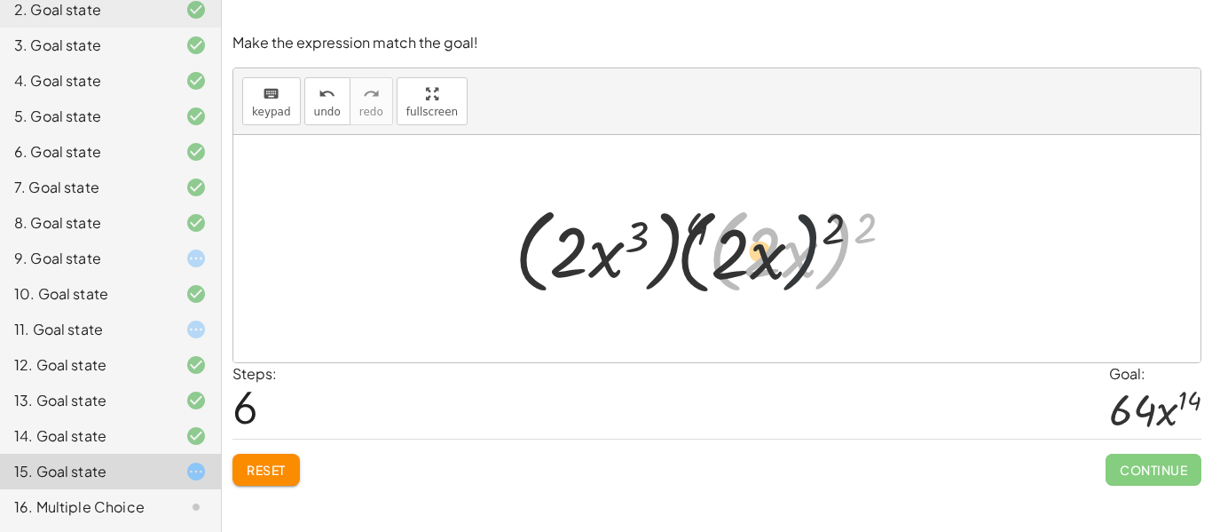
drag, startPoint x: 848, startPoint y: 247, endPoint x: 664, endPoint y: 243, distance: 184.6
click at [664, 243] on div at bounding box center [702, 251] width 410 height 102
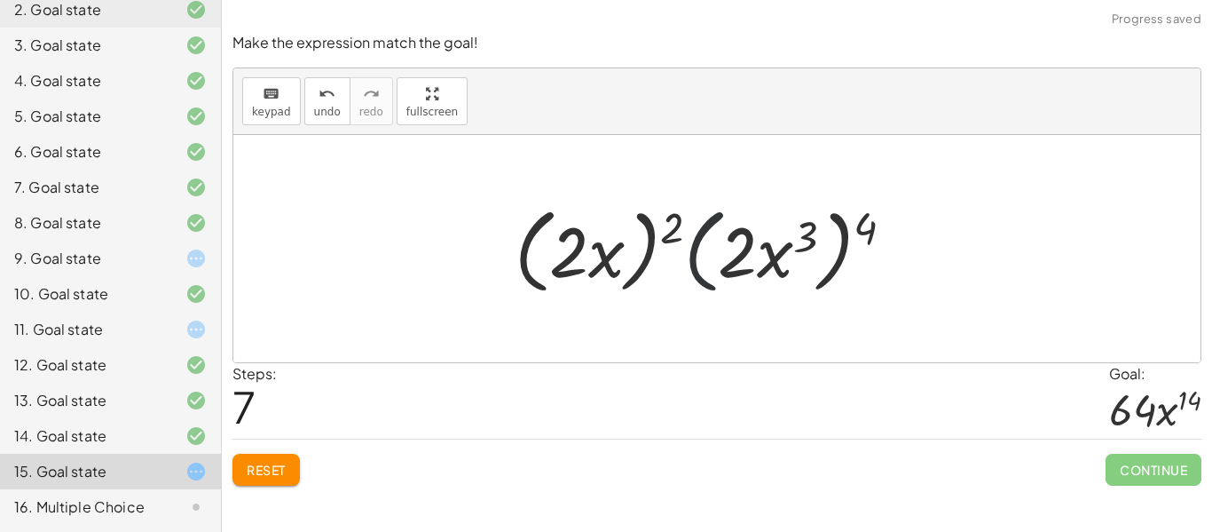
drag, startPoint x: 710, startPoint y: 254, endPoint x: 585, endPoint y: 248, distance: 125.2
click at [585, 248] on div at bounding box center [702, 251] width 410 height 102
drag, startPoint x: 752, startPoint y: 257, endPoint x: 580, endPoint y: 255, distance: 172.2
click at [580, 255] on div at bounding box center [702, 251] width 410 height 102
drag, startPoint x: 778, startPoint y: 260, endPoint x: 595, endPoint y: 252, distance: 183.0
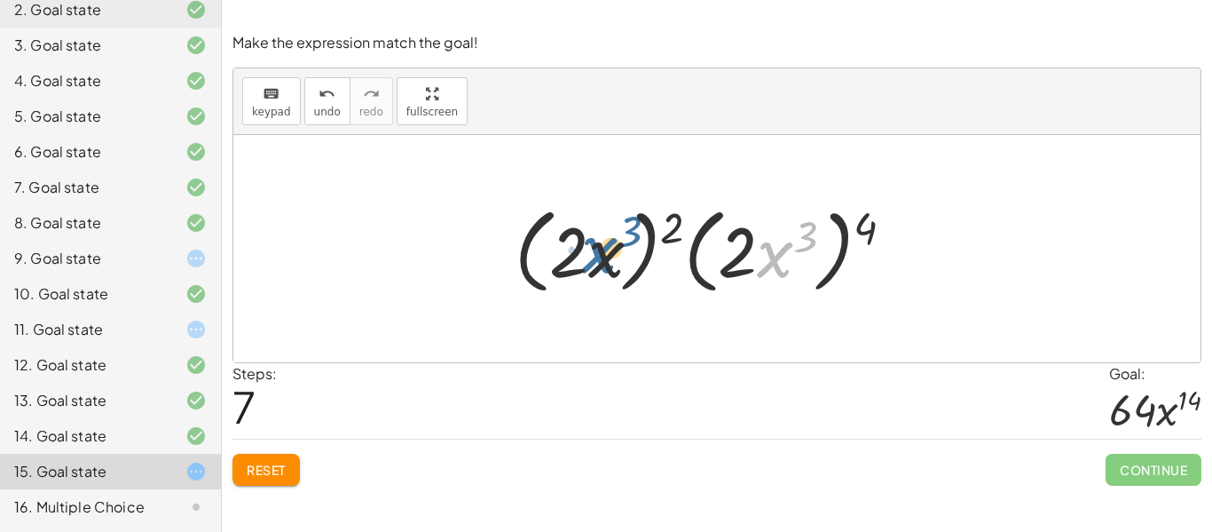
click at [595, 252] on div at bounding box center [702, 251] width 410 height 102
drag, startPoint x: 784, startPoint y: 258, endPoint x: 668, endPoint y: 247, distance: 115.9
click at [668, 247] on div at bounding box center [702, 251] width 410 height 102
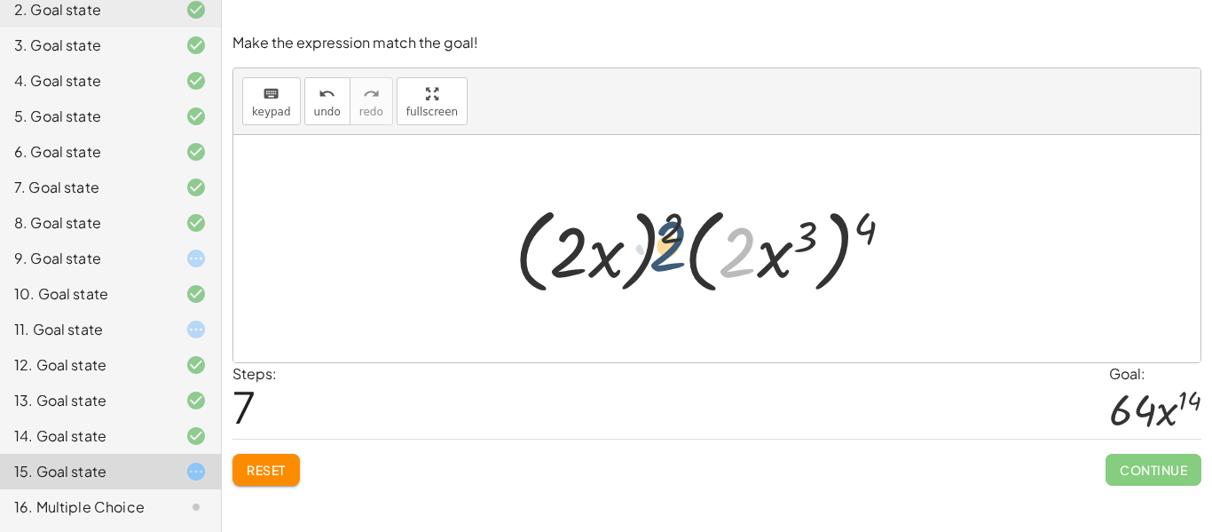
drag, startPoint x: 744, startPoint y: 261, endPoint x: 673, endPoint y: 255, distance: 71.3
click at [673, 255] on div at bounding box center [702, 251] width 410 height 102
drag, startPoint x: 559, startPoint y: 256, endPoint x: 673, endPoint y: 246, distance: 114.0
click at [673, 246] on div at bounding box center [702, 251] width 410 height 102
click at [585, 268] on div at bounding box center [702, 251] width 410 height 102
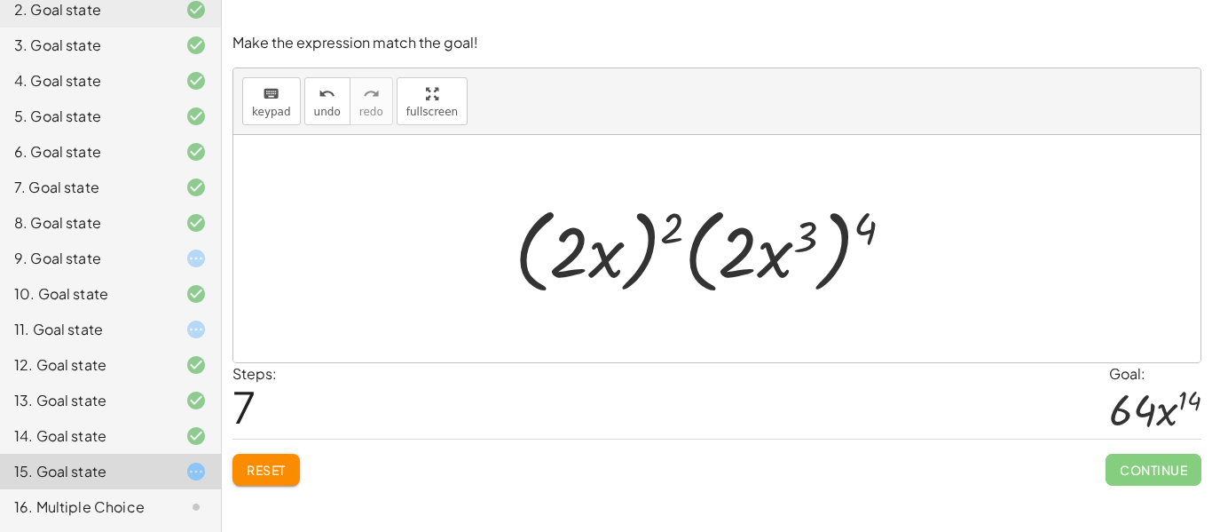
click at [777, 248] on div at bounding box center [702, 251] width 410 height 102
drag, startPoint x: 777, startPoint y: 248, endPoint x: 652, endPoint y: 248, distance: 125.1
click at [652, 248] on div at bounding box center [702, 251] width 410 height 102
drag, startPoint x: 566, startPoint y: 245, endPoint x: 686, endPoint y: 242, distance: 119.8
click at [686, 242] on div at bounding box center [702, 251] width 410 height 102
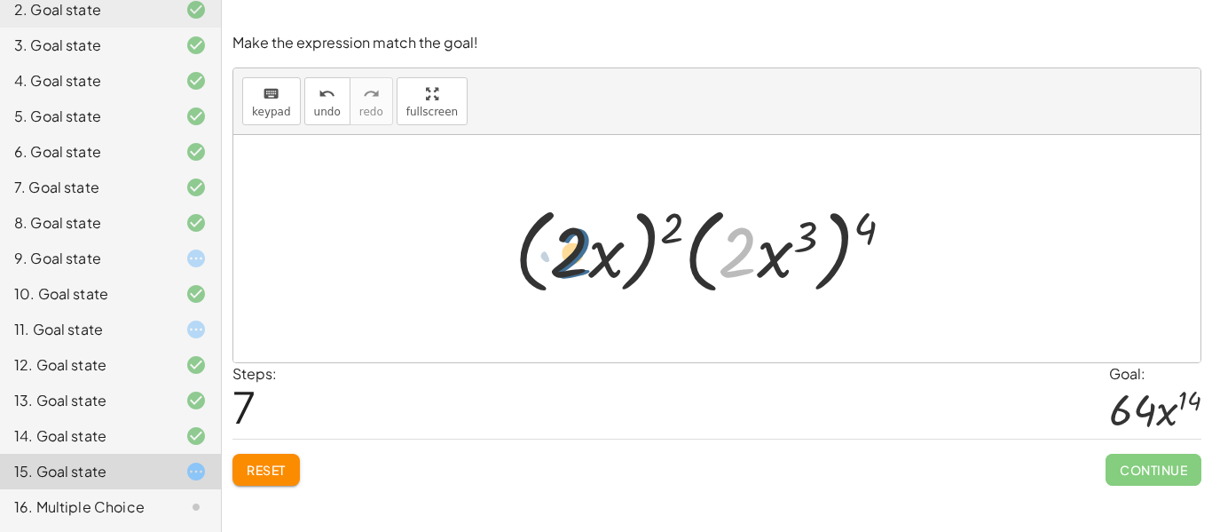
drag, startPoint x: 751, startPoint y: 259, endPoint x: 578, endPoint y: 258, distance: 173.1
click at [578, 258] on div at bounding box center [702, 251] width 410 height 102
drag, startPoint x: 572, startPoint y: 257, endPoint x: 706, endPoint y: 264, distance: 135.0
click at [706, 264] on div at bounding box center [702, 251] width 410 height 102
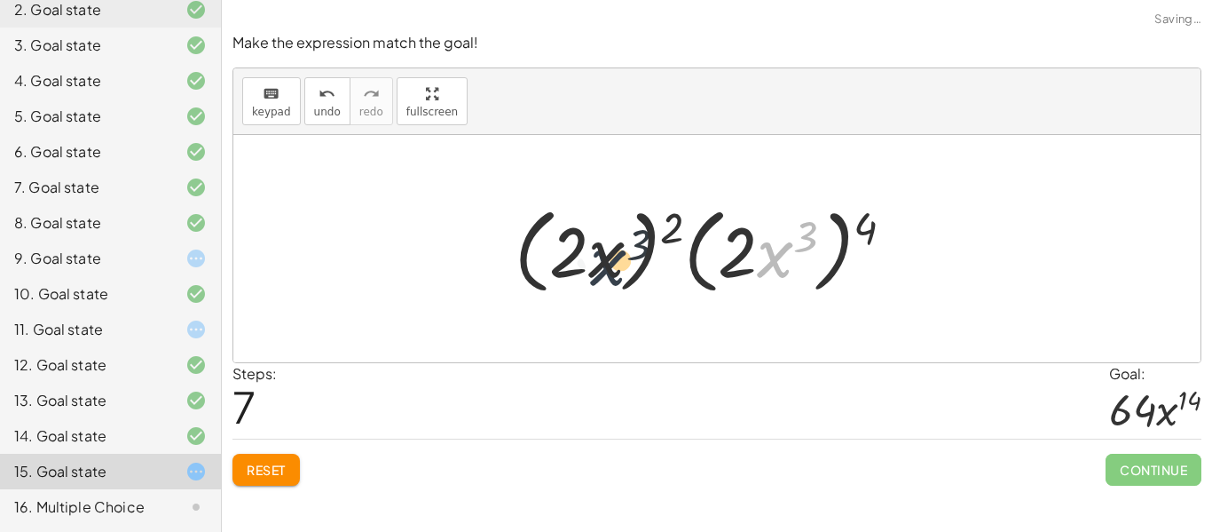
drag, startPoint x: 778, startPoint y: 251, endPoint x: 550, endPoint y: 248, distance: 228.1
click at [550, 248] on div at bounding box center [702, 251] width 410 height 102
drag, startPoint x: 892, startPoint y: 244, endPoint x: 420, endPoint y: 244, distance: 472.1
click at [420, 244] on div "· ( · 2 · x 3 ) 4 · ( · 2 · x ) ( - 2 ) · ( · 2 · x ) 2 · ( · 2 · x 3 ) 4 · ( ·…" at bounding box center [716, 248] width 967 height 227
click at [308, 94] on button "undo undo" at bounding box center [327, 101] width 46 height 48
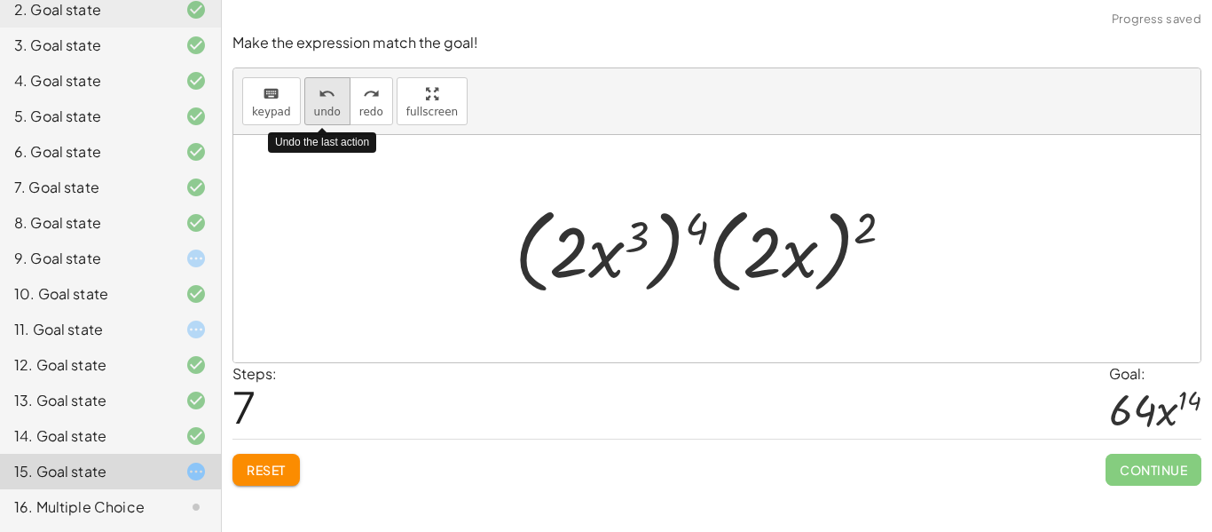
click at [319, 99] on icon "undo" at bounding box center [327, 93] width 17 height 21
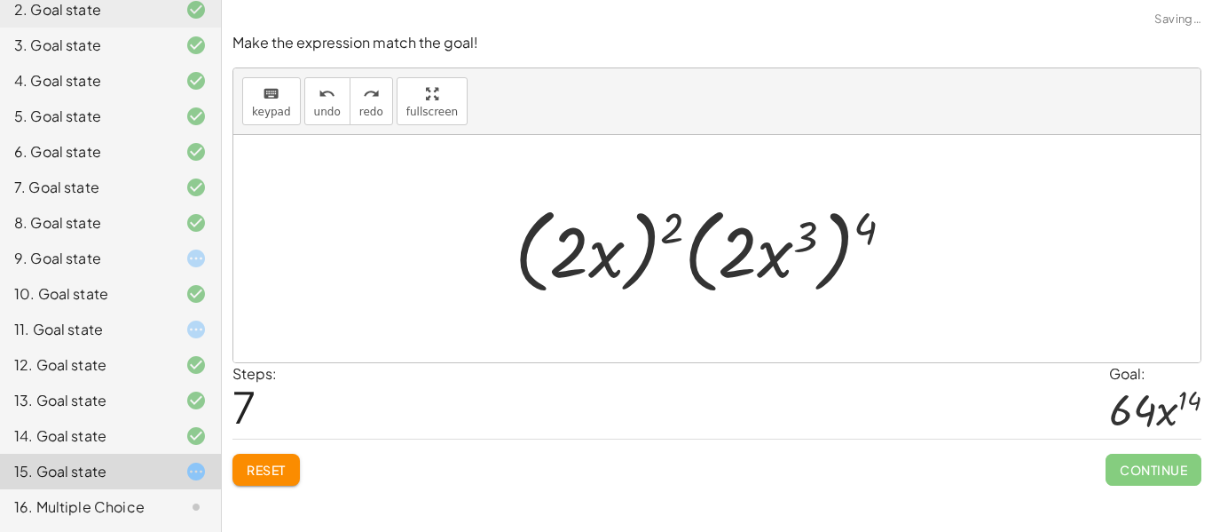
click at [272, 478] on button "Reset" at bounding box center [266, 469] width 67 height 32
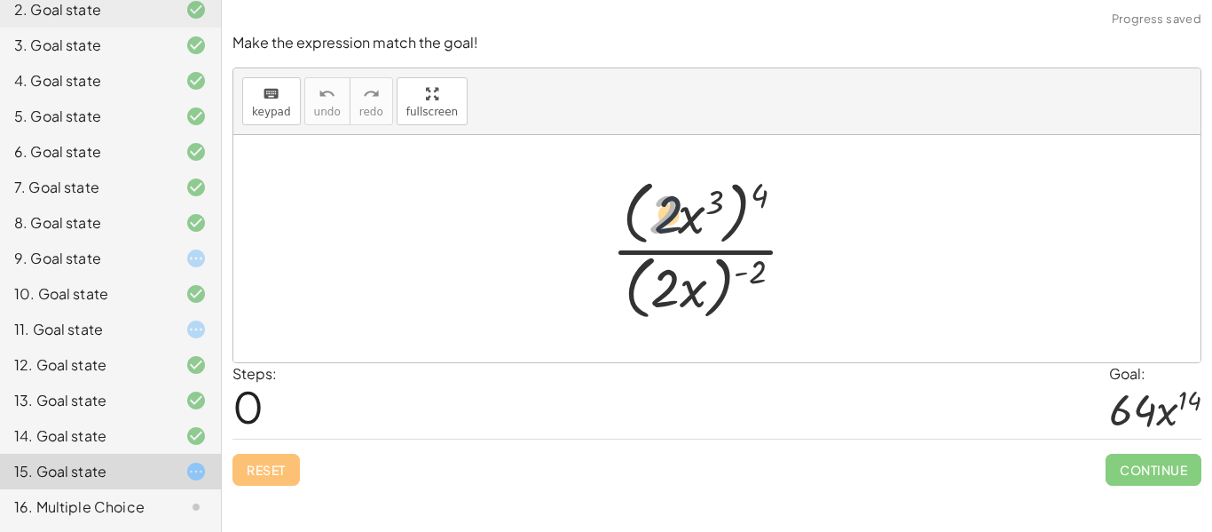
drag, startPoint x: 662, startPoint y: 214, endPoint x: 689, endPoint y: 213, distance: 26.6
click at [689, 213] on div at bounding box center [711, 248] width 217 height 153
click at [749, 265] on div at bounding box center [711, 248] width 217 height 153
drag, startPoint x: 696, startPoint y: 285, endPoint x: 698, endPoint y: 199, distance: 86.1
click at [698, 199] on div at bounding box center [711, 248] width 217 height 153
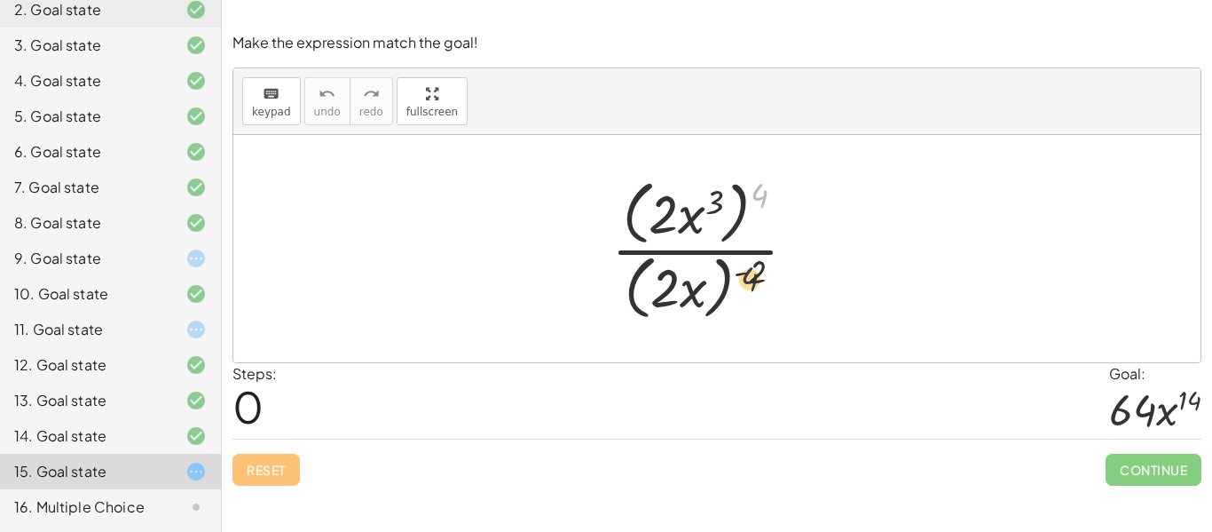
drag, startPoint x: 763, startPoint y: 193, endPoint x: 753, endPoint y: 284, distance: 91.0
click at [753, 284] on div at bounding box center [711, 248] width 217 height 153
drag, startPoint x: 759, startPoint y: 275, endPoint x: 695, endPoint y: 189, distance: 107.2
click at [695, 189] on div at bounding box center [711, 248] width 217 height 153
drag, startPoint x: 669, startPoint y: 218, endPoint x: 670, endPoint y: 296, distance: 77.2
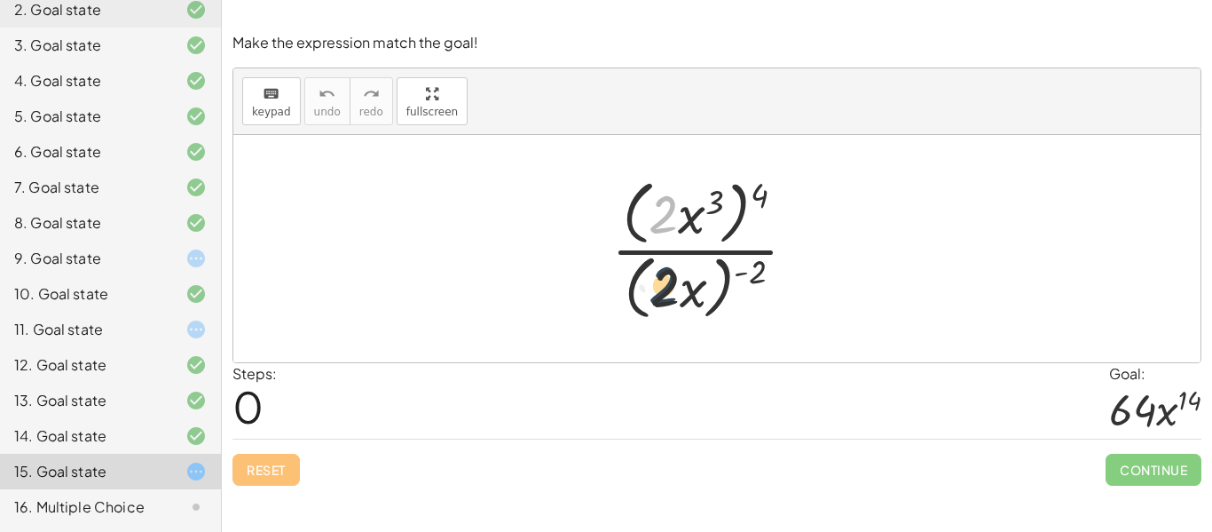
click at [670, 296] on div at bounding box center [711, 248] width 217 height 153
drag, startPoint x: 674, startPoint y: 309, endPoint x: 694, endPoint y: 238, distance: 73.6
click at [694, 238] on div at bounding box center [711, 248] width 217 height 153
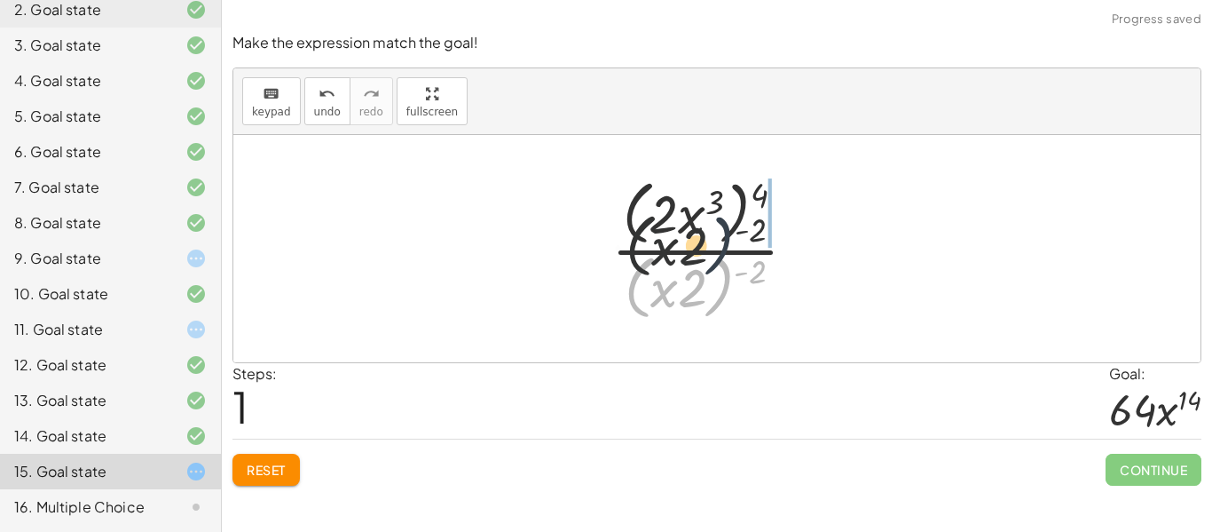
drag, startPoint x: 713, startPoint y: 288, endPoint x: 714, endPoint y: 207, distance: 80.8
click at [714, 207] on div at bounding box center [711, 248] width 217 height 153
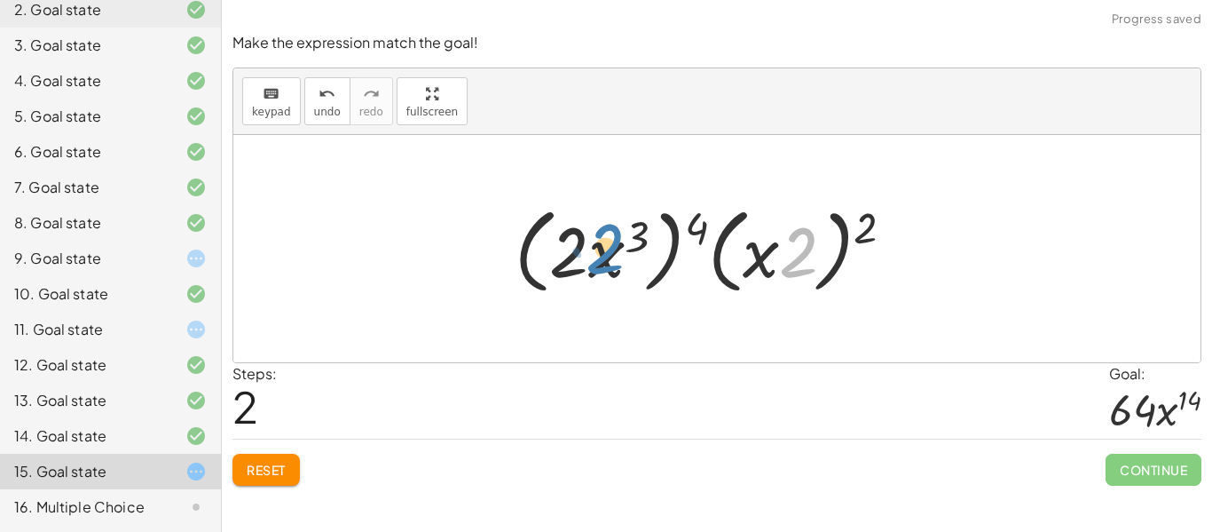
drag, startPoint x: 792, startPoint y: 256, endPoint x: 557, endPoint y: 253, distance: 234.3
click at [557, 253] on div at bounding box center [712, 249] width 412 height 102
drag, startPoint x: 562, startPoint y: 257, endPoint x: 812, endPoint y: 254, distance: 250.3
click at [812, 254] on div at bounding box center [712, 249] width 412 height 102
drag, startPoint x: 869, startPoint y: 235, endPoint x: 695, endPoint y: 228, distance: 174.1
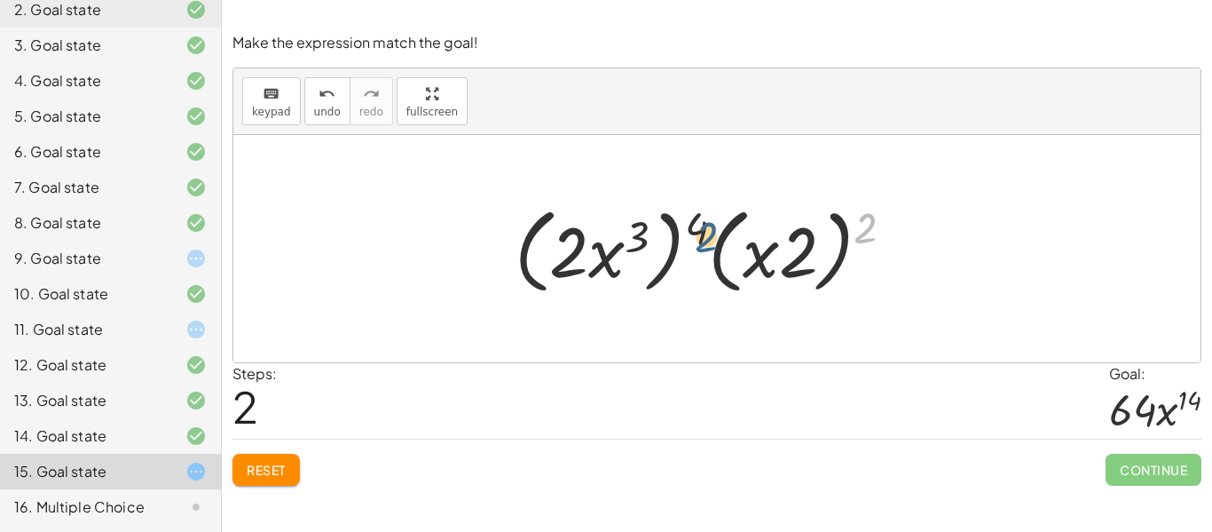
click at [695, 228] on div at bounding box center [712, 249] width 412 height 102
drag, startPoint x: 638, startPoint y: 238, endPoint x: 821, endPoint y: 246, distance: 183.0
click at [821, 246] on div at bounding box center [712, 249] width 412 height 102
drag, startPoint x: 812, startPoint y: 256, endPoint x: 553, endPoint y: 258, distance: 259.1
click at [553, 258] on div at bounding box center [712, 249] width 412 height 102
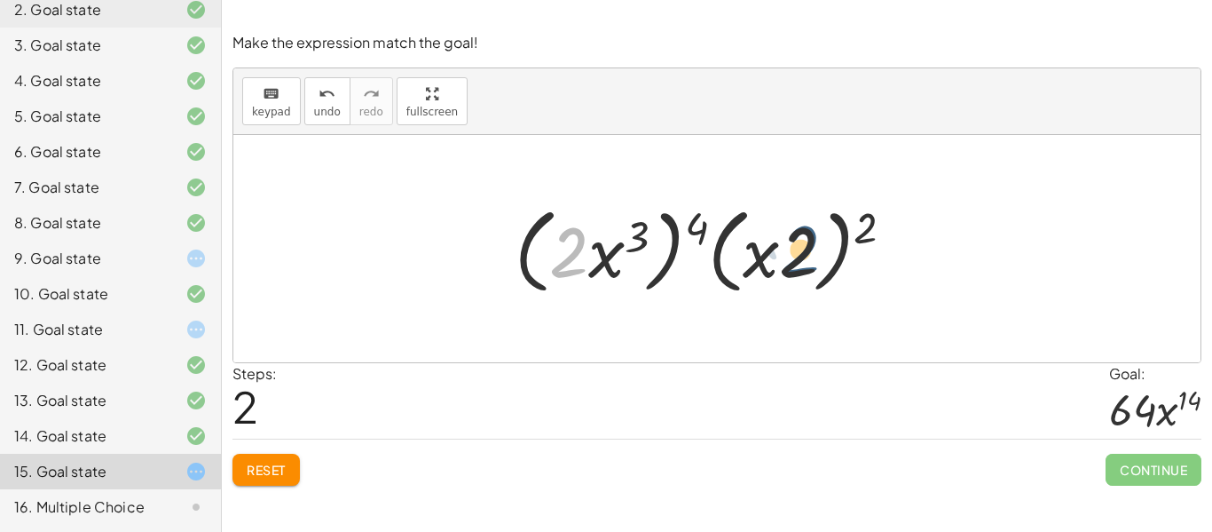
drag, startPoint x: 564, startPoint y: 256, endPoint x: 799, endPoint y: 254, distance: 234.3
click at [799, 254] on div at bounding box center [712, 249] width 412 height 102
drag, startPoint x: 799, startPoint y: 257, endPoint x: 662, endPoint y: 255, distance: 136.7
click at [662, 255] on div at bounding box center [712, 249] width 412 height 102
drag, startPoint x: 658, startPoint y: 242, endPoint x: 781, endPoint y: 245, distance: 123.4
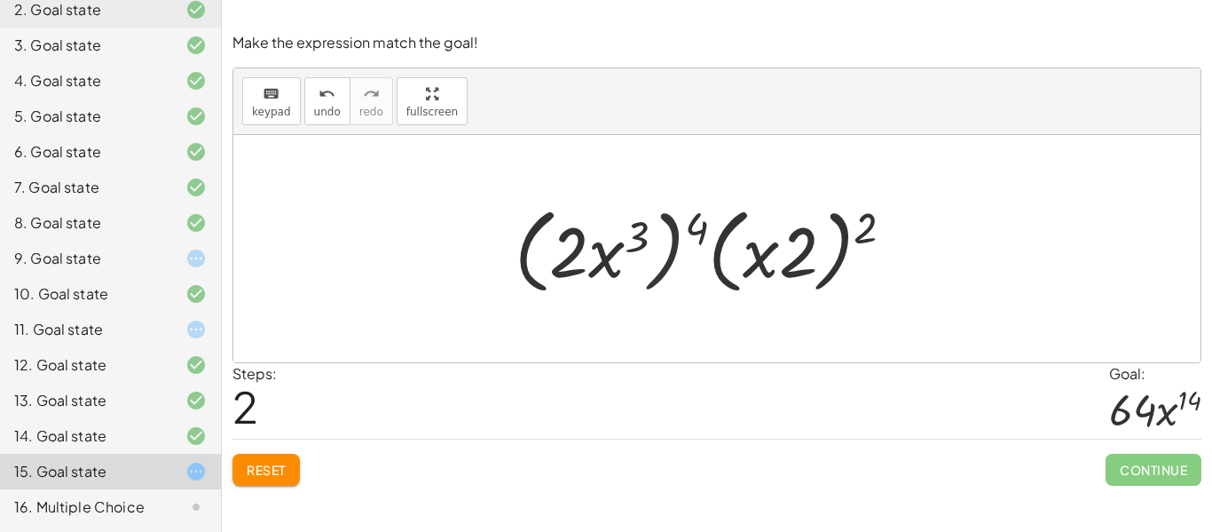
click at [781, 245] on div at bounding box center [712, 249] width 412 height 102
drag, startPoint x: 627, startPoint y: 261, endPoint x: 820, endPoint y: 259, distance: 193.5
click at [820, 259] on div at bounding box center [712, 249] width 412 height 102
click at [193, 329] on icon at bounding box center [195, 329] width 21 height 21
click at [181, 250] on div at bounding box center [182, 258] width 50 height 21
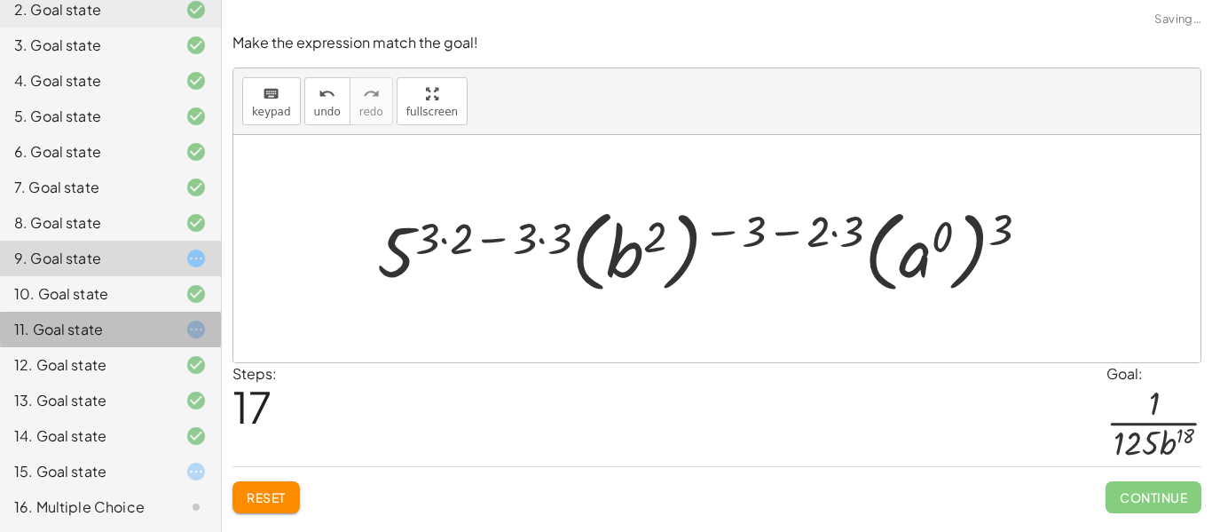
click at [184, 254] on div at bounding box center [182, 258] width 50 height 21
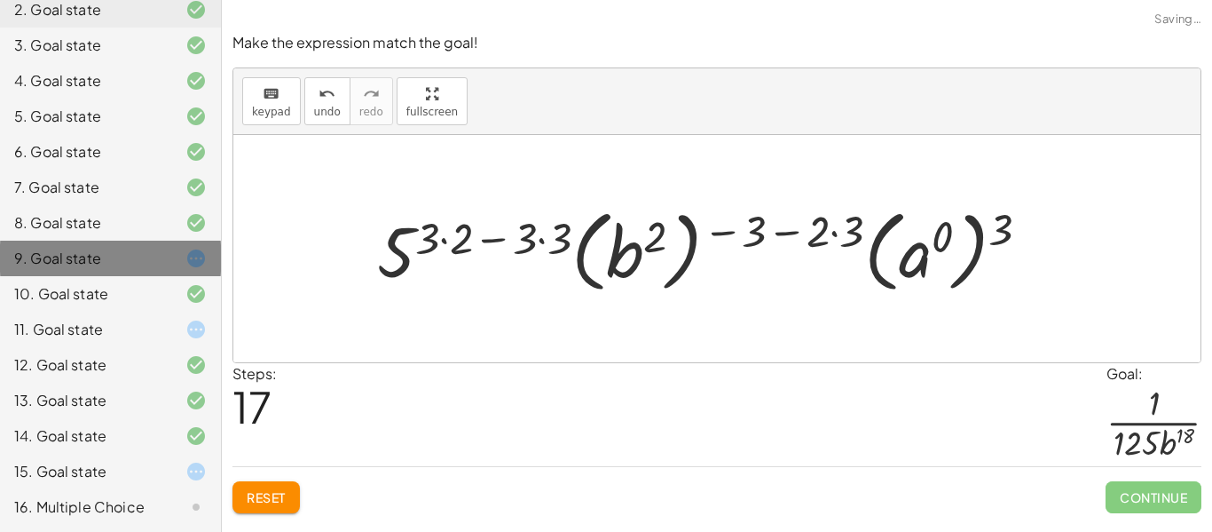
click at [184, 254] on div at bounding box center [182, 258] width 50 height 21
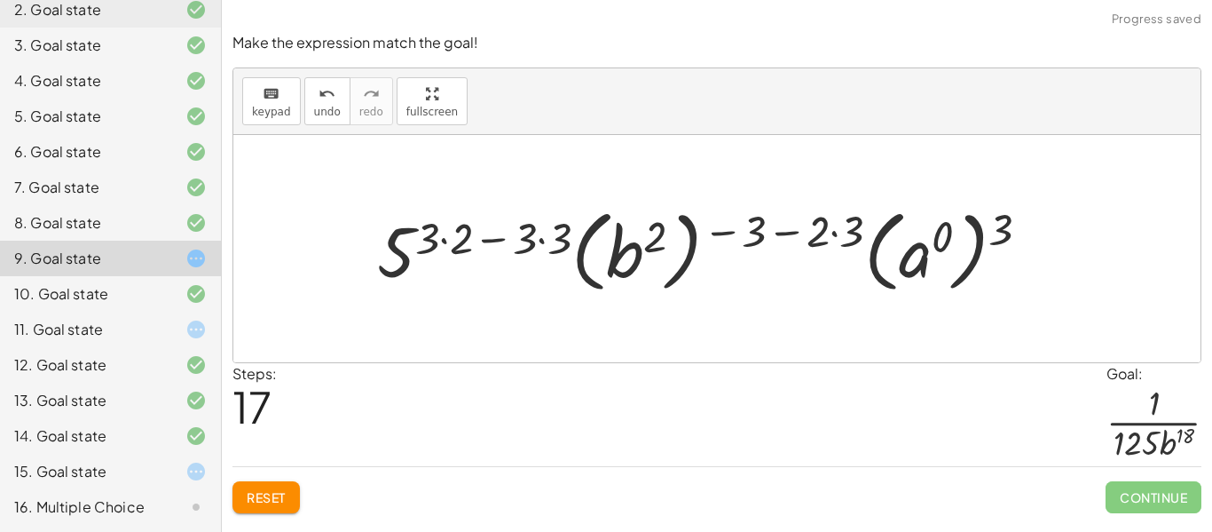
click at [269, 479] on div "Reset Continue" at bounding box center [717, 489] width 969 height 47
click at [275, 501] on span "Reset" at bounding box center [266, 497] width 39 height 16
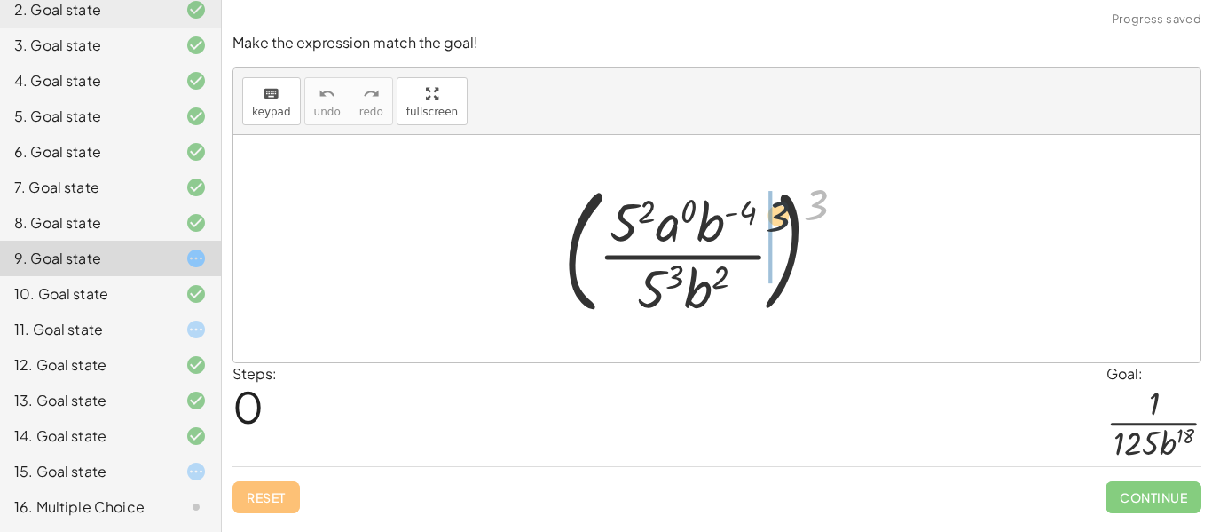
drag, startPoint x: 823, startPoint y: 201, endPoint x: 690, endPoint y: 236, distance: 136.9
click at [690, 236] on div at bounding box center [712, 248] width 314 height 147
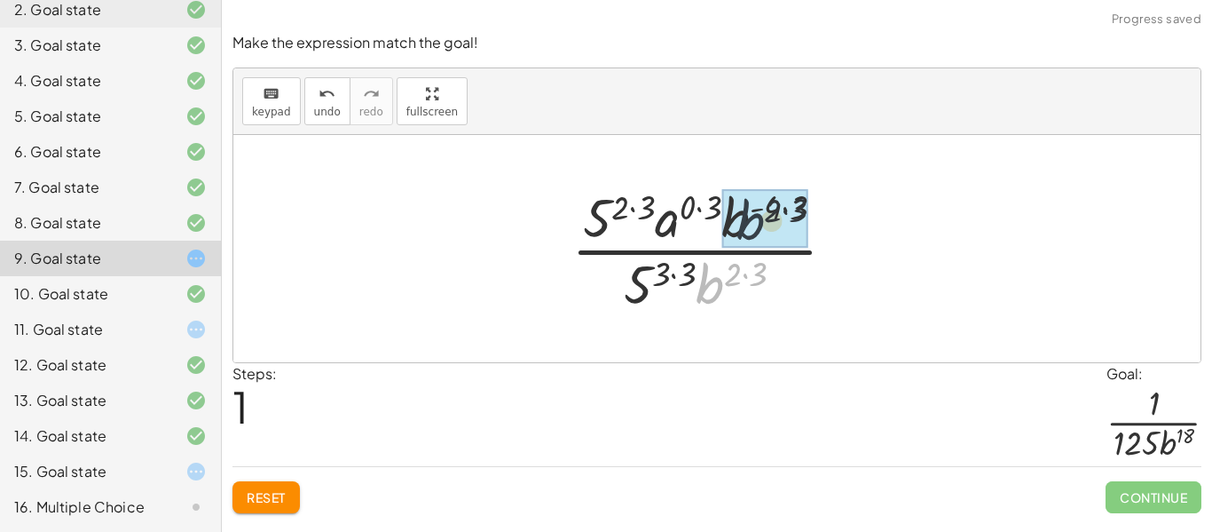
drag, startPoint x: 715, startPoint y: 287, endPoint x: 759, endPoint y: 219, distance: 80.2
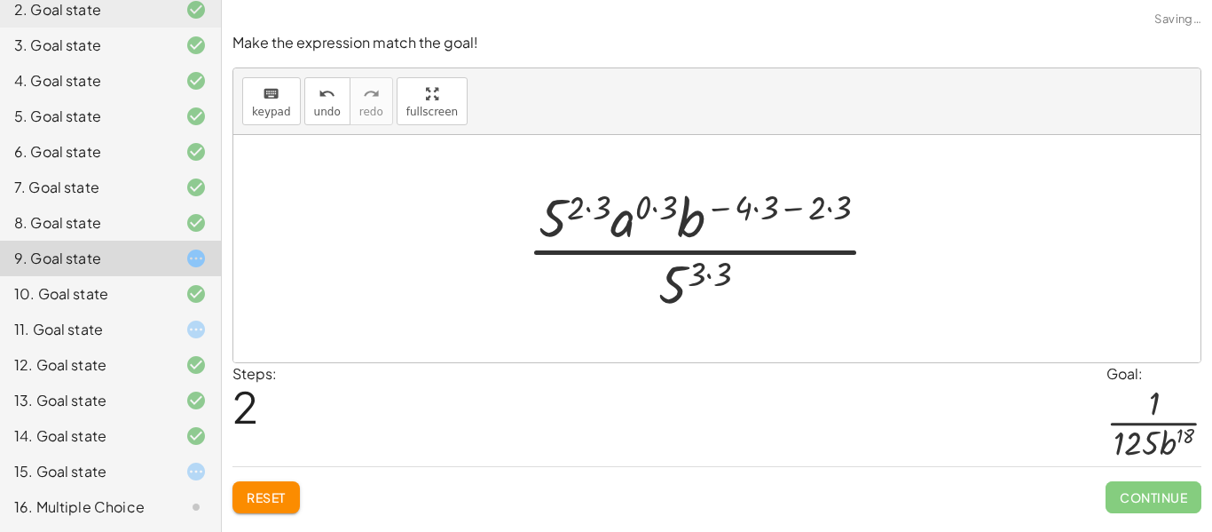
click at [625, 226] on div at bounding box center [710, 248] width 385 height 137
drag, startPoint x: 851, startPoint y: 214, endPoint x: 763, endPoint y: 209, distance: 88.0
drag, startPoint x: 824, startPoint y: 212, endPoint x: 752, endPoint y: 213, distance: 71.9
click at [752, 213] on div at bounding box center [711, 248] width 383 height 137
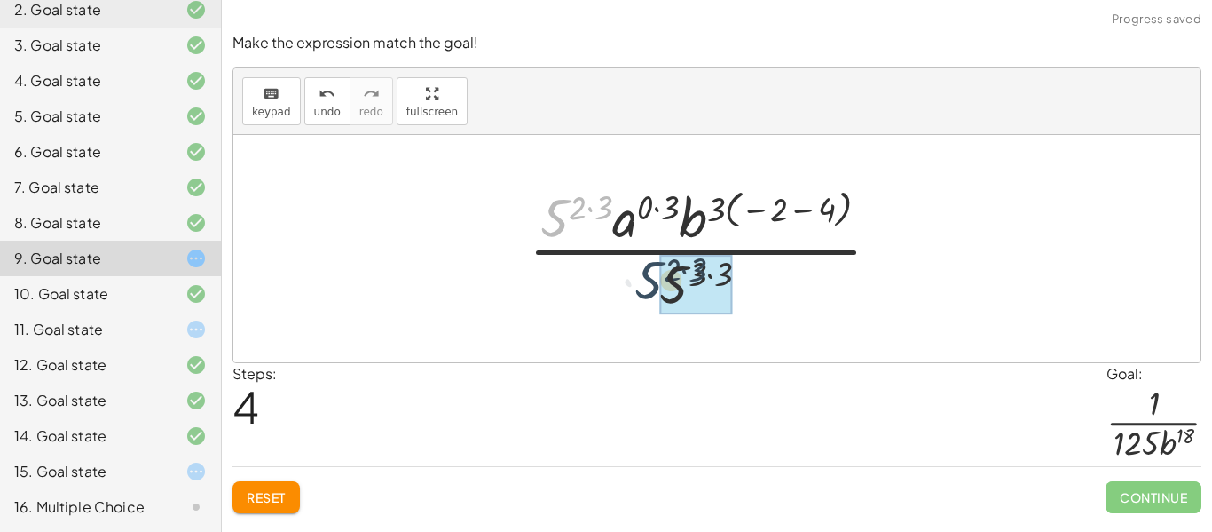
drag, startPoint x: 568, startPoint y: 212, endPoint x: 669, endPoint y: 279, distance: 121.1
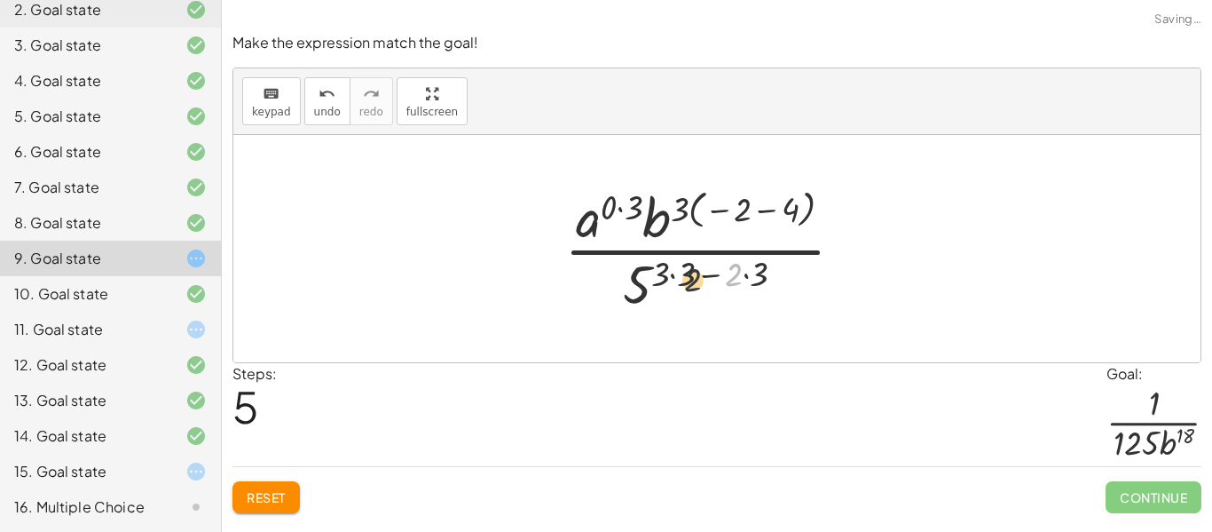
drag, startPoint x: 740, startPoint y: 274, endPoint x: 666, endPoint y: 283, distance: 75.1
click at [666, 283] on div at bounding box center [711, 248] width 311 height 137
drag, startPoint x: 752, startPoint y: 275, endPoint x: 712, endPoint y: 275, distance: 39.9
click at [712, 275] on div at bounding box center [711, 248] width 311 height 137
click at [691, 275] on div at bounding box center [711, 248] width 311 height 137
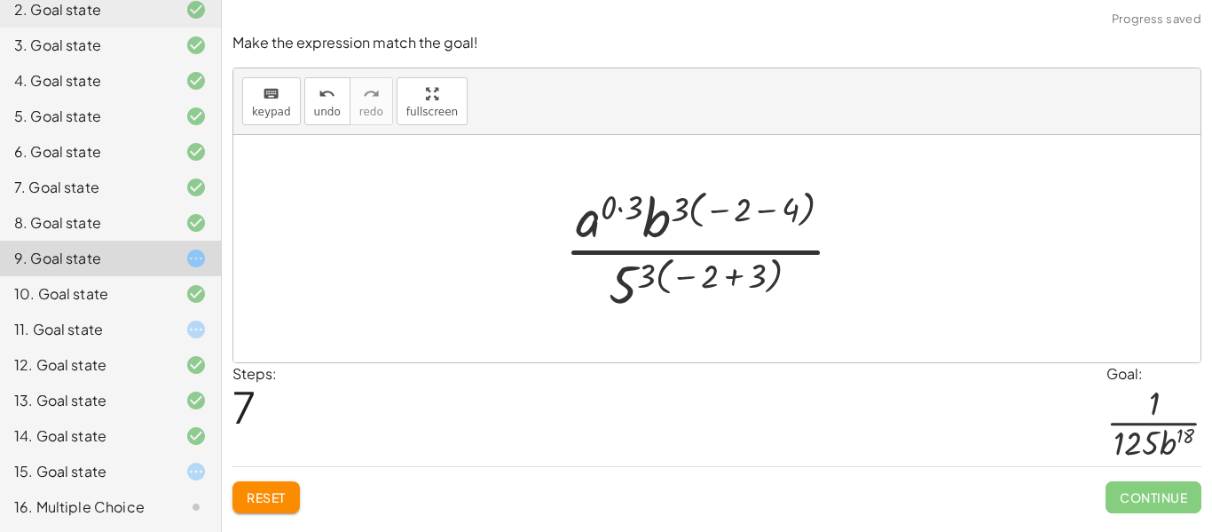
click at [730, 280] on div at bounding box center [711, 248] width 311 height 137
click at [766, 283] on div at bounding box center [711, 248] width 311 height 137
click at [726, 231] on div at bounding box center [711, 248] width 311 height 137
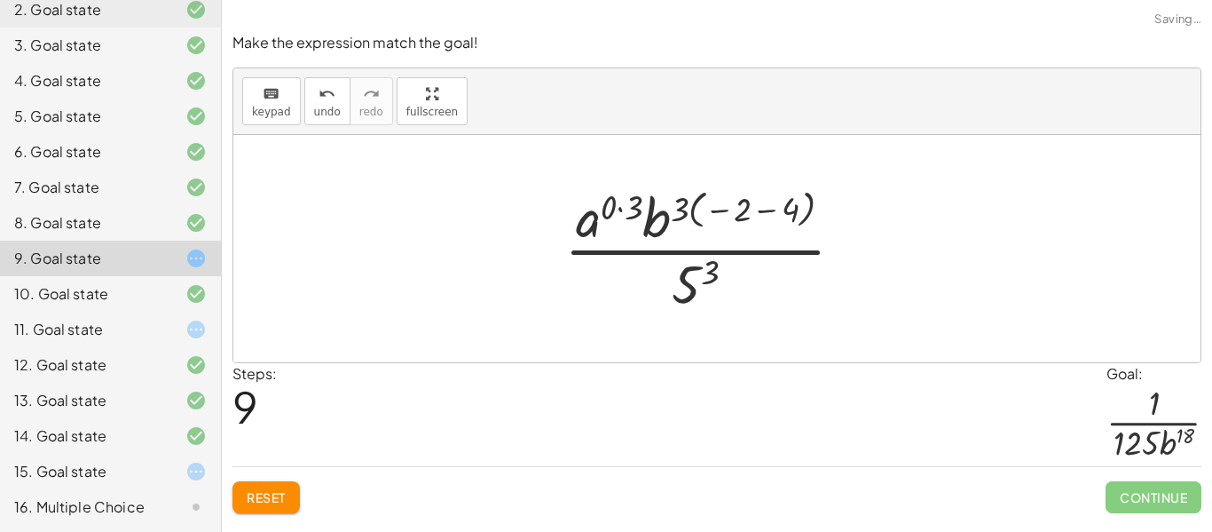
click at [730, 219] on div at bounding box center [711, 248] width 311 height 137
click at [691, 199] on div at bounding box center [711, 248] width 311 height 137
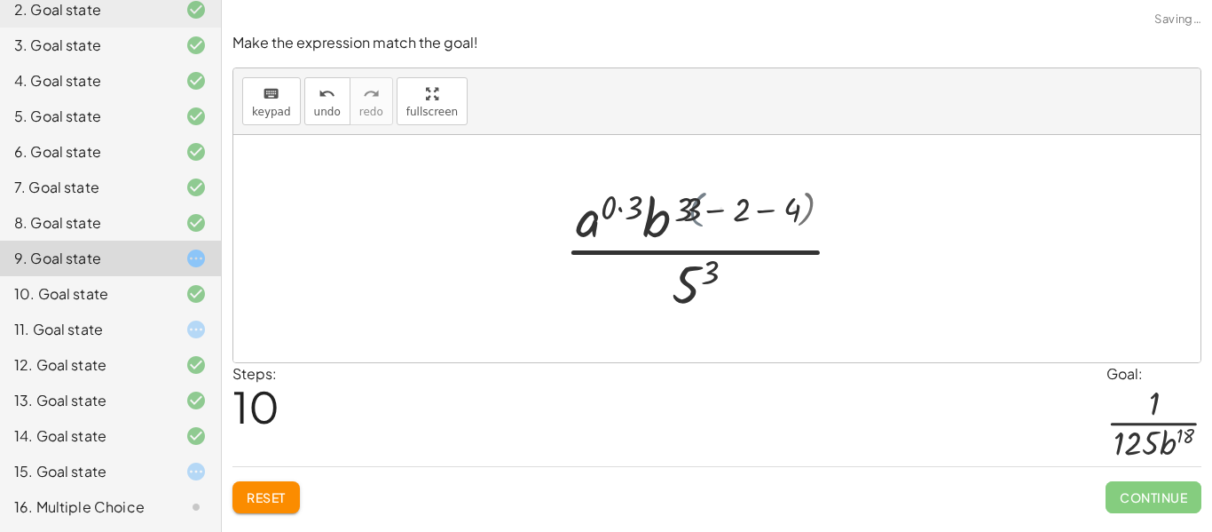
click at [692, 201] on div at bounding box center [711, 248] width 313 height 137
click at [693, 201] on div at bounding box center [711, 248] width 313 height 137
click at [739, 209] on div at bounding box center [711, 248] width 313 height 137
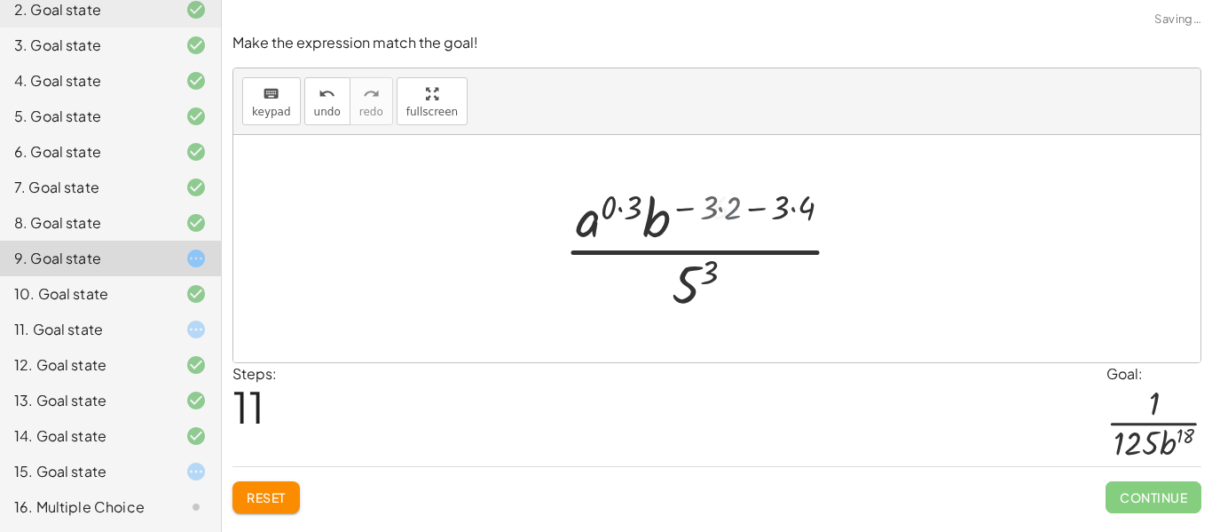
click at [739, 209] on div at bounding box center [711, 248] width 288 height 137
click at [745, 209] on div at bounding box center [711, 248] width 288 height 137
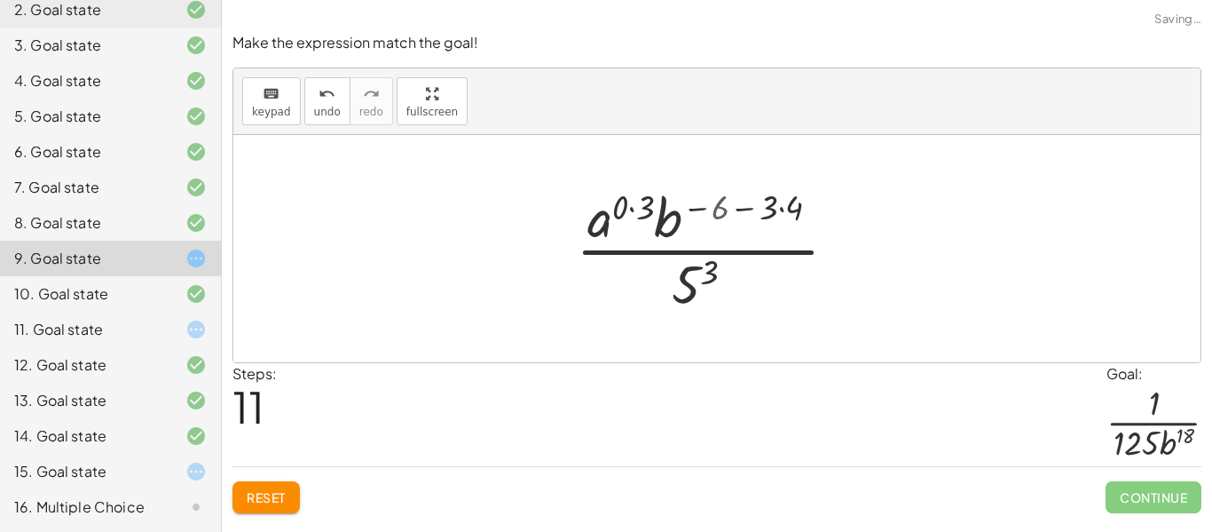
click at [792, 201] on div at bounding box center [711, 248] width 288 height 137
click at [792, 201] on div at bounding box center [711, 248] width 272 height 137
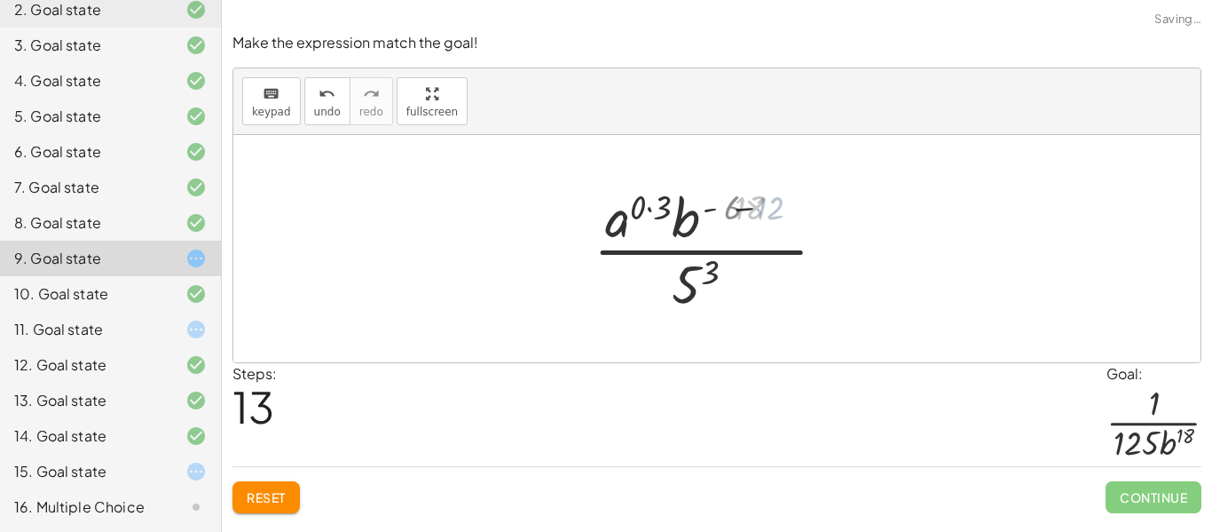
click at [763, 205] on div at bounding box center [710, 248] width 211 height 137
click at [668, 213] on div at bounding box center [710, 248] width 211 height 137
click at [668, 213] on div at bounding box center [711, 248] width 185 height 137
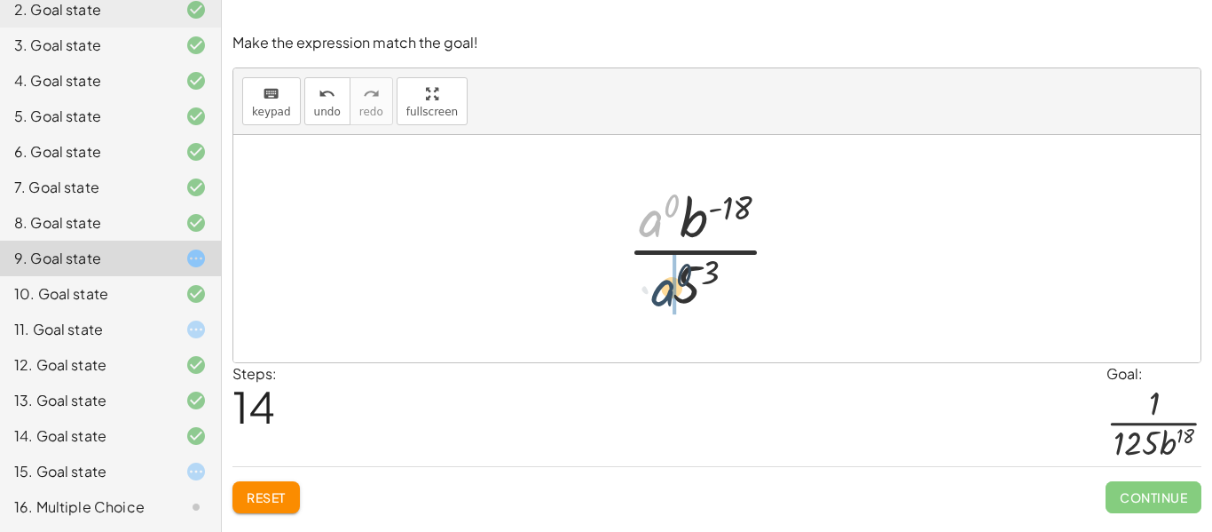
drag, startPoint x: 654, startPoint y: 218, endPoint x: 666, endPoint y: 290, distance: 72.8
click at [666, 290] on div at bounding box center [711, 248] width 185 height 137
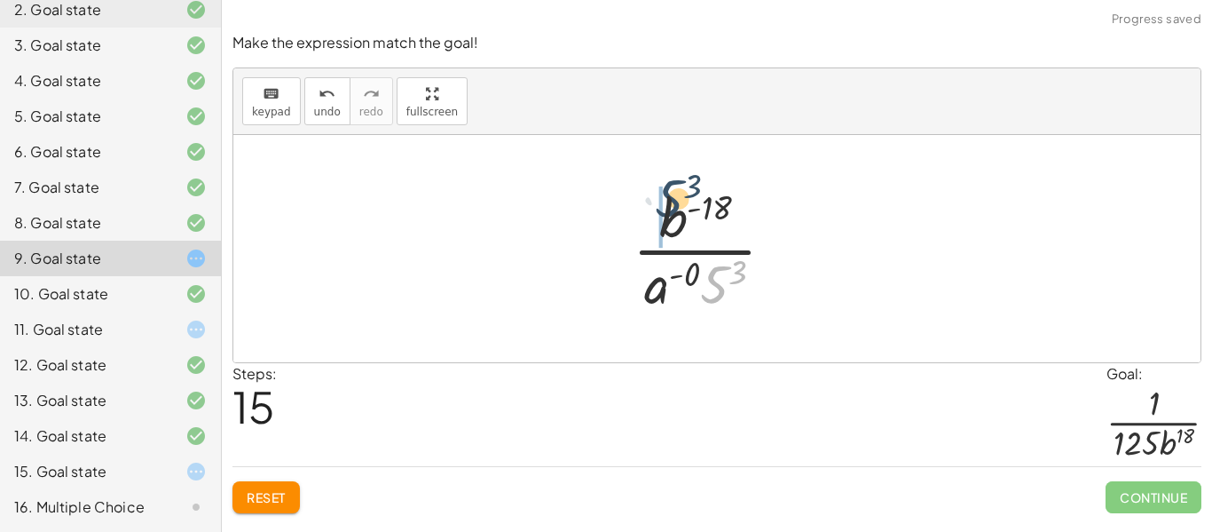
drag, startPoint x: 705, startPoint y: 248, endPoint x: 674, endPoint y: 193, distance: 62.8
click at [674, 193] on div at bounding box center [711, 248] width 174 height 137
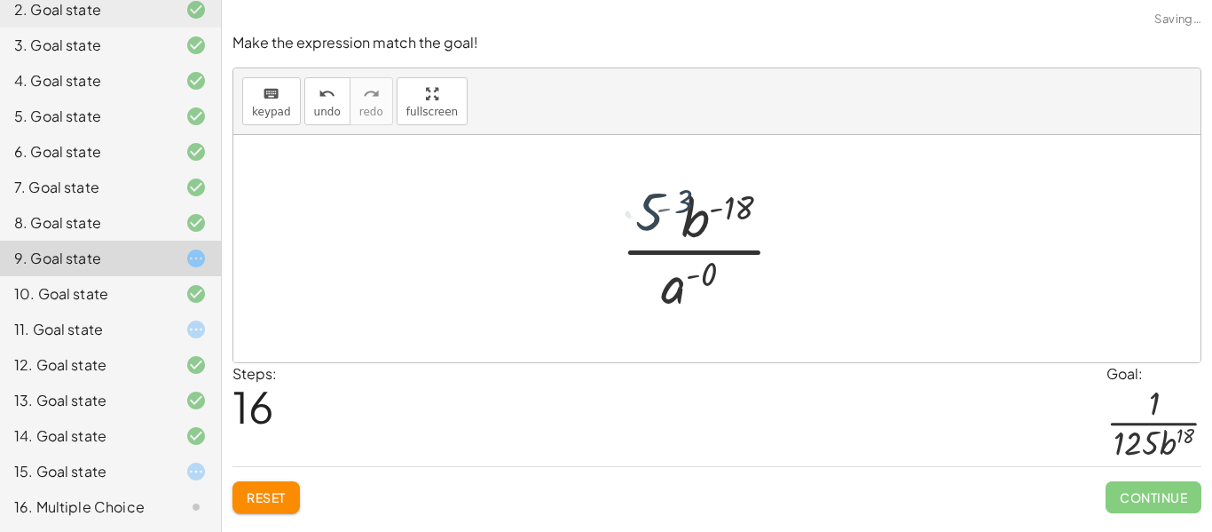
click at [682, 205] on div at bounding box center [711, 248] width 206 height 137
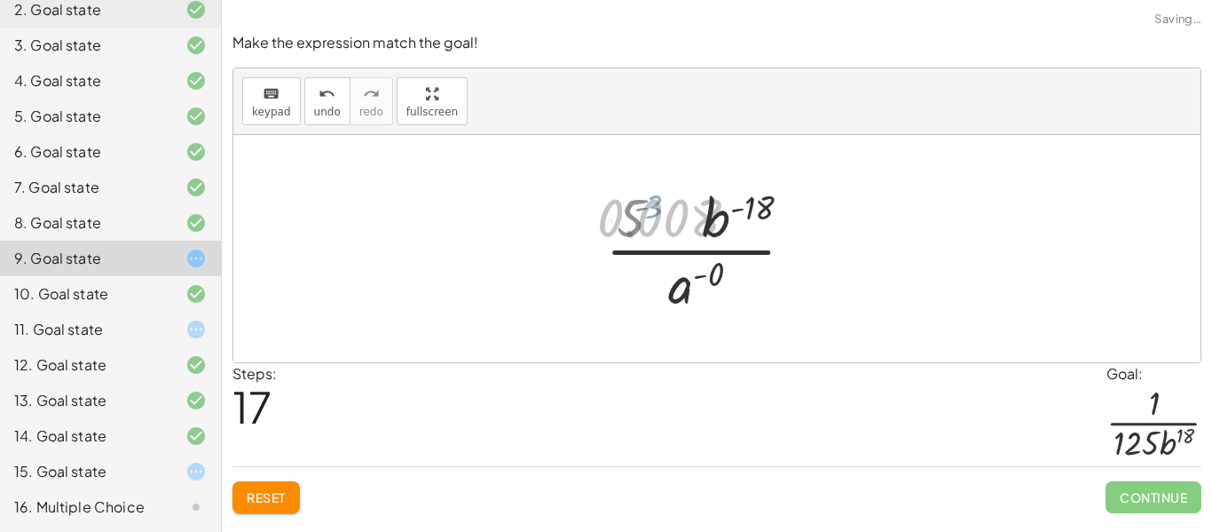
click at [655, 212] on div at bounding box center [712, 248] width 270 height 137
click at [767, 217] on div at bounding box center [712, 248] width 270 height 137
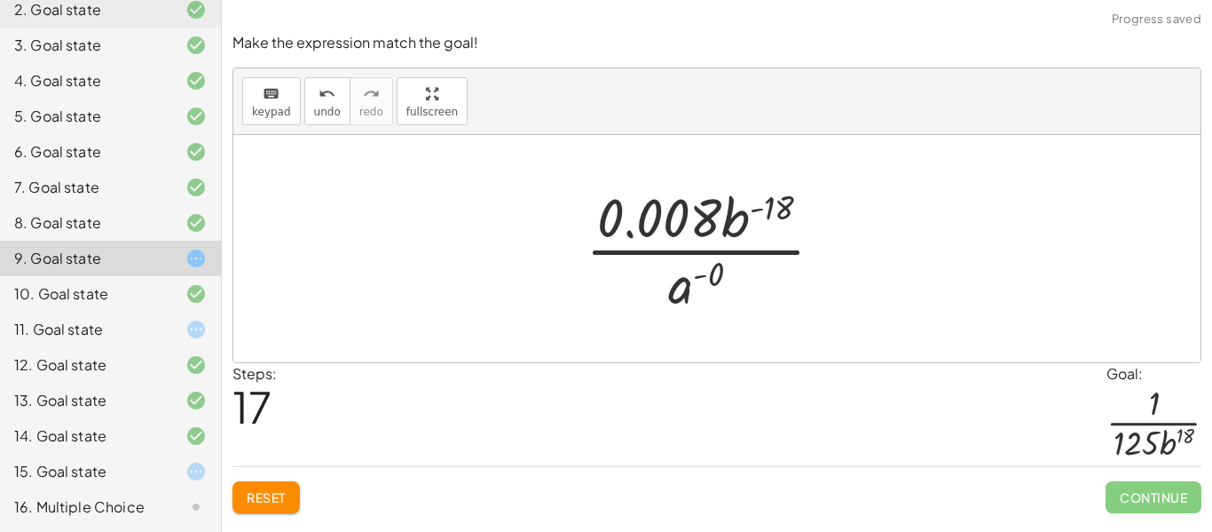
click at [747, 218] on div at bounding box center [712, 248] width 270 height 137
click at [805, 197] on div at bounding box center [712, 248] width 270 height 137
click at [779, 205] on div at bounding box center [712, 248] width 270 height 137
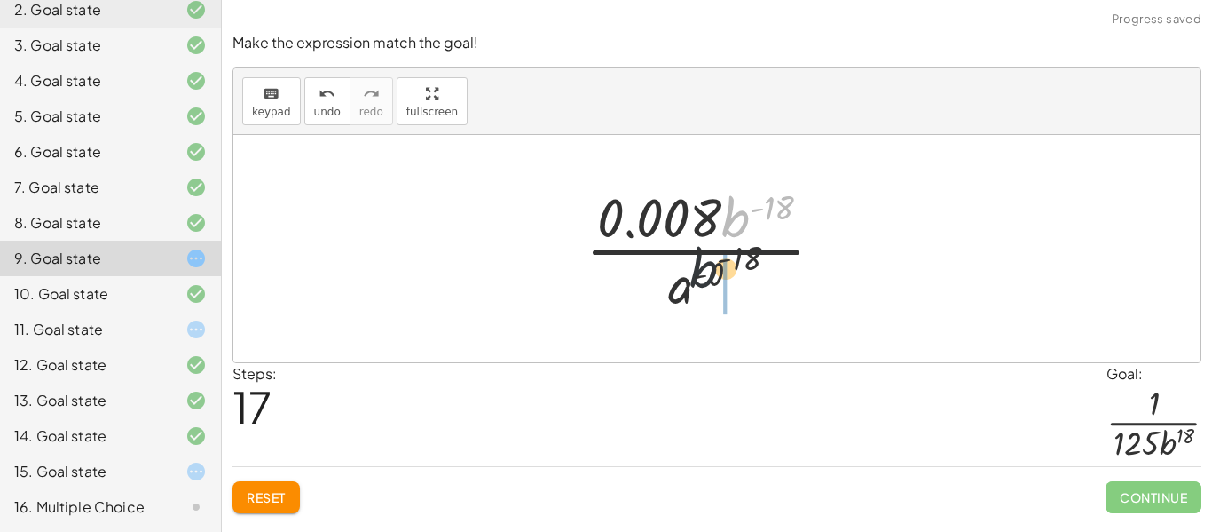
drag, startPoint x: 745, startPoint y: 216, endPoint x: 671, endPoint y: 318, distance: 125.9
click at [671, 318] on div "( · 5 2 · a 0 · b ( - 4 ) · 5 3 · b 2 ) 3 · 5 ( · 2 · 3 ) · a ( · 0 · 3 ) · b (…" at bounding box center [717, 249] width 317 height 146
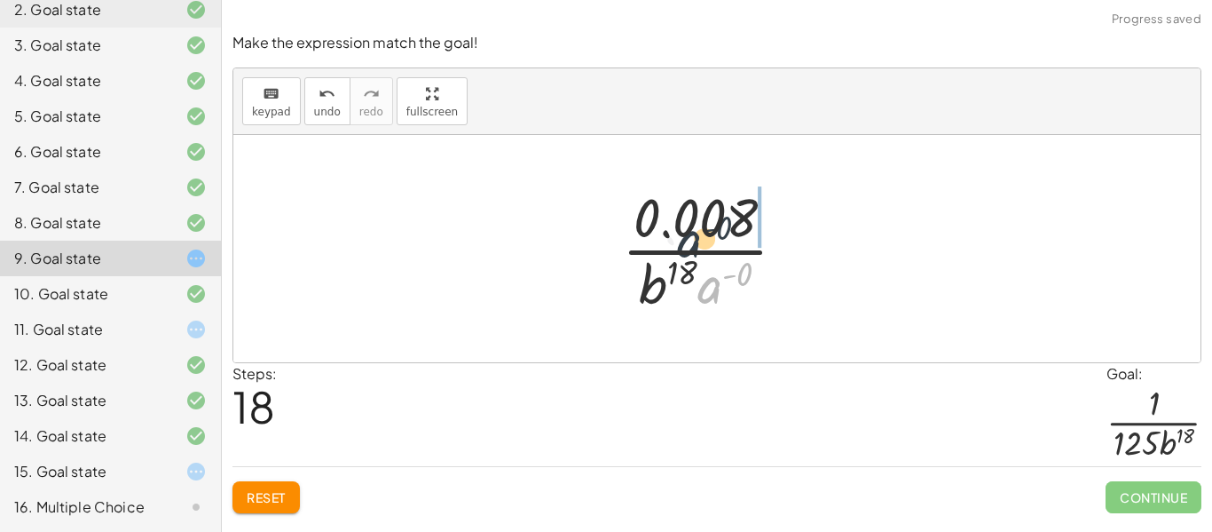
drag, startPoint x: 712, startPoint y: 266, endPoint x: 686, endPoint y: 229, distance: 45.3
click at [686, 229] on div at bounding box center [711, 248] width 196 height 137
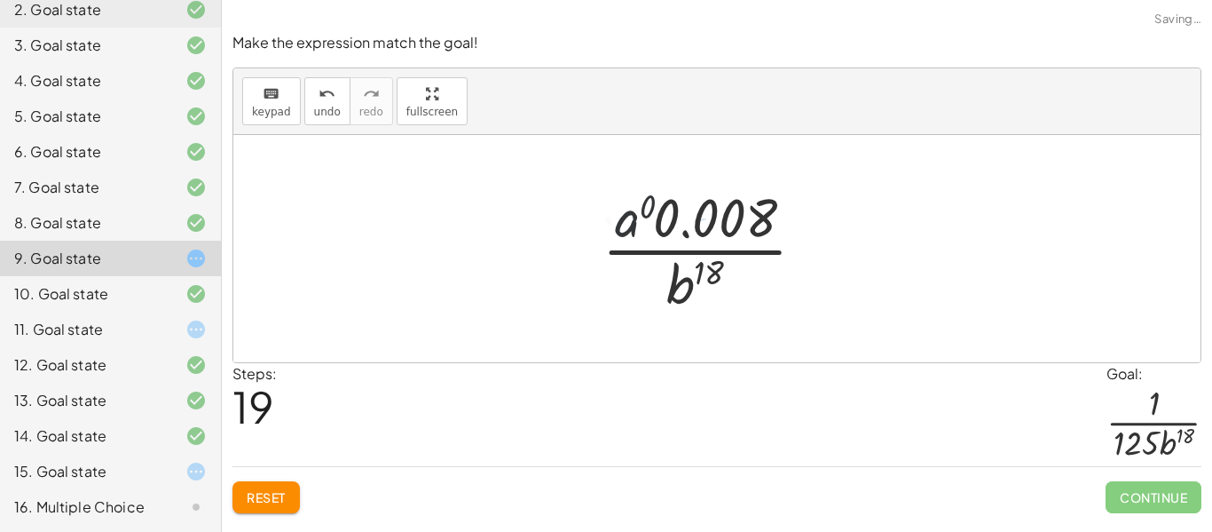
click at [628, 217] on div at bounding box center [711, 248] width 237 height 137
click at [628, 217] on div at bounding box center [710, 248] width 227 height 137
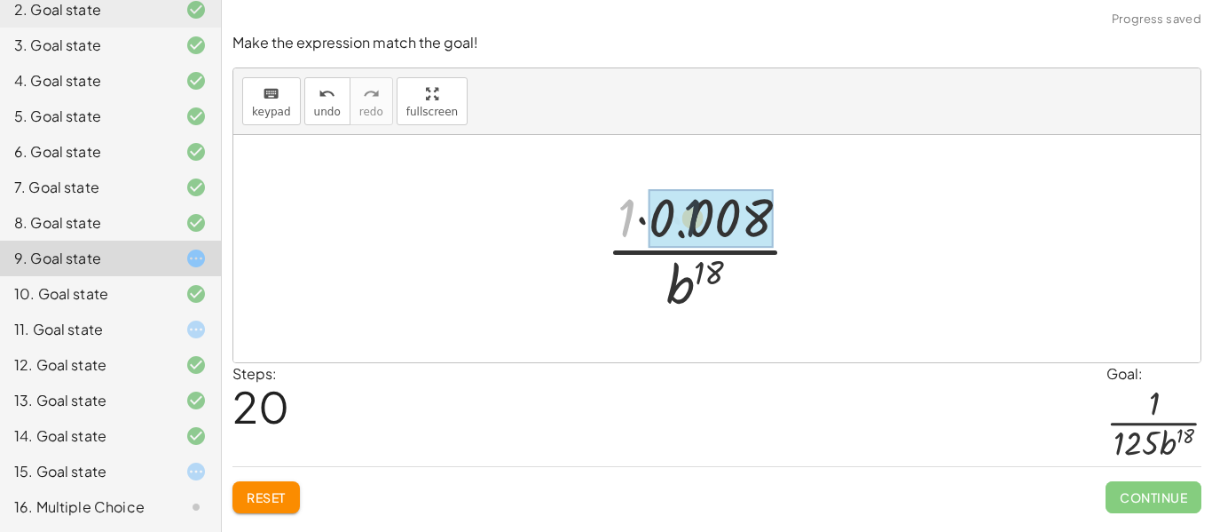
drag, startPoint x: 627, startPoint y: 213, endPoint x: 642, endPoint y: 213, distance: 14.2
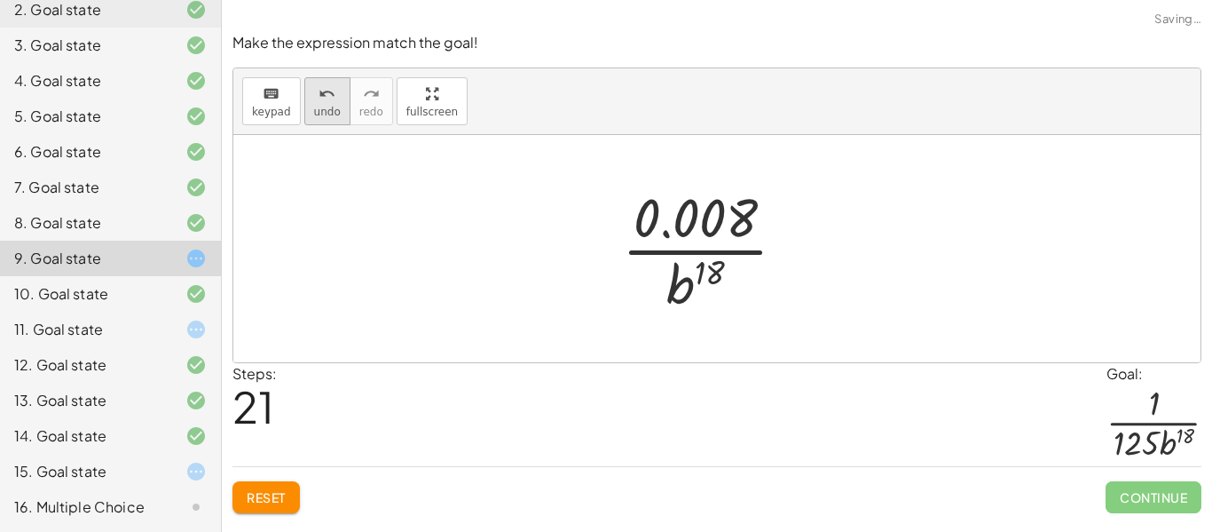
click at [322, 108] on span "undo" at bounding box center [327, 112] width 27 height 12
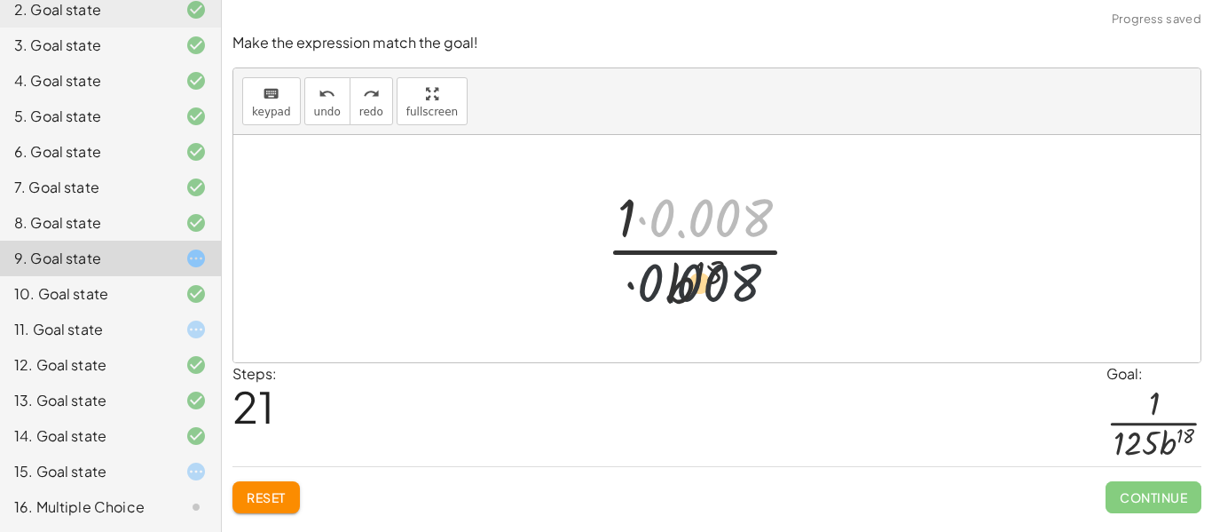
drag, startPoint x: 718, startPoint y: 207, endPoint x: 698, endPoint y: 299, distance: 94.3
click at [698, 299] on div at bounding box center [710, 248] width 227 height 137
drag, startPoint x: 750, startPoint y: 217, endPoint x: 729, endPoint y: 307, distance: 92.8
click at [729, 307] on div at bounding box center [710, 248] width 227 height 137
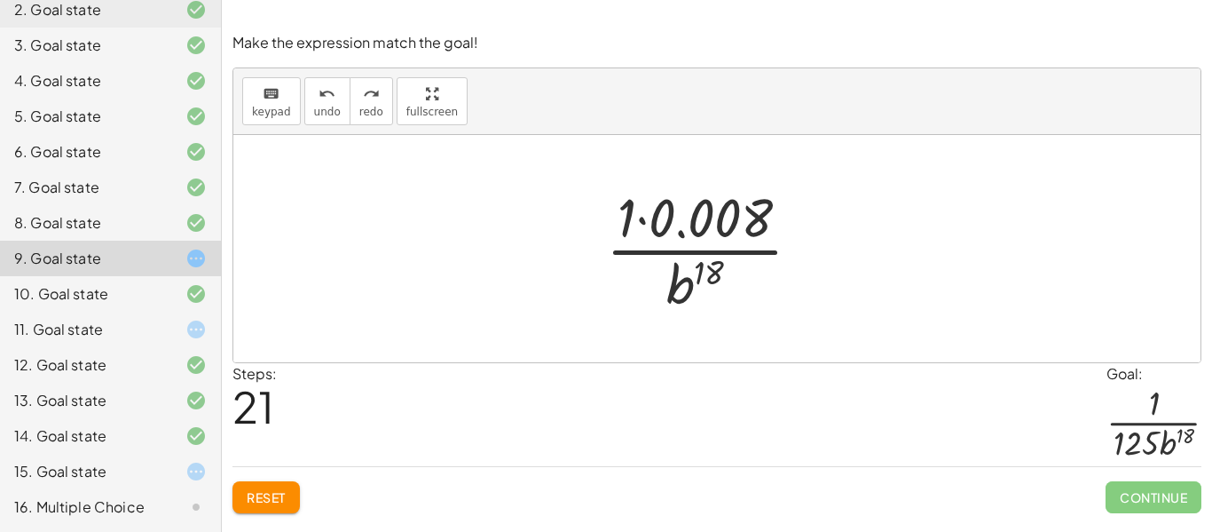
click at [690, 288] on div at bounding box center [710, 248] width 227 height 137
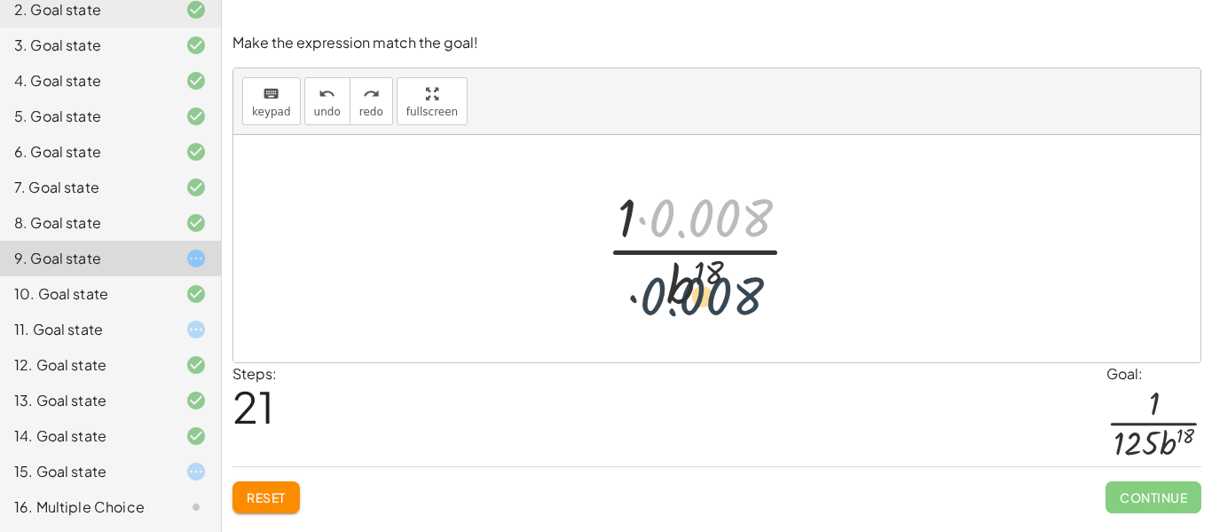
drag, startPoint x: 711, startPoint y: 229, endPoint x: 693, endPoint y: 312, distance: 85.3
click at [693, 312] on div at bounding box center [710, 248] width 227 height 137
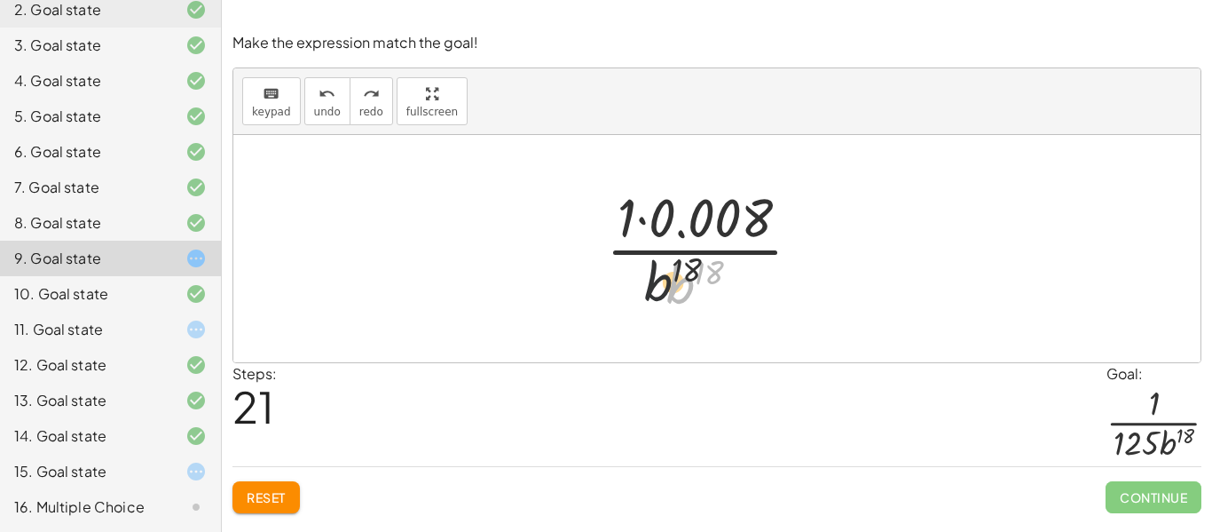
click at [635, 281] on div at bounding box center [710, 248] width 227 height 137
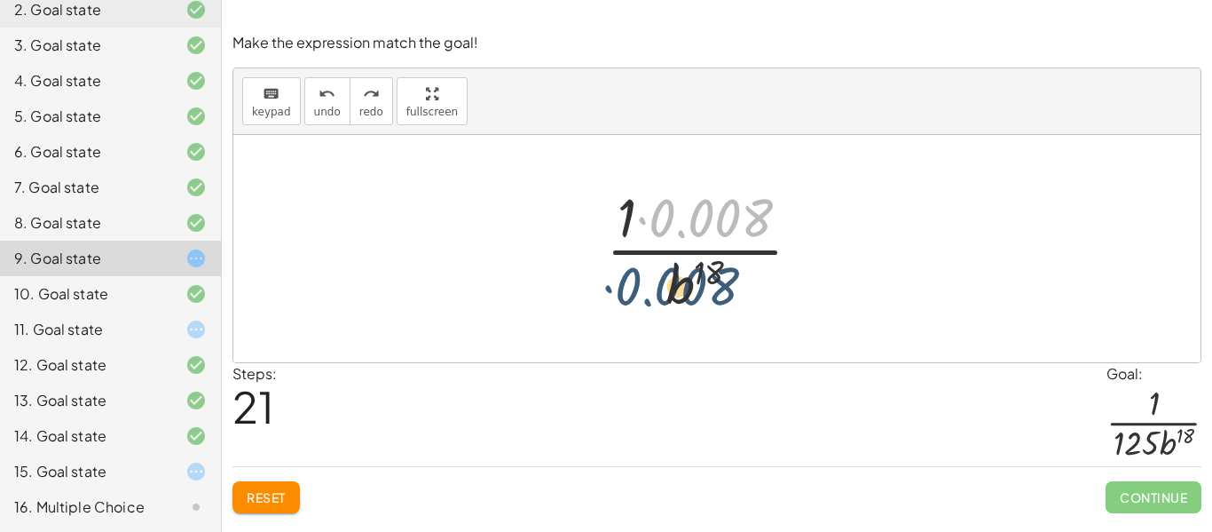
drag, startPoint x: 700, startPoint y: 280, endPoint x: 687, endPoint y: 286, distance: 14.7
click at [687, 286] on div at bounding box center [710, 248] width 227 height 137
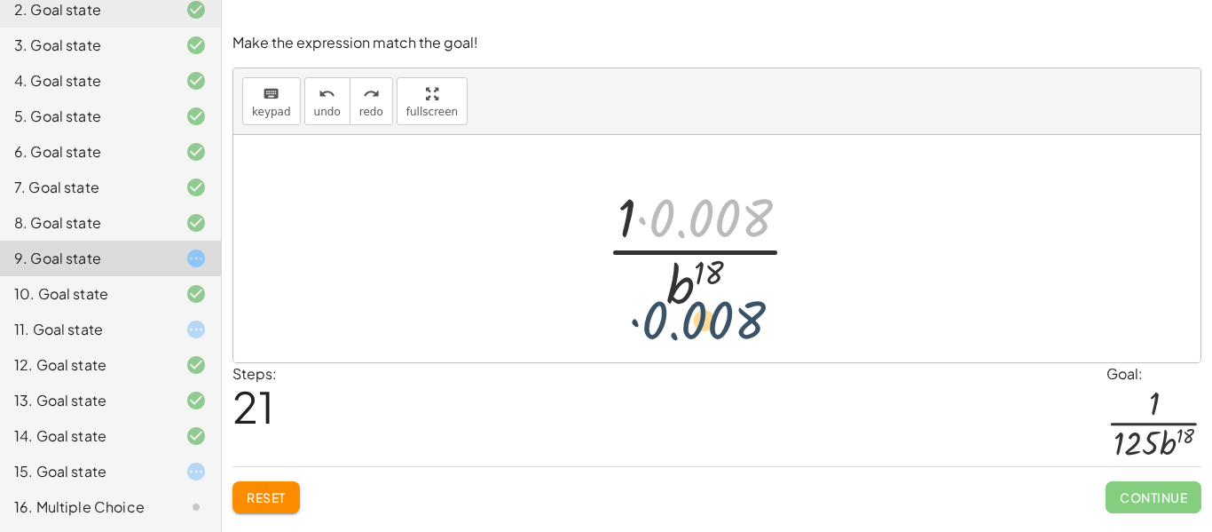
drag, startPoint x: 702, startPoint y: 220, endPoint x: 694, endPoint y: 323, distance: 103.3
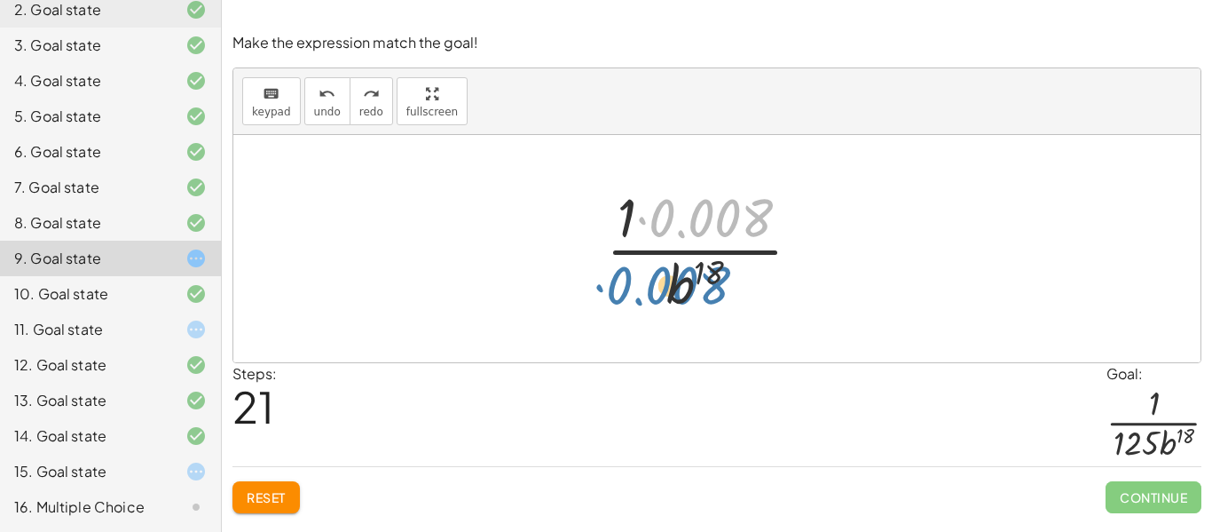
drag, startPoint x: 725, startPoint y: 222, endPoint x: 674, endPoint y: 299, distance: 92.3
click at [674, 299] on div at bounding box center [710, 248] width 227 height 137
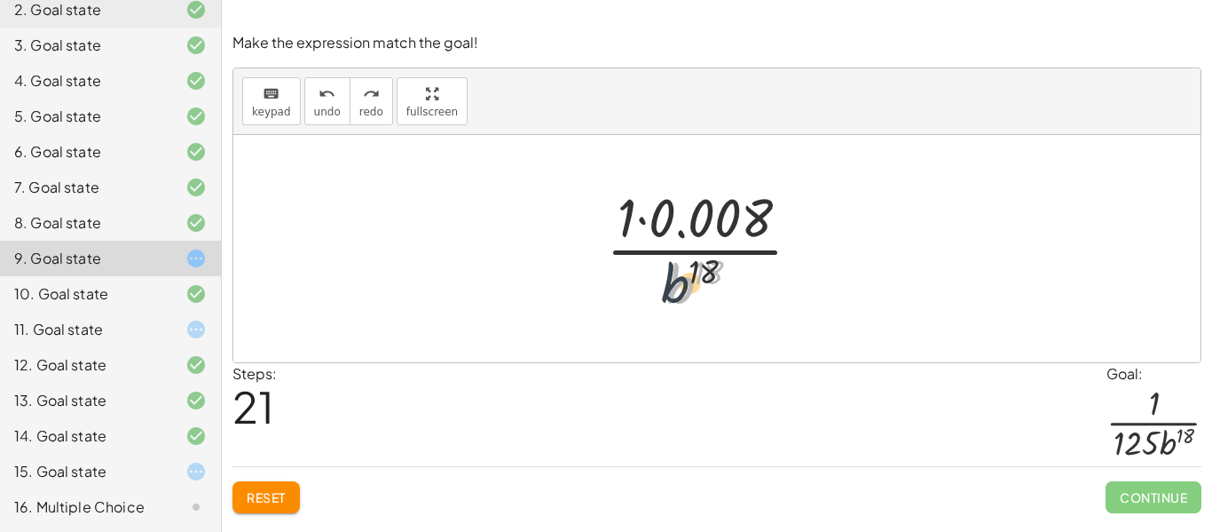
drag, startPoint x: 674, startPoint y: 293, endPoint x: 606, endPoint y: 294, distance: 68.3
click at [606, 294] on div at bounding box center [710, 248] width 227 height 137
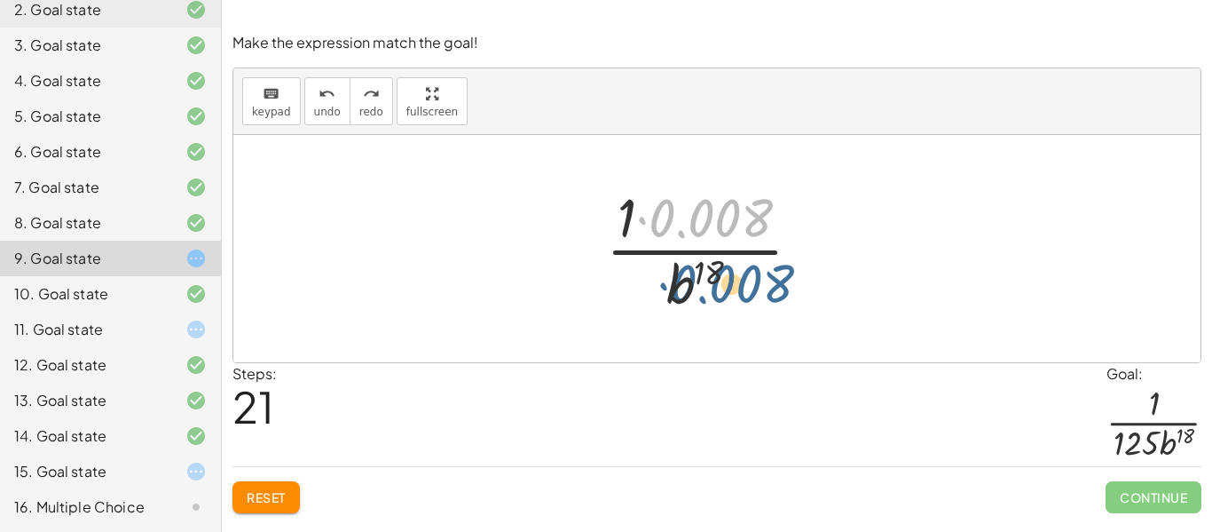
drag, startPoint x: 718, startPoint y: 253, endPoint x: 733, endPoint y: 282, distance: 32.9
click at [733, 282] on div at bounding box center [710, 248] width 227 height 137
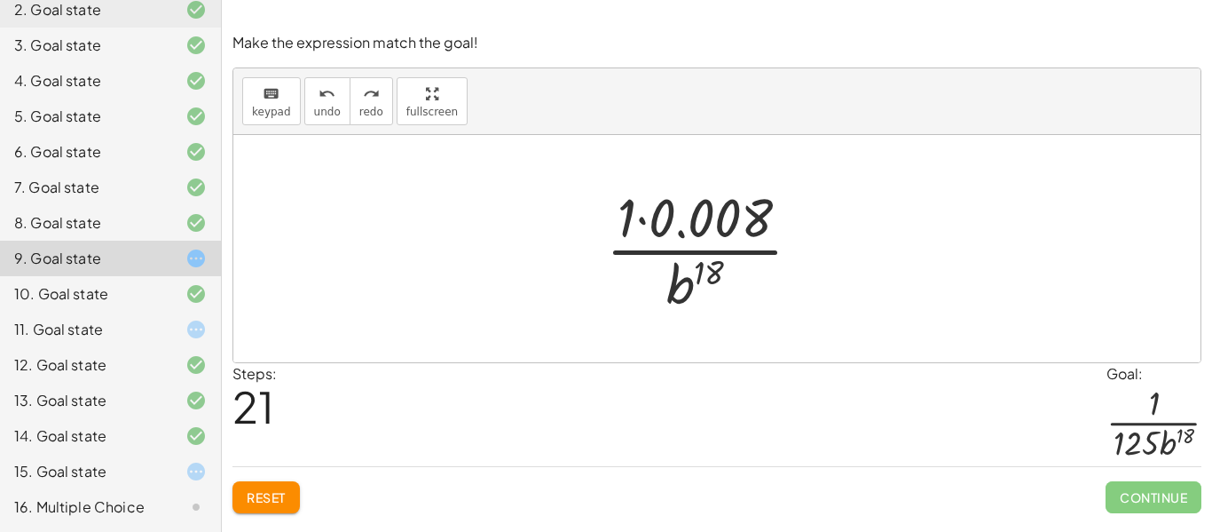
click at [697, 275] on div at bounding box center [710, 248] width 227 height 137
click at [705, 231] on div at bounding box center [710, 248] width 227 height 137
click at [705, 231] on div at bounding box center [711, 248] width 196 height 137
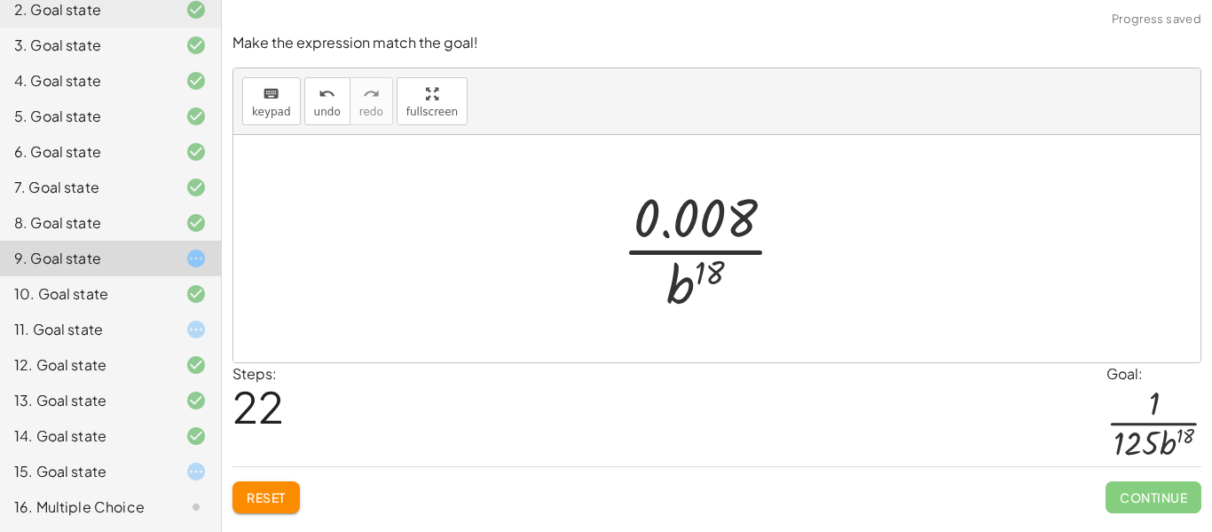
click at [696, 271] on div at bounding box center [711, 248] width 196 height 137
click at [280, 492] on span "Reset" at bounding box center [266, 497] width 39 height 16
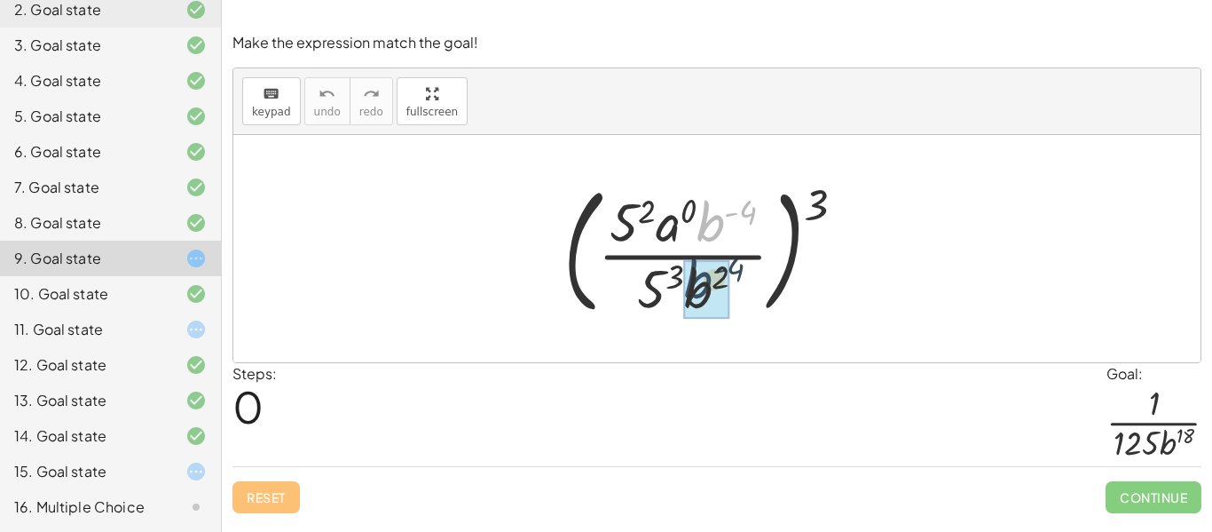
drag, startPoint x: 714, startPoint y: 225, endPoint x: 701, endPoint y: 282, distance: 59.2
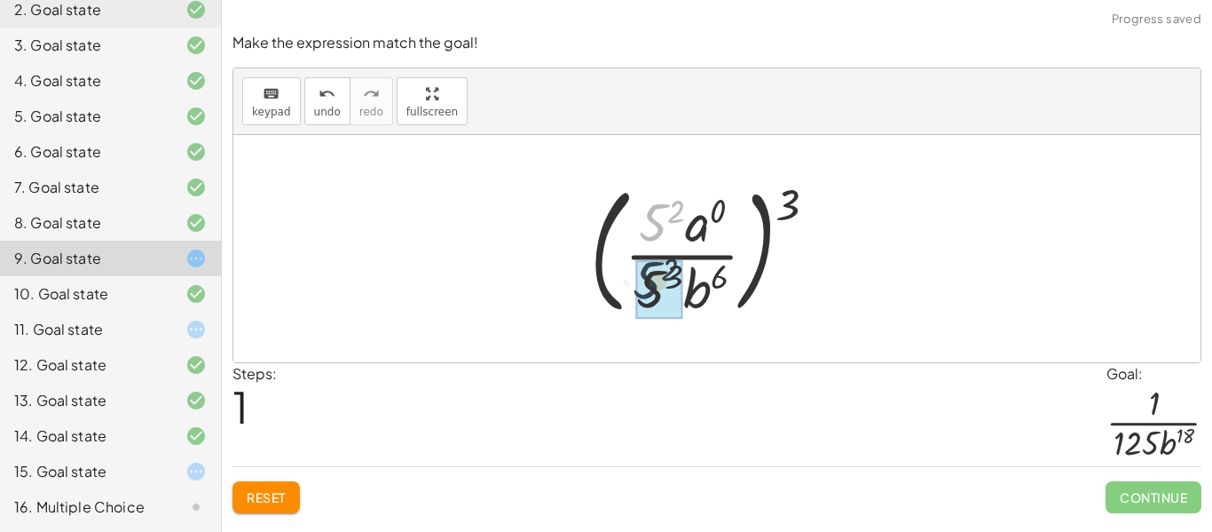
drag, startPoint x: 661, startPoint y: 217, endPoint x: 658, endPoint y: 287, distance: 70.2
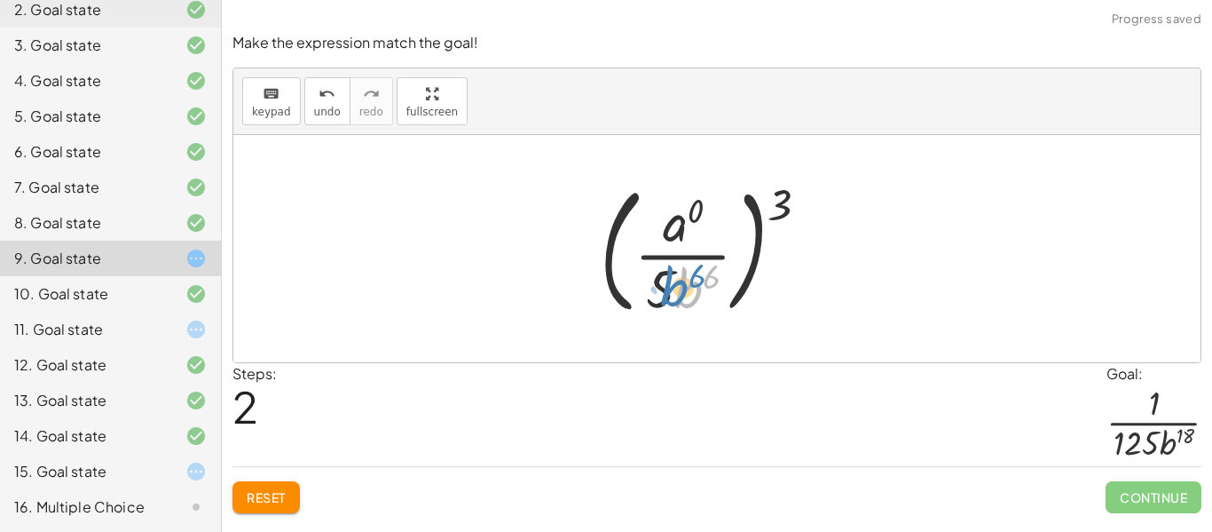
drag, startPoint x: 695, startPoint y: 286, endPoint x: 681, endPoint y: 286, distance: 14.2
click at [681, 286] on div at bounding box center [711, 248] width 240 height 147
click at [681, 223] on div at bounding box center [711, 248] width 240 height 147
drag, startPoint x: 791, startPoint y: 197, endPoint x: 688, endPoint y: 292, distance: 140.1
click at [688, 292] on div at bounding box center [711, 248] width 240 height 147
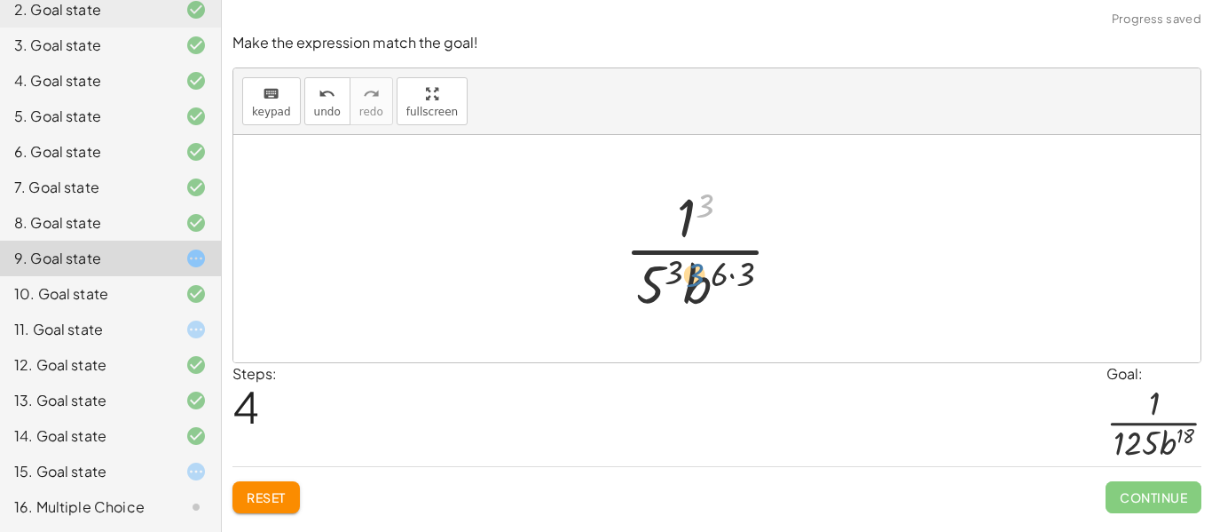
drag, startPoint x: 708, startPoint y: 205, endPoint x: 697, endPoint y: 276, distance: 71.9
click at [697, 276] on div at bounding box center [711, 248] width 190 height 137
click at [702, 291] on div at bounding box center [711, 248] width 190 height 137
click at [718, 280] on div at bounding box center [711, 248] width 190 height 137
drag, startPoint x: 705, startPoint y: 199, endPoint x: 662, endPoint y: 286, distance: 96.8
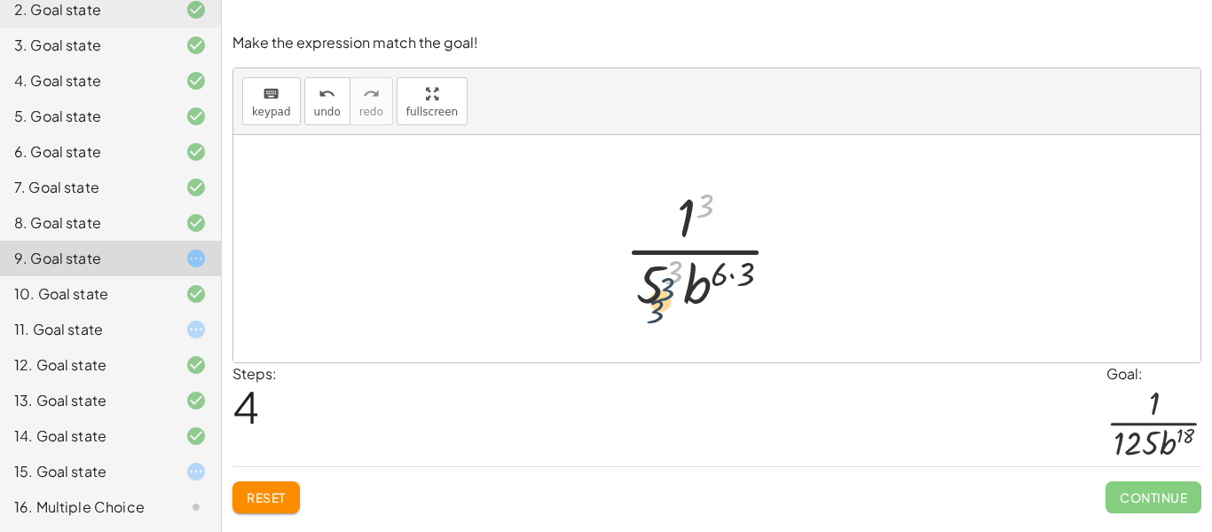
click at [662, 286] on div at bounding box center [711, 248] width 190 height 137
click at [693, 204] on div at bounding box center [711, 248] width 190 height 137
click at [658, 280] on div at bounding box center [711, 248] width 190 height 137
click at [702, 280] on div at bounding box center [712, 248] width 220 height 137
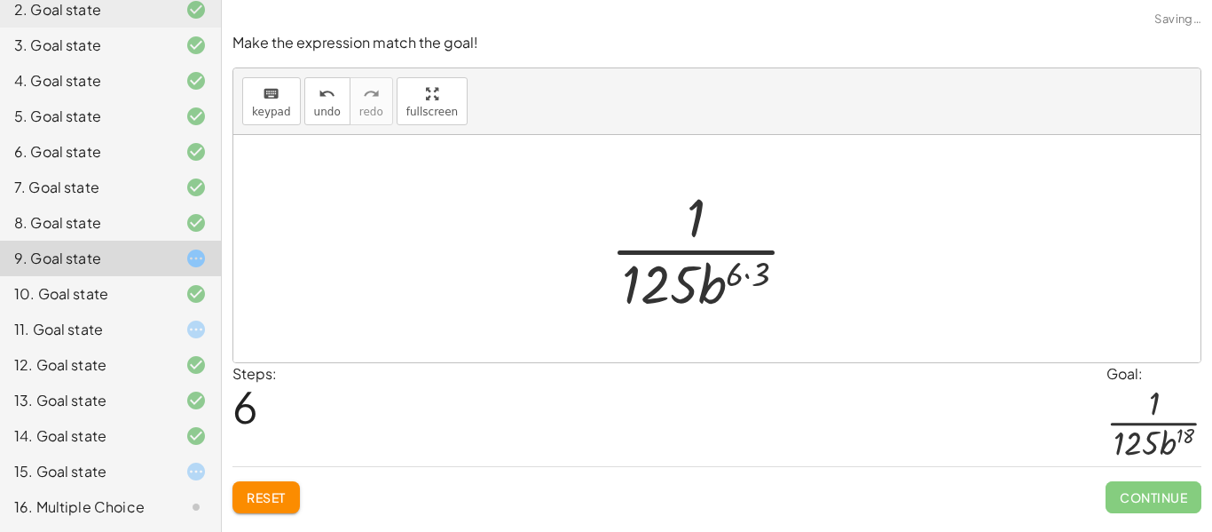
click at [727, 286] on div at bounding box center [712, 248] width 220 height 137
click at [746, 269] on div at bounding box center [712, 248] width 220 height 137
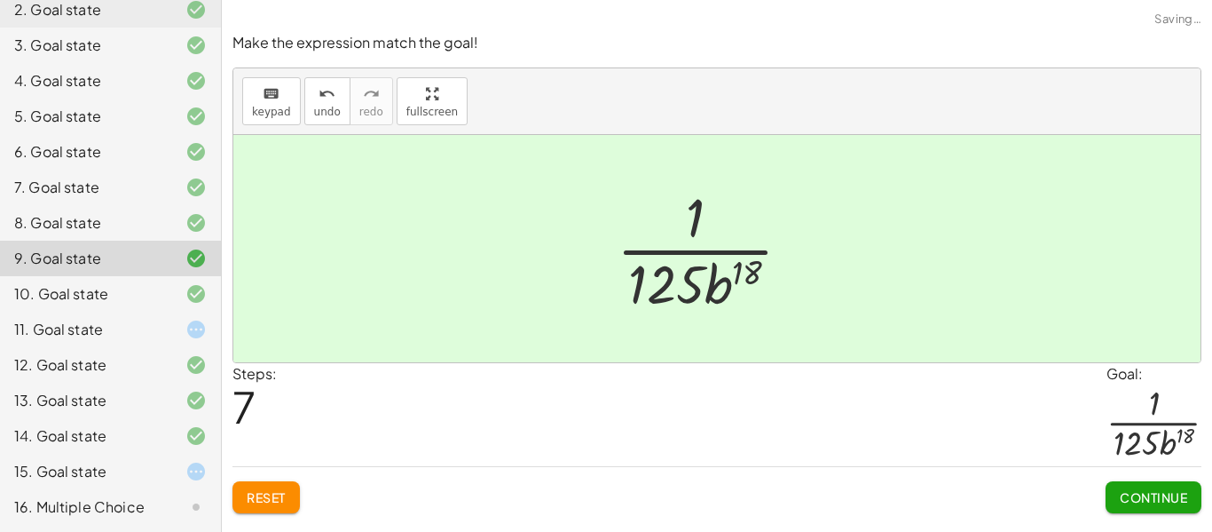
click at [1150, 500] on span "Continue" at bounding box center [1153, 497] width 67 height 16
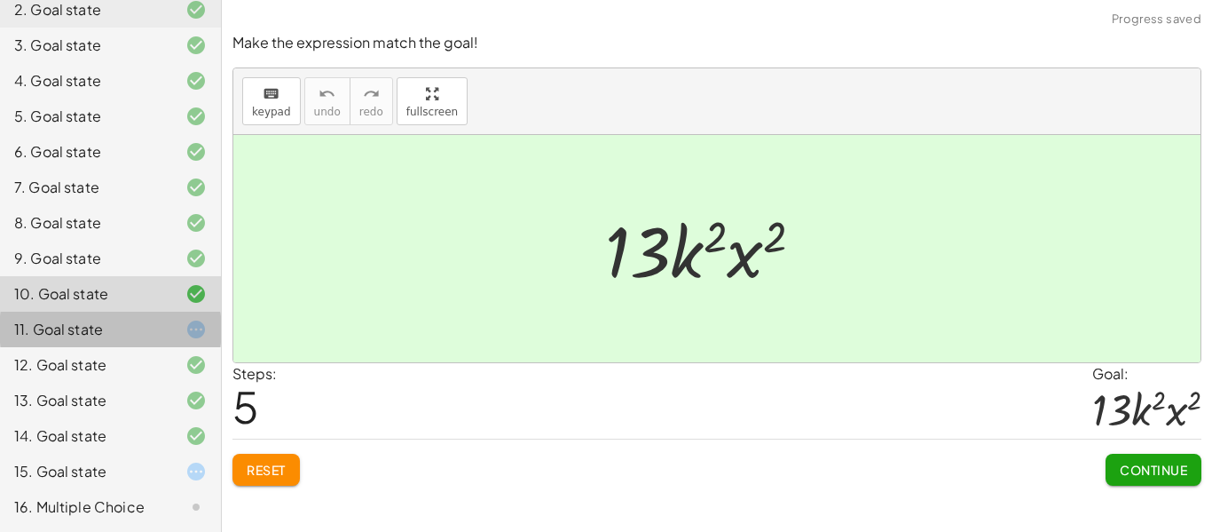
click at [173, 327] on div at bounding box center [182, 329] width 50 height 21
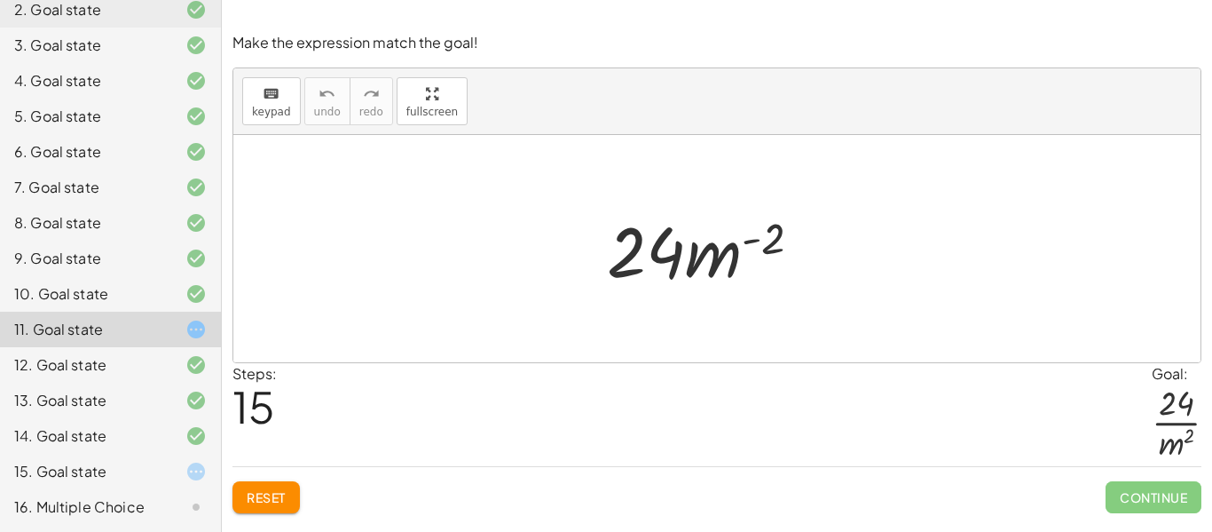
click at [190, 335] on icon at bounding box center [195, 329] width 21 height 21
click at [769, 248] on div at bounding box center [711, 248] width 226 height 91
click at [763, 245] on div at bounding box center [711, 248] width 226 height 91
click at [744, 240] on div at bounding box center [711, 248] width 226 height 91
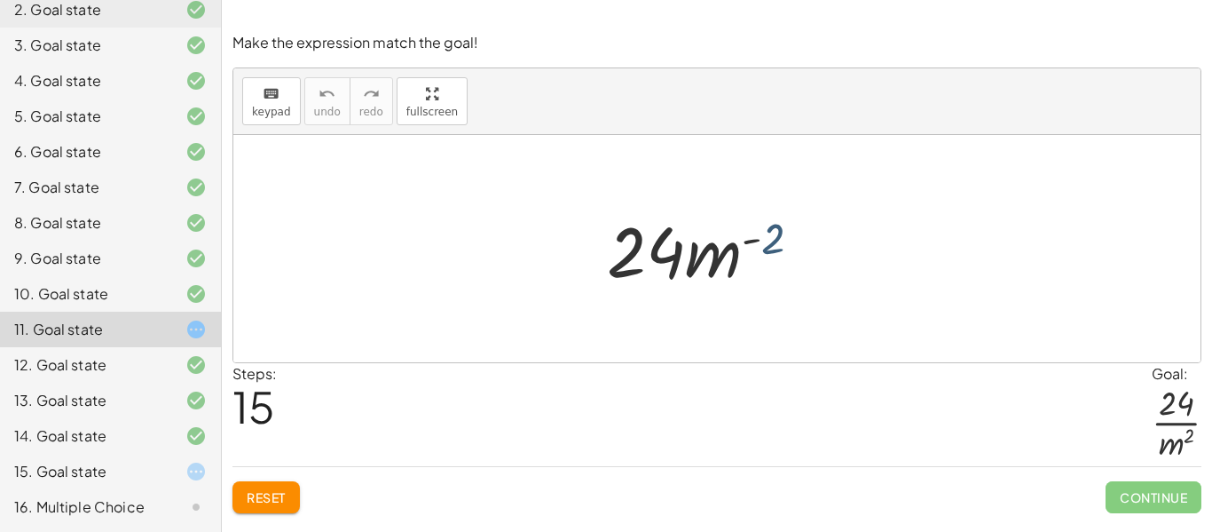
click at [769, 238] on div at bounding box center [711, 248] width 226 height 91
drag, startPoint x: 769, startPoint y: 246, endPoint x: 715, endPoint y: 265, distance: 57.5
click at [715, 265] on div at bounding box center [711, 248] width 226 height 91
drag, startPoint x: 719, startPoint y: 256, endPoint x: 720, endPoint y: 326, distance: 70.1
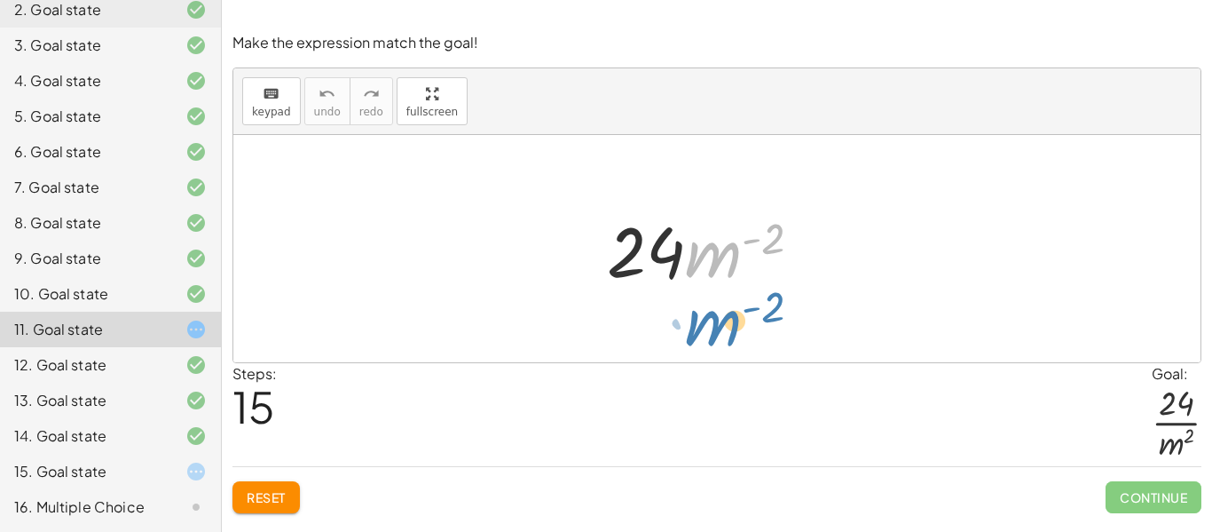
click at [720, 326] on div "· ( · 8 · m 2 · n ( - 3 ) ) · ( · 3 · m ( - 4 ) · n 3 ) · 1 · ( · m 2 · n ( - 3…" at bounding box center [716, 248] width 967 height 227
drag, startPoint x: 729, startPoint y: 267, endPoint x: 734, endPoint y: 322, distance: 55.2
click at [734, 322] on div "· ( · 8 · m 2 · n ( - 3 ) ) · ( · 3 · m ( - 4 ) · n 3 ) · 1 · ( · m 2 · n ( - 3…" at bounding box center [716, 248] width 967 height 227
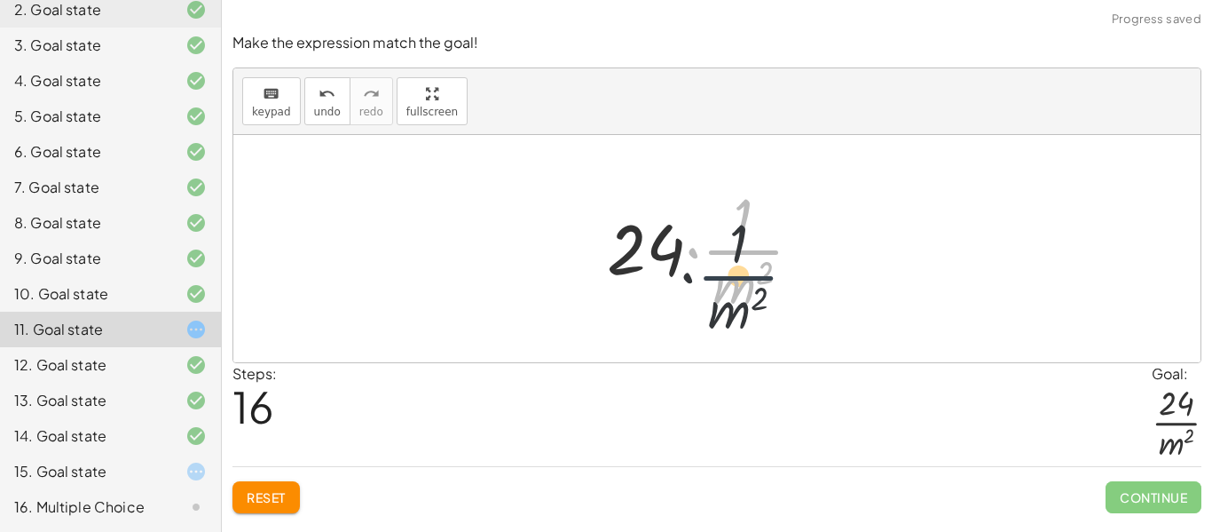
drag, startPoint x: 741, startPoint y: 248, endPoint x: 735, endPoint y: 276, distance: 28.2
click at [735, 276] on div at bounding box center [711, 248] width 227 height 137
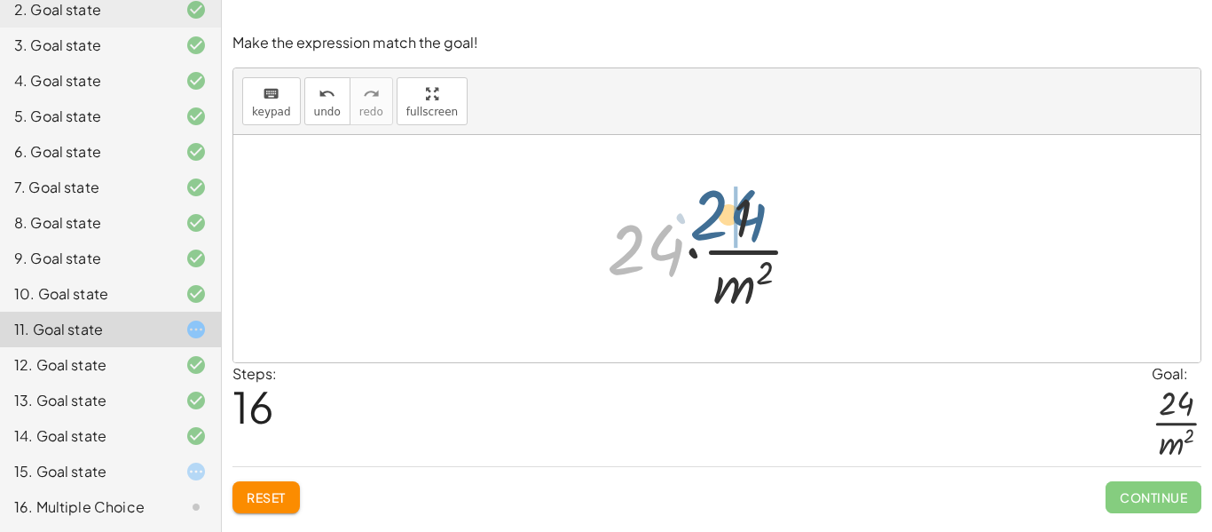
drag, startPoint x: 652, startPoint y: 246, endPoint x: 745, endPoint y: 210, distance: 99.7
click at [745, 210] on div at bounding box center [711, 248] width 227 height 137
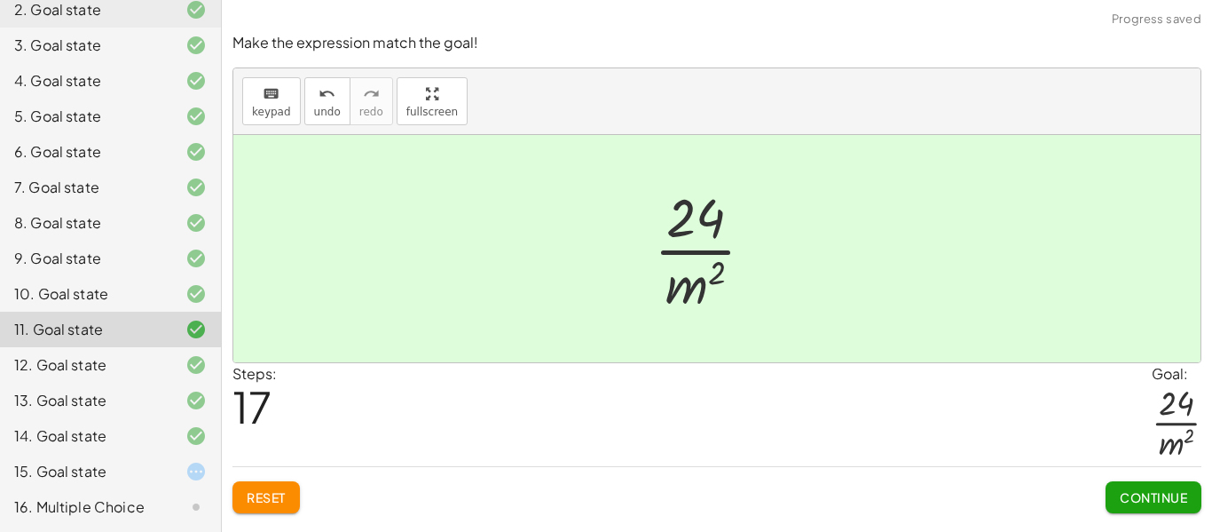
click at [1123, 489] on span "Continue" at bounding box center [1153, 497] width 67 height 16
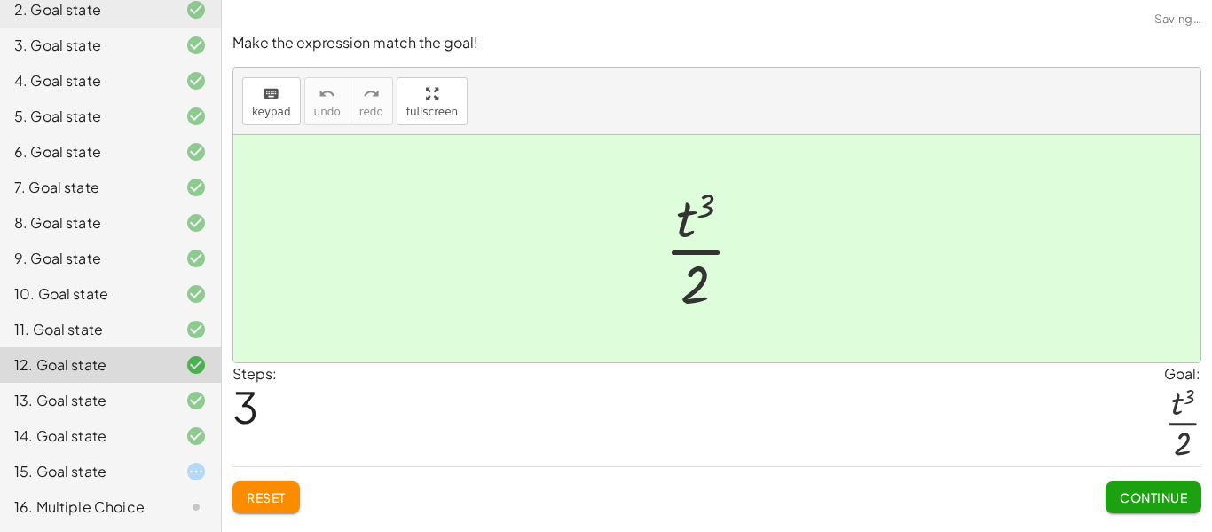
click at [174, 464] on div at bounding box center [182, 471] width 50 height 21
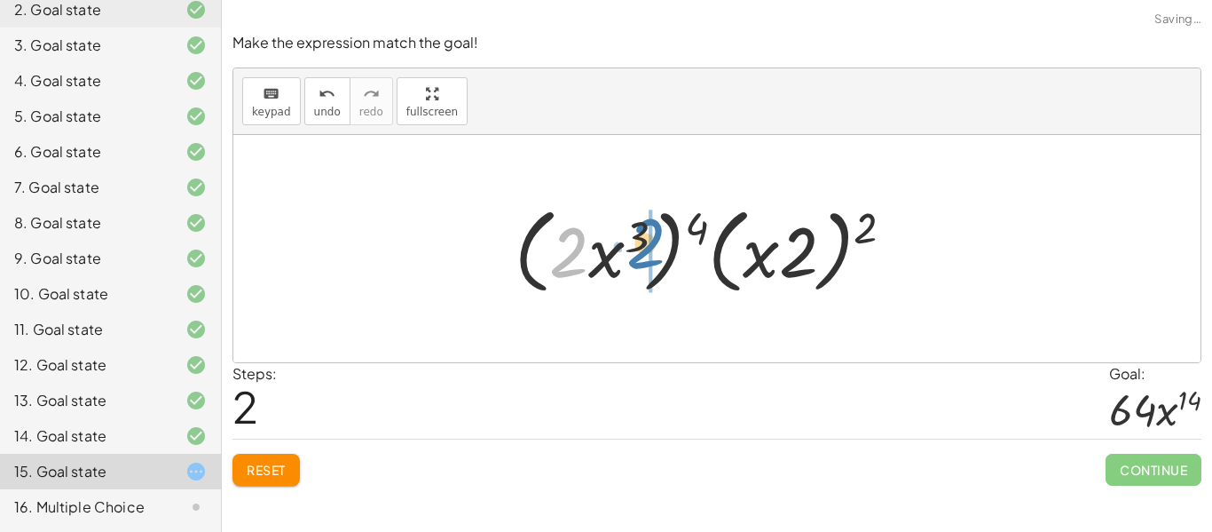
drag, startPoint x: 572, startPoint y: 250, endPoint x: 598, endPoint y: 239, distance: 28.2
click at [598, 239] on div at bounding box center [712, 249] width 412 height 102
drag, startPoint x: 698, startPoint y: 226, endPoint x: 613, endPoint y: 237, distance: 85.9
click at [613, 237] on div at bounding box center [712, 249] width 412 height 102
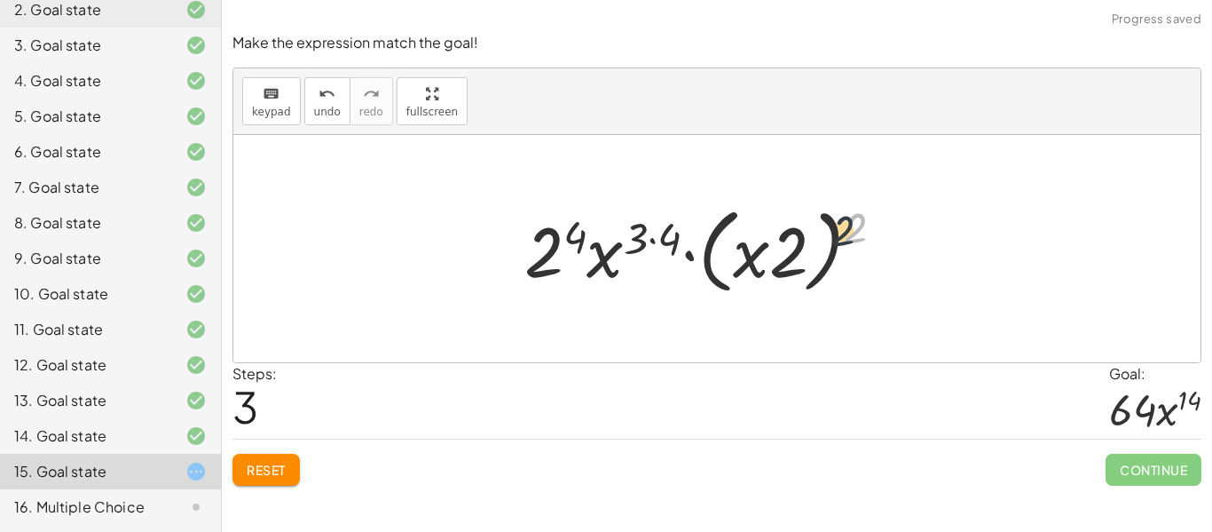
drag, startPoint x: 853, startPoint y: 225, endPoint x: 800, endPoint y: 231, distance: 52.7
click at [800, 231] on div at bounding box center [711, 249] width 391 height 102
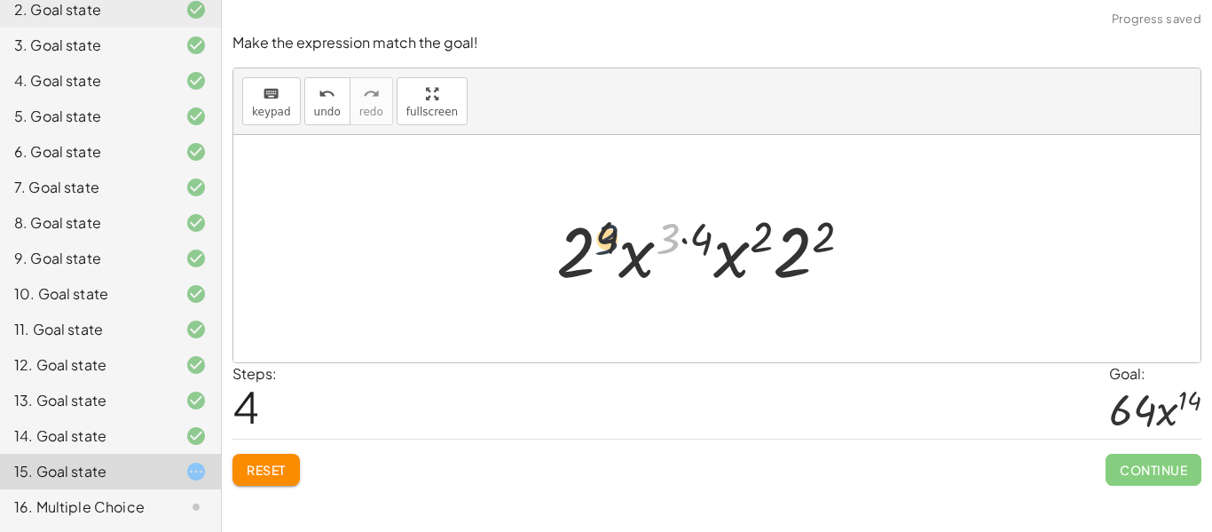
drag, startPoint x: 673, startPoint y: 235, endPoint x: 609, endPoint y: 236, distance: 63.9
click at [609, 236] on div at bounding box center [712, 248] width 328 height 91
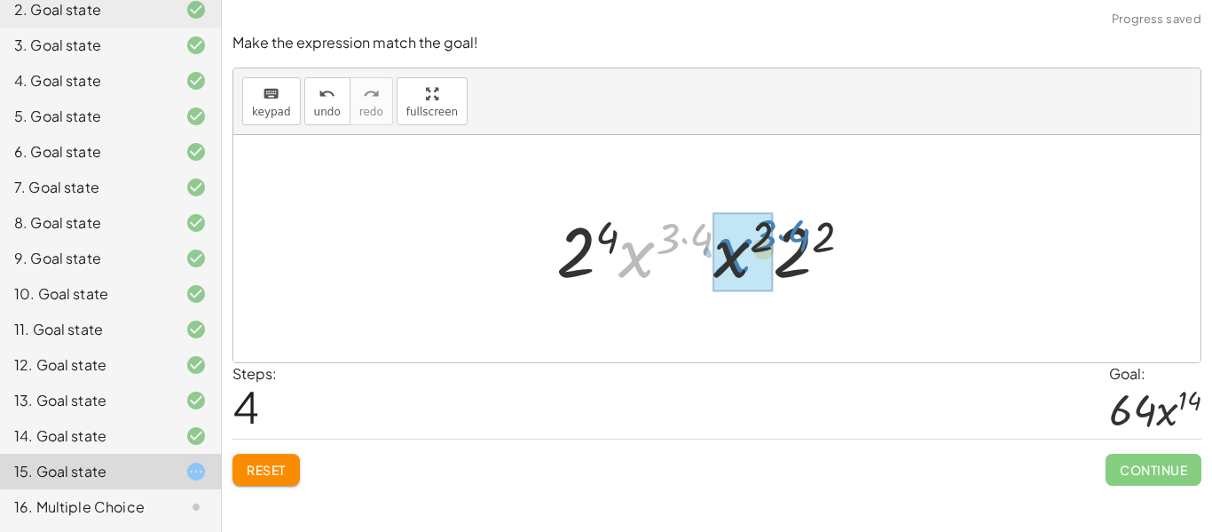
drag, startPoint x: 635, startPoint y: 265, endPoint x: 731, endPoint y: 263, distance: 95.9
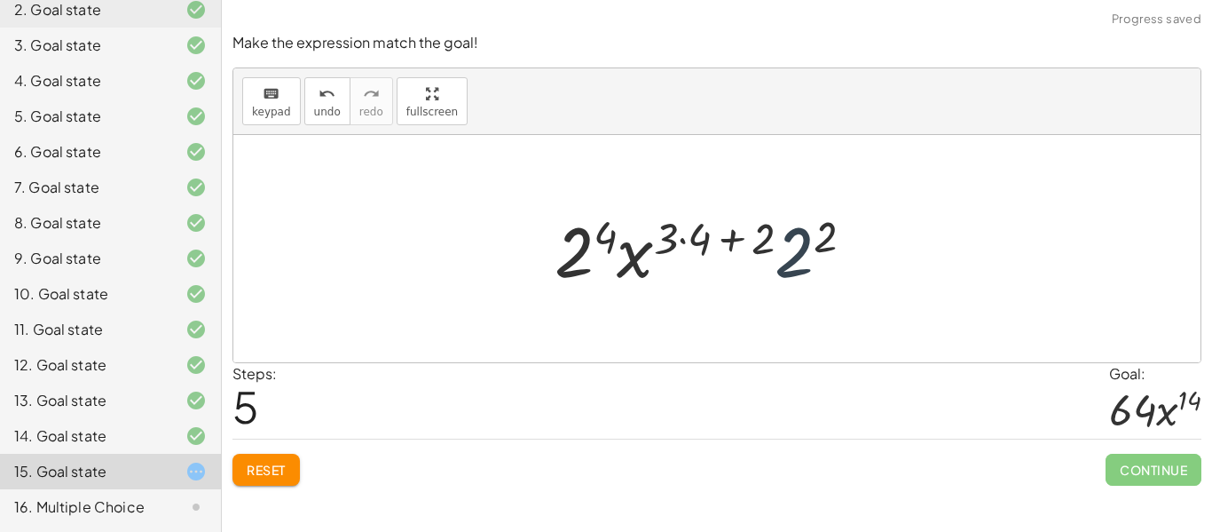
click at [792, 265] on div at bounding box center [711, 248] width 331 height 91
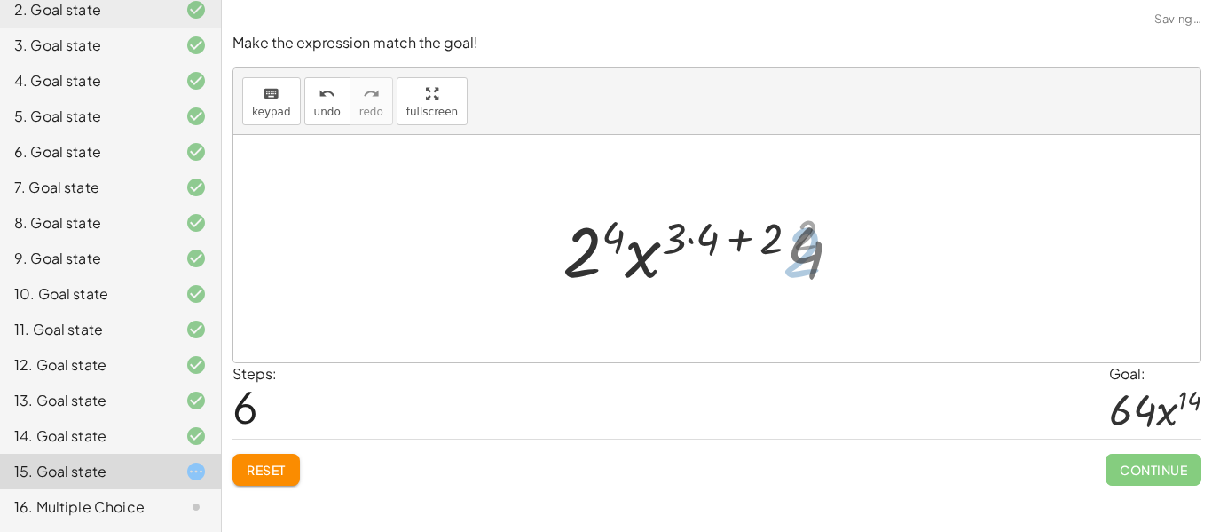
click at [732, 212] on div at bounding box center [711, 248] width 308 height 91
click at [729, 237] on div at bounding box center [711, 248] width 308 height 91
click at [709, 240] on div at bounding box center [711, 248] width 308 height 91
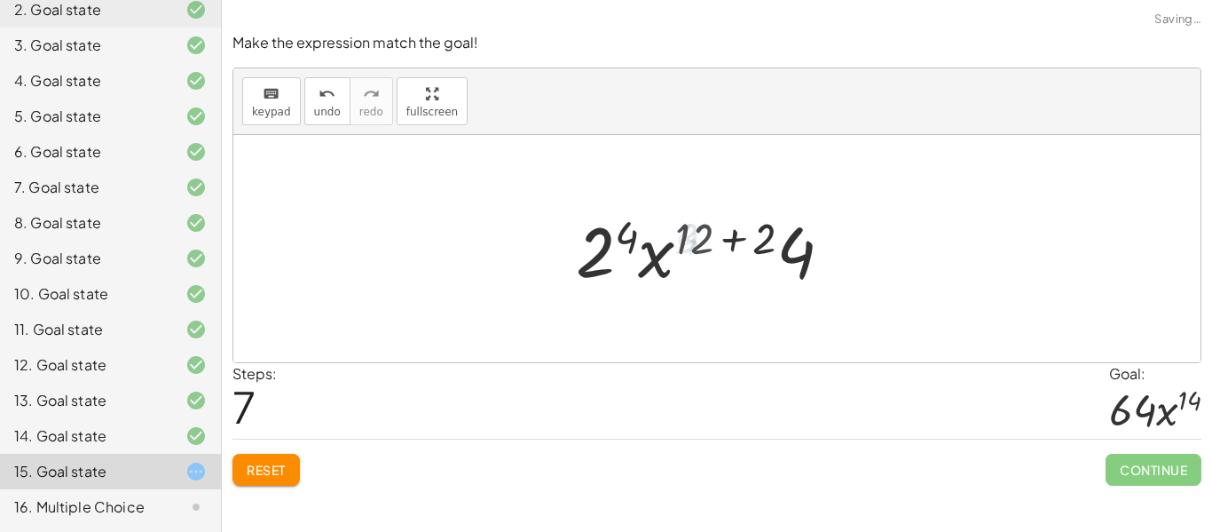
click at [711, 241] on div at bounding box center [711, 248] width 288 height 91
click at [704, 237] on div at bounding box center [711, 248] width 288 height 91
click at [743, 242] on div at bounding box center [711, 248] width 288 height 91
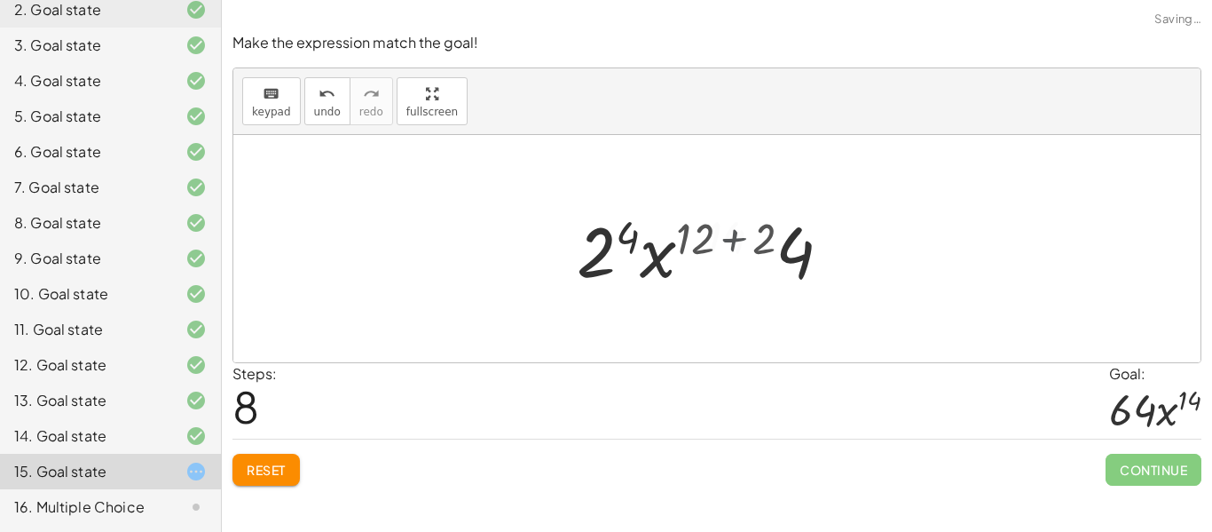
click at [743, 242] on div at bounding box center [711, 248] width 225 height 91
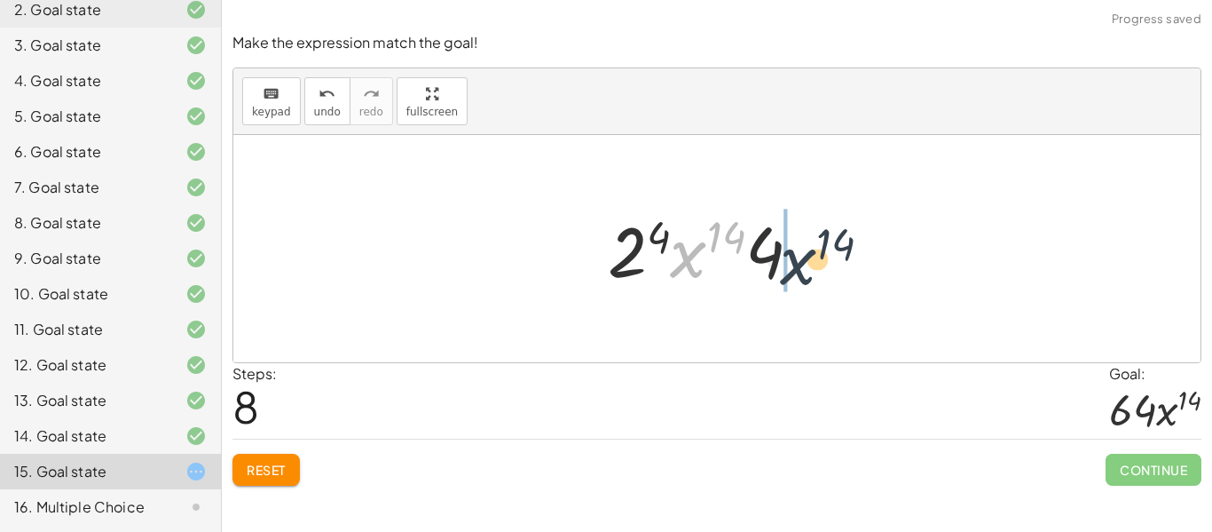
drag, startPoint x: 685, startPoint y: 262, endPoint x: 800, endPoint y: 270, distance: 115.6
click at [800, 270] on div at bounding box center [711, 248] width 225 height 91
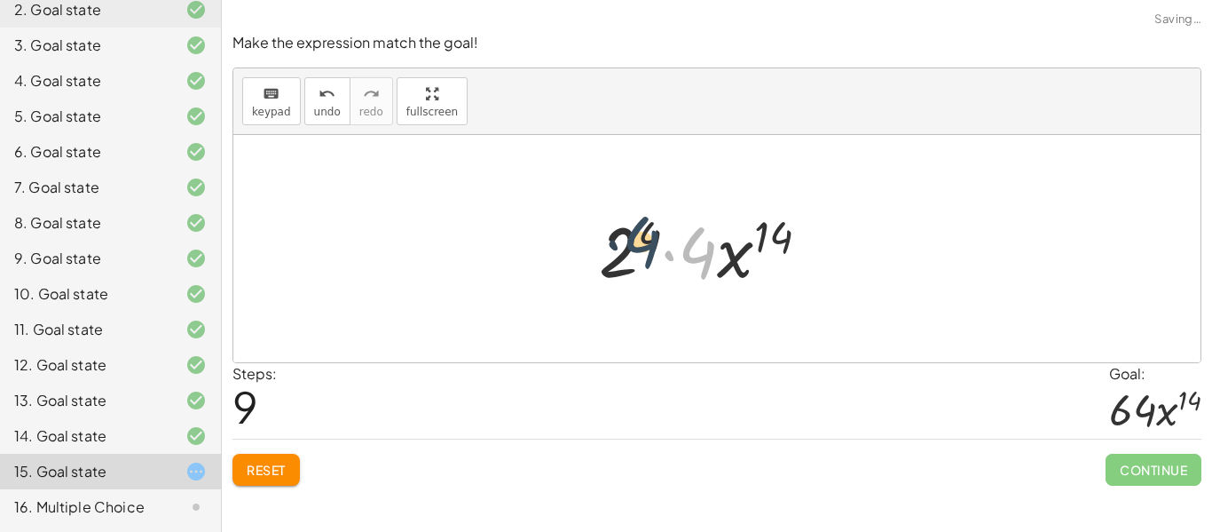
drag, startPoint x: 704, startPoint y: 259, endPoint x: 645, endPoint y: 248, distance: 59.7
click at [645, 248] on div at bounding box center [711, 248] width 242 height 91
click at [648, 242] on div at bounding box center [711, 248] width 242 height 91
click at [648, 242] on div at bounding box center [710, 248] width 243 height 91
click at [684, 250] on div at bounding box center [710, 248] width 243 height 91
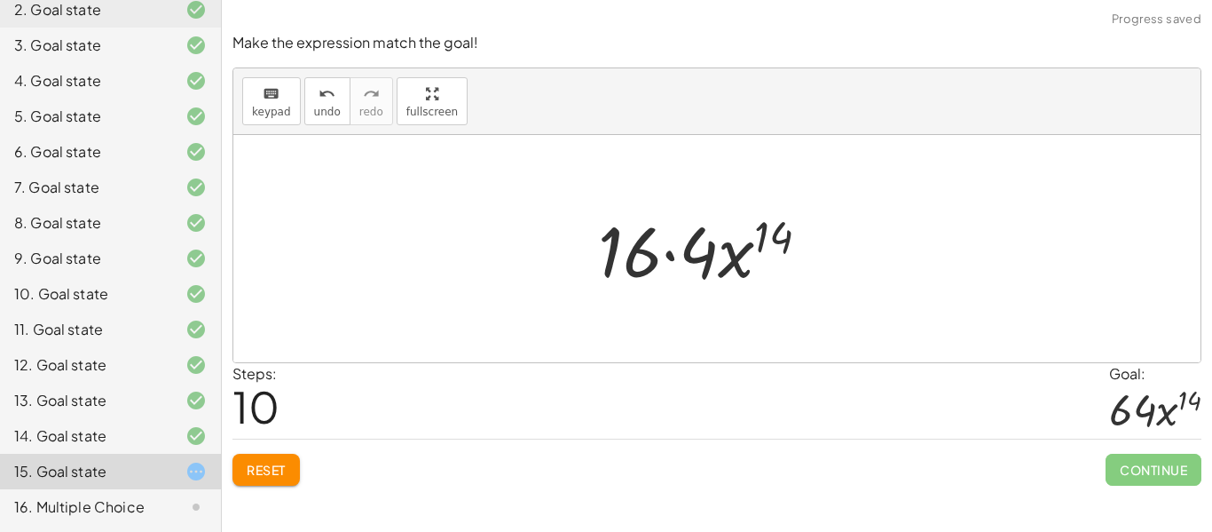
click at [684, 250] on div at bounding box center [710, 248] width 243 height 91
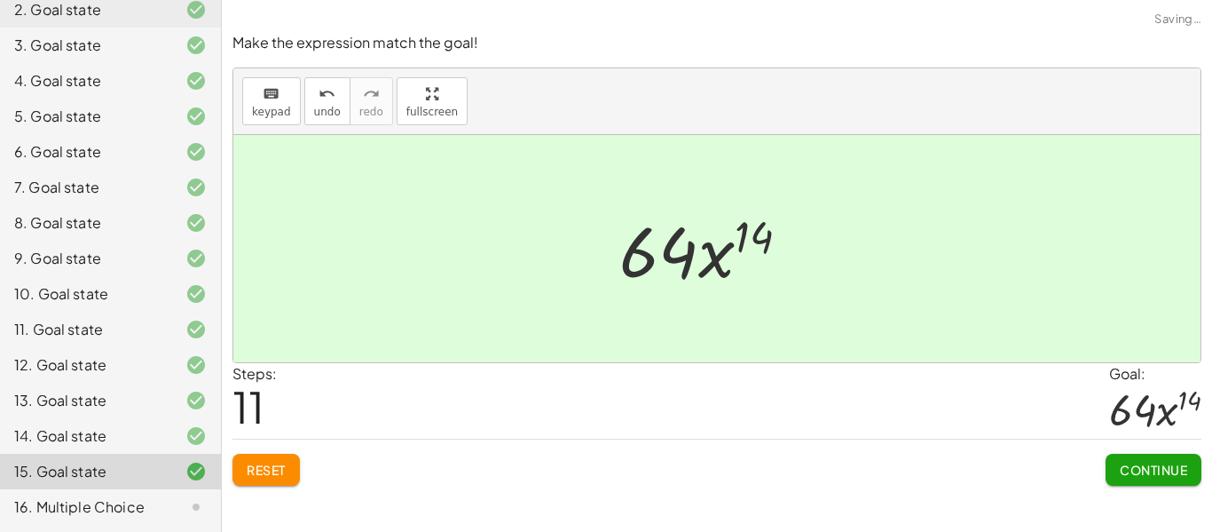
click at [1161, 466] on span "Continue" at bounding box center [1153, 469] width 67 height 16
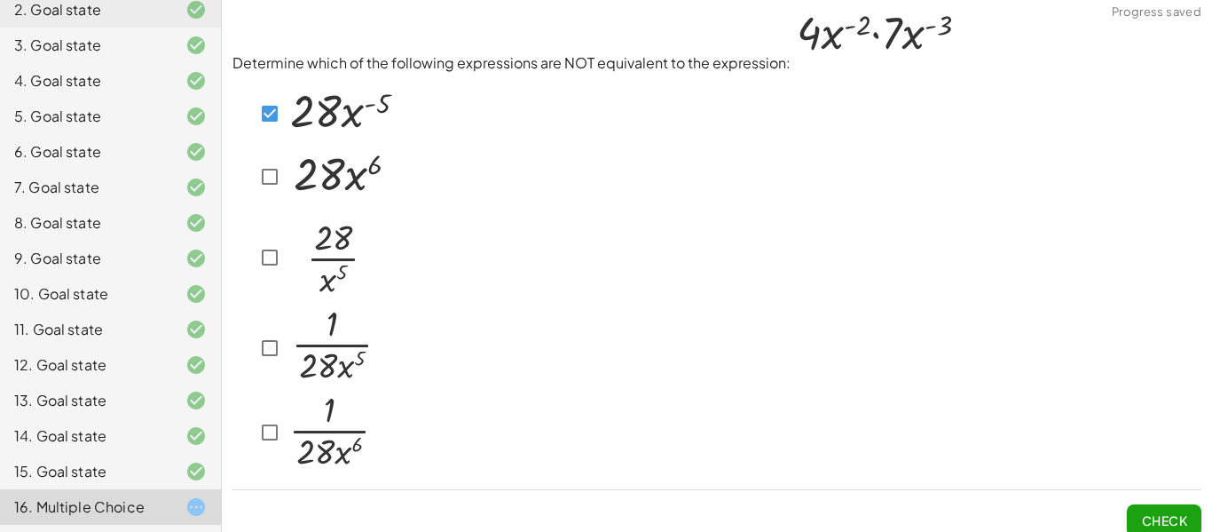
scroll to position [0, 0]
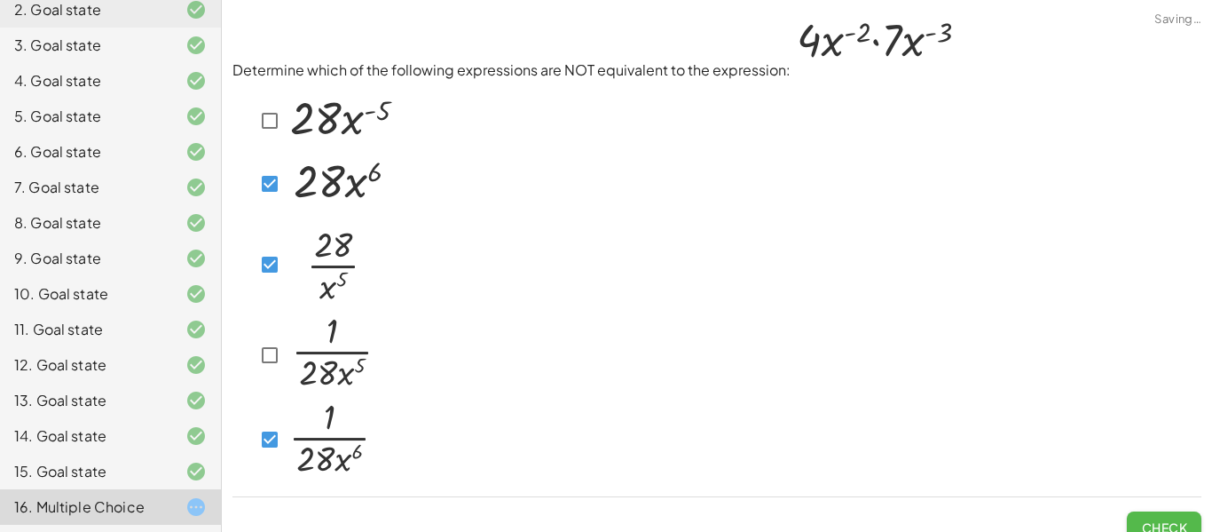
click at [1140, 517] on button "Check" at bounding box center [1164, 527] width 75 height 32
click at [1171, 523] on span "Check" at bounding box center [1164, 527] width 46 height 16
click at [1169, 523] on span "Check" at bounding box center [1164, 527] width 46 height 16
click at [1144, 516] on button "Check" at bounding box center [1164, 527] width 75 height 32
click at [1149, 514] on button "Check" at bounding box center [1164, 527] width 75 height 32
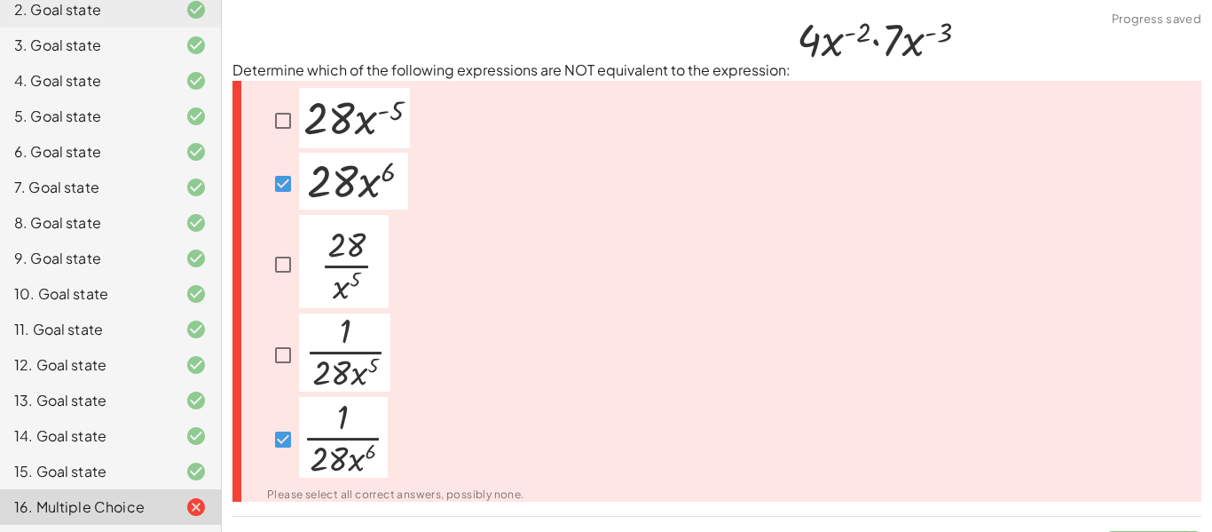
click at [645, 359] on div "Please select all correct answers, possibly none." at bounding box center [717, 292] width 969 height 422
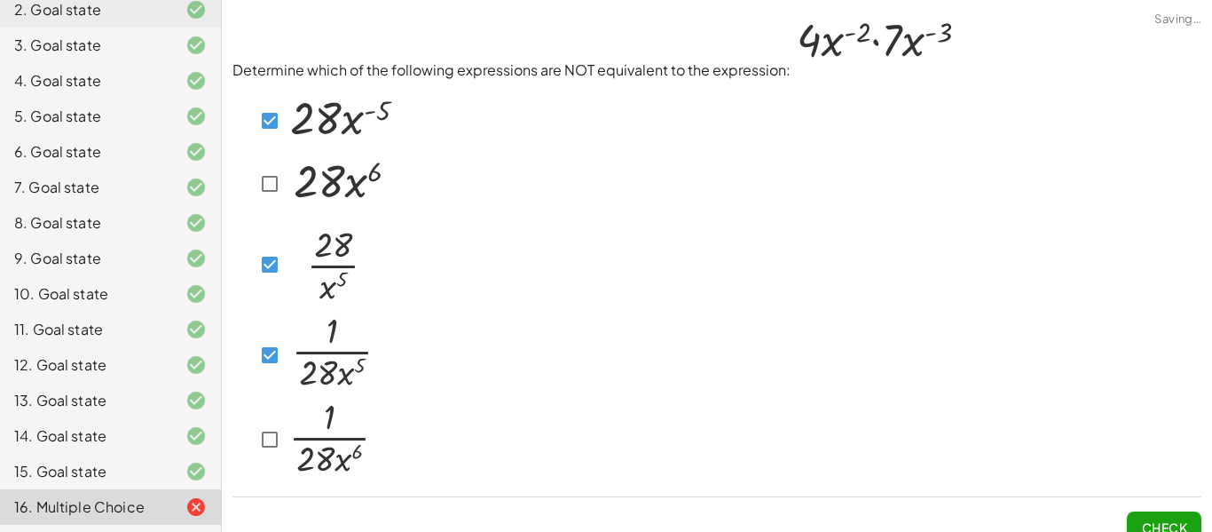
click at [1158, 523] on span "Check" at bounding box center [1164, 527] width 46 height 16
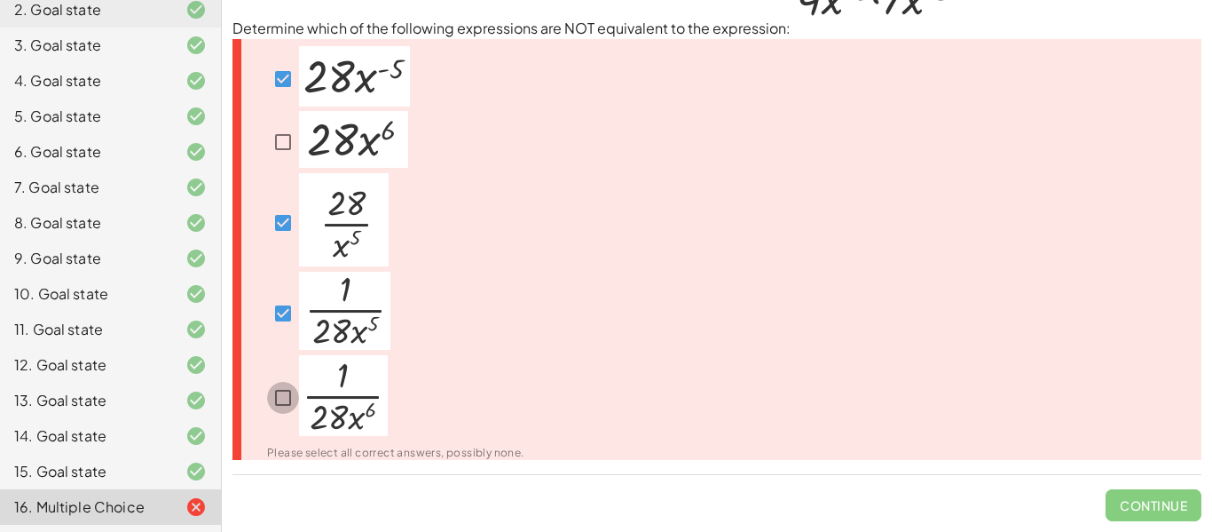
scroll to position [22, 0]
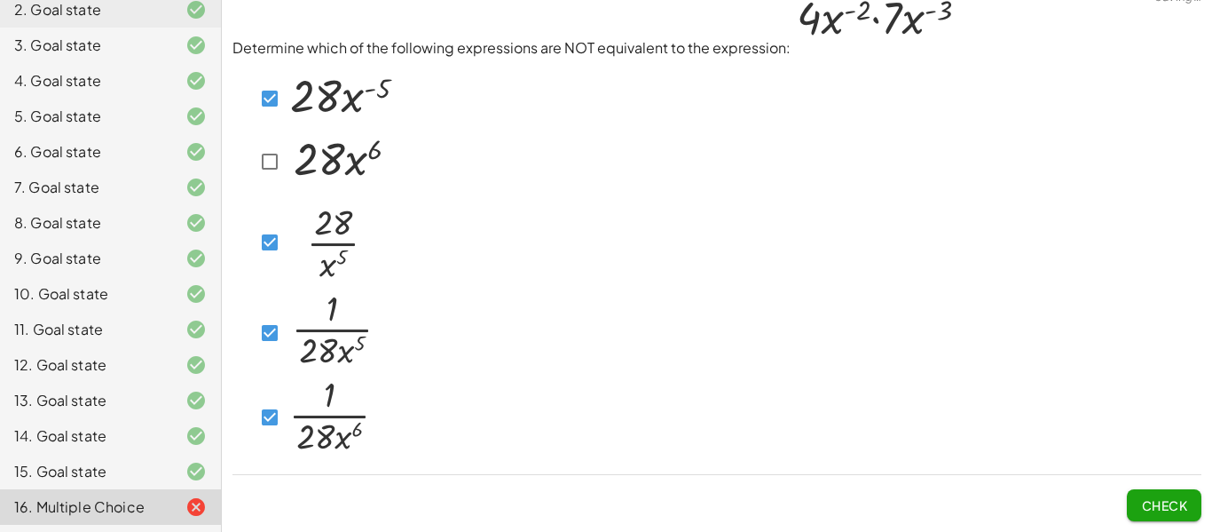
click at [1141, 501] on span "Check" at bounding box center [1164, 505] width 46 height 16
click at [1160, 500] on span "Check" at bounding box center [1164, 505] width 46 height 16
click at [1187, 517] on button "Check" at bounding box center [1164, 505] width 75 height 32
click at [270, 130] on div at bounding box center [325, 99] width 143 height 66
click at [273, 180] on div at bounding box center [324, 161] width 141 height 62
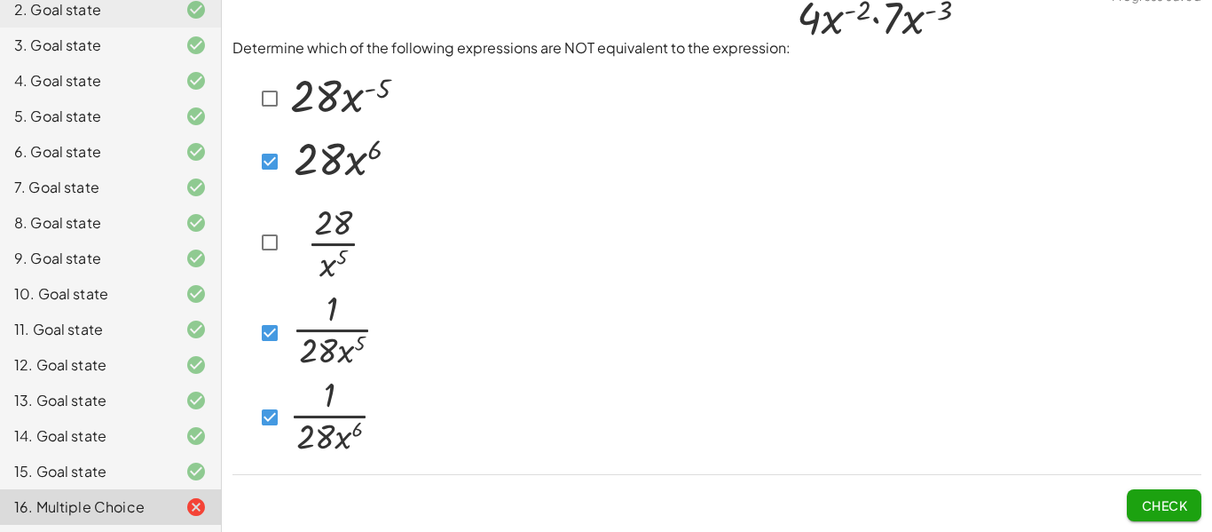
click at [1176, 498] on span "Check" at bounding box center [1164, 505] width 46 height 16
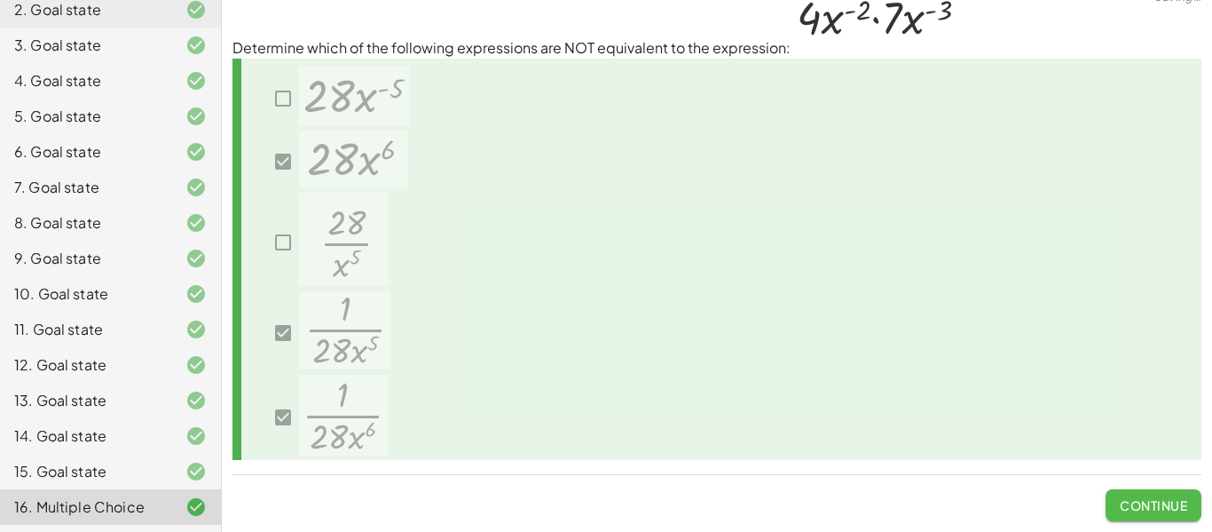
click at [1152, 513] on button "Continue" at bounding box center [1154, 505] width 96 height 32
